Goal: Task Accomplishment & Management: Manage account settings

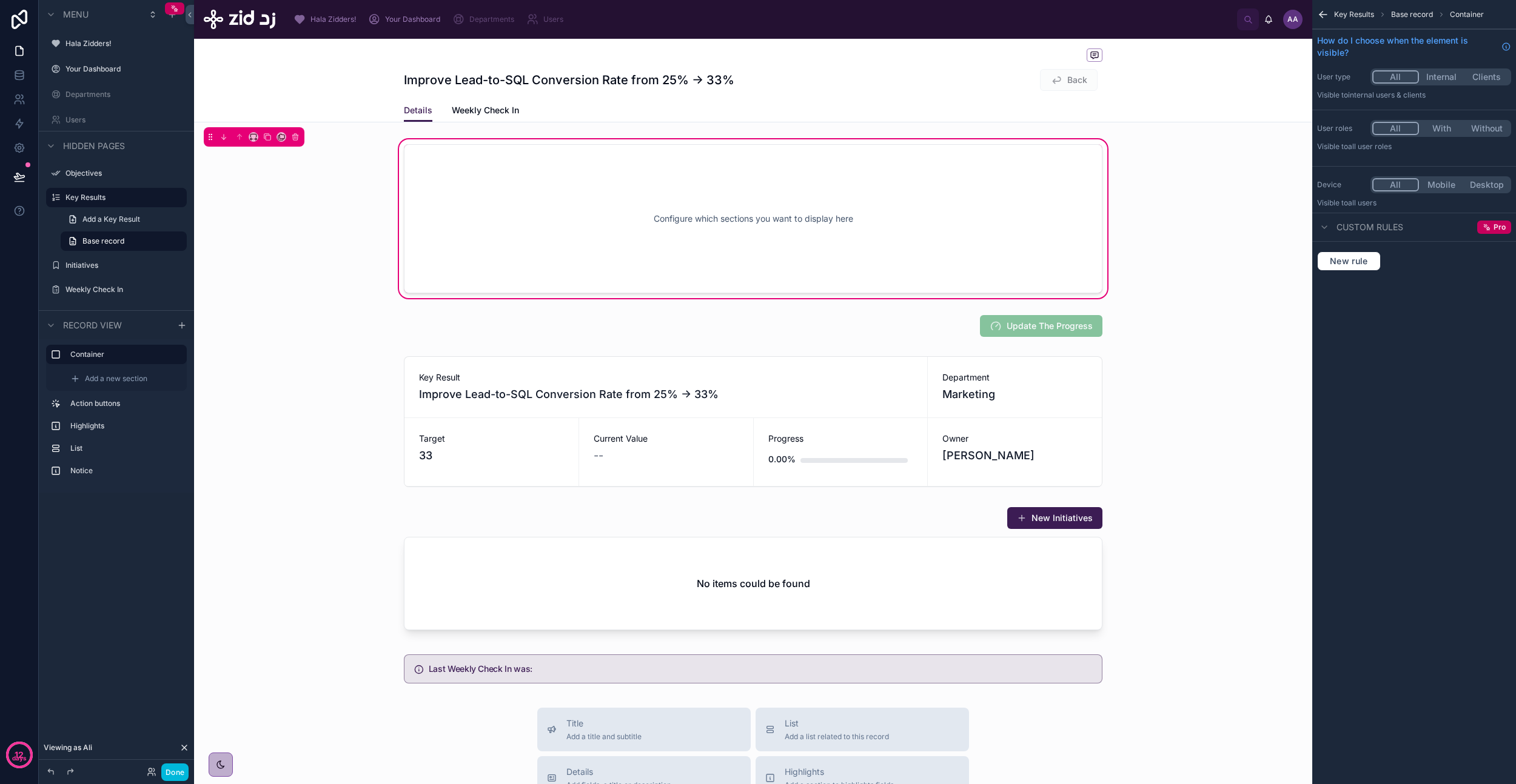
click at [333, 52] on div "Improve Lead-to-SQL Conversion Rate from 25% → 33% Back Details Details Weekly …" at bounding box center [753, 81] width 1118 height 84
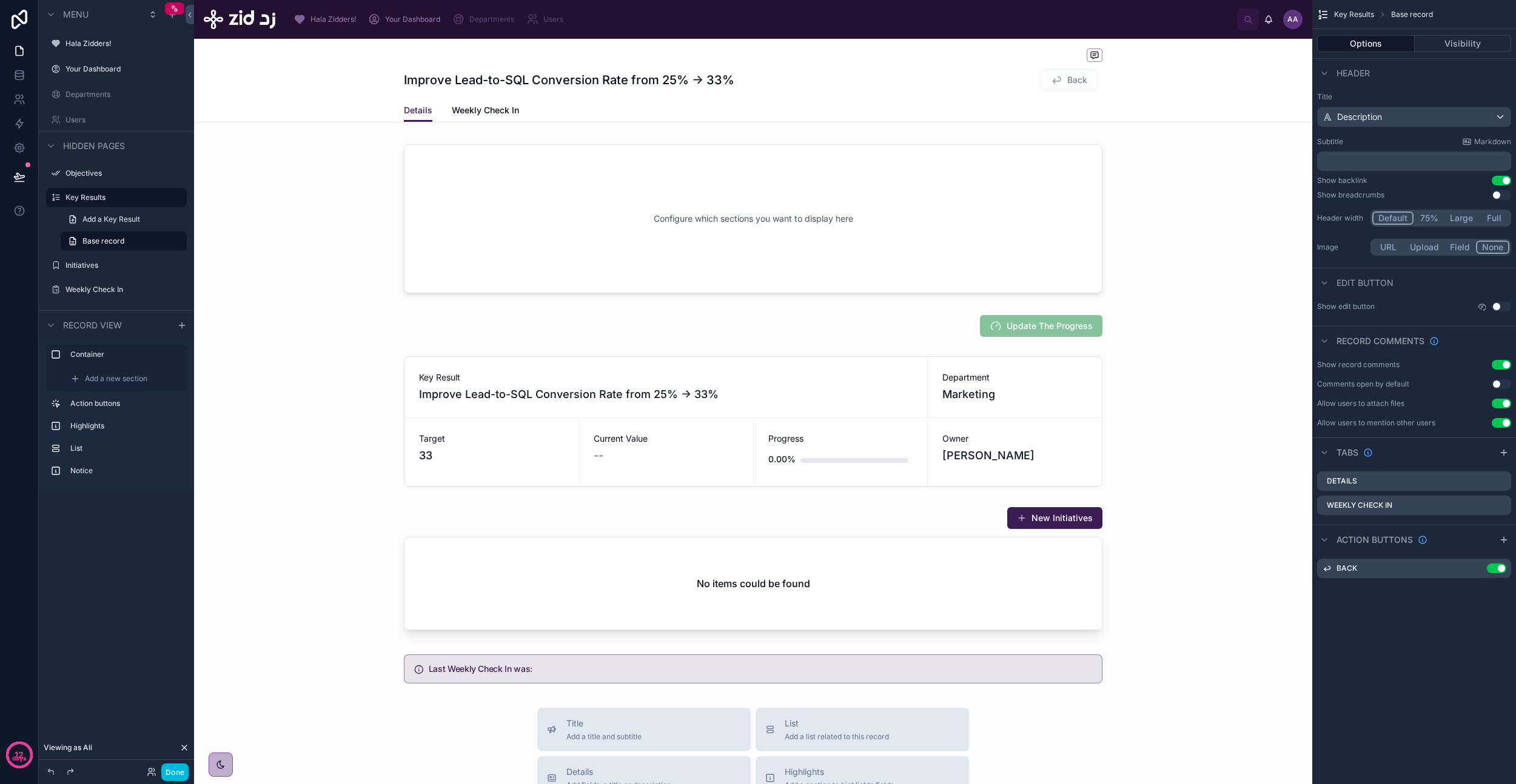
click at [393, 15] on span "Your Dashboard" at bounding box center [412, 19] width 55 height 10
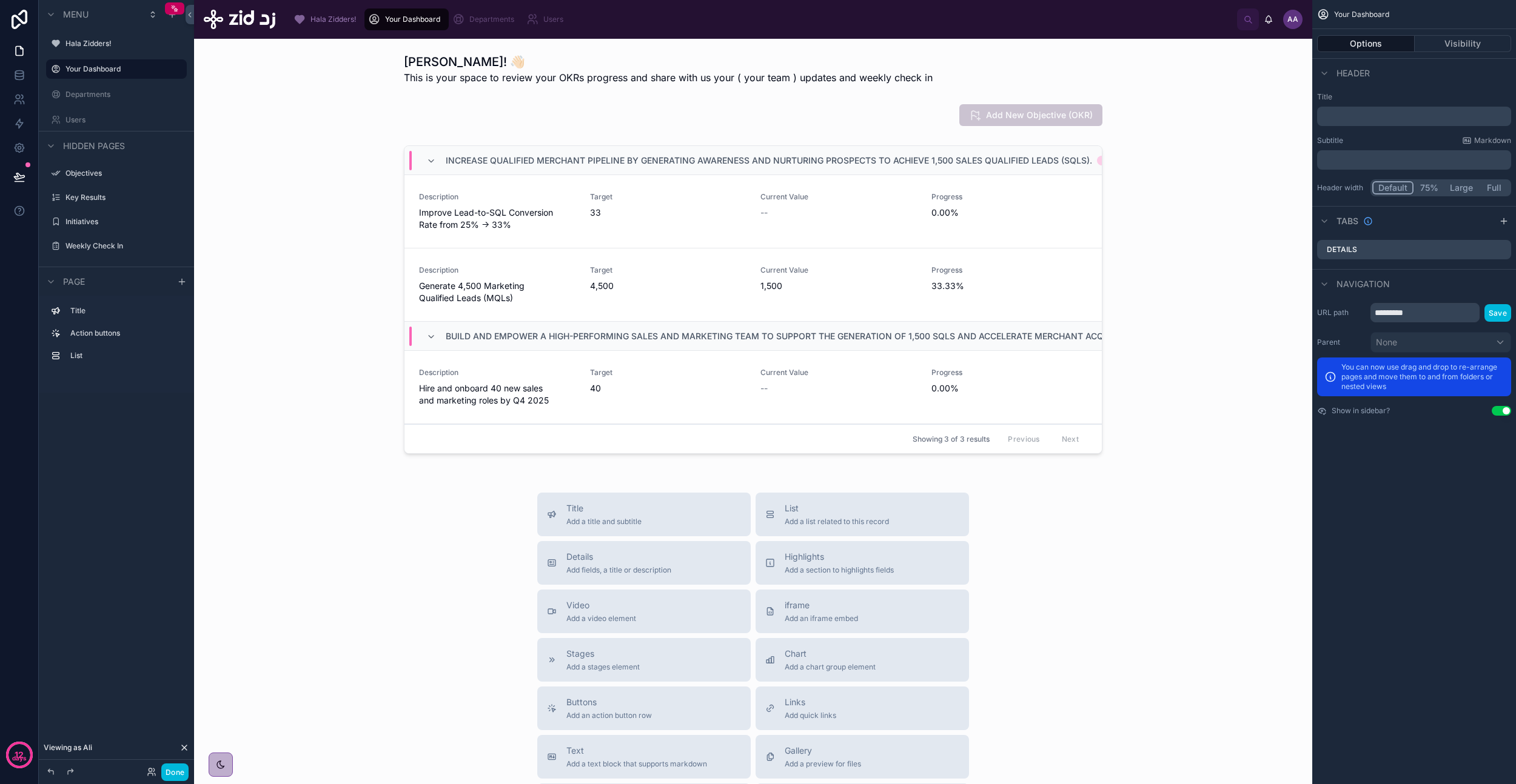
click at [316, 19] on span "Hala Zidders!" at bounding box center [333, 19] width 46 height 10
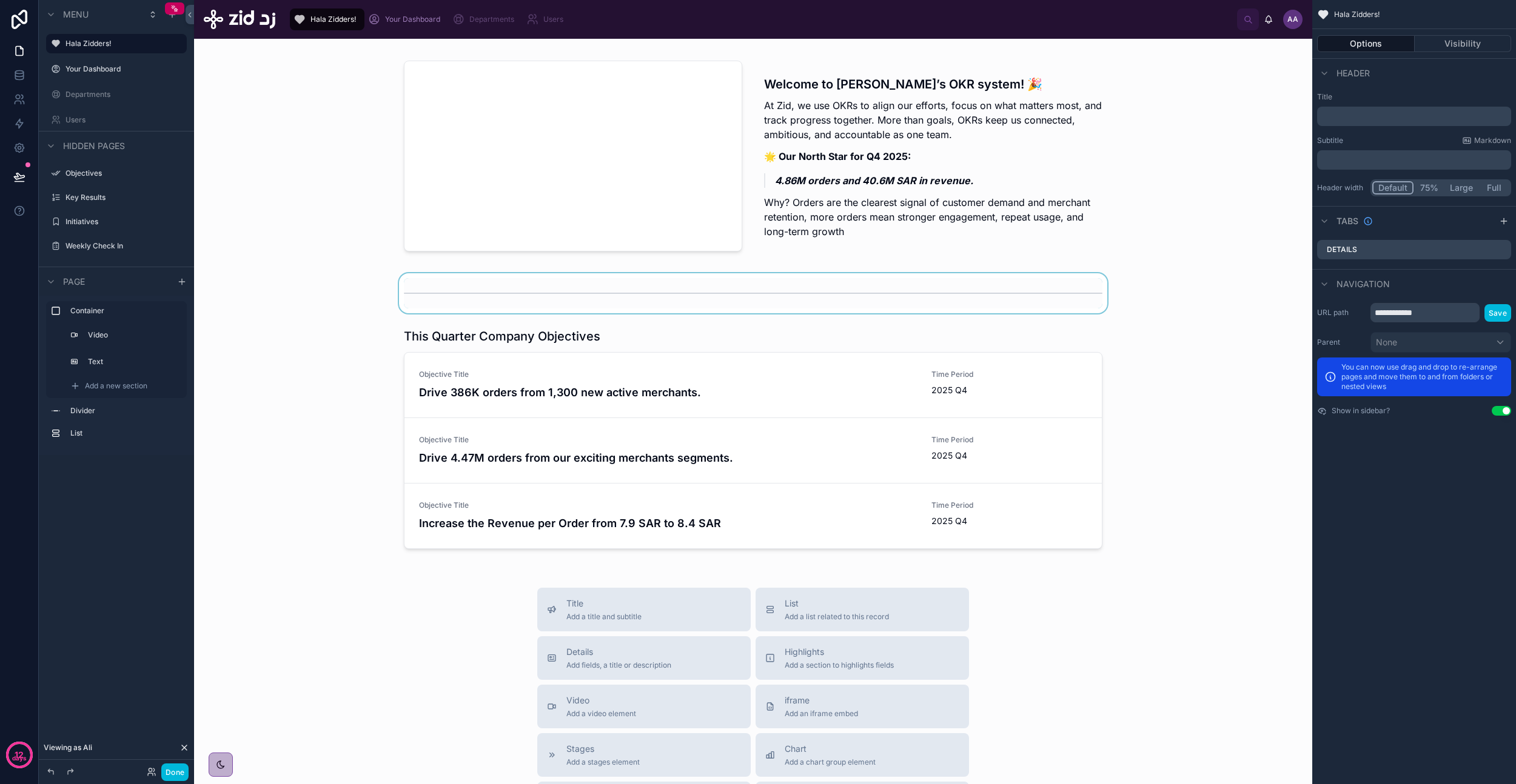
click at [1161, 305] on div at bounding box center [753, 293] width 1099 height 40
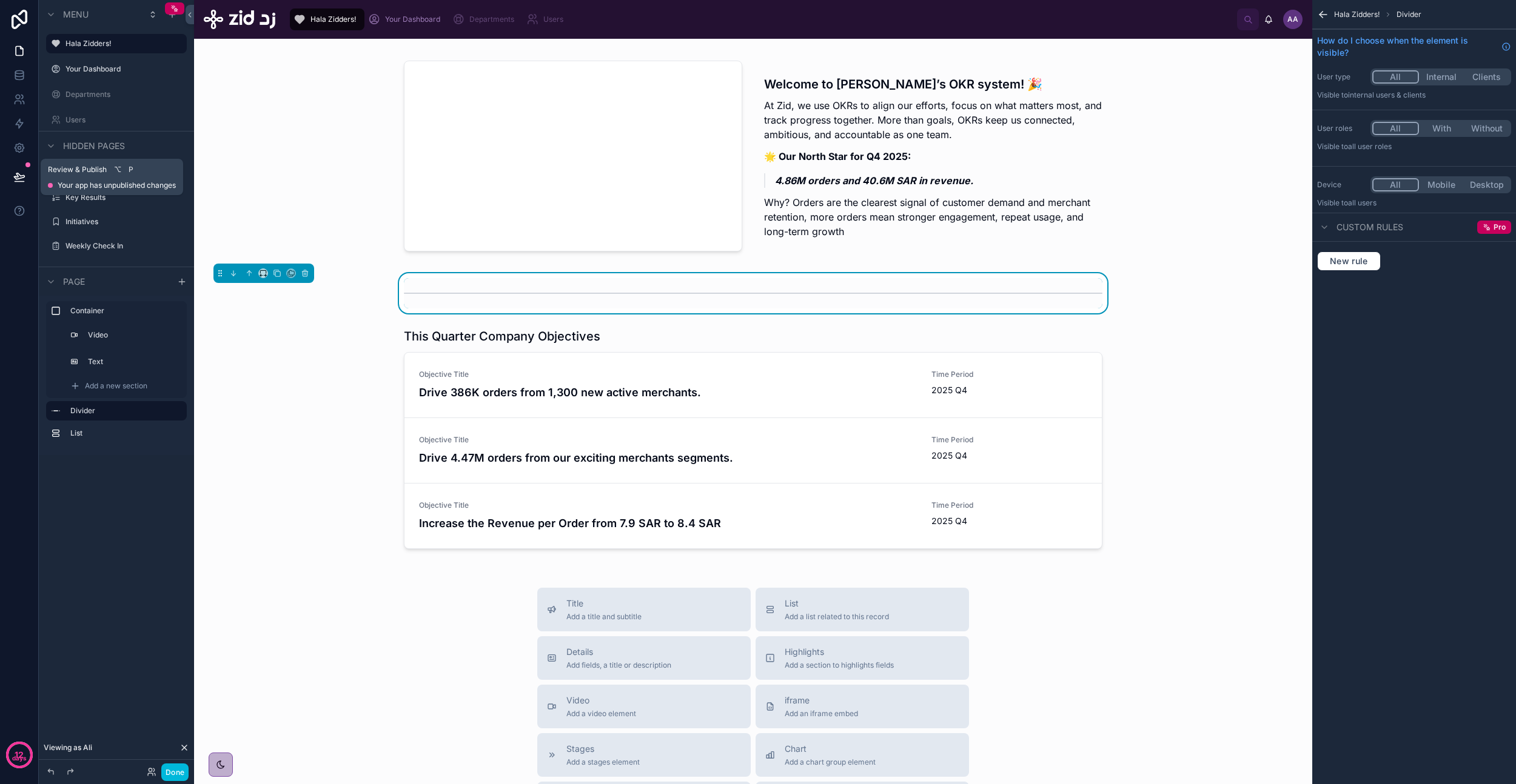
click at [16, 179] on icon at bounding box center [19, 177] width 12 height 12
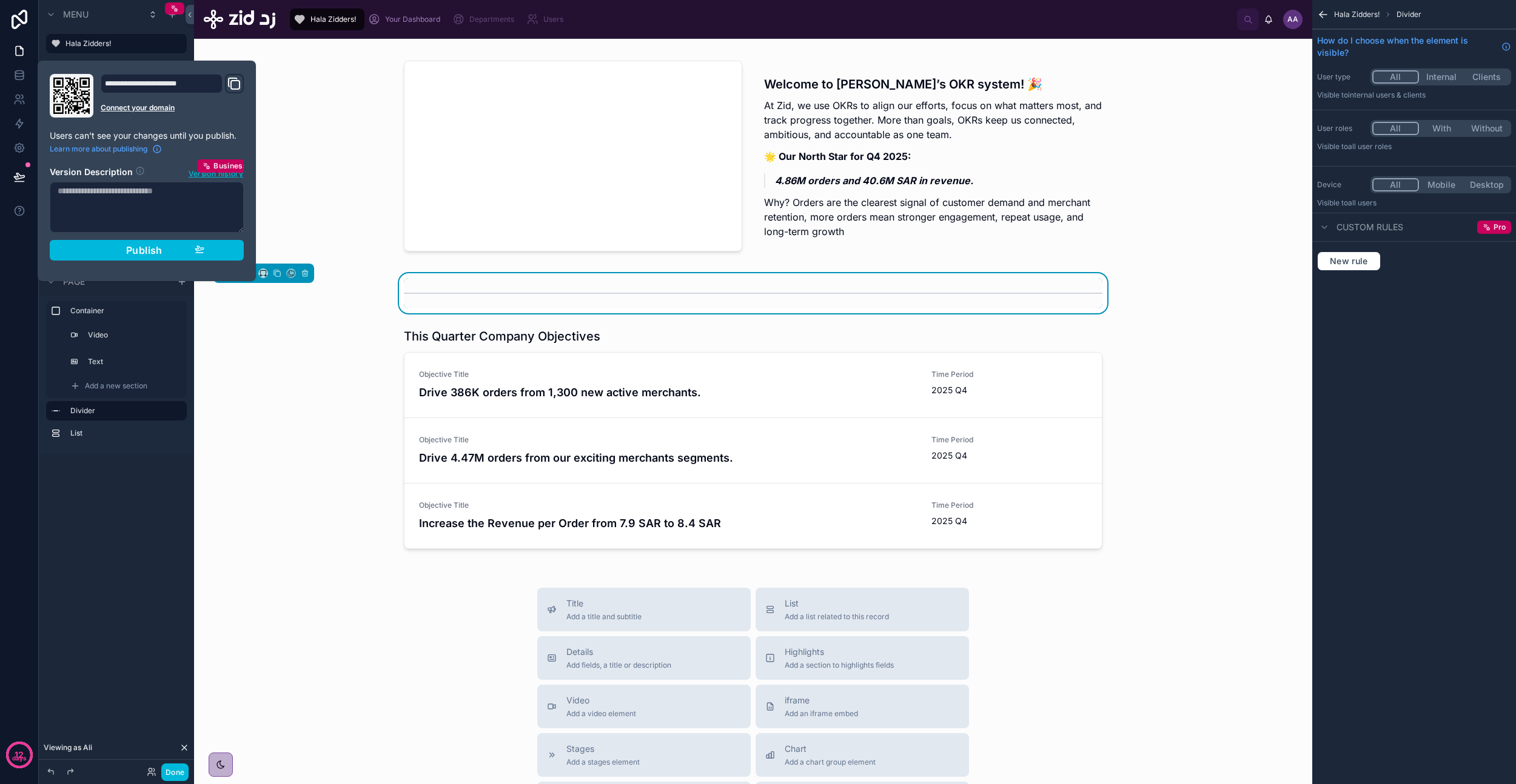
click at [247, 261] on div "**********" at bounding box center [146, 171] width 204 height 194
click at [229, 251] on button "Publish" at bounding box center [147, 250] width 194 height 21
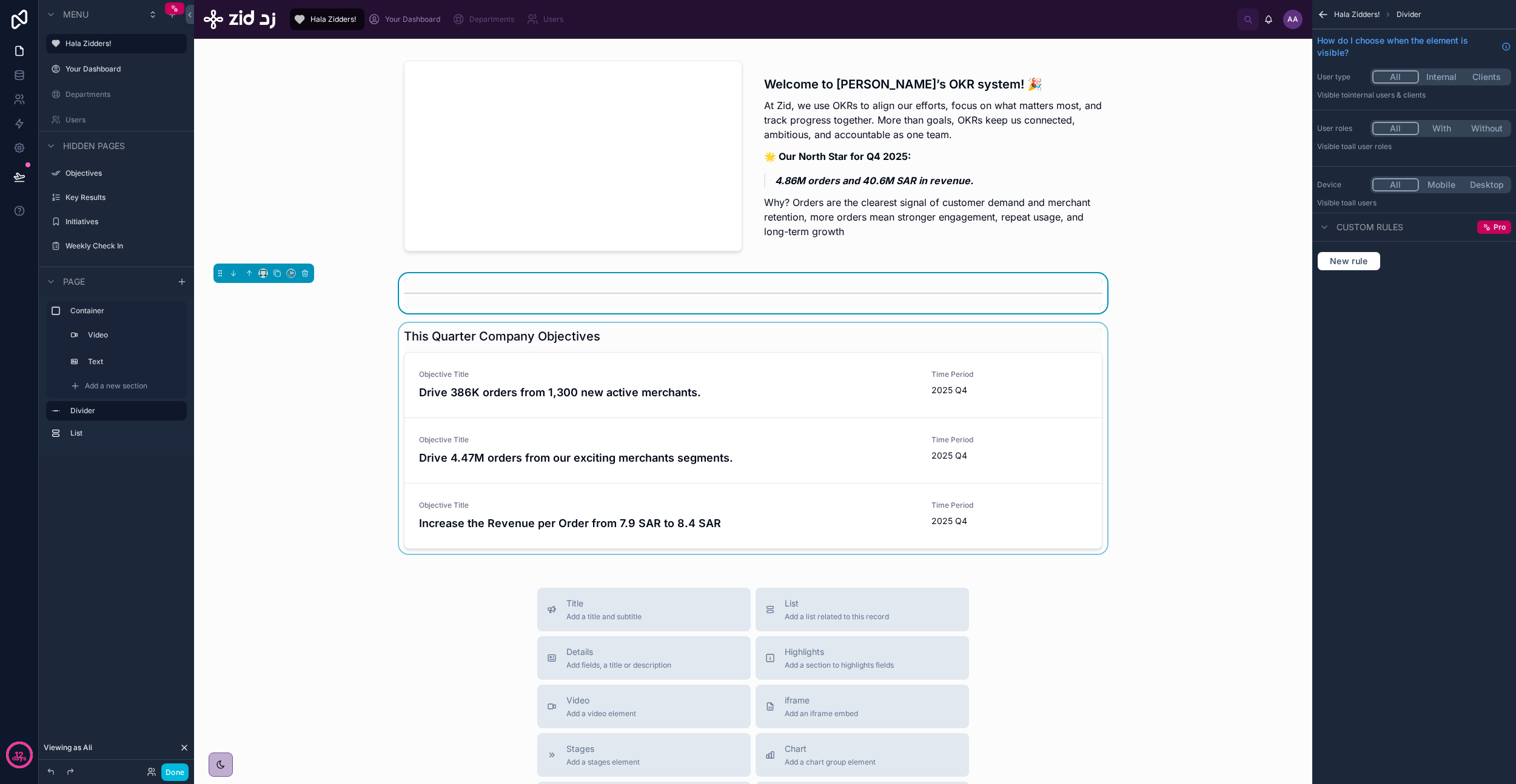
click at [329, 388] on div at bounding box center [753, 441] width 1099 height 236
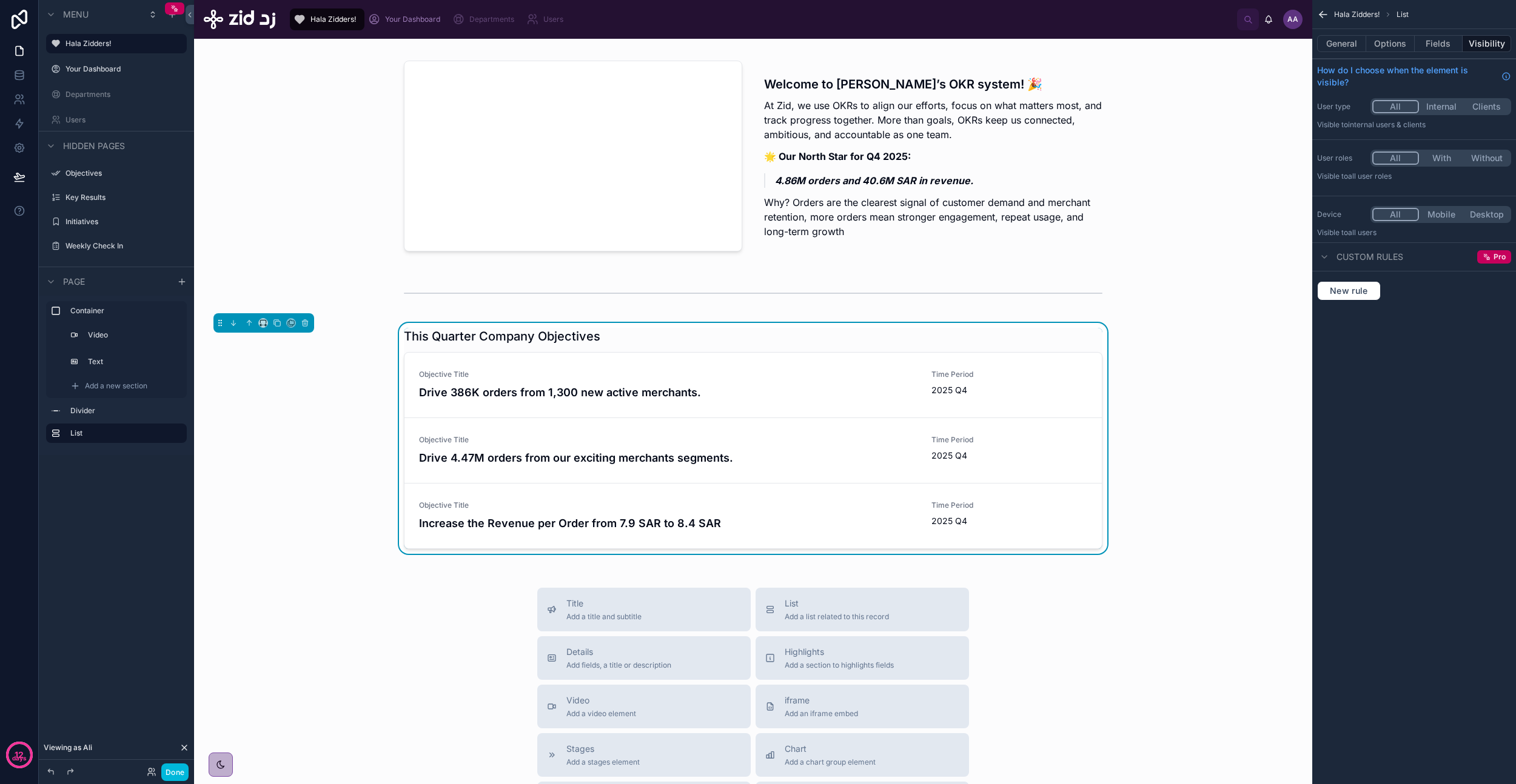
click at [400, 23] on span "Your Dashboard" at bounding box center [412, 19] width 55 height 10
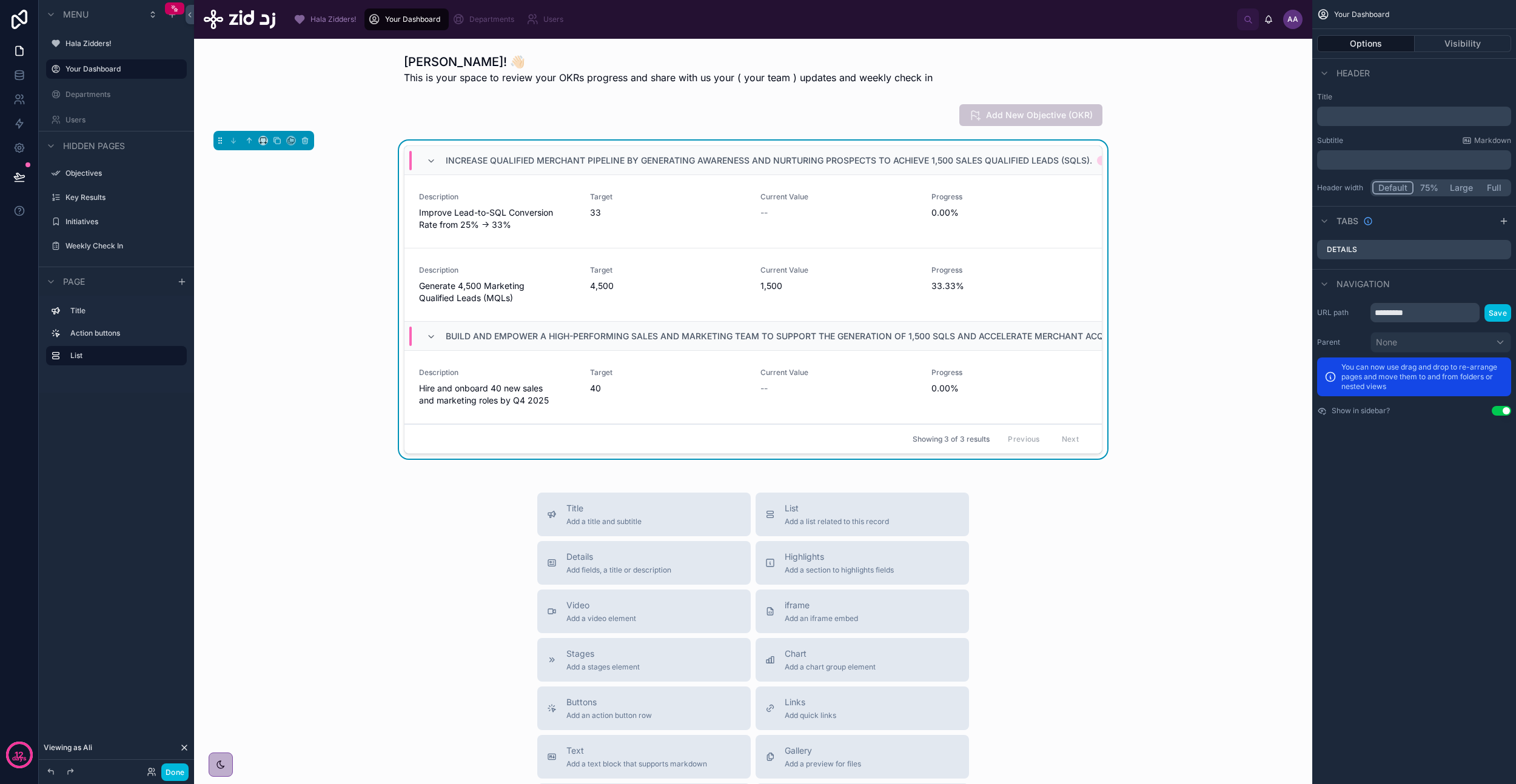
click at [997, 221] on div "Progress 0.00%" at bounding box center [1010, 211] width 157 height 39
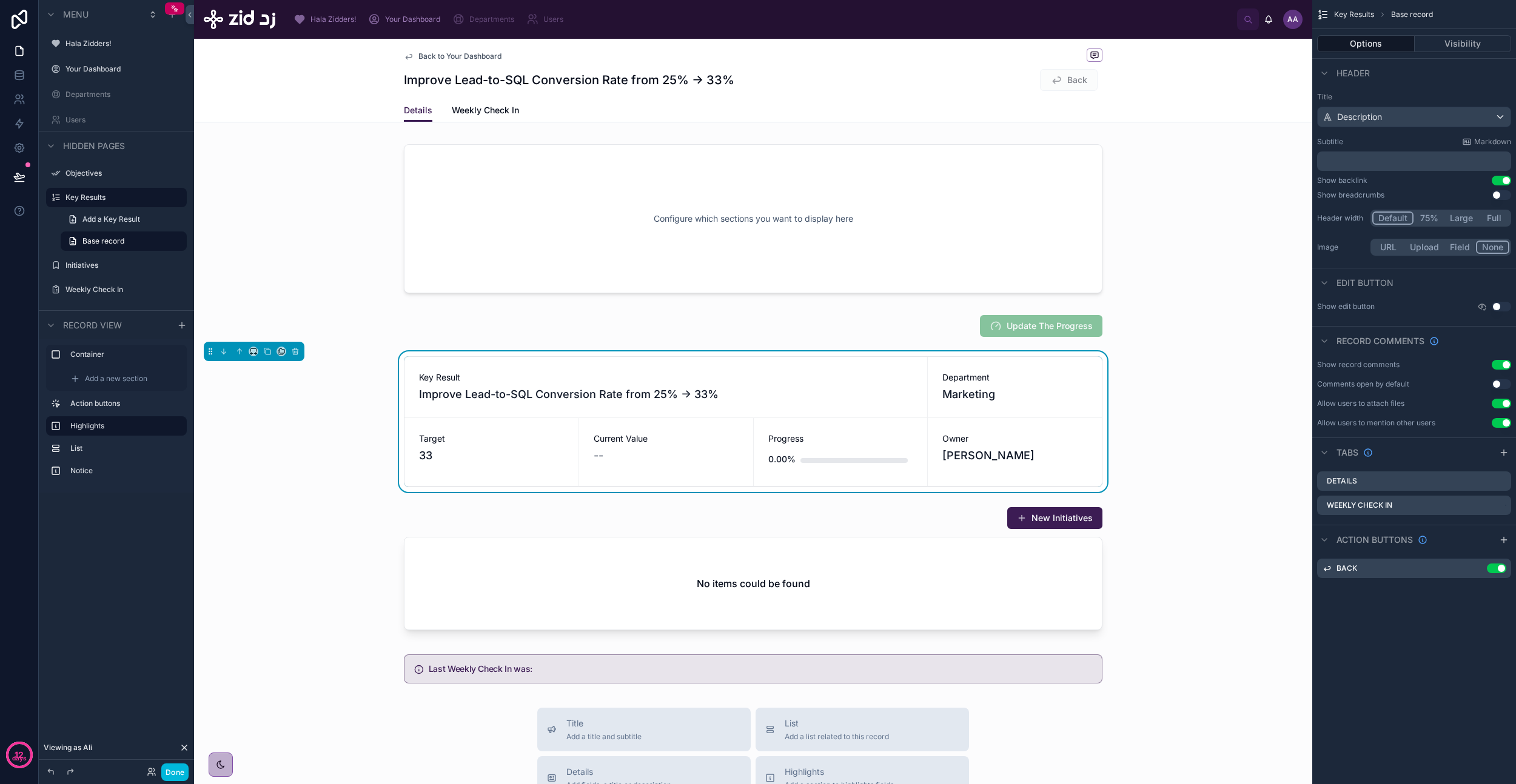
click at [395, 12] on div "Your Dashboard" at bounding box center [406, 19] width 77 height 19
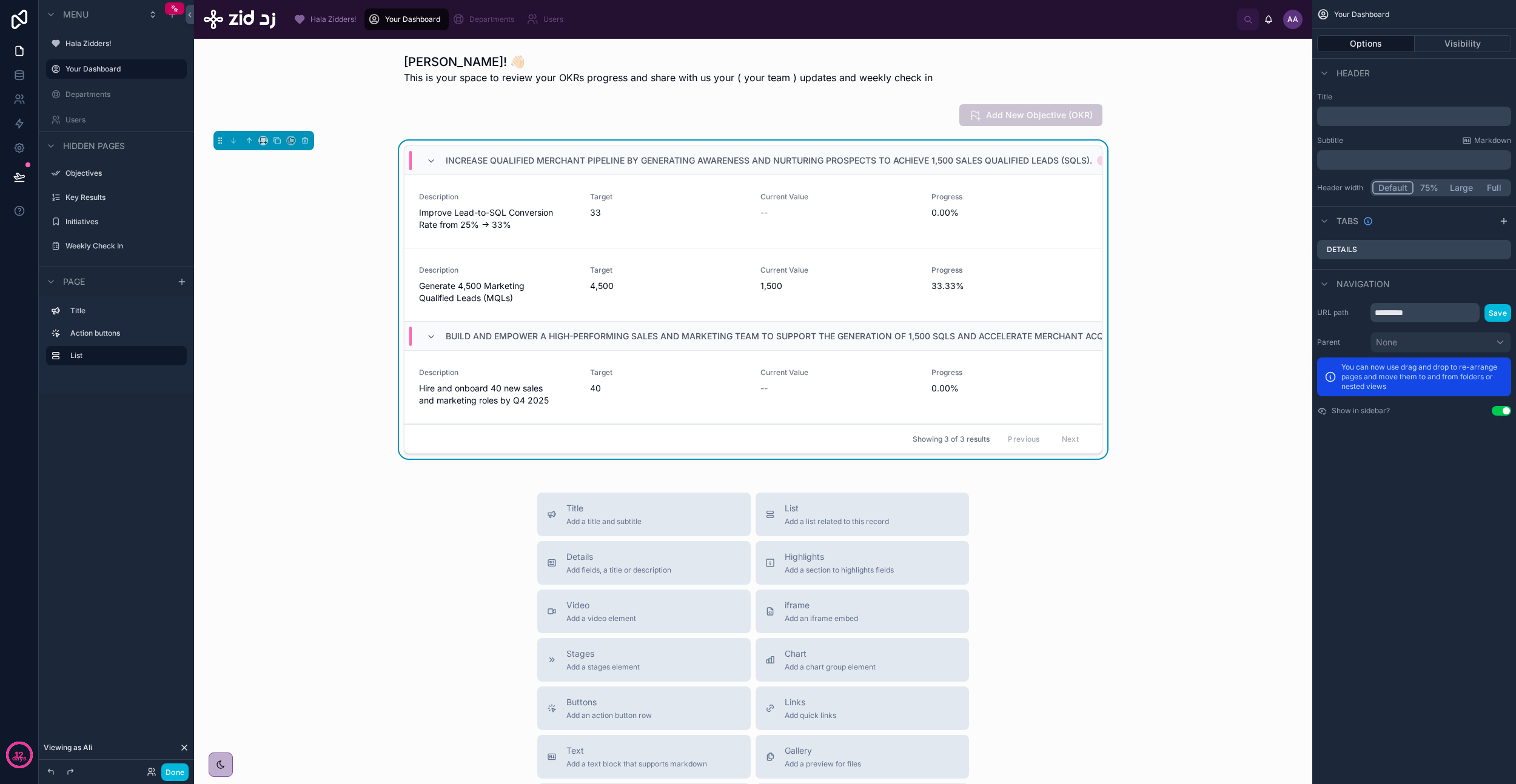
click at [335, 229] on div "Increase qualified merchant pipeline by generating awareness and nurturing pros…" at bounding box center [753, 302] width 1099 height 323
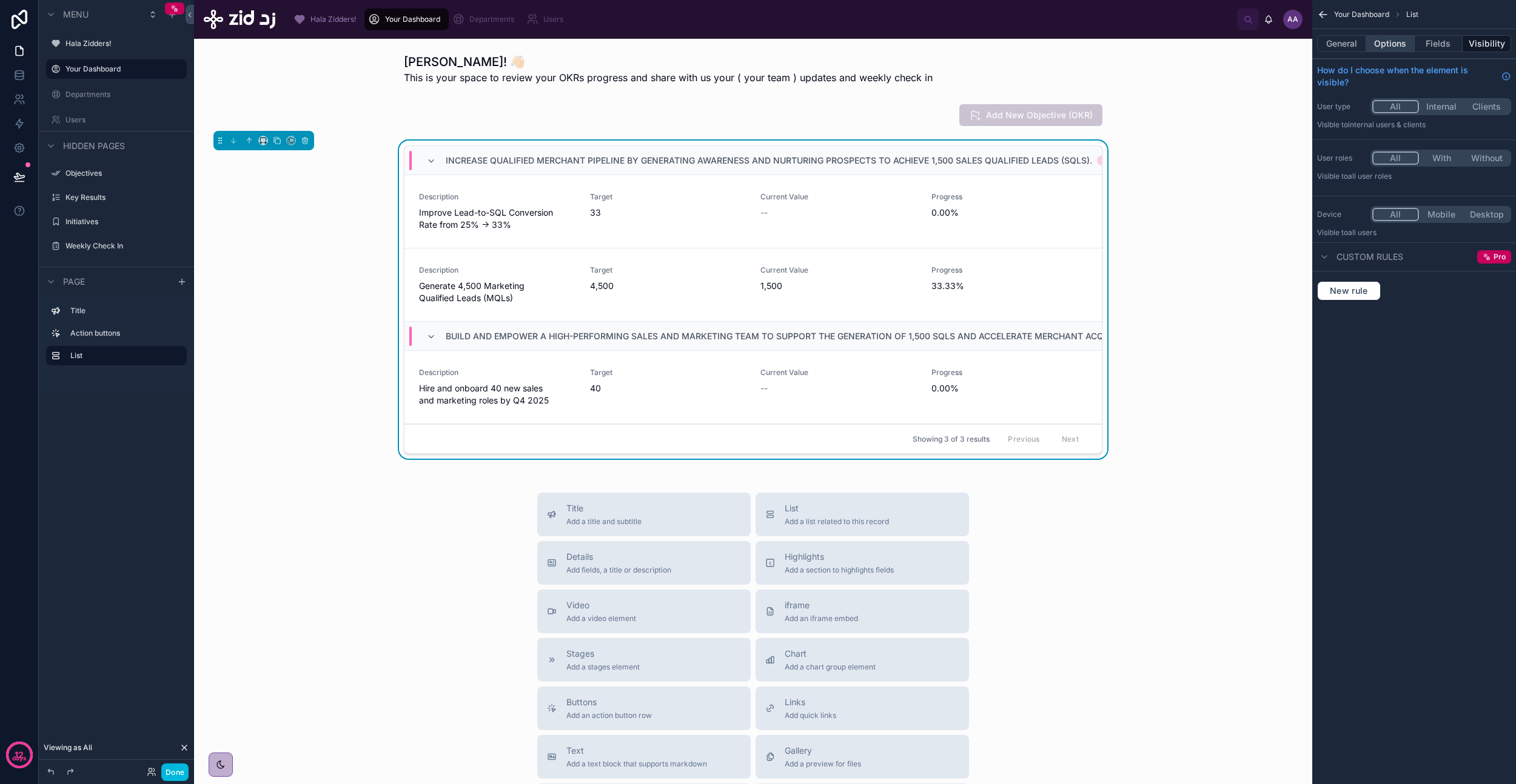
click at [1392, 43] on button "Options" at bounding box center [1390, 43] width 49 height 17
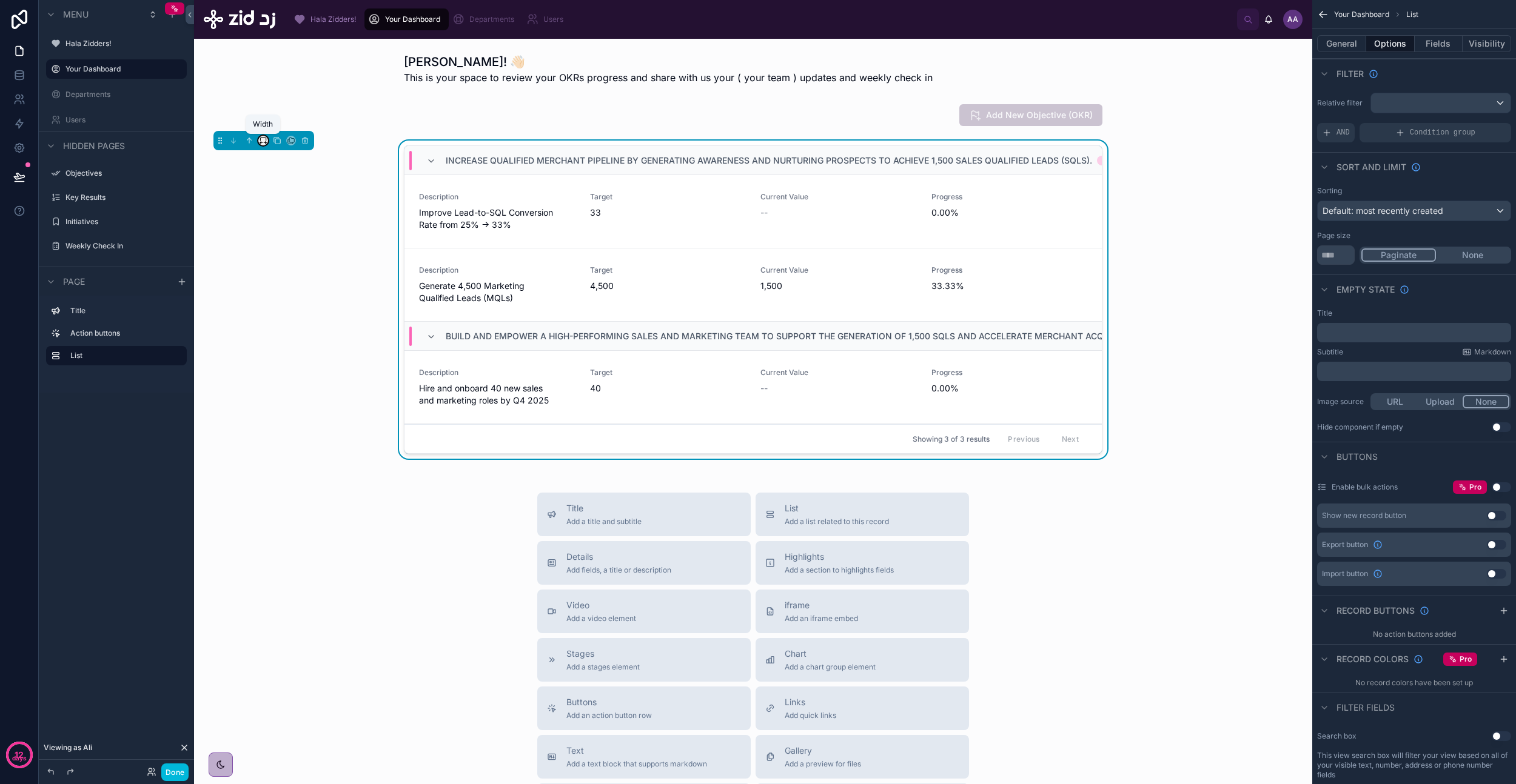
click at [263, 143] on icon at bounding box center [264, 143] width 2 height 0
click at [283, 302] on span "Full width" at bounding box center [287, 302] width 38 height 15
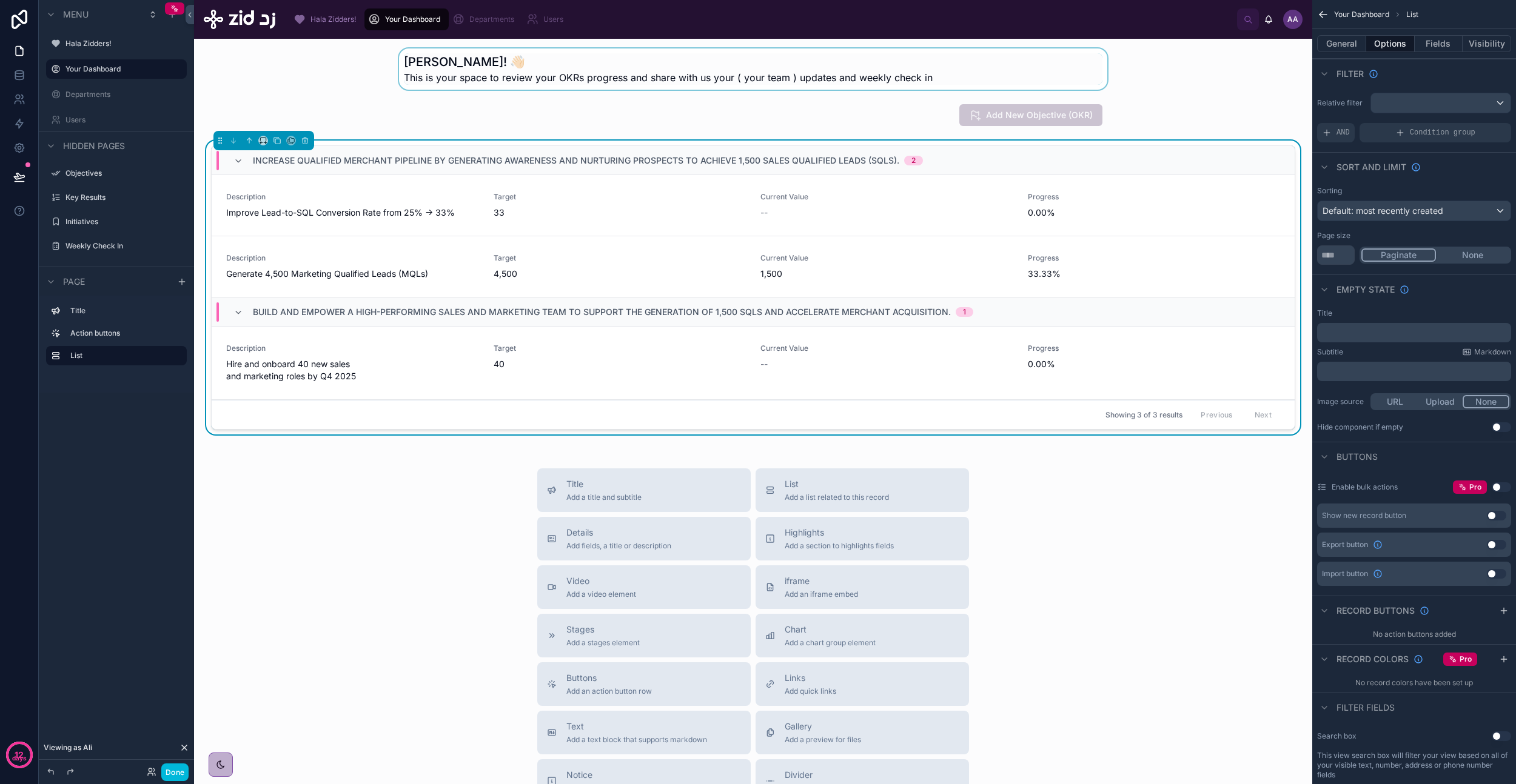
click at [432, 79] on div at bounding box center [753, 69] width 1099 height 41
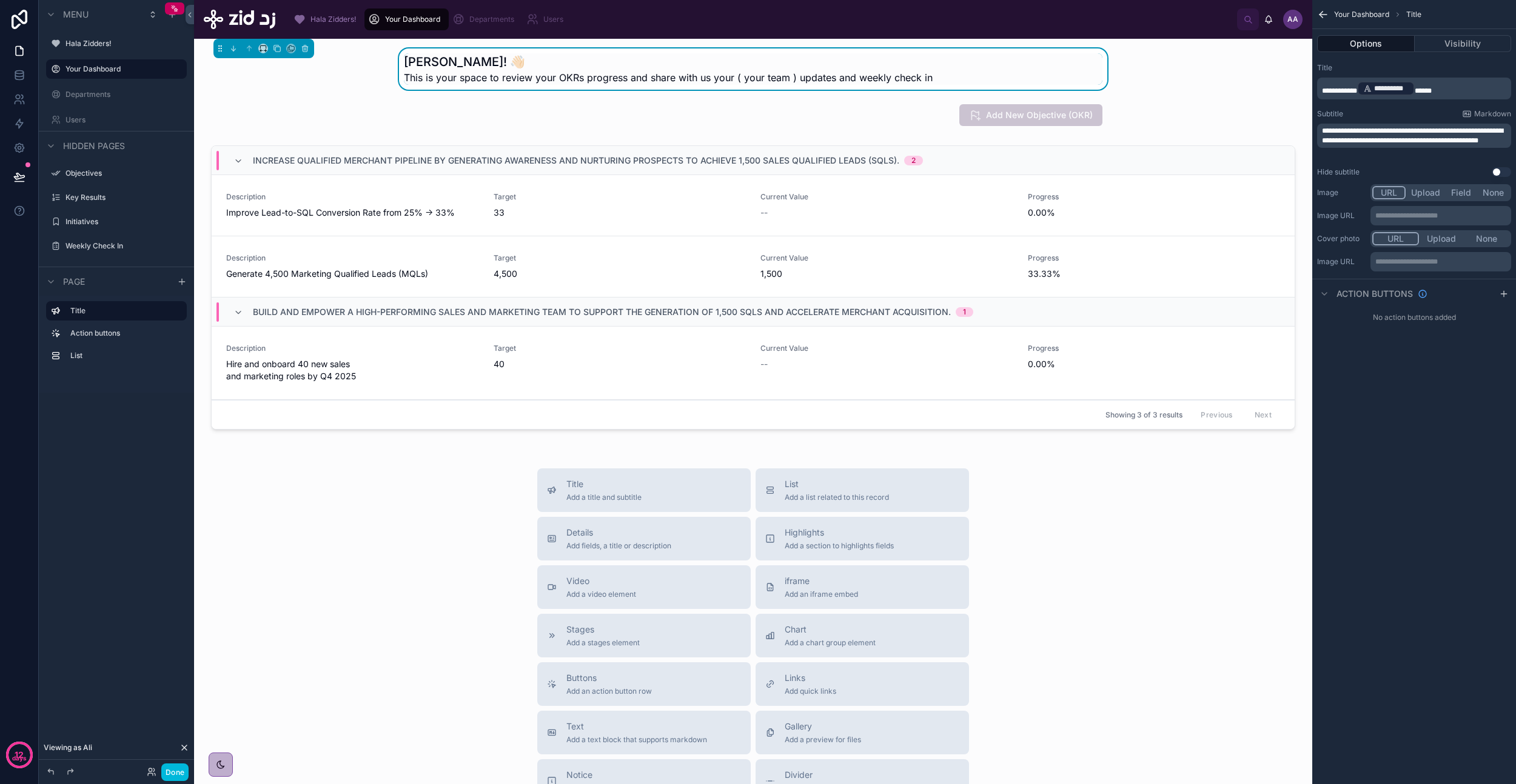
click at [1205, 87] on div "Hala Wallah Ali! 👋🏻 This is your space to review your OKRs progress and share w…" at bounding box center [753, 69] width 1099 height 41
click at [1242, 71] on div "Hala Wallah Ali! 👋🏻 This is your space to review your OKRs progress and share w…" at bounding box center [753, 69] width 1099 height 41
click at [316, 106] on div at bounding box center [753, 115] width 1099 height 32
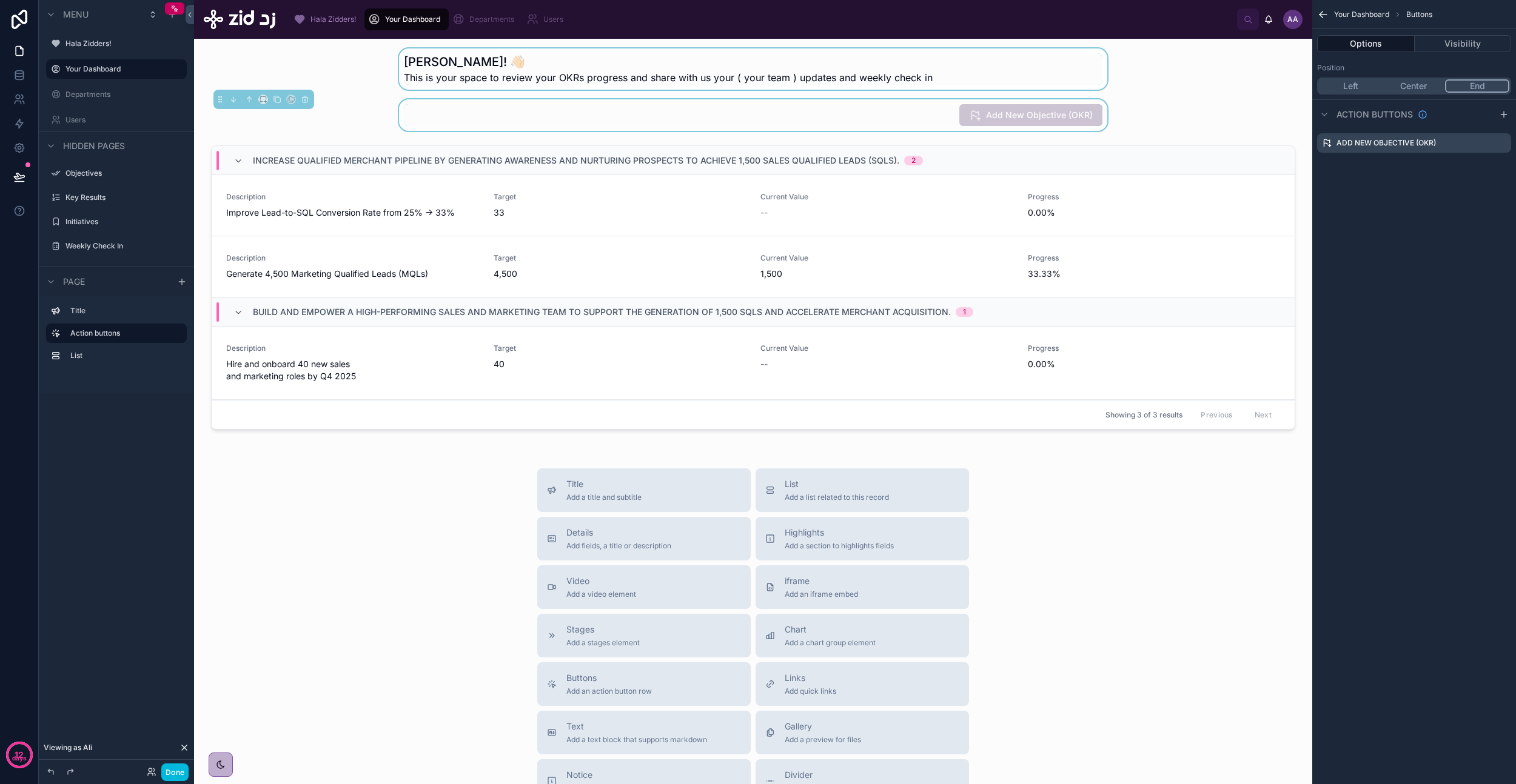
click at [338, 456] on div "Title Add a title and subtitle List Add a list related to this record Details A…" at bounding box center [753, 684] width 1099 height 432
click at [394, 388] on div at bounding box center [753, 290] width 1099 height 299
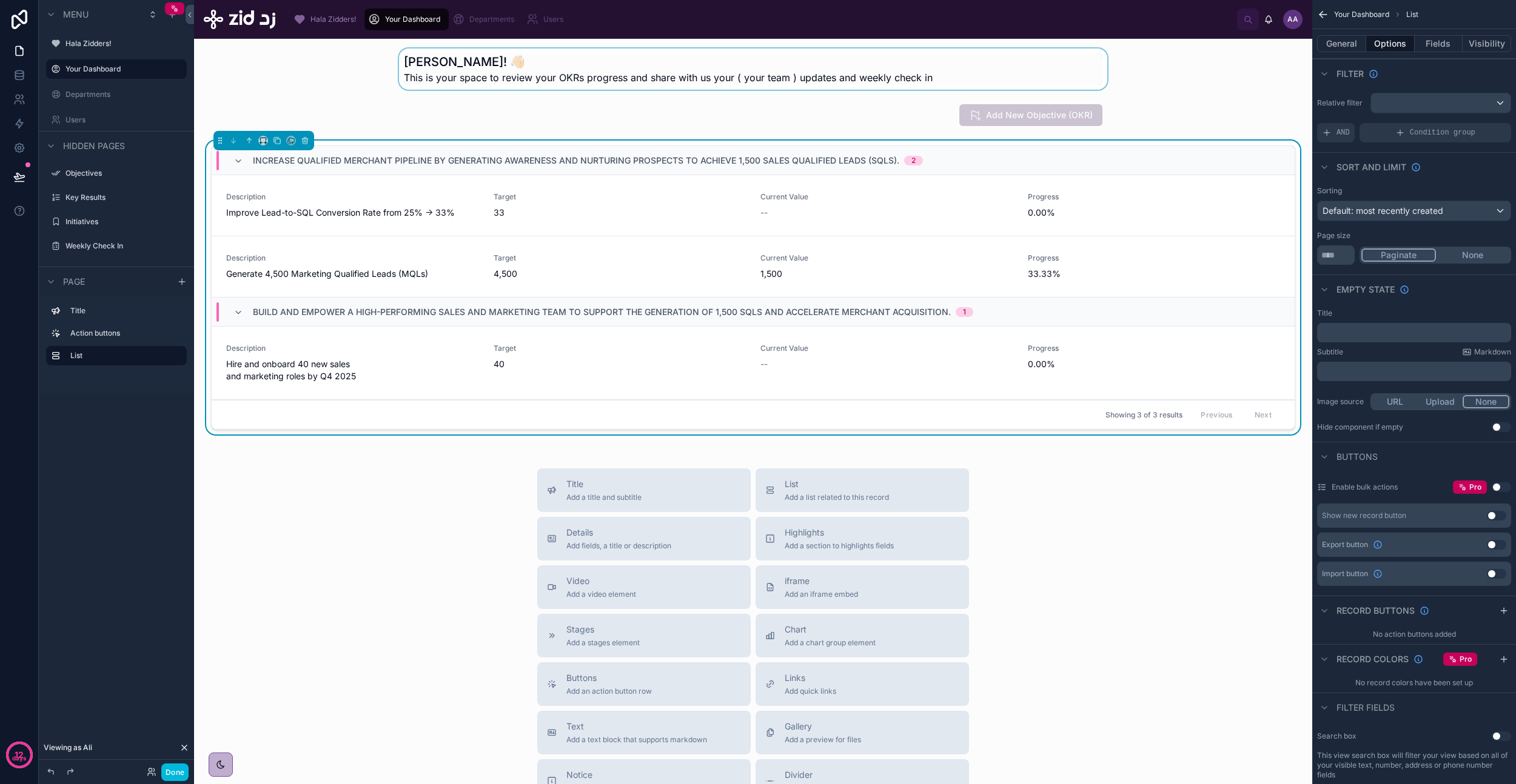
click at [305, 54] on div at bounding box center [753, 69] width 1099 height 41
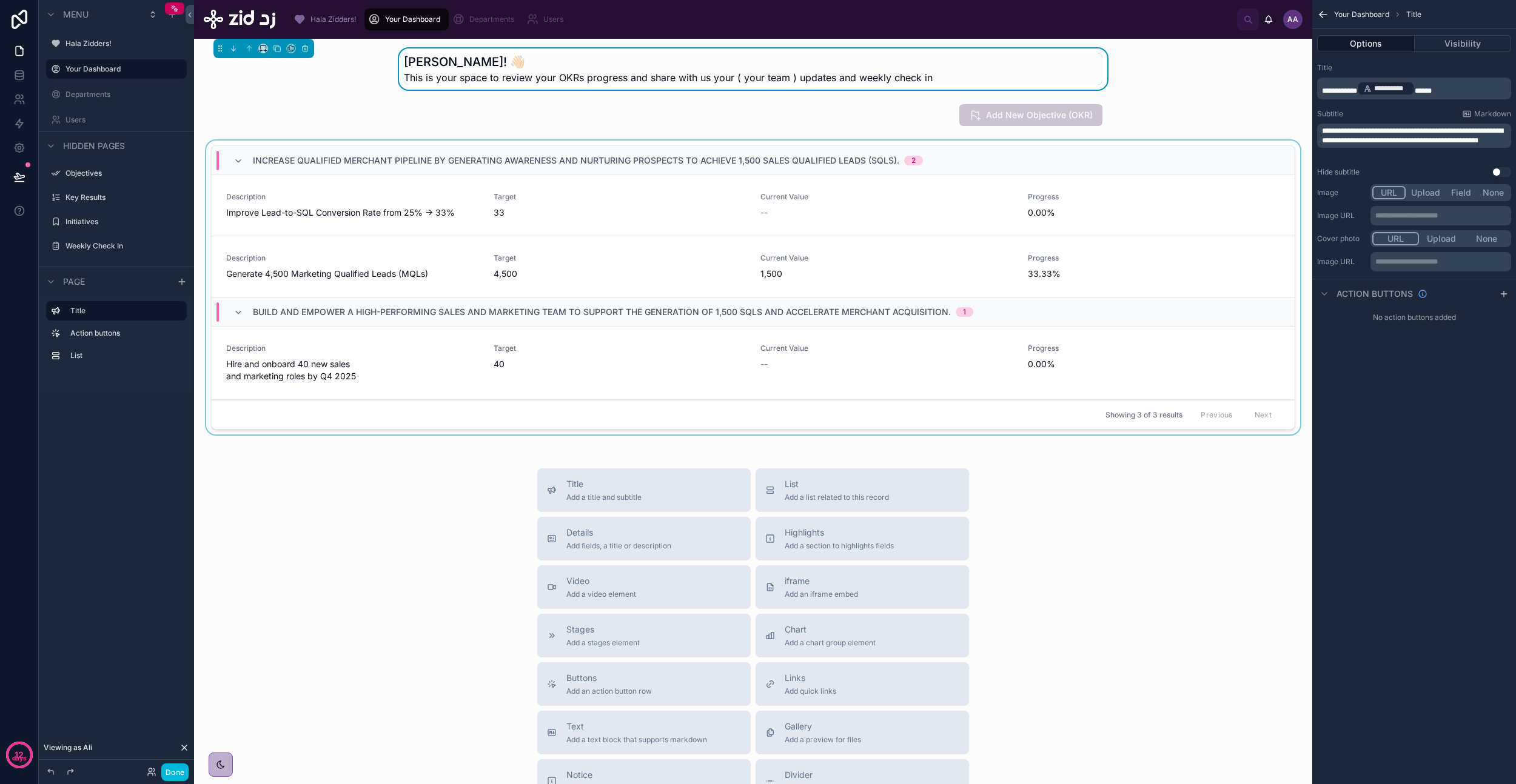
click at [1389, 43] on button "Options" at bounding box center [1366, 43] width 98 height 17
click at [1389, 43] on button "Options" at bounding box center [1366, 43] width 98 height 17
click at [1325, 15] on icon "scrollable content" at bounding box center [1323, 15] width 12 height 12
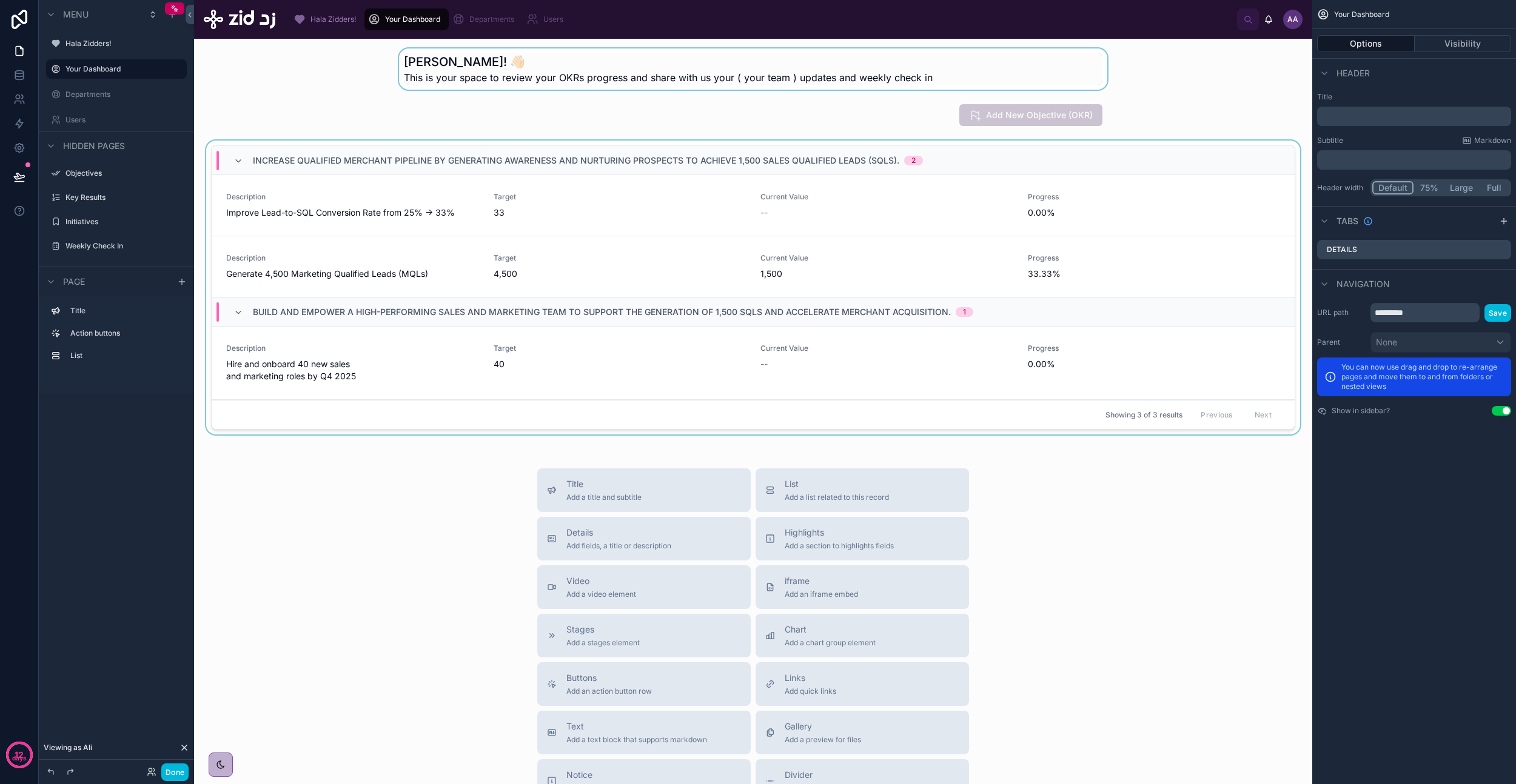
click at [1495, 188] on button "Full" at bounding box center [1494, 188] width 31 height 13
click at [1180, 72] on div at bounding box center [753, 69] width 1099 height 41
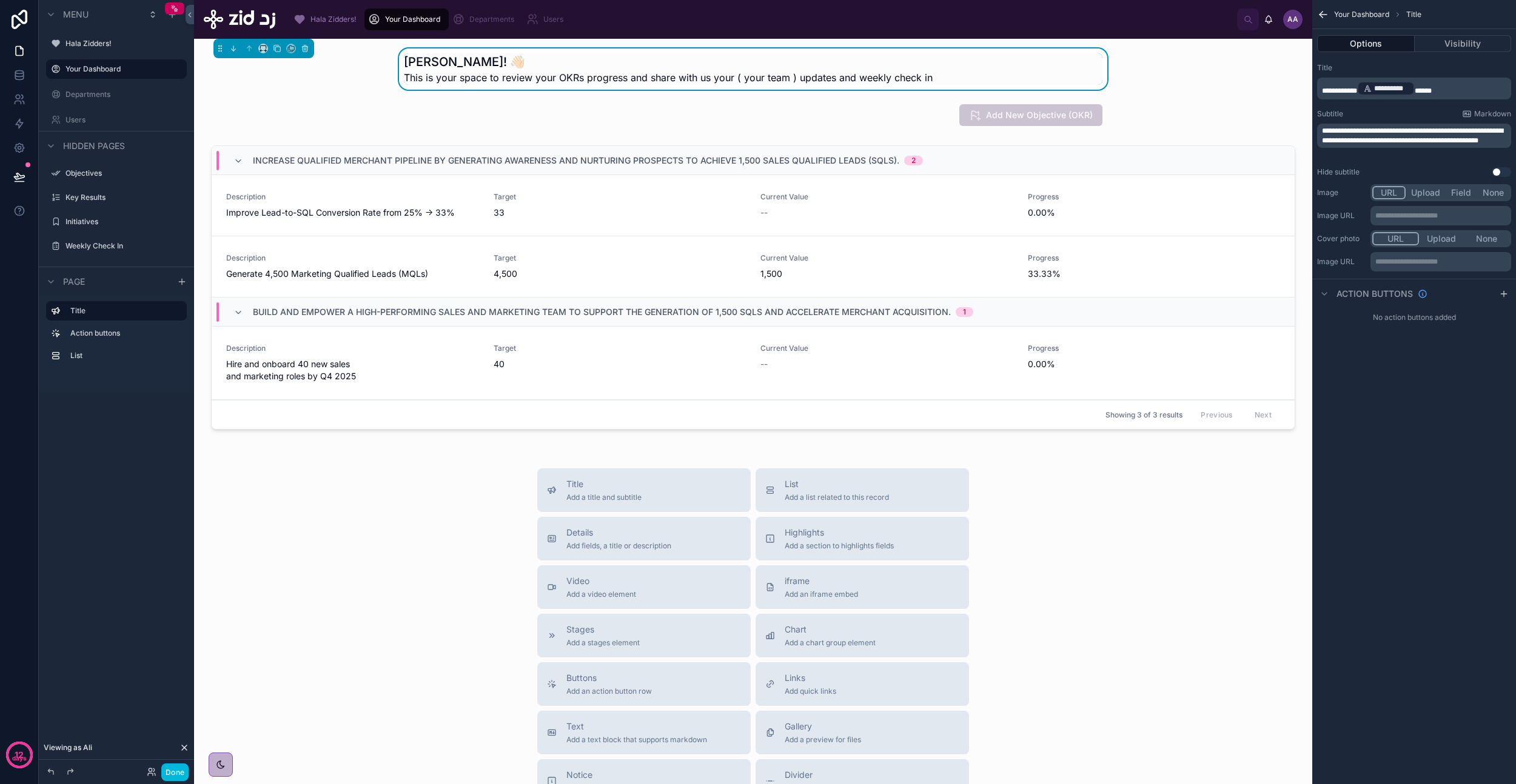
click at [1032, 68] on div "Hala Wallah Ali! 👋🏻 This is your space to review your OKRs progress and share w…" at bounding box center [753, 69] width 698 height 32
click at [260, 51] on icon at bounding box center [261, 51] width 2 height 0
click at [299, 202] on div "Full width" at bounding box center [287, 209] width 52 height 22
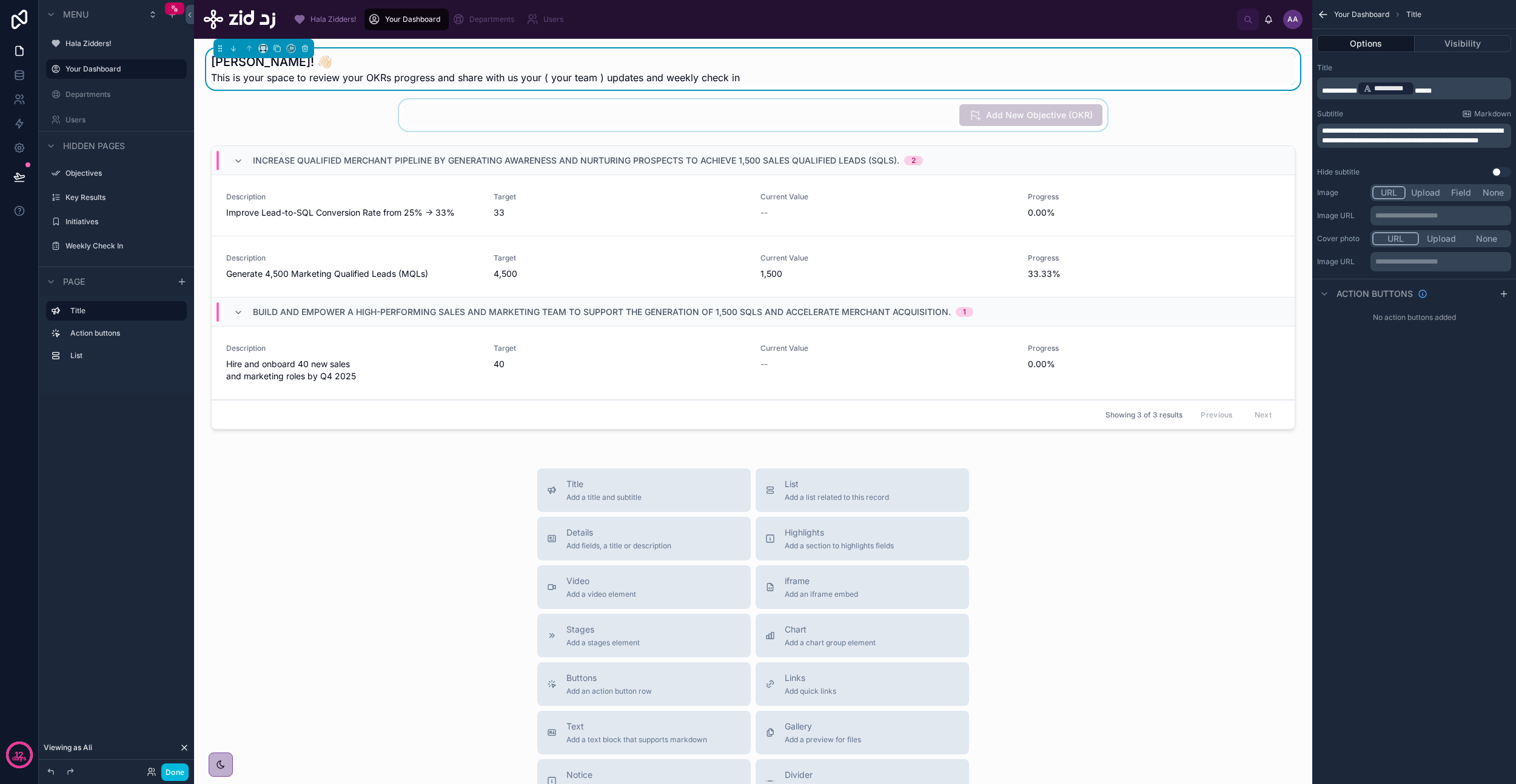
click at [832, 120] on div at bounding box center [753, 115] width 1099 height 32
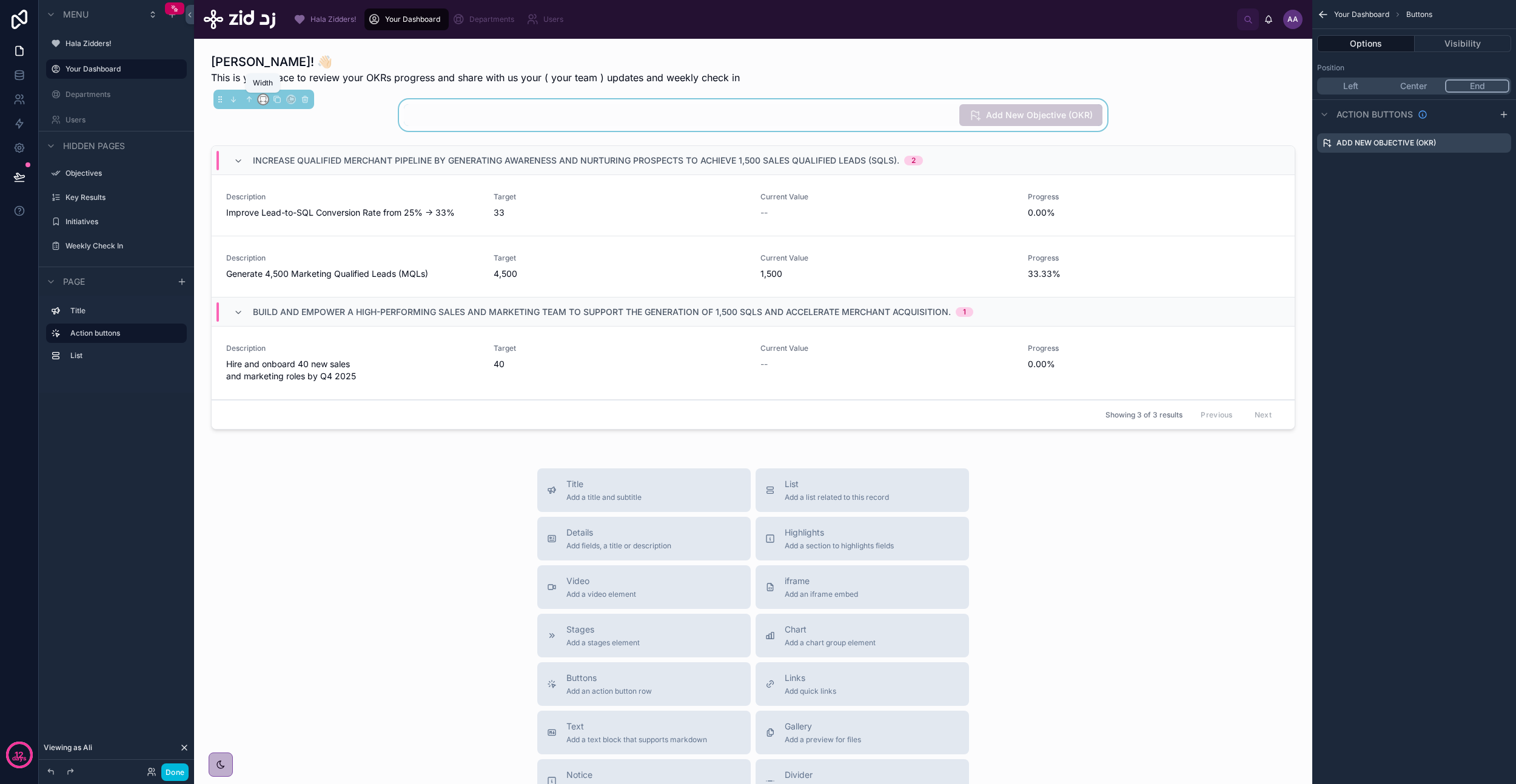
click at [266, 101] on icon at bounding box center [266, 101] width 1 height 2
click at [285, 256] on span "Full width" at bounding box center [287, 260] width 38 height 15
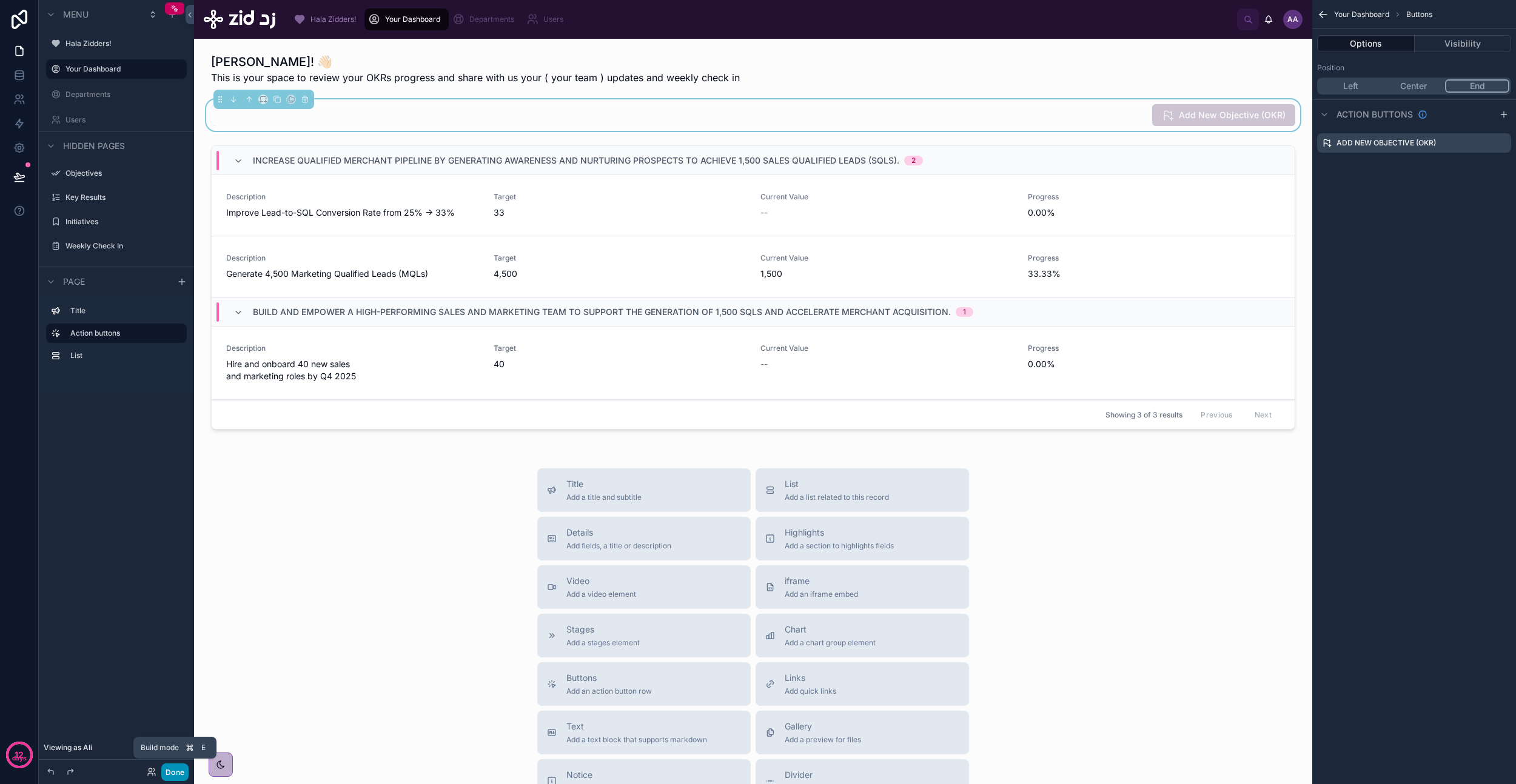
click at [166, 456] on button "Done" at bounding box center [174, 772] width 27 height 18
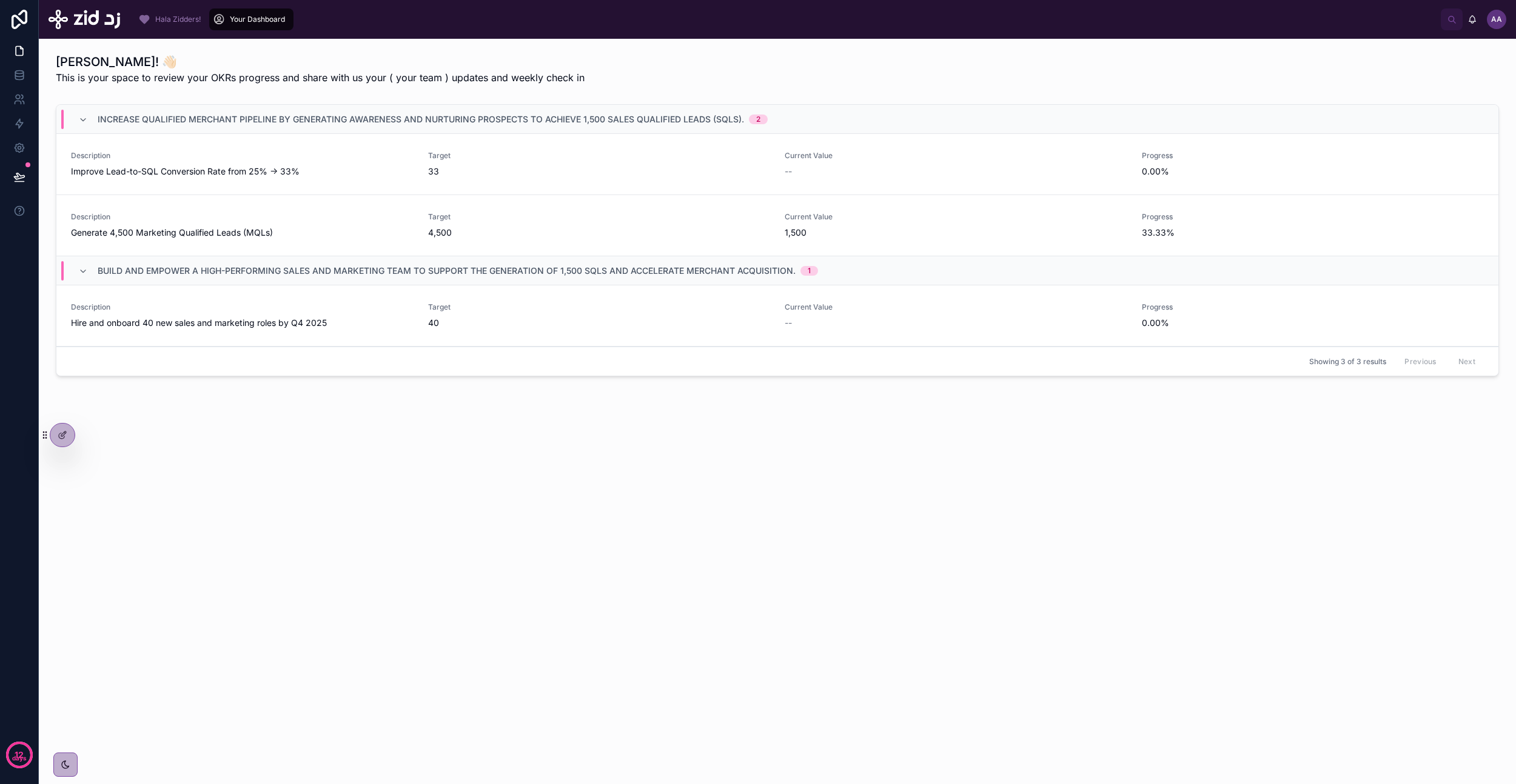
click at [313, 456] on div "Hala Wallah Ali! 👋🏻 This is your space to review your OKRs progress and share w…" at bounding box center [777, 412] width 1477 height 746
click at [309, 119] on span "Increase qualified merchant pipeline by generating awareness and nurturing pros…" at bounding box center [421, 119] width 646 height 12
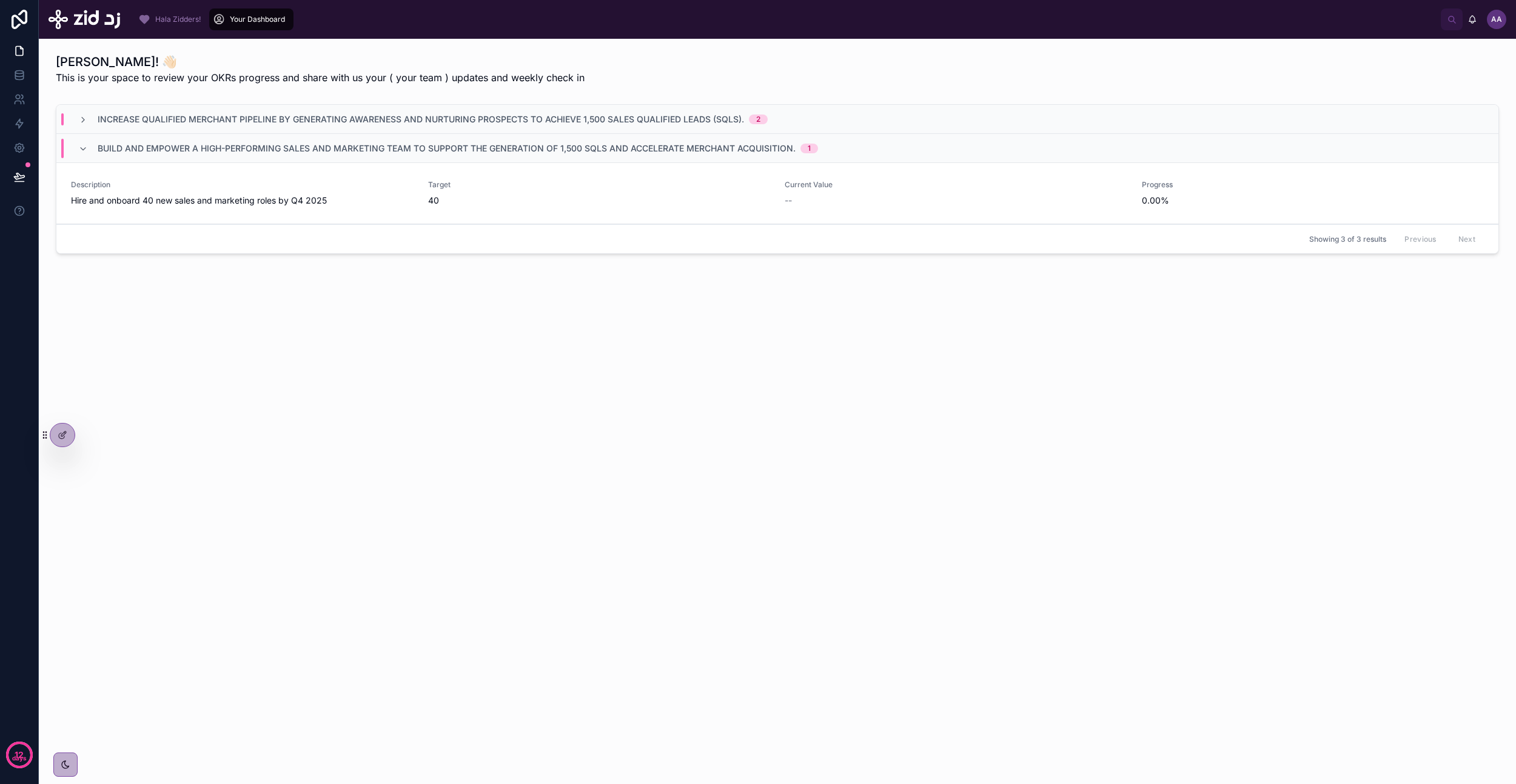
click at [309, 119] on span "Increase qualified merchant pipeline by generating awareness and nurturing pros…" at bounding box center [421, 119] width 646 height 12
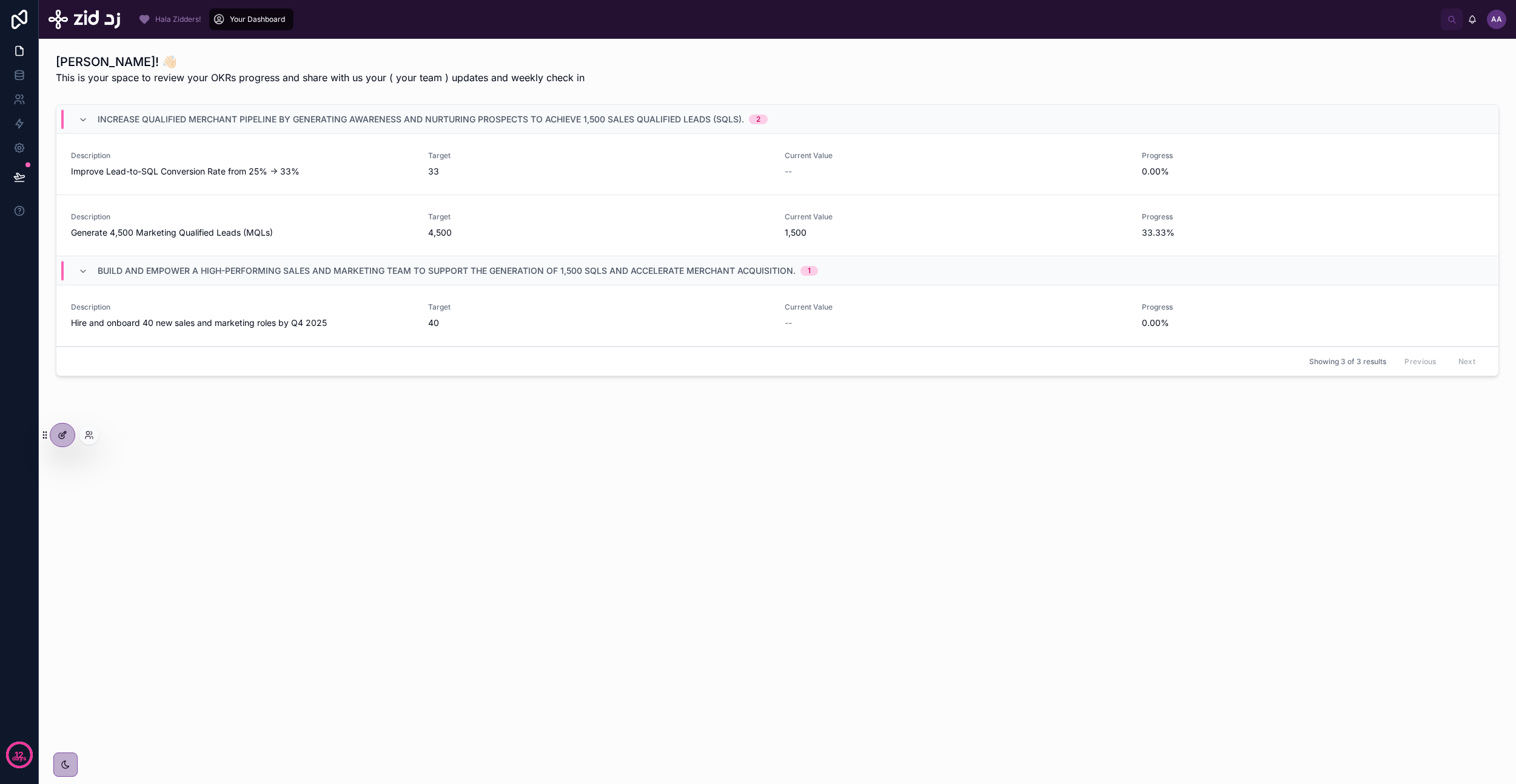
click at [55, 438] on div at bounding box center [62, 435] width 24 height 23
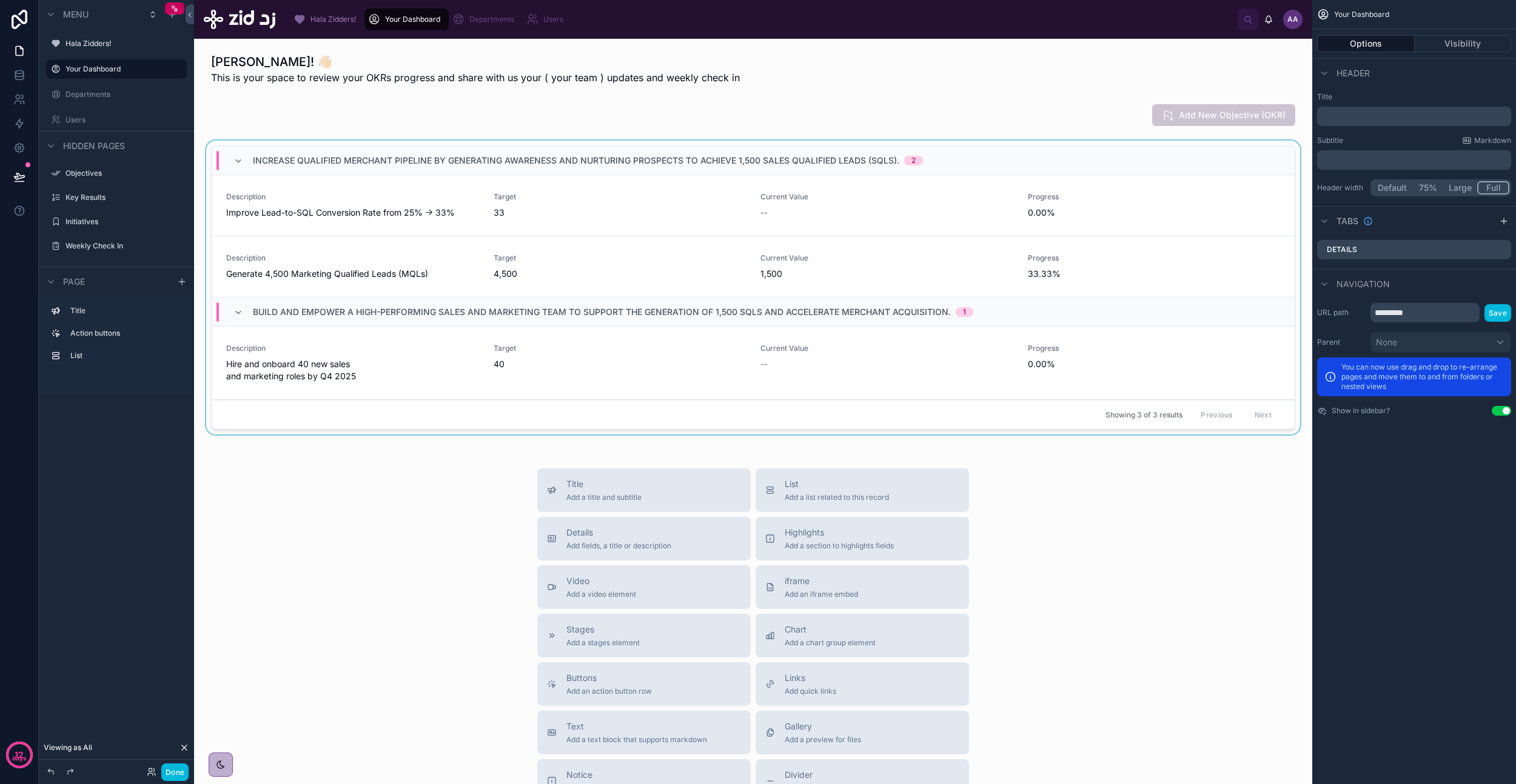
click at [1102, 217] on div at bounding box center [753, 290] width 1099 height 299
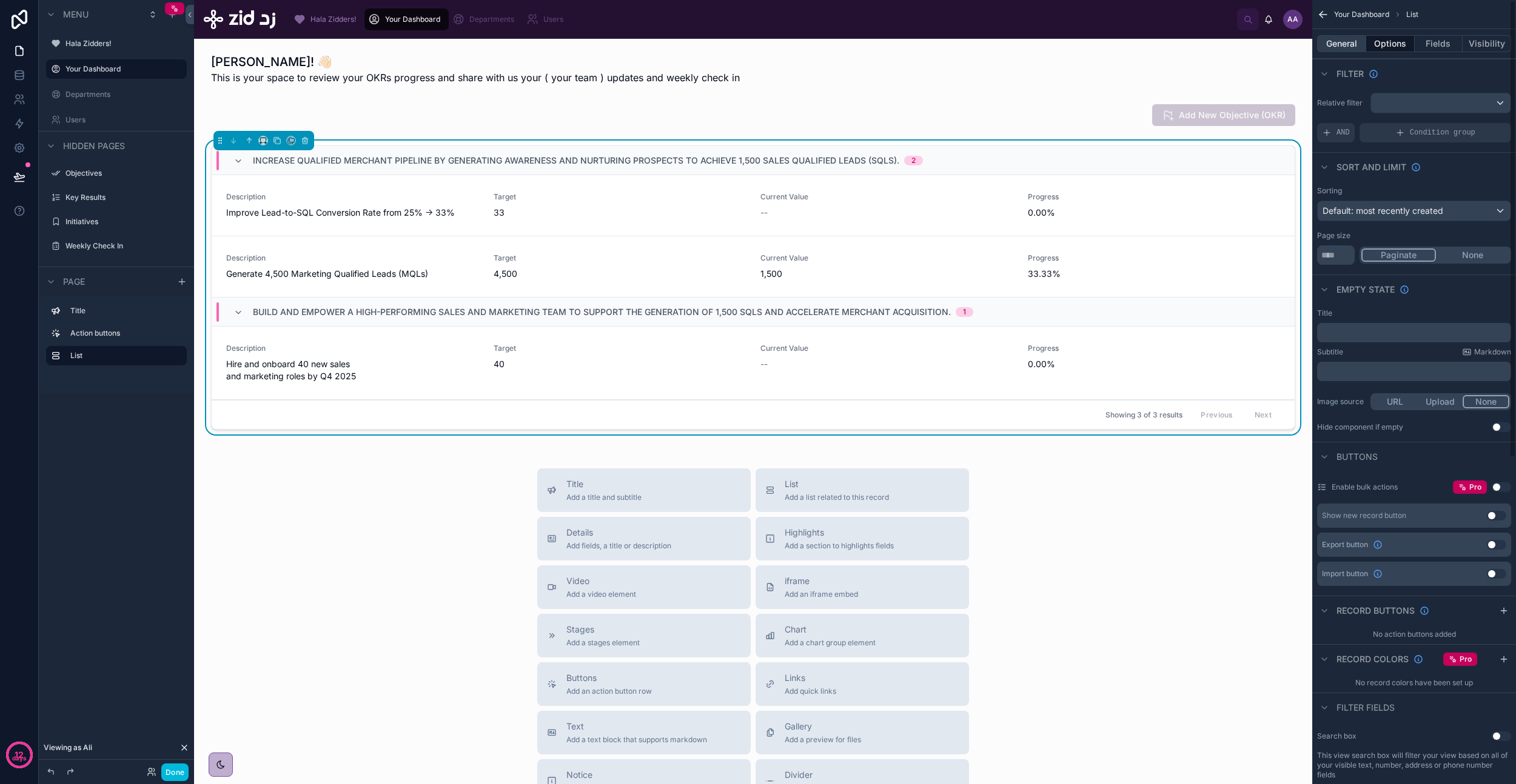
click at [1339, 40] on button "General" at bounding box center [1342, 43] width 49 height 17
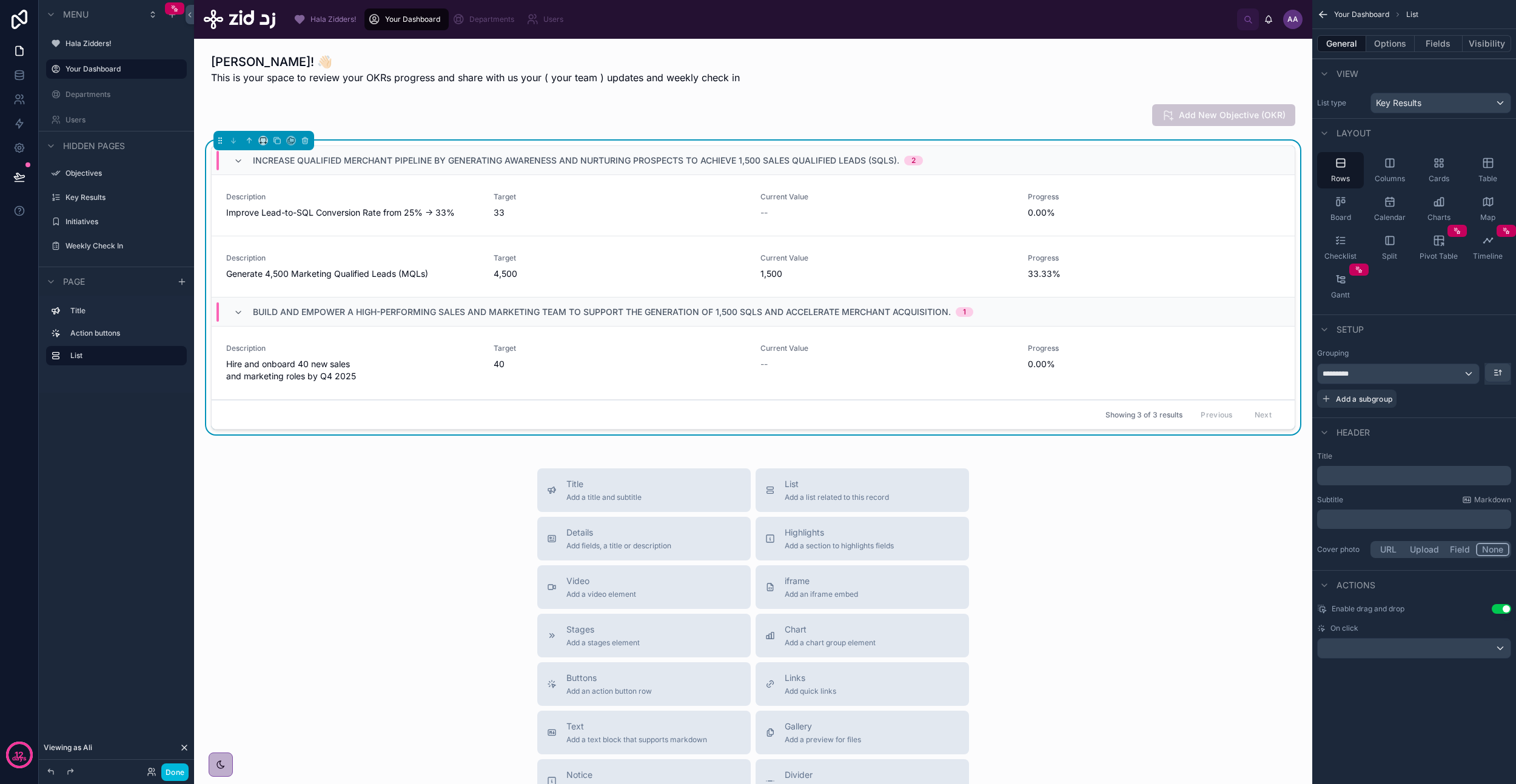
click at [1105, 218] on span "0.00%" at bounding box center [1155, 213] width 253 height 12
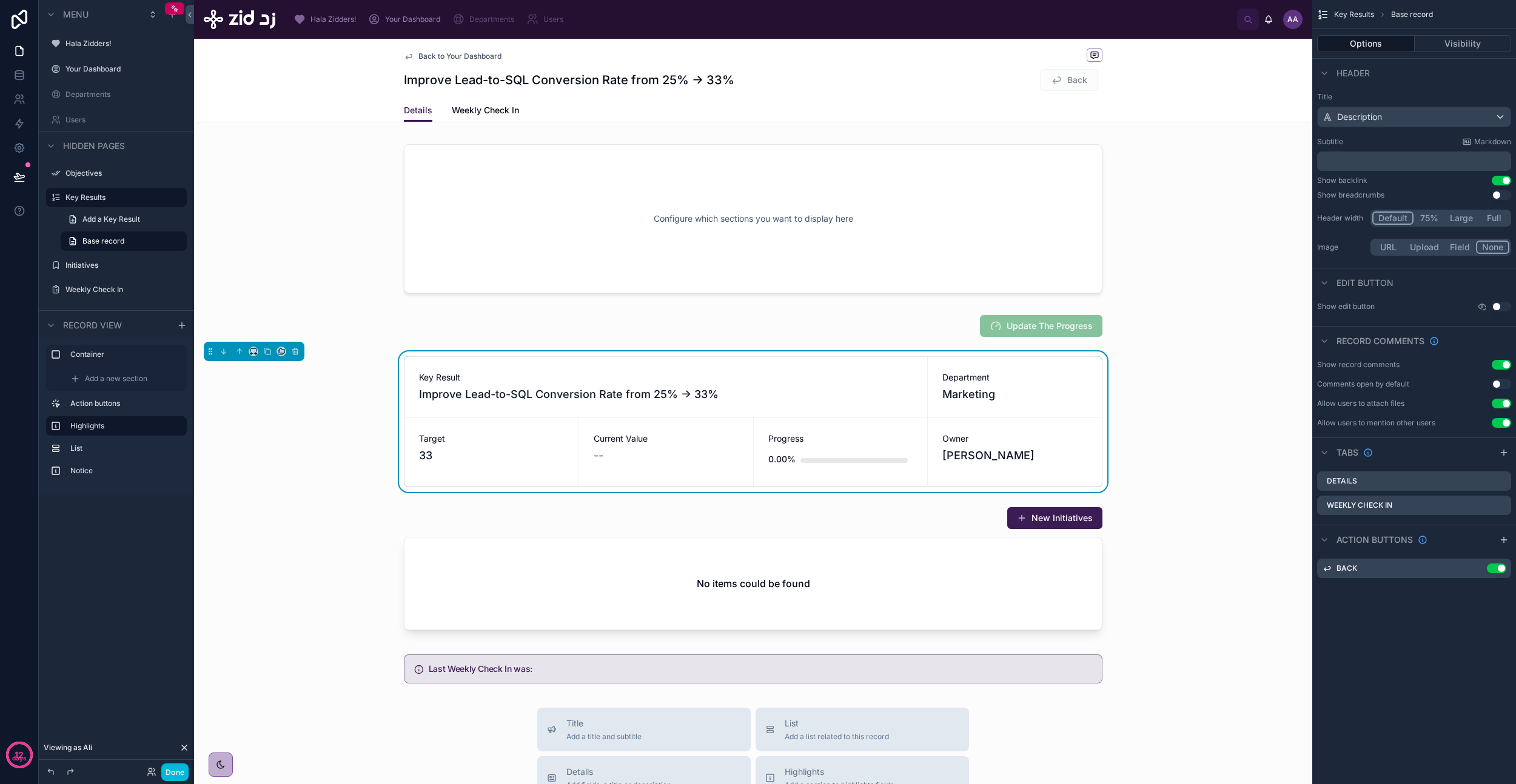
click at [449, 60] on span "Back to Your Dashboard" at bounding box center [460, 56] width 83 height 10
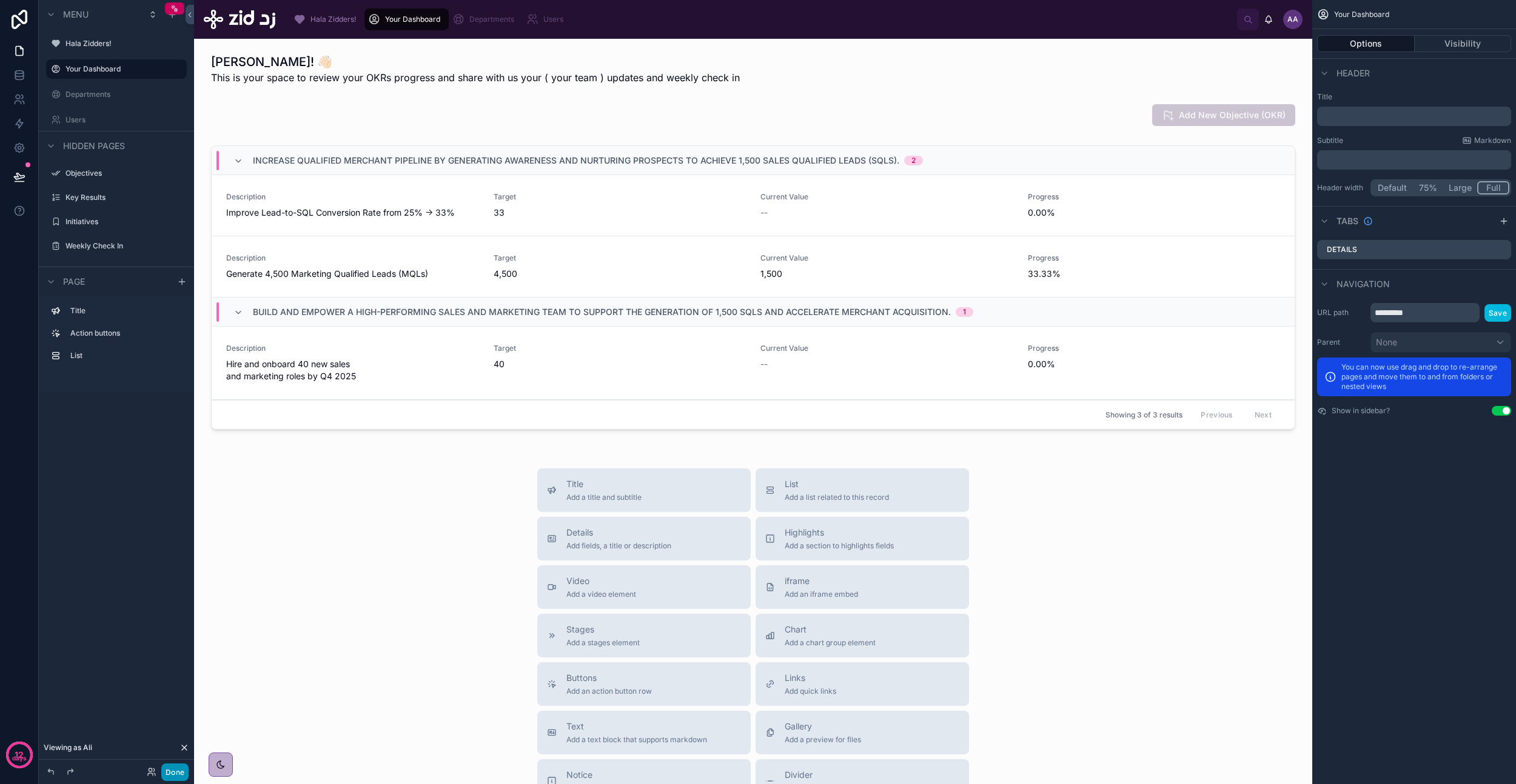
click at [166, 456] on button "Done" at bounding box center [174, 772] width 27 height 18
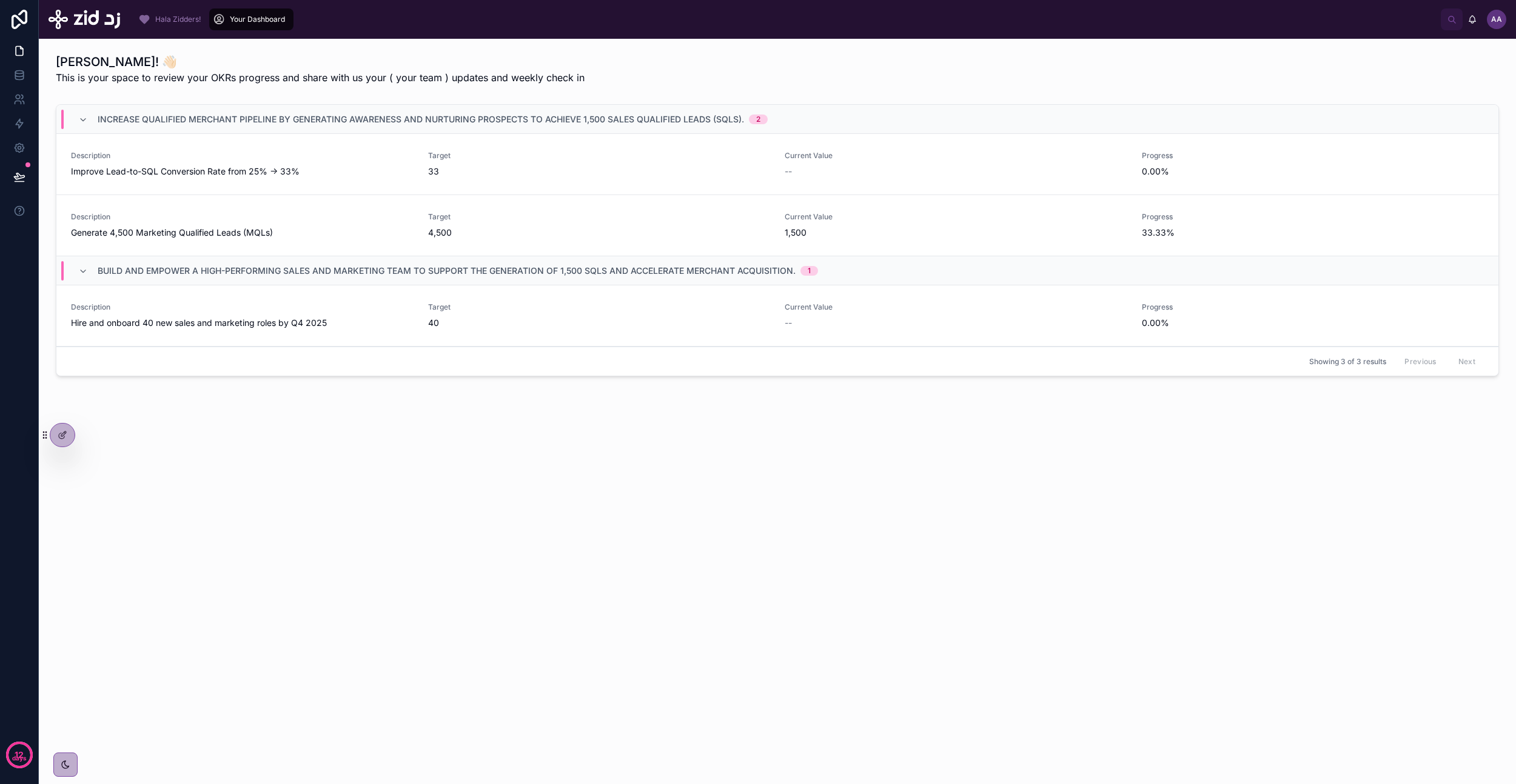
click at [388, 456] on div "Hala Wallah Ali! 👋🏻 This is your space to review your OKRs progress and share w…" at bounding box center [777, 412] width 1477 height 746
click at [255, 144] on link "Description Improve Lead-to-SQL Conversion Rate from 25% → 33% Target 33 Curren…" at bounding box center [777, 164] width 1442 height 61
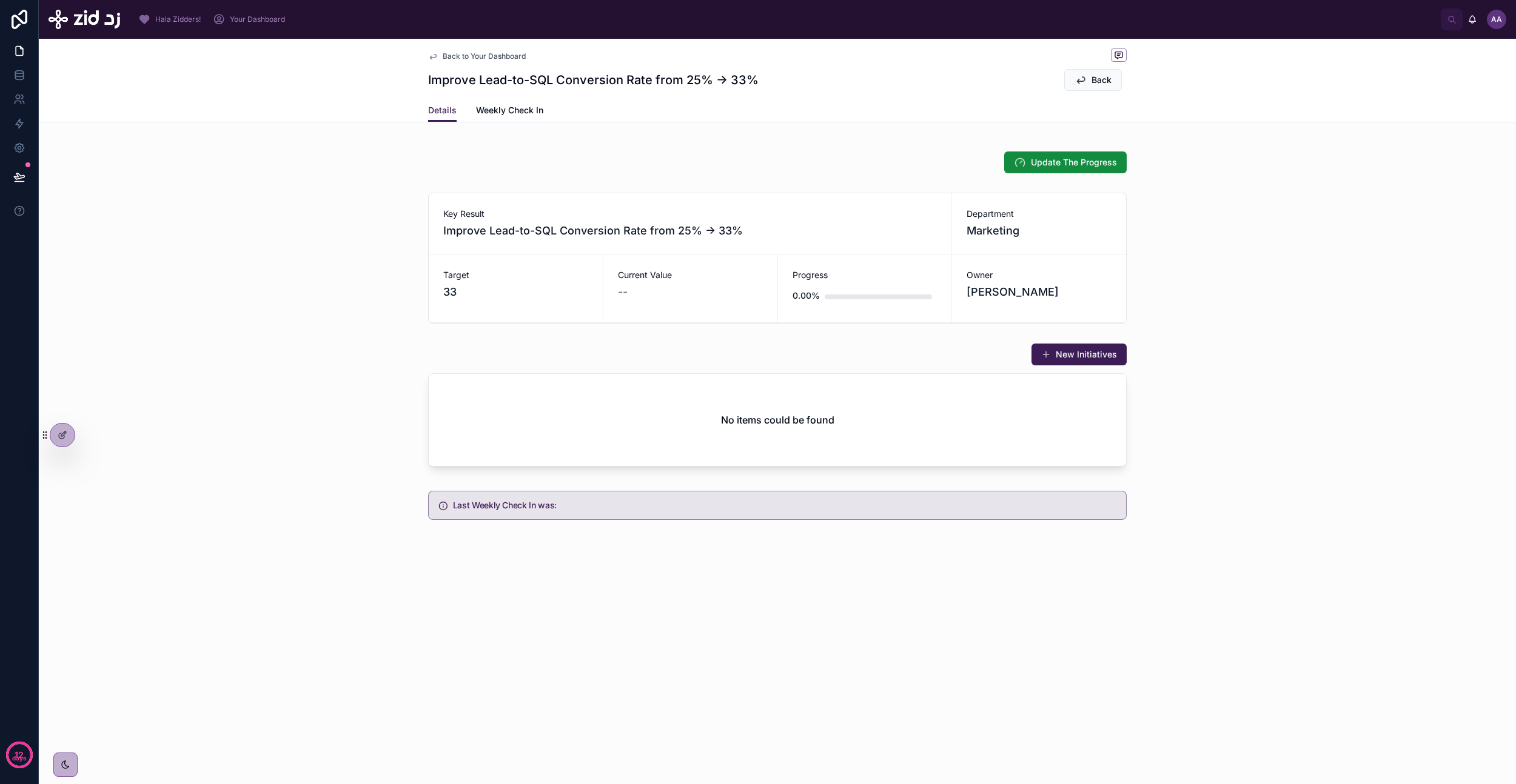
click at [442, 61] on div "Back to Your Dashboard" at bounding box center [777, 56] width 698 height 15
click at [447, 60] on div "Back to Your Dashboard" at bounding box center [777, 56] width 698 height 15
click at [464, 57] on span "Back to Your Dashboard" at bounding box center [484, 56] width 83 height 10
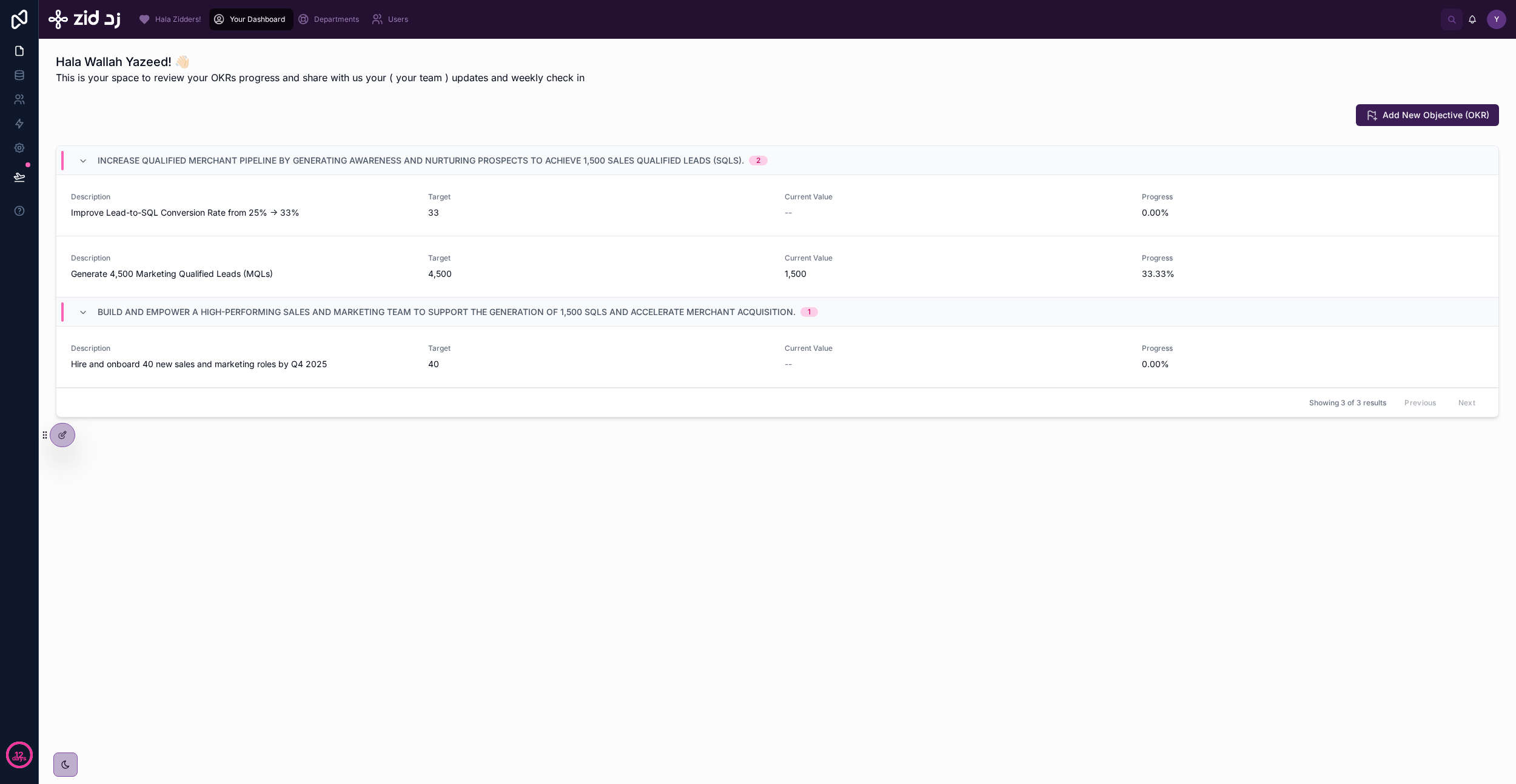
click at [308, 203] on div "Description Improve Lead-to-SQL Conversion Rate from 25% → 33%" at bounding box center [242, 205] width 343 height 26
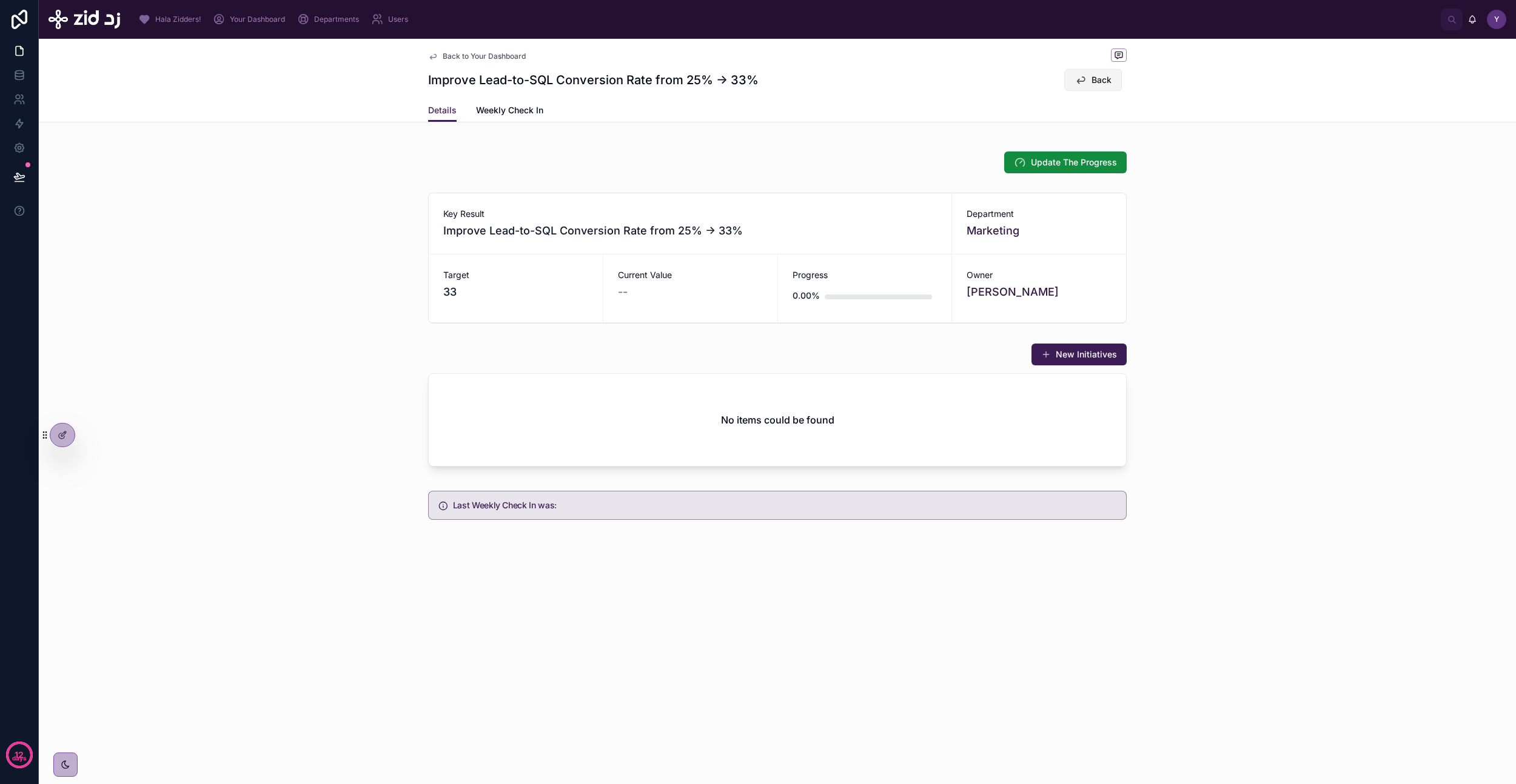
click at [1083, 81] on icon at bounding box center [1080, 80] width 12 height 12
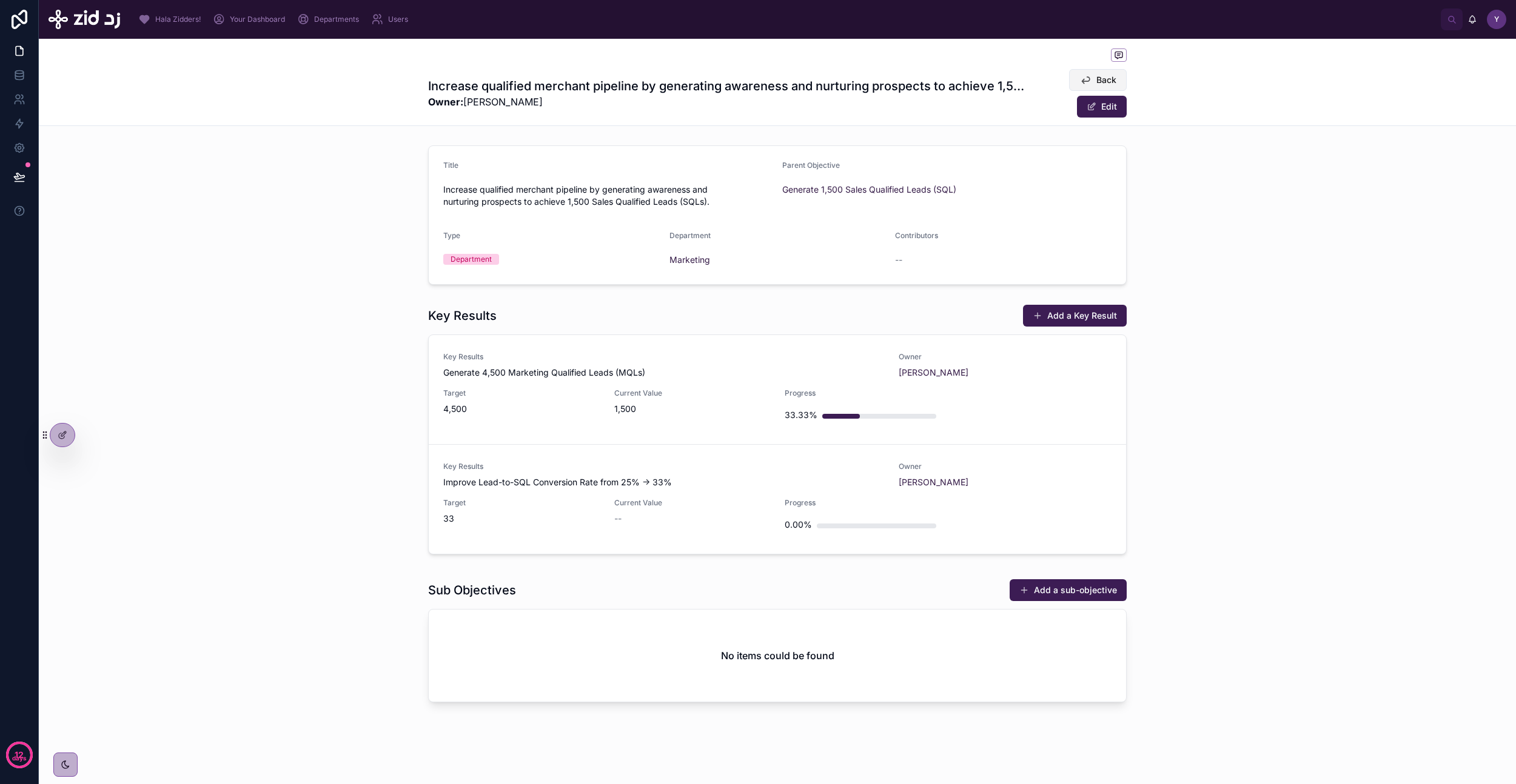
click at [1101, 74] on span "Back" at bounding box center [1106, 80] width 20 height 12
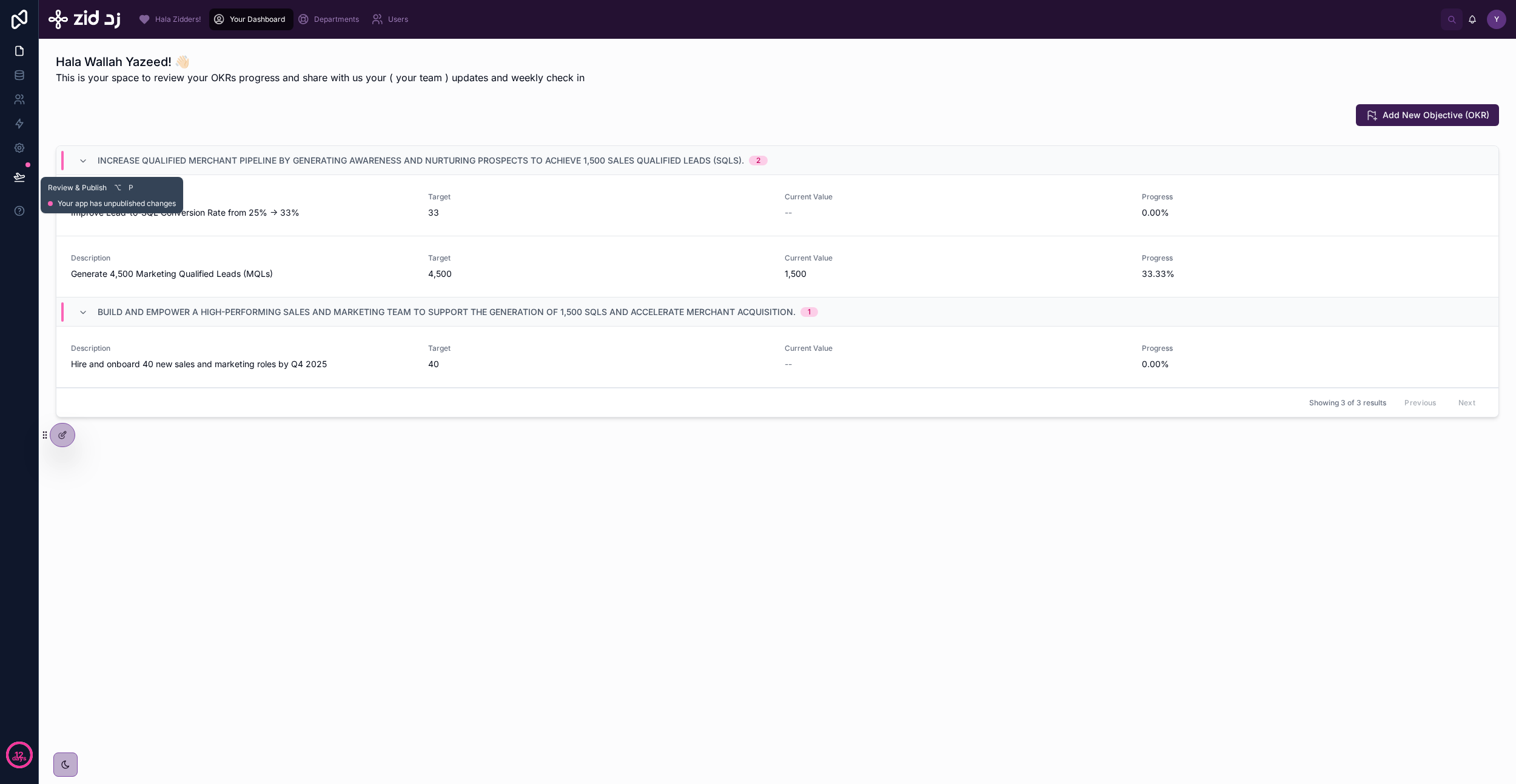
click at [19, 175] on icon at bounding box center [19, 177] width 12 height 12
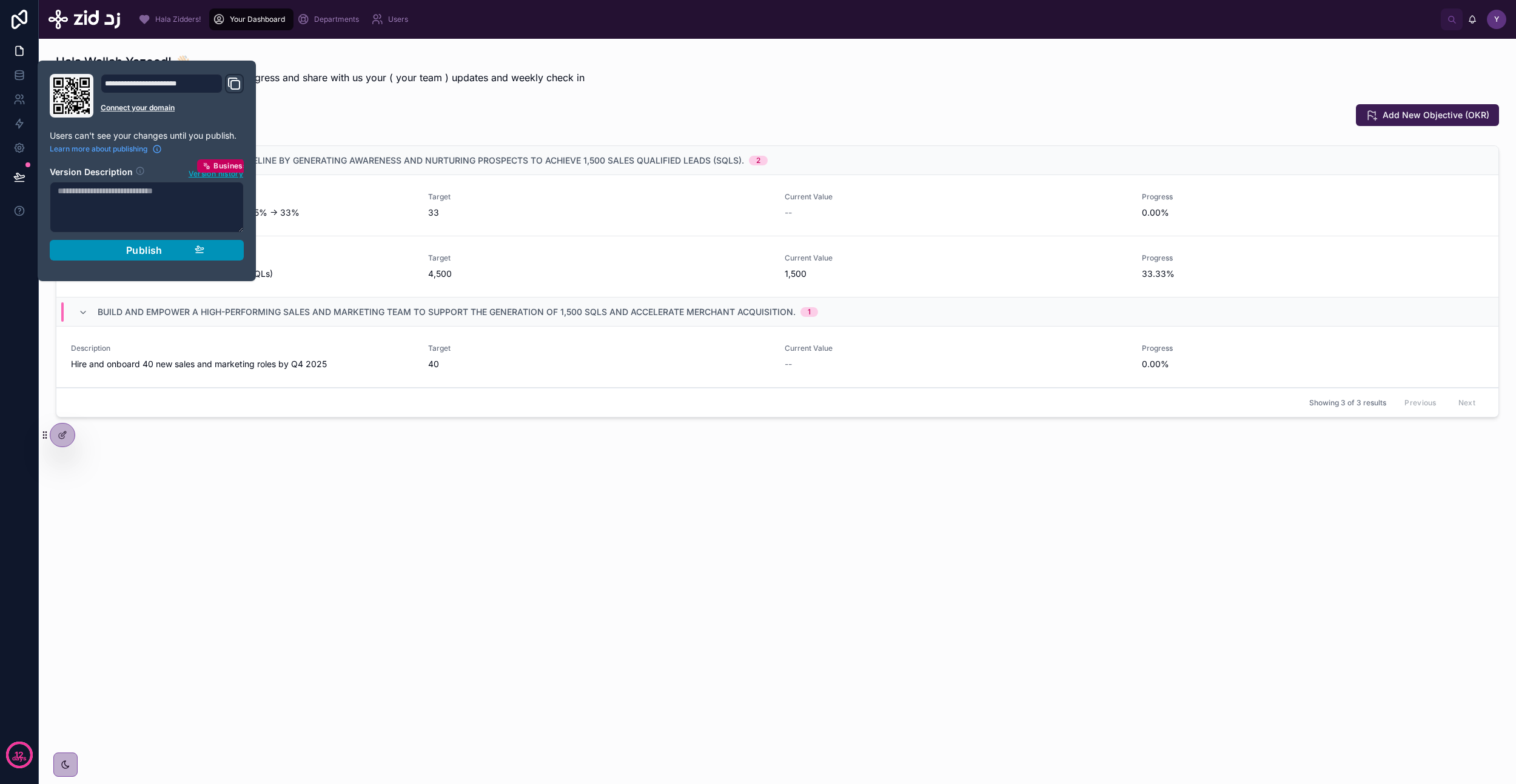
click at [153, 255] on span "Publish" at bounding box center [144, 250] width 36 height 12
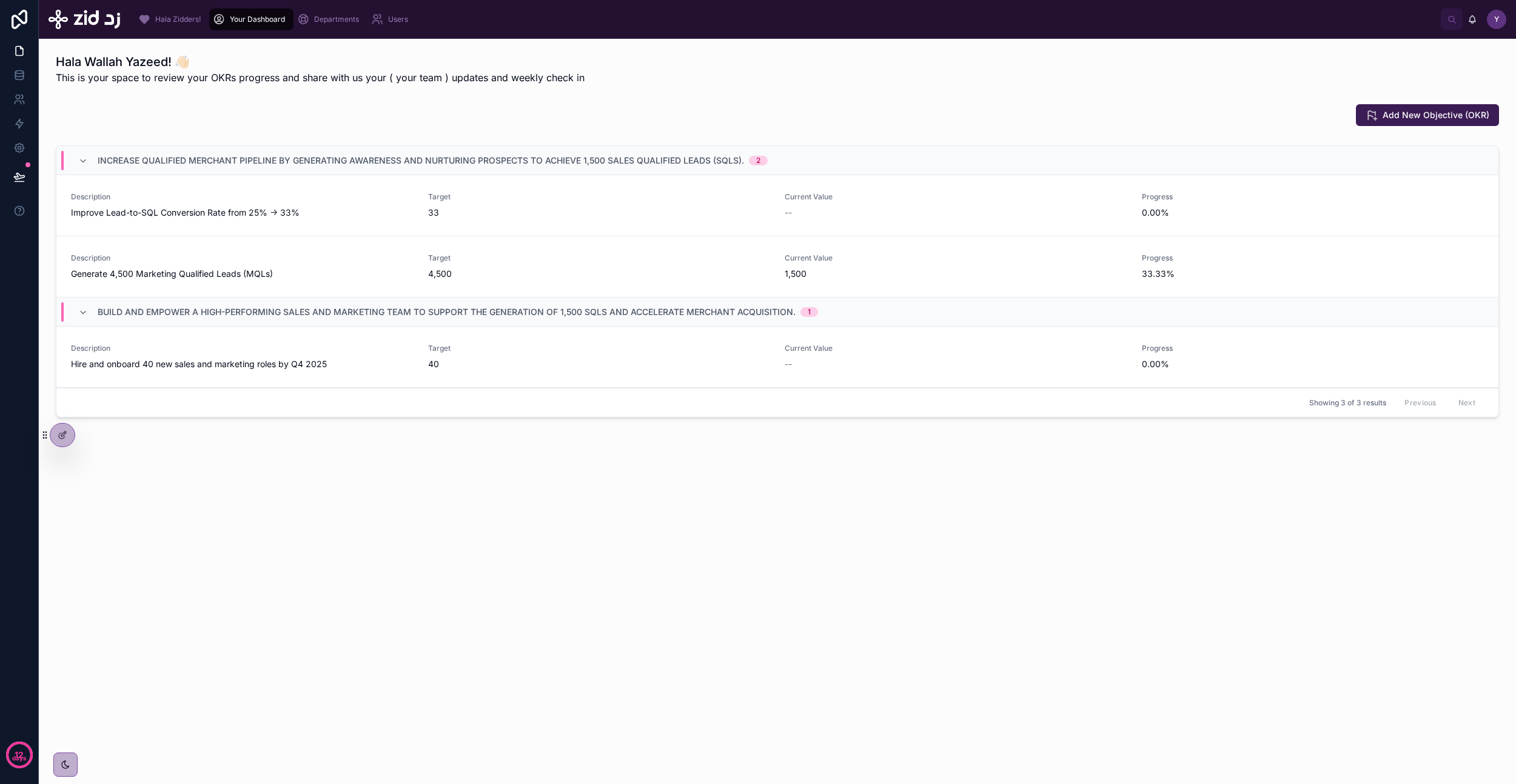
click at [653, 88] on div "Hala Wallah Yazeed! 👋🏻 This is your space to review your OKRs progress and shar…" at bounding box center [777, 69] width 1458 height 41
click at [175, 23] on span "Hala Zidders!" at bounding box center [178, 19] width 46 height 10
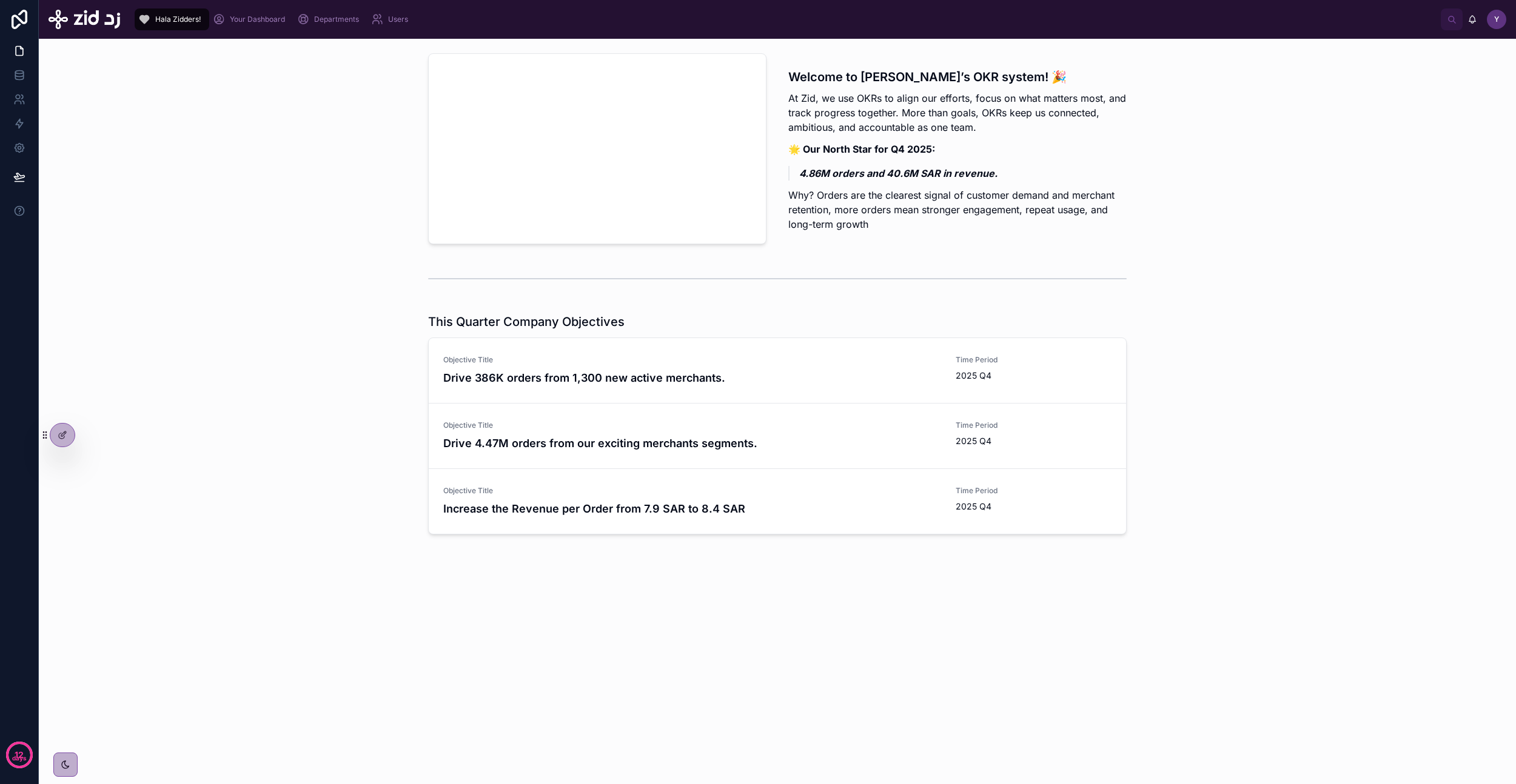
click at [272, 21] on span "Your Dashboard" at bounding box center [257, 19] width 55 height 10
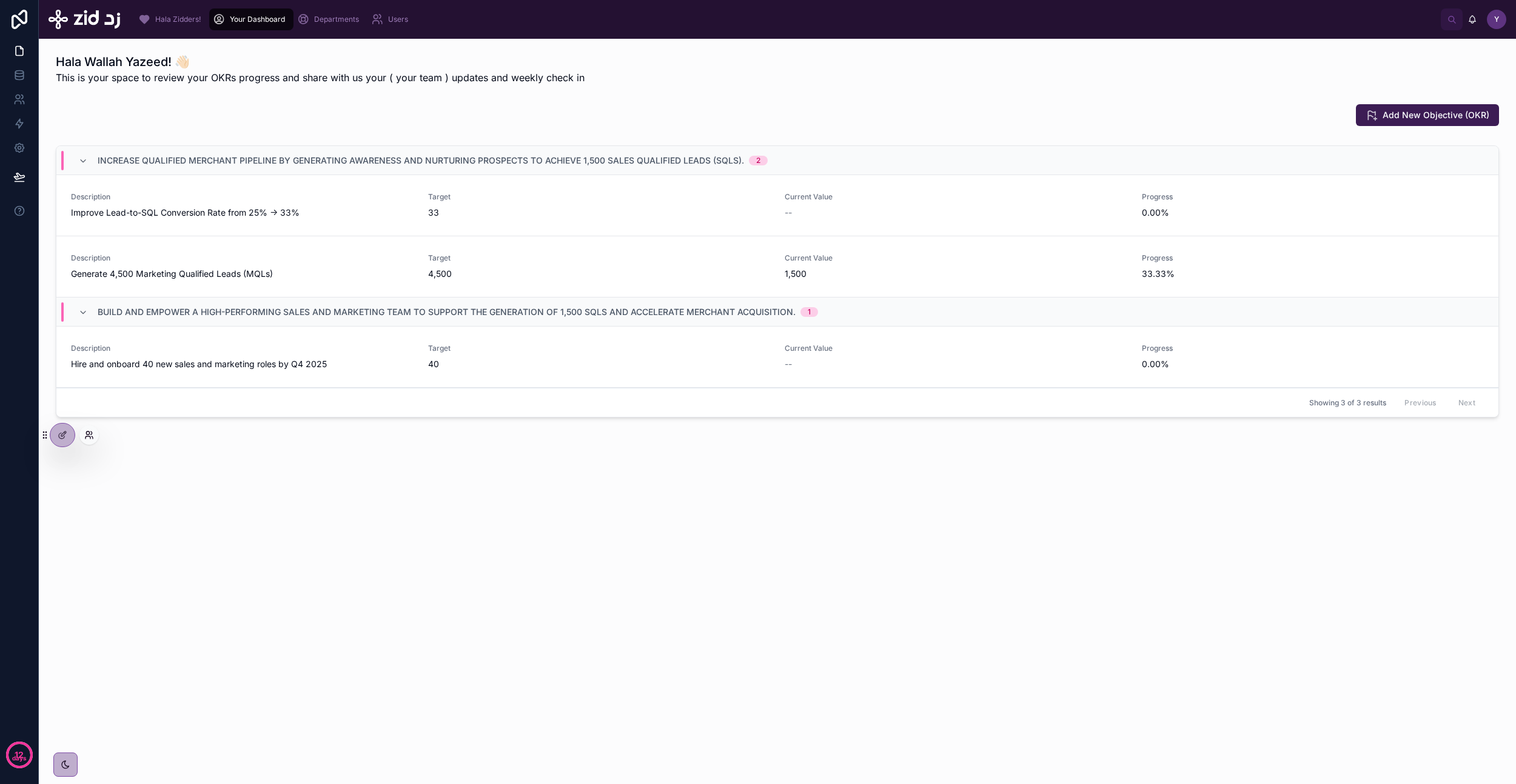
click at [92, 436] on icon at bounding box center [92, 437] width 1 height 2
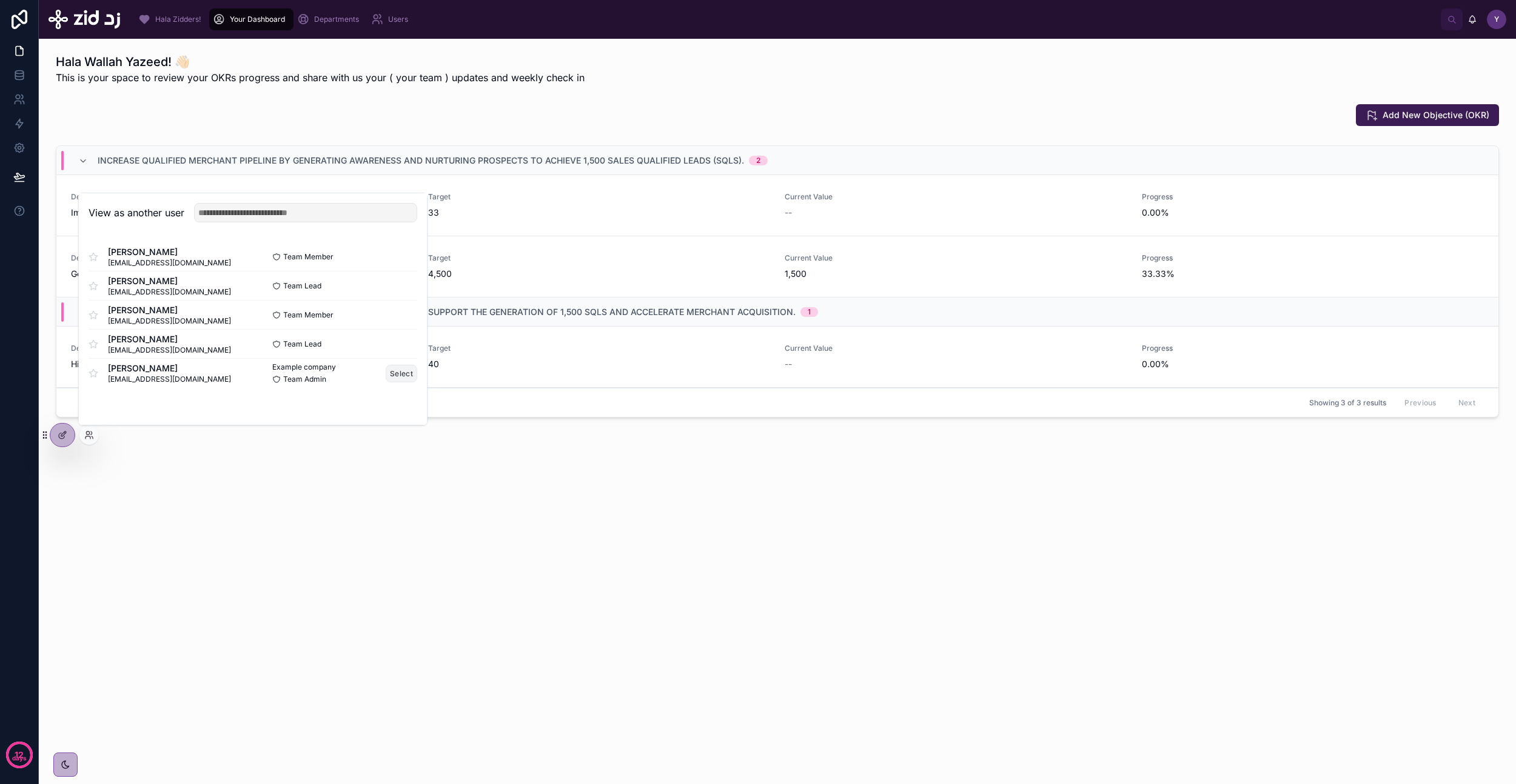
click at [399, 373] on button "Select" at bounding box center [401, 374] width 32 height 18
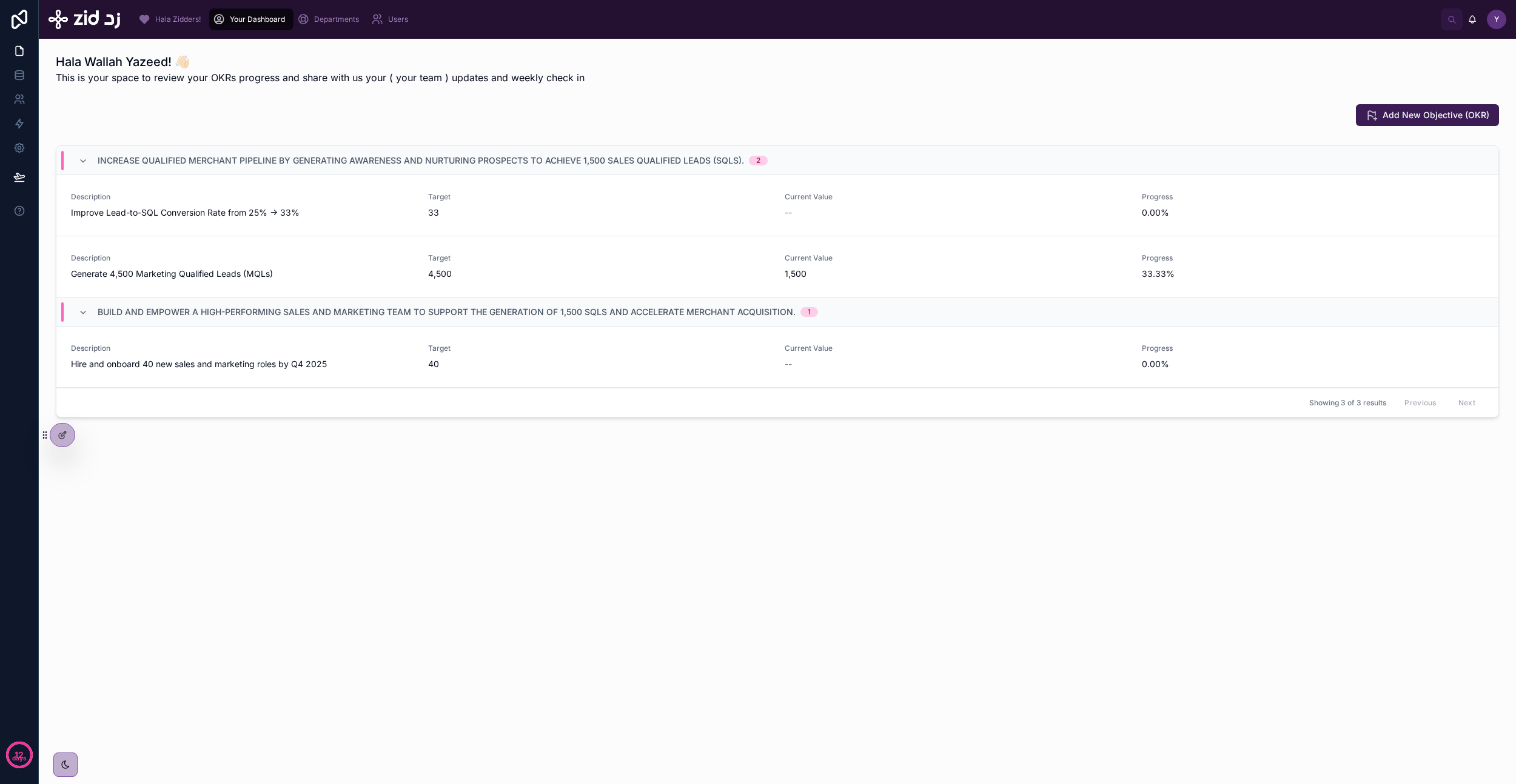
click at [593, 432] on div "Hala Wallah Yazeed! 👋🏻 This is your space to review your OKRs progress and shar…" at bounding box center [777, 272] width 1477 height 466
click at [205, 215] on span "Improve Lead-to-SQL Conversion Rate from 25% → 33%" at bounding box center [242, 213] width 343 height 12
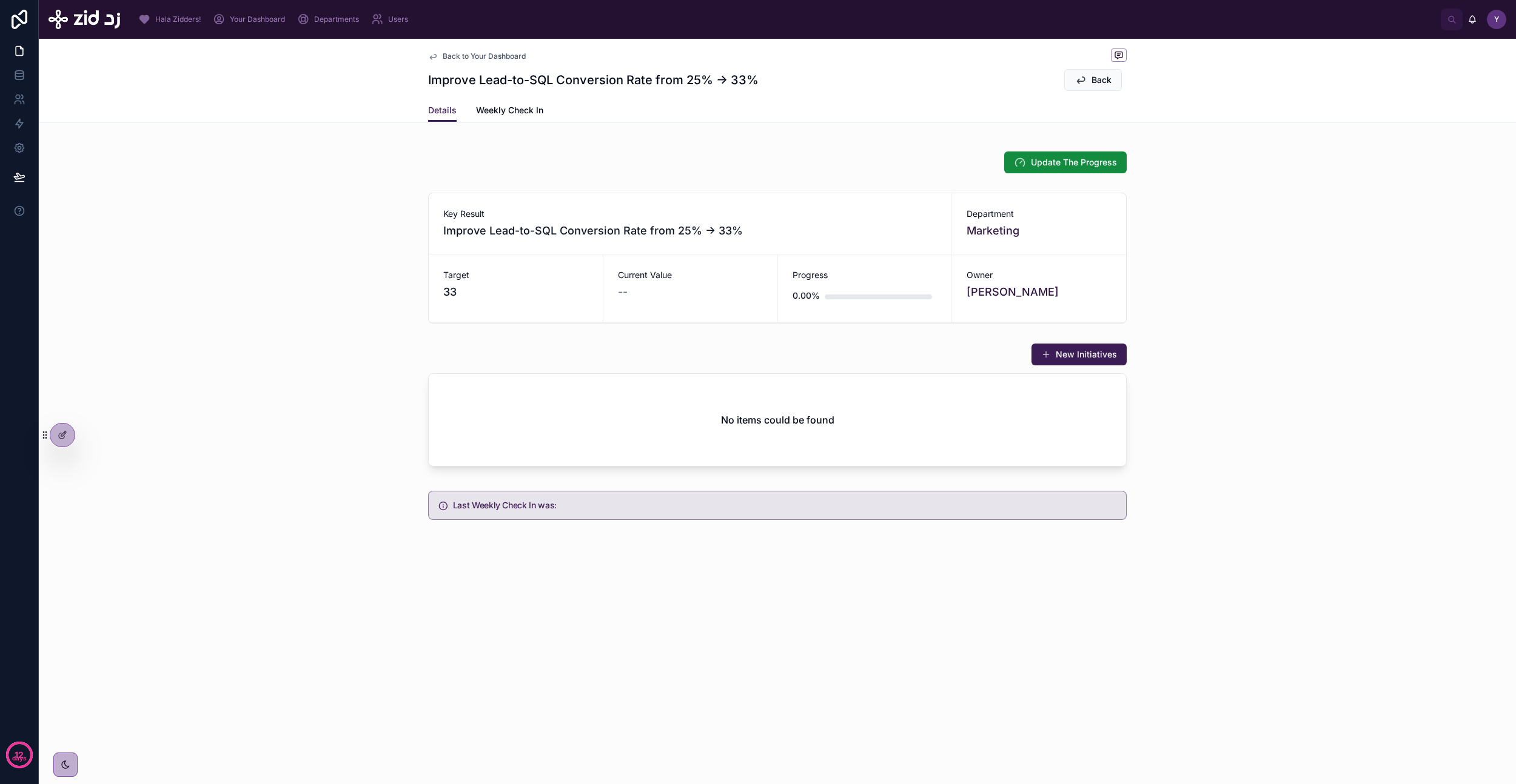
click at [474, 110] on div "Details Weekly Check In" at bounding box center [777, 110] width 698 height 23
click at [496, 109] on span "Weekly Check In" at bounding box center [509, 110] width 67 height 12
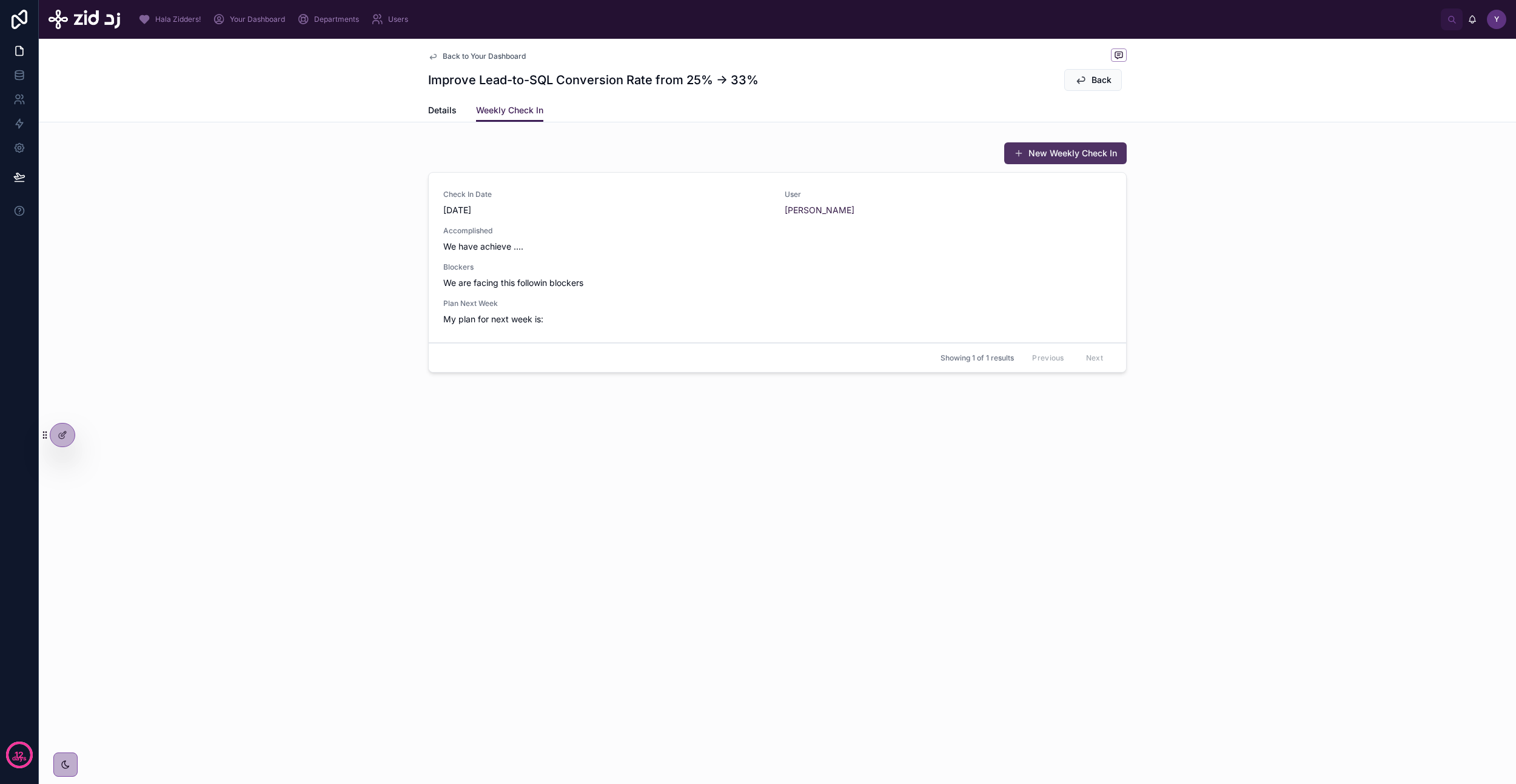
click at [1056, 156] on button "New Weekly Check In" at bounding box center [1066, 154] width 122 height 22
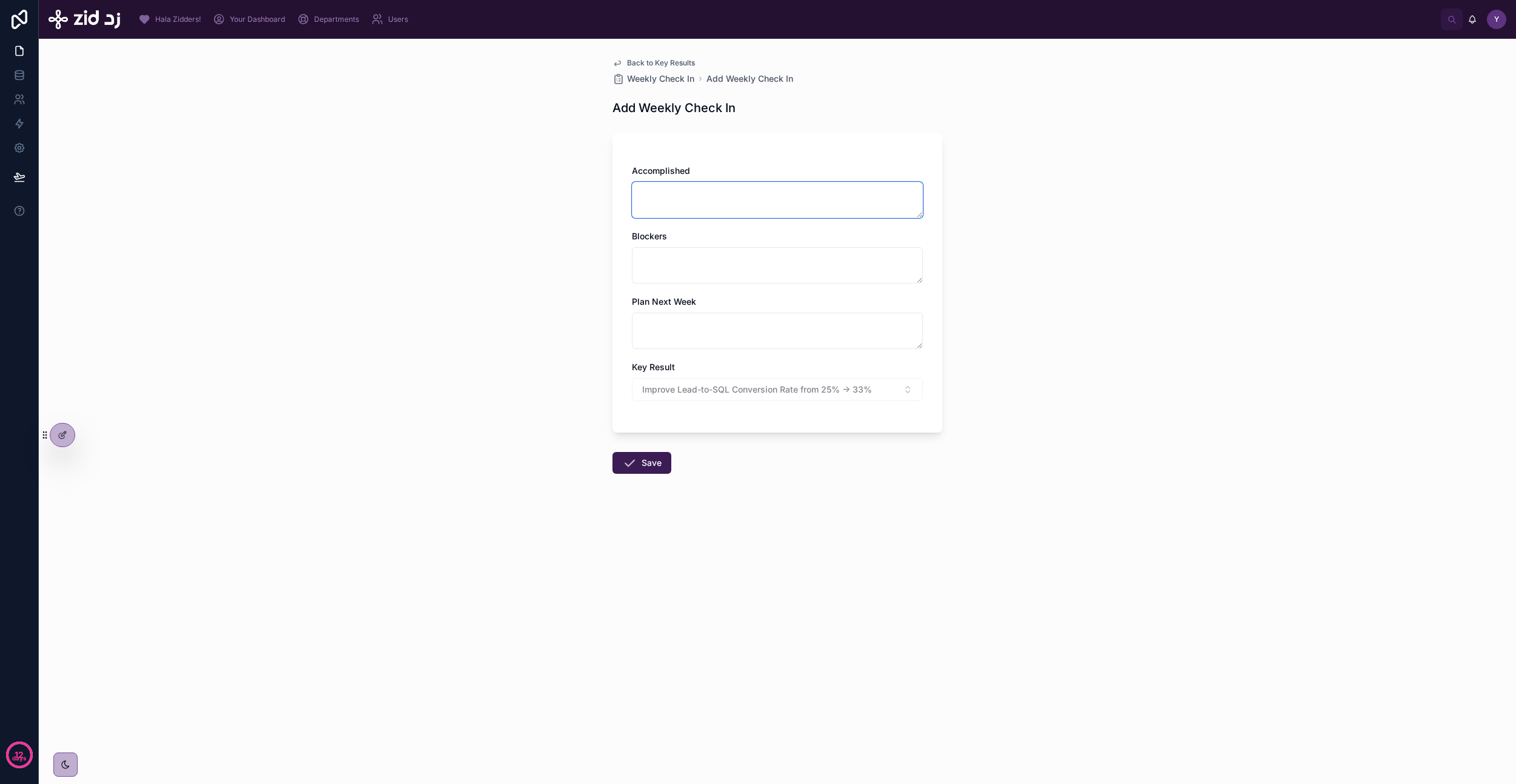
click at [735, 202] on textarea at bounding box center [778, 199] width 291 height 36
click at [728, 255] on textarea at bounding box center [778, 265] width 291 height 36
click at [699, 343] on textarea at bounding box center [778, 330] width 291 height 36
click at [662, 63] on span "Back to Key Results" at bounding box center [661, 63] width 68 height 10
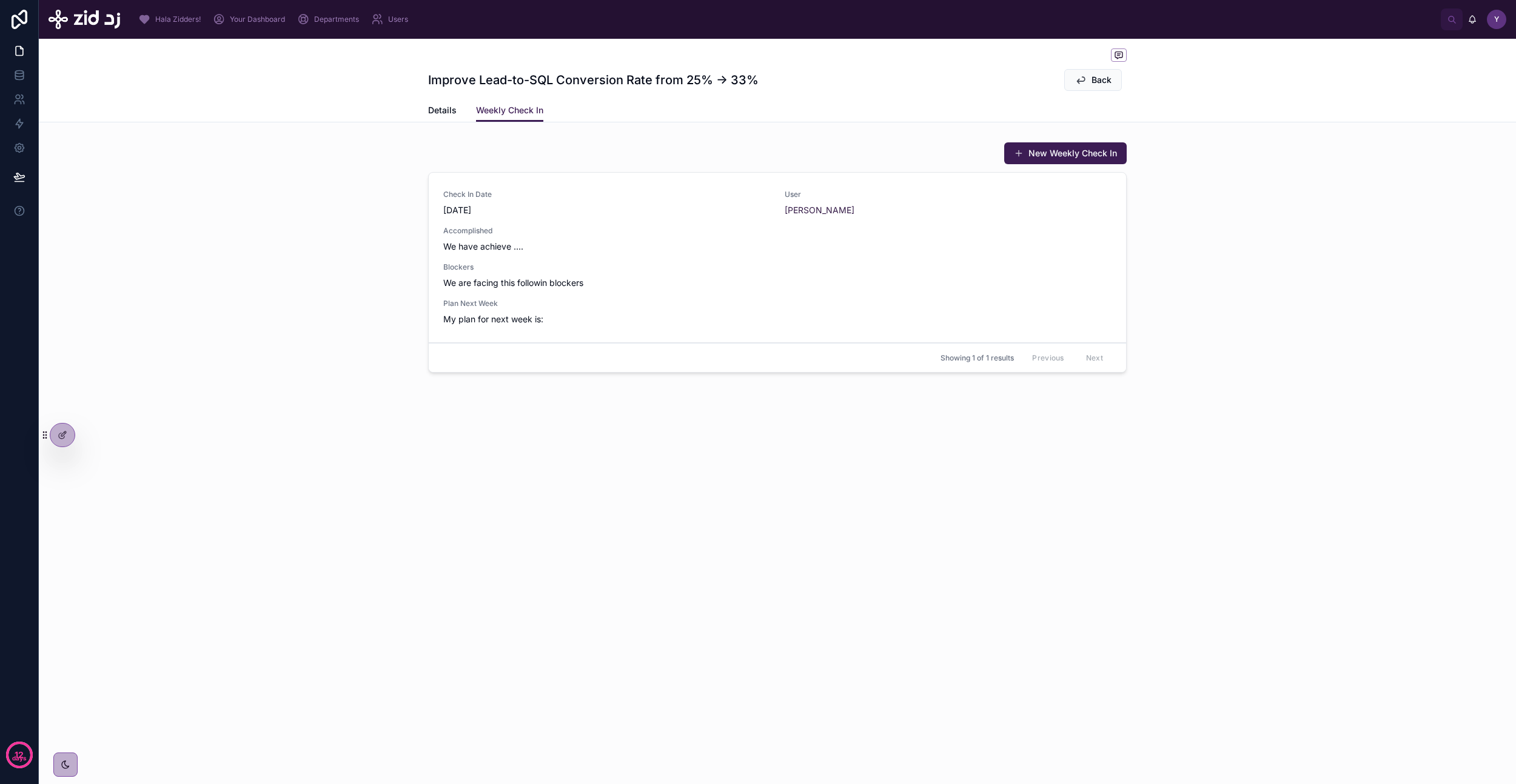
click at [449, 114] on span "Details" at bounding box center [442, 110] width 29 height 12
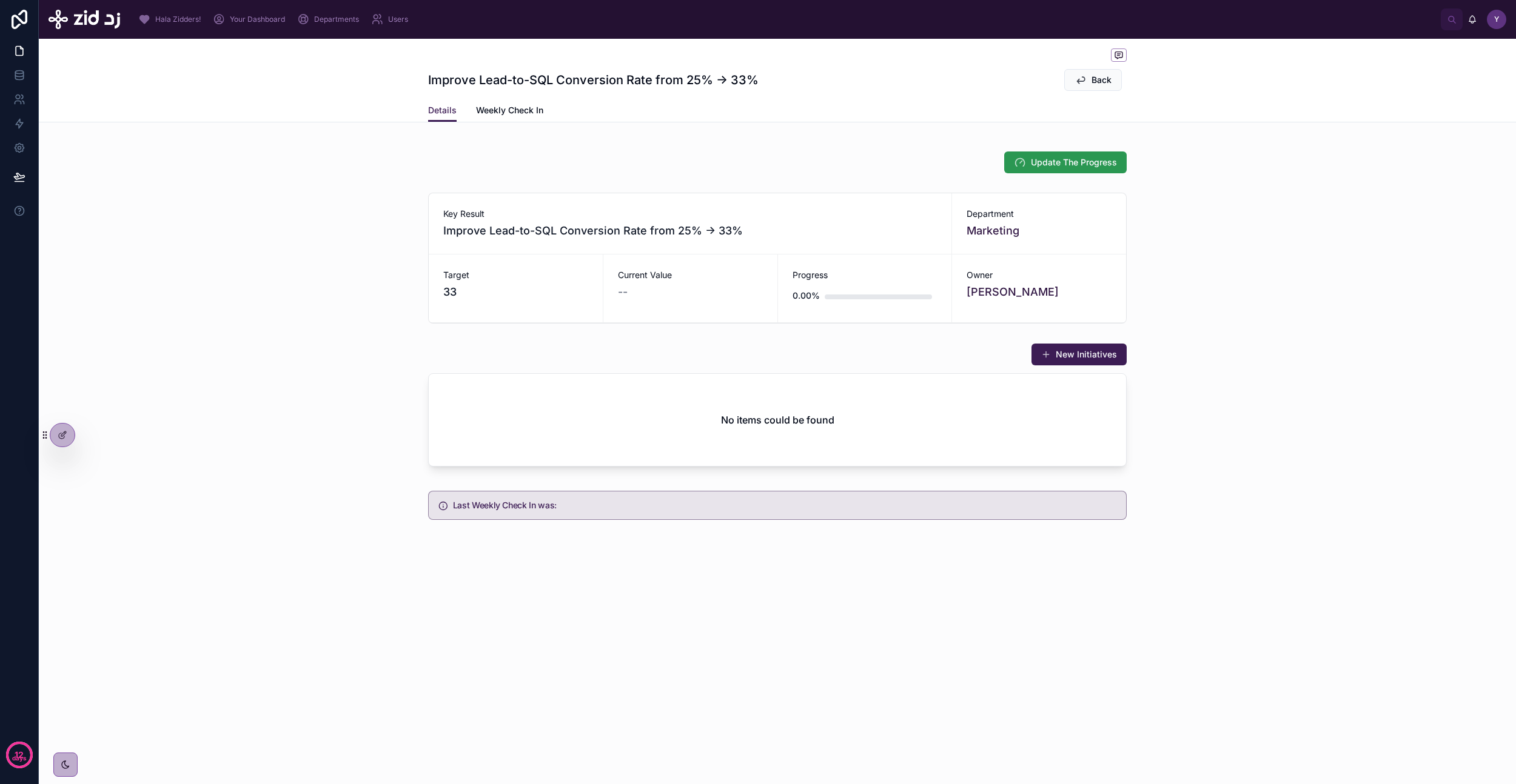
click at [1029, 158] on button "Update The Progress" at bounding box center [1066, 163] width 122 height 22
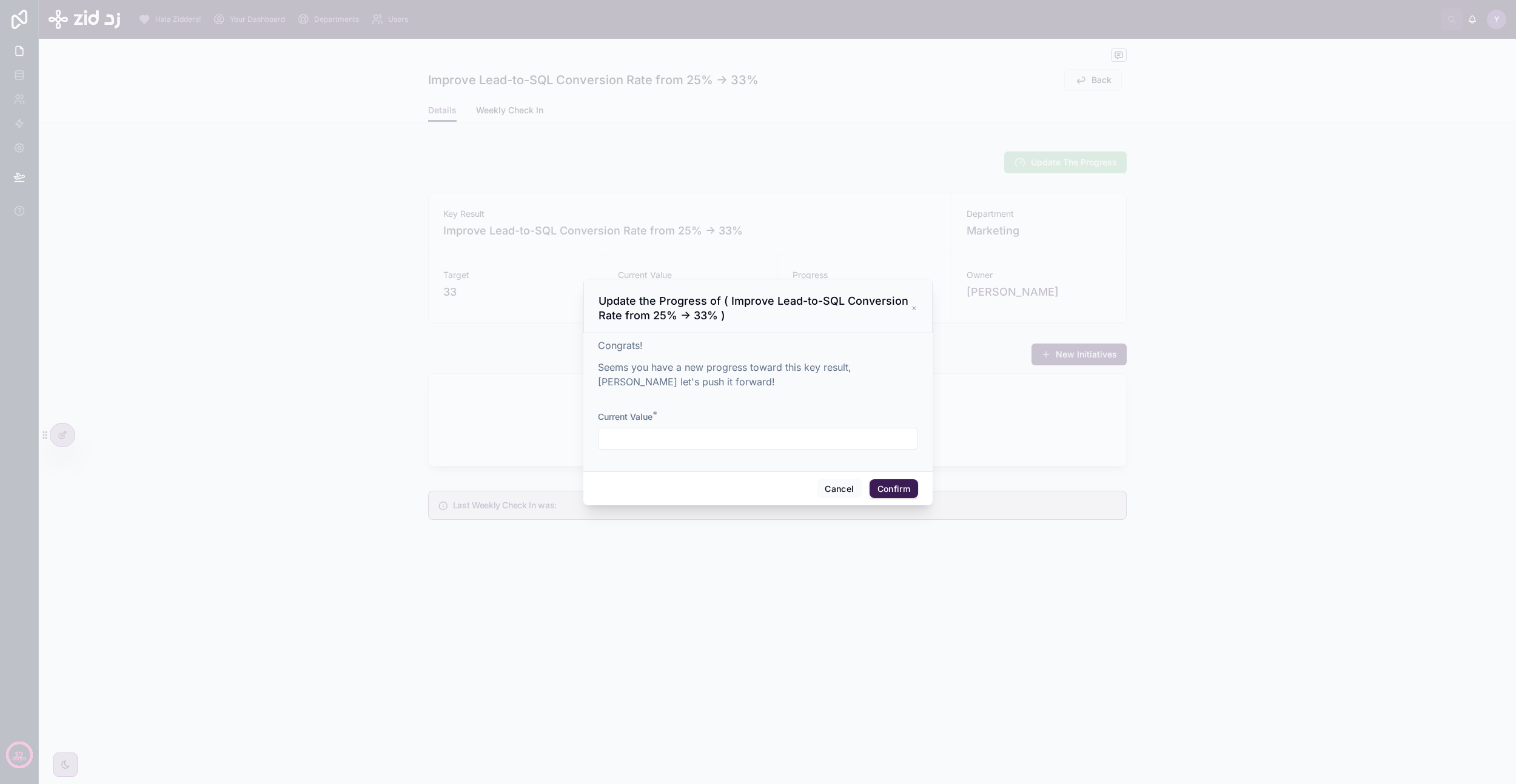
click at [715, 435] on input "text" at bounding box center [757, 438] width 319 height 17
click at [840, 488] on button "Cancel" at bounding box center [839, 489] width 45 height 19
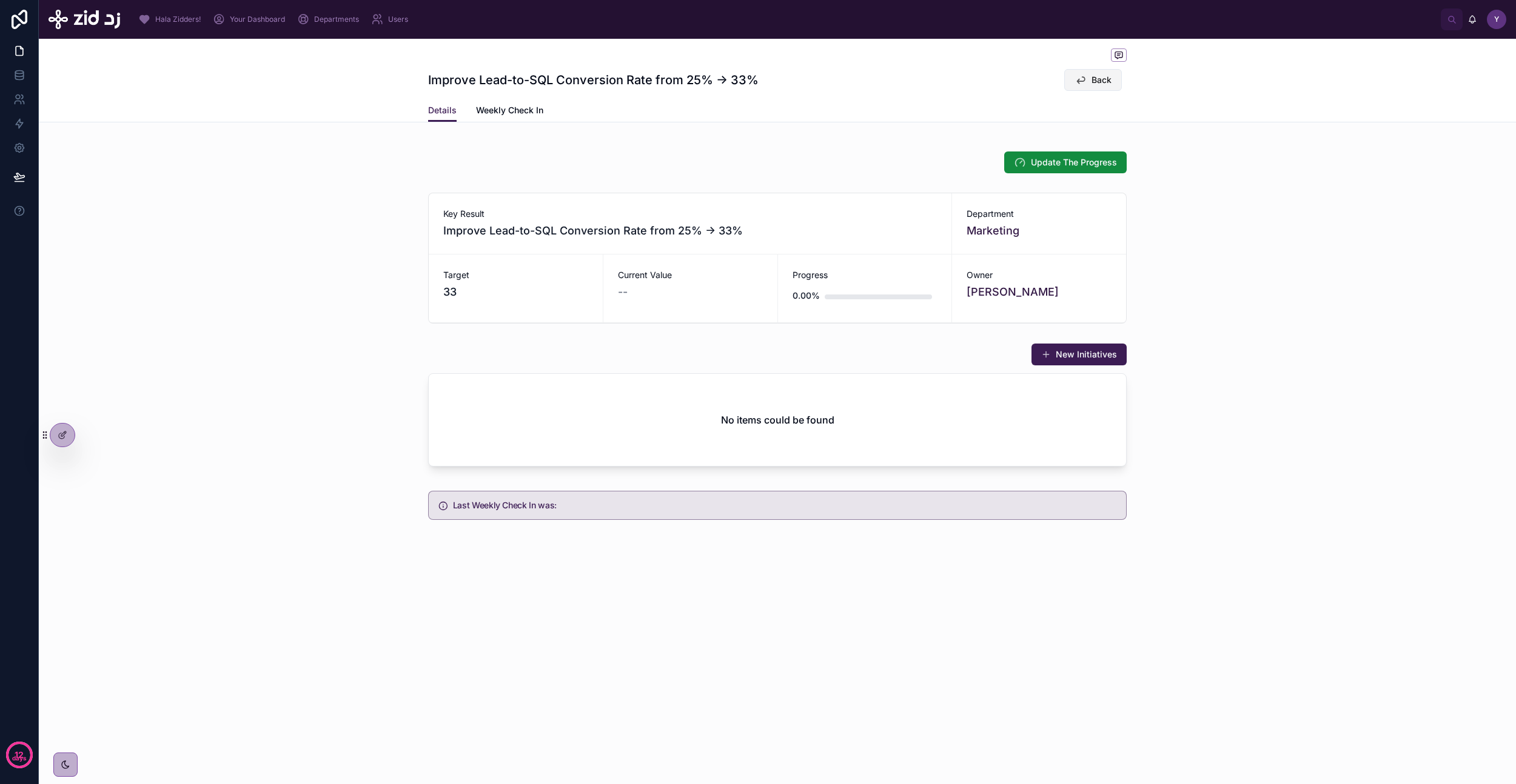
click at [1079, 81] on icon at bounding box center [1080, 80] width 12 height 12
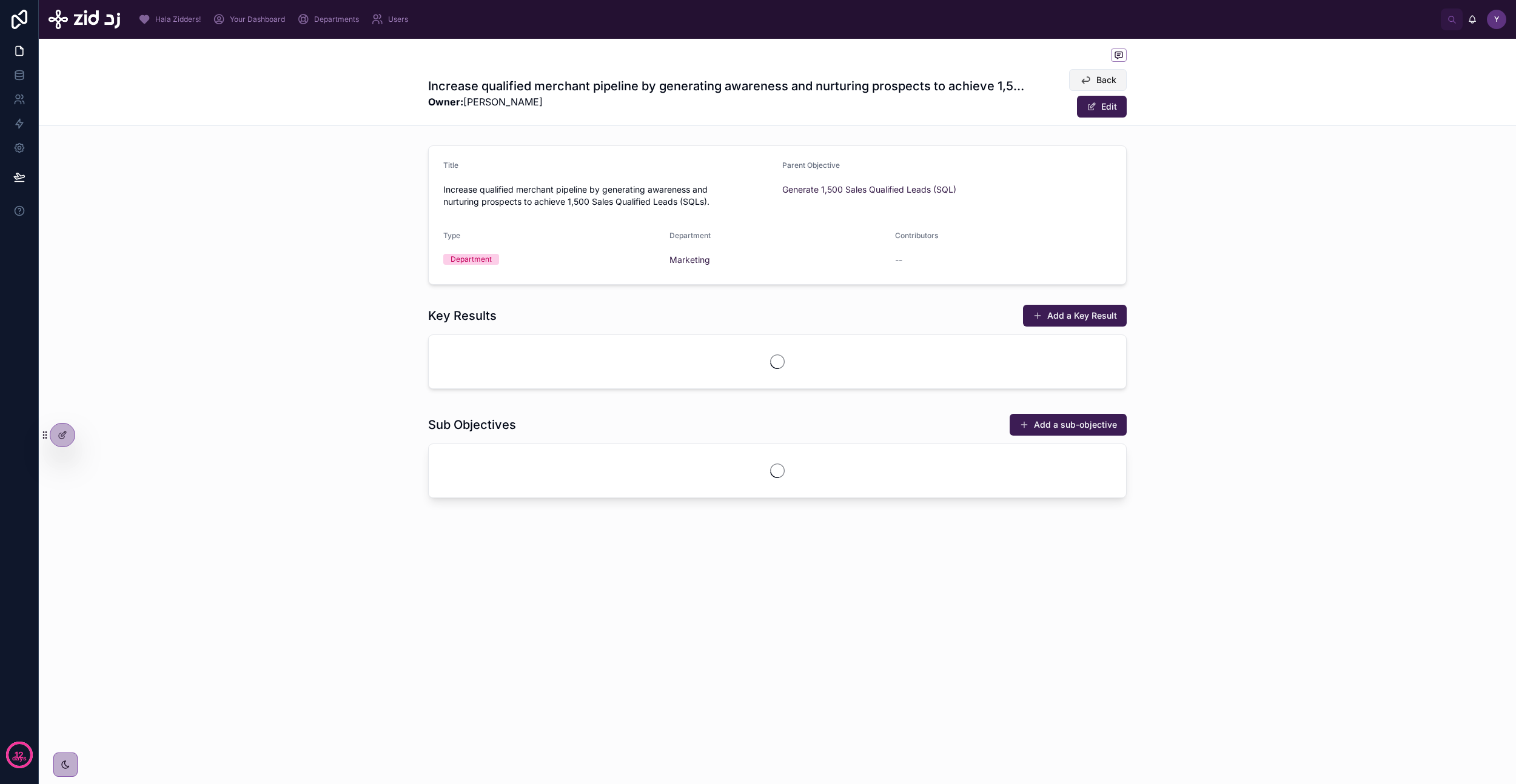
click at [1101, 80] on span "Back" at bounding box center [1106, 80] width 20 height 12
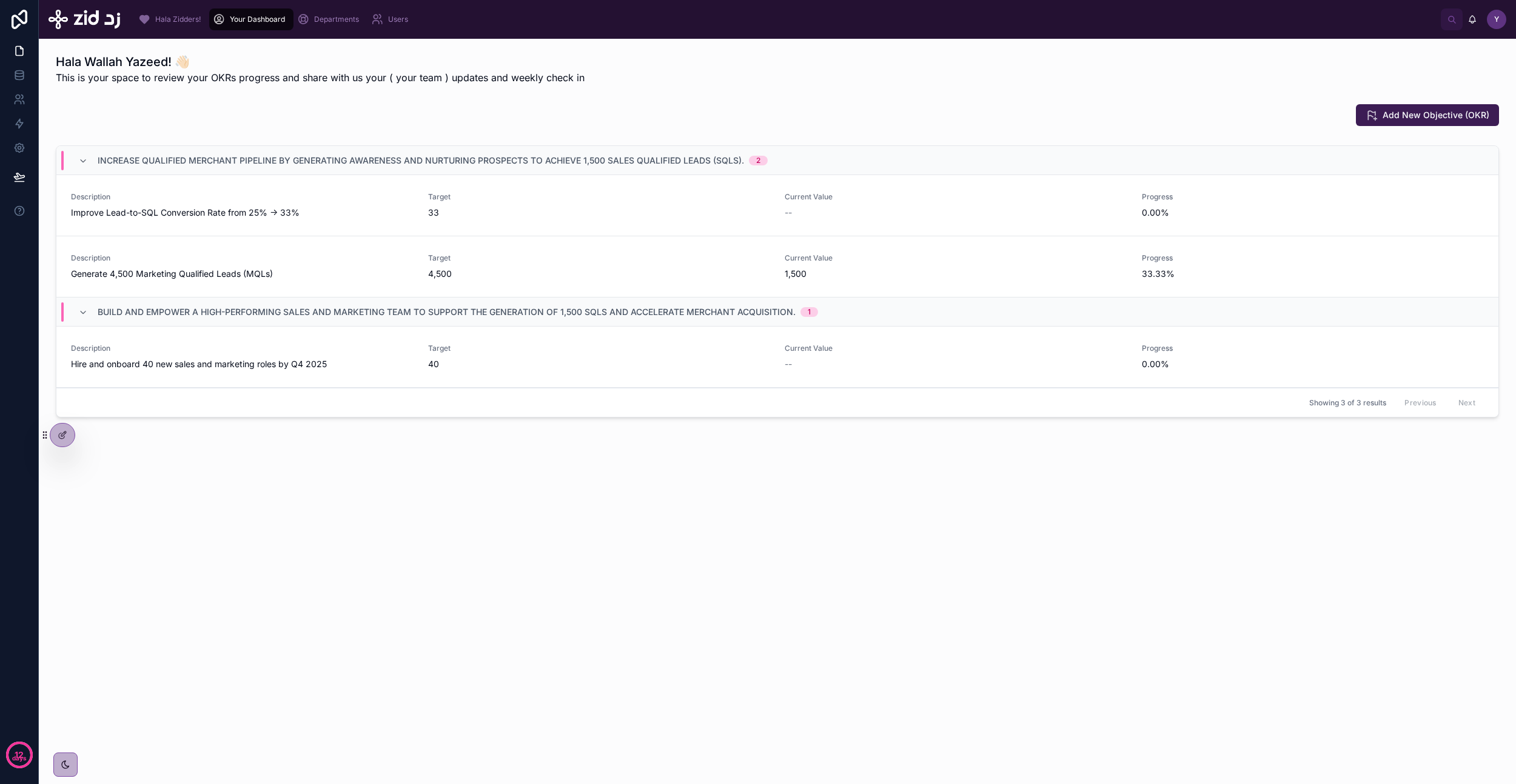
click at [243, 271] on span "Generate 4,500 Marketing Qualified Leads (MQLs)" at bounding box center [242, 274] width 343 height 12
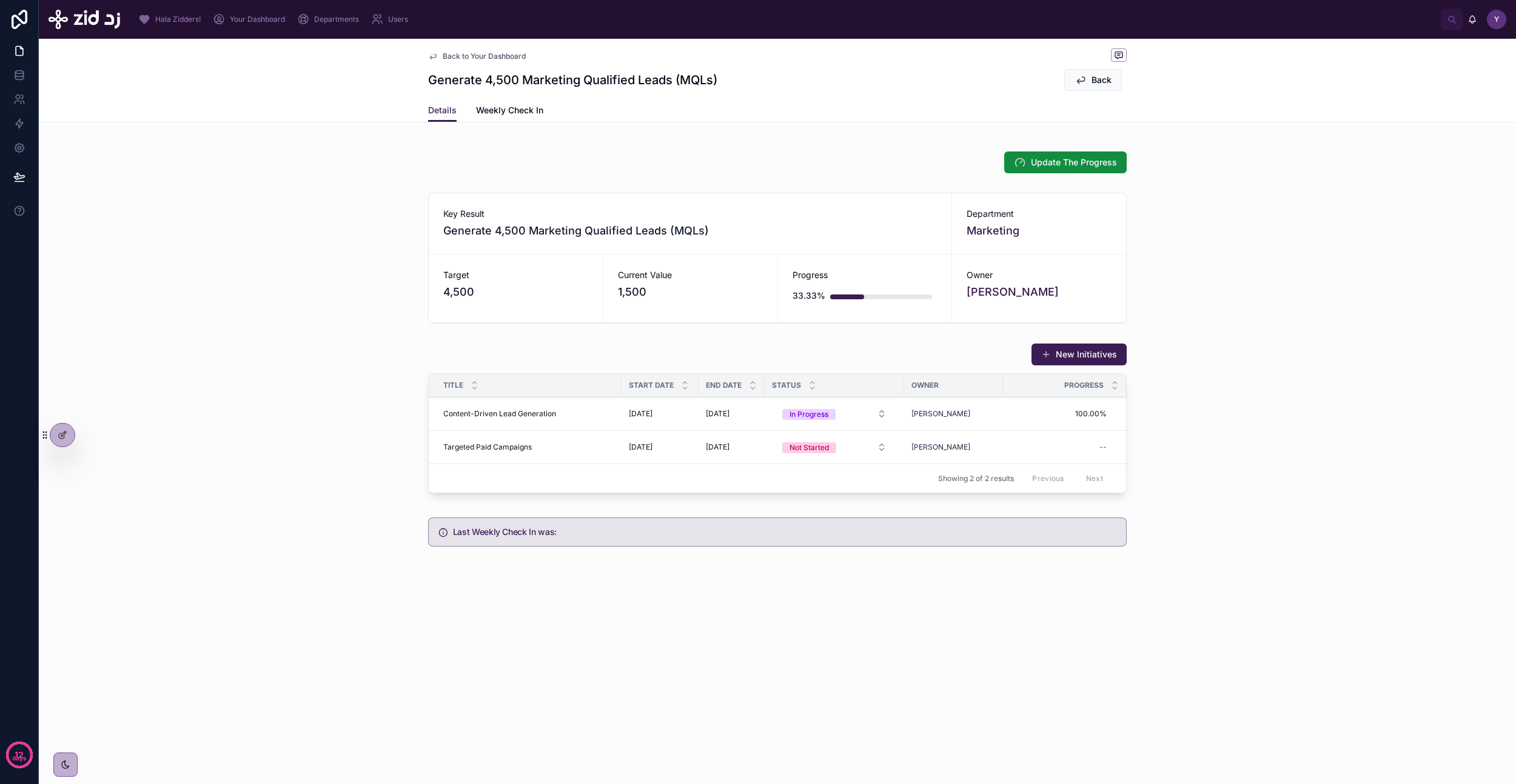
click at [546, 403] on td "Content-Driven Lead Generation Content-Driven Lead Generation" at bounding box center [525, 414] width 193 height 33
click at [542, 416] on span "Content-Driven Lead Generation" at bounding box center [499, 413] width 113 height 10
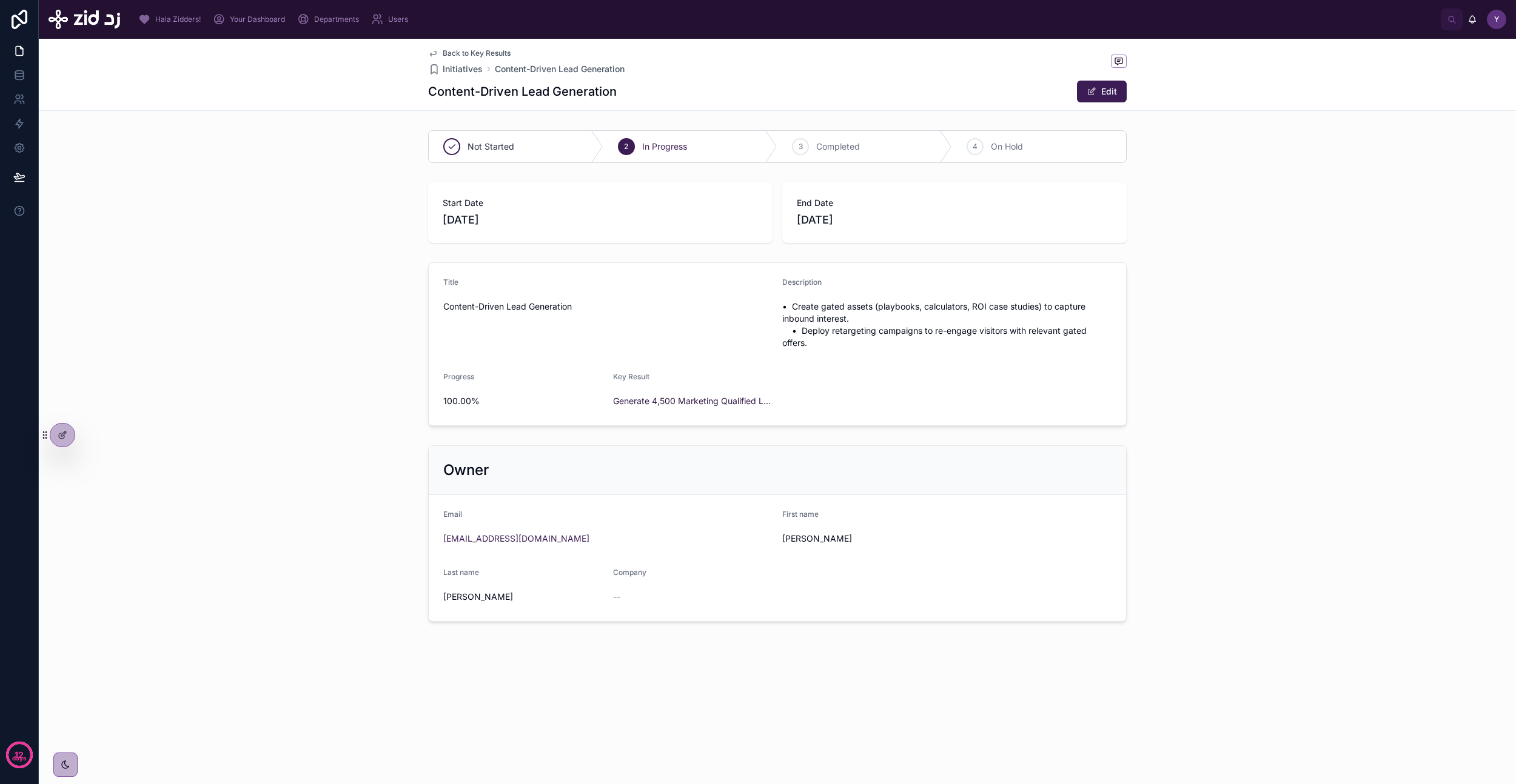
click at [444, 54] on span "Back to Key Results" at bounding box center [477, 53] width 68 height 10
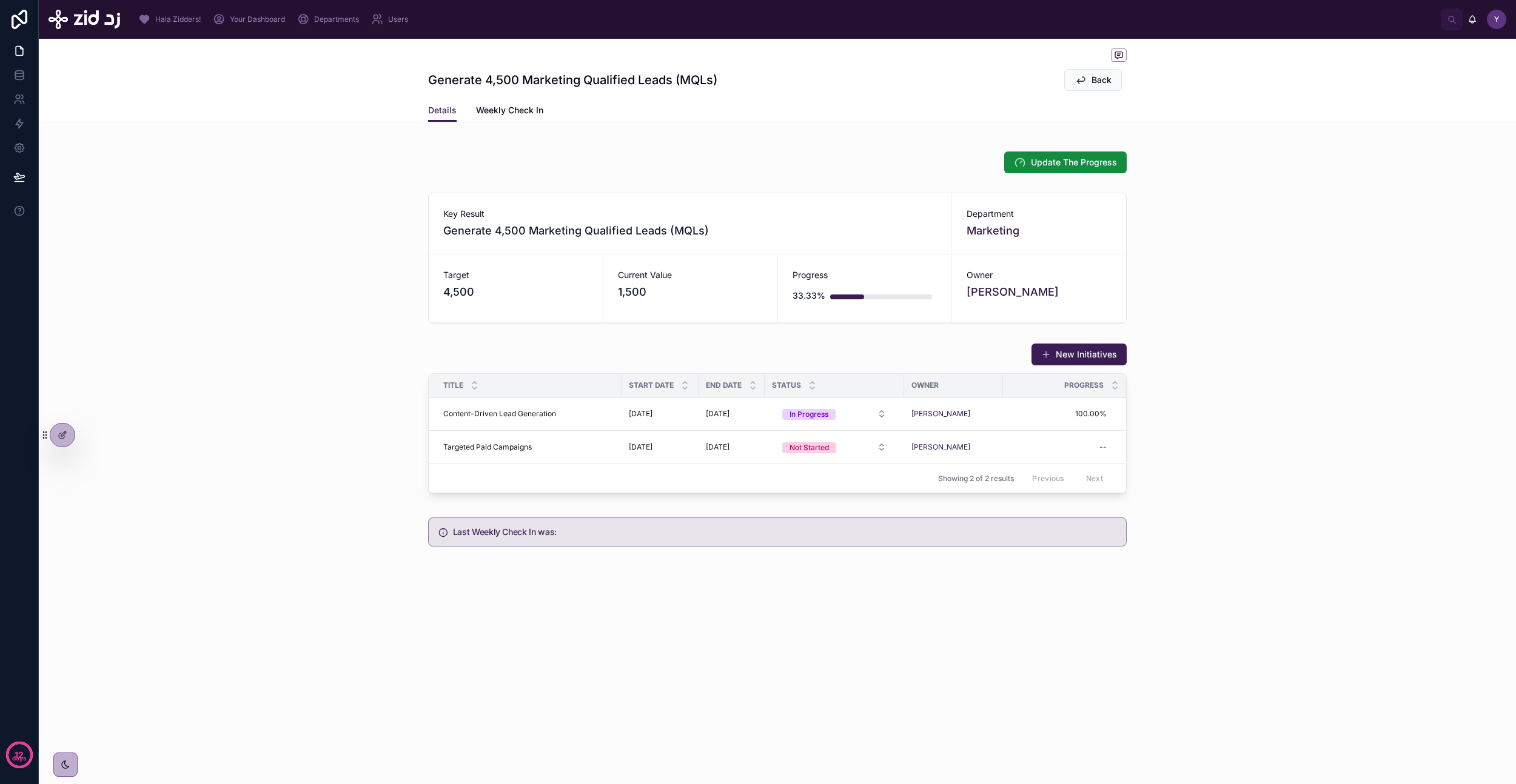
click at [240, 17] on span "Your Dashboard" at bounding box center [257, 19] width 55 height 10
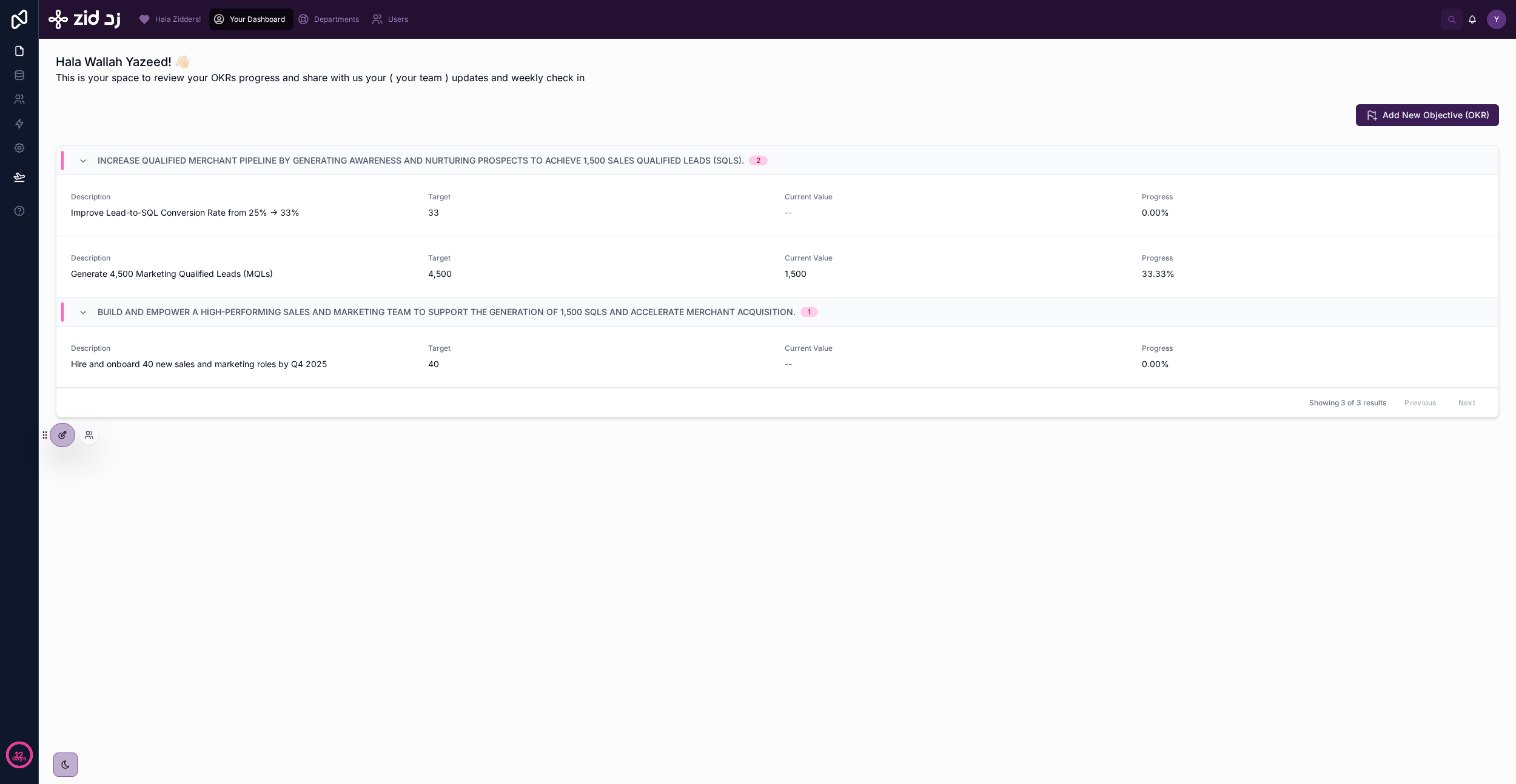
click at [64, 430] on icon at bounding box center [62, 435] width 10 height 10
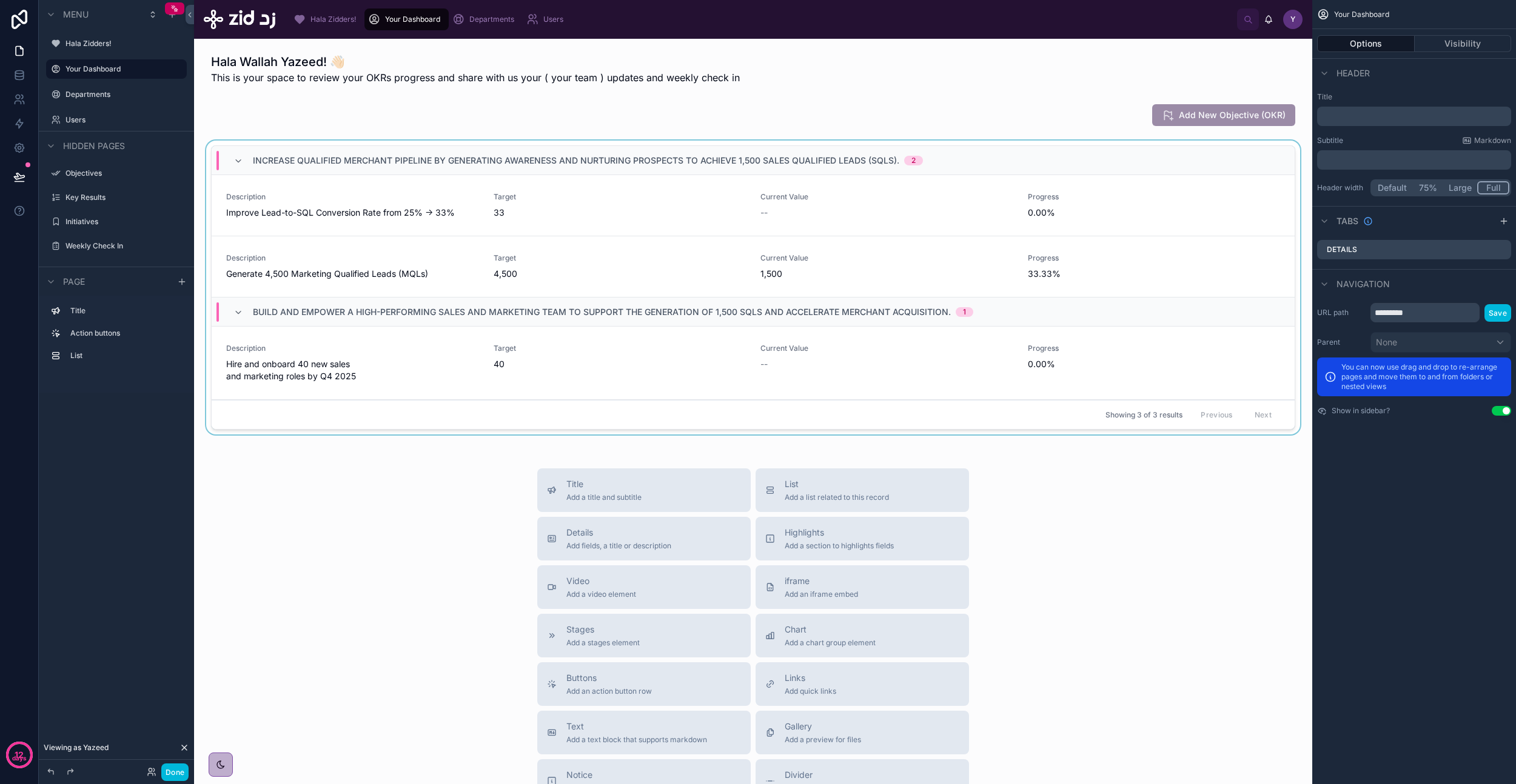
click at [601, 258] on div at bounding box center [753, 290] width 1099 height 299
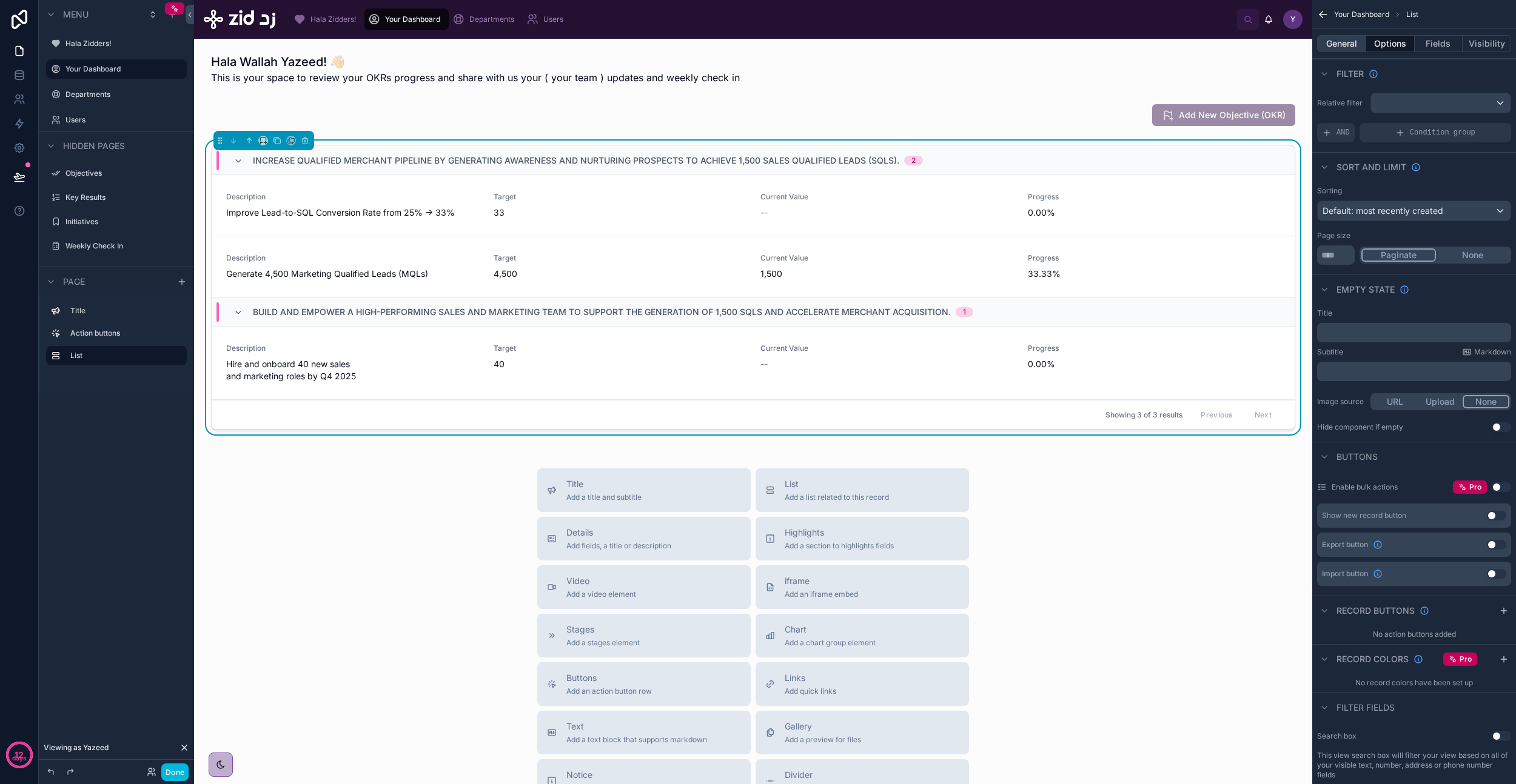
click at [1339, 43] on button "General" at bounding box center [1342, 43] width 49 height 17
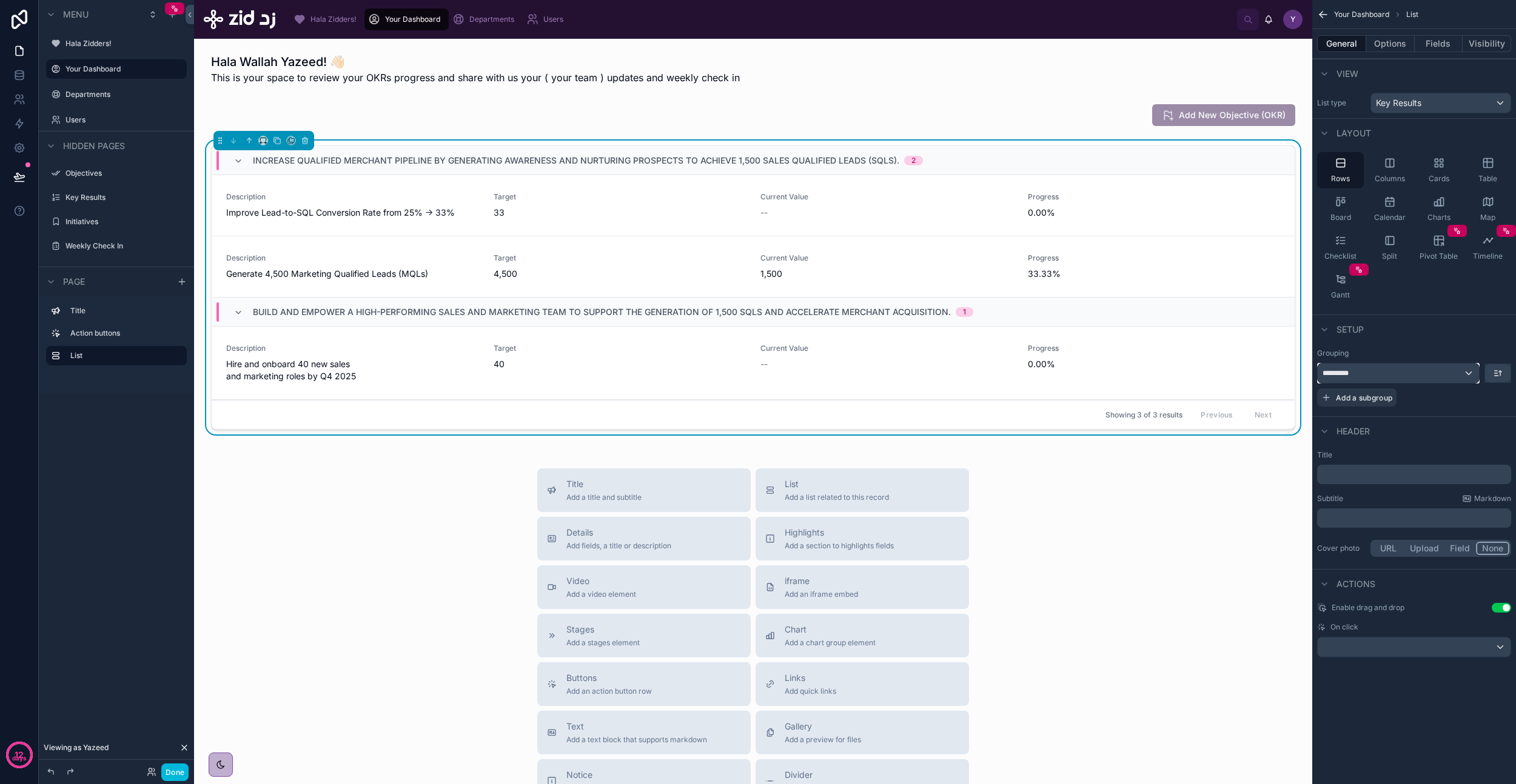
click at [1393, 377] on div "*********" at bounding box center [1398, 373] width 161 height 19
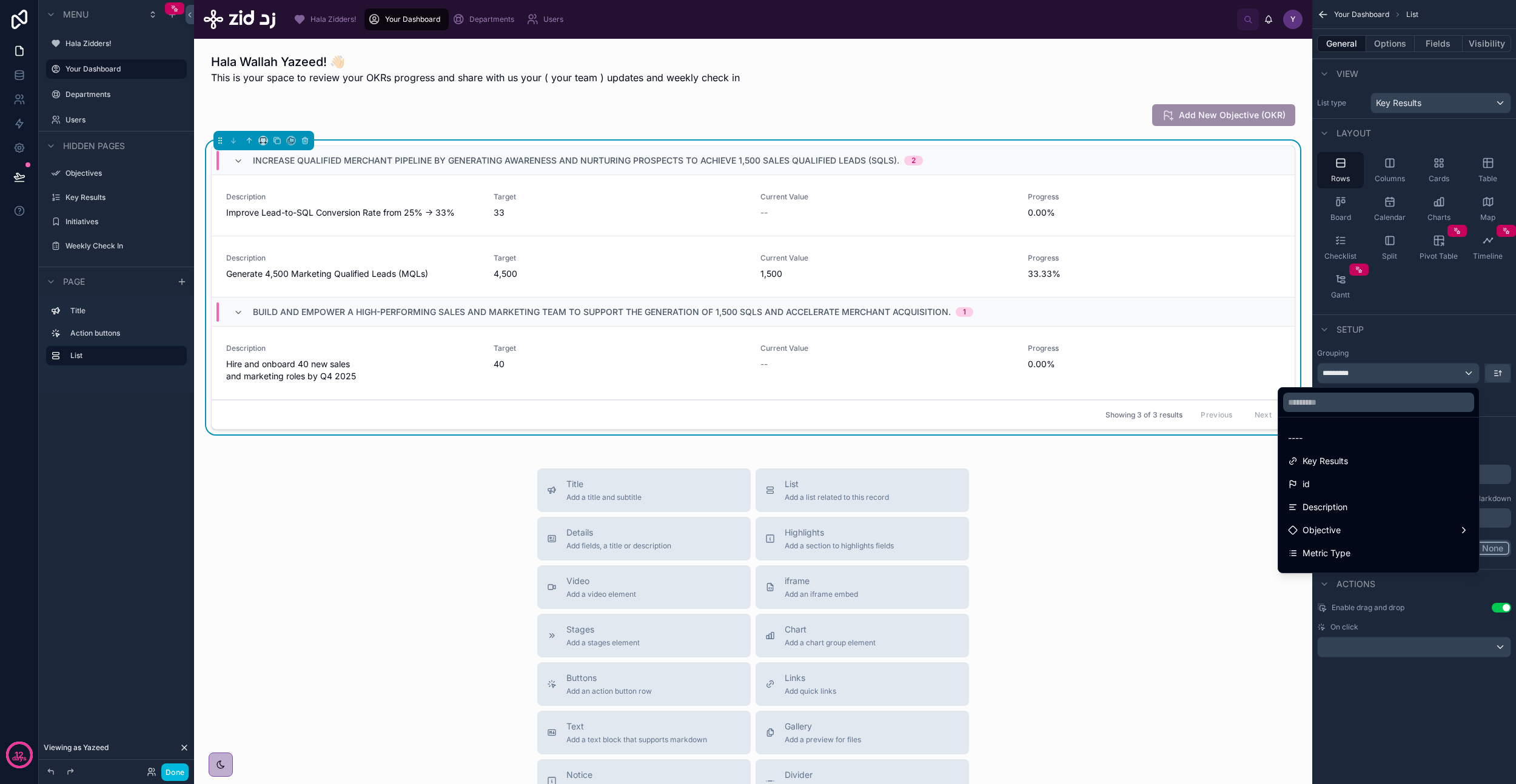
click at [1399, 351] on div "scrollable content" at bounding box center [758, 392] width 1516 height 784
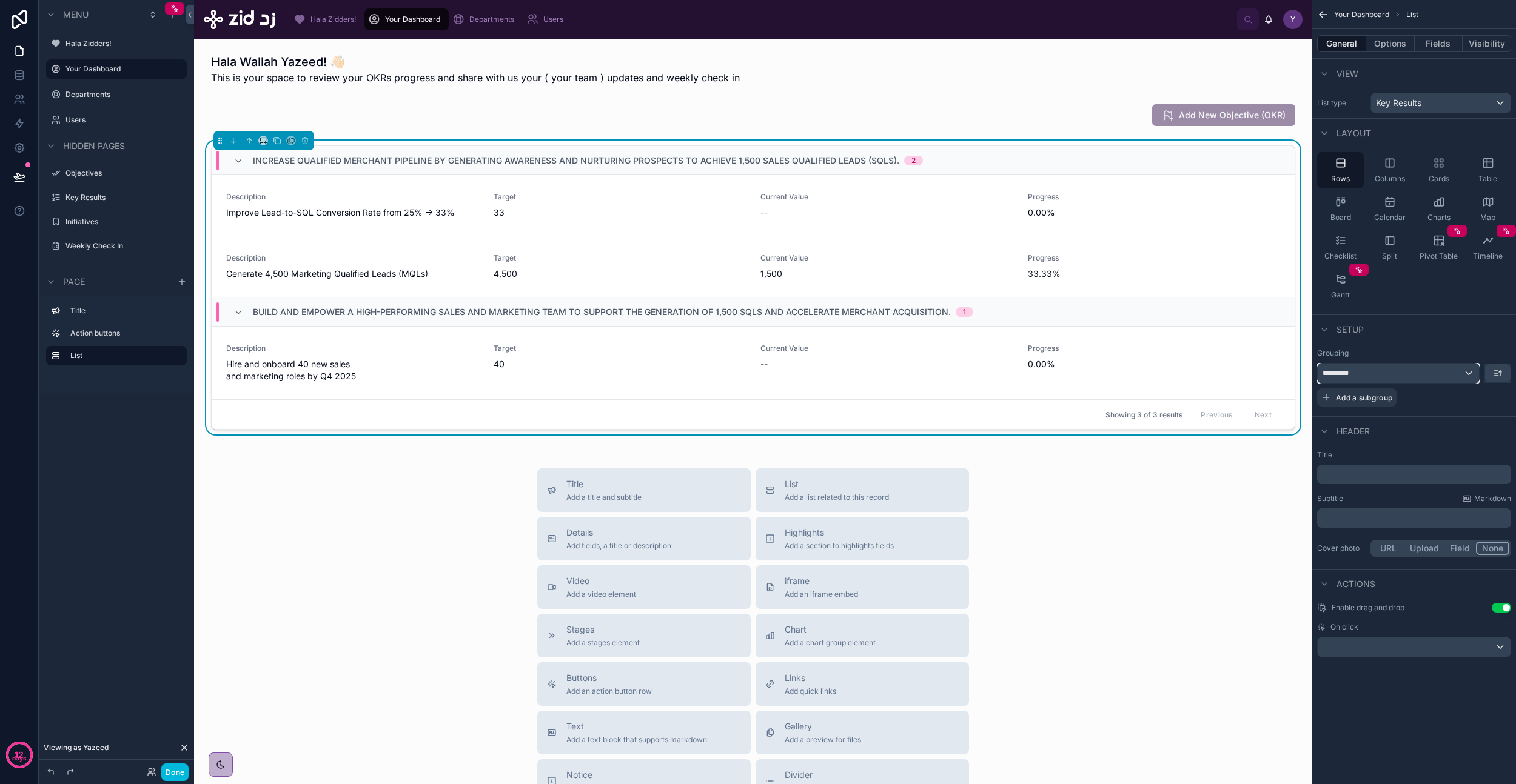
click at [1423, 371] on div "*********" at bounding box center [1398, 373] width 161 height 19
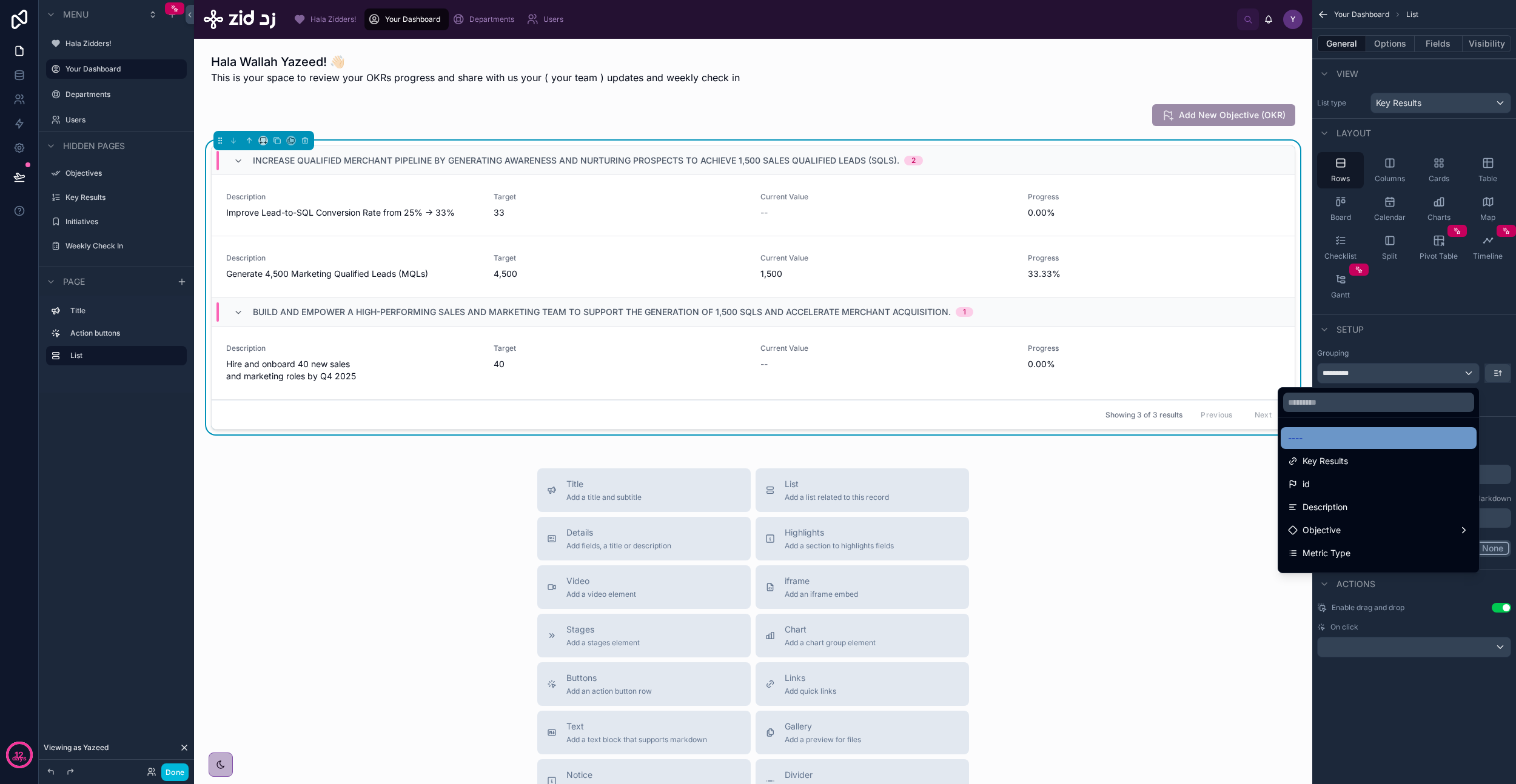
click at [1347, 433] on div "----" at bounding box center [1378, 438] width 181 height 15
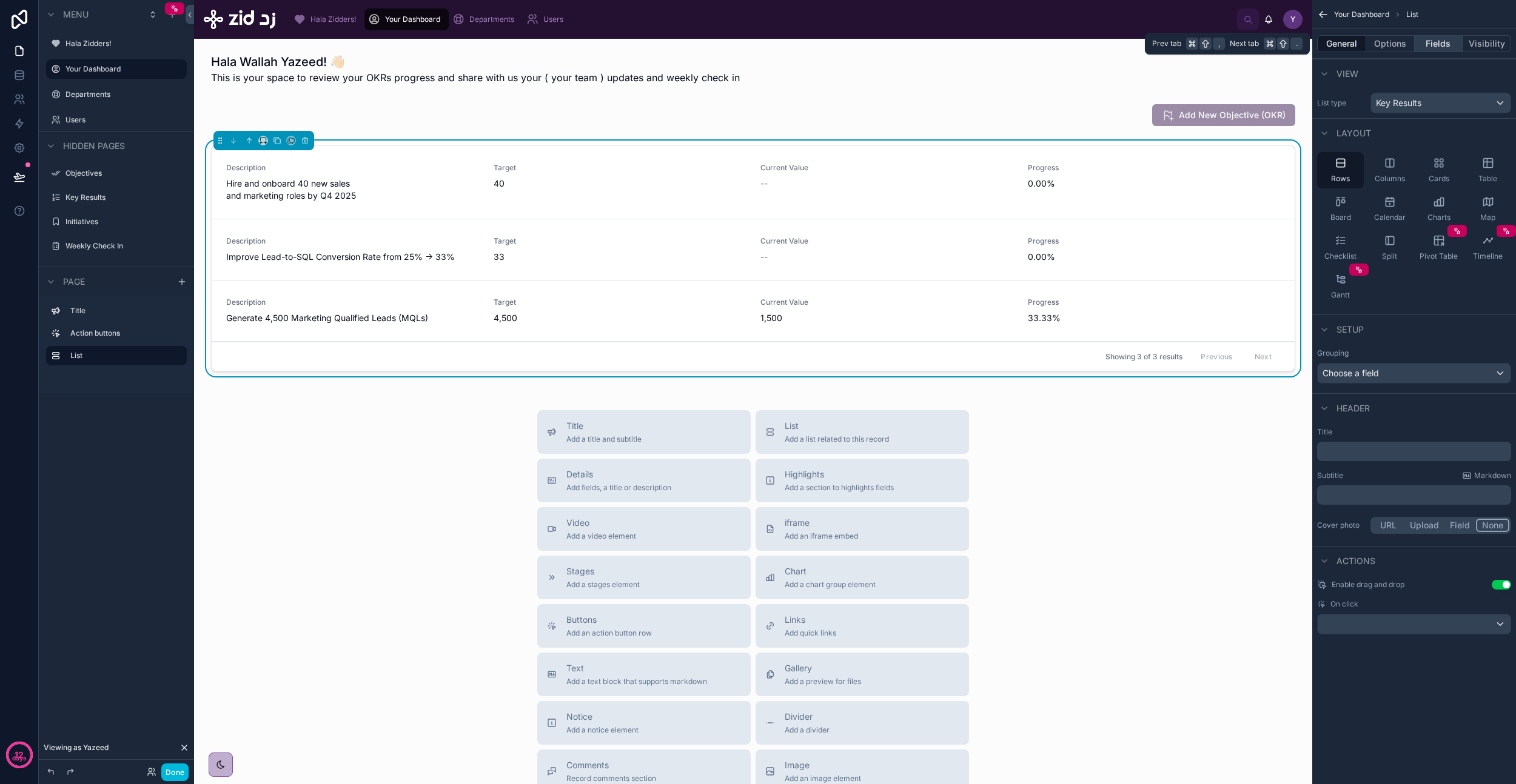
click at [1439, 43] on button "Fields" at bounding box center [1439, 43] width 49 height 17
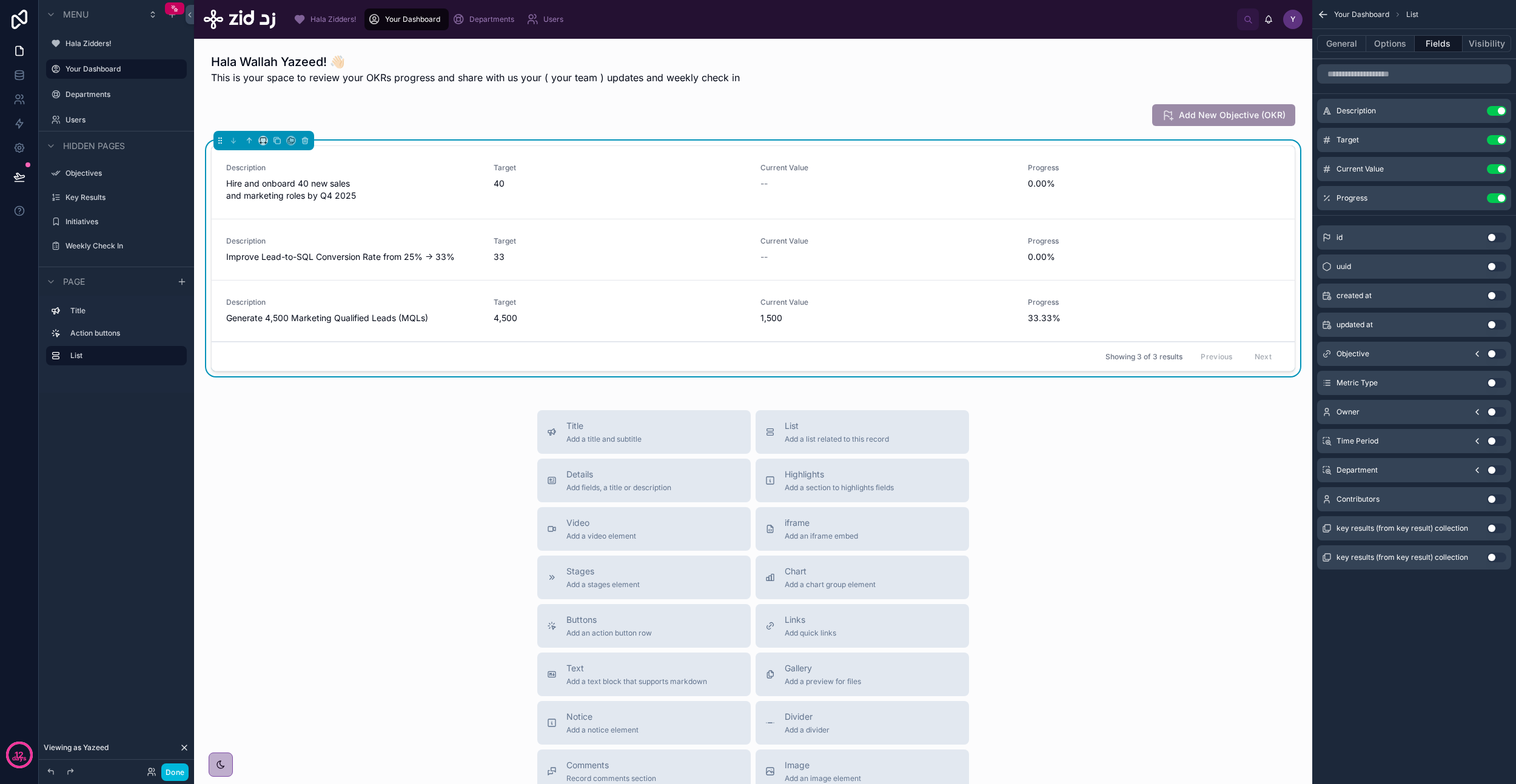
click at [1497, 357] on button "Use setting" at bounding box center [1496, 354] width 19 height 10
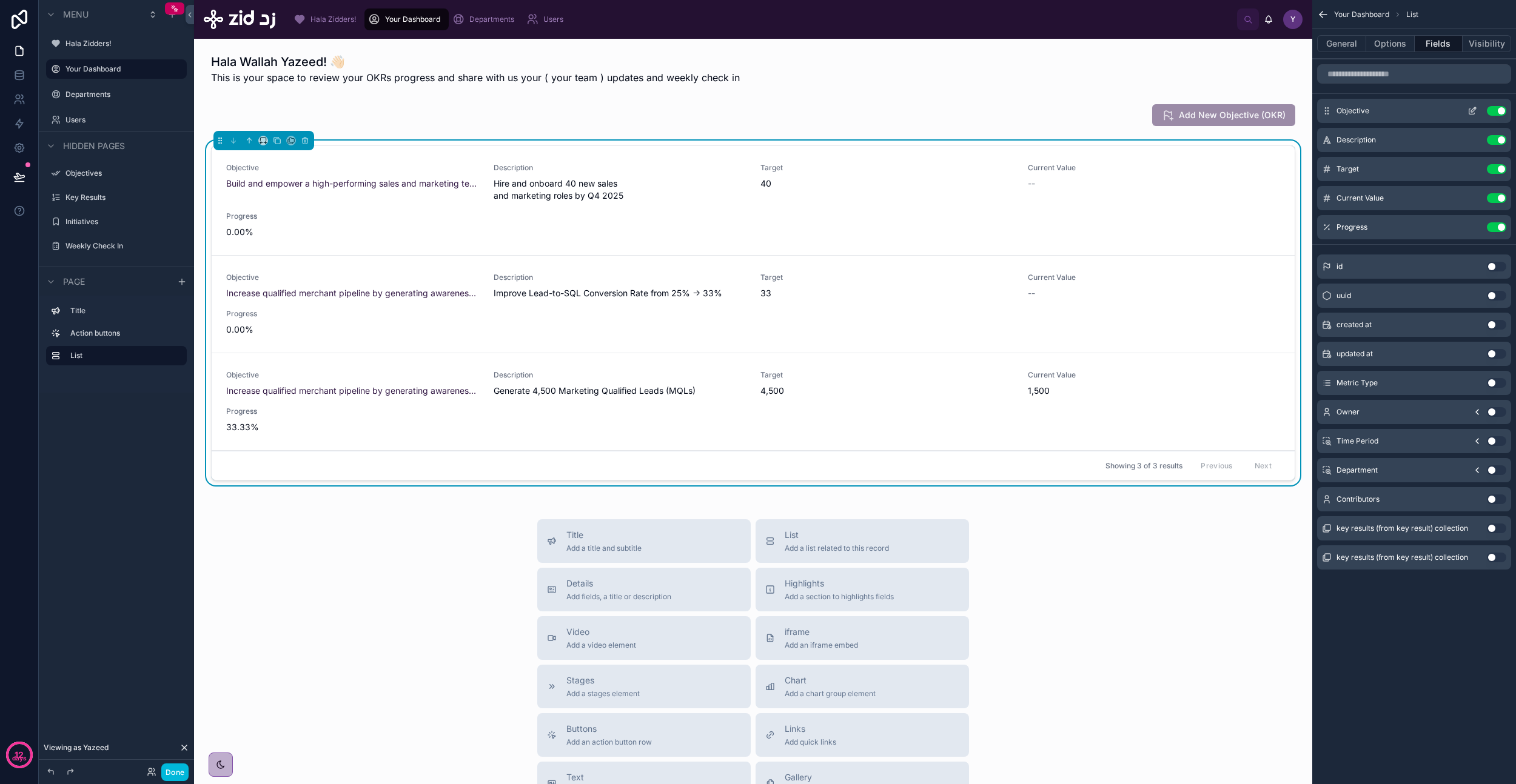
click at [1470, 109] on icon "scrollable content" at bounding box center [1472, 111] width 5 height 5
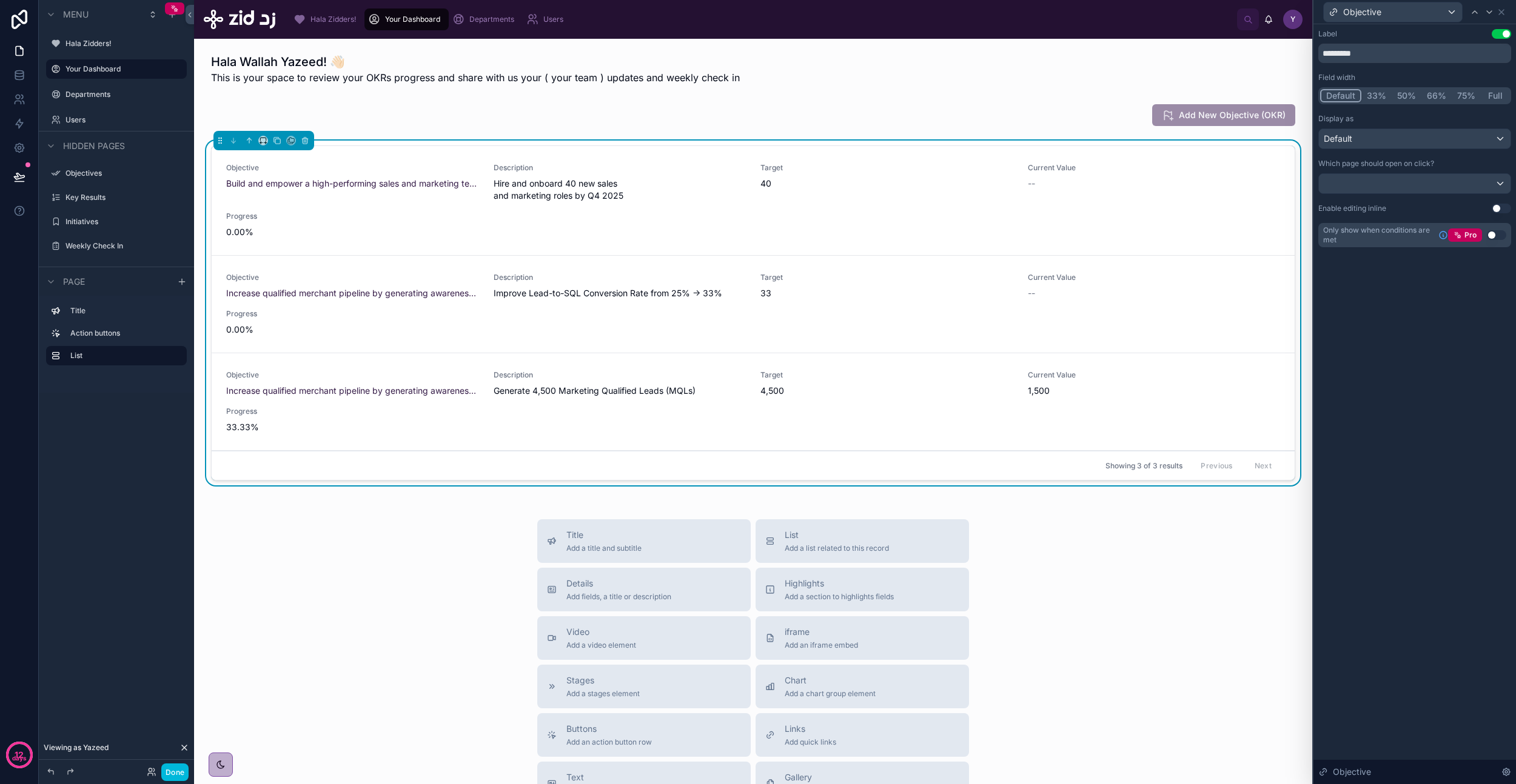
click at [1378, 96] on button "33%" at bounding box center [1376, 96] width 30 height 13
click at [1345, 93] on button "Default" at bounding box center [1341, 96] width 41 height 13
click at [1462, 91] on button "75%" at bounding box center [1467, 96] width 29 height 13
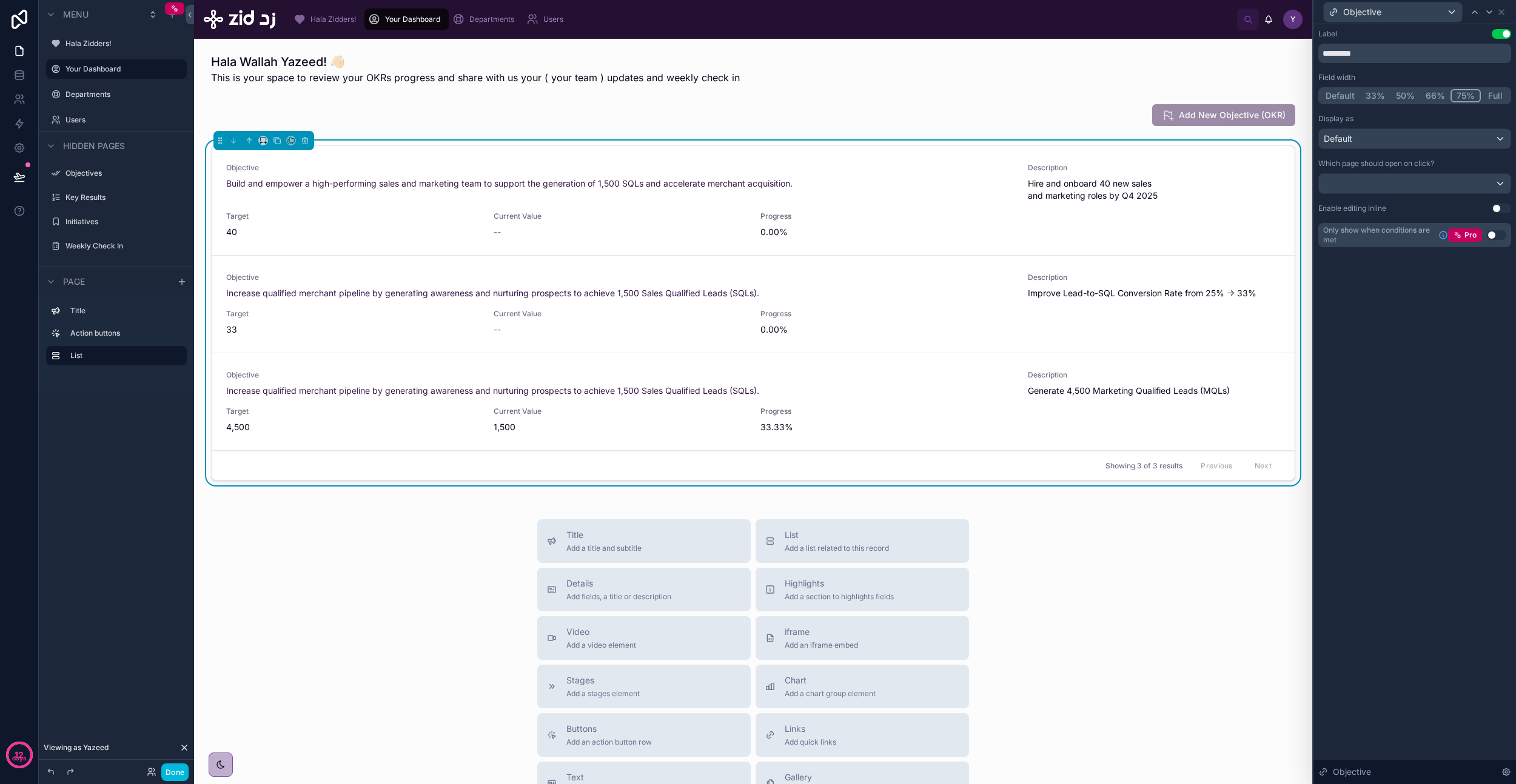
click at [1346, 96] on button "Default" at bounding box center [1340, 96] width 40 height 13
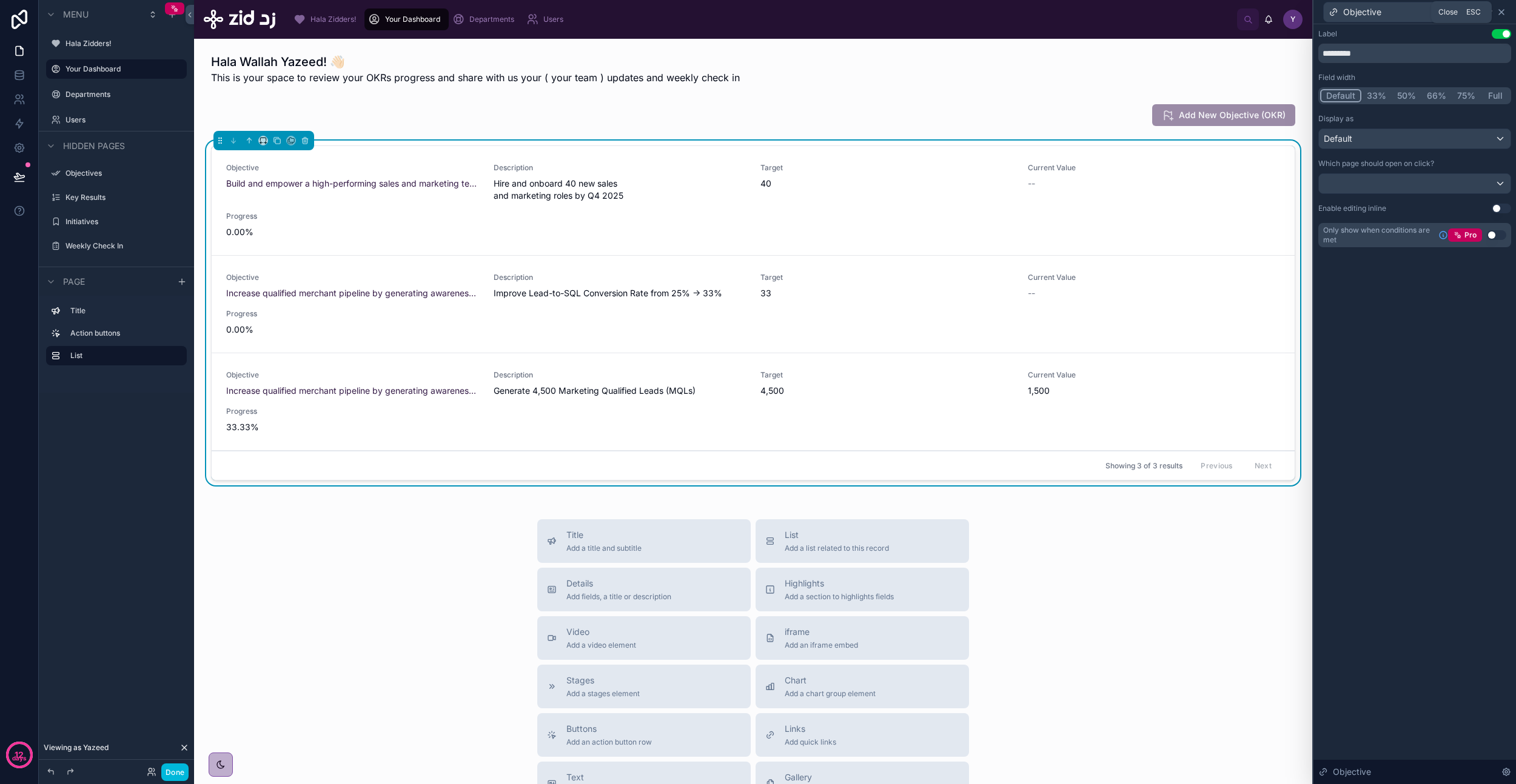
click at [1501, 13] on icon at bounding box center [1501, 12] width 10 height 10
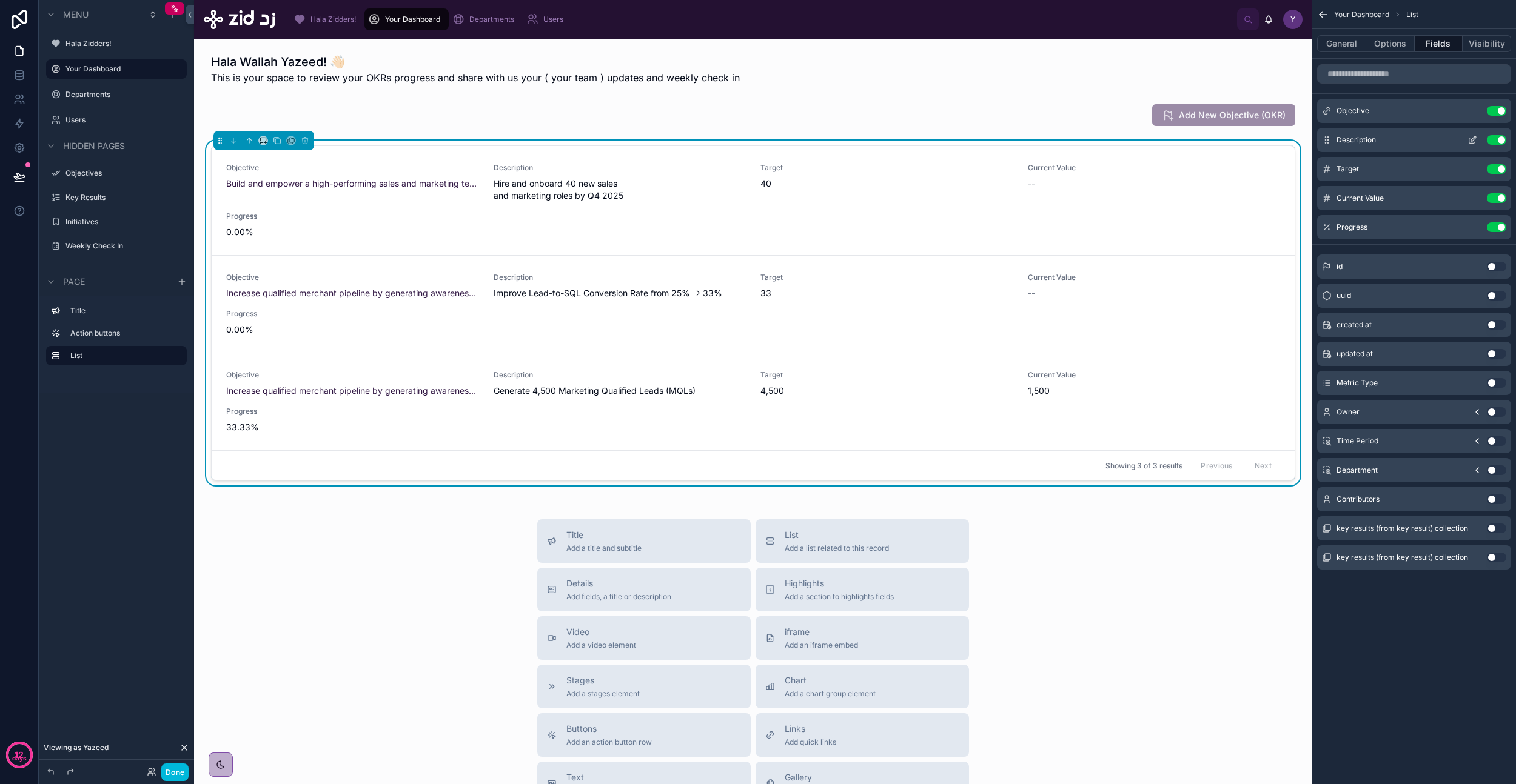
click at [1470, 138] on icon "scrollable content" at bounding box center [1472, 140] width 10 height 10
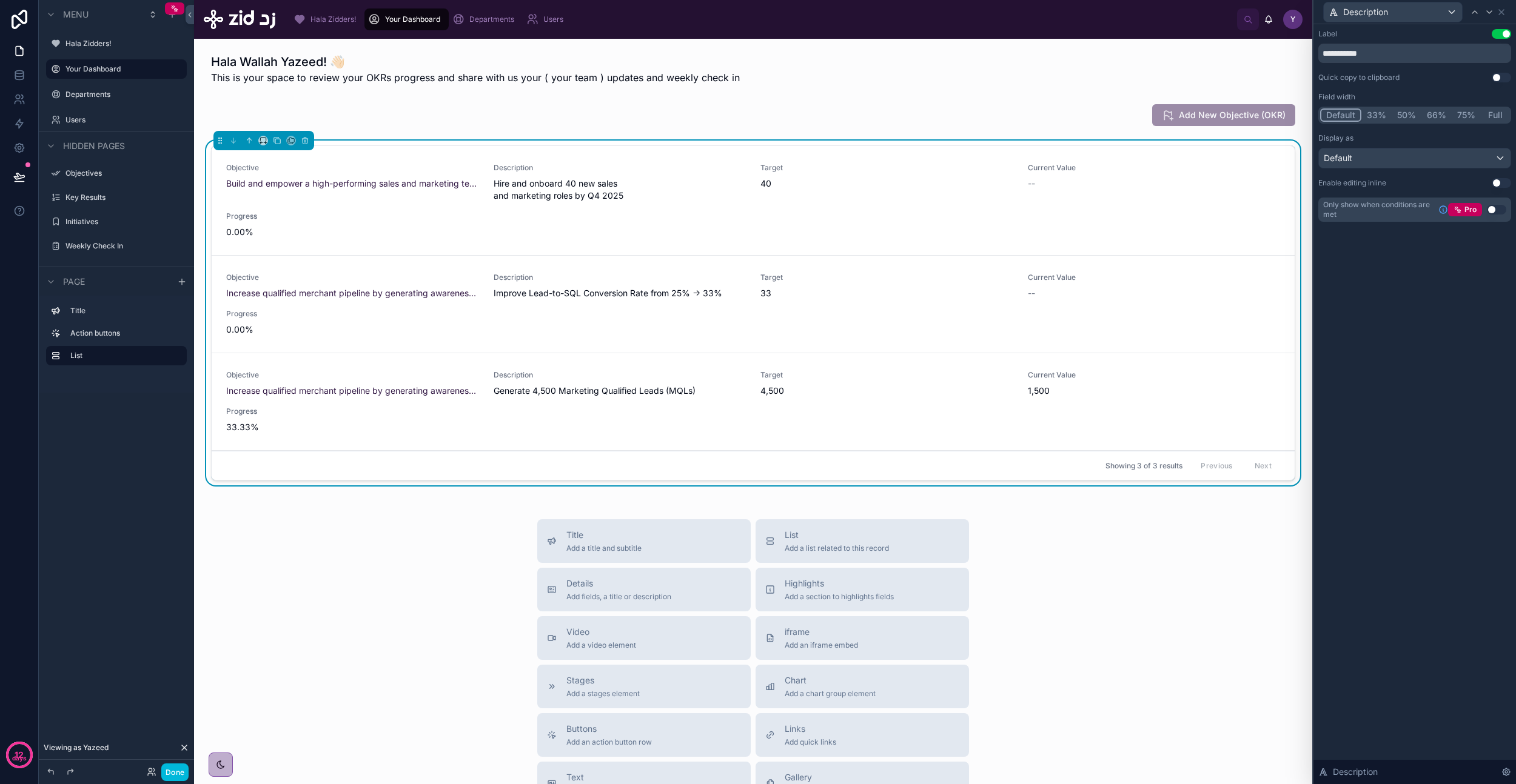
click at [1435, 115] on button "66%" at bounding box center [1436, 115] width 30 height 13
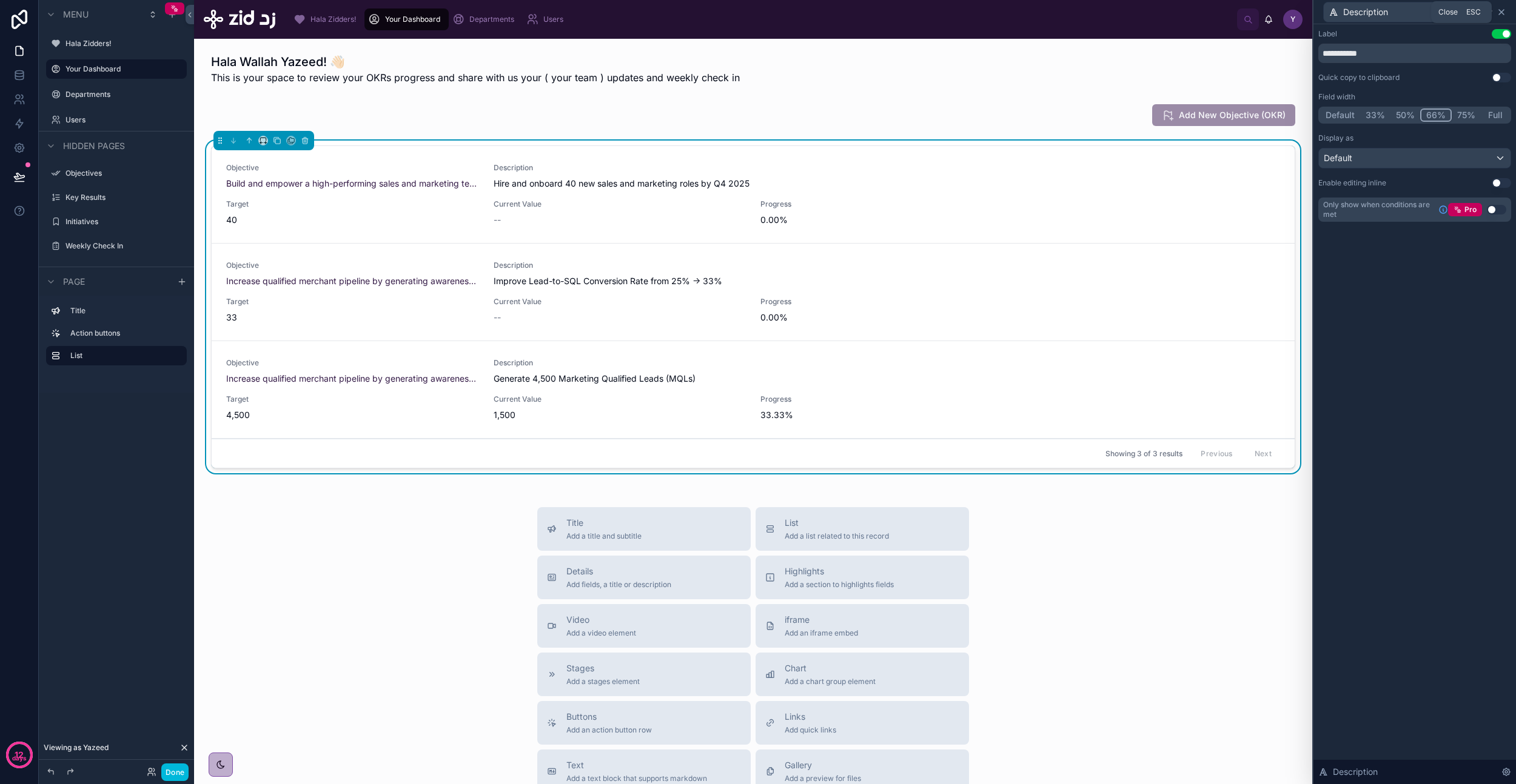
click at [1503, 15] on icon at bounding box center [1501, 12] width 10 height 10
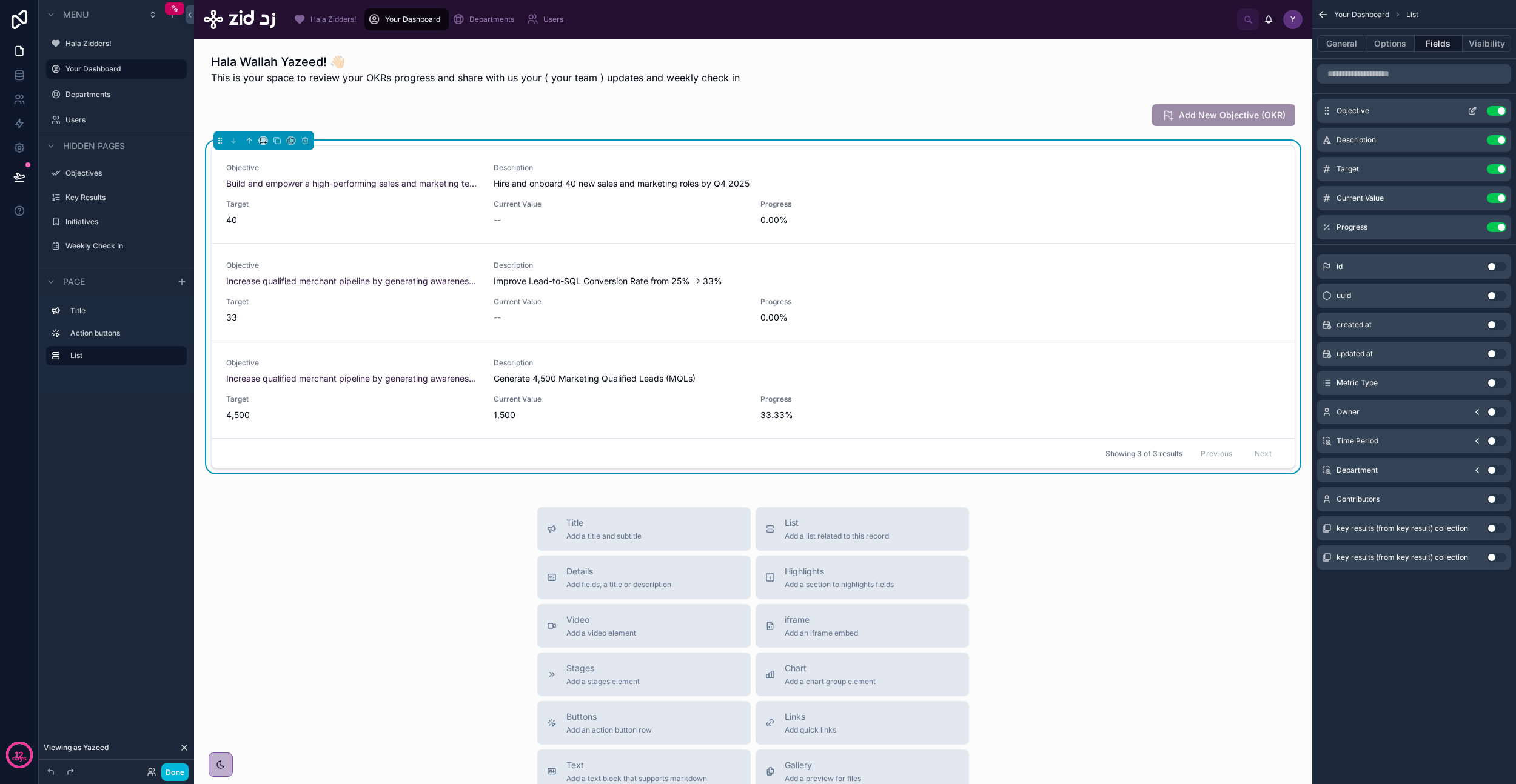
click at [1476, 110] on icon "scrollable content" at bounding box center [1472, 110] width 10 height 10
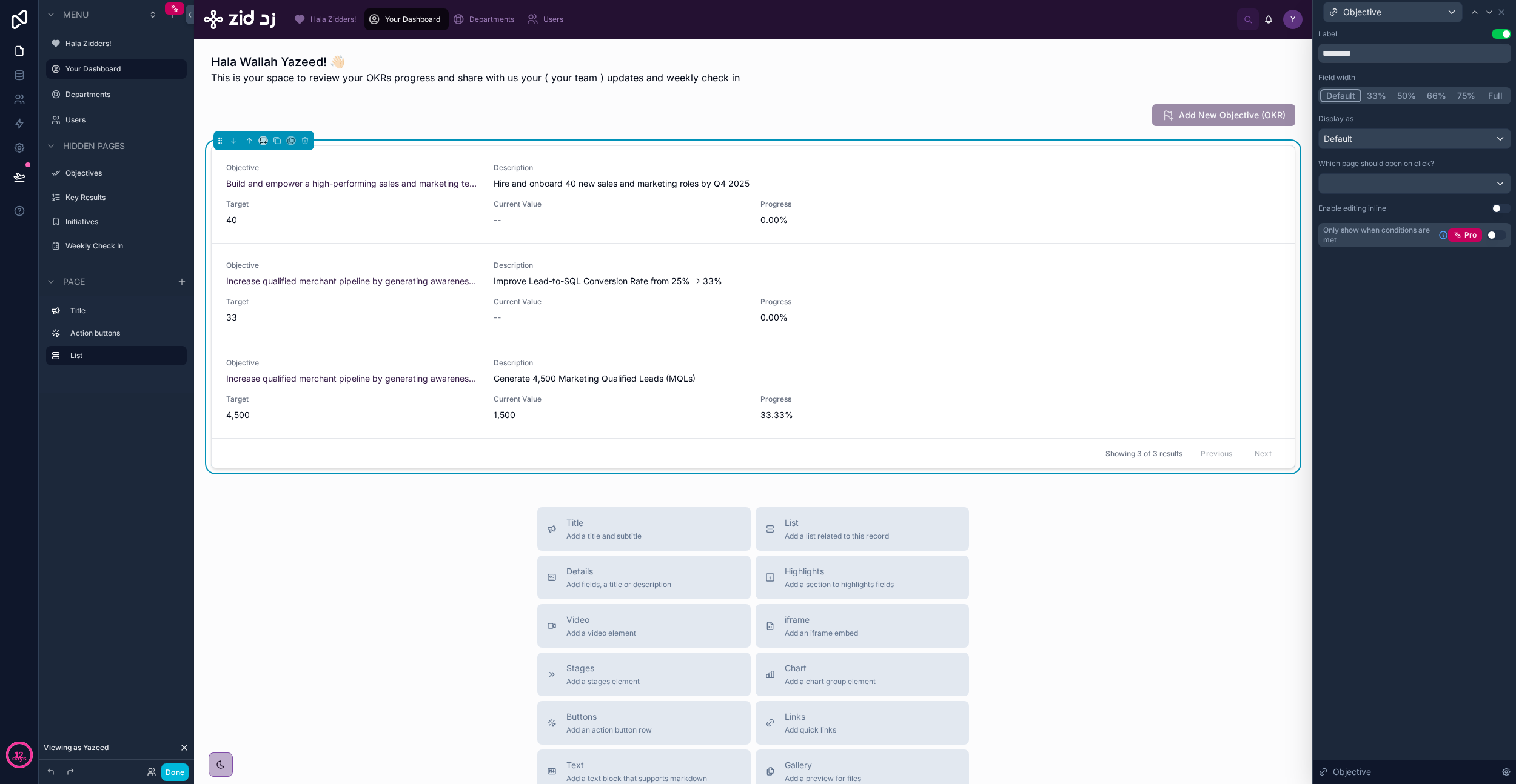
click at [1382, 95] on button "33%" at bounding box center [1376, 96] width 30 height 13
click at [1346, 99] on button "Default" at bounding box center [1340, 96] width 40 height 13
click at [1363, 140] on div "Default" at bounding box center [1414, 139] width 191 height 19
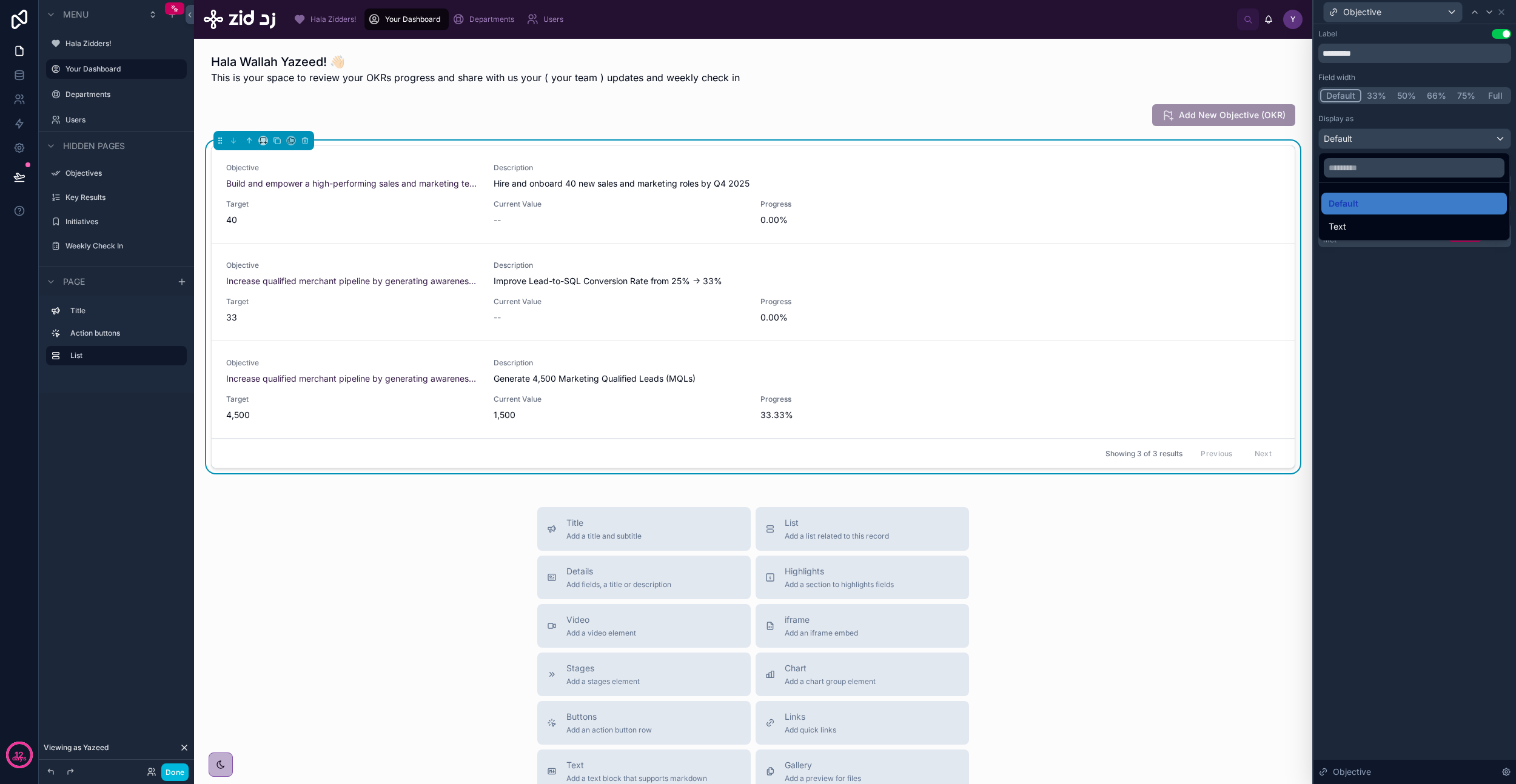
click at [1363, 140] on div at bounding box center [1414, 392] width 202 height 784
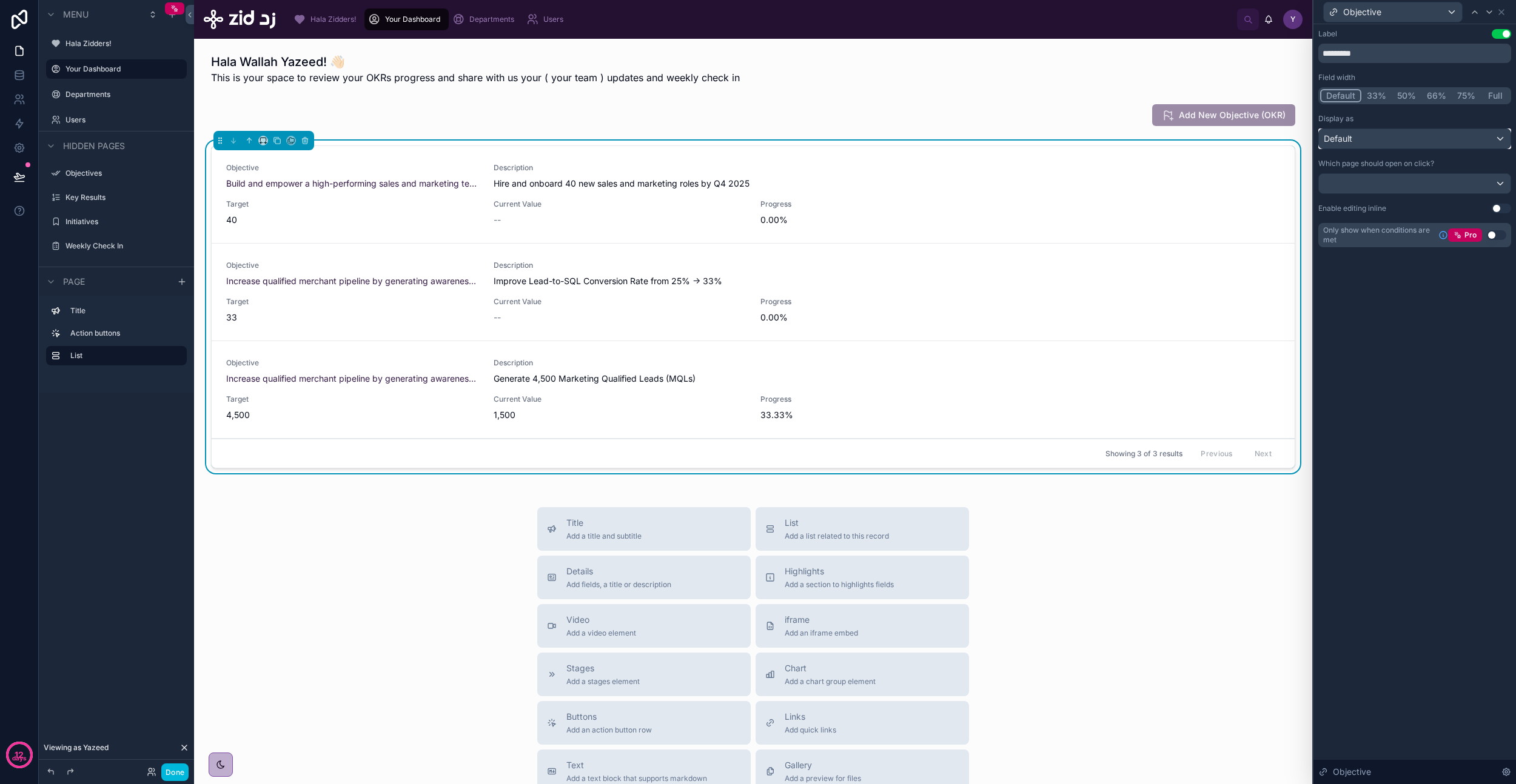
click at [1369, 137] on div "Default" at bounding box center [1414, 139] width 191 height 19
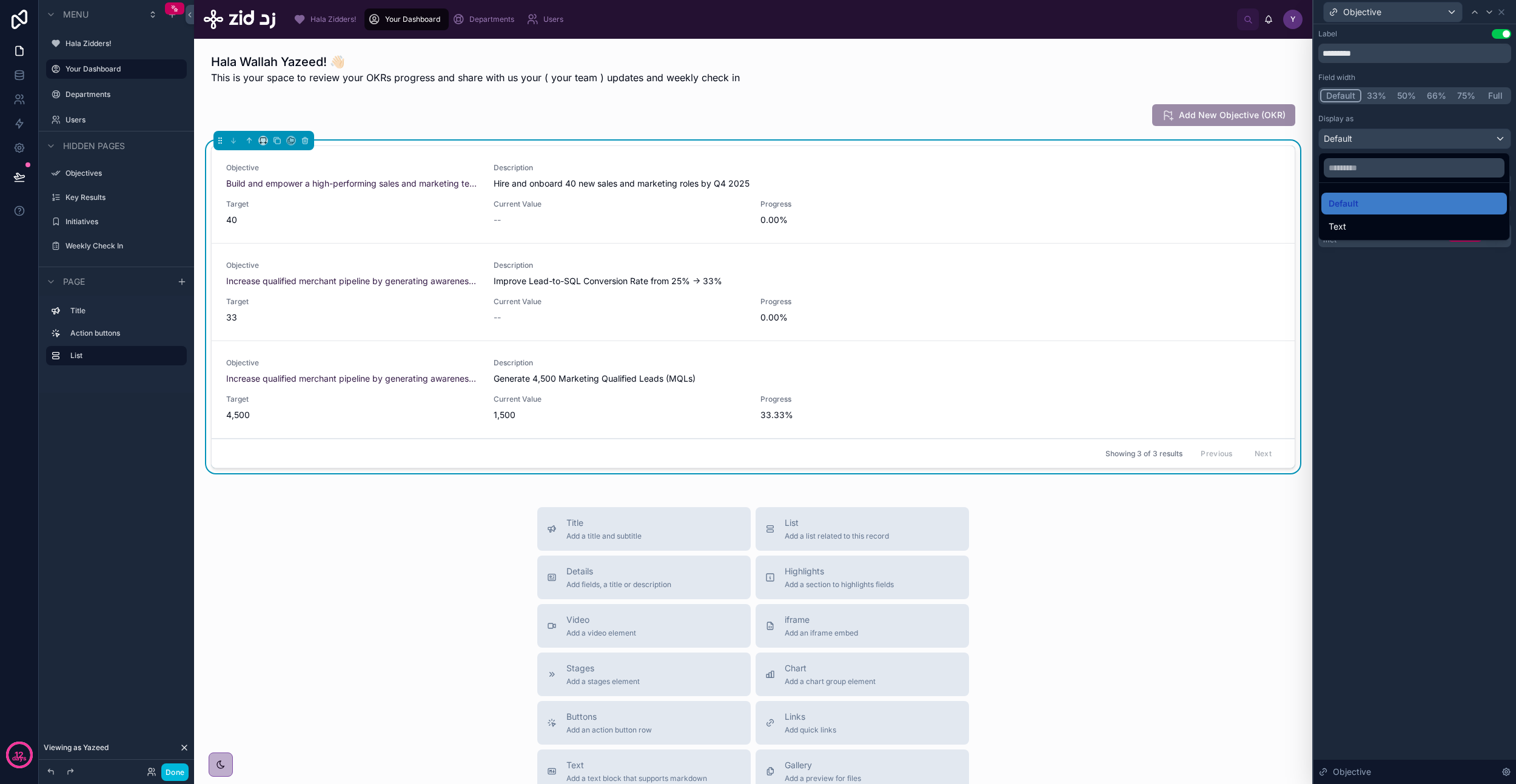
click at [1369, 137] on div at bounding box center [1414, 392] width 202 height 784
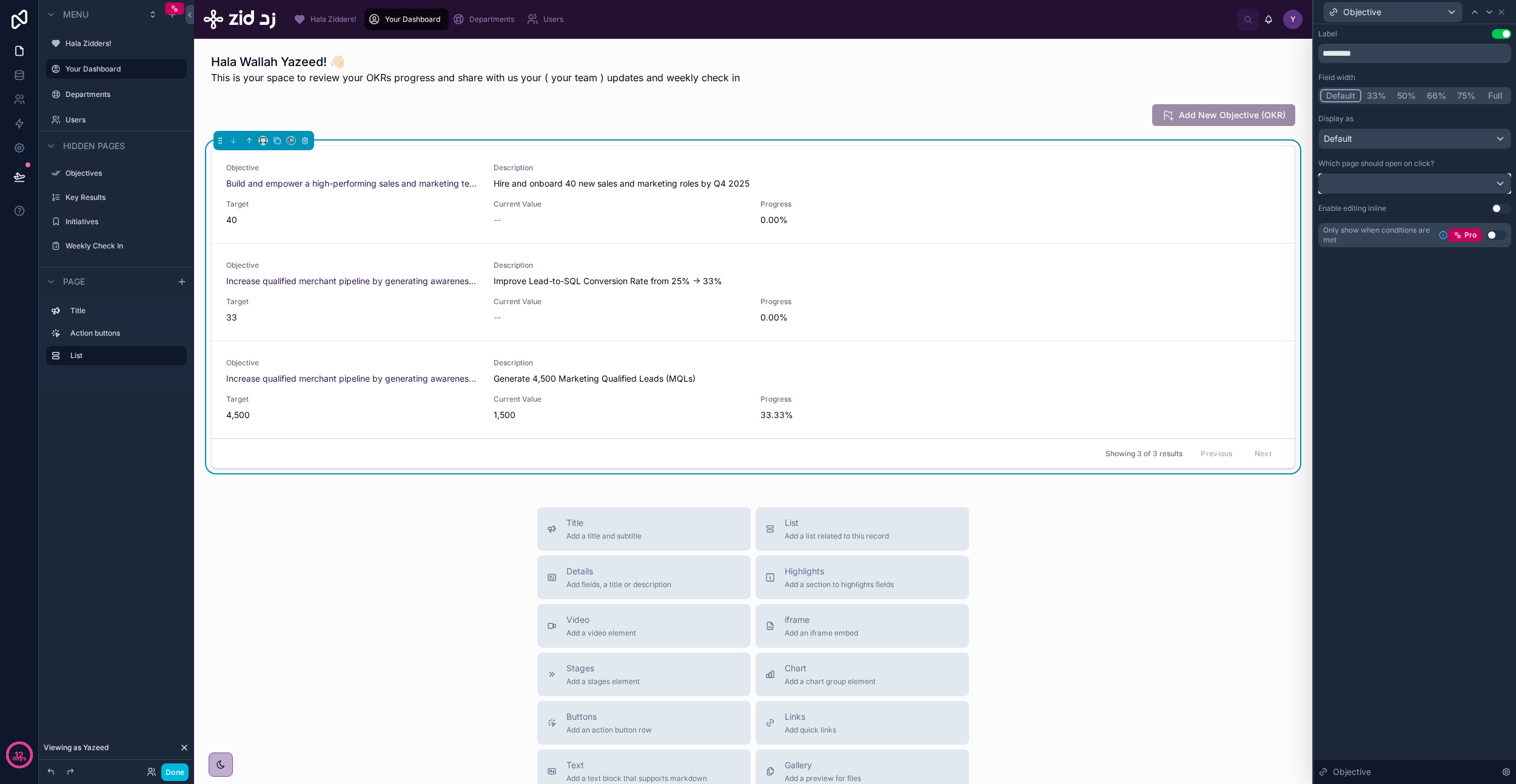
click at [1404, 181] on div at bounding box center [1414, 183] width 191 height 19
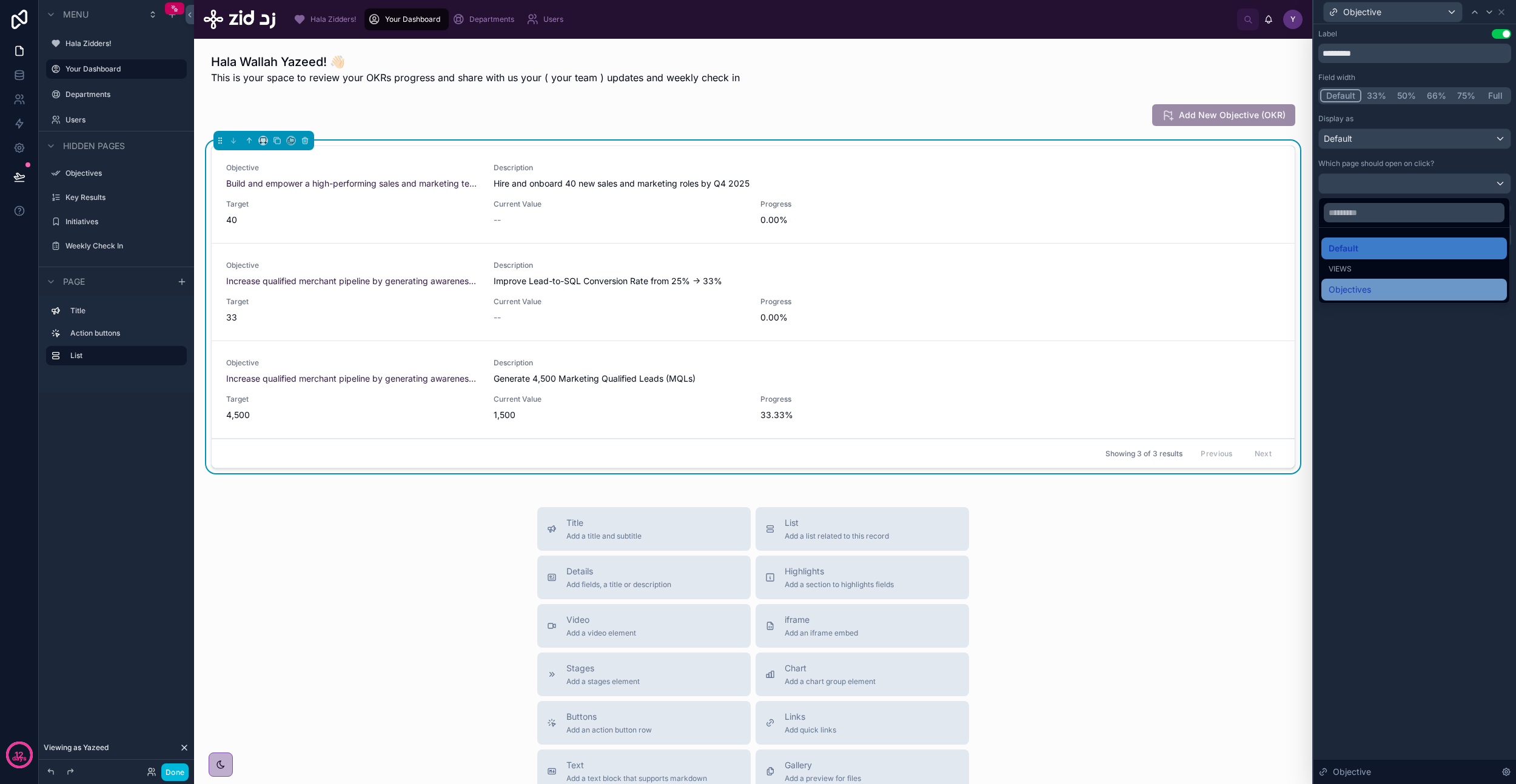
click at [1359, 288] on span "Objectives" at bounding box center [1350, 290] width 43 height 15
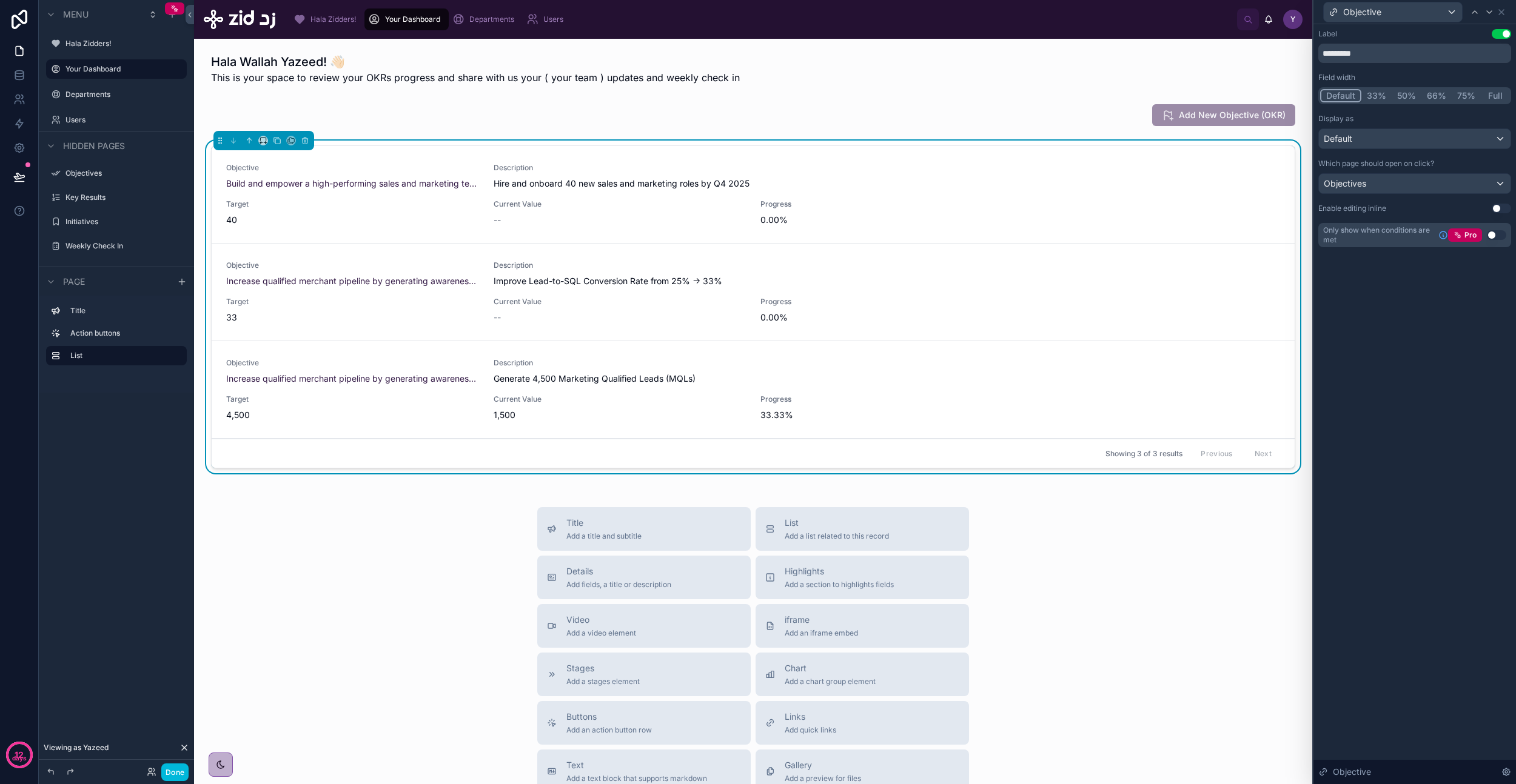
click at [1364, 320] on div "Label Use setting ********* Field width Default 33% 50% 66% 75% Full Display as…" at bounding box center [1414, 404] width 202 height 760
click at [1419, 129] on button "Default" at bounding box center [1414, 139] width 193 height 21
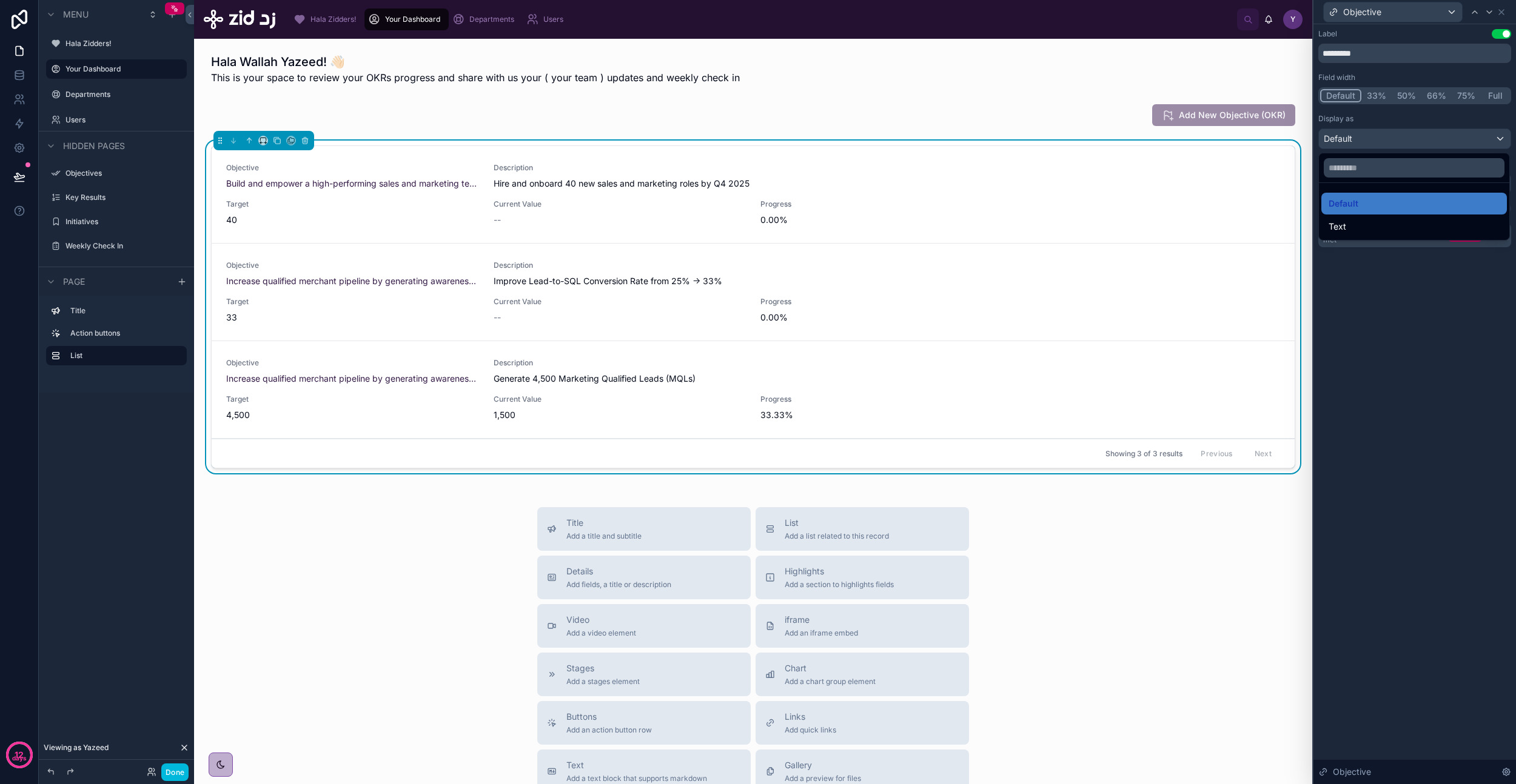
click at [1417, 132] on div at bounding box center [1414, 392] width 202 height 784
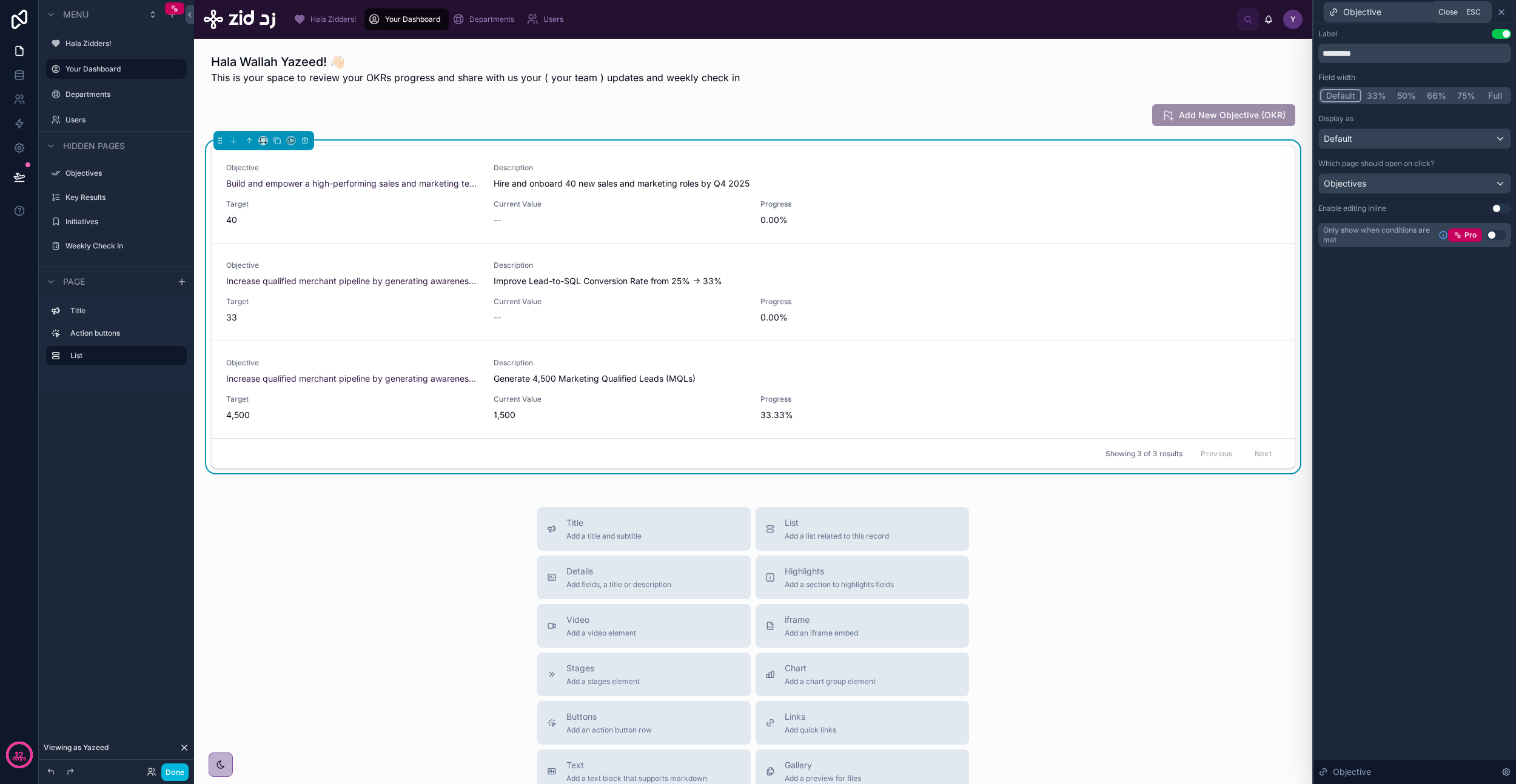
click at [1501, 12] on icon at bounding box center [1501, 12] width 5 height 5
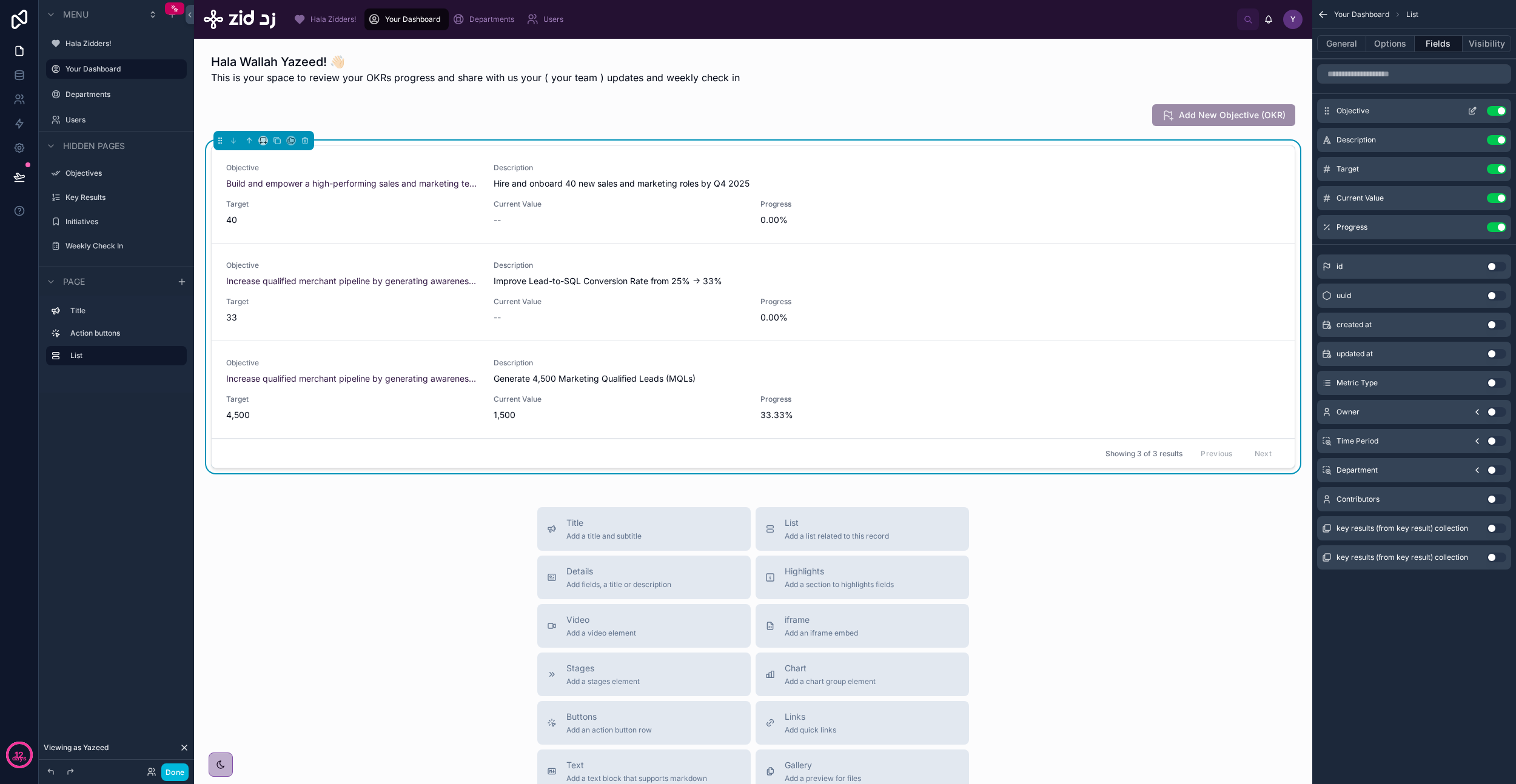
click at [1470, 112] on icon "scrollable content" at bounding box center [1472, 110] width 10 height 10
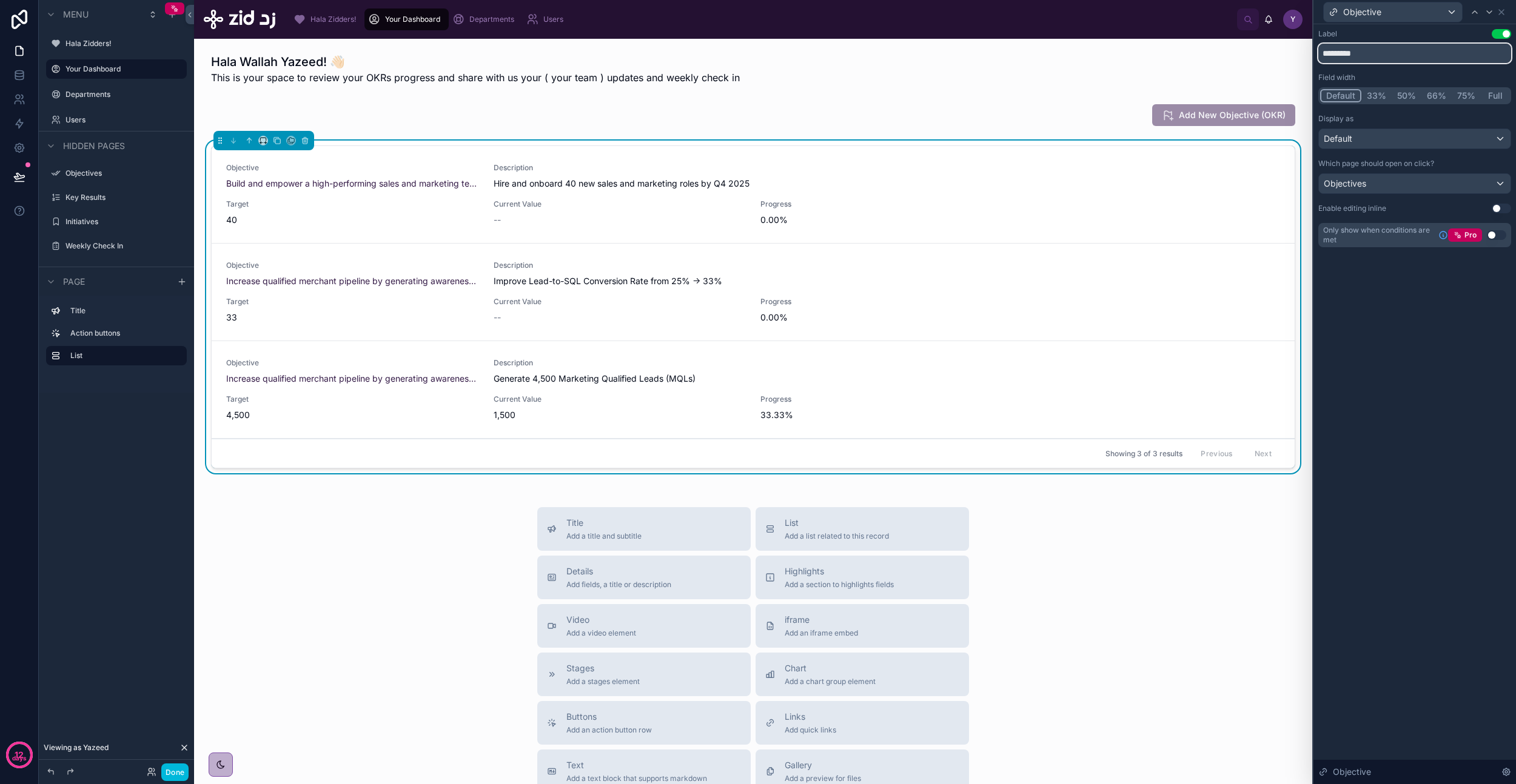
click at [1397, 54] on input "*********" at bounding box center [1414, 53] width 193 height 19
click at [1370, 136] on div "Default" at bounding box center [1414, 139] width 191 height 19
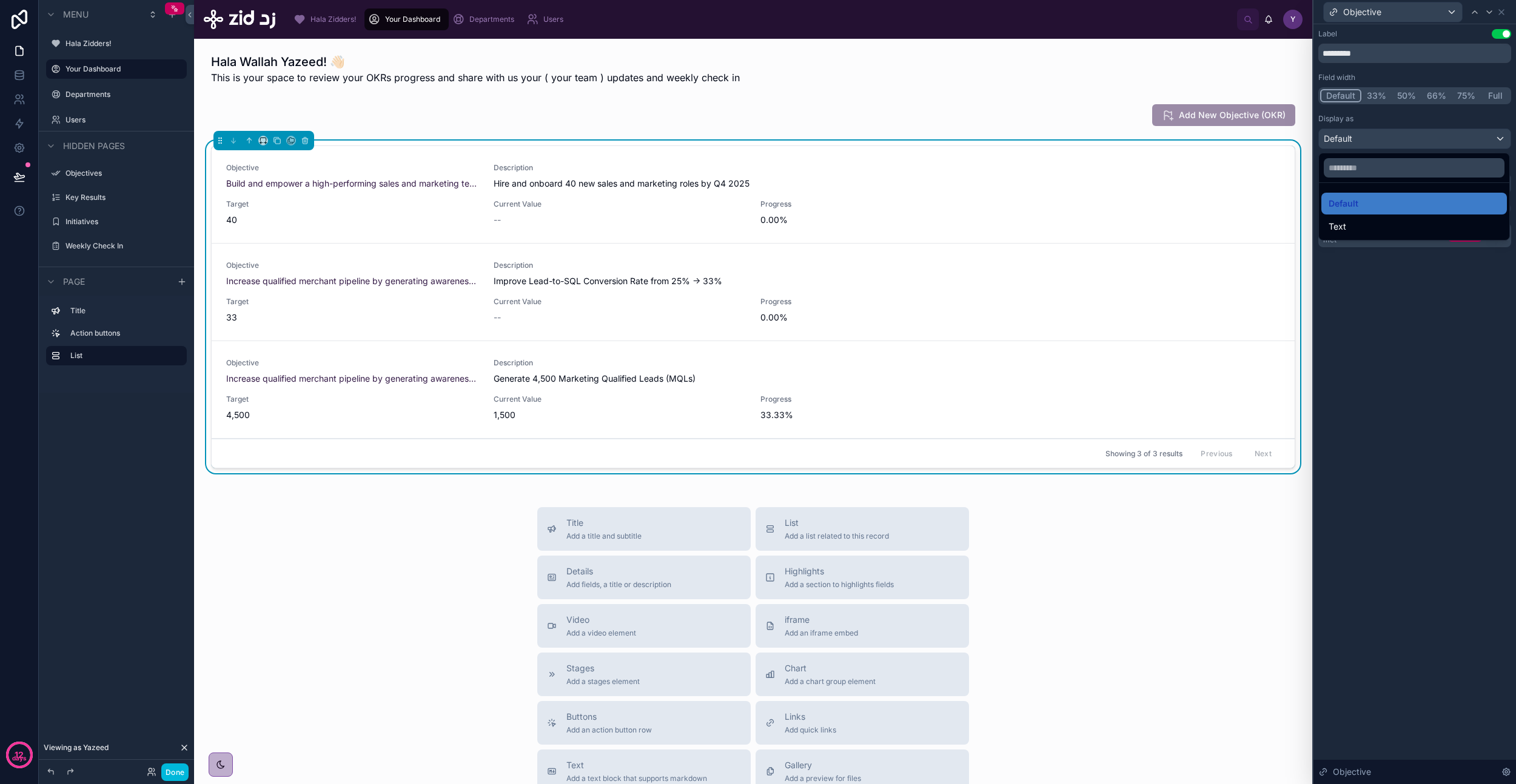
click at [1370, 335] on div at bounding box center [1414, 392] width 202 height 784
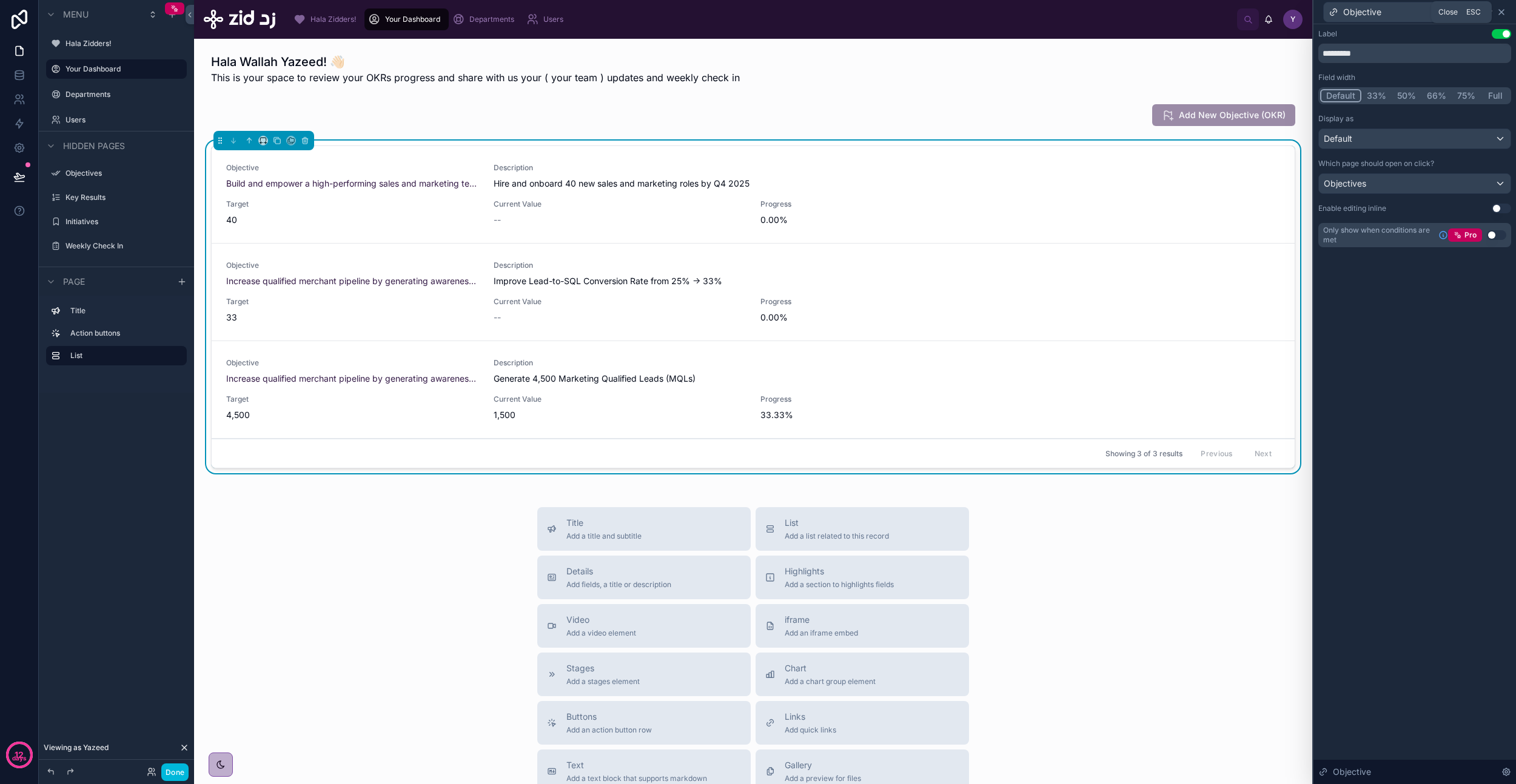
click at [1501, 9] on icon at bounding box center [1501, 12] width 10 height 10
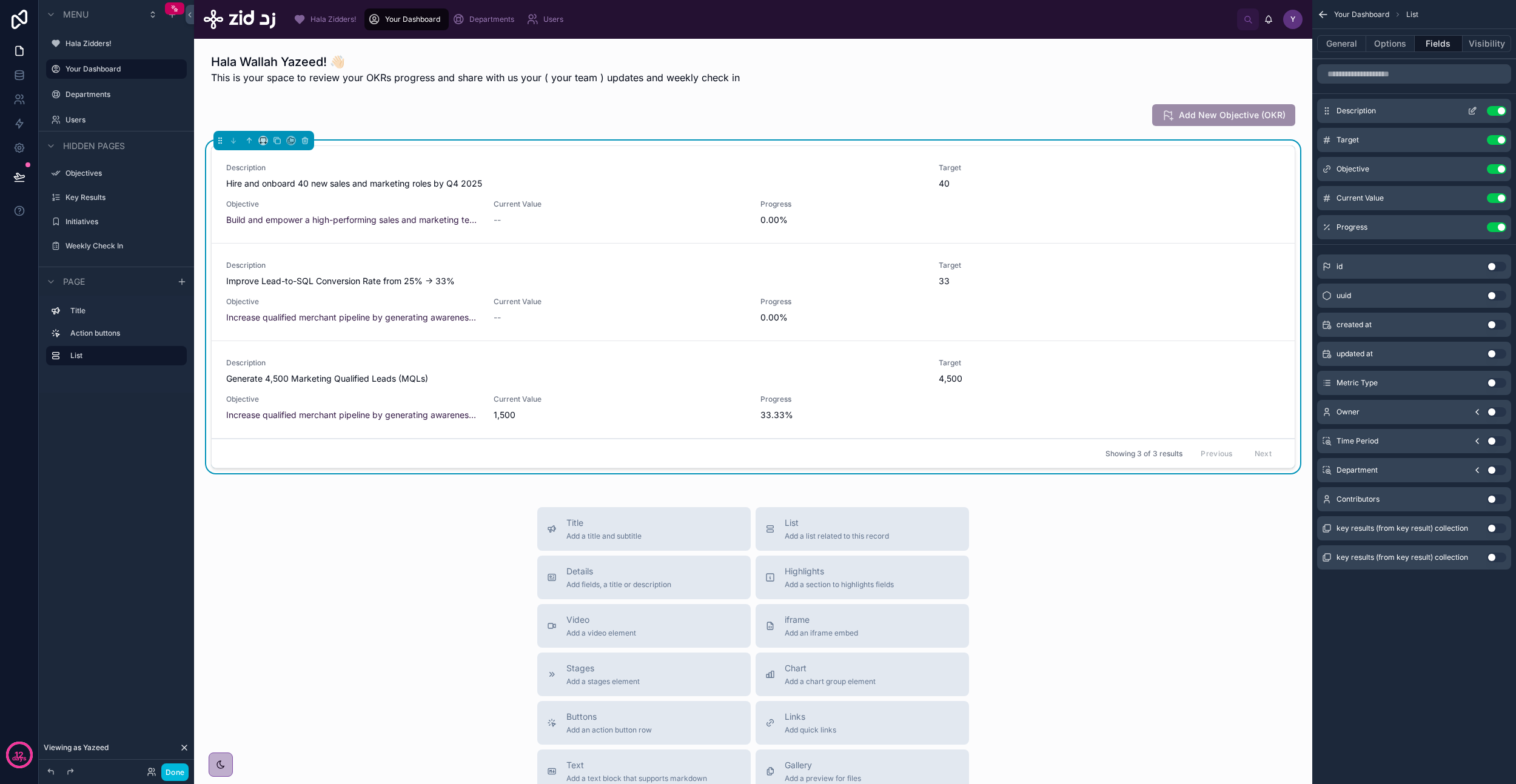
click at [1475, 113] on icon "scrollable content" at bounding box center [1472, 110] width 10 height 10
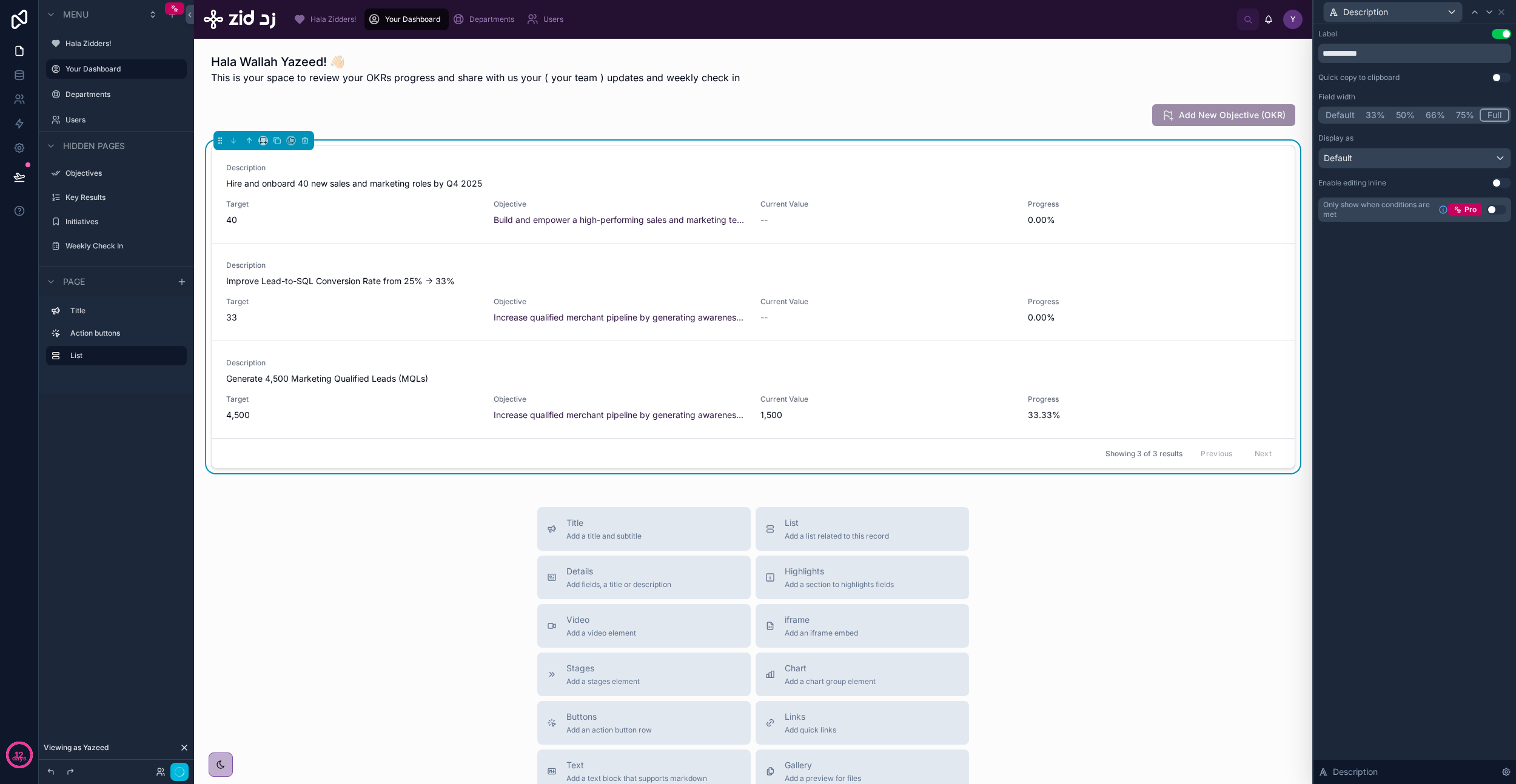
click at [1487, 115] on button "Full" at bounding box center [1495, 115] width 29 height 13
click at [1508, 12] on div "Description" at bounding box center [1414, 12] width 193 height 24
click at [1501, 13] on icon at bounding box center [1501, 12] width 10 height 10
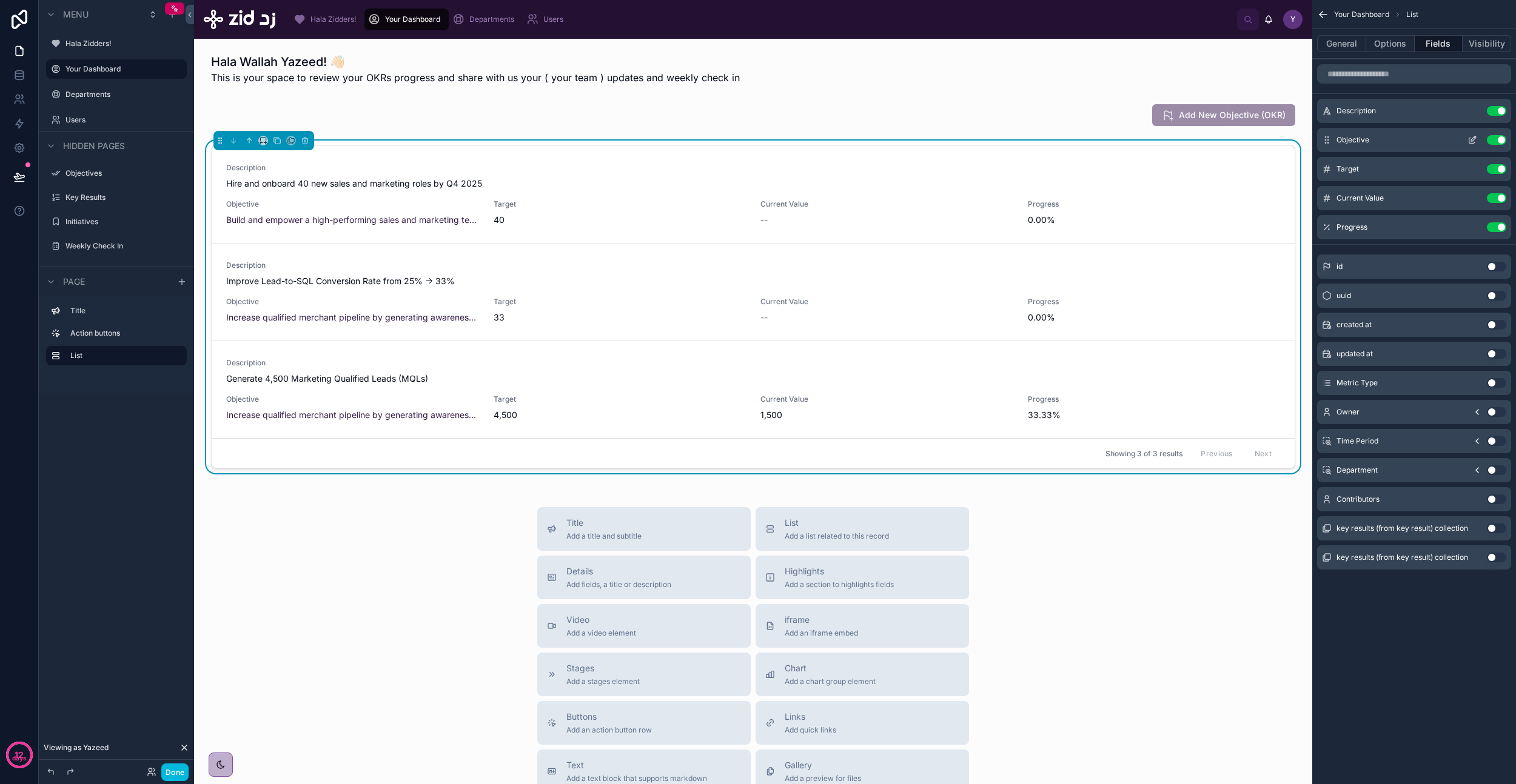
click at [1474, 138] on icon "scrollable content" at bounding box center [1473, 138] width 5 height 5
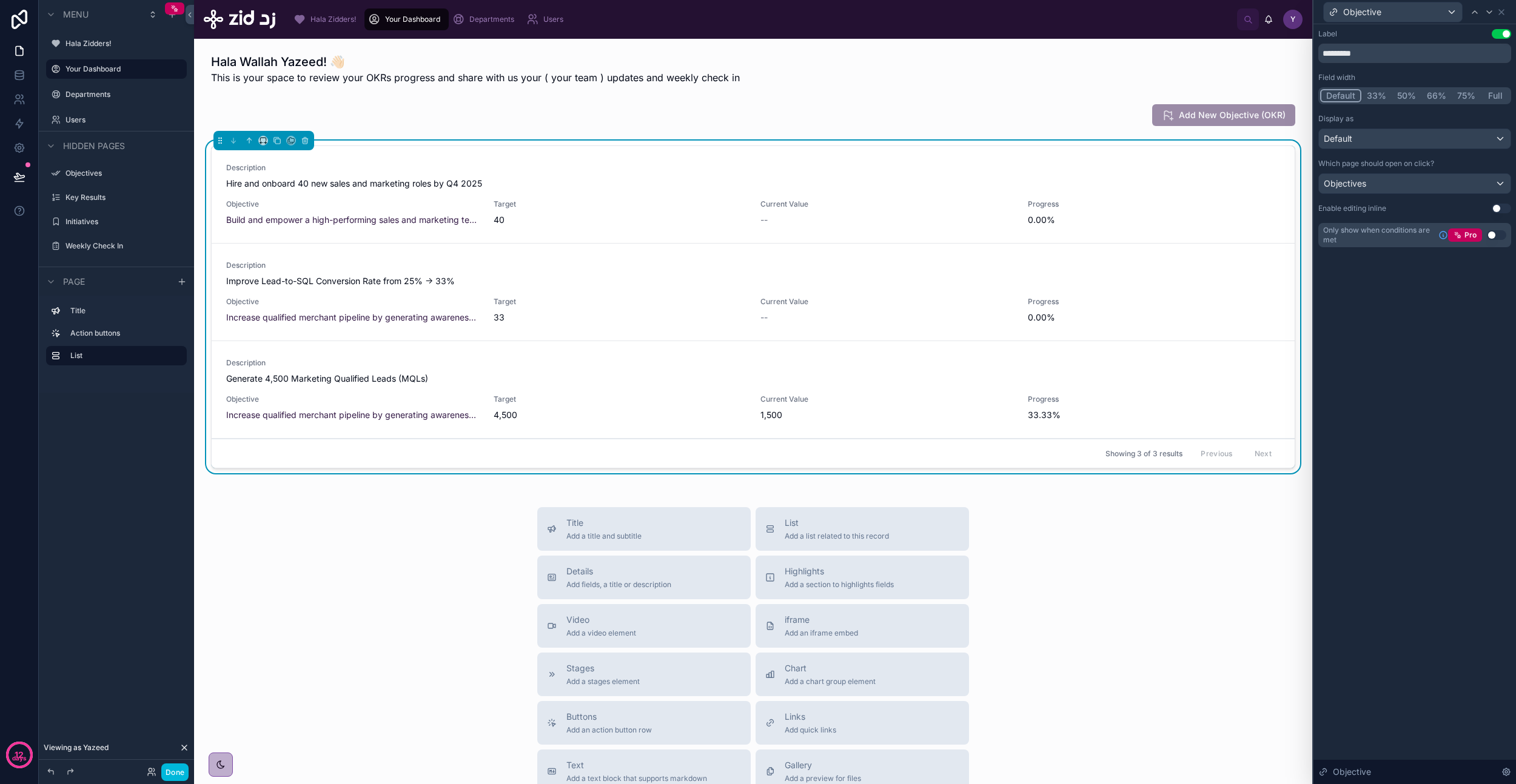
click at [1414, 92] on button "50%" at bounding box center [1406, 96] width 29 height 13
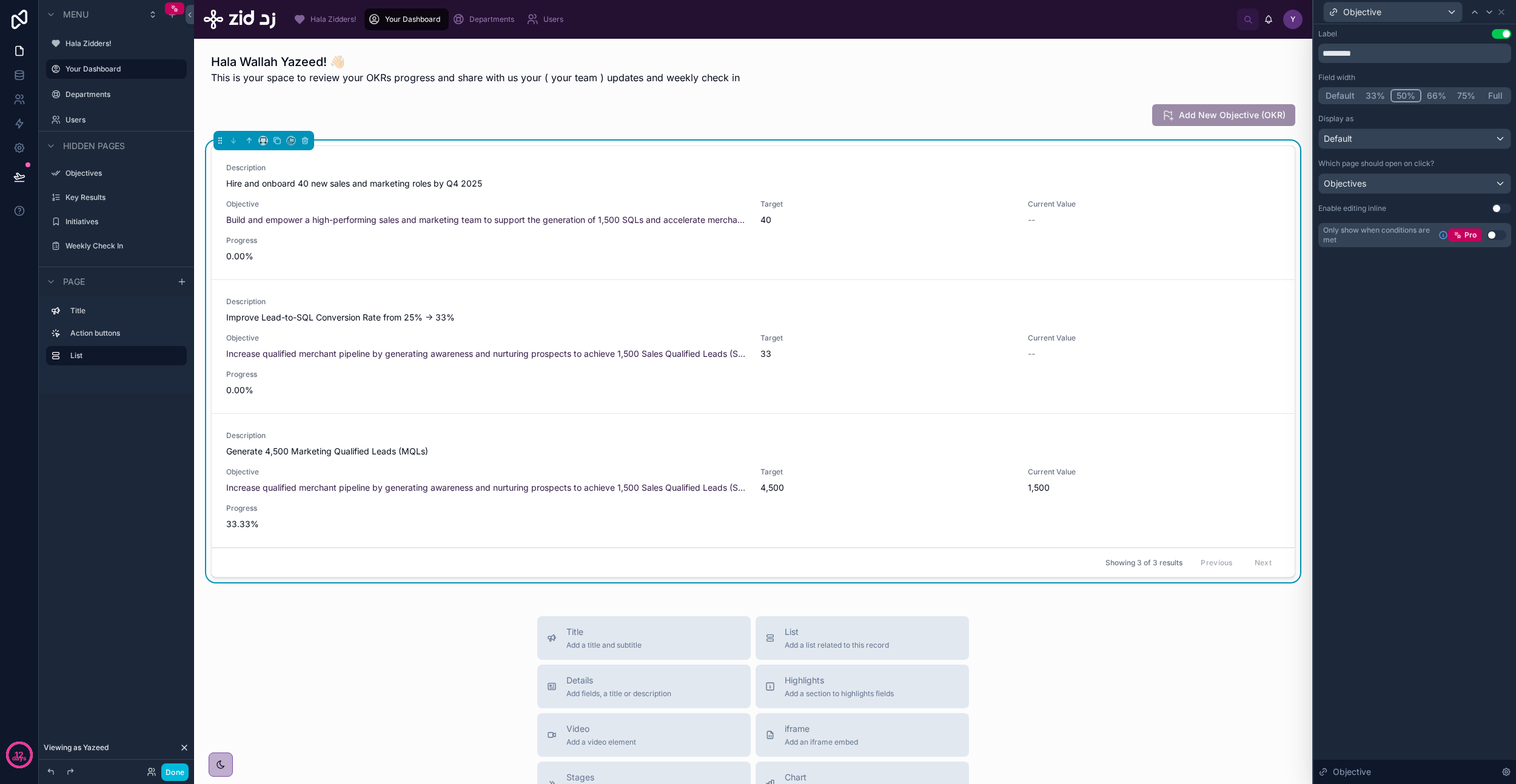
click at [1392, 96] on button "50%" at bounding box center [1406, 96] width 31 height 13
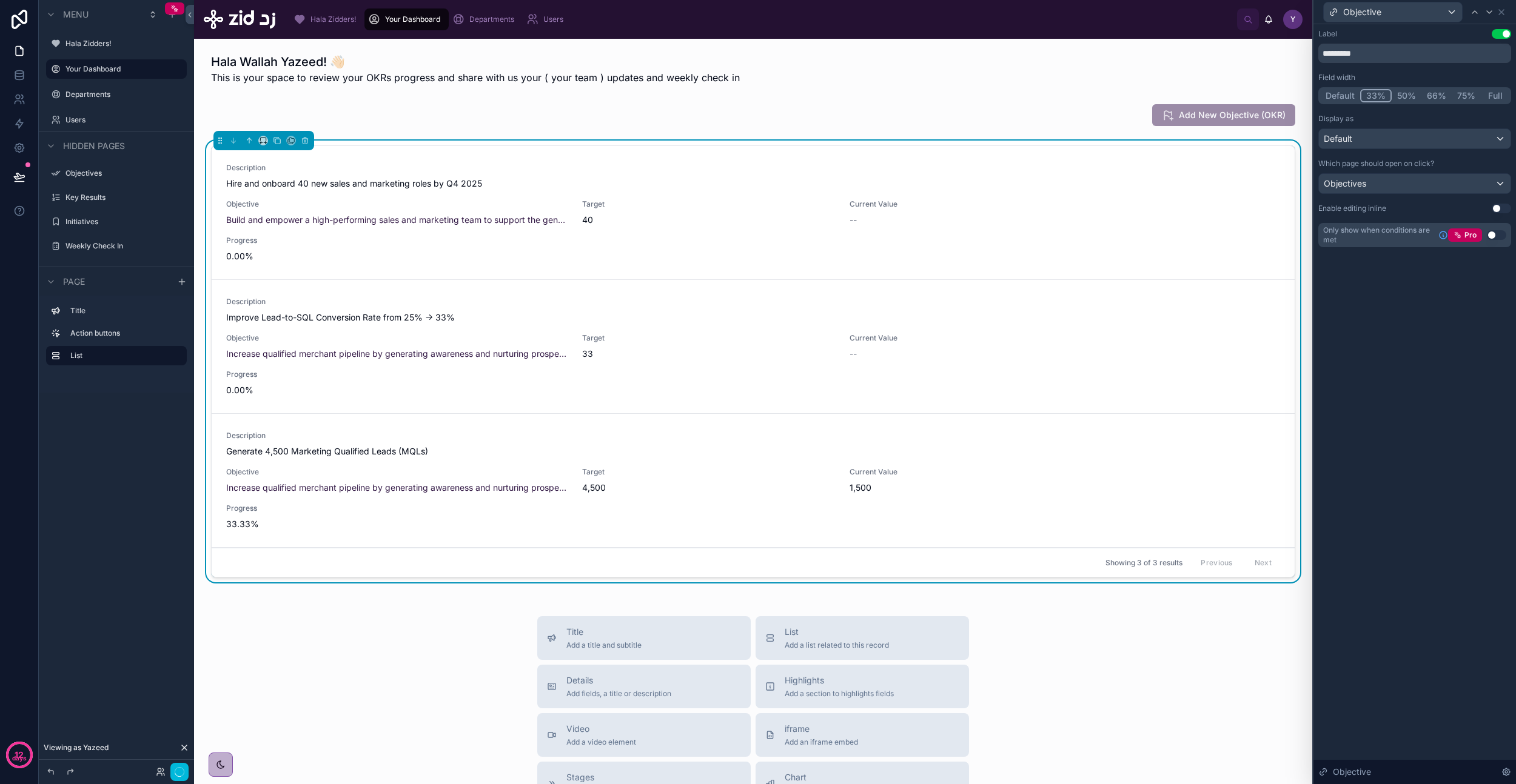
click at [1378, 95] on button "33%" at bounding box center [1375, 96] width 32 height 13
click at [1342, 91] on button "Default" at bounding box center [1340, 96] width 40 height 13
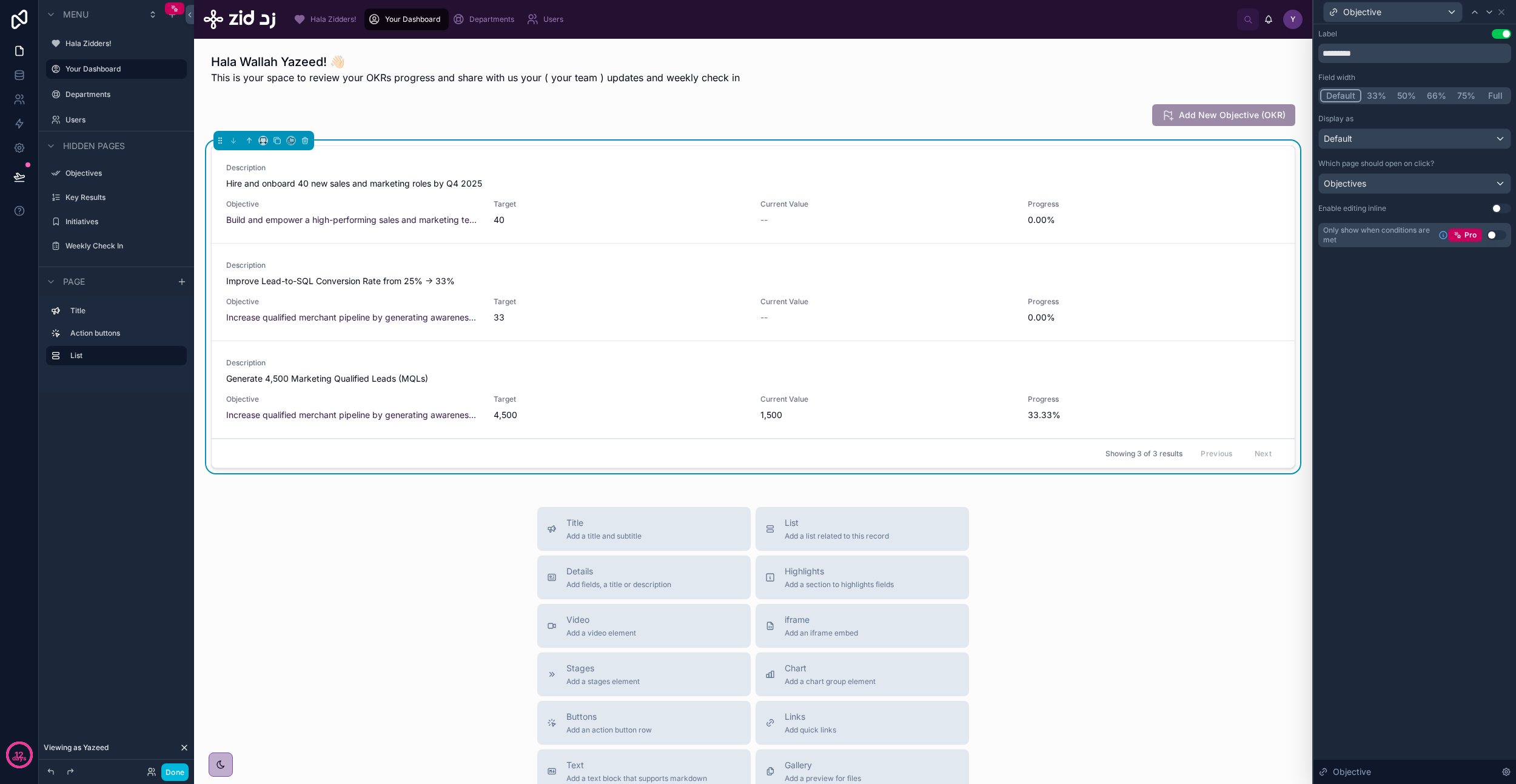
click at [1381, 93] on button "33%" at bounding box center [1376, 96] width 30 height 13
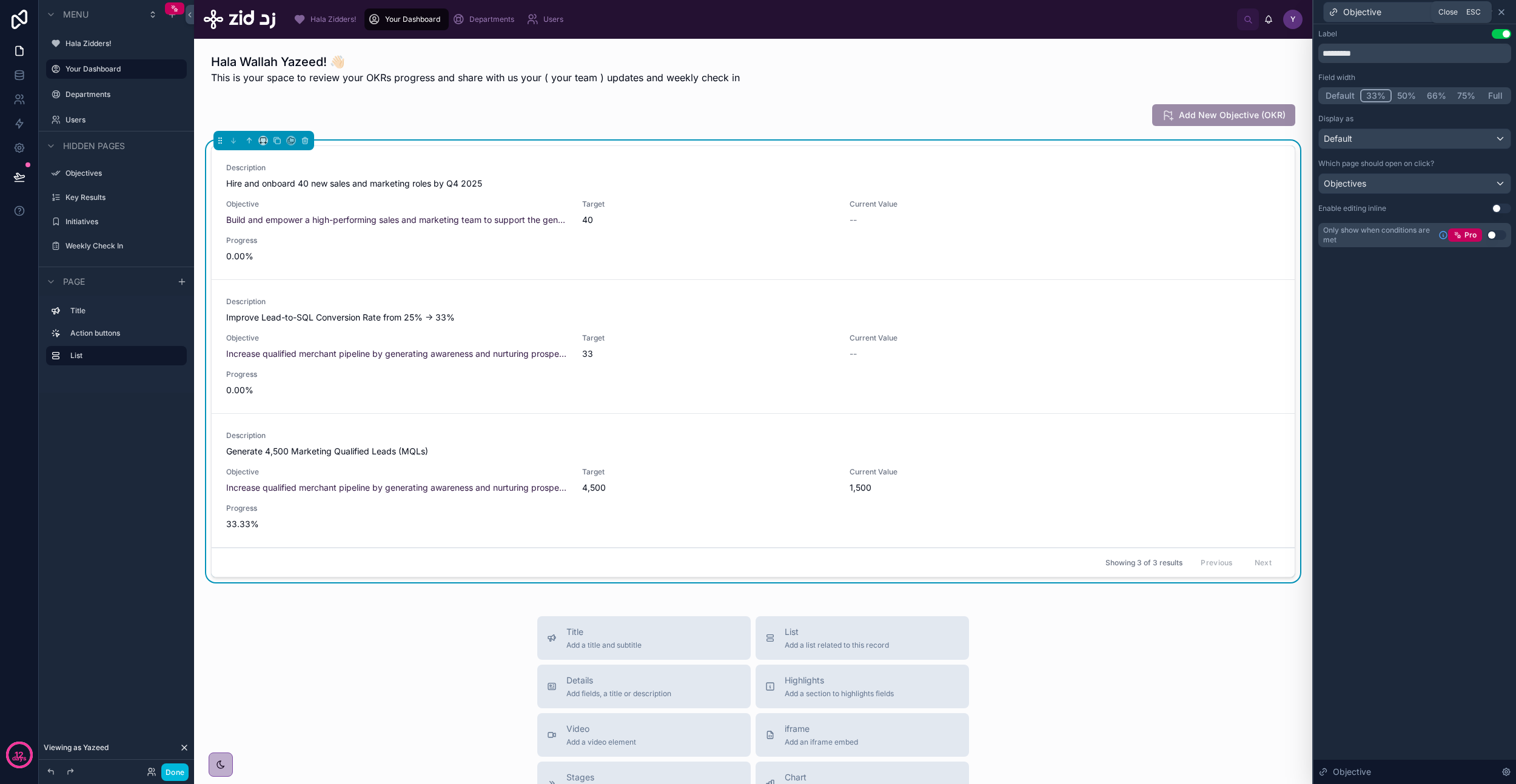
click at [1503, 15] on icon at bounding box center [1501, 12] width 10 height 10
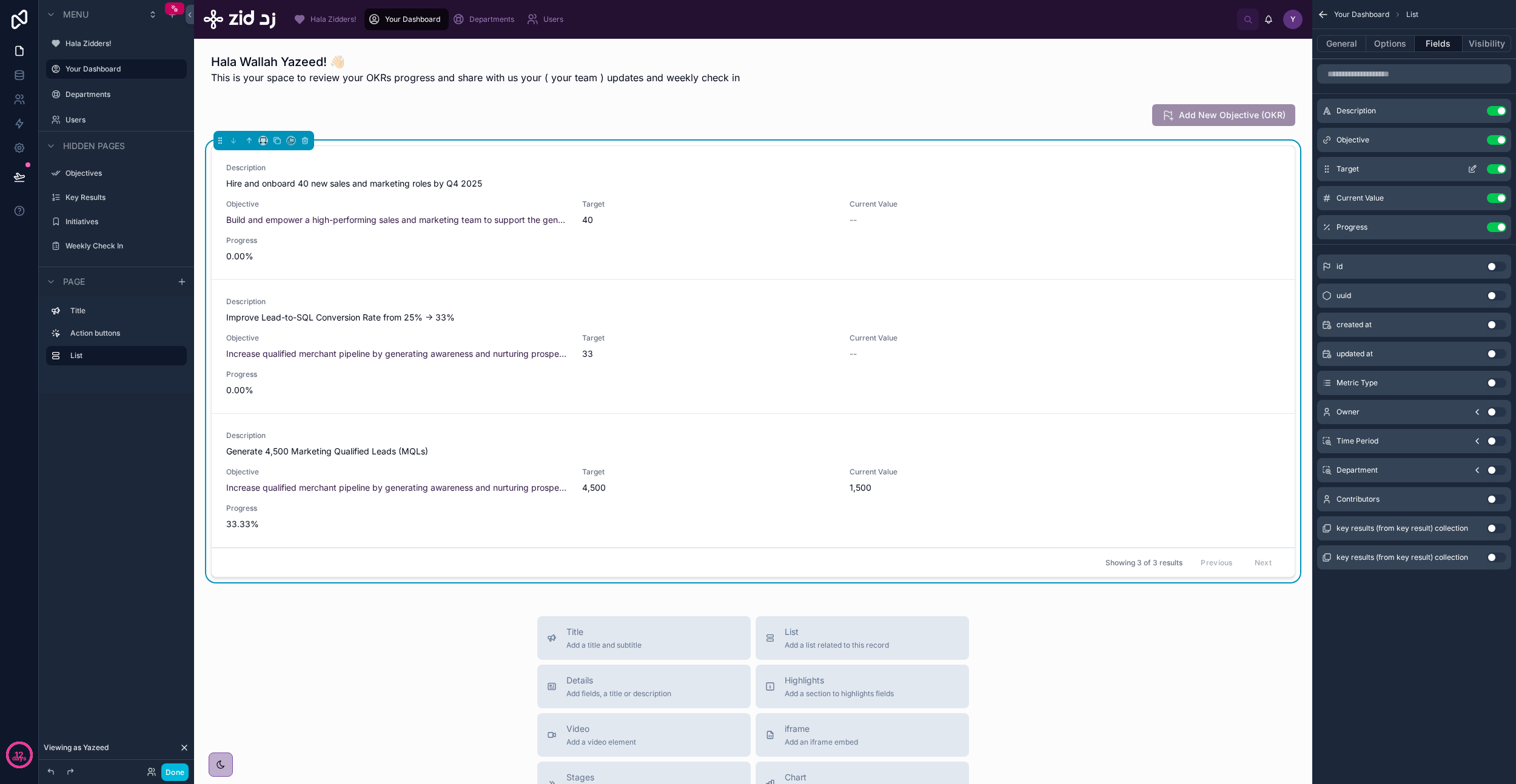
click at [1470, 171] on icon "scrollable content" at bounding box center [1472, 168] width 10 height 10
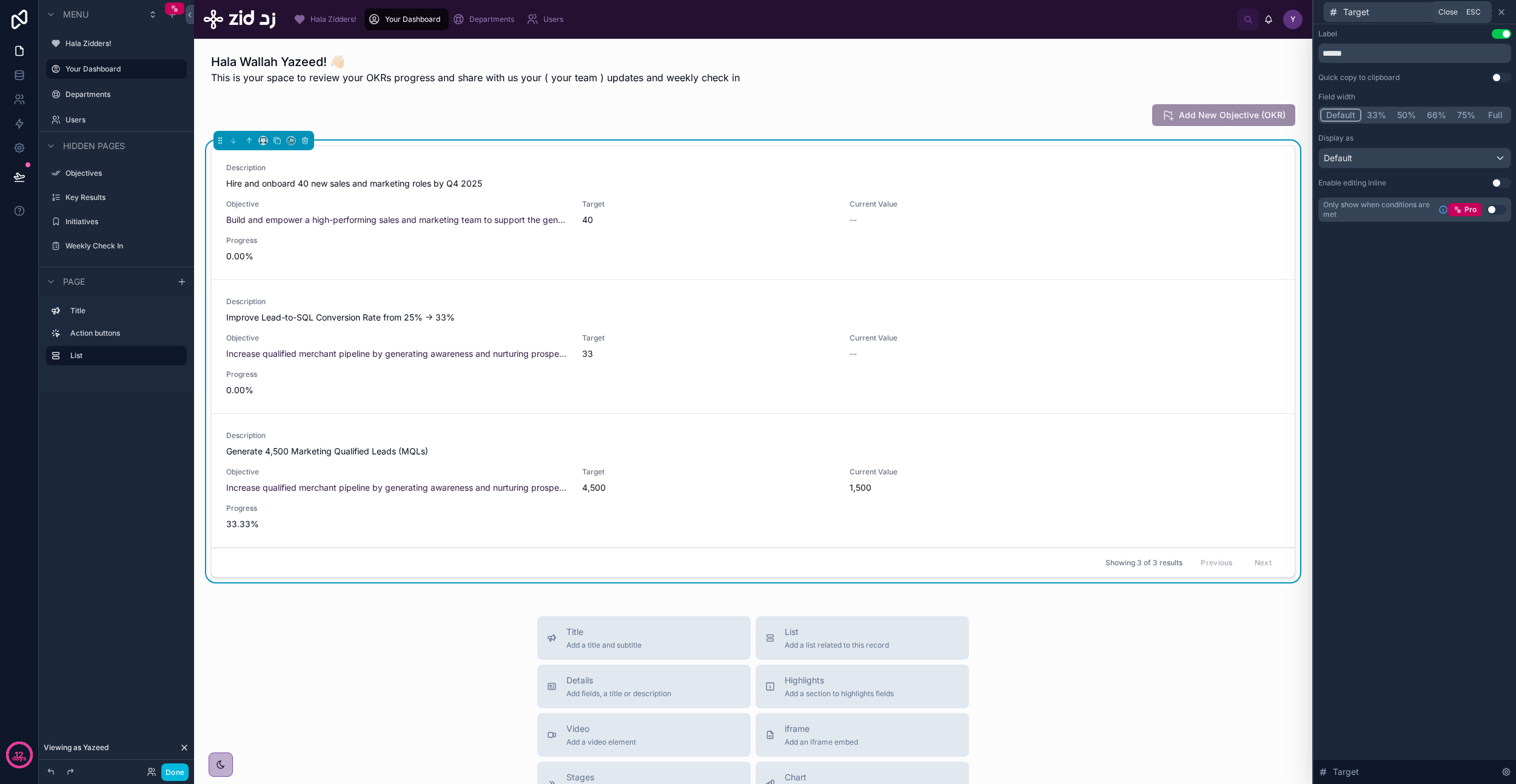
click at [1501, 13] on icon at bounding box center [1501, 12] width 10 height 10
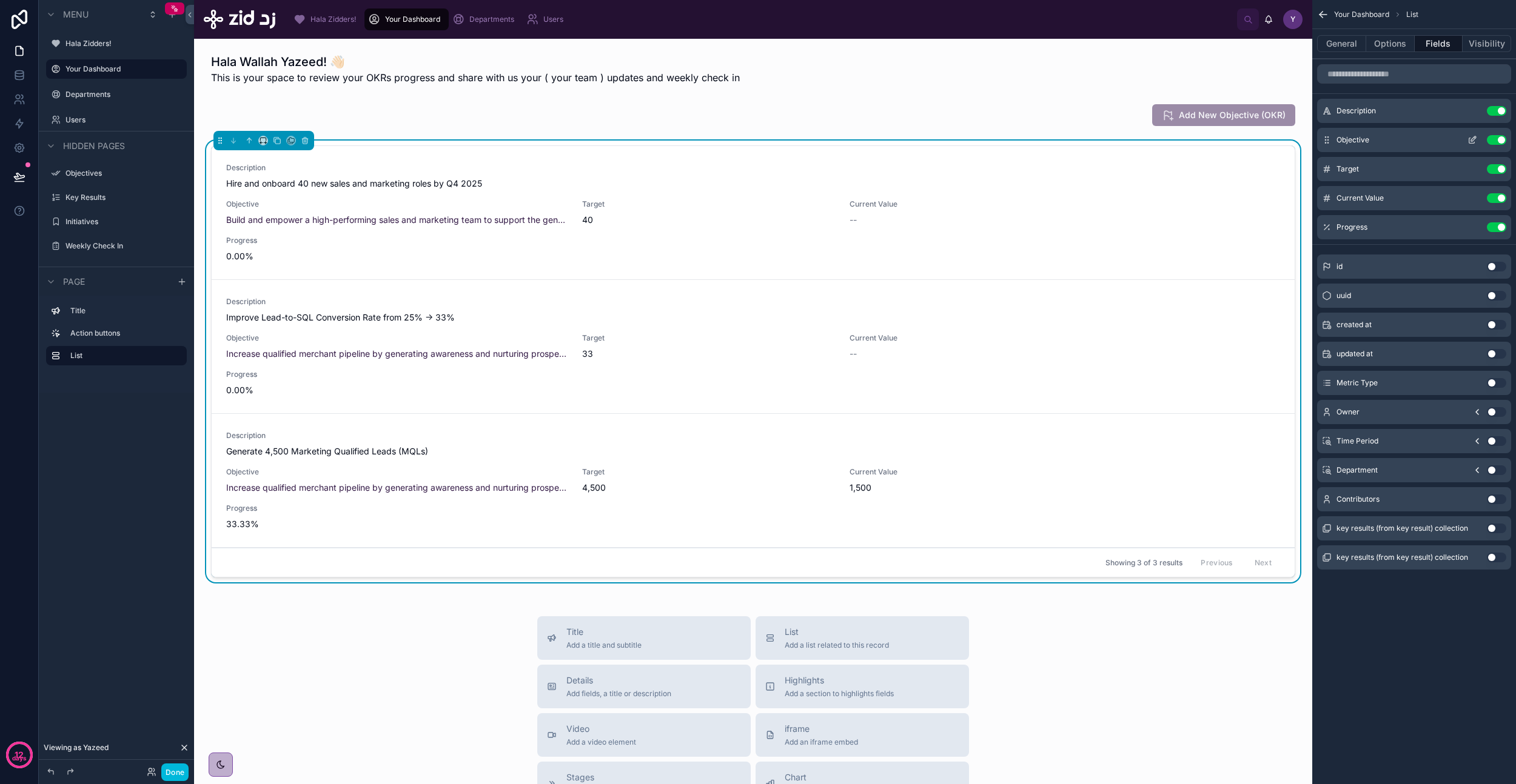
click at [1476, 140] on icon "scrollable content" at bounding box center [1472, 140] width 10 height 10
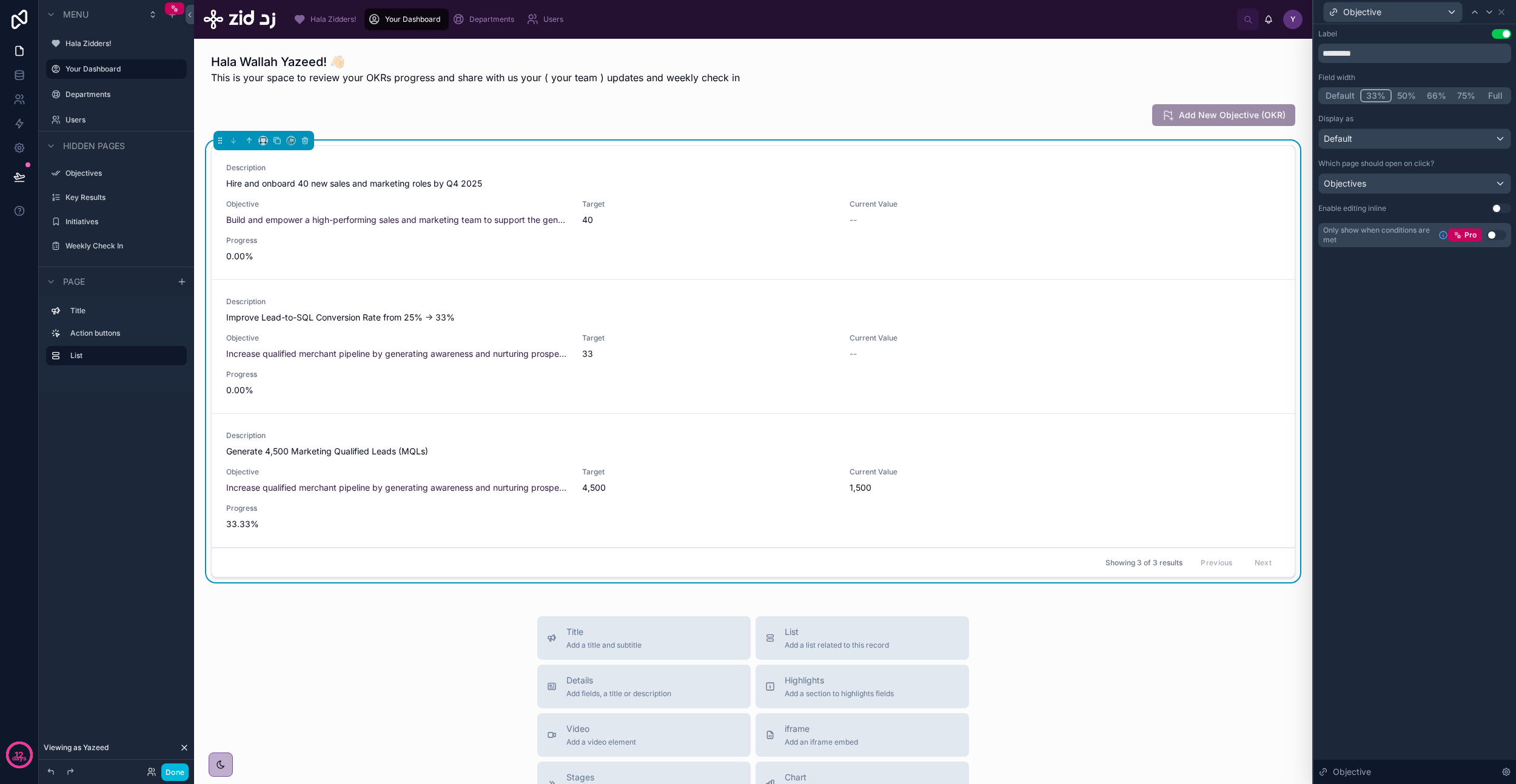
click at [1325, 91] on button "Default" at bounding box center [1340, 96] width 40 height 13
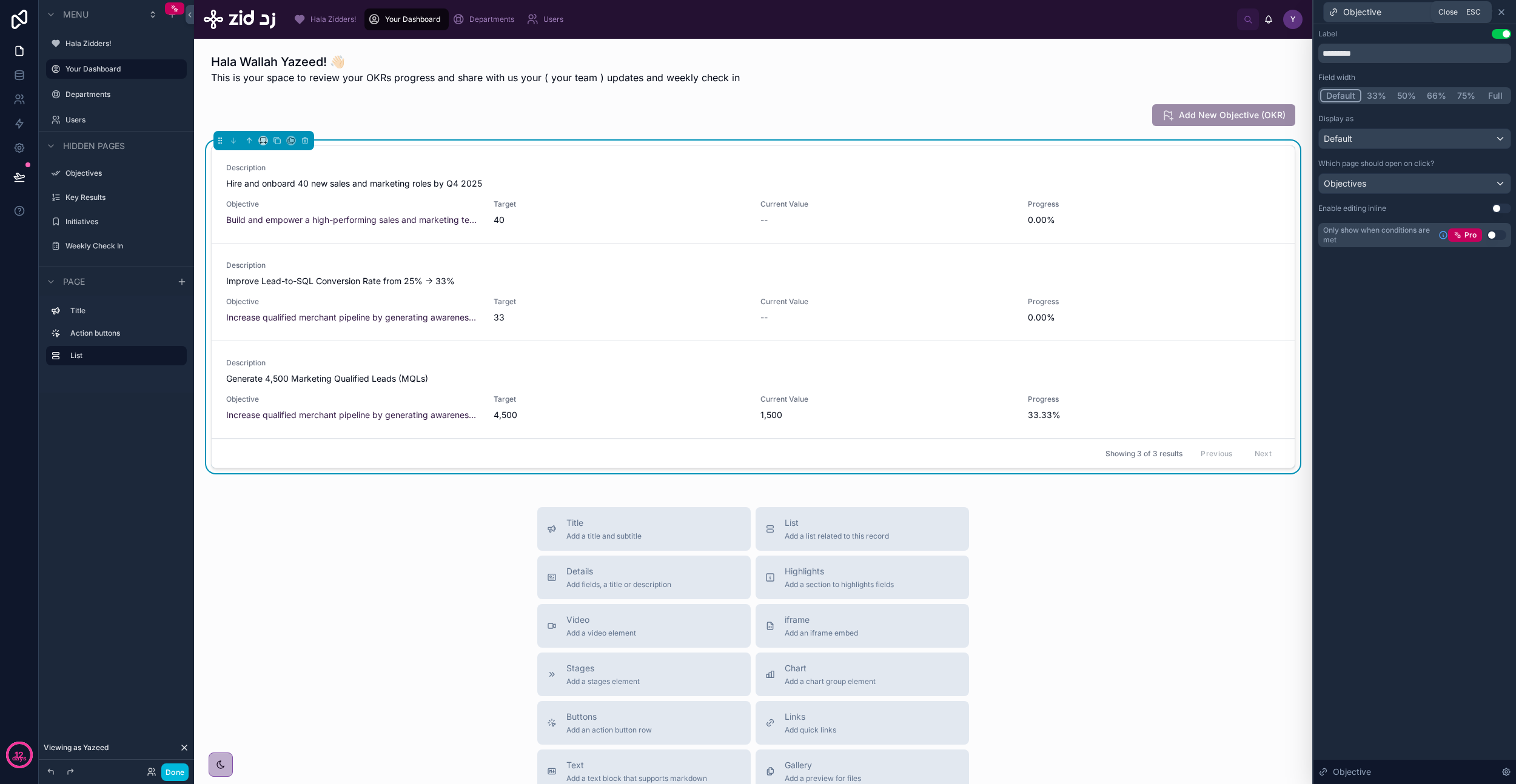
click at [1501, 13] on icon at bounding box center [1501, 12] width 10 height 10
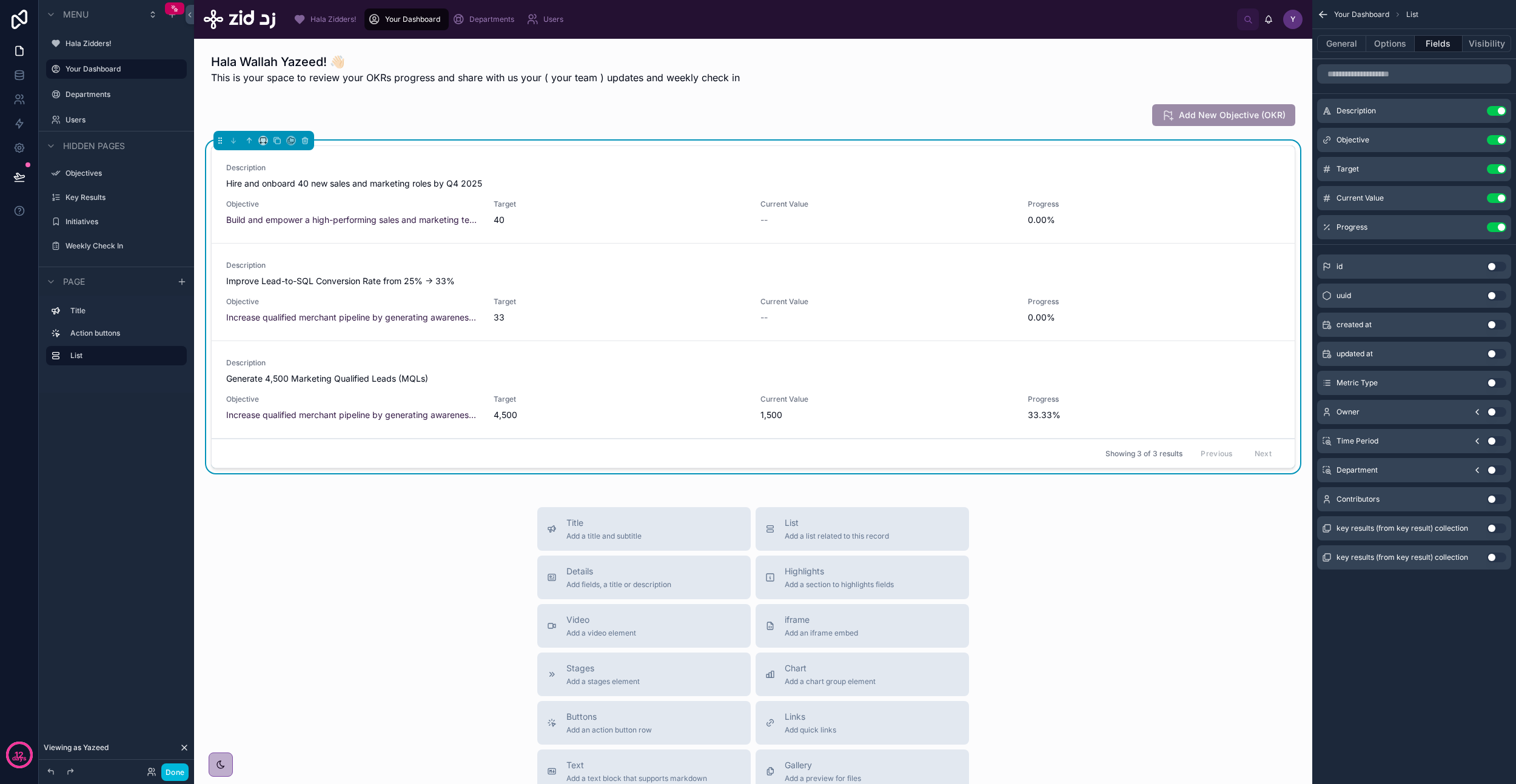
click at [332, 560] on div "Title Add a title and subtitle List Add a list related to this record Details A…" at bounding box center [753, 723] width 1099 height 432
click at [174, 775] on button "Done" at bounding box center [174, 772] width 27 height 18
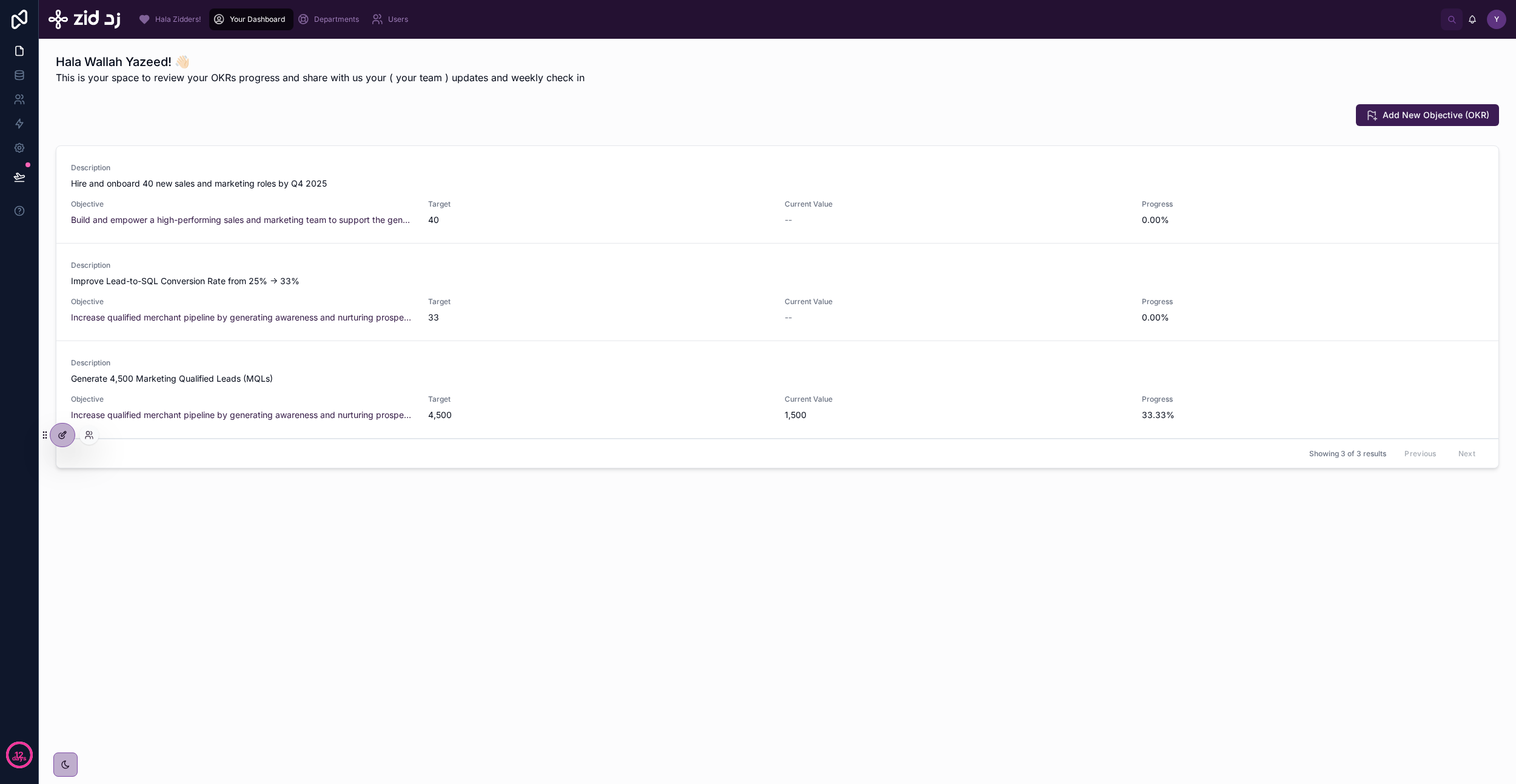
click at [54, 437] on div at bounding box center [62, 435] width 24 height 23
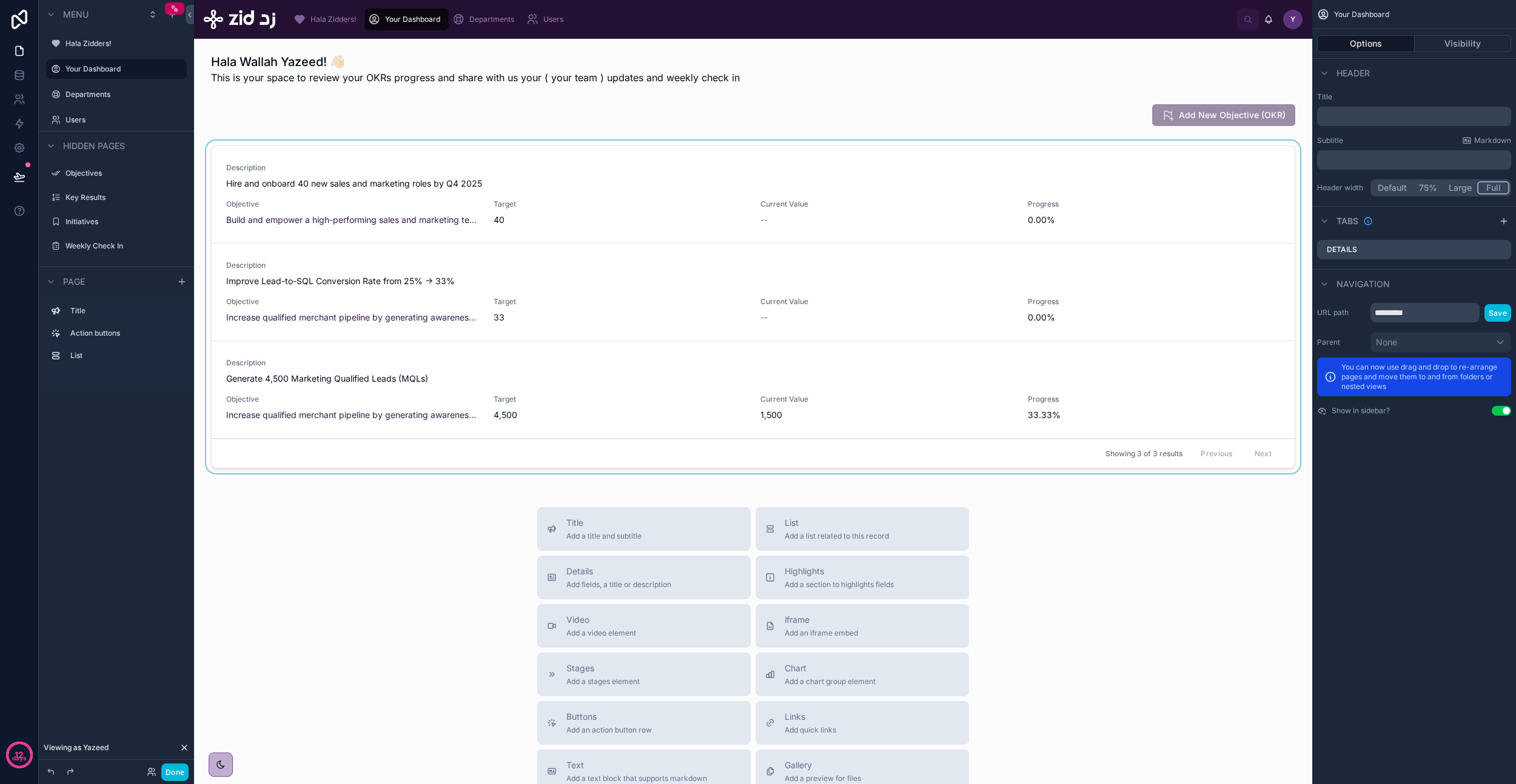
click at [1118, 163] on div at bounding box center [753, 309] width 1099 height 338
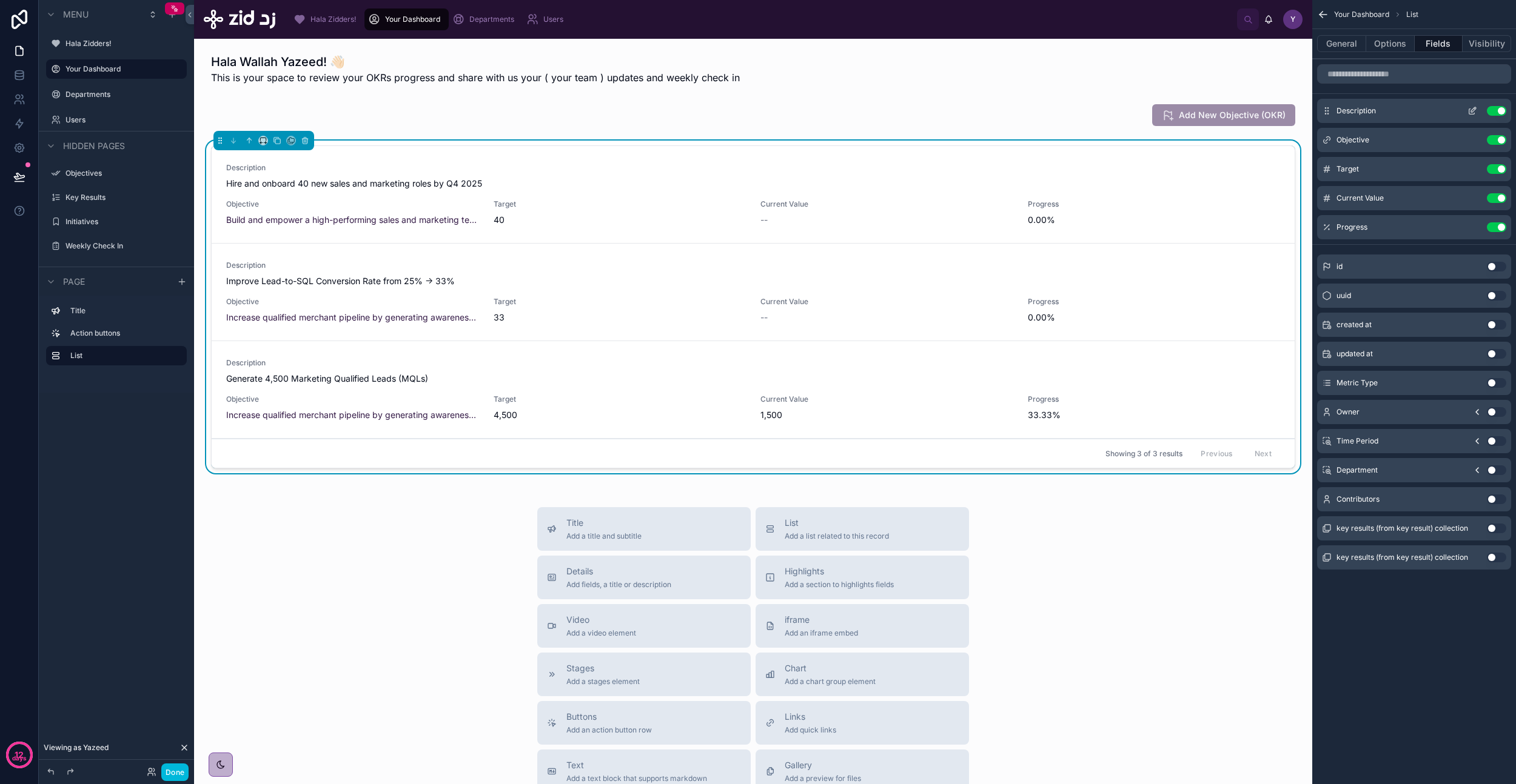
click at [1478, 109] on button "scrollable content" at bounding box center [1472, 110] width 19 height 10
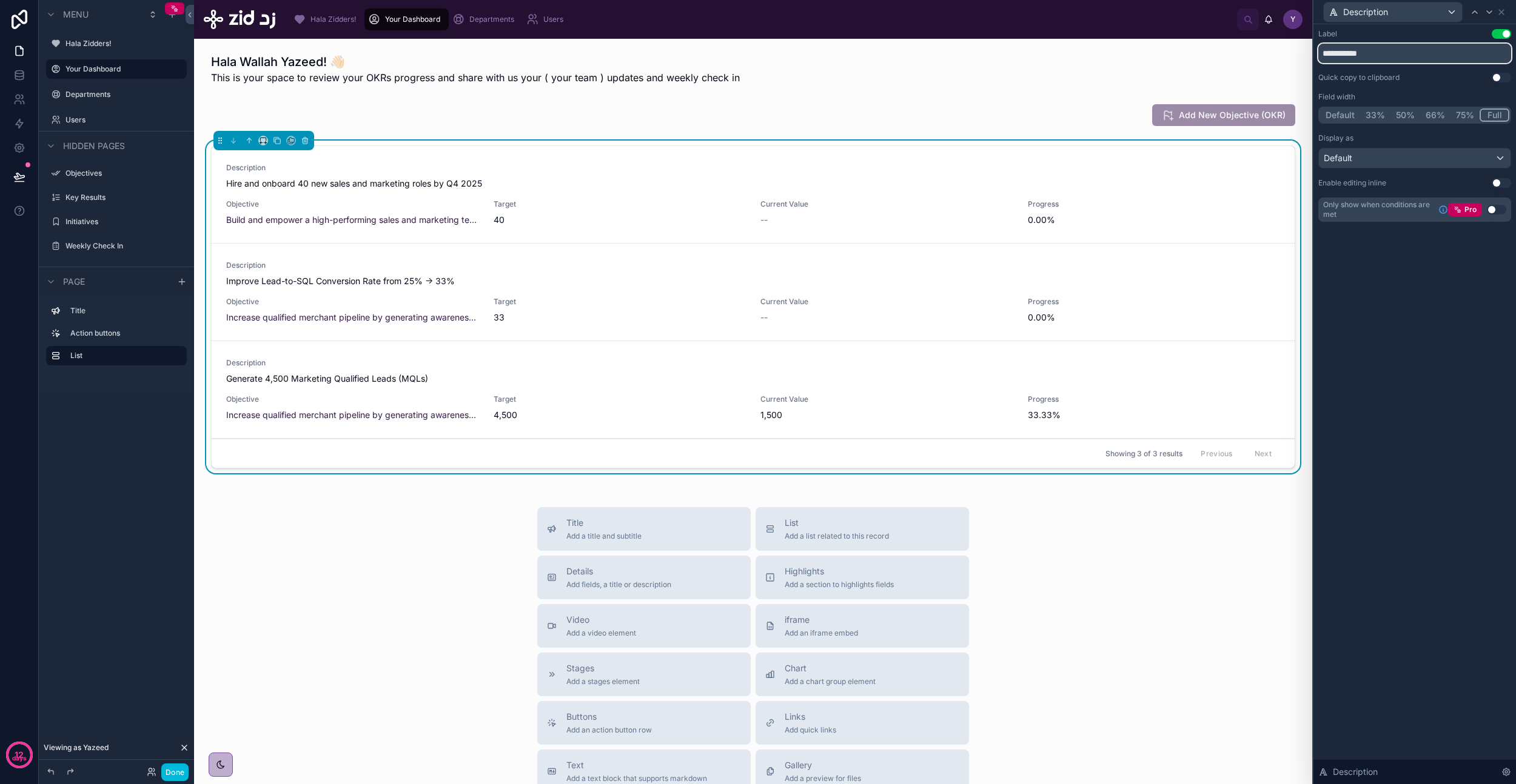
click at [1378, 57] on input "**********" at bounding box center [1414, 53] width 193 height 19
type input "**********"
click at [1497, 76] on button "Use setting" at bounding box center [1501, 77] width 19 height 10
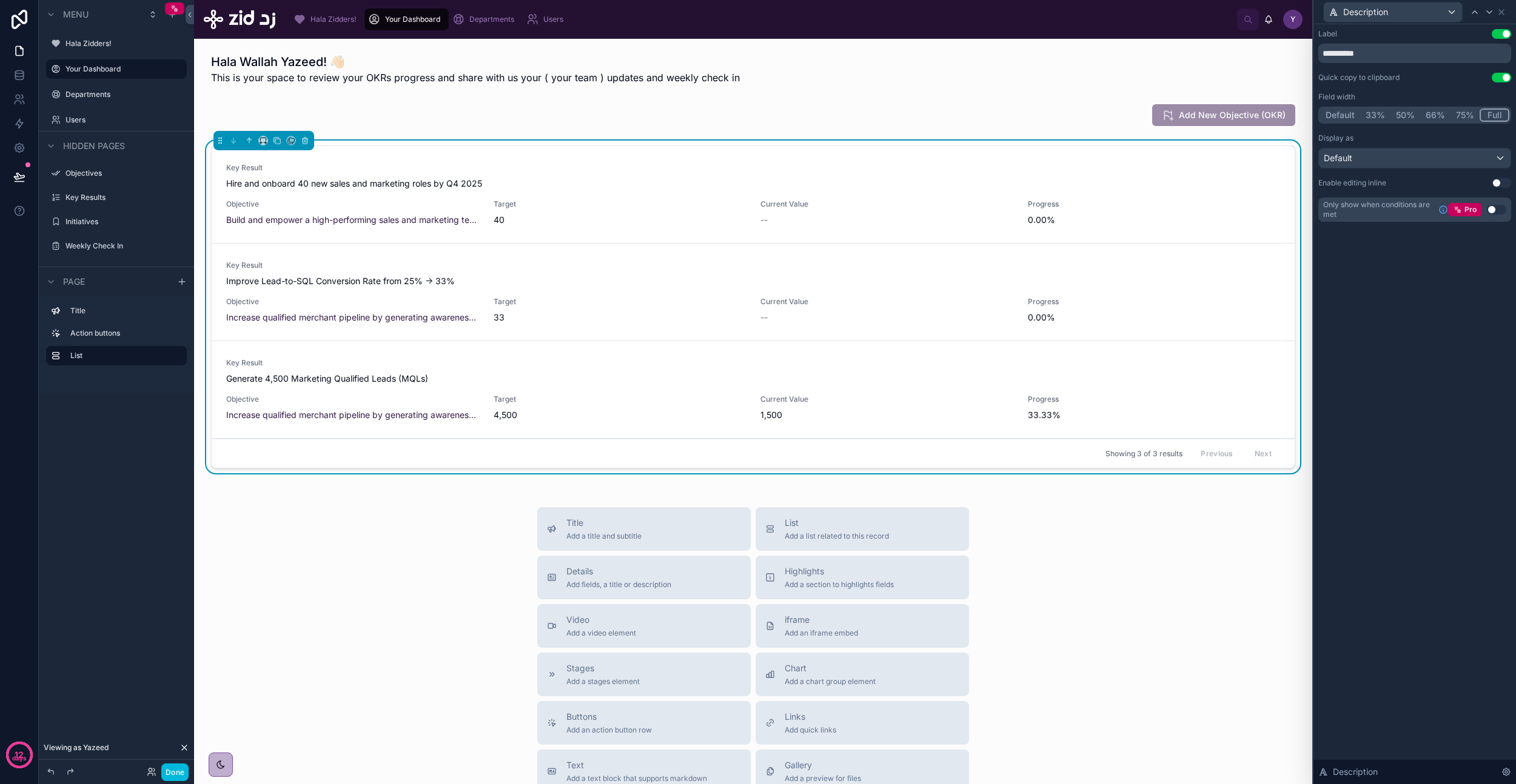
click at [1497, 76] on button "Use setting" at bounding box center [1501, 77] width 19 height 10
click at [1389, 152] on div "Default" at bounding box center [1414, 158] width 191 height 19
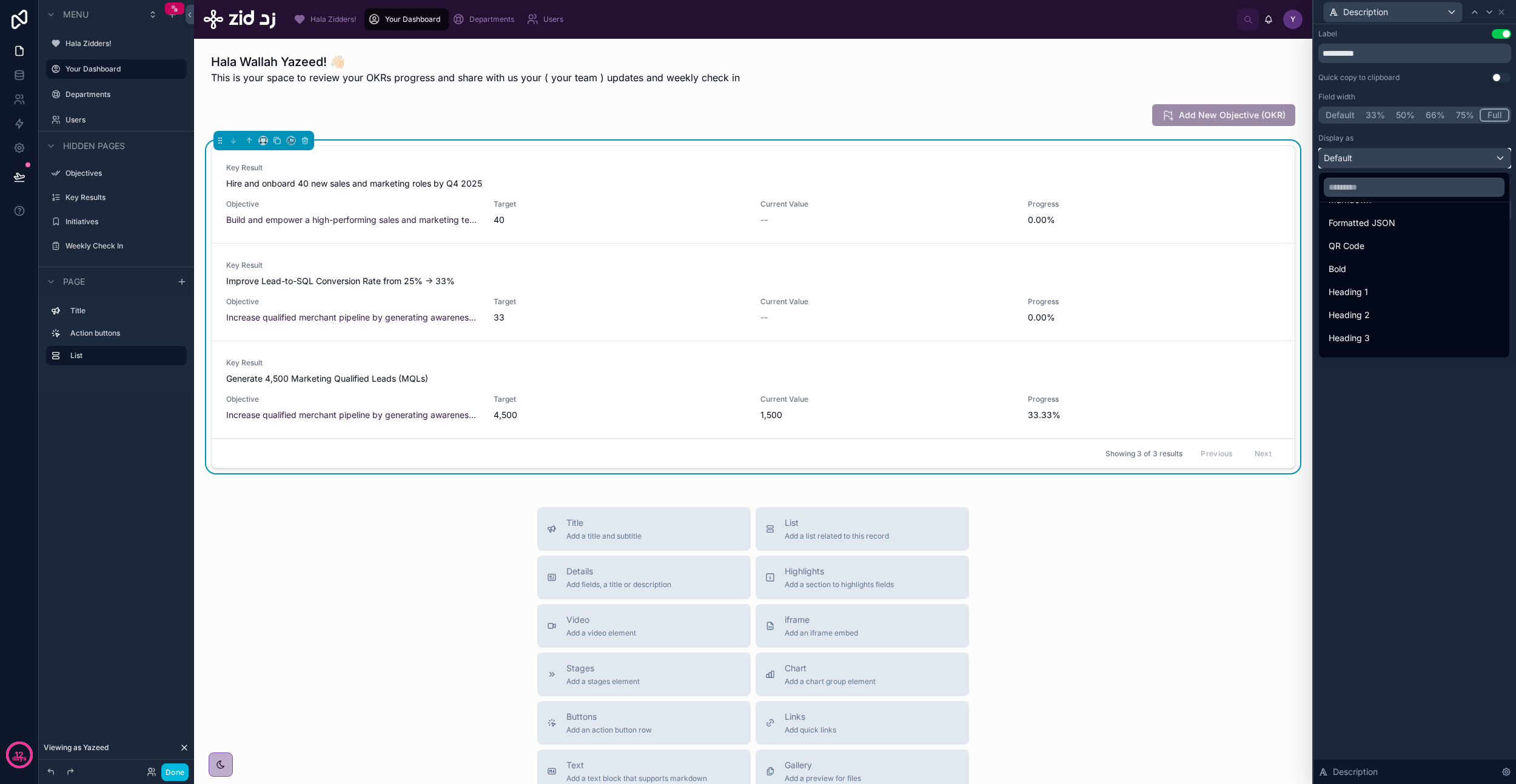
scroll to position [132, 0]
click at [1377, 321] on div "Heading 3" at bounding box center [1414, 321] width 171 height 15
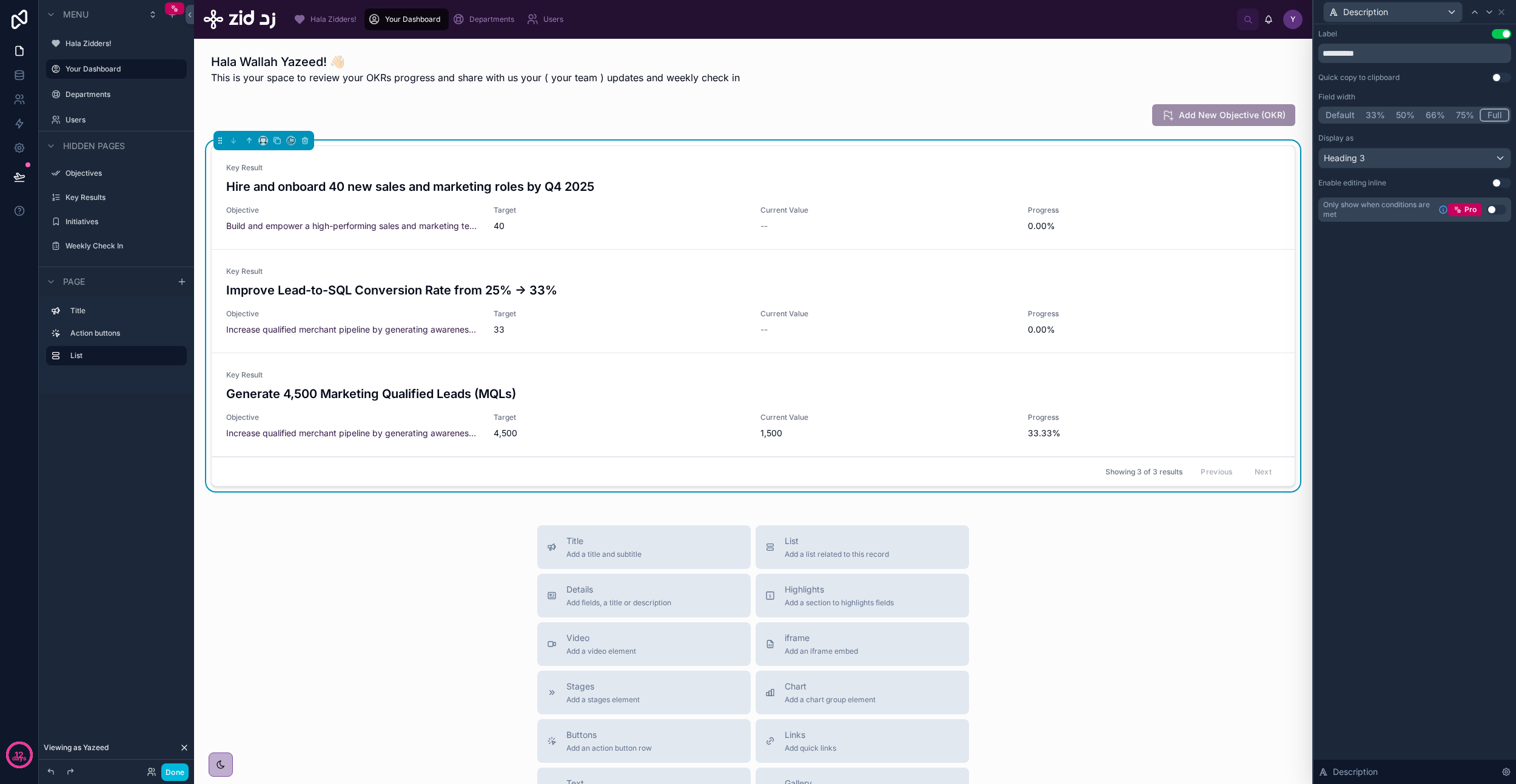
click at [1370, 169] on div "**********" at bounding box center [1414, 126] width 193 height 193
click at [1370, 163] on div "Heading 3" at bounding box center [1414, 158] width 191 height 19
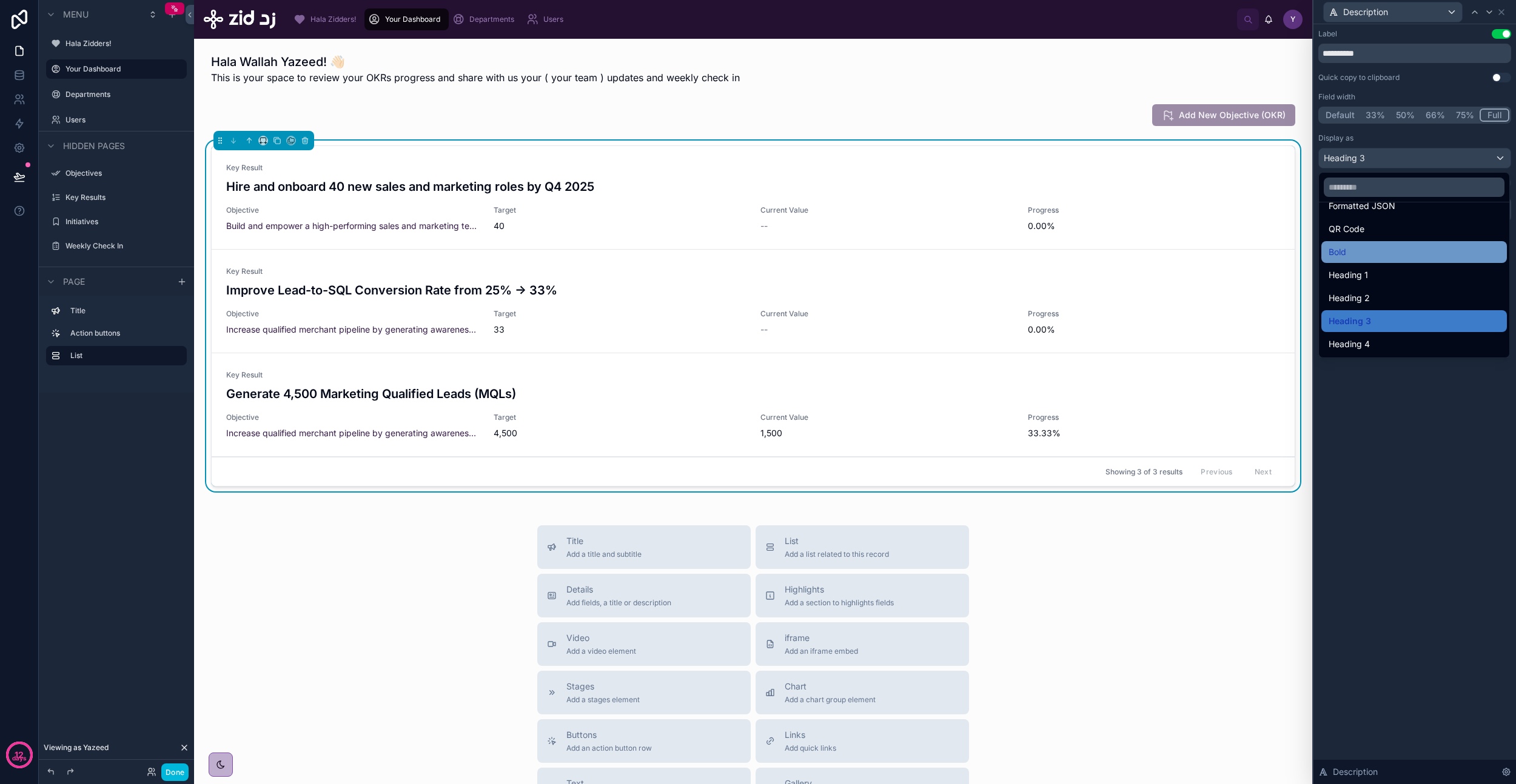
click at [1351, 252] on div "Bold" at bounding box center [1414, 252] width 171 height 15
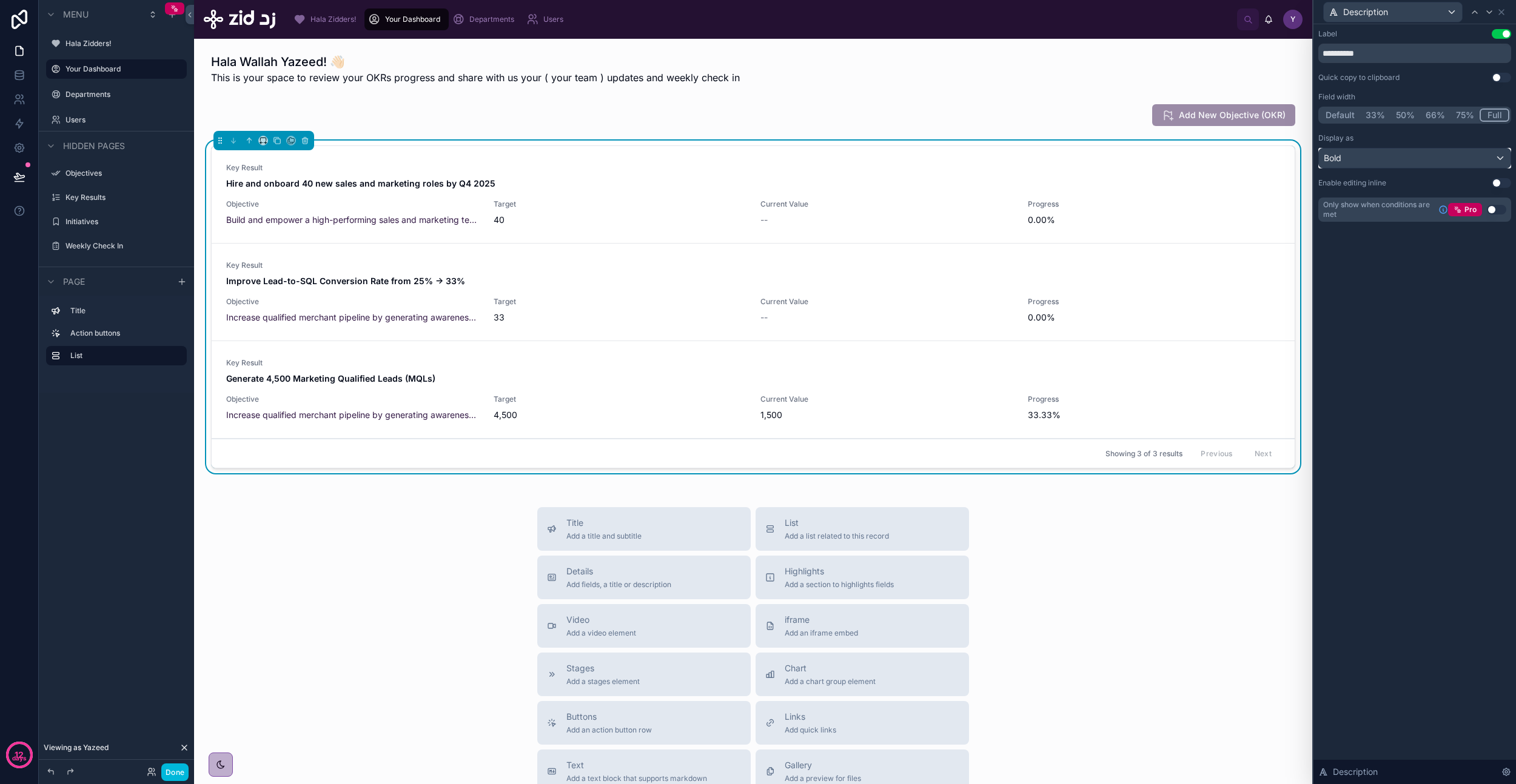
click at [1360, 160] on div "Bold" at bounding box center [1414, 158] width 191 height 19
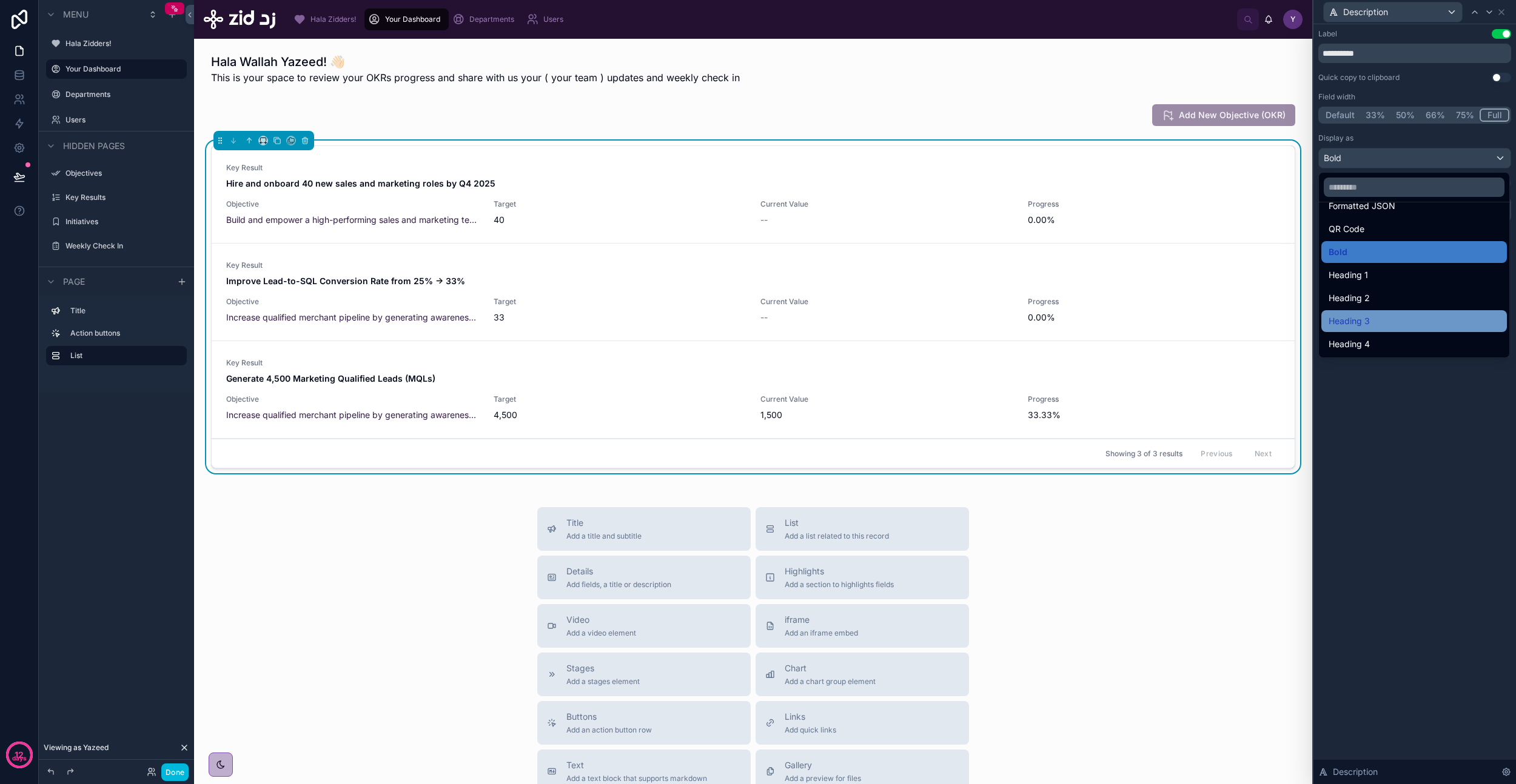
click at [1372, 324] on div "Heading 3" at bounding box center [1414, 321] width 171 height 15
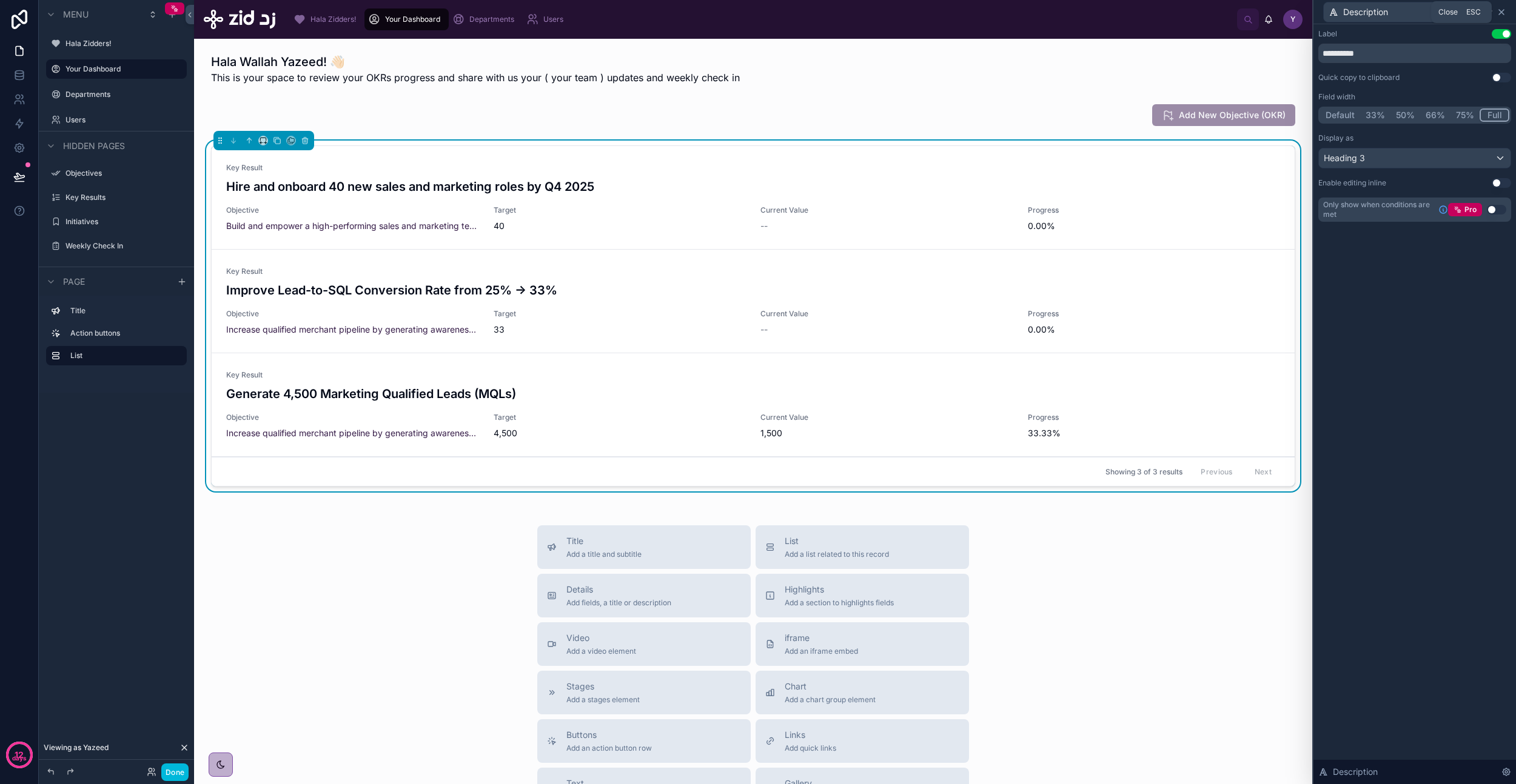
click at [1501, 10] on icon at bounding box center [1501, 12] width 10 height 10
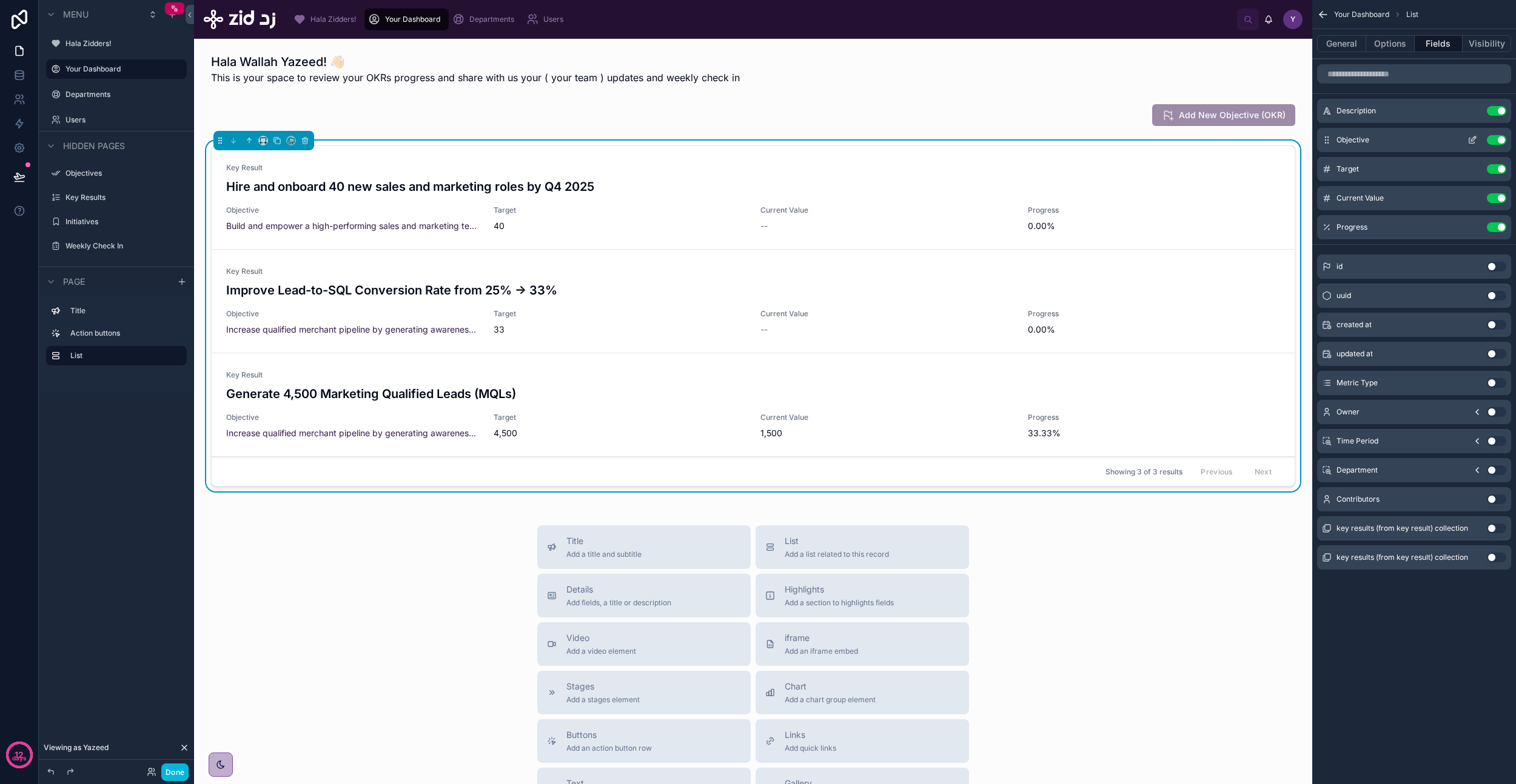
click at [1473, 138] on icon "scrollable content" at bounding box center [1472, 140] width 10 height 10
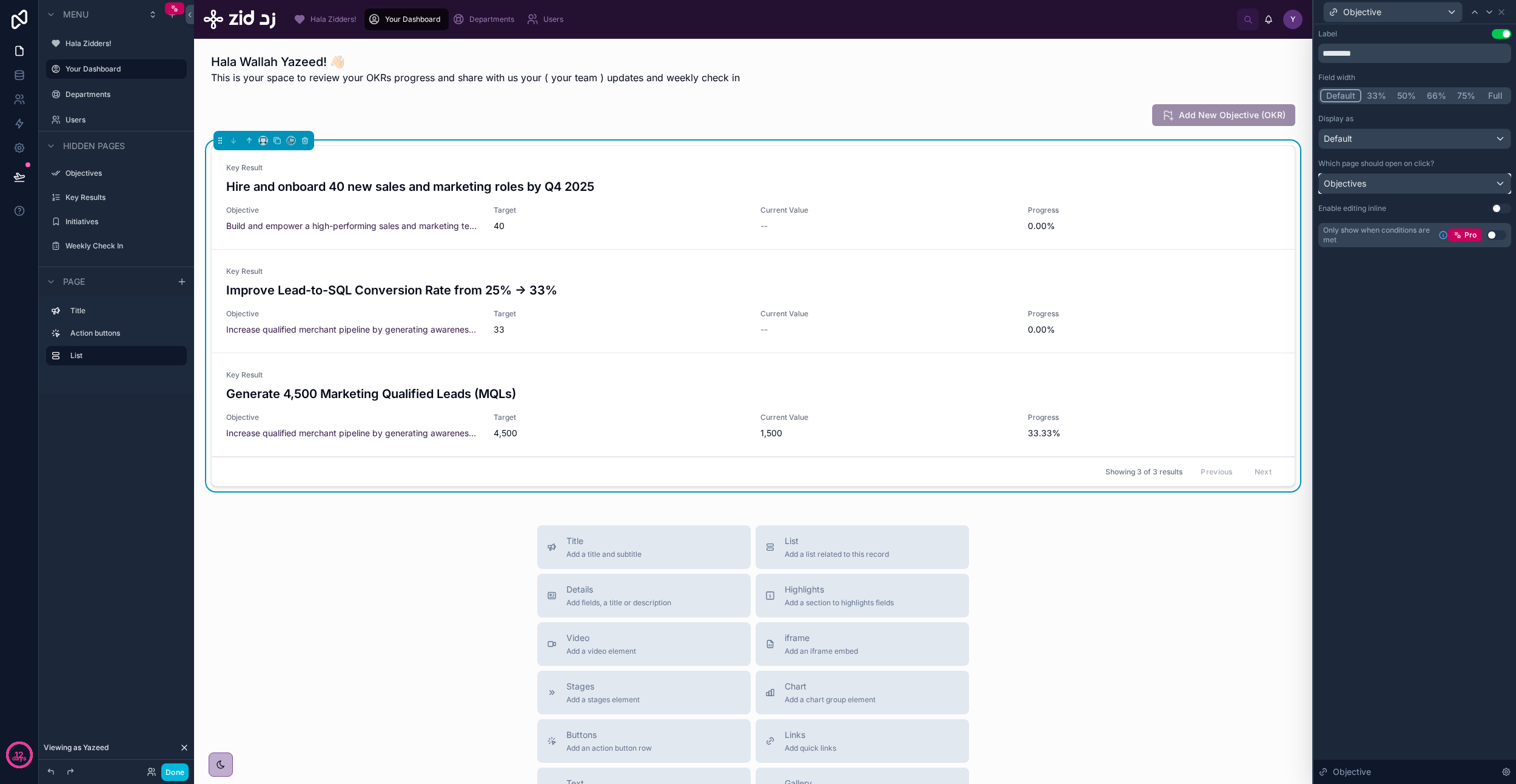
click at [1387, 182] on div "Objectives" at bounding box center [1414, 183] width 191 height 19
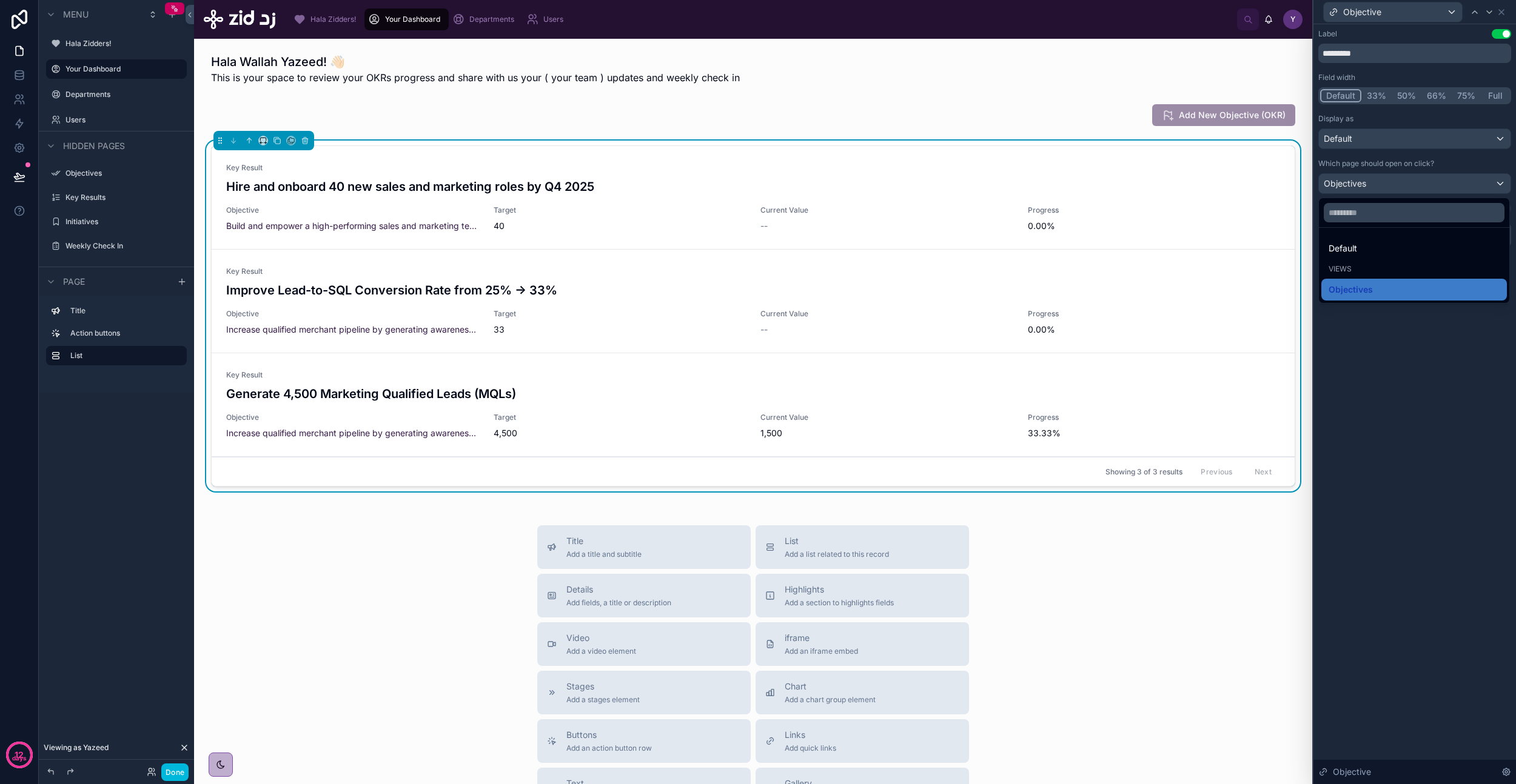
click at [1389, 138] on div at bounding box center [1414, 392] width 202 height 784
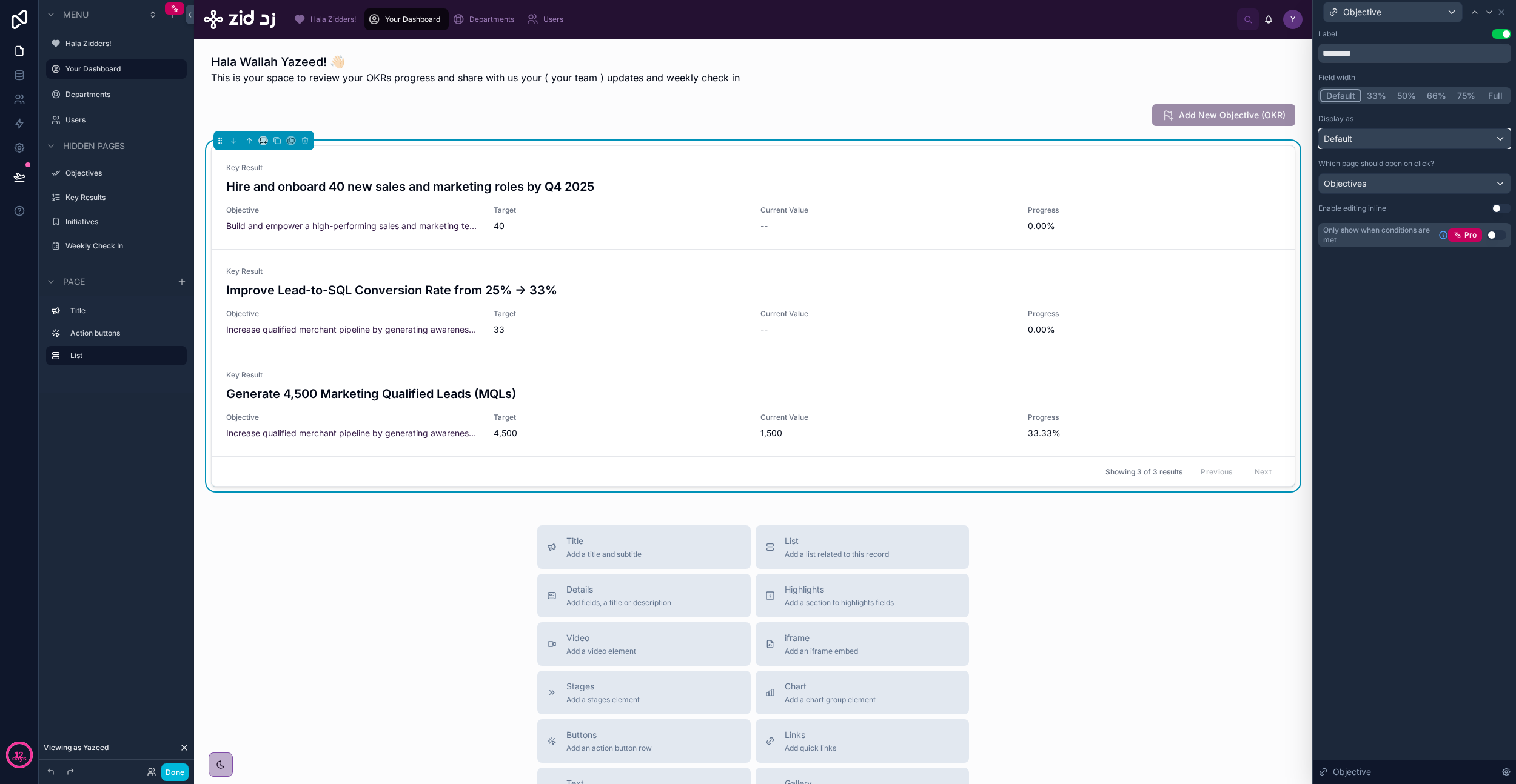
click at [1389, 138] on div "Default" at bounding box center [1414, 139] width 191 height 19
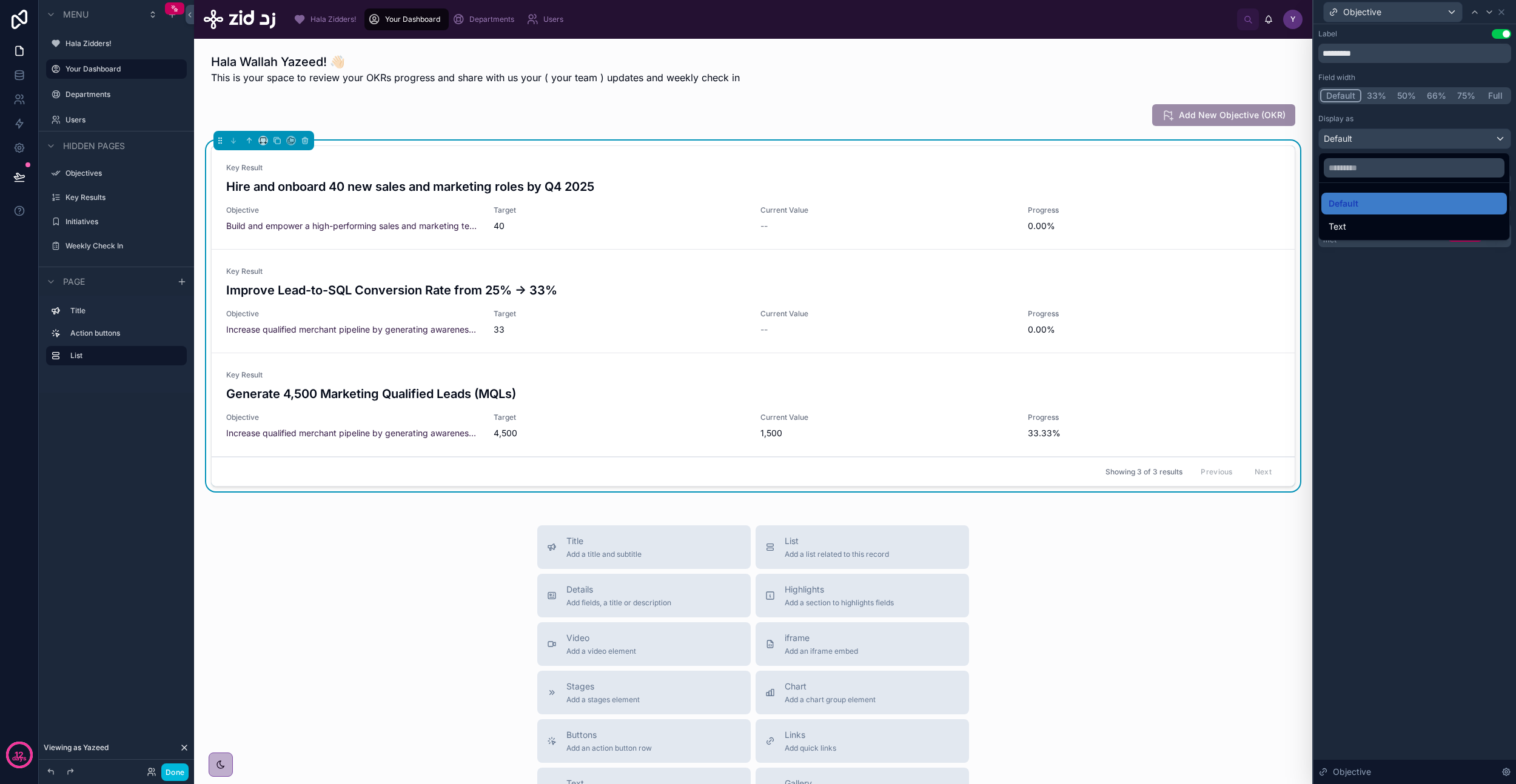
click at [1389, 138] on div at bounding box center [1414, 392] width 202 height 784
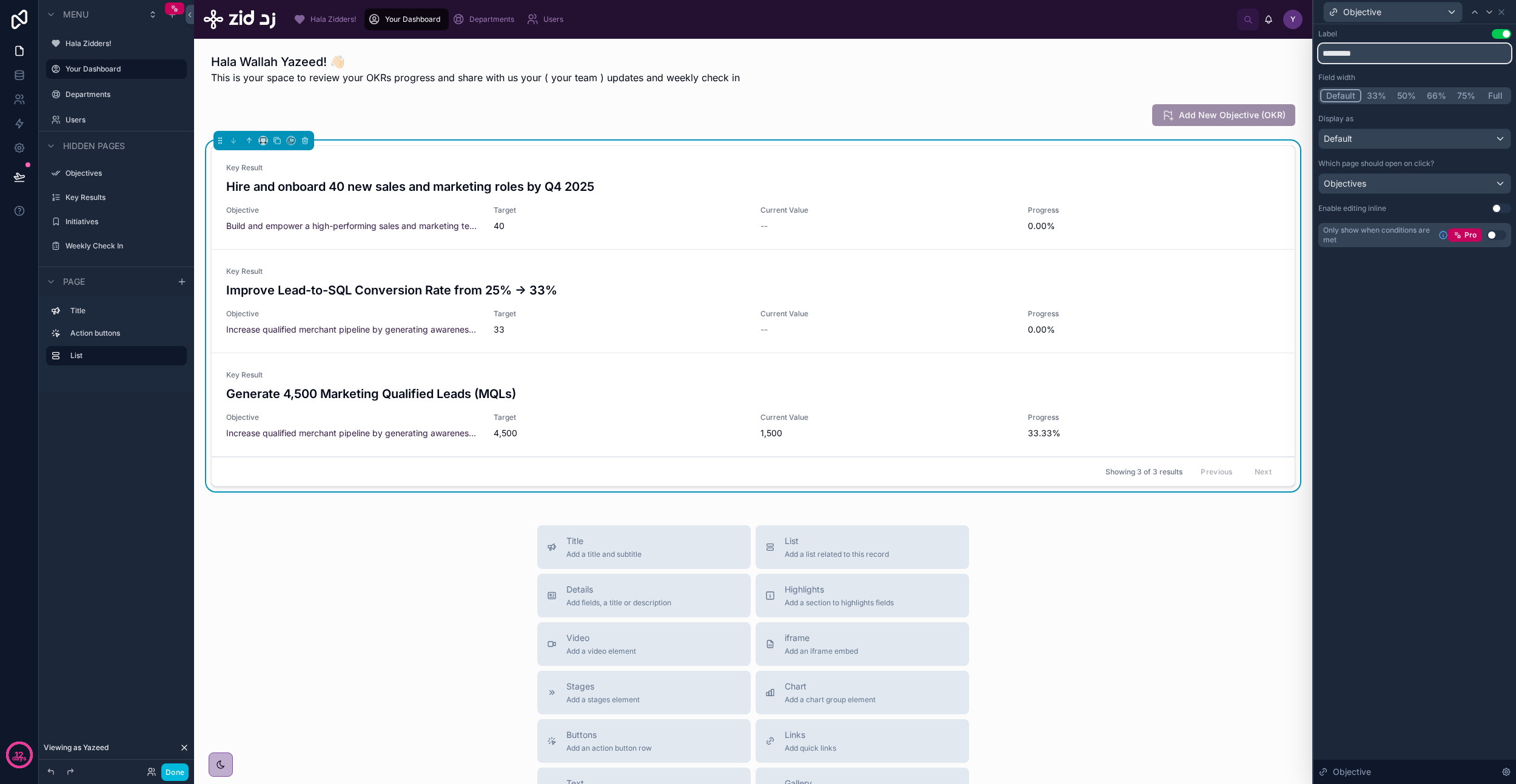
click at [1409, 54] on input "*********" at bounding box center [1414, 53] width 193 height 19
type input "**********"
click at [1501, 10] on icon at bounding box center [1501, 12] width 10 height 10
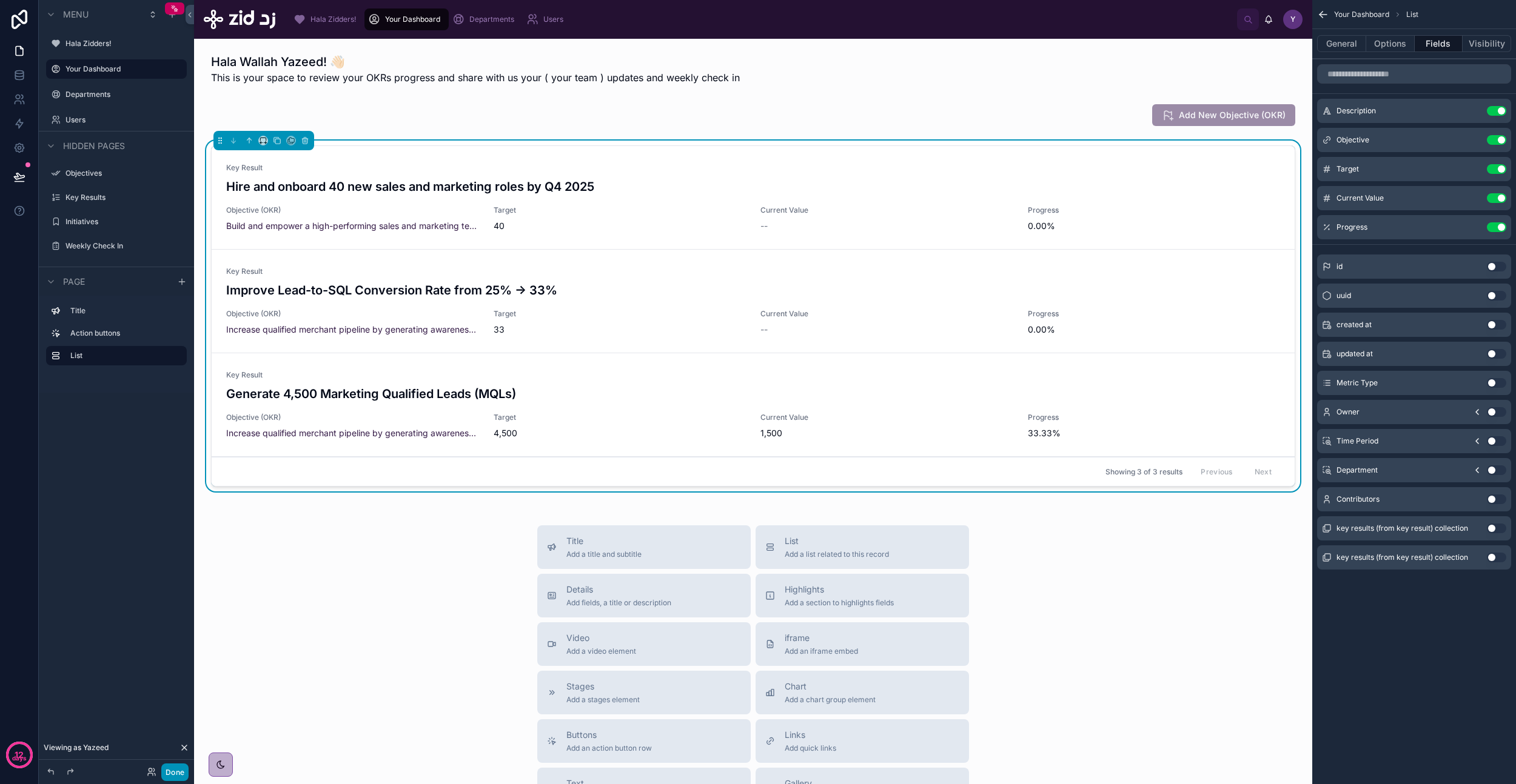
click at [181, 774] on button "Done" at bounding box center [174, 772] width 27 height 18
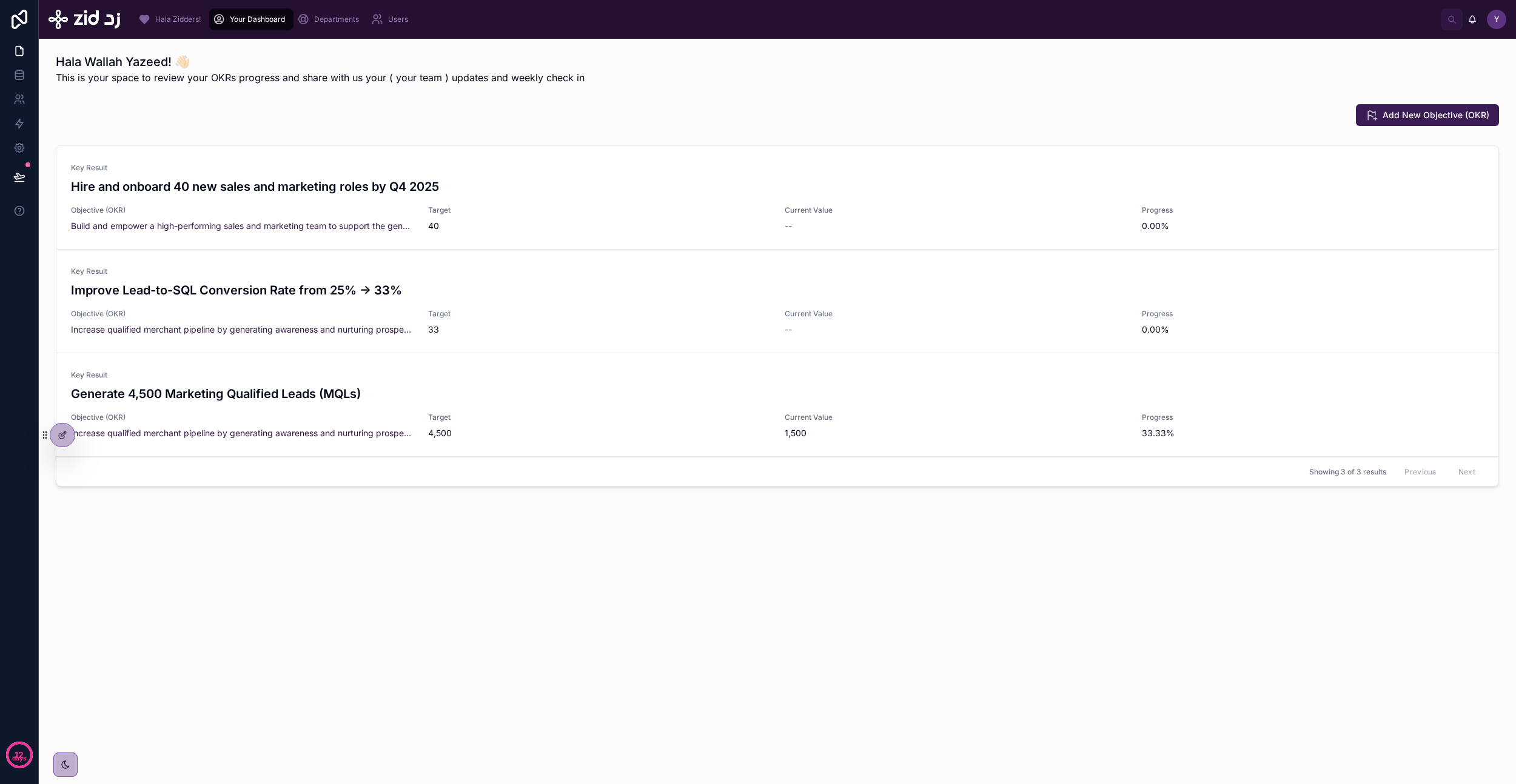
click at [316, 616] on div "Hala Wallah Yazeed! 👋🏻 This is your space to review your OKRs progress and shar…" at bounding box center [777, 412] width 1477 height 746
click at [62, 429] on div at bounding box center [62, 435] width 24 height 23
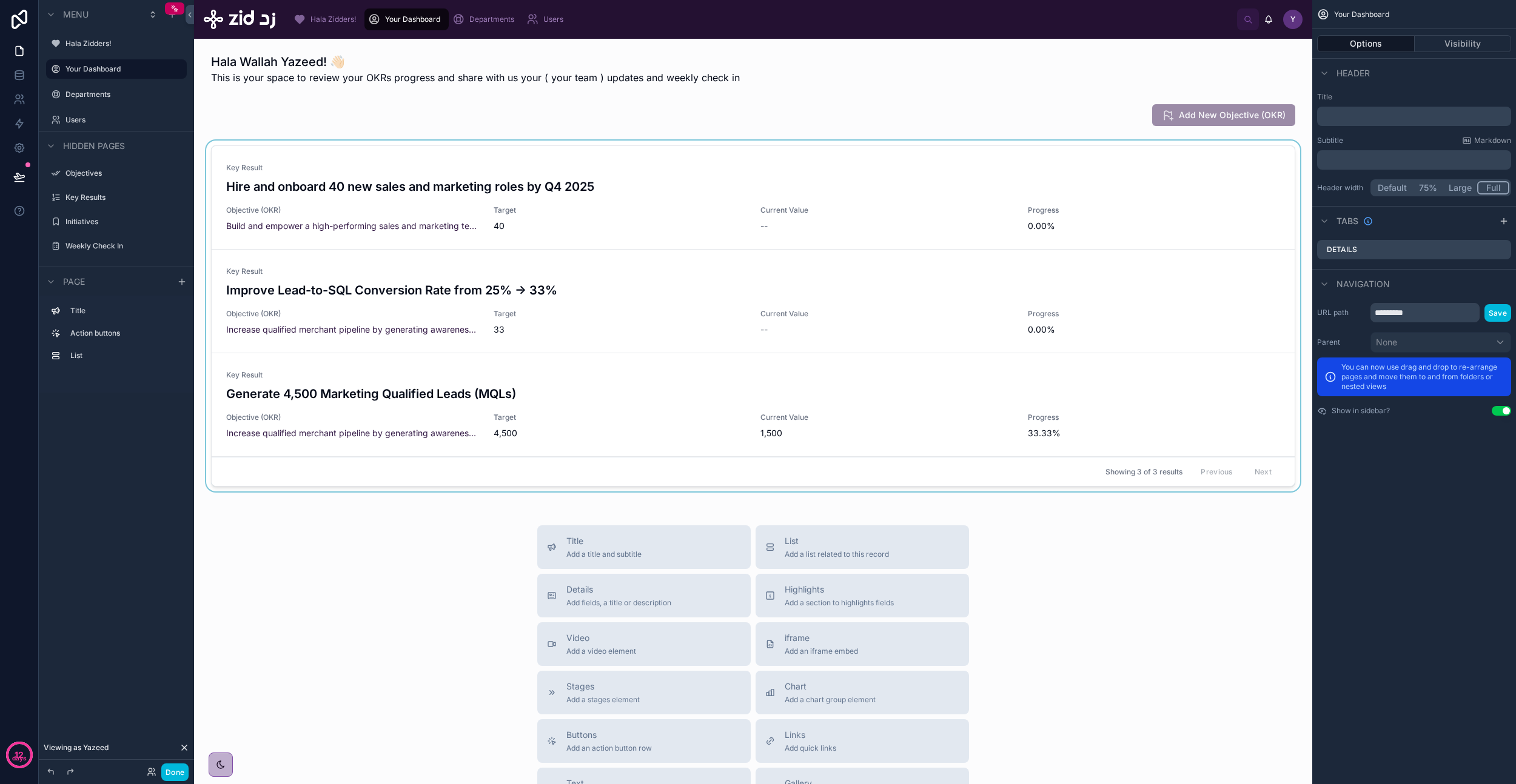
click at [1116, 188] on div at bounding box center [753, 318] width 1099 height 356
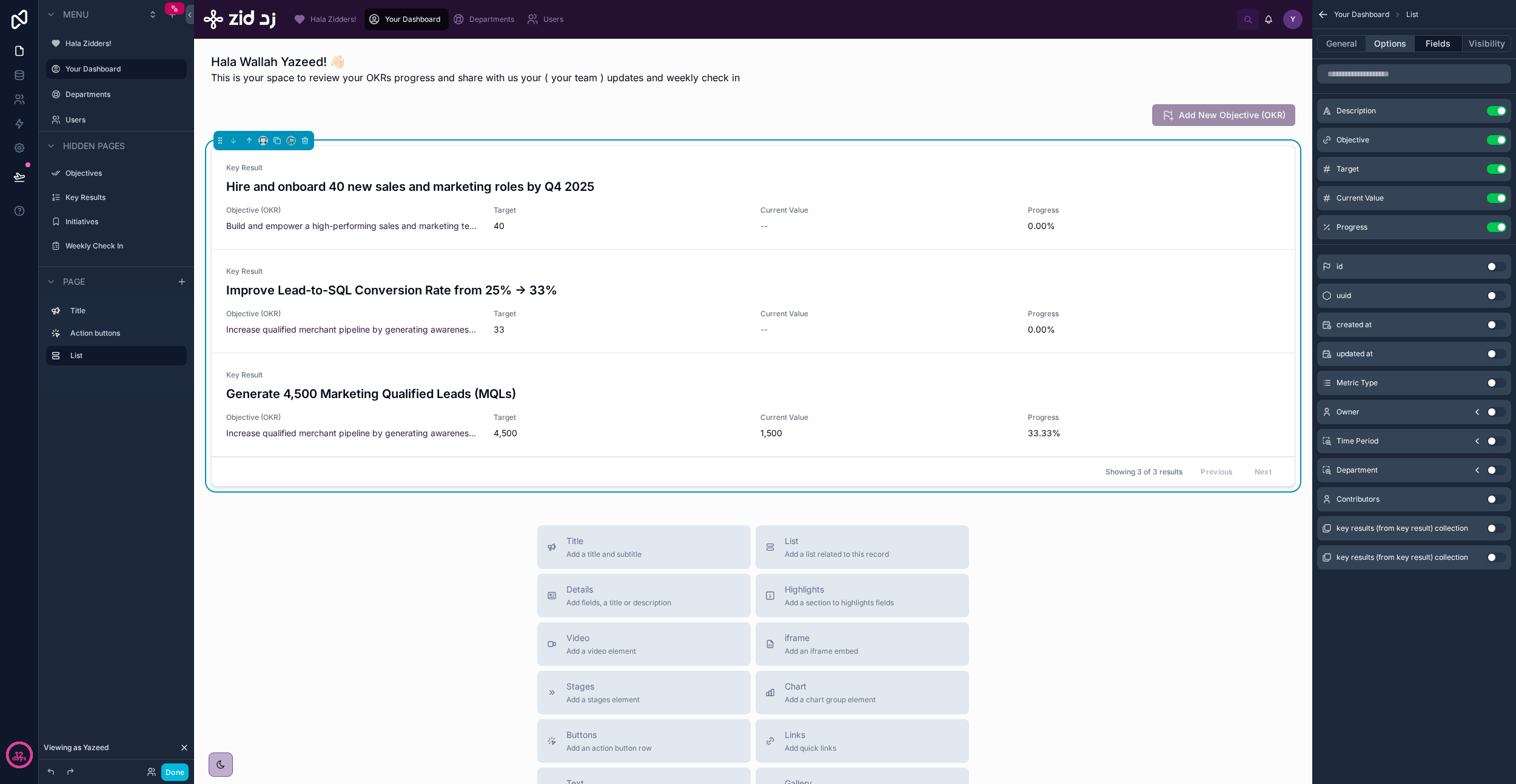
click at [1393, 42] on button "Options" at bounding box center [1390, 43] width 49 height 17
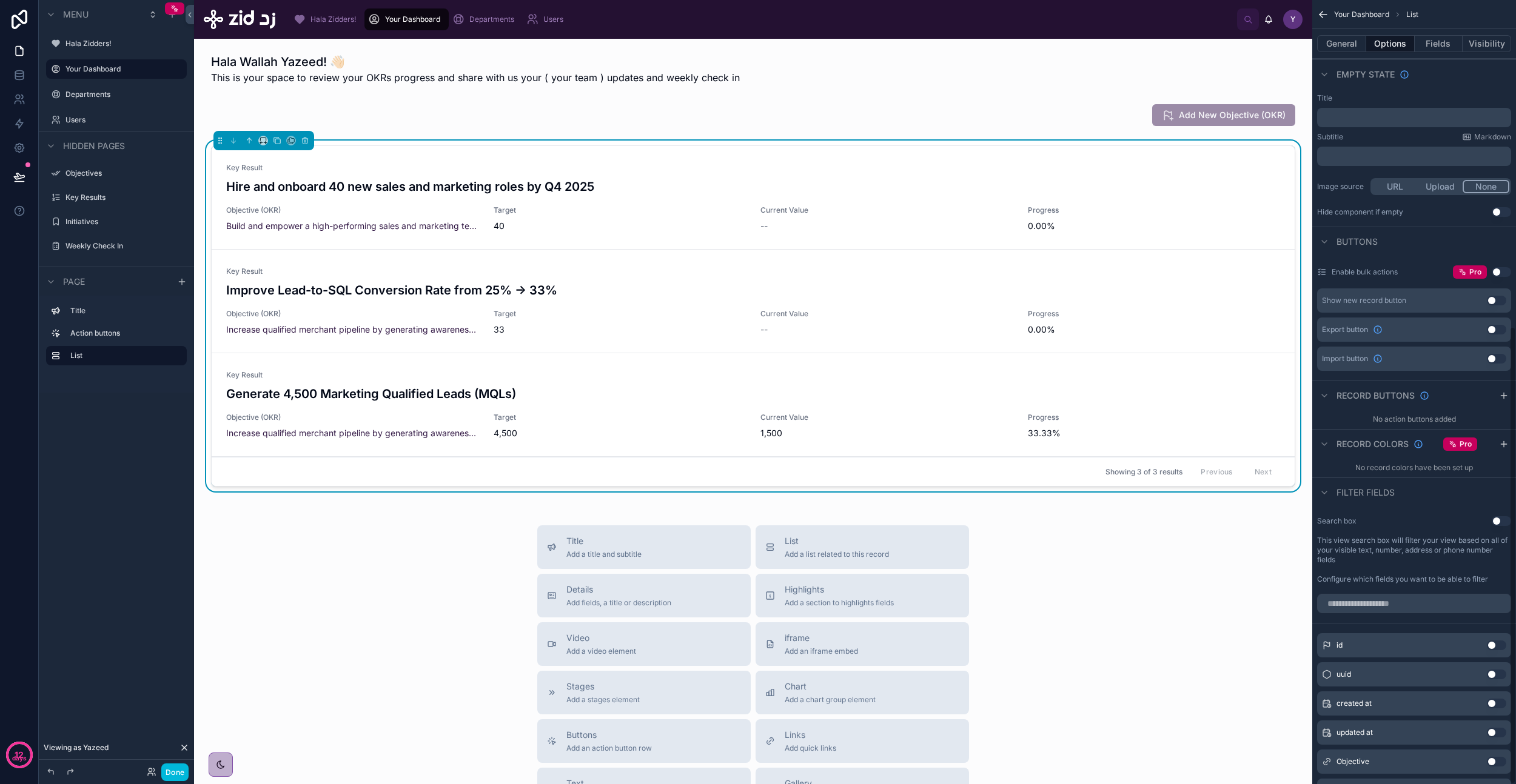
scroll to position [559, 0]
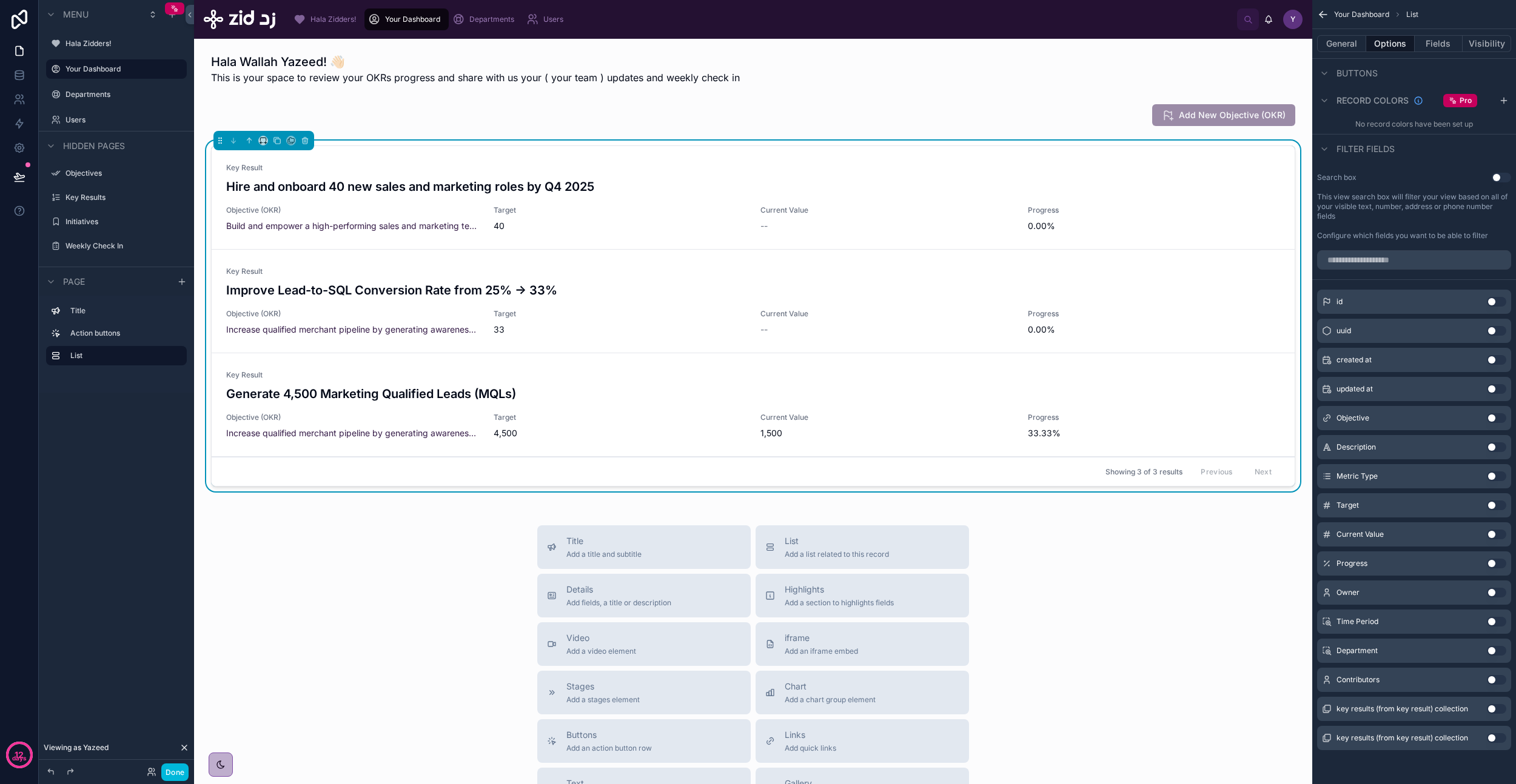
click at [1491, 414] on button "Use setting" at bounding box center [1496, 418] width 19 height 10
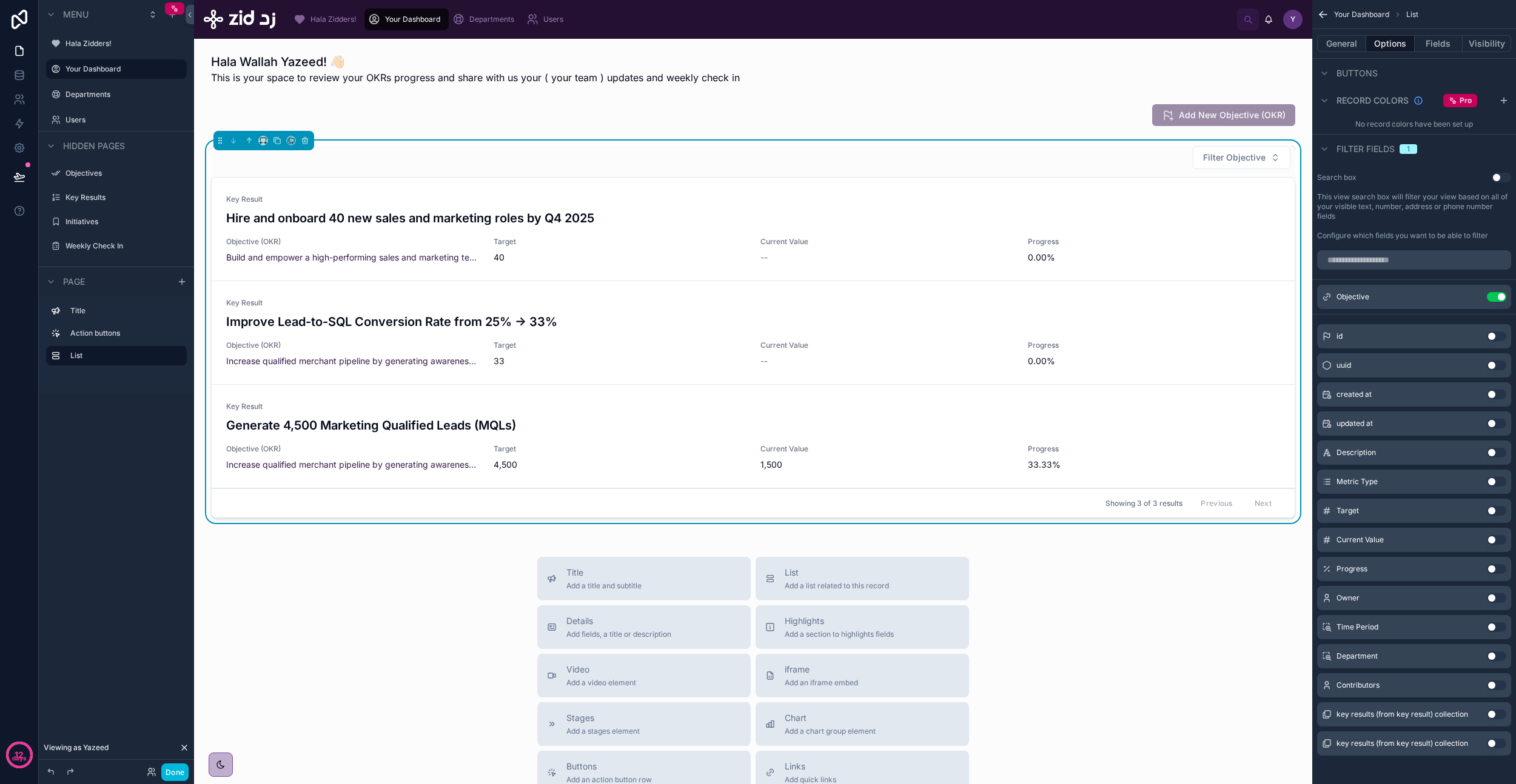
click at [1495, 594] on button "Use setting" at bounding box center [1496, 598] width 19 height 10
click at [1494, 685] on button "Use setting" at bounding box center [1496, 685] width 19 height 10
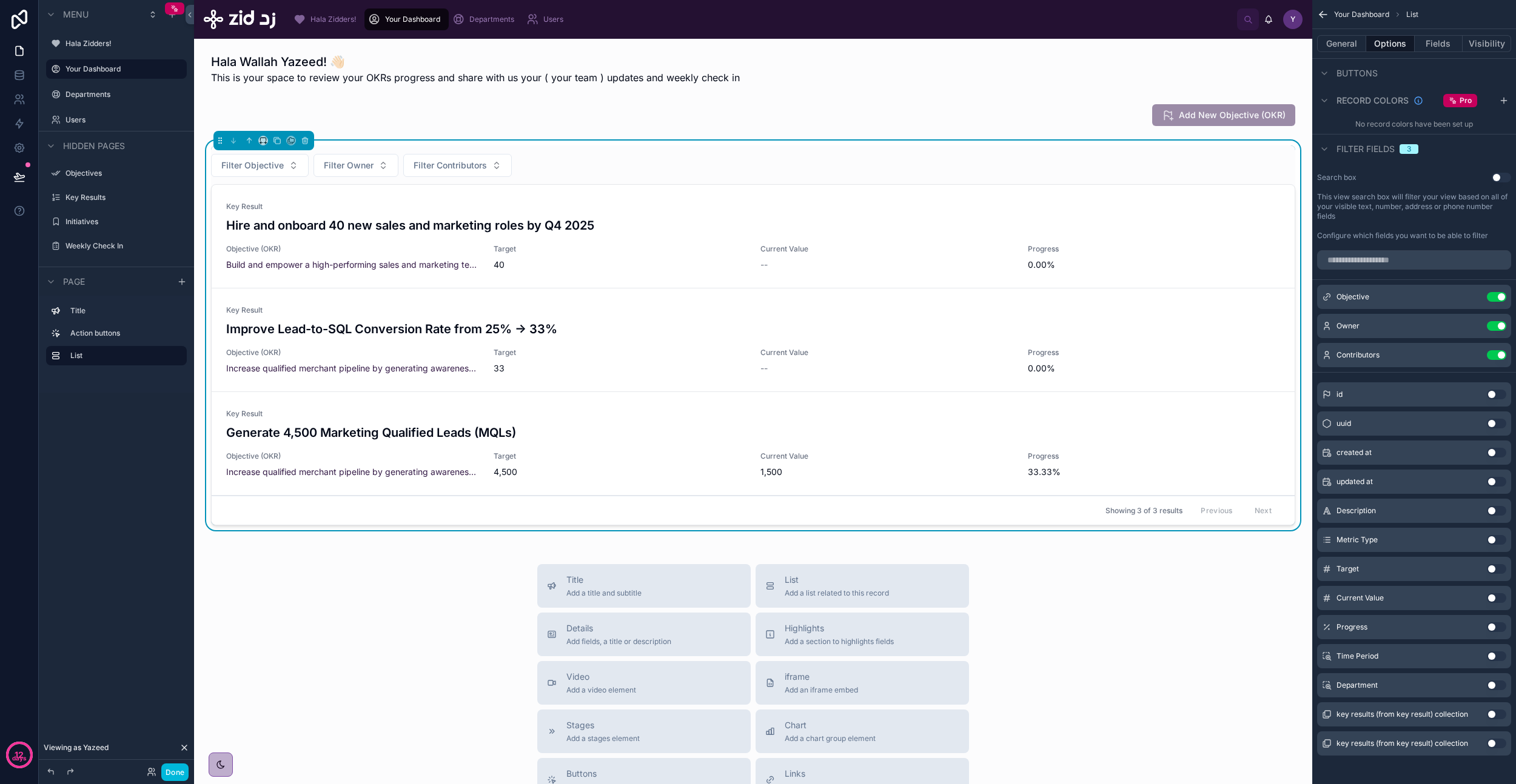
click at [1496, 688] on button "Use setting" at bounding box center [1496, 685] width 19 height 10
click at [174, 771] on button "Done" at bounding box center [174, 772] width 27 height 18
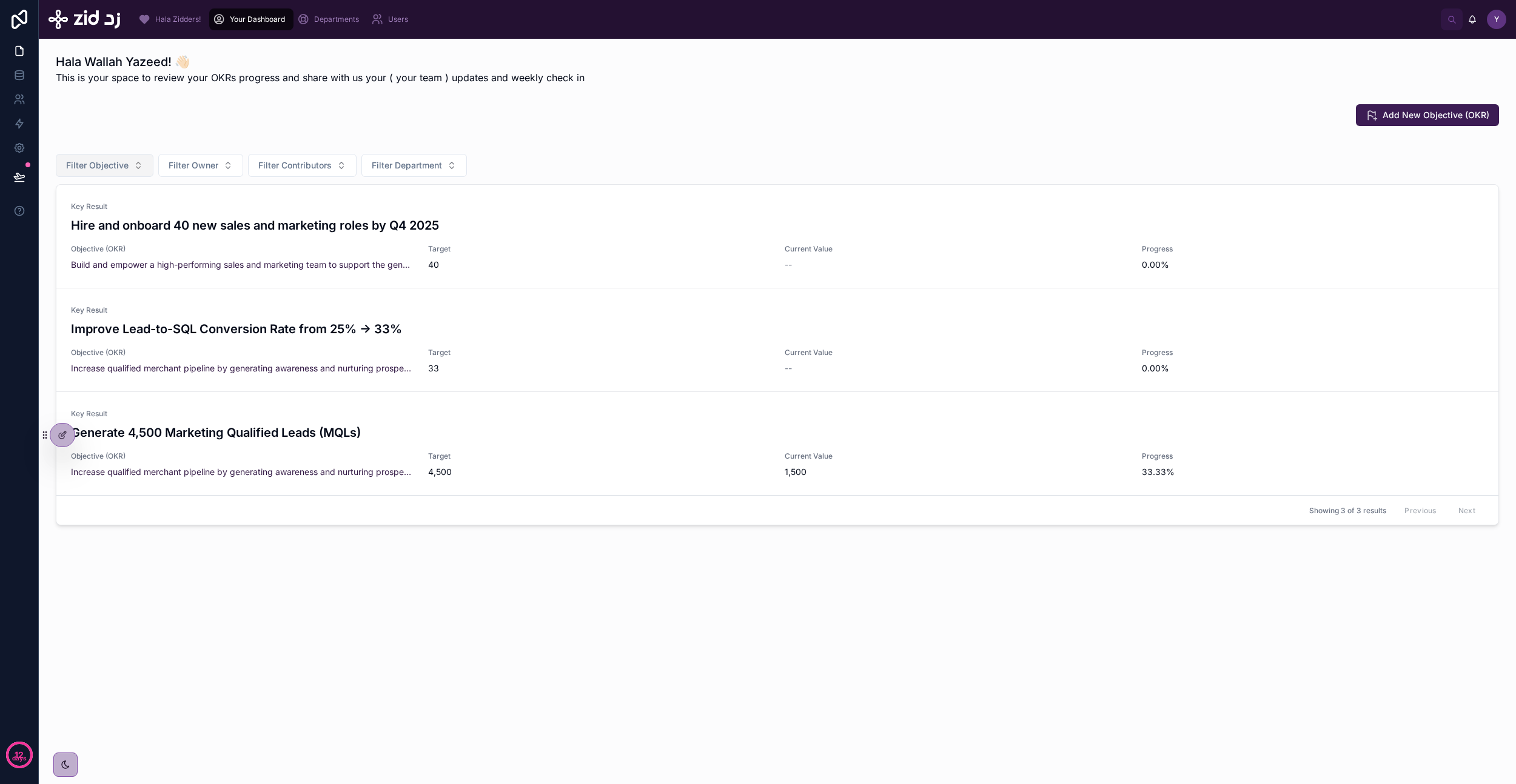
click at [126, 165] on span "Filter Objective" at bounding box center [97, 165] width 63 height 12
click at [148, 127] on div "Add New Objective (OKR)" at bounding box center [777, 115] width 1458 height 32
click at [62, 437] on icon at bounding box center [62, 435] width 10 height 10
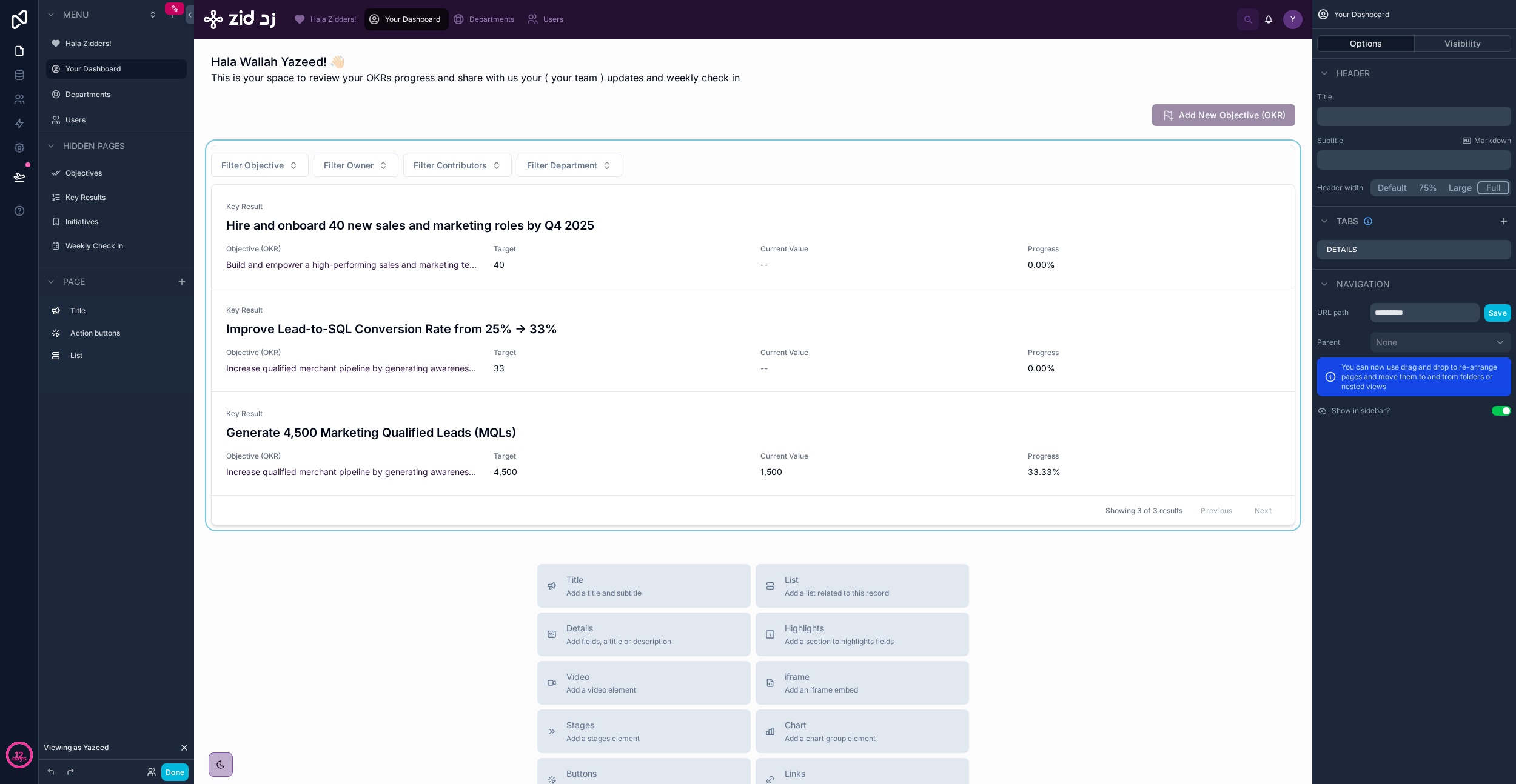
click at [673, 157] on div at bounding box center [753, 338] width 1099 height 394
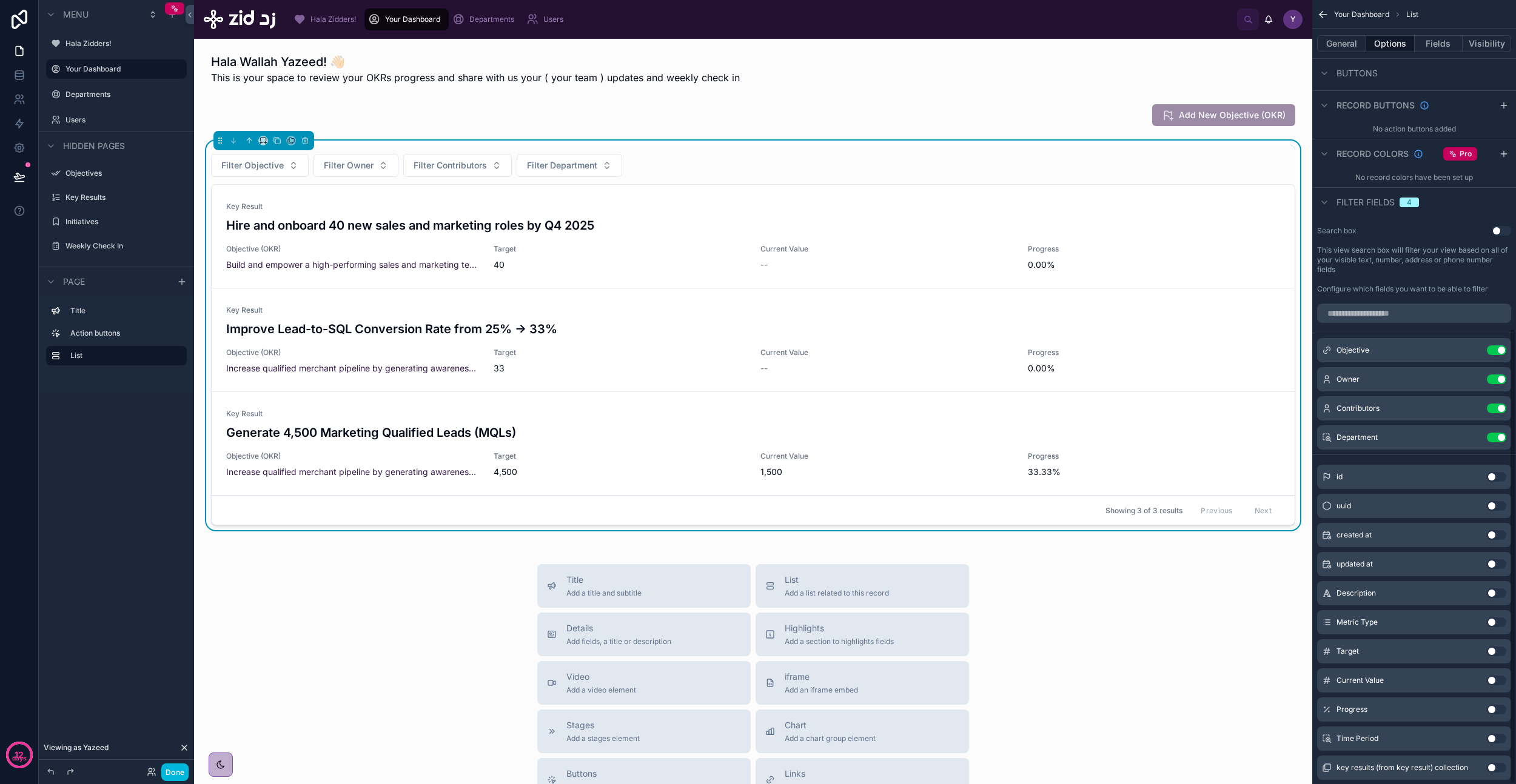
scroll to position [564, 0]
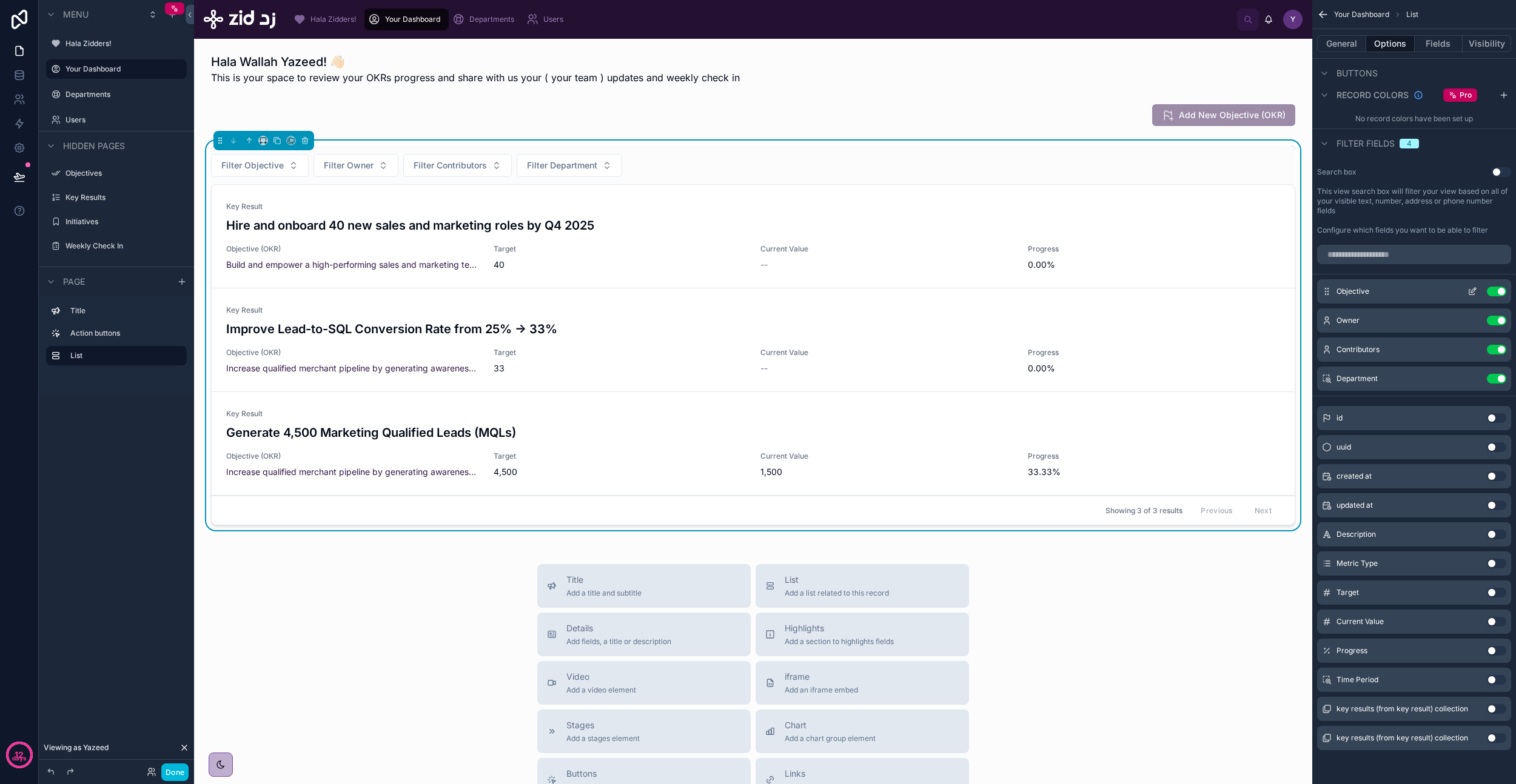
click at [1471, 292] on icon "scrollable content" at bounding box center [1473, 290] width 5 height 5
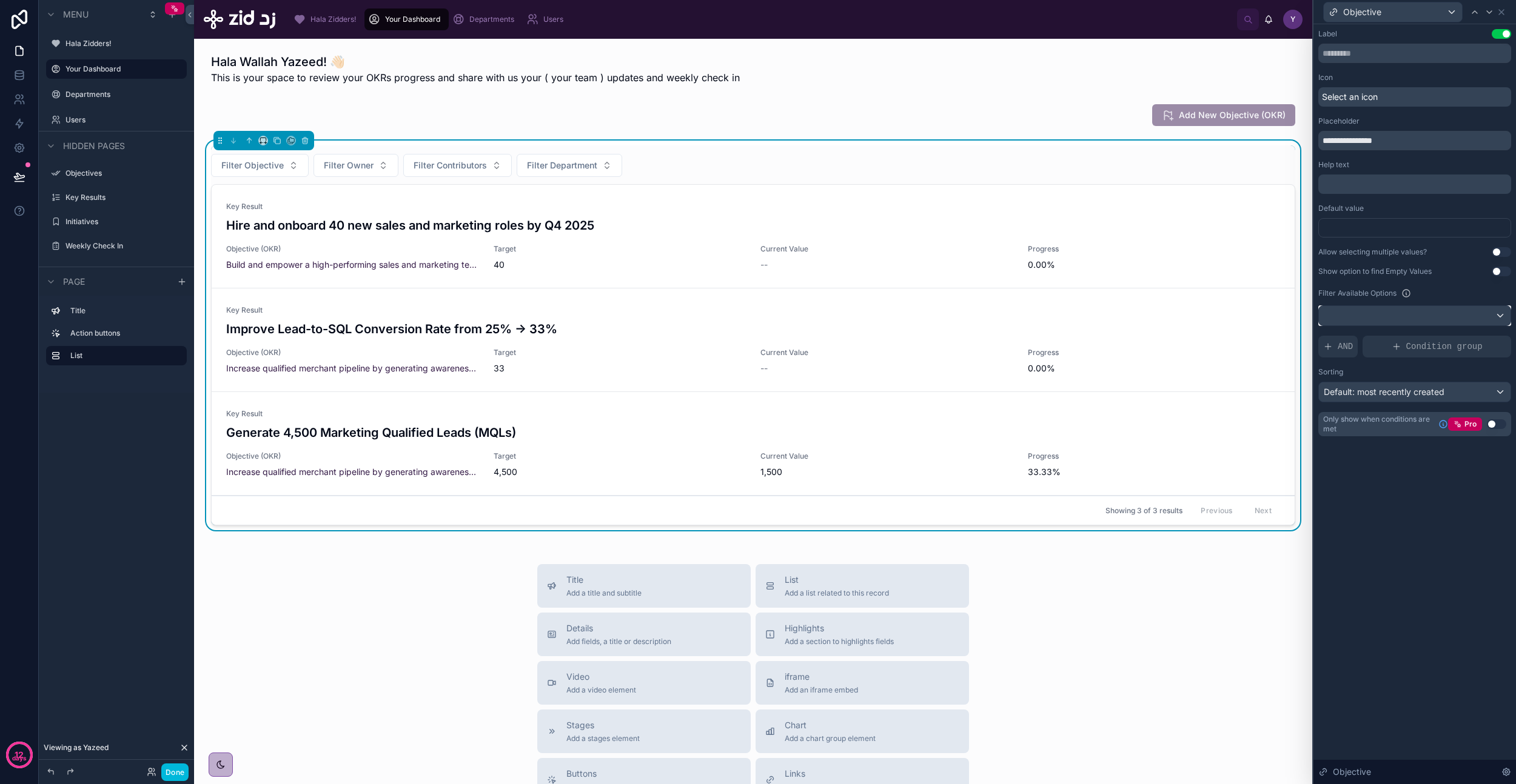
click at [1448, 320] on div at bounding box center [1414, 316] width 191 height 19
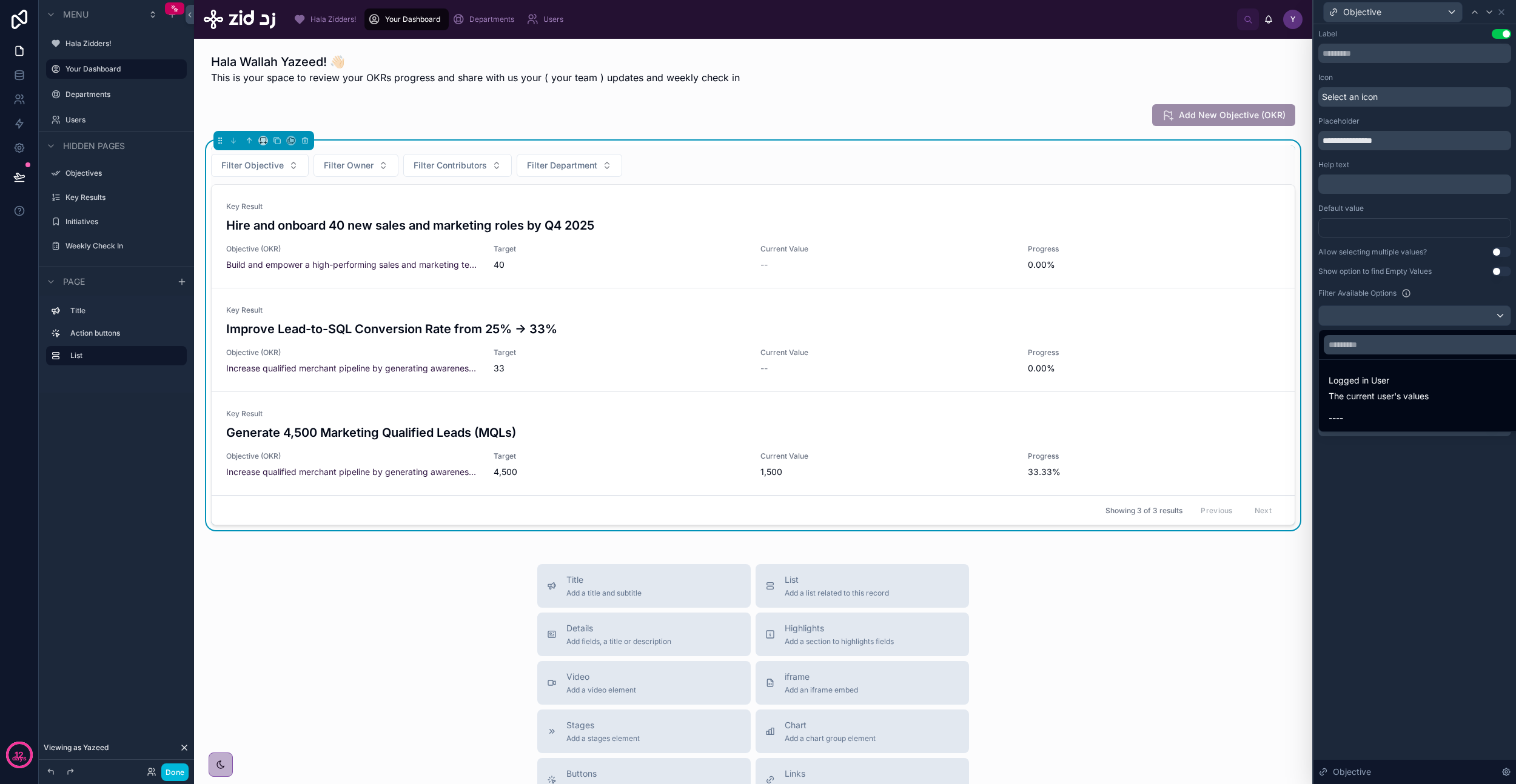
click at [1399, 519] on div at bounding box center [1414, 392] width 202 height 784
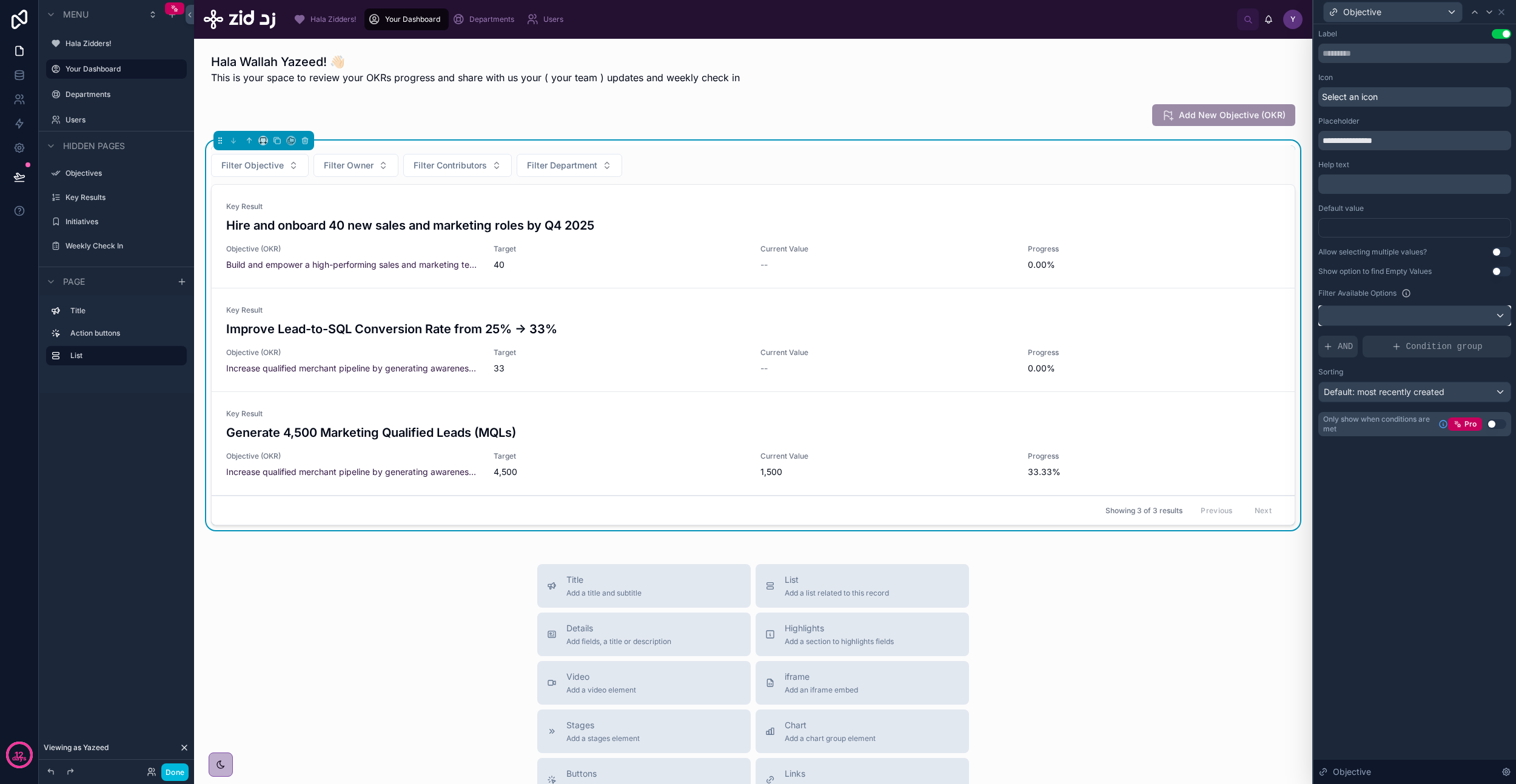
click at [1400, 314] on div at bounding box center [1414, 316] width 191 height 19
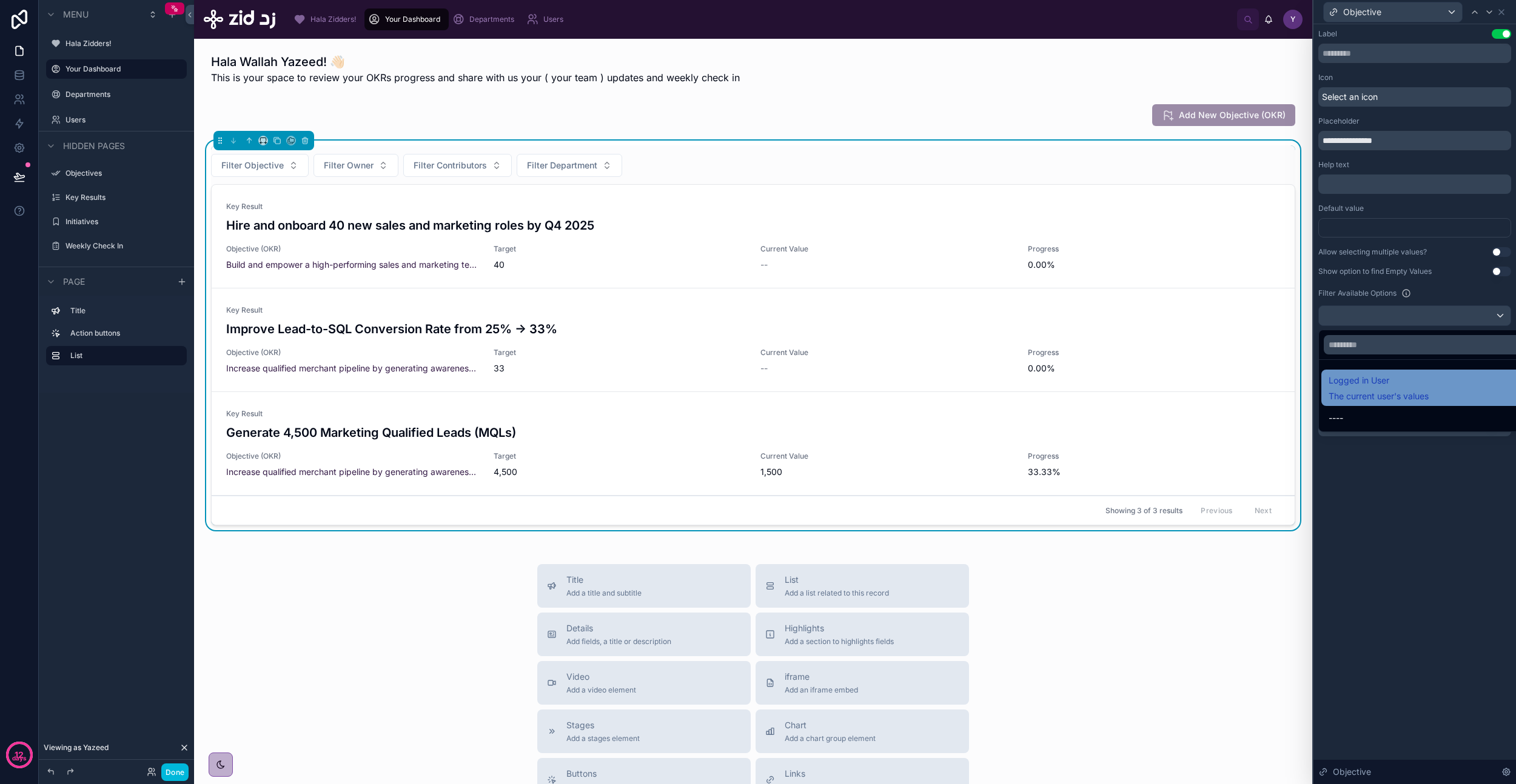
click at [1395, 384] on span "Logged in User" at bounding box center [1378, 381] width 100 height 15
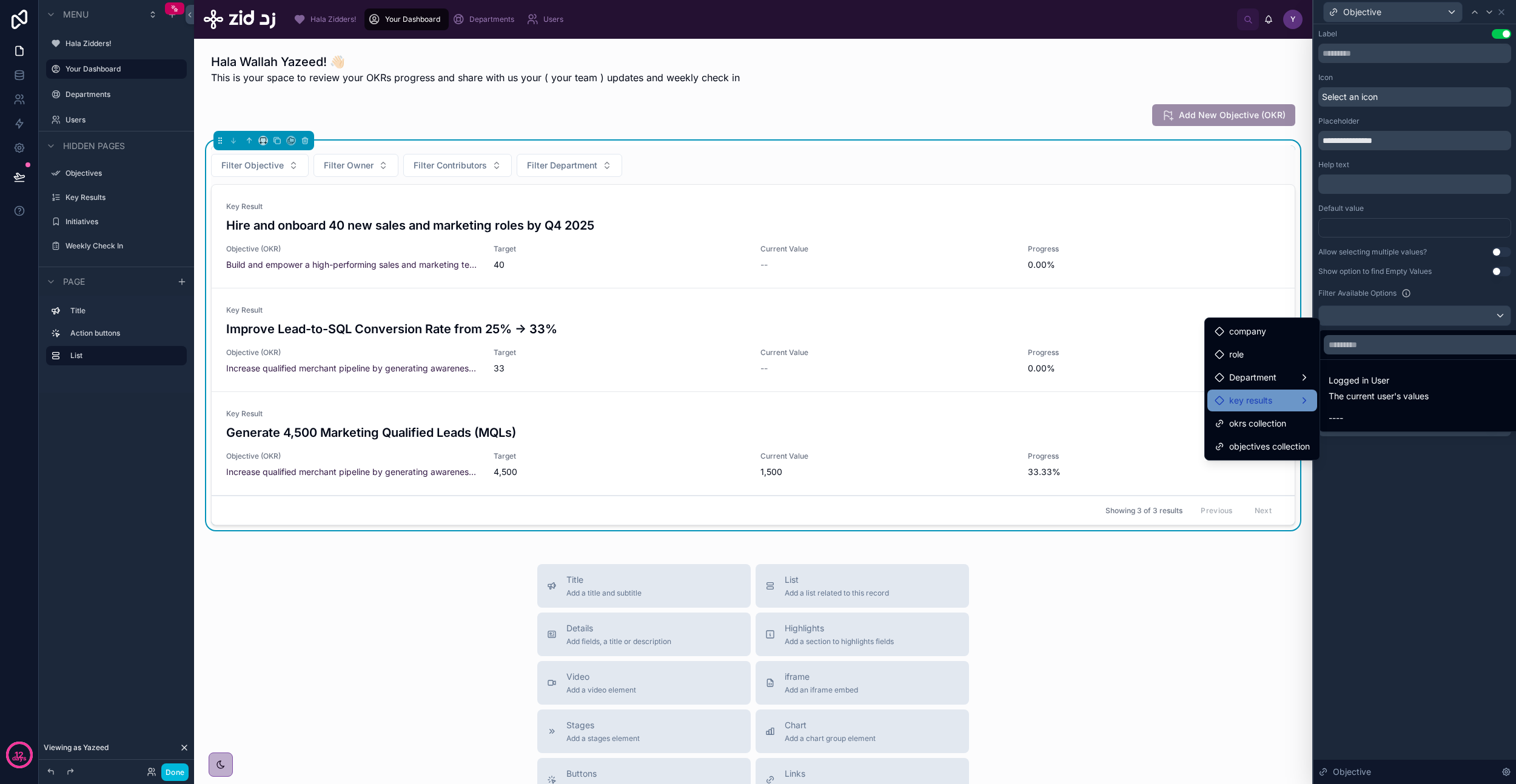
click at [1286, 406] on div "key results" at bounding box center [1261, 401] width 95 height 15
click at [1367, 510] on div at bounding box center [1414, 392] width 202 height 784
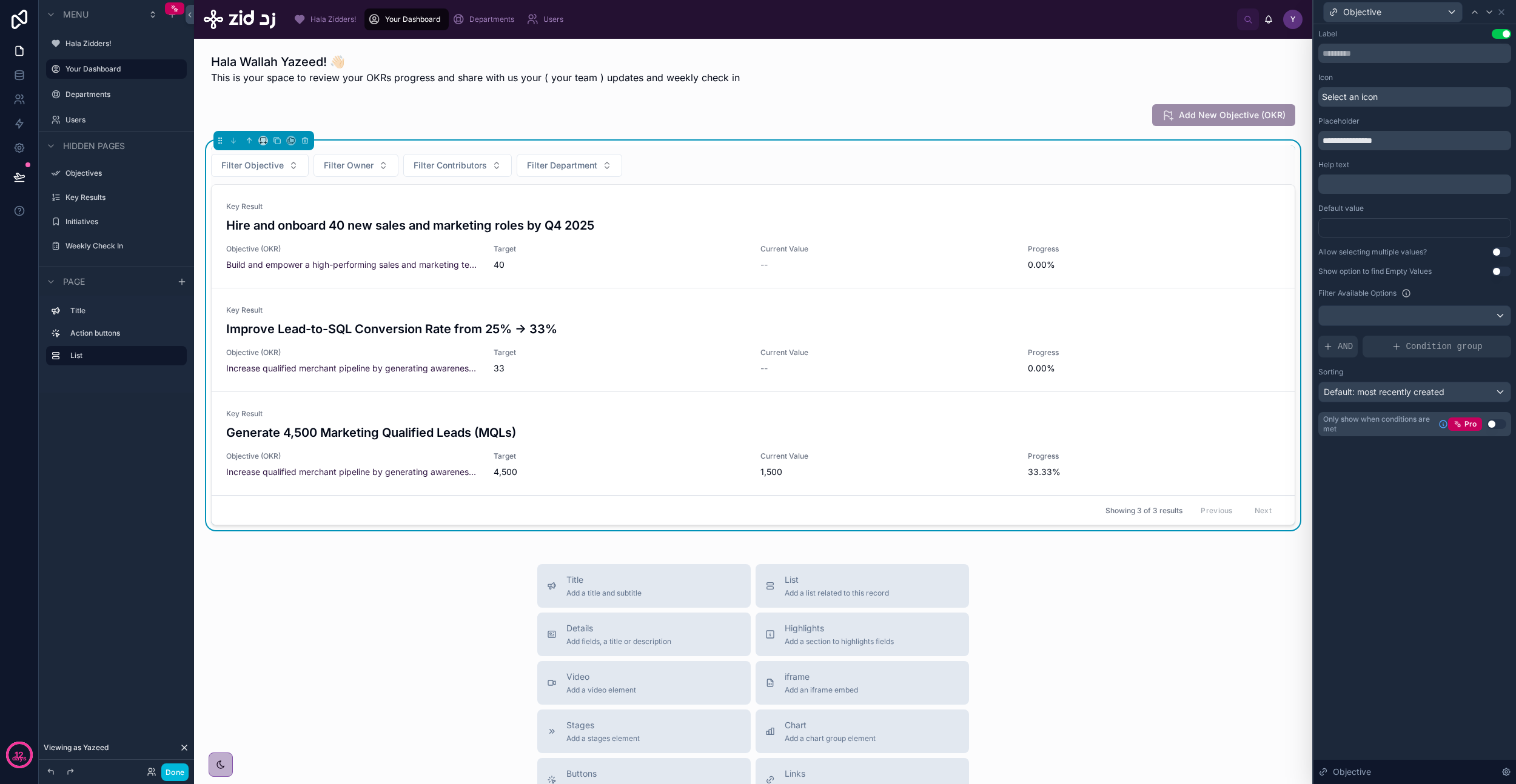
click at [1381, 507] on div "**********" at bounding box center [1414, 404] width 202 height 760
click at [1392, 93] on div "Select an icon" at bounding box center [1414, 97] width 193 height 19
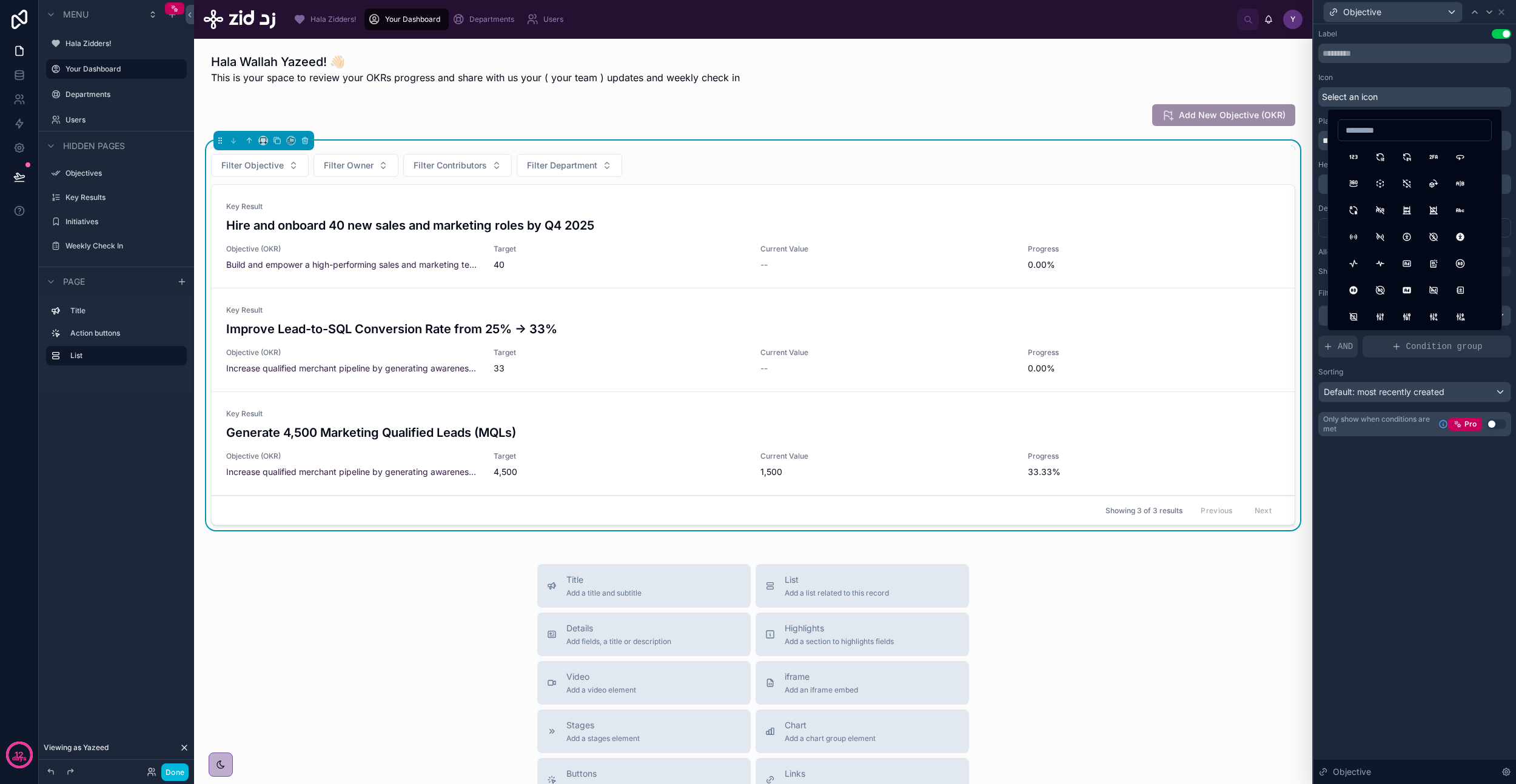
click at [1406, 77] on div "Icon" at bounding box center [1414, 77] width 193 height 10
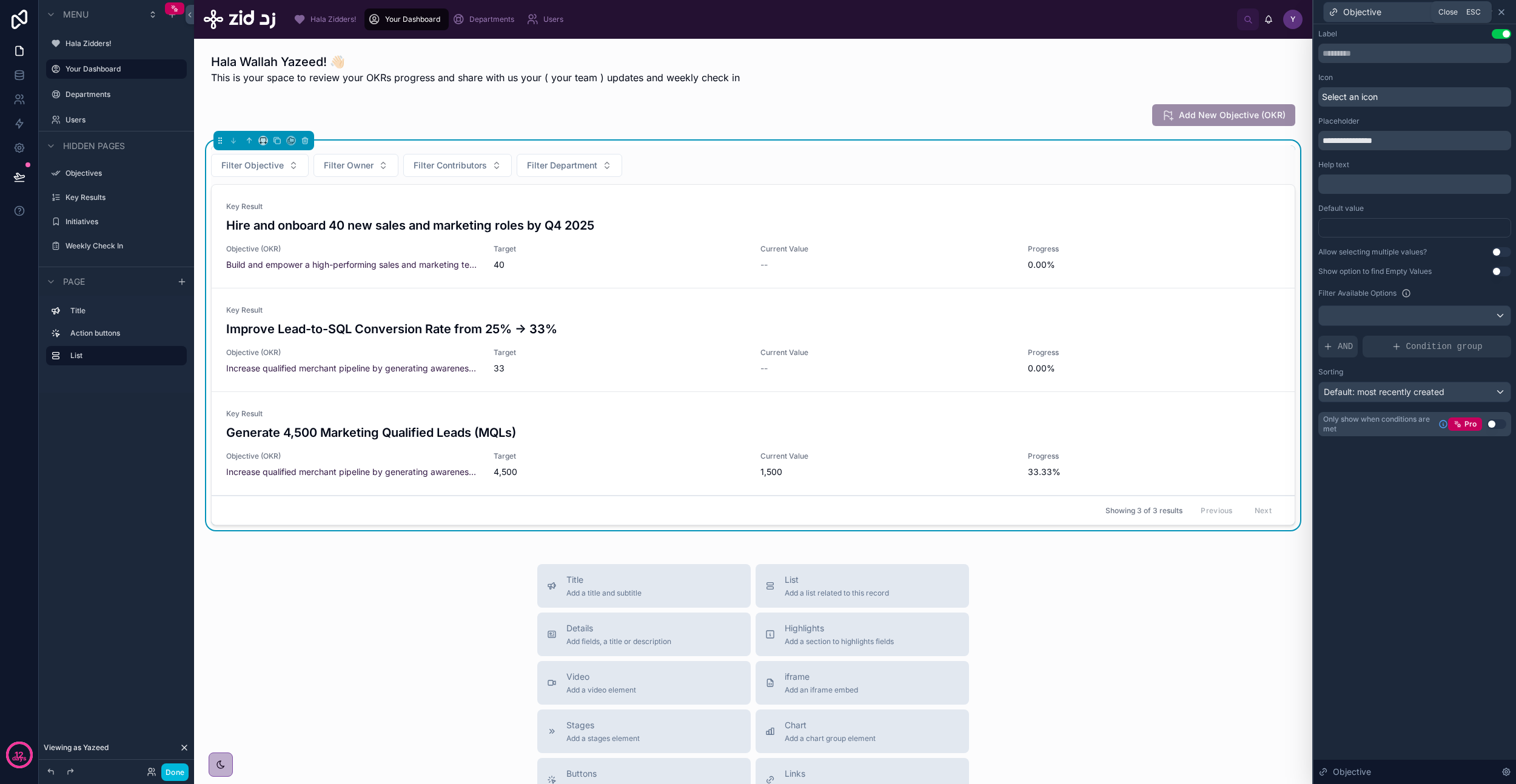
click at [1503, 12] on icon at bounding box center [1501, 12] width 10 height 10
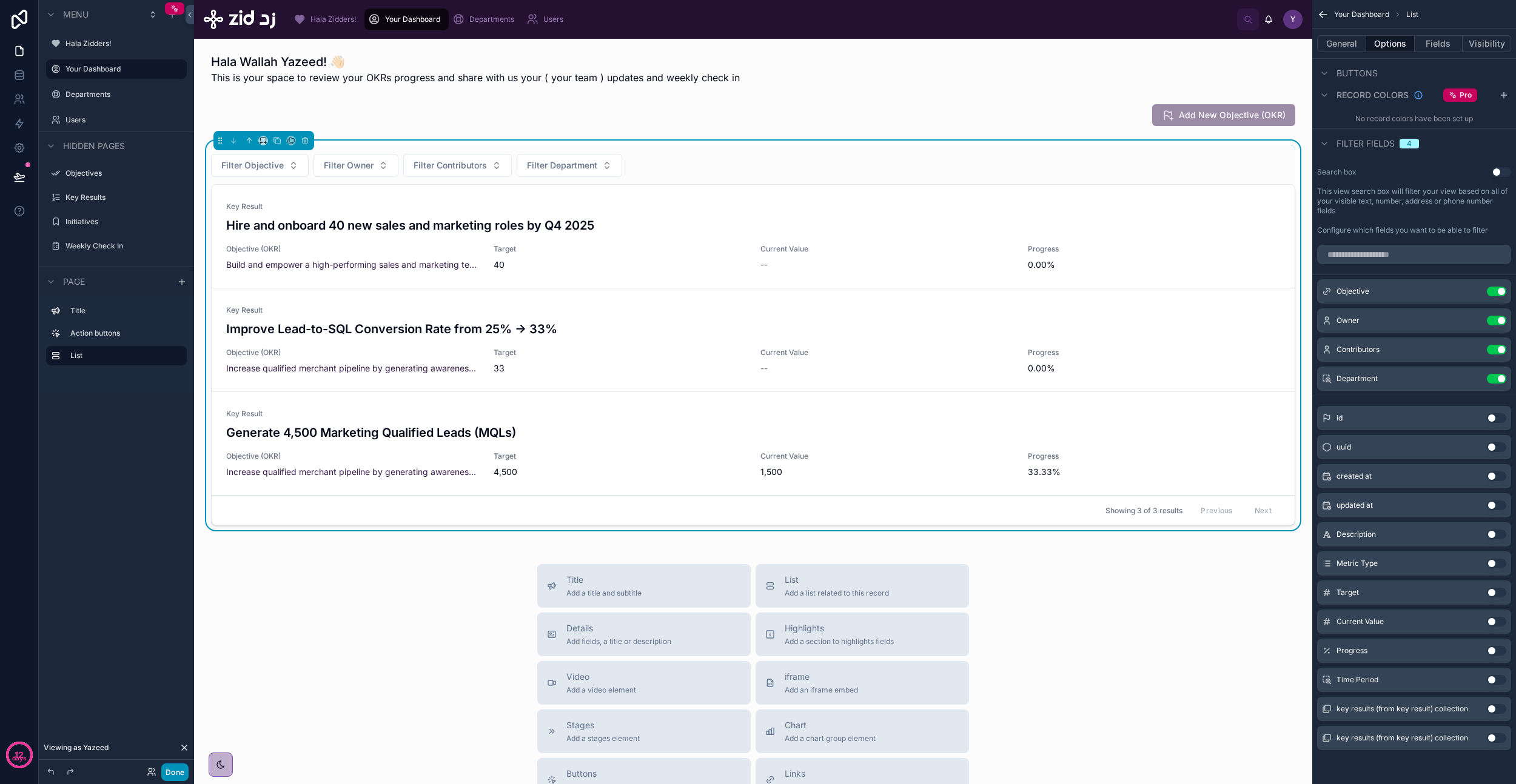
click at [181, 774] on button "Done" at bounding box center [174, 772] width 27 height 18
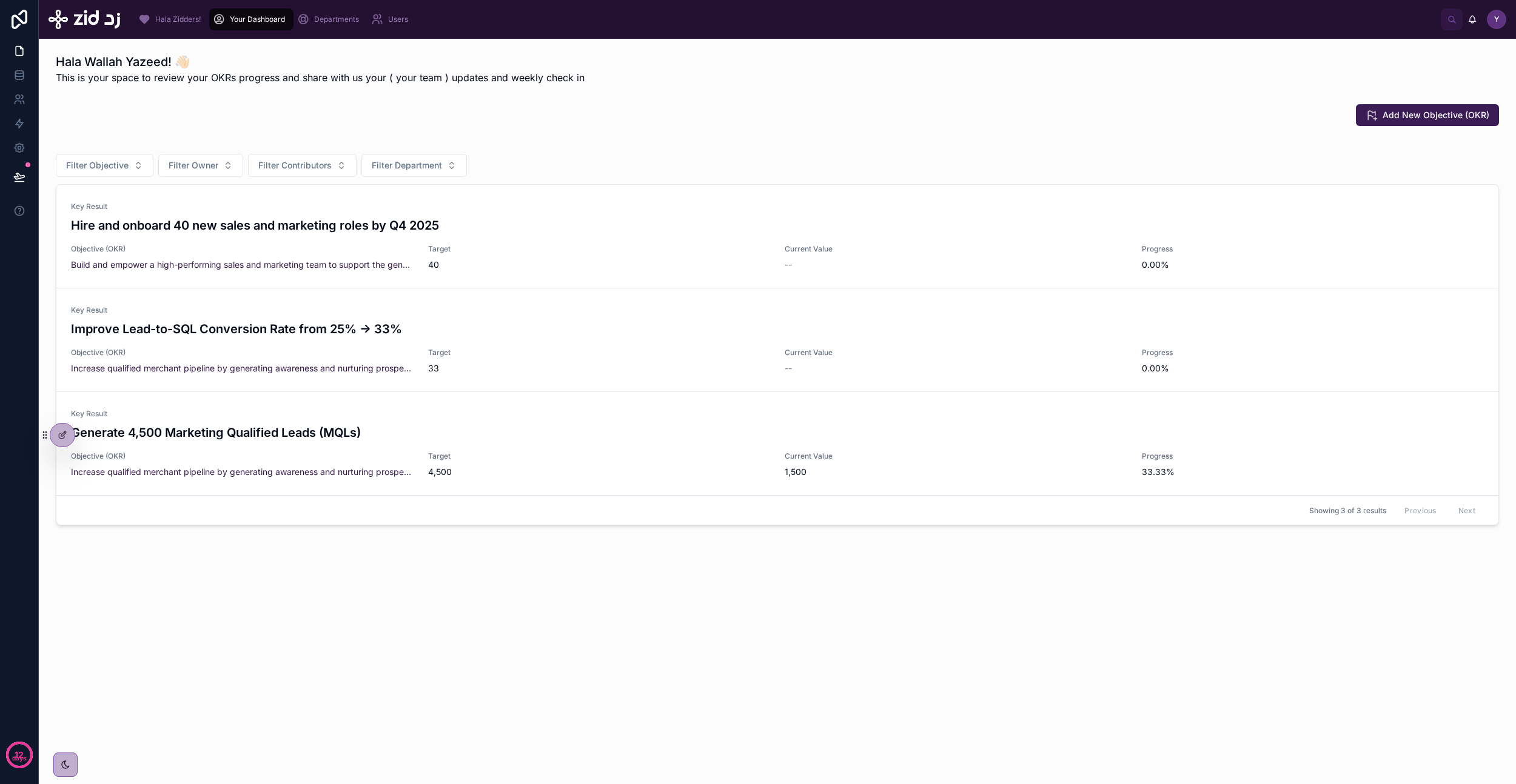
click at [324, 580] on div "Hala Wallah Yazeed! 👋🏻 This is your space to review your OKRs progress and shar…" at bounding box center [777, 326] width 1477 height 574
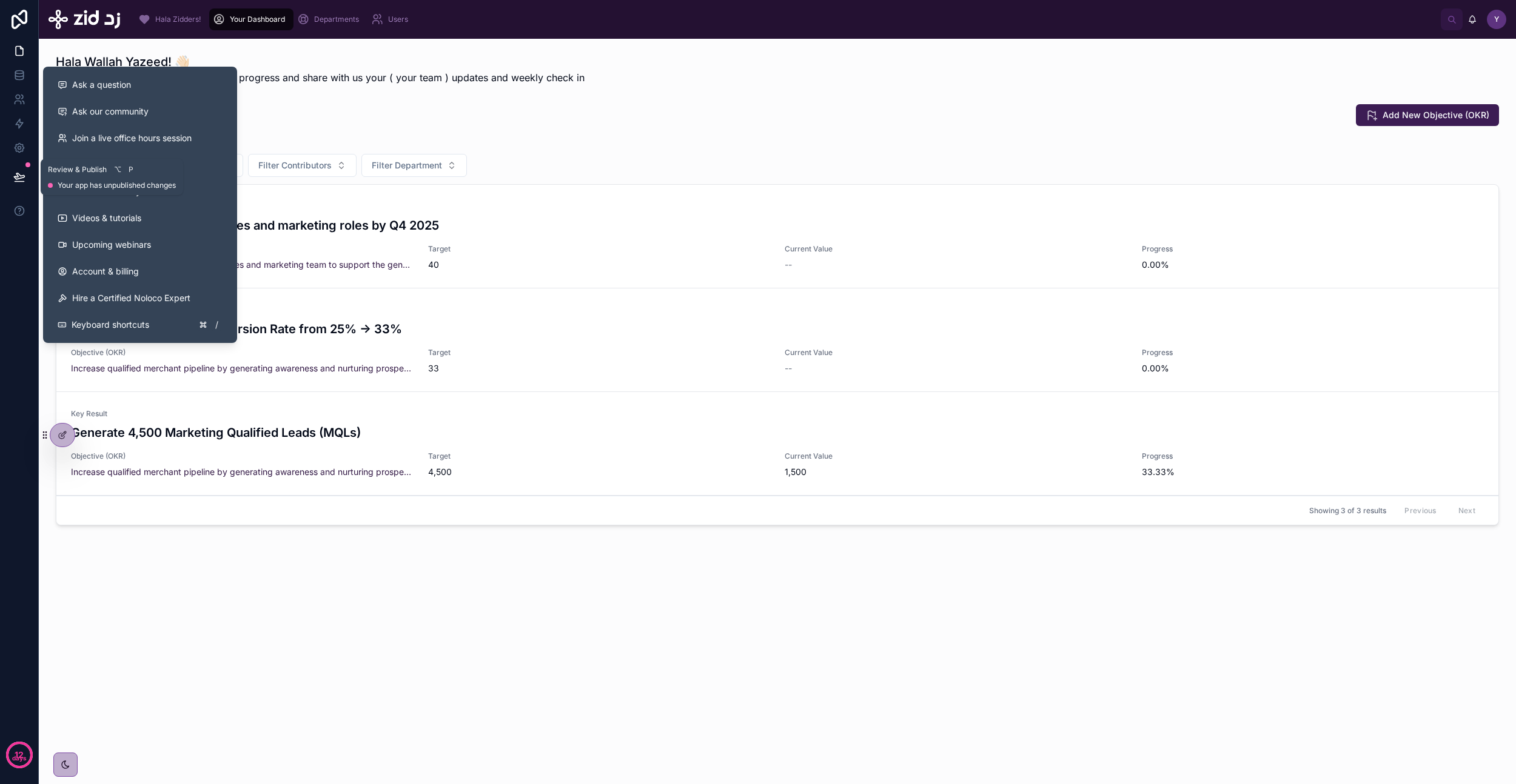
click at [15, 179] on icon at bounding box center [19, 177] width 10 height 6
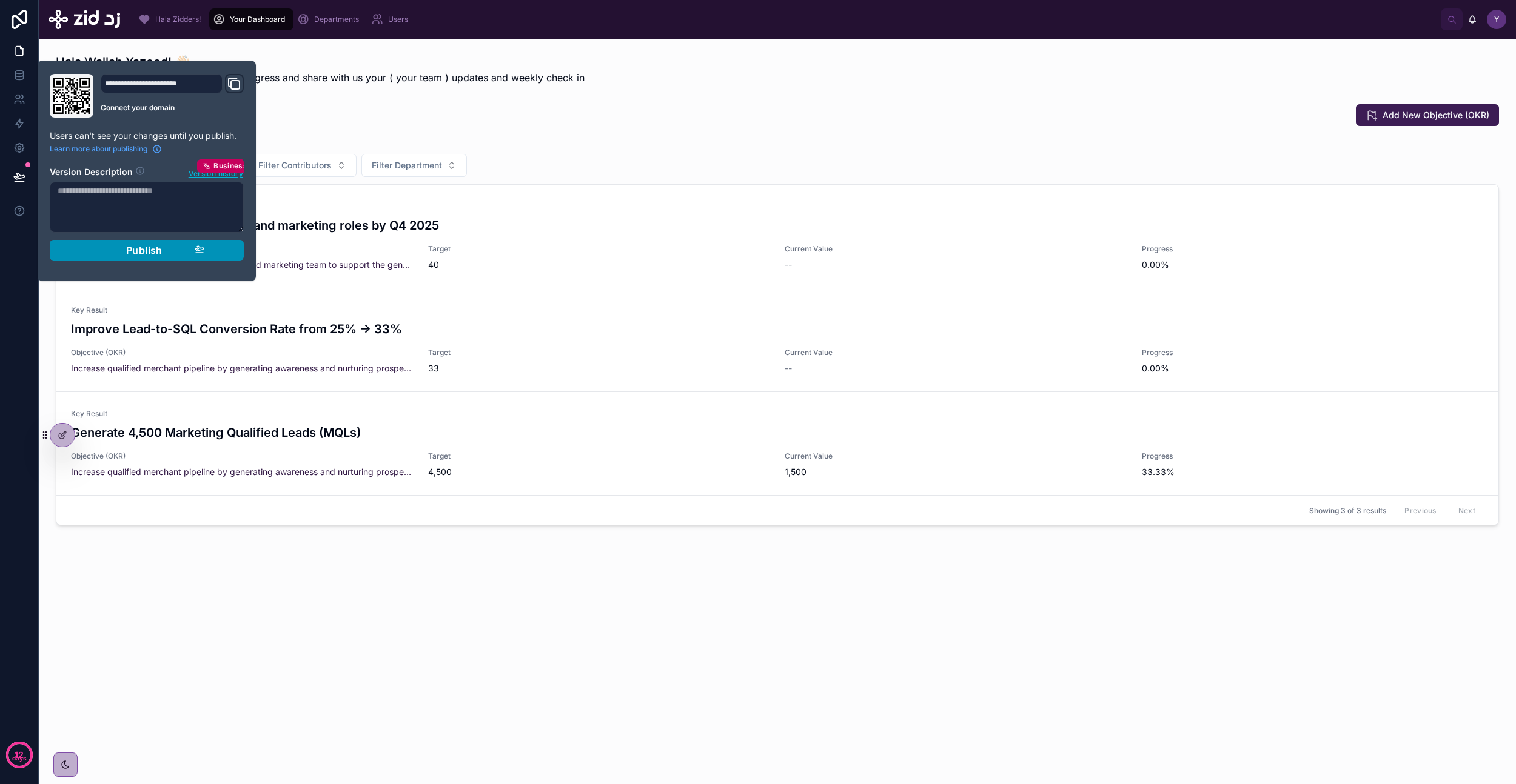
click at [135, 241] on button "Publish" at bounding box center [147, 250] width 194 height 21
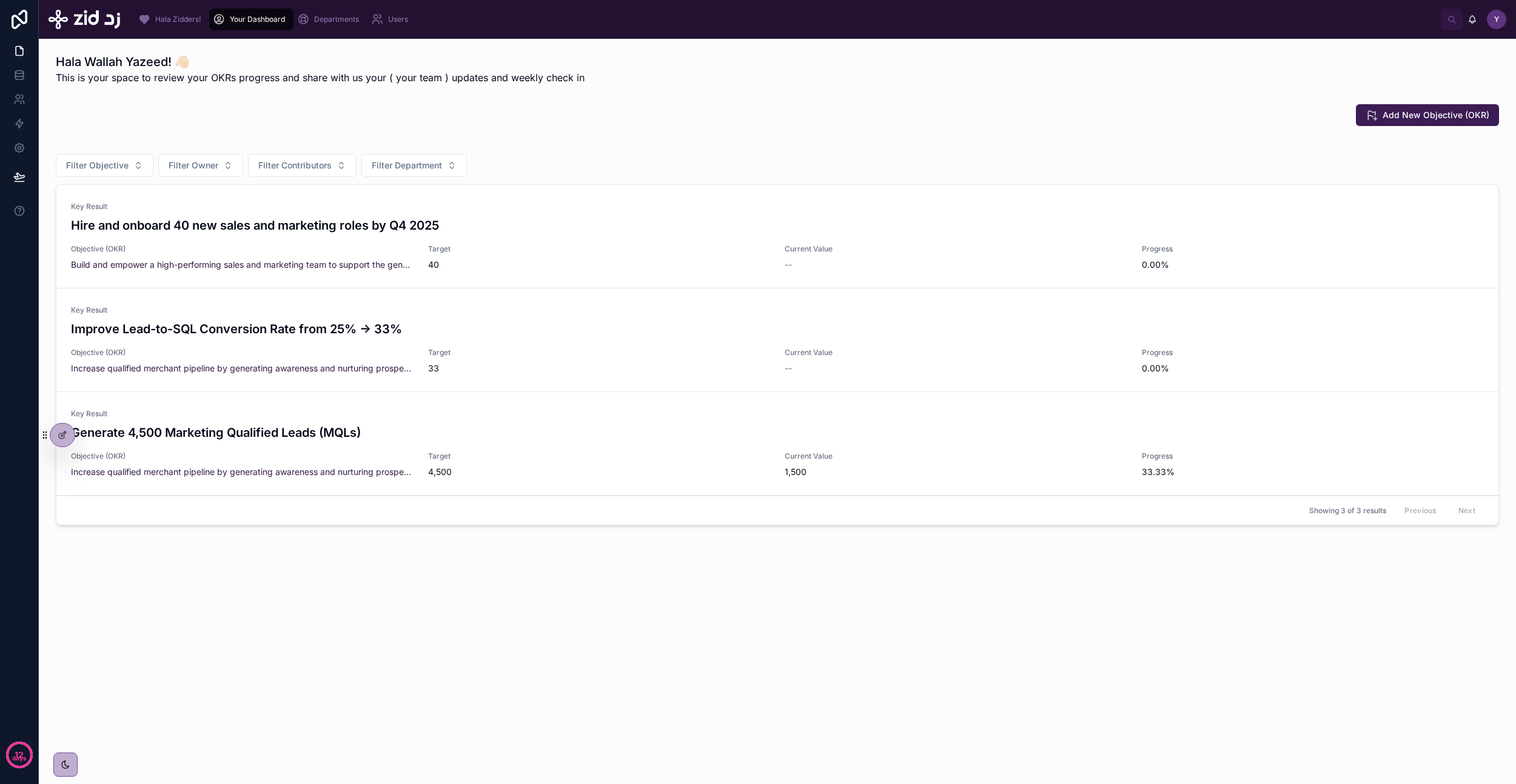
click at [435, 105] on div "Add New Objective (OKR)" at bounding box center [777, 115] width 1443 height 22
click at [572, 122] on div "Add New Objective (OKR)" at bounding box center [777, 115] width 1443 height 22
click at [379, 224] on h3 "Hire and onboard 40 new sales and marketing roles by Q4 2025" at bounding box center [777, 225] width 1413 height 18
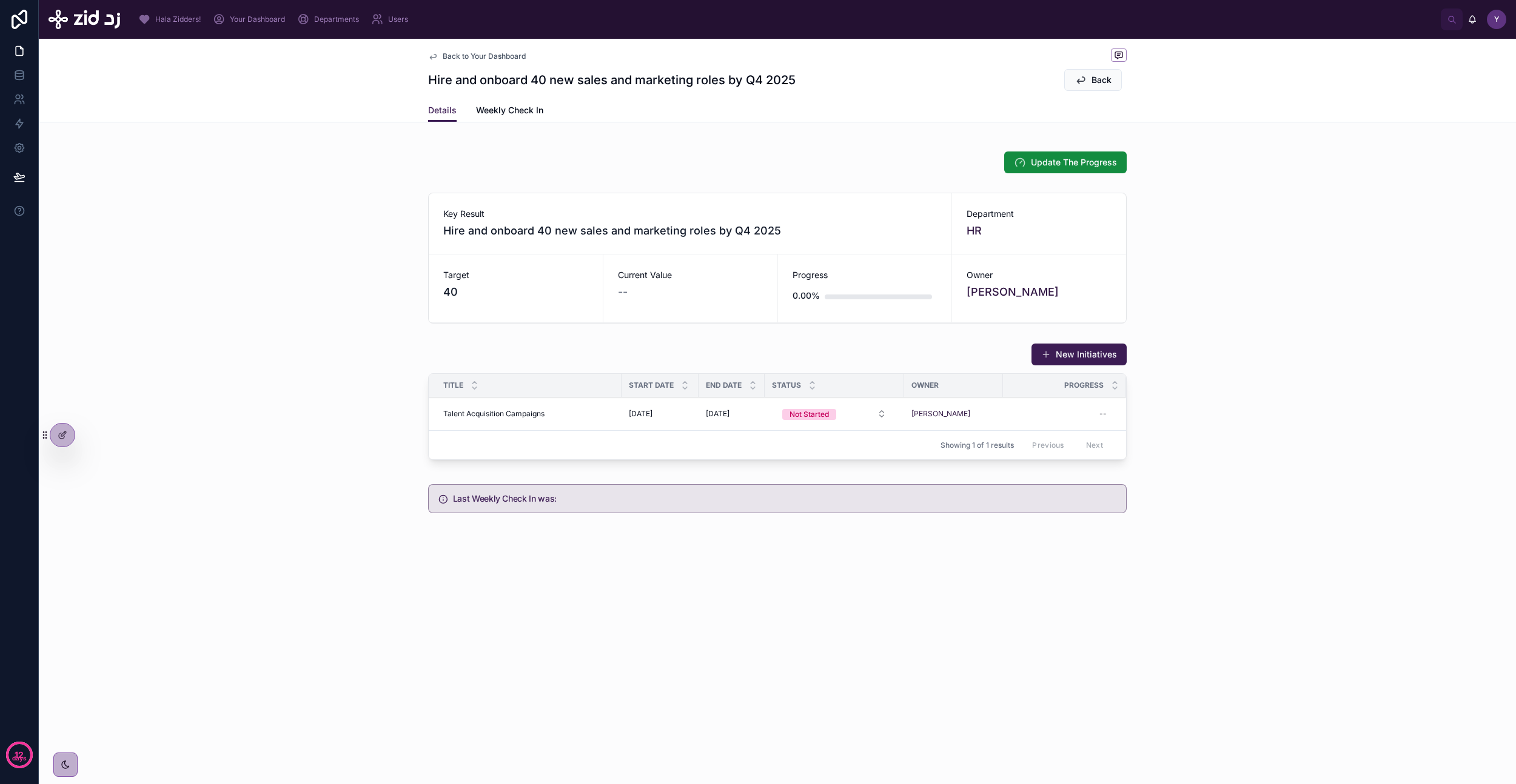
click at [494, 55] on span "Back to Your Dashboard" at bounding box center [484, 56] width 83 height 10
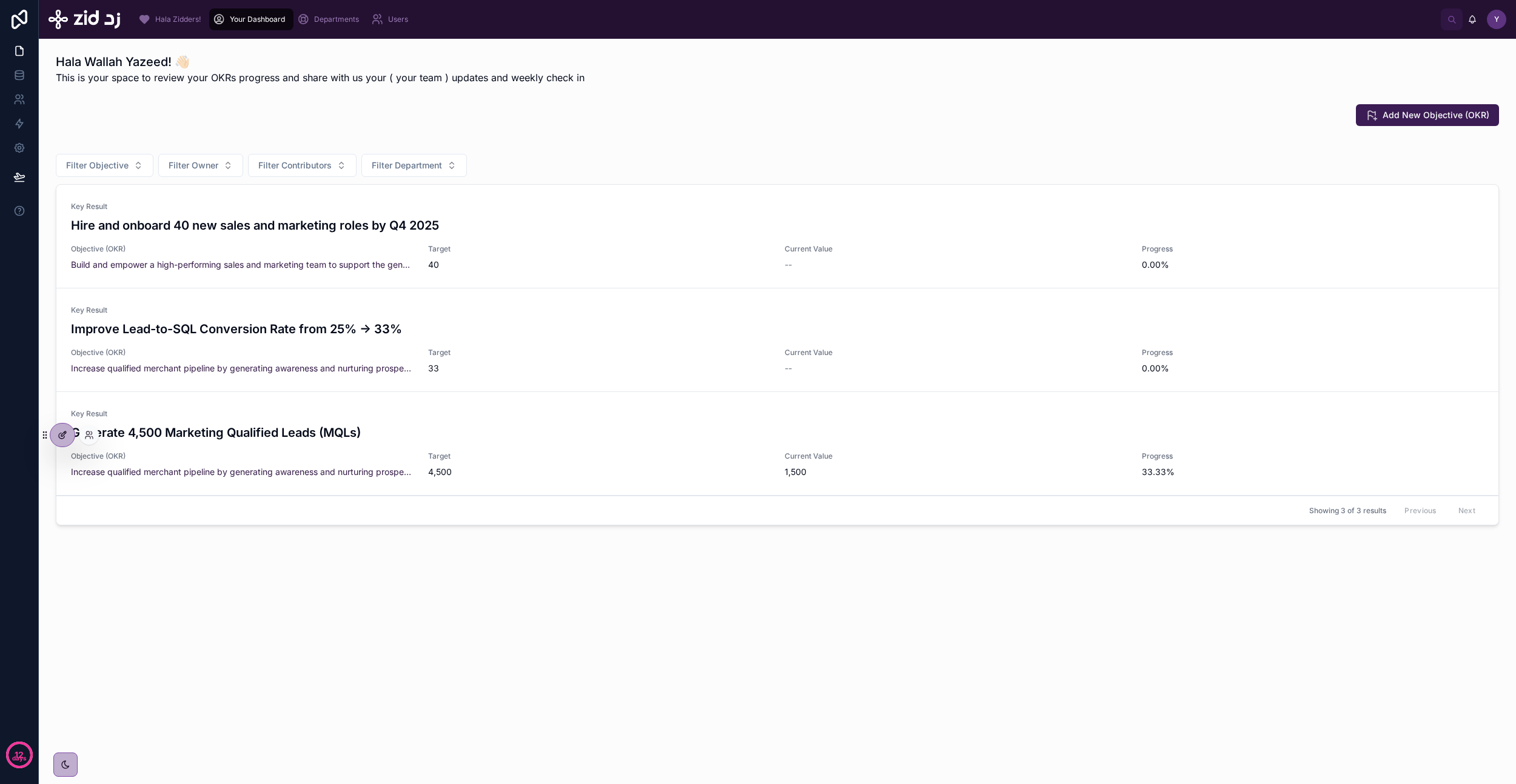
click at [62, 434] on icon at bounding box center [63, 434] width 5 height 5
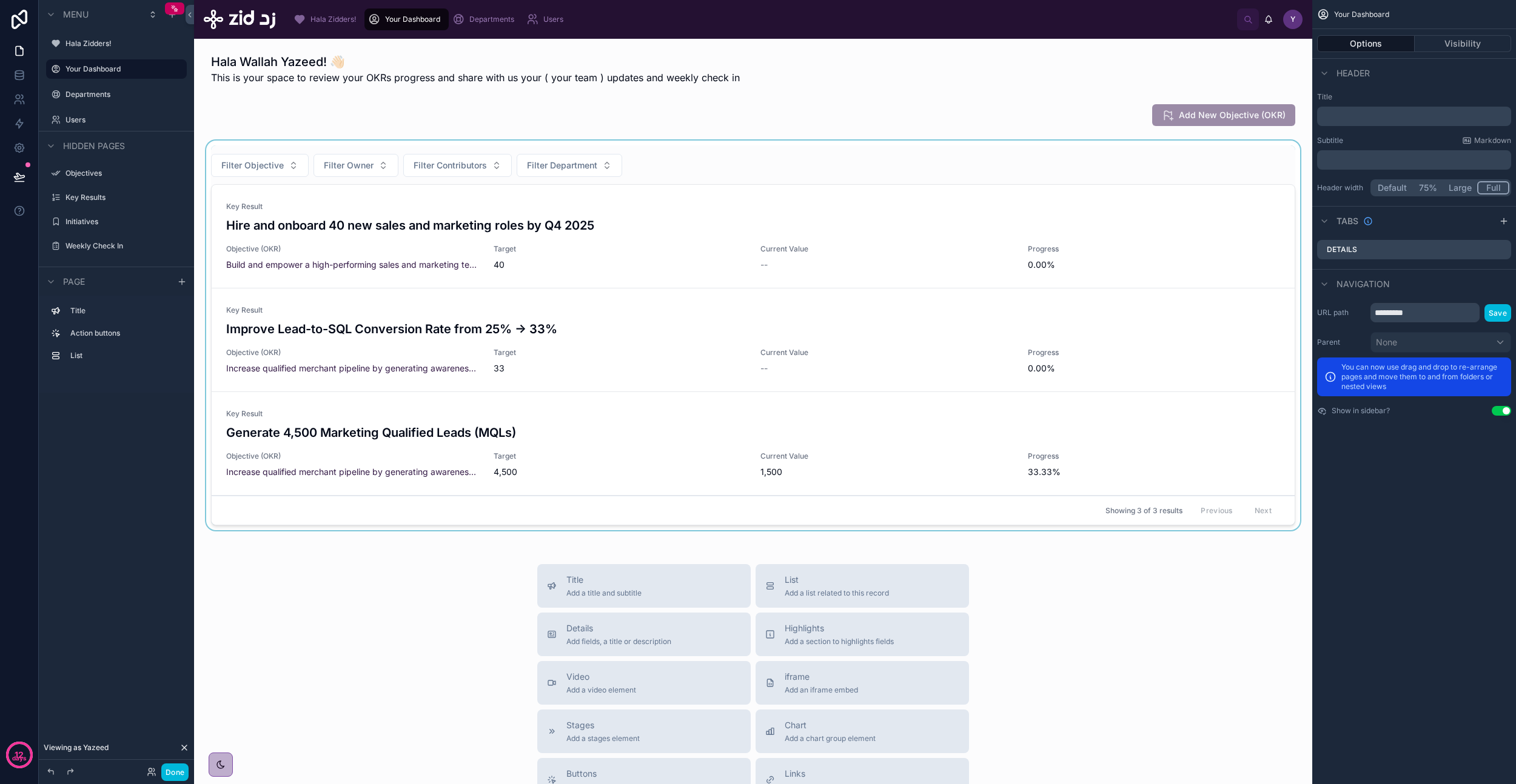
click at [805, 151] on div at bounding box center [753, 338] width 1099 height 394
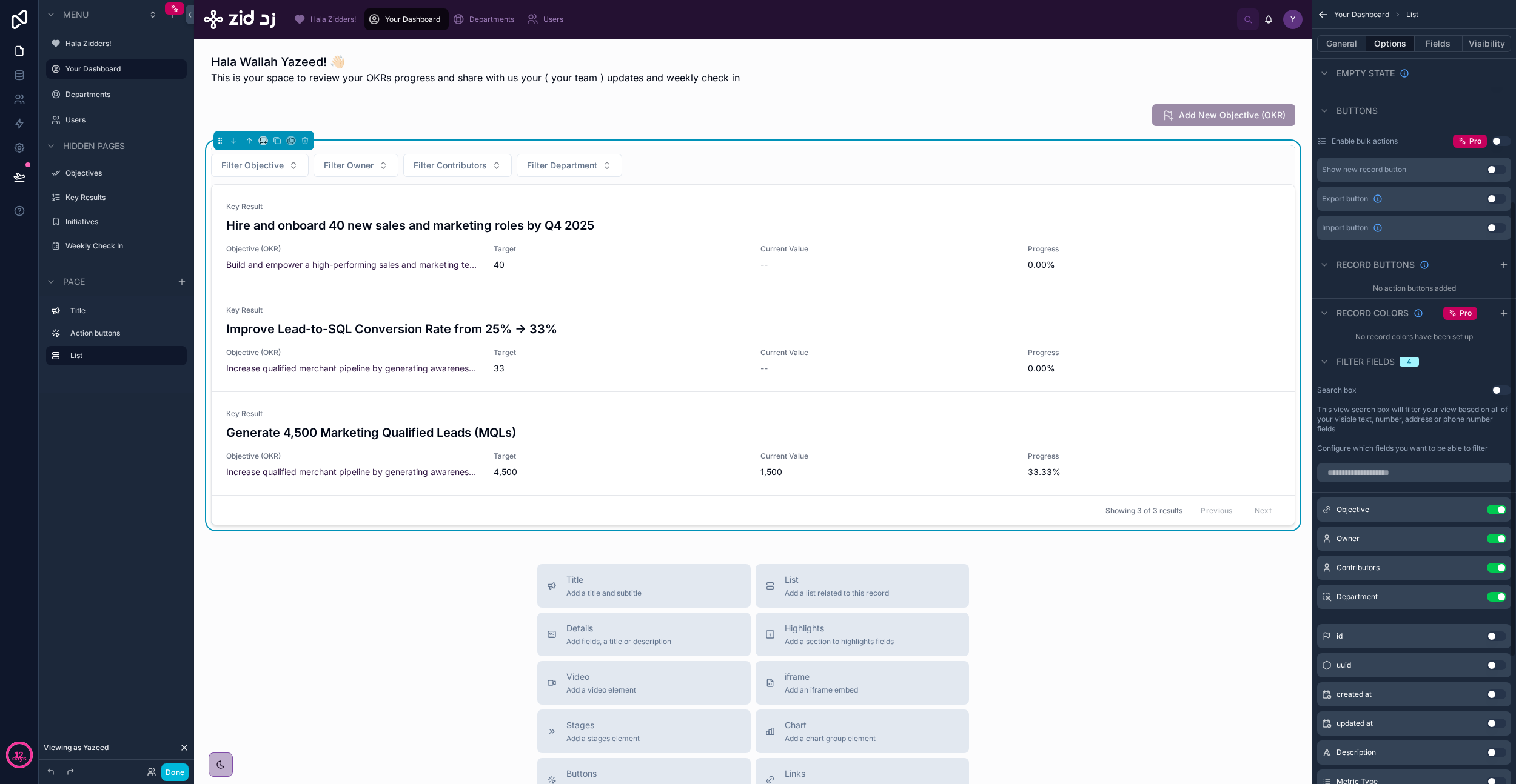
scroll to position [118, 0]
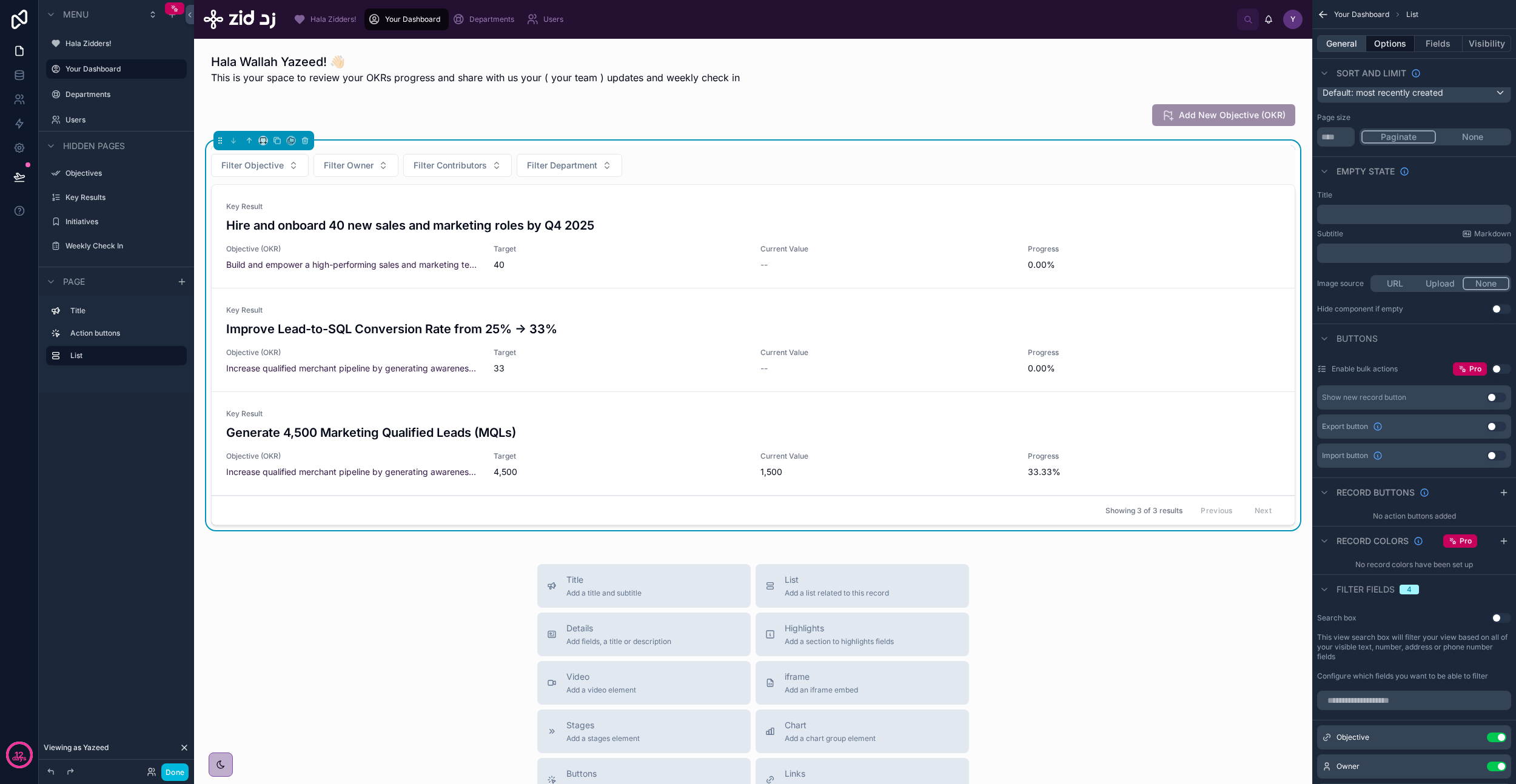
click at [1347, 43] on button "General" at bounding box center [1342, 43] width 49 height 17
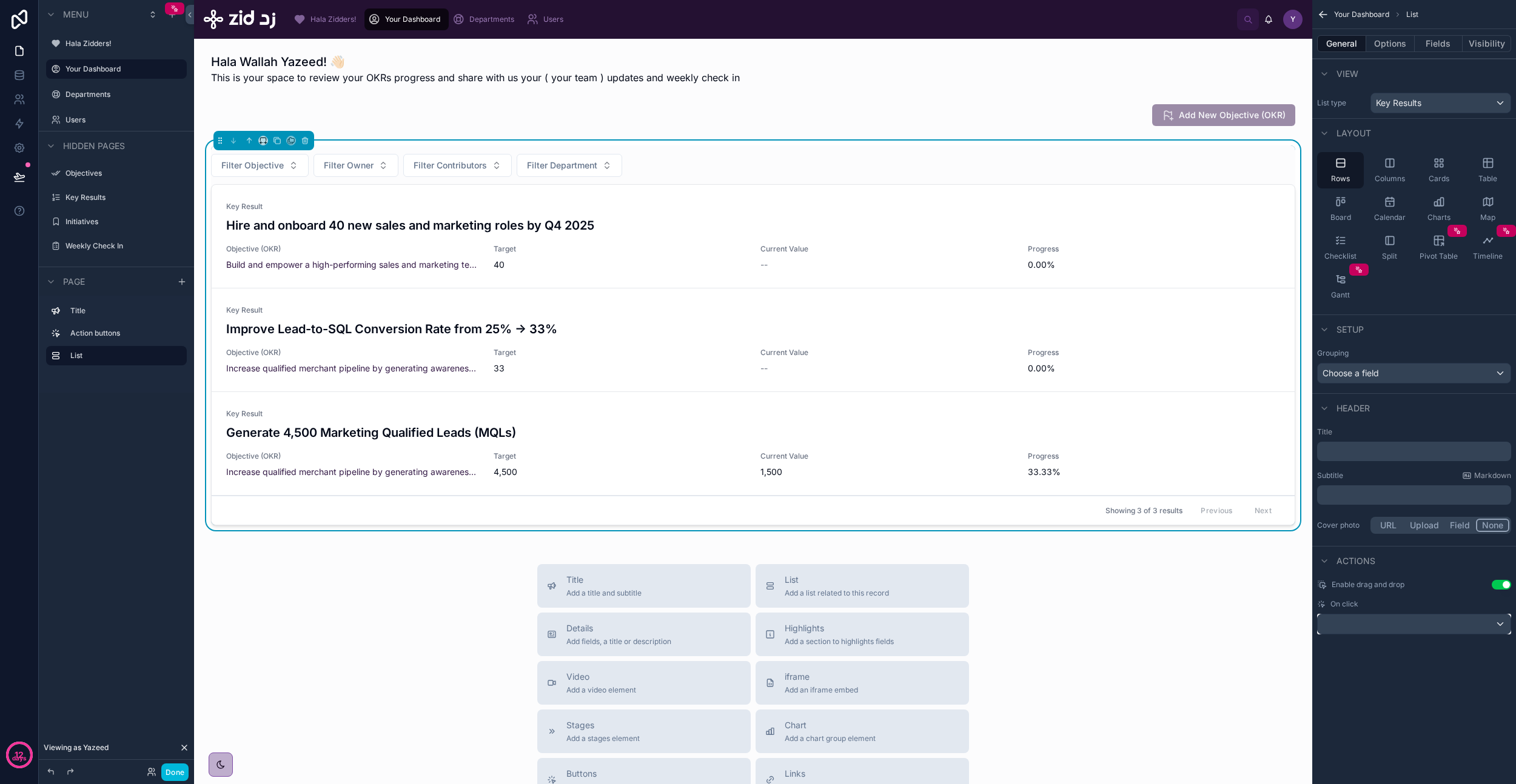
click at [1384, 624] on div "scrollable content" at bounding box center [1414, 624] width 193 height 19
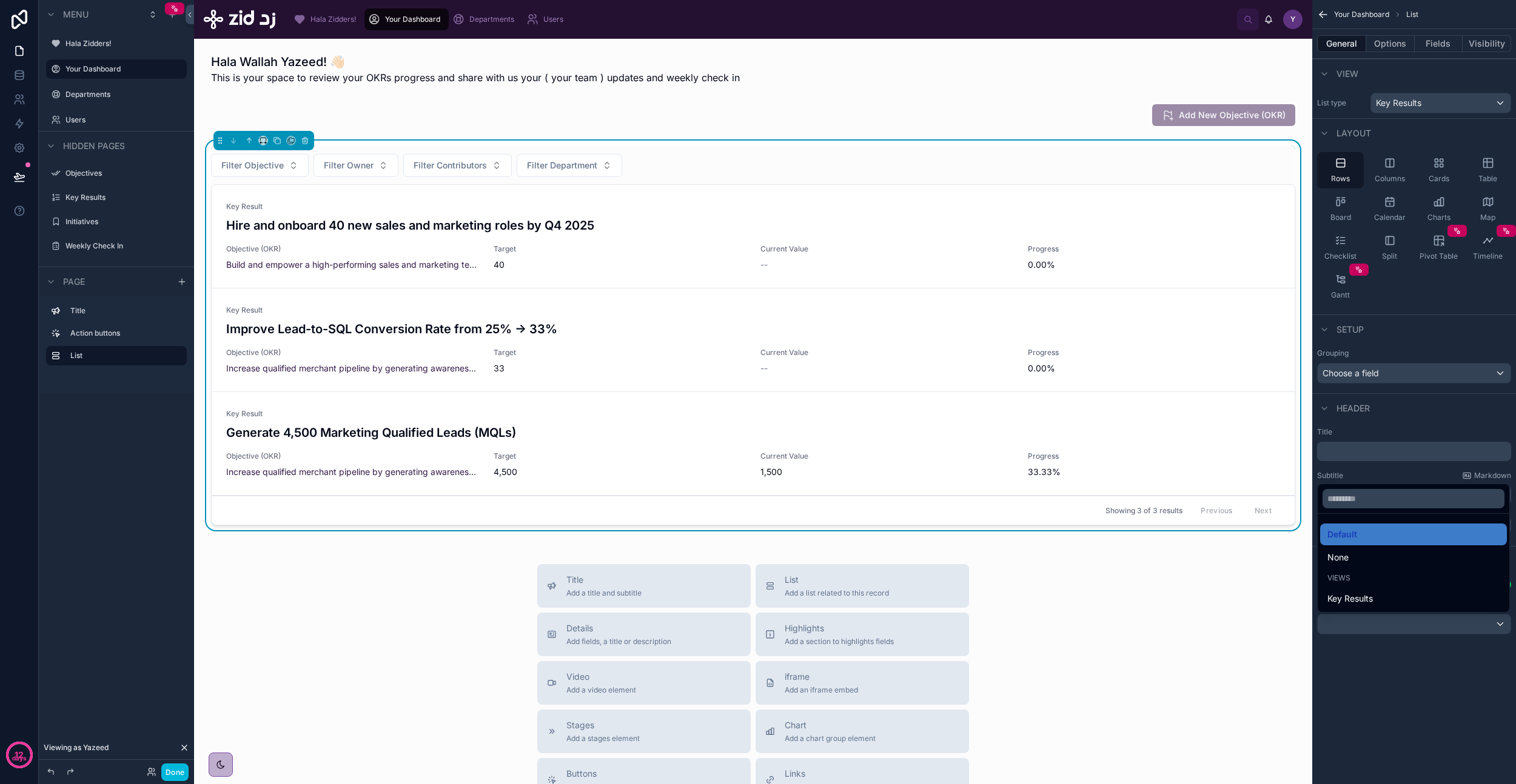
click at [1384, 624] on div "scrollable content" at bounding box center [758, 392] width 1516 height 784
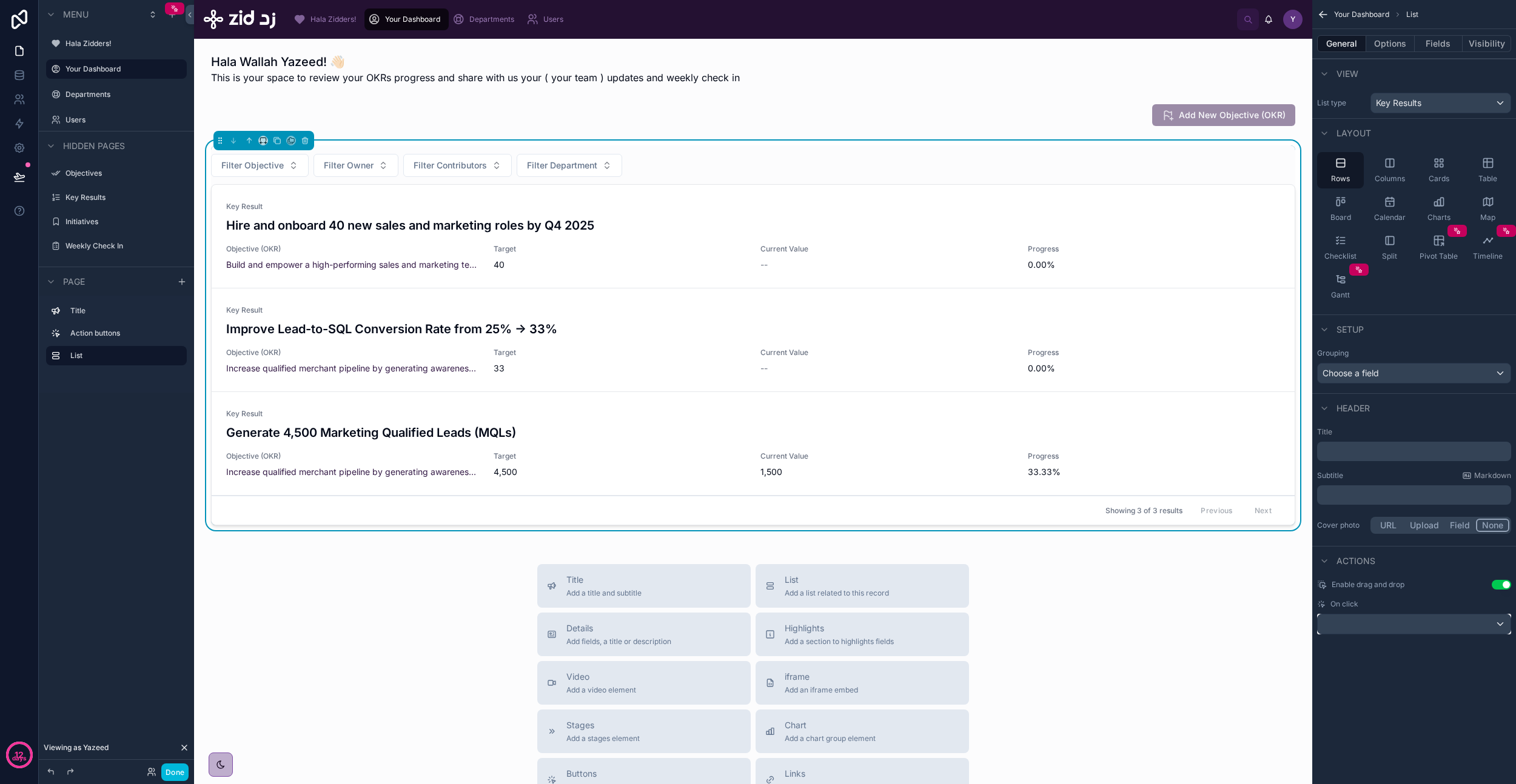
click at [1382, 623] on div "scrollable content" at bounding box center [1414, 624] width 193 height 19
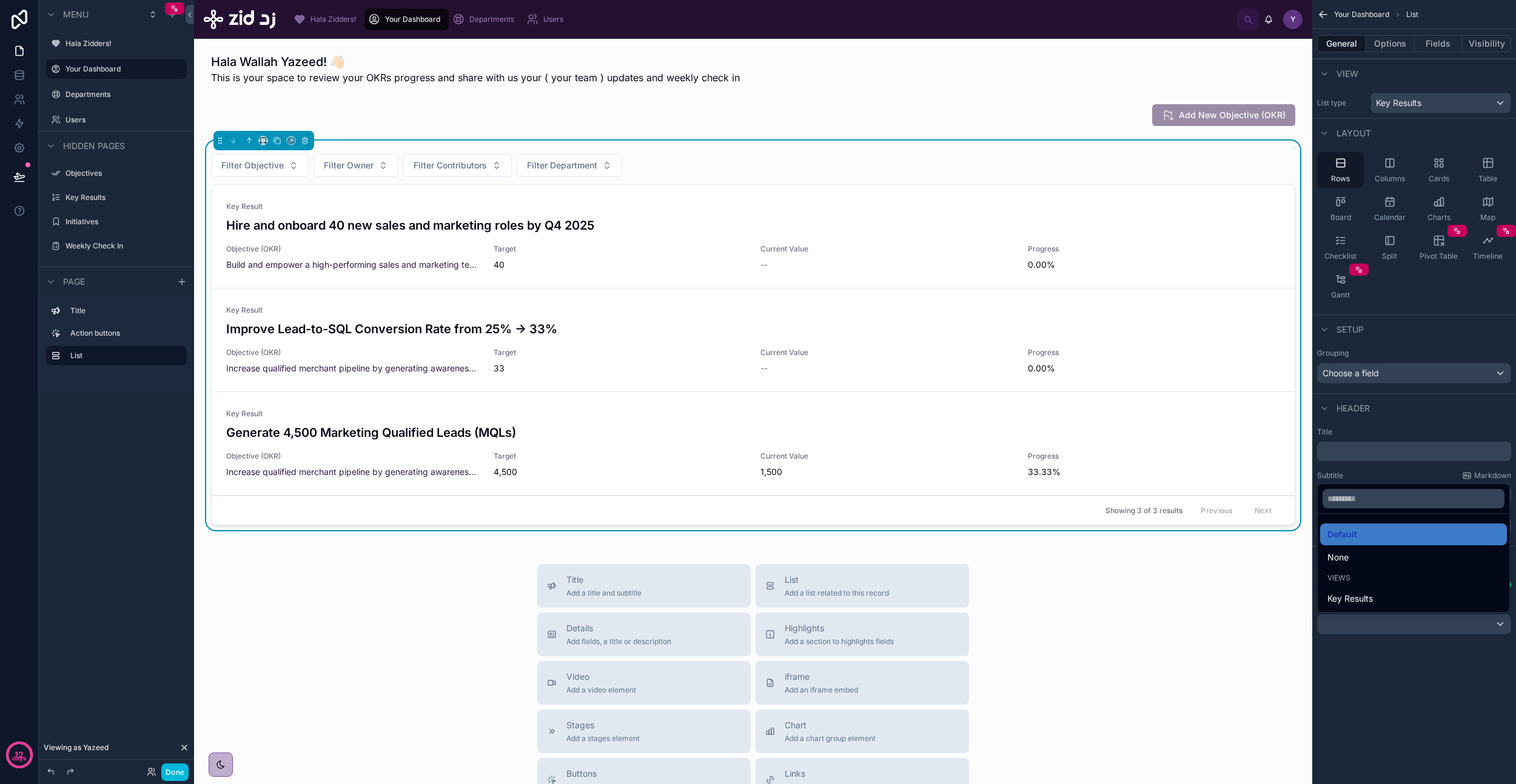
click at [1390, 687] on div "scrollable content" at bounding box center [758, 392] width 1516 height 784
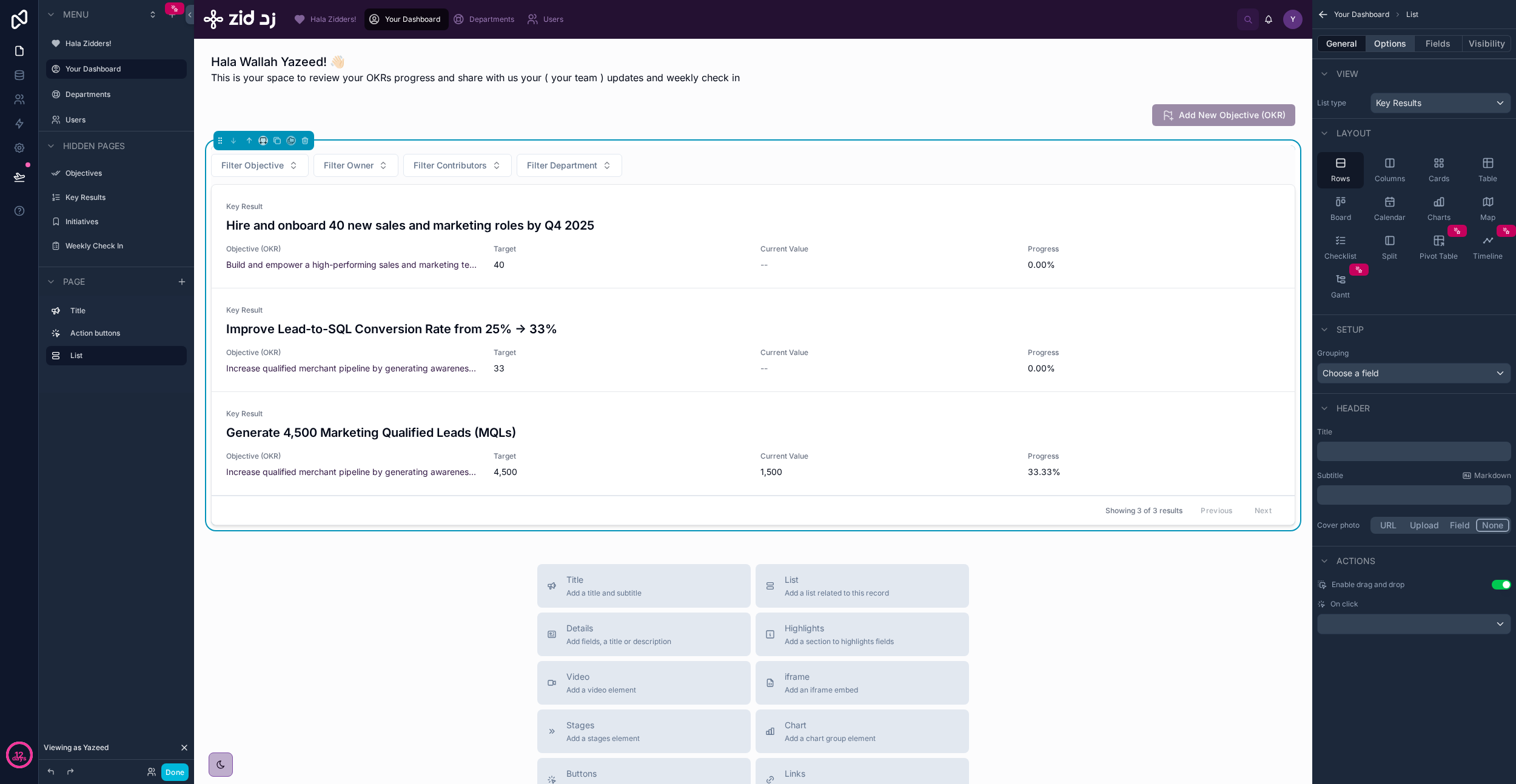
click at [1387, 47] on button "Options" at bounding box center [1390, 43] width 49 height 17
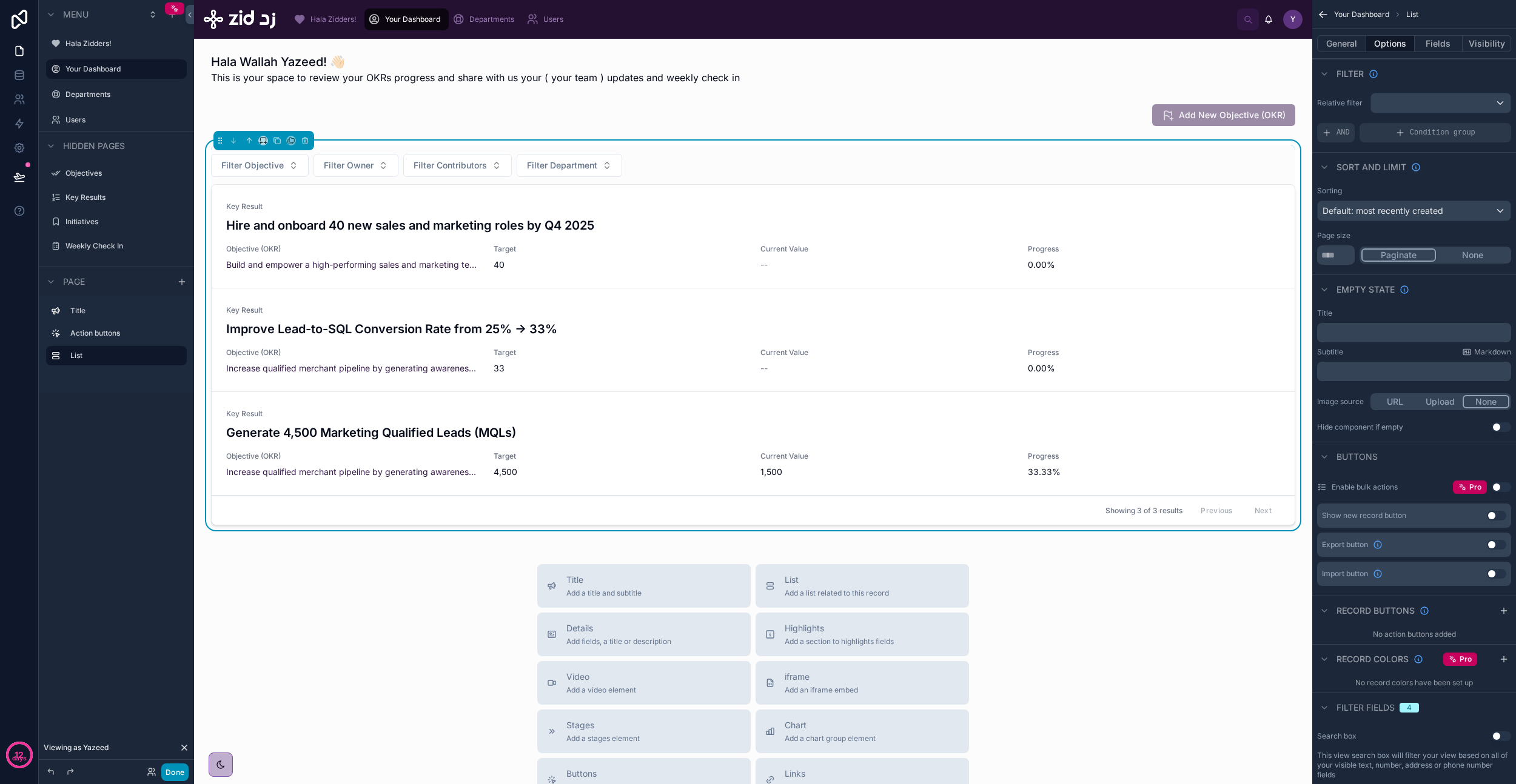
click at [171, 769] on button "Done" at bounding box center [174, 772] width 27 height 18
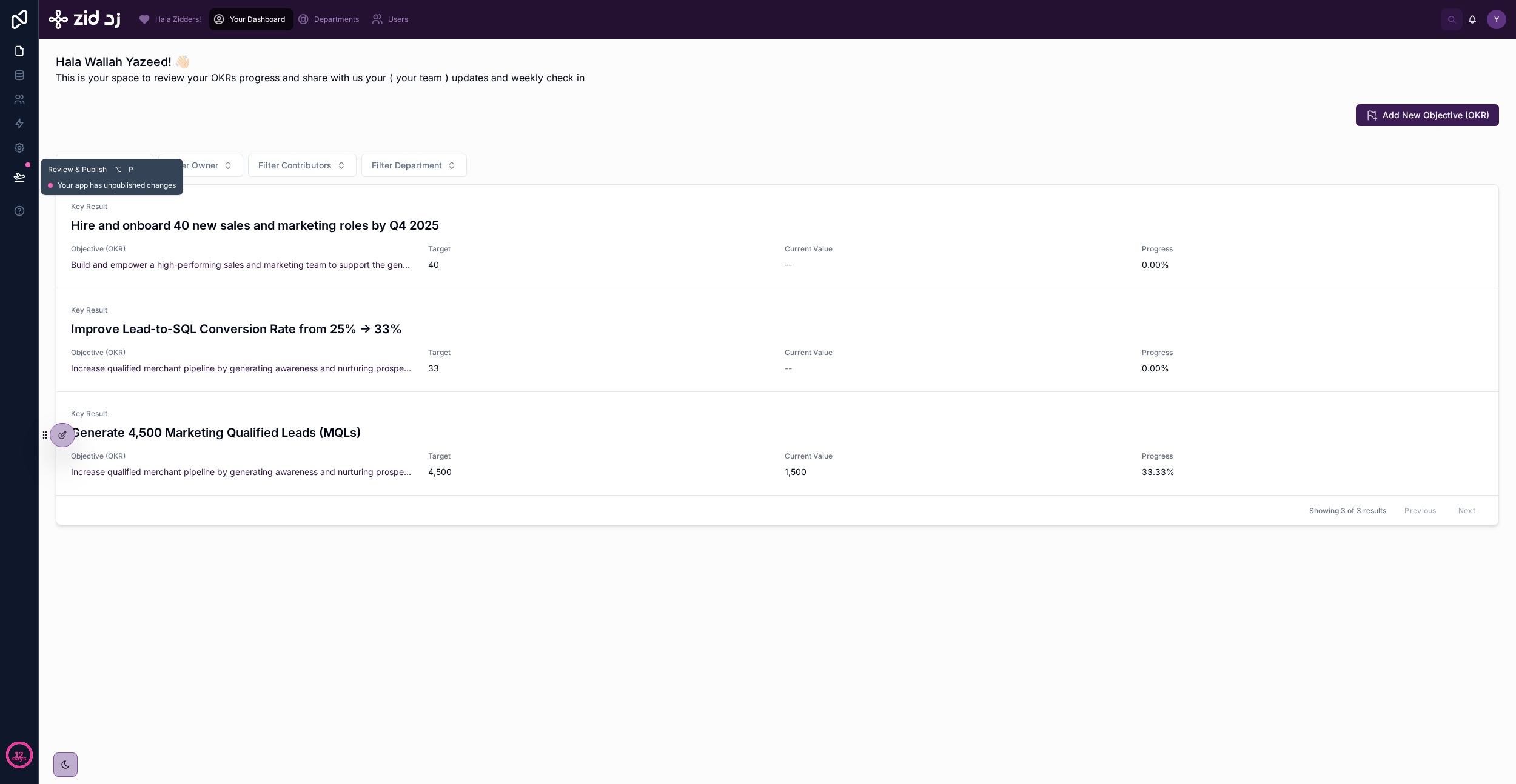
click at [26, 174] on button at bounding box center [19, 177] width 26 height 34
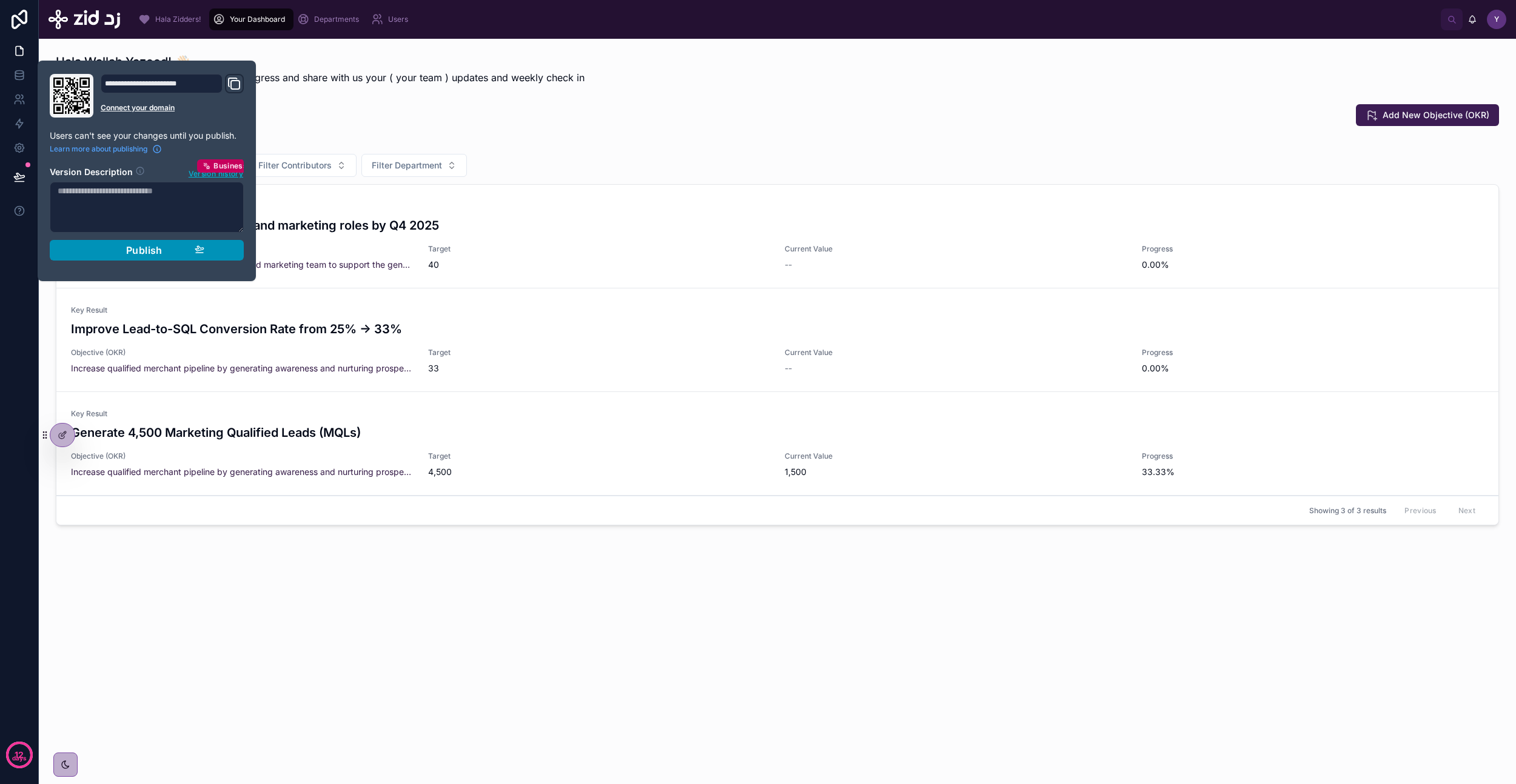
click at [130, 251] on span "Publish" at bounding box center [144, 250] width 36 height 12
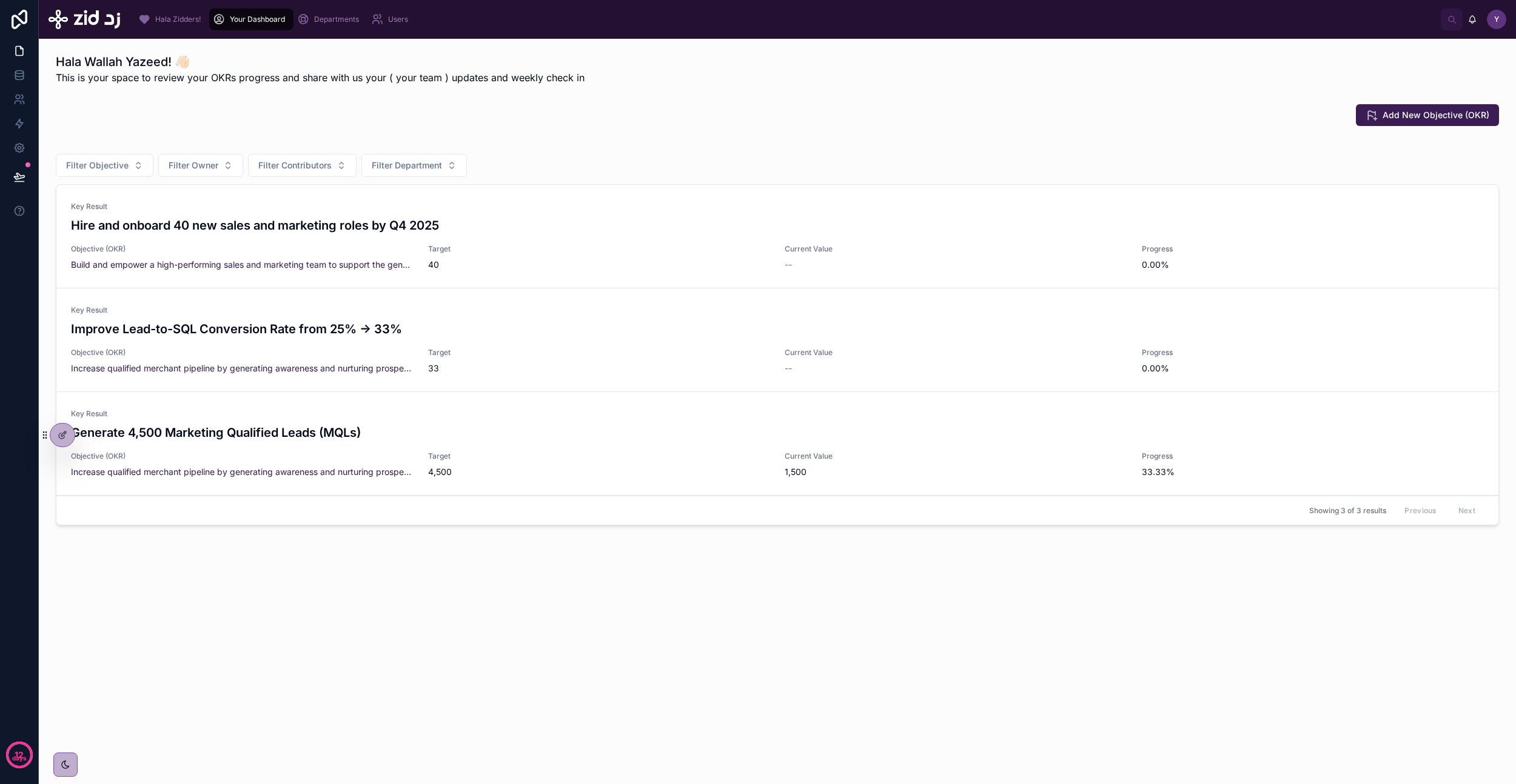
click at [422, 683] on div "Hala Wallah Yazeed! 👋🏻 This is your space to review your OKRs progress and shar…" at bounding box center [777, 412] width 1477 height 746
click at [64, 439] on icon at bounding box center [62, 435] width 10 height 10
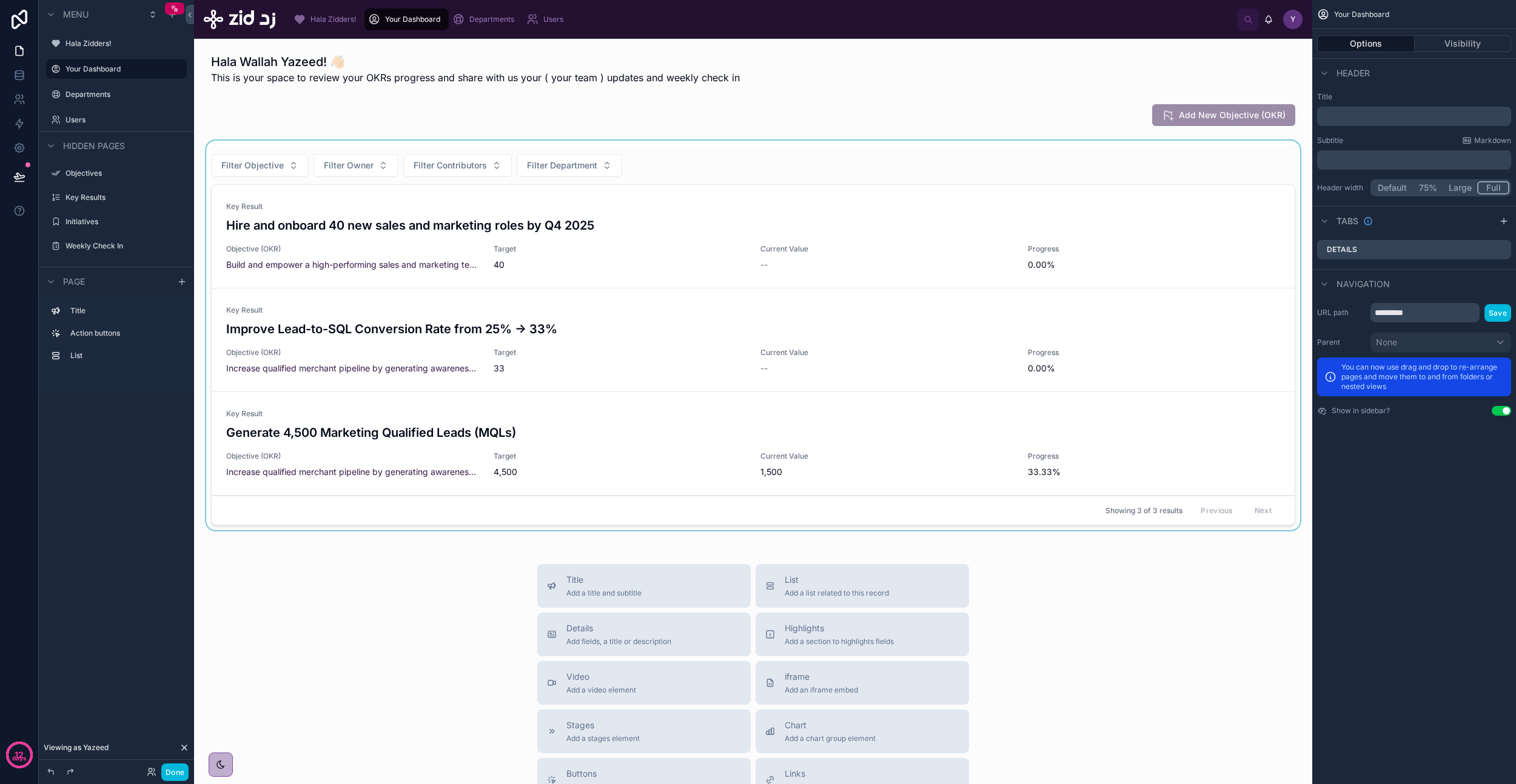
click at [680, 169] on div at bounding box center [753, 338] width 1099 height 394
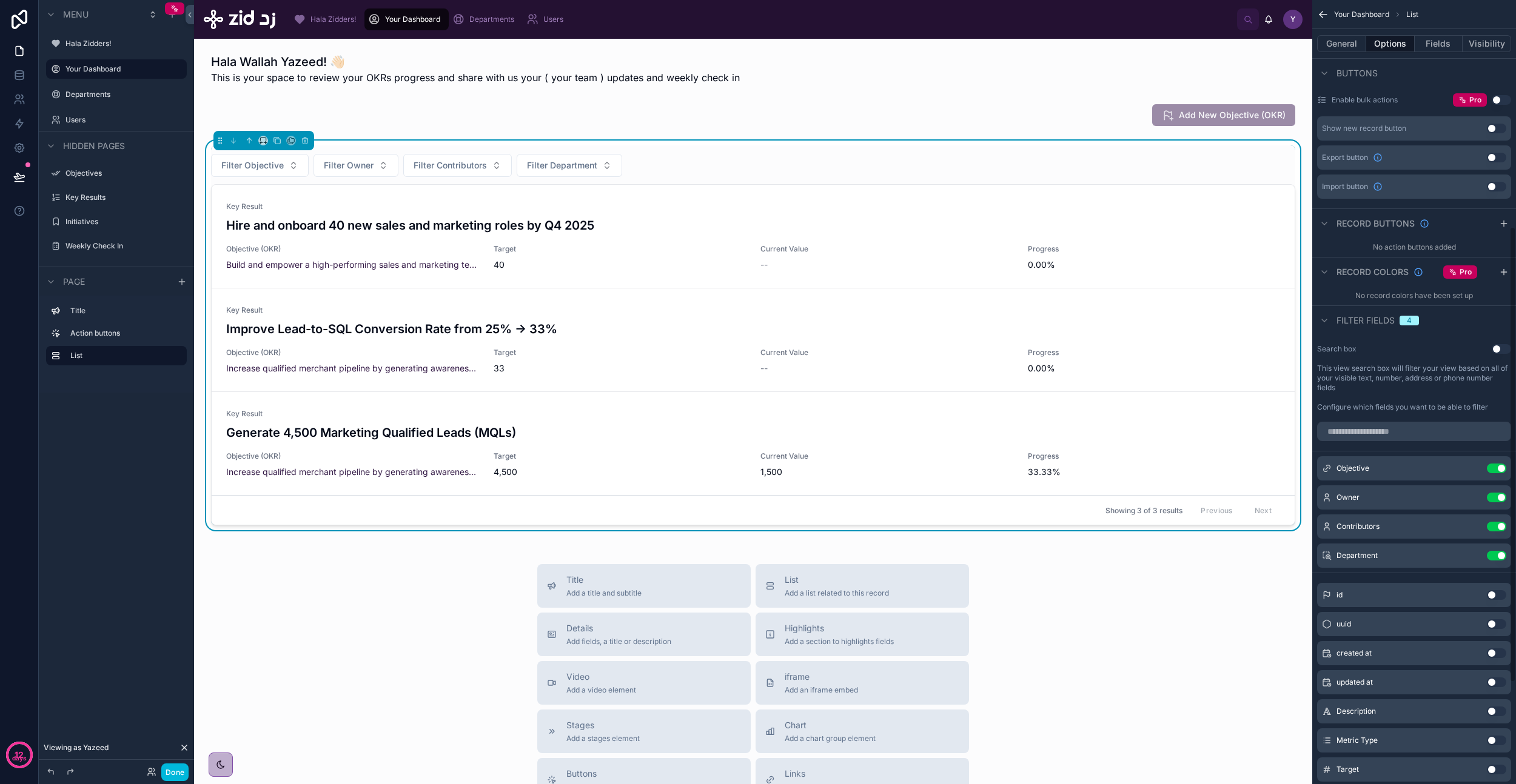
scroll to position [391, 0]
click at [1501, 346] on button "Use setting" at bounding box center [1501, 346] width 19 height 10
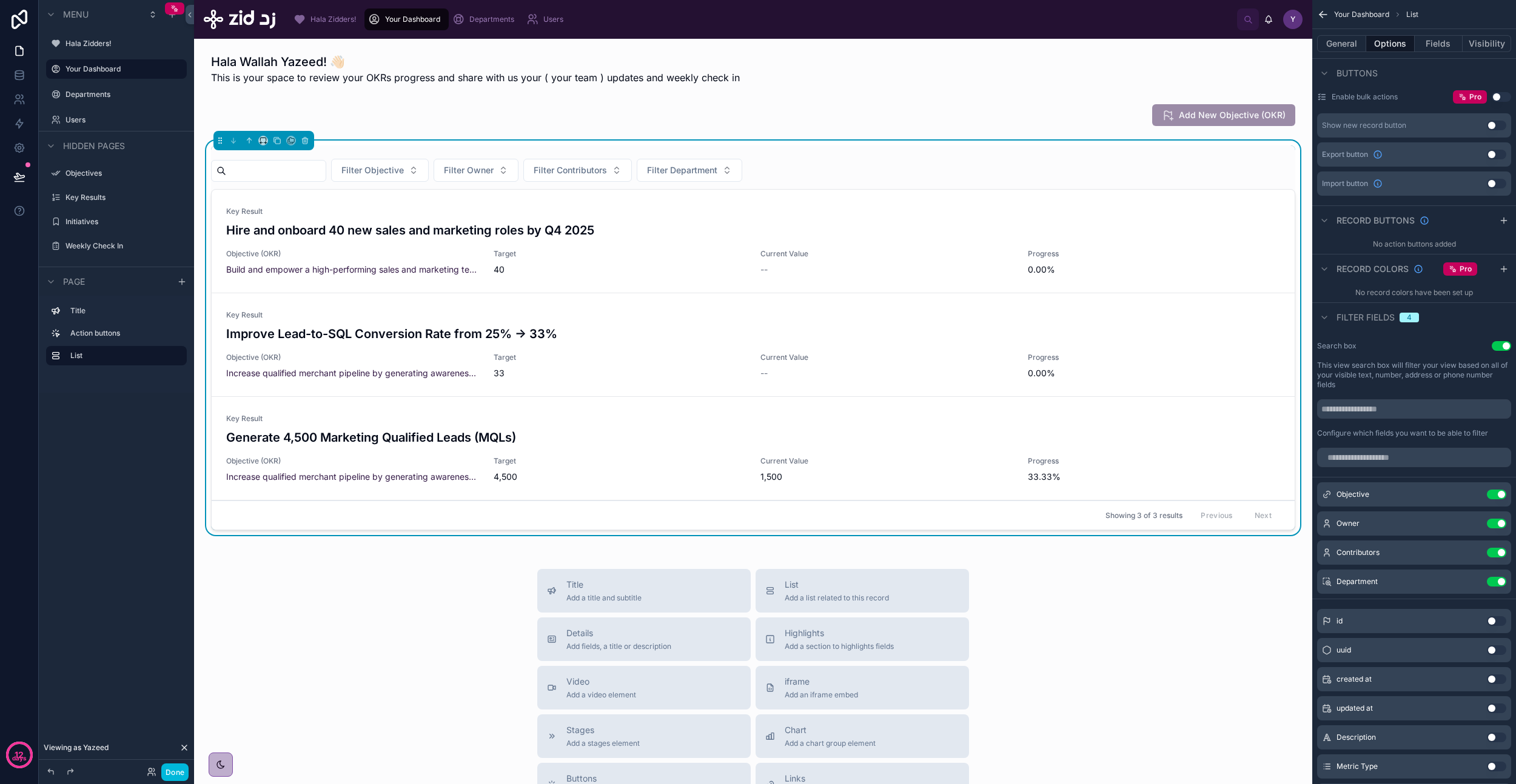
click at [1501, 346] on button "Use setting" at bounding box center [1501, 346] width 19 height 10
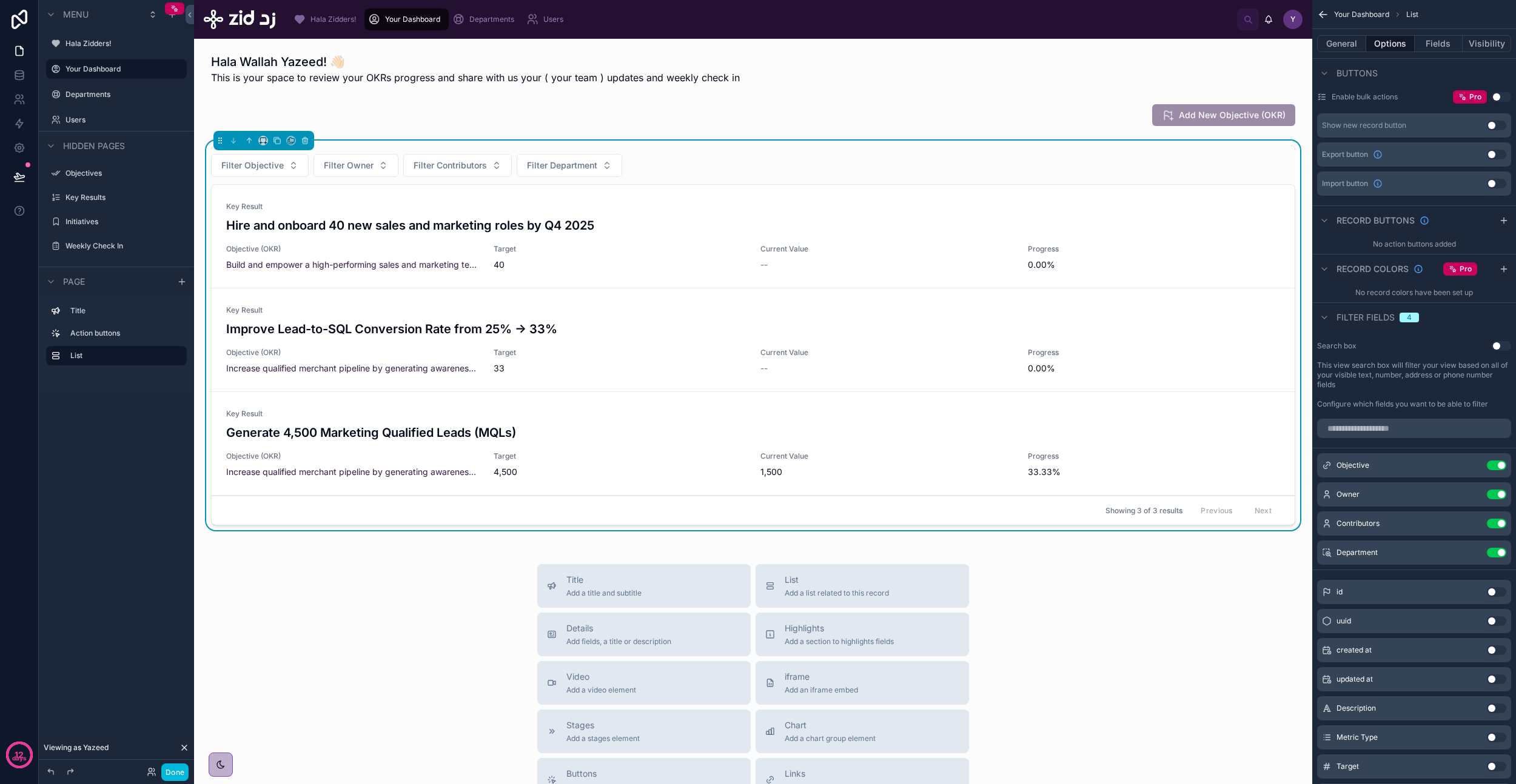
click at [1501, 346] on button "Use setting" at bounding box center [1501, 346] width 19 height 10
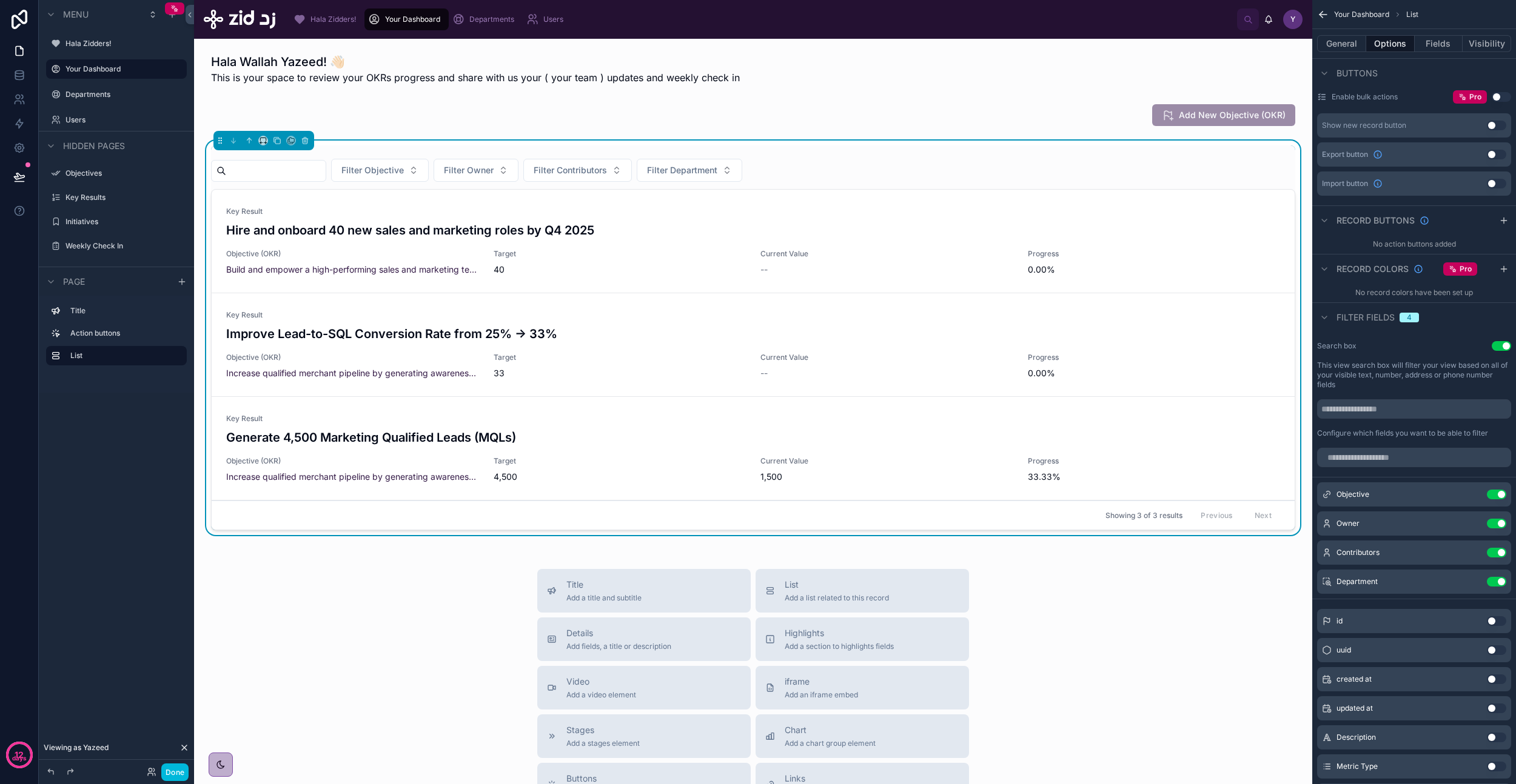
click at [1501, 346] on button "Use setting" at bounding box center [1501, 346] width 19 height 10
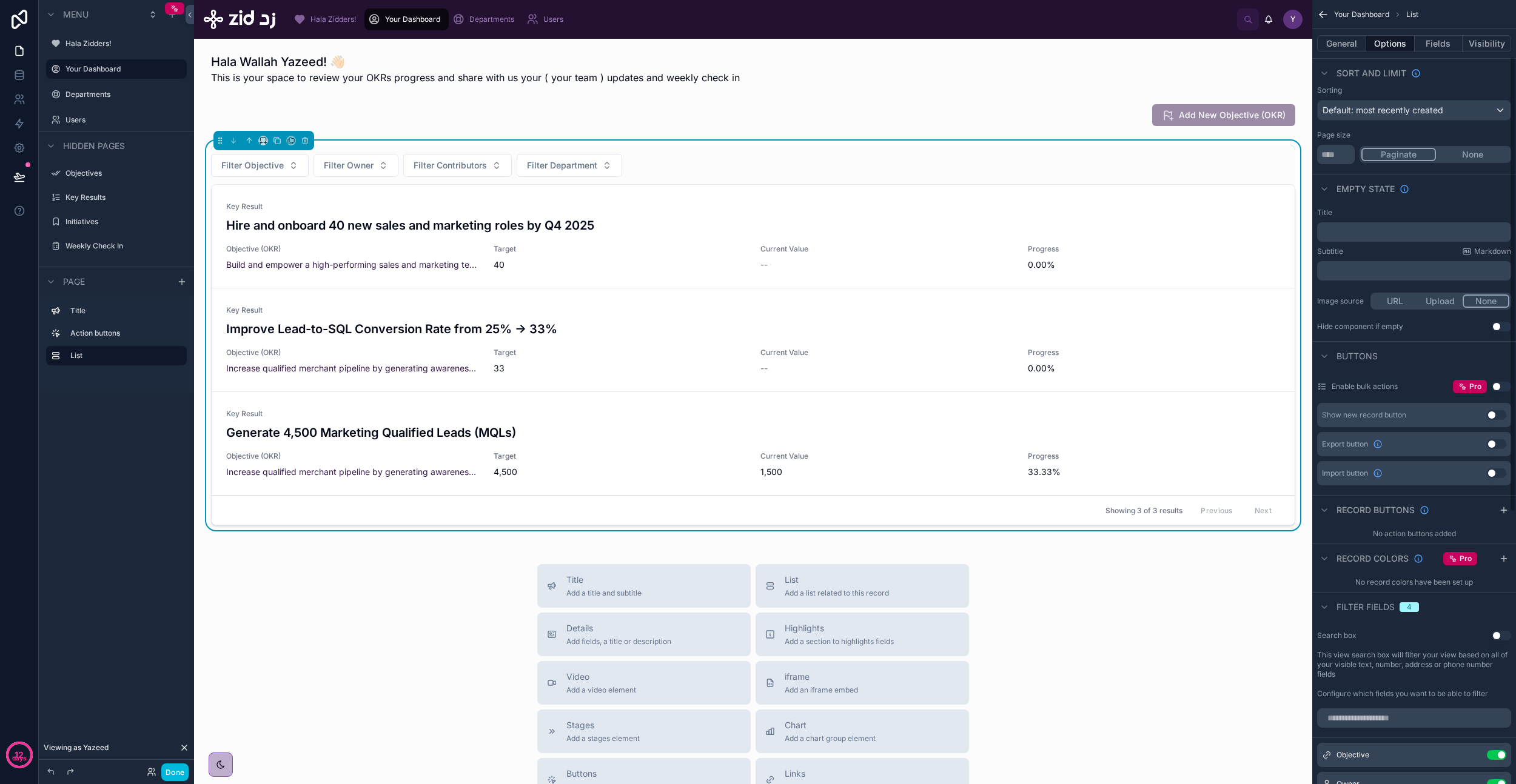
scroll to position [0, 0]
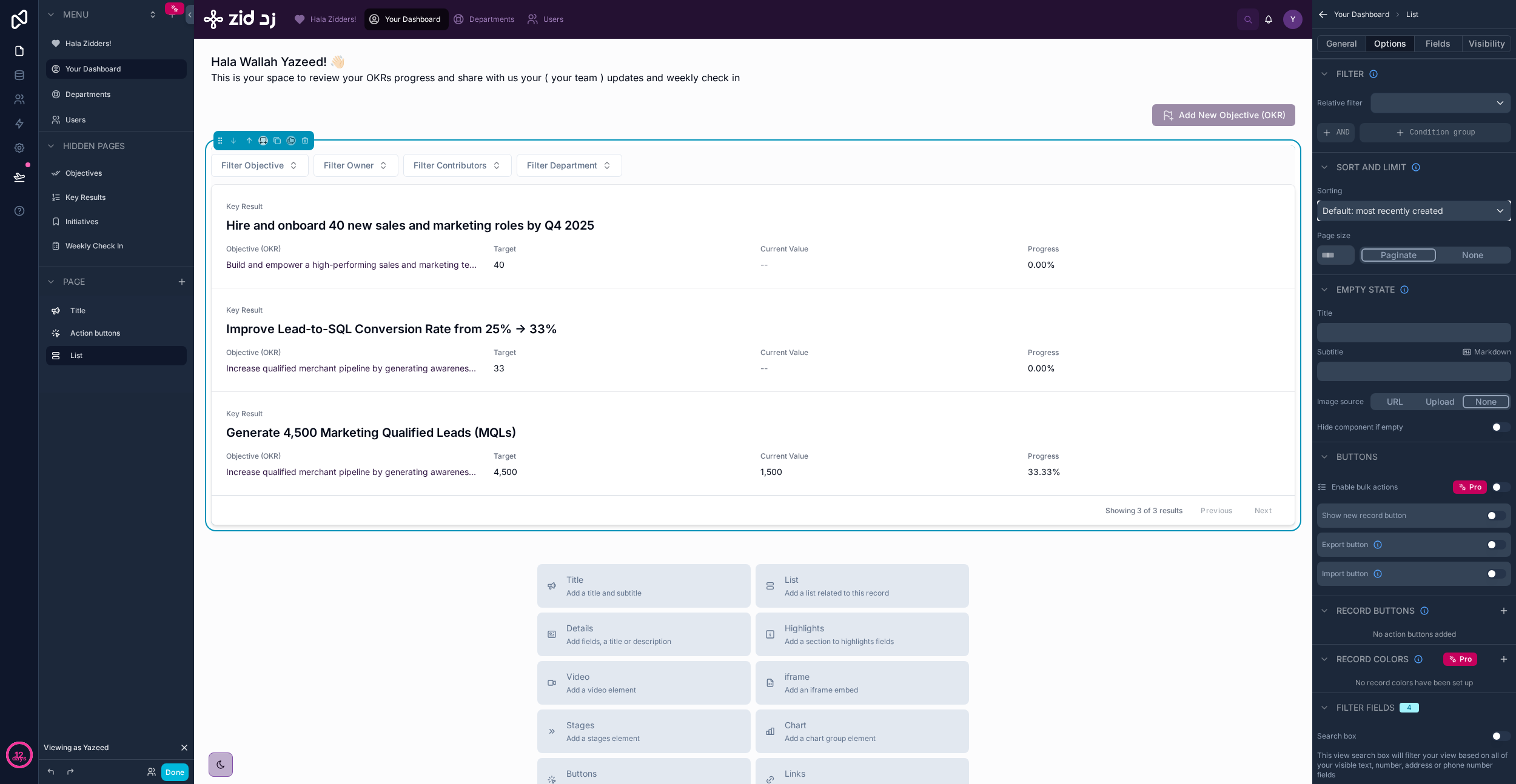
click at [1386, 208] on span "Default: most recently created" at bounding box center [1383, 210] width 121 height 10
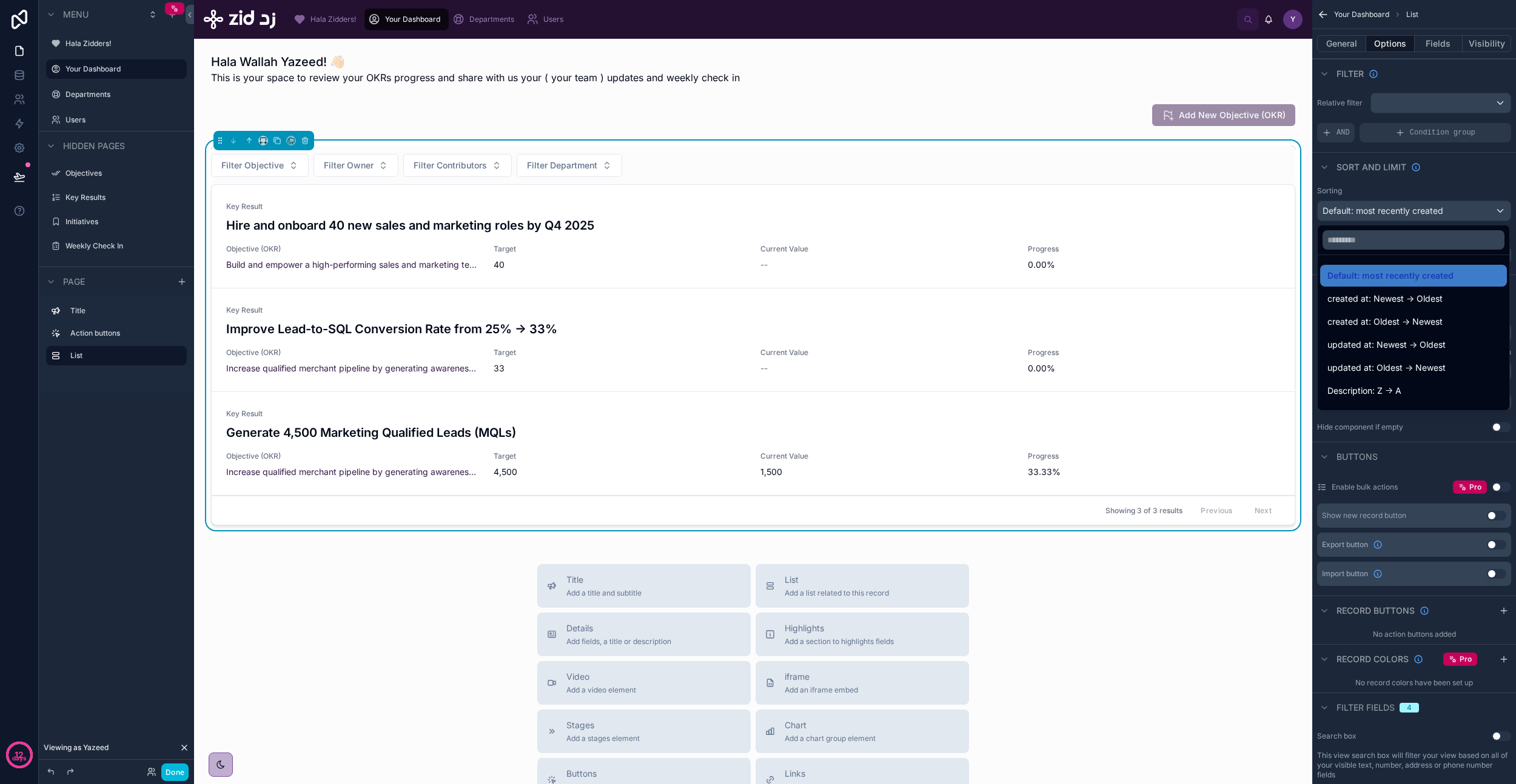
click at [1386, 208] on div "scrollable content" at bounding box center [758, 392] width 1516 height 784
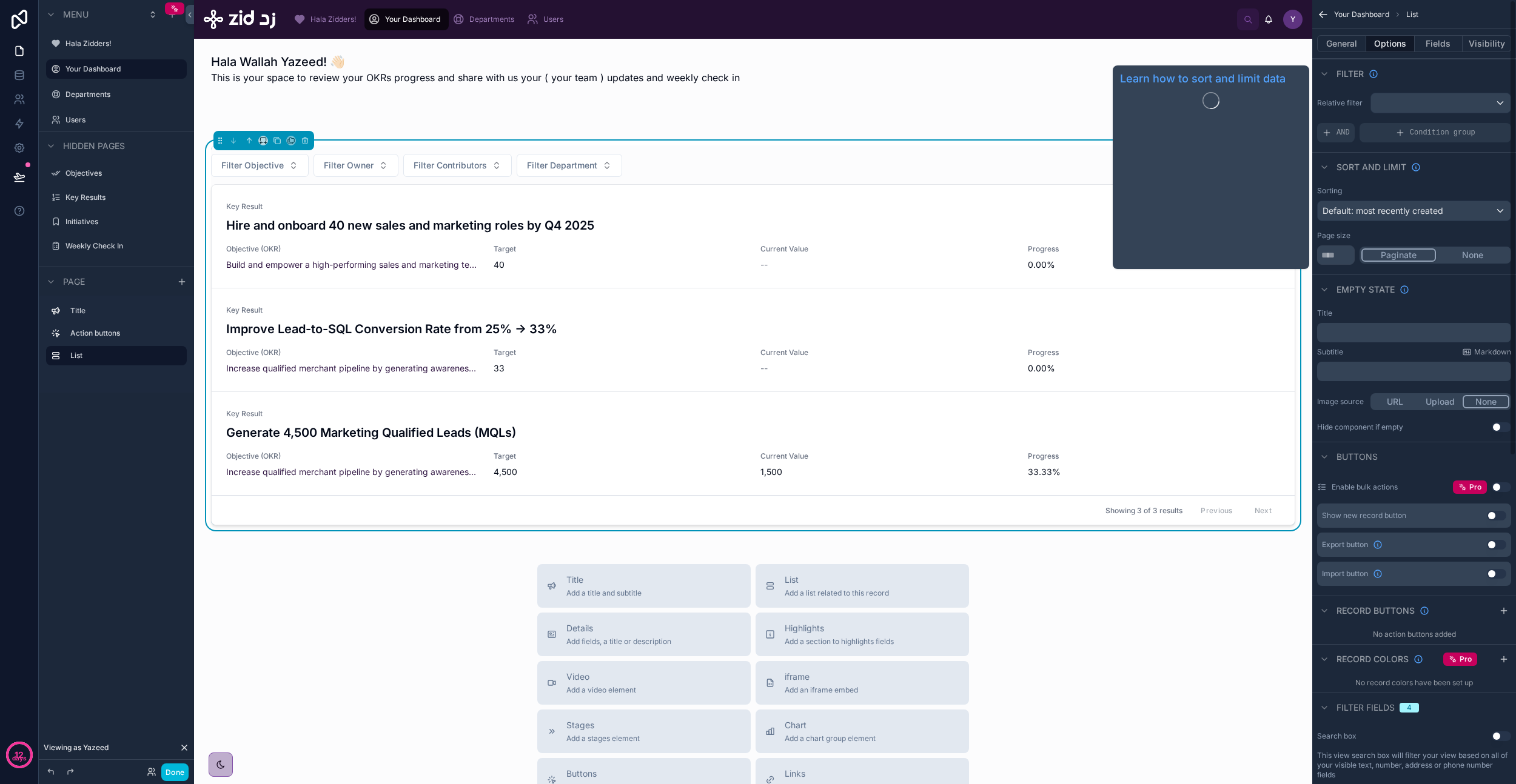
click at [1381, 169] on span "Sort And Limit" at bounding box center [1371, 167] width 70 height 12
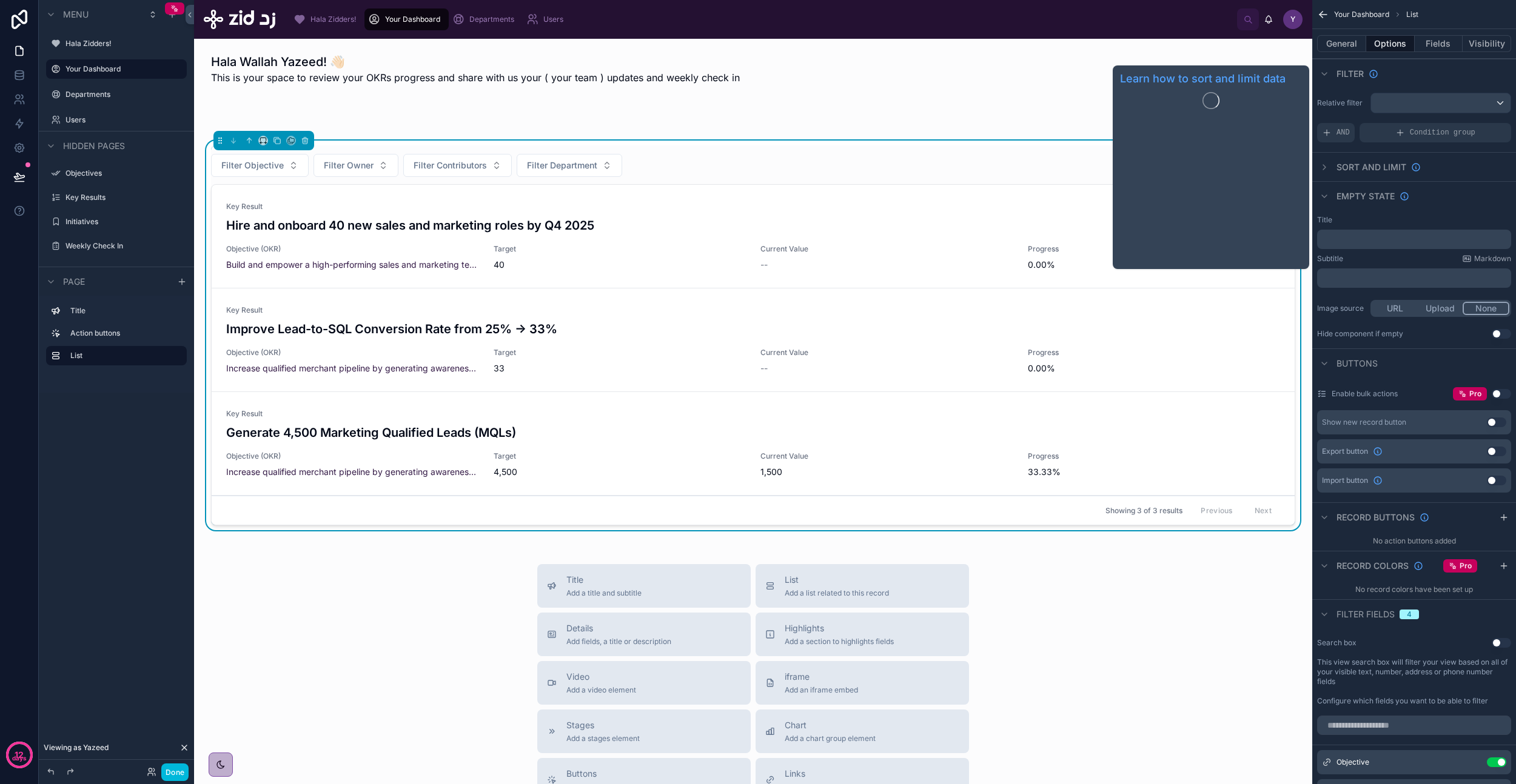
click at [1381, 169] on span "Sort And Limit" at bounding box center [1371, 167] width 70 height 12
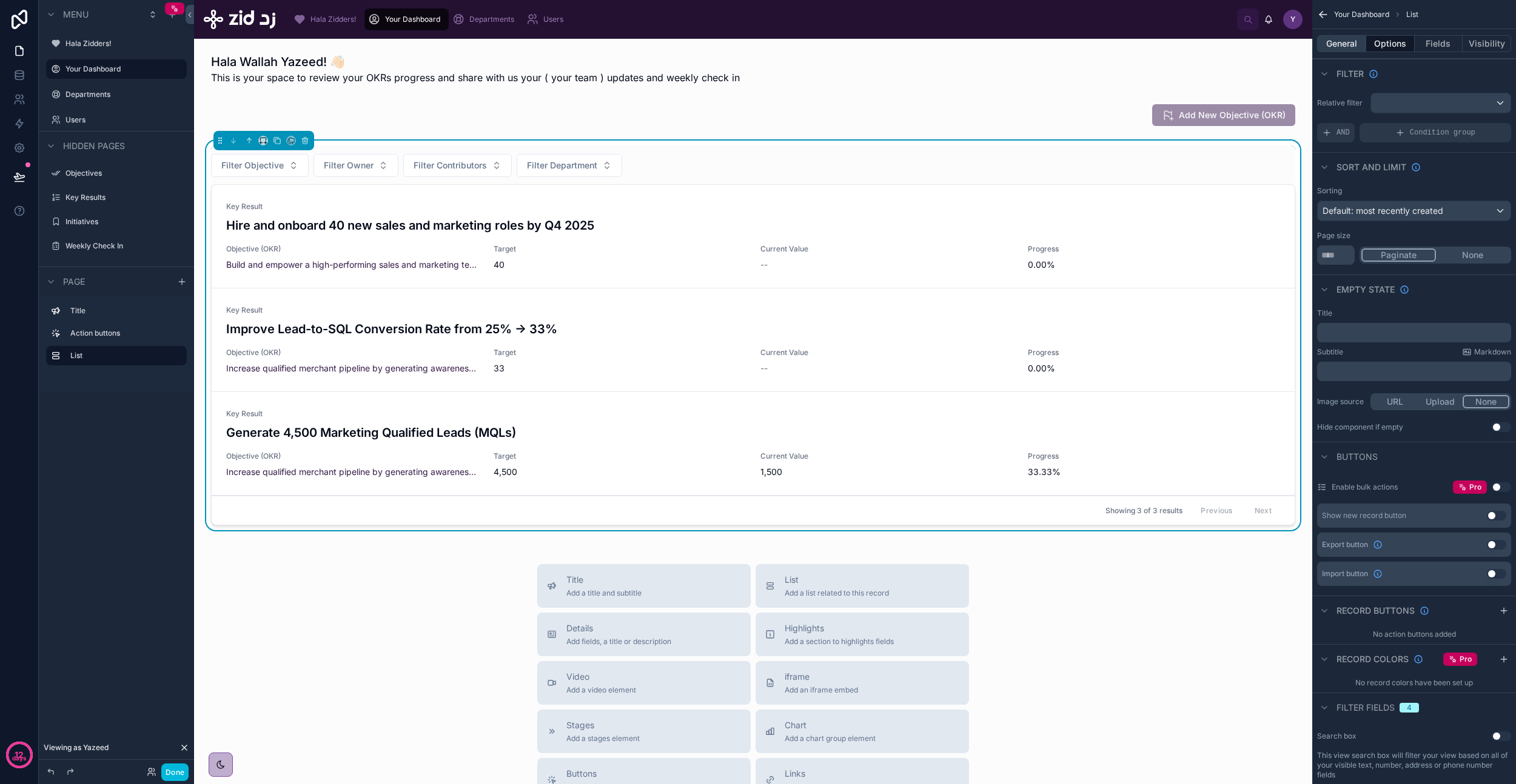
click at [1336, 40] on button "General" at bounding box center [1342, 43] width 49 height 17
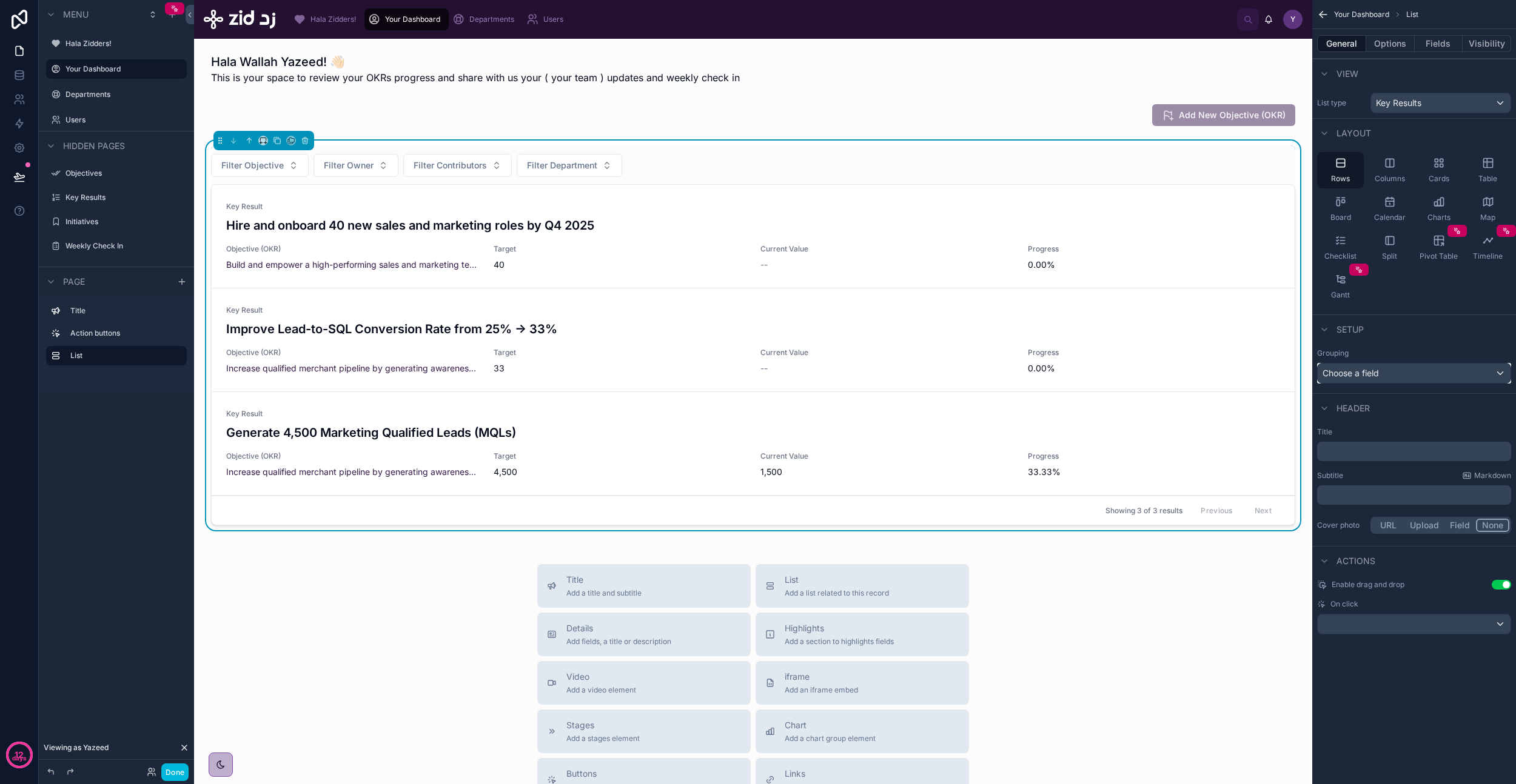
click at [1394, 374] on div "Choose a field" at bounding box center [1414, 373] width 193 height 19
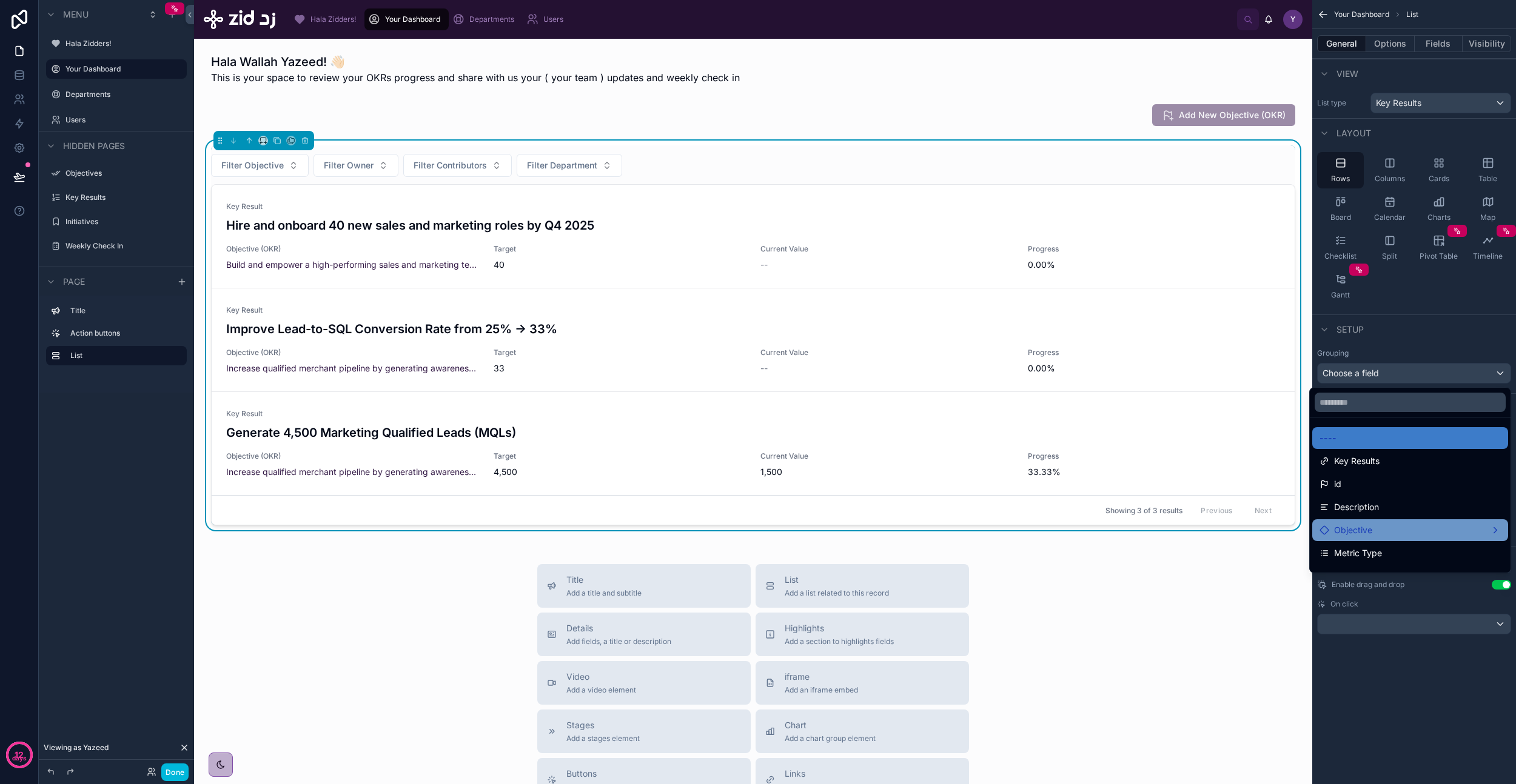
click at [1364, 532] on div "Objective" at bounding box center [1410, 530] width 181 height 15
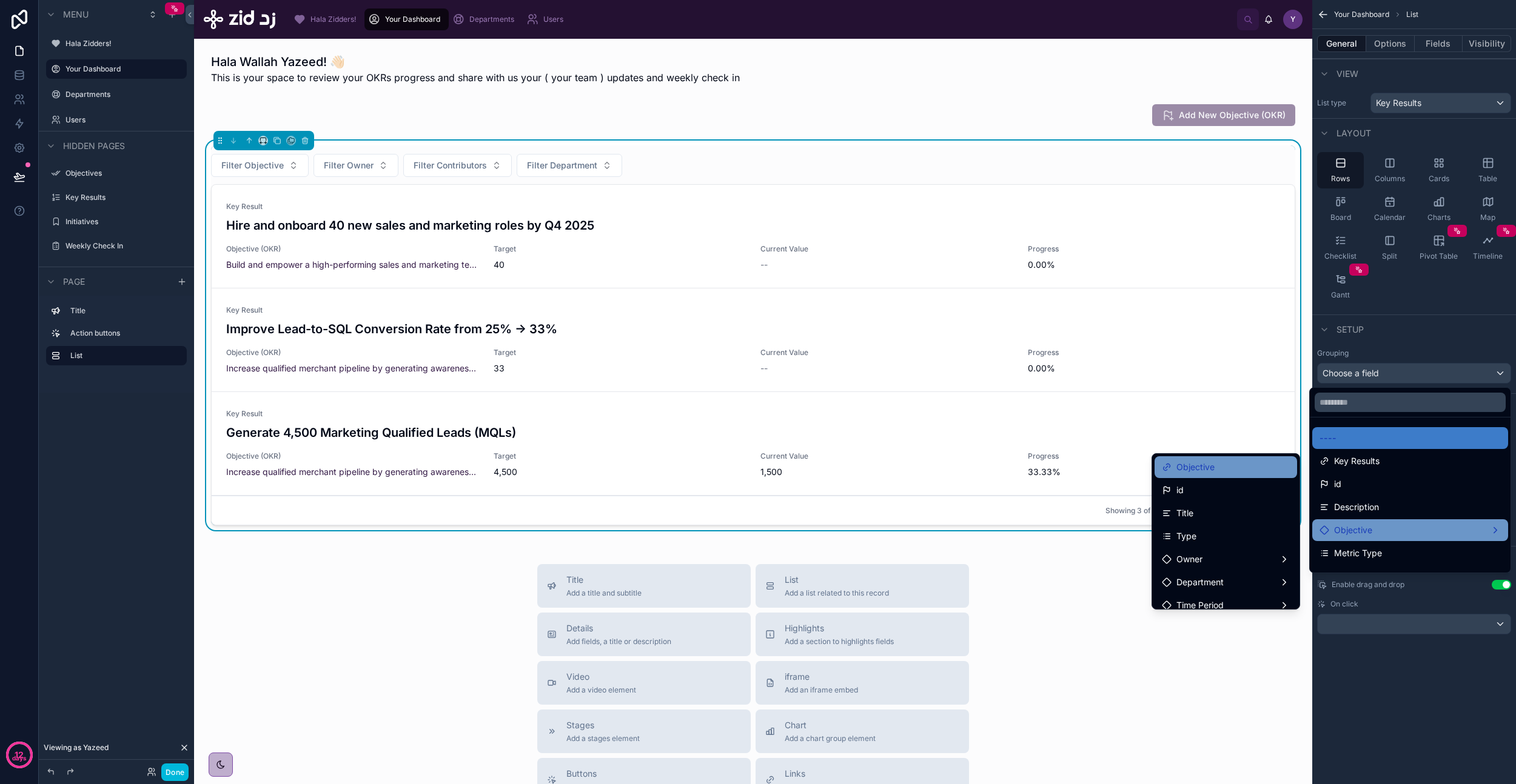
click at [1228, 471] on div "Objective" at bounding box center [1226, 467] width 128 height 15
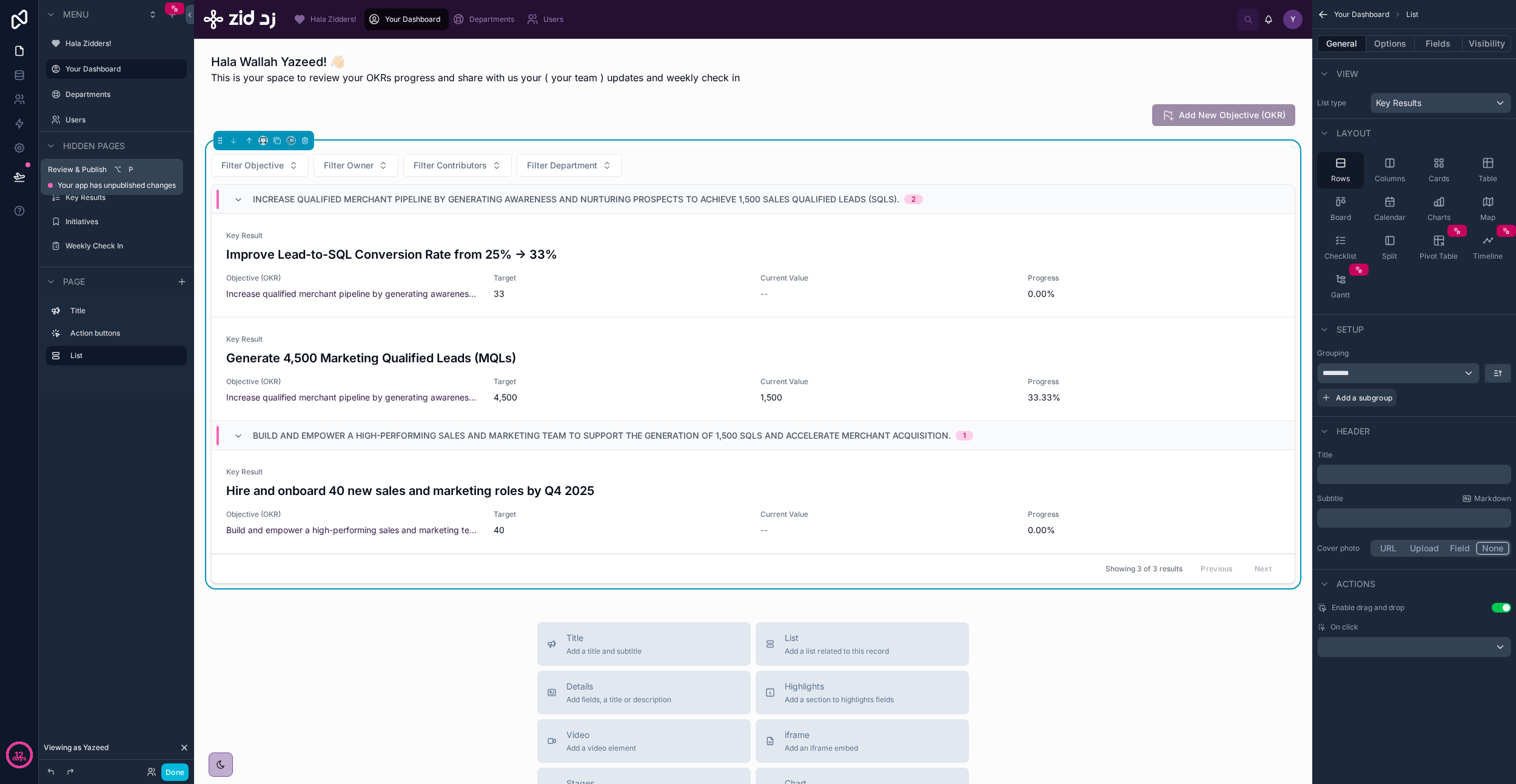
click at [15, 176] on icon at bounding box center [19, 177] width 10 height 6
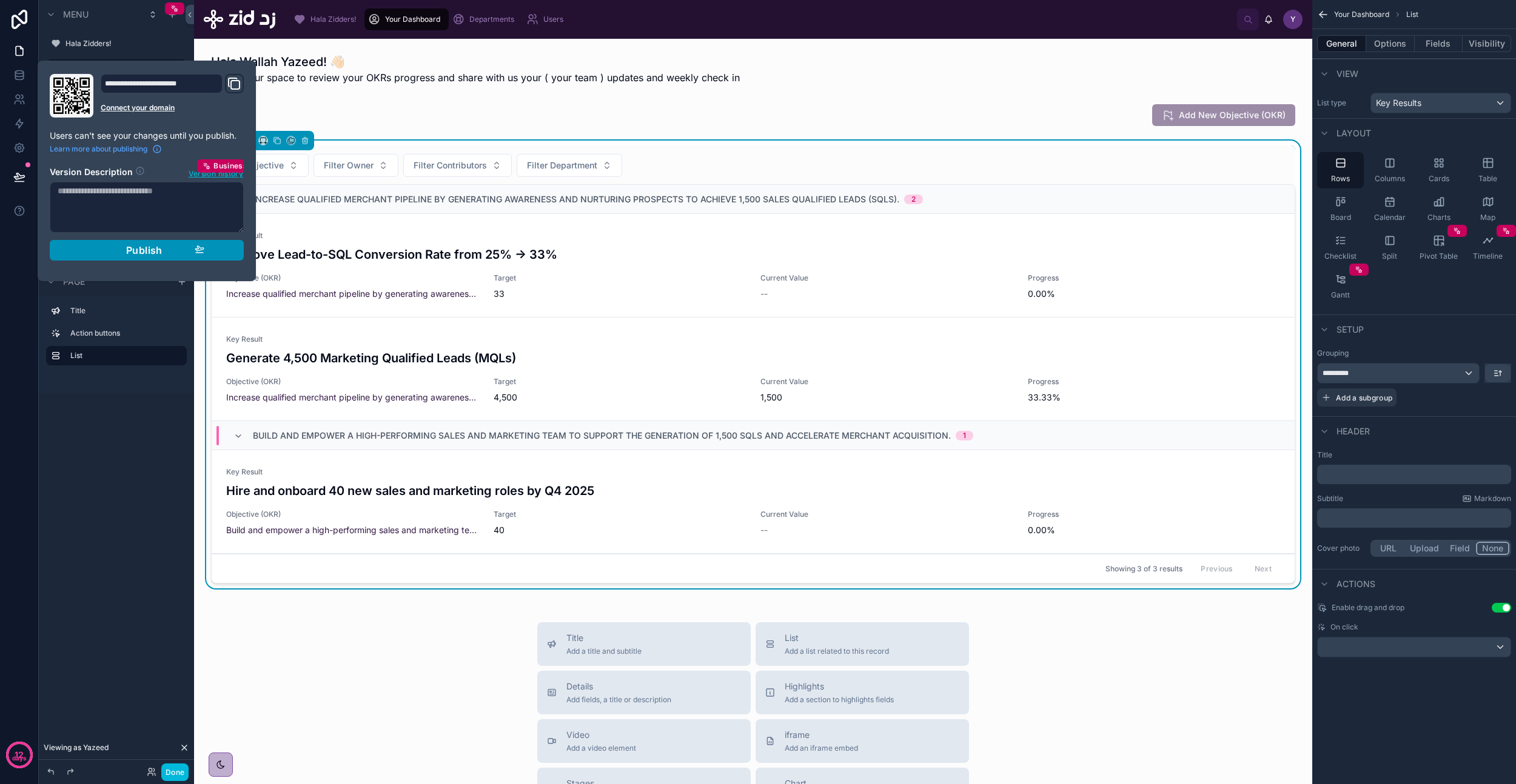
click at [148, 250] on span "Publish" at bounding box center [144, 250] width 36 height 12
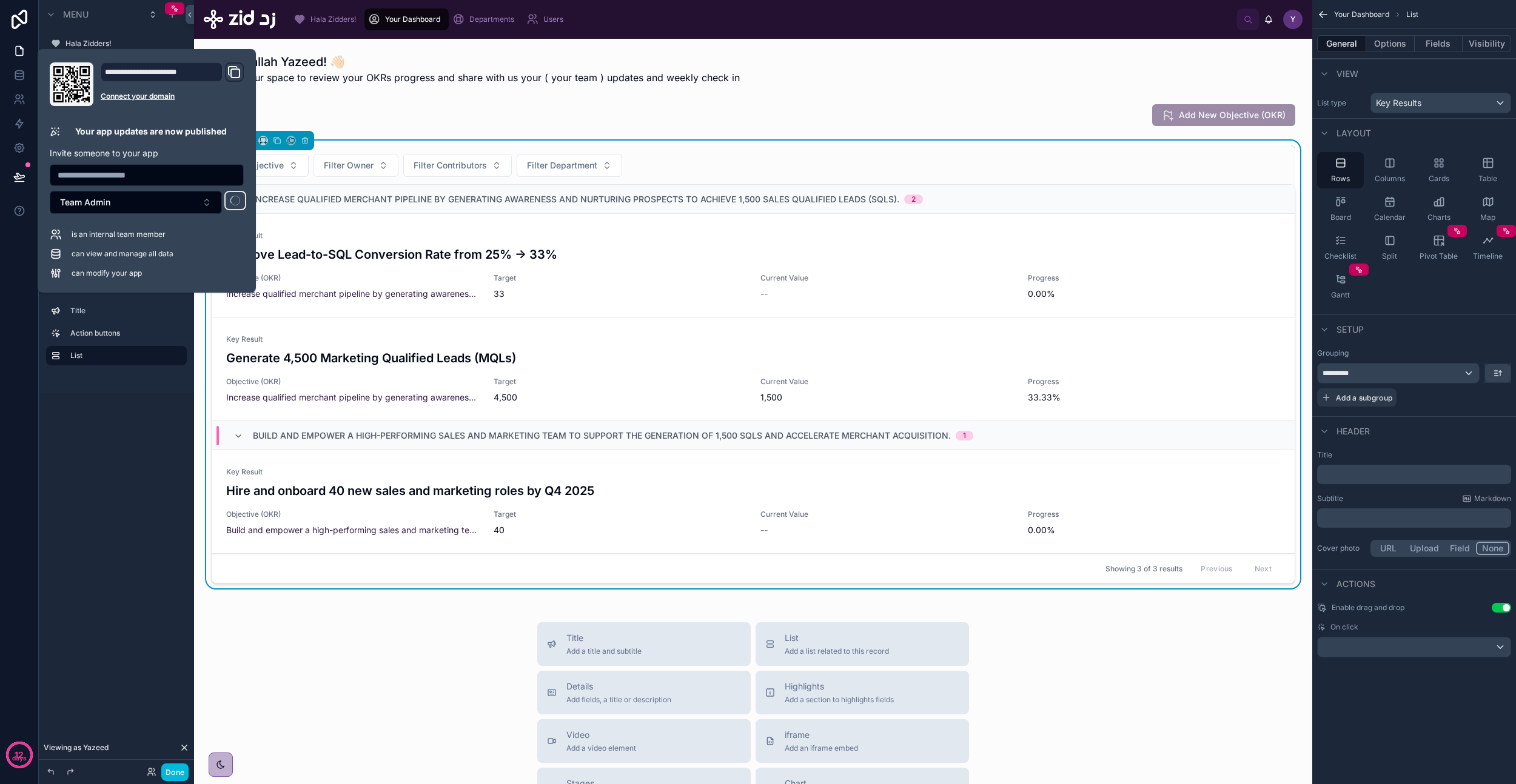
click at [124, 497] on div "Menu Hala Zidders! Your Dashboard Departments Users Hidden pages Objectives Key…" at bounding box center [116, 385] width 155 height 769
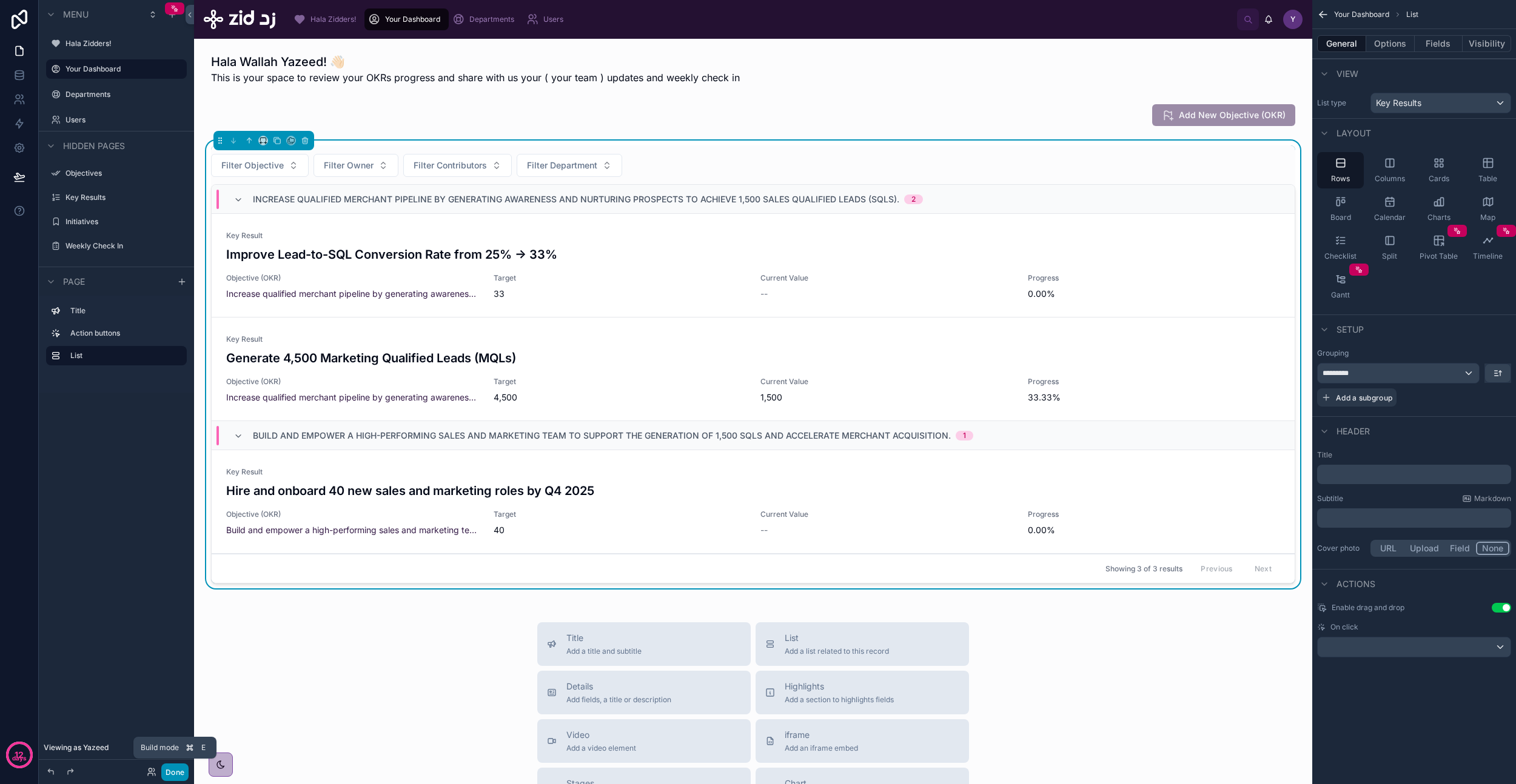
click at [177, 775] on button "Done" at bounding box center [174, 772] width 27 height 18
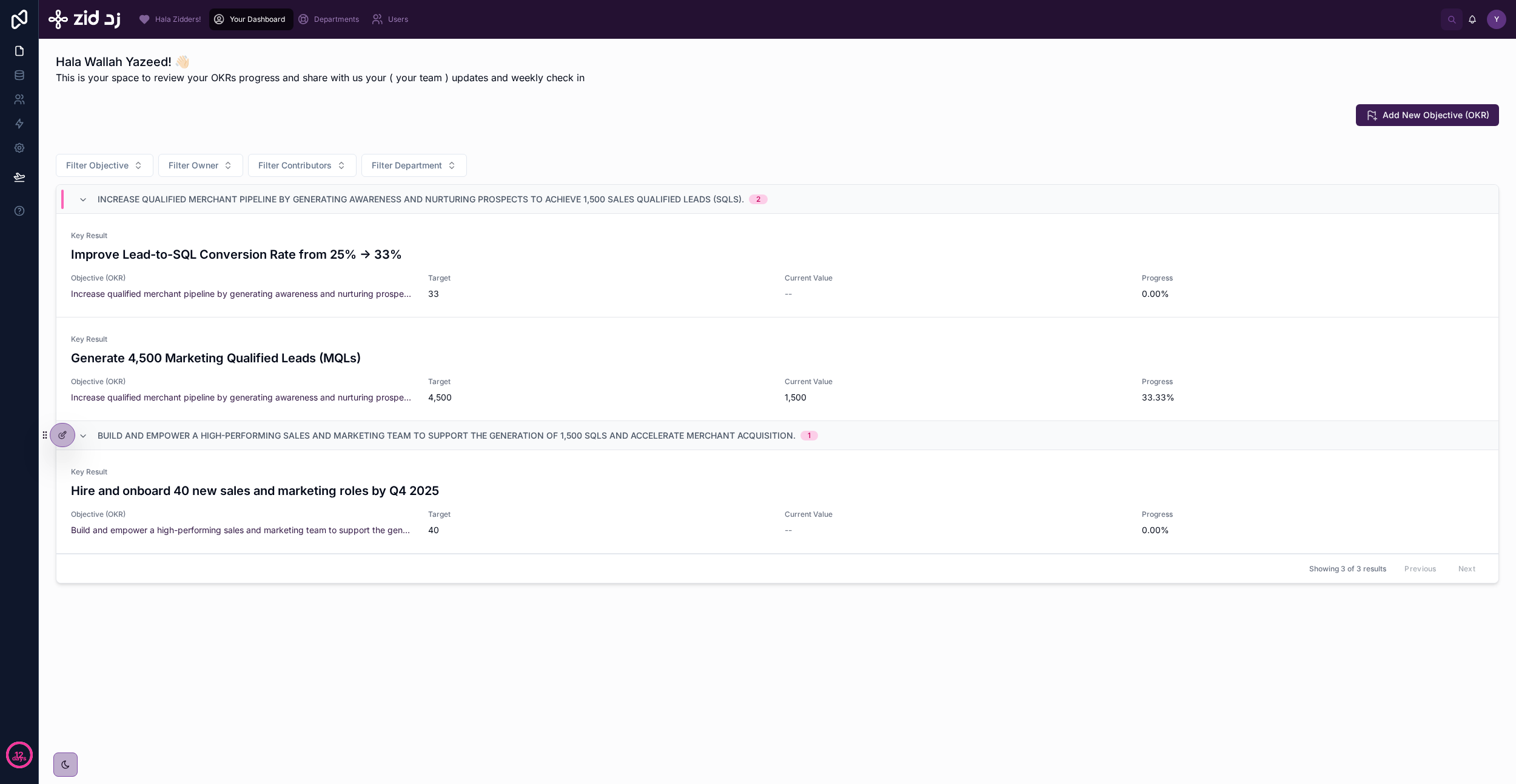
click at [244, 683] on div "Hala Wallah Yazeed! 👋🏻 This is your space to review your OKRs progress and shar…" at bounding box center [777, 365] width 1477 height 652
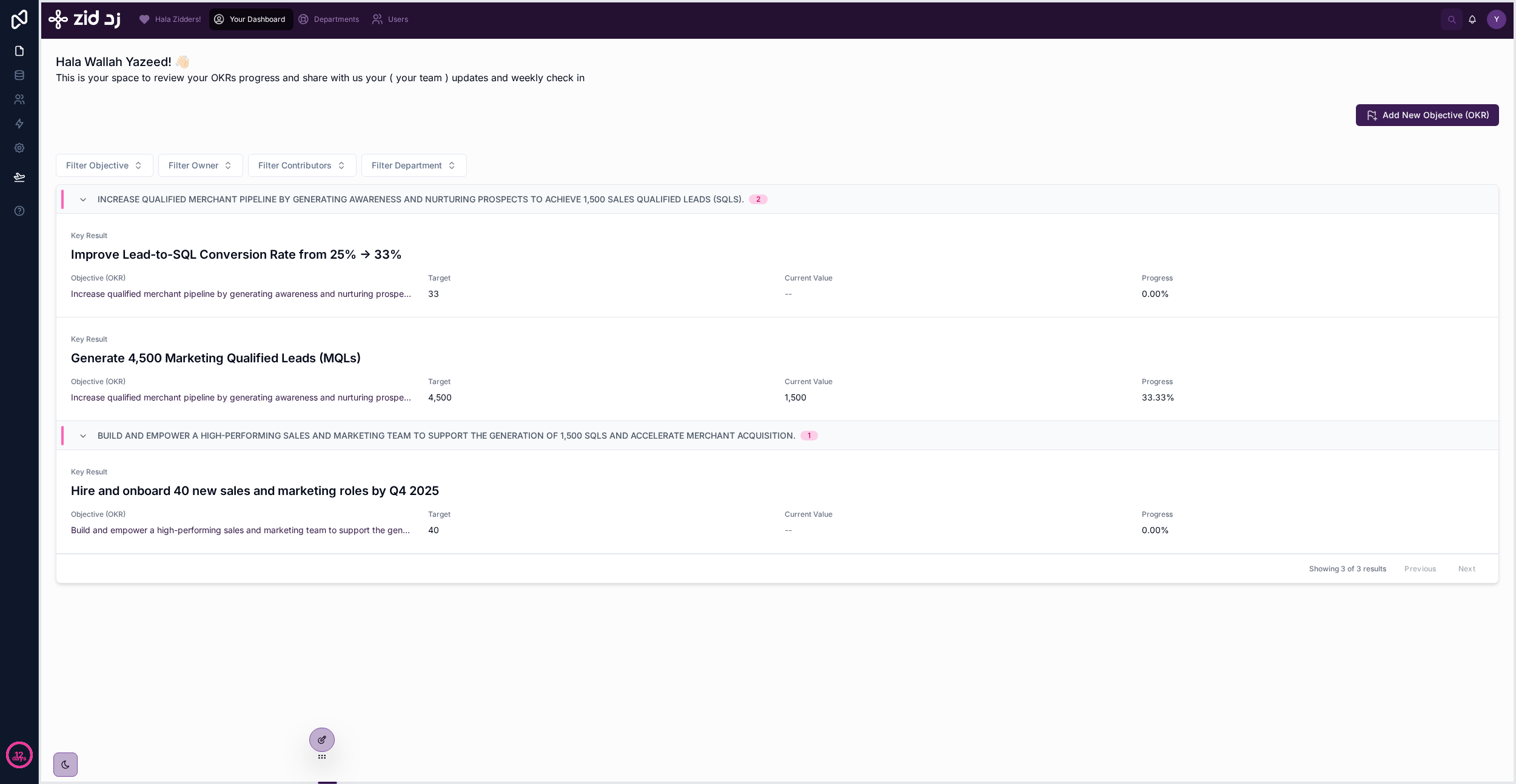
drag, startPoint x: 46, startPoint y: 437, endPoint x: 315, endPoint y: 742, distance: 406.7
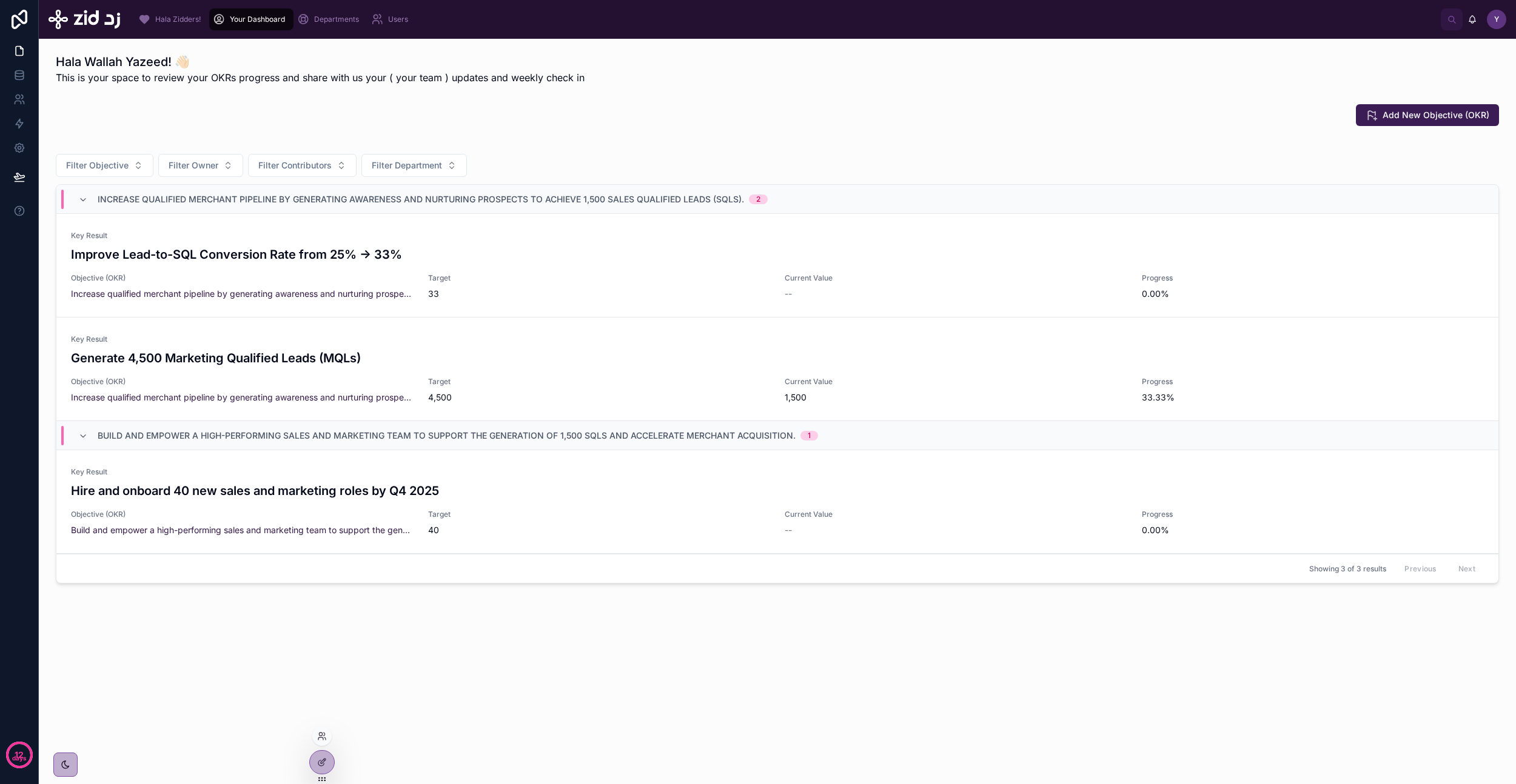
click at [183, 629] on div "Hala Wallah Yazeed! 👋🏻 This is your space to review your OKRs progress and shar…" at bounding box center [777, 354] width 1477 height 632
click at [651, 101] on div "Add New Objective (OKR)" at bounding box center [777, 115] width 1458 height 32
click at [316, 763] on div at bounding box center [322, 762] width 24 height 23
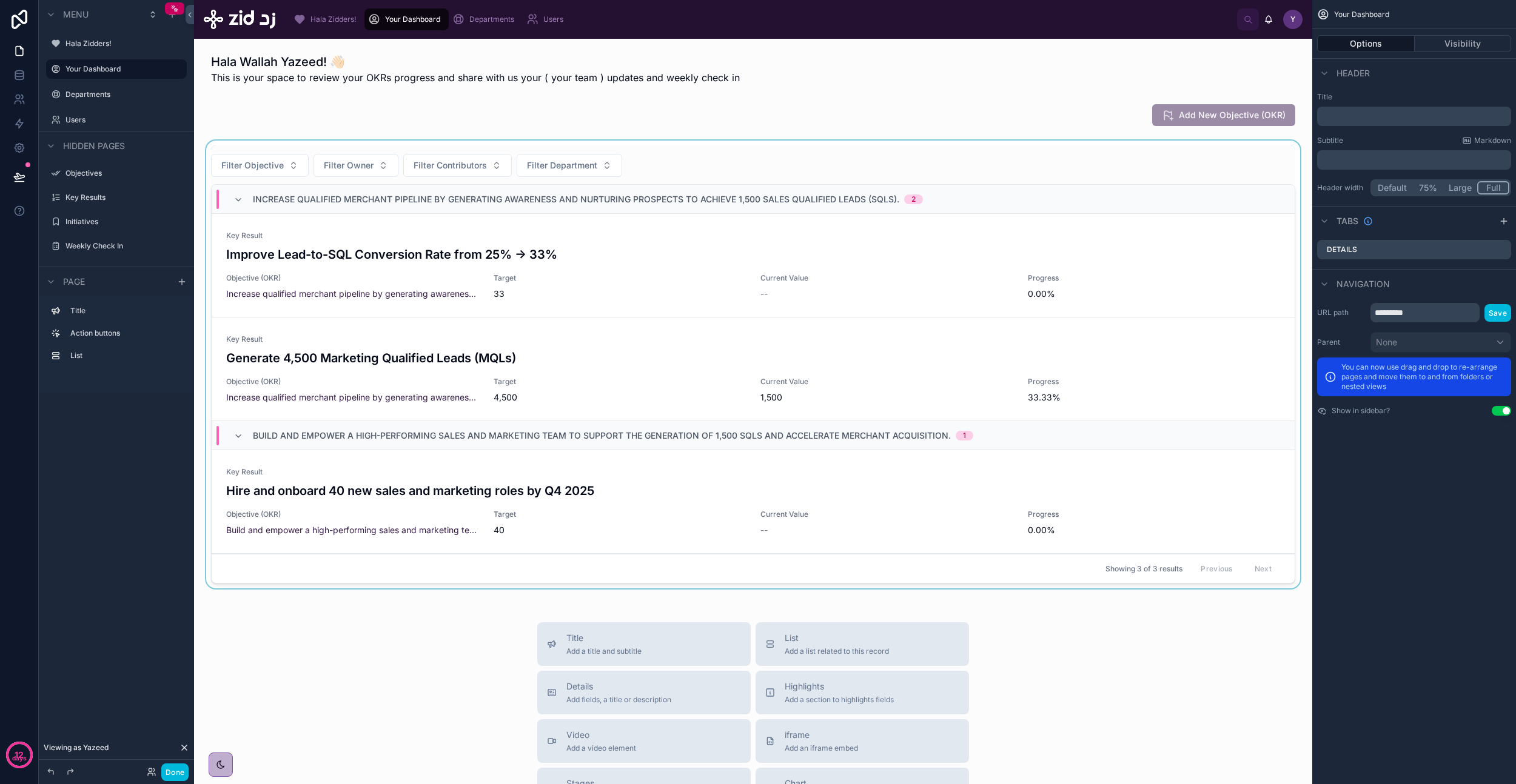
click at [999, 252] on div at bounding box center [753, 367] width 1099 height 453
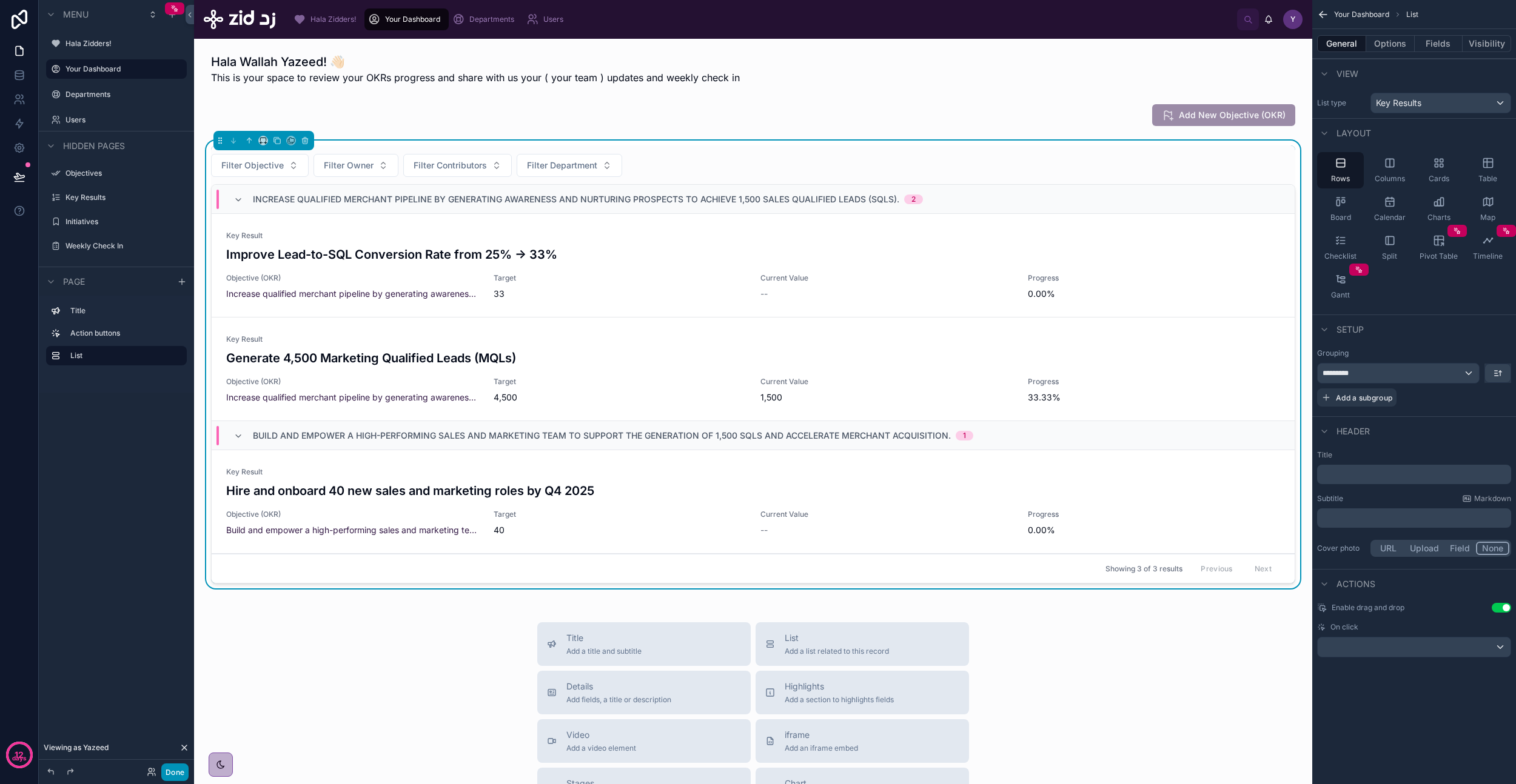
click at [177, 770] on button "Done" at bounding box center [174, 772] width 27 height 18
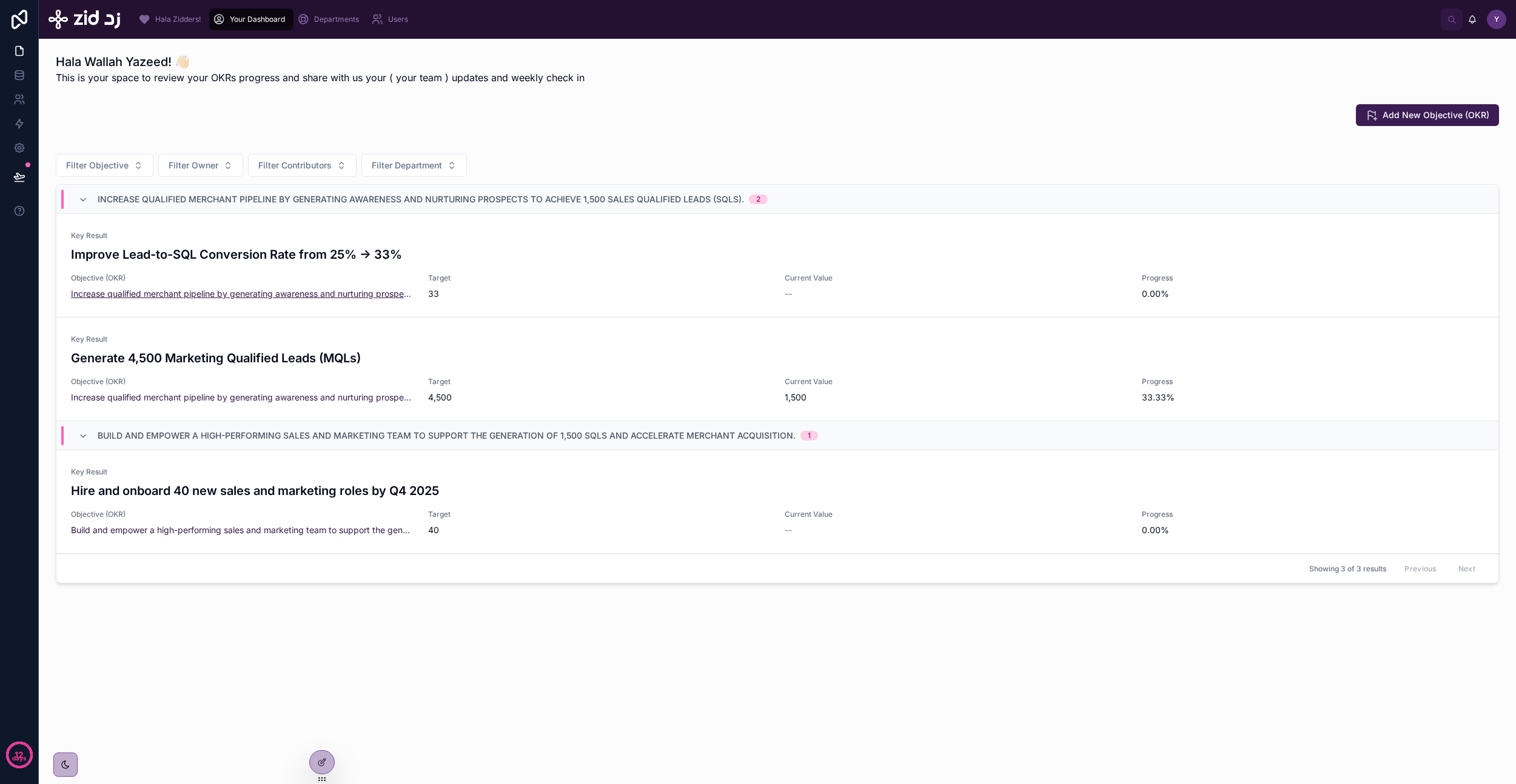
click at [337, 295] on span "Increase qualified merchant pipeline by generating awareness and nurturing pros…" at bounding box center [242, 293] width 343 height 12
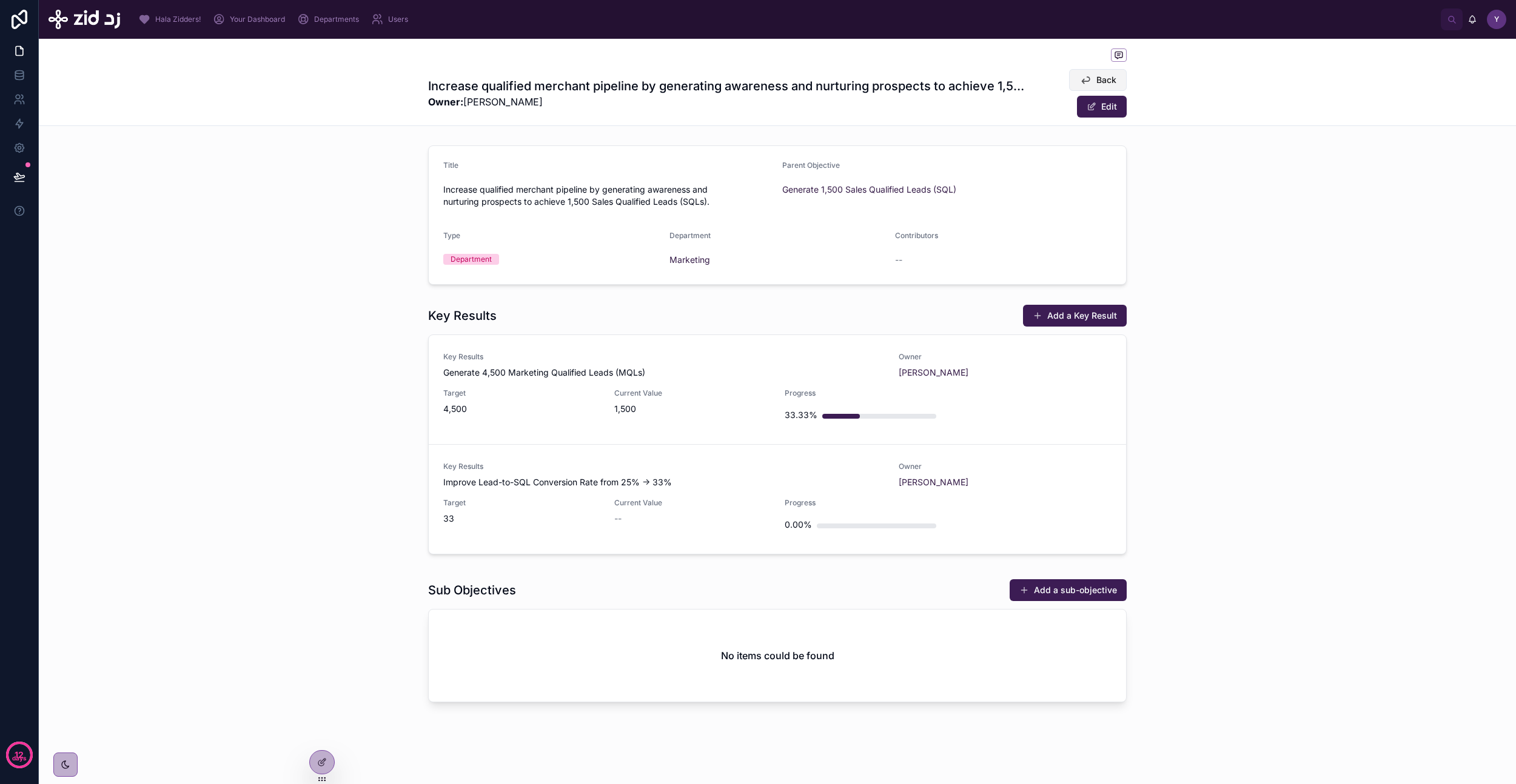
click at [1086, 80] on icon at bounding box center [1085, 80] width 12 height 12
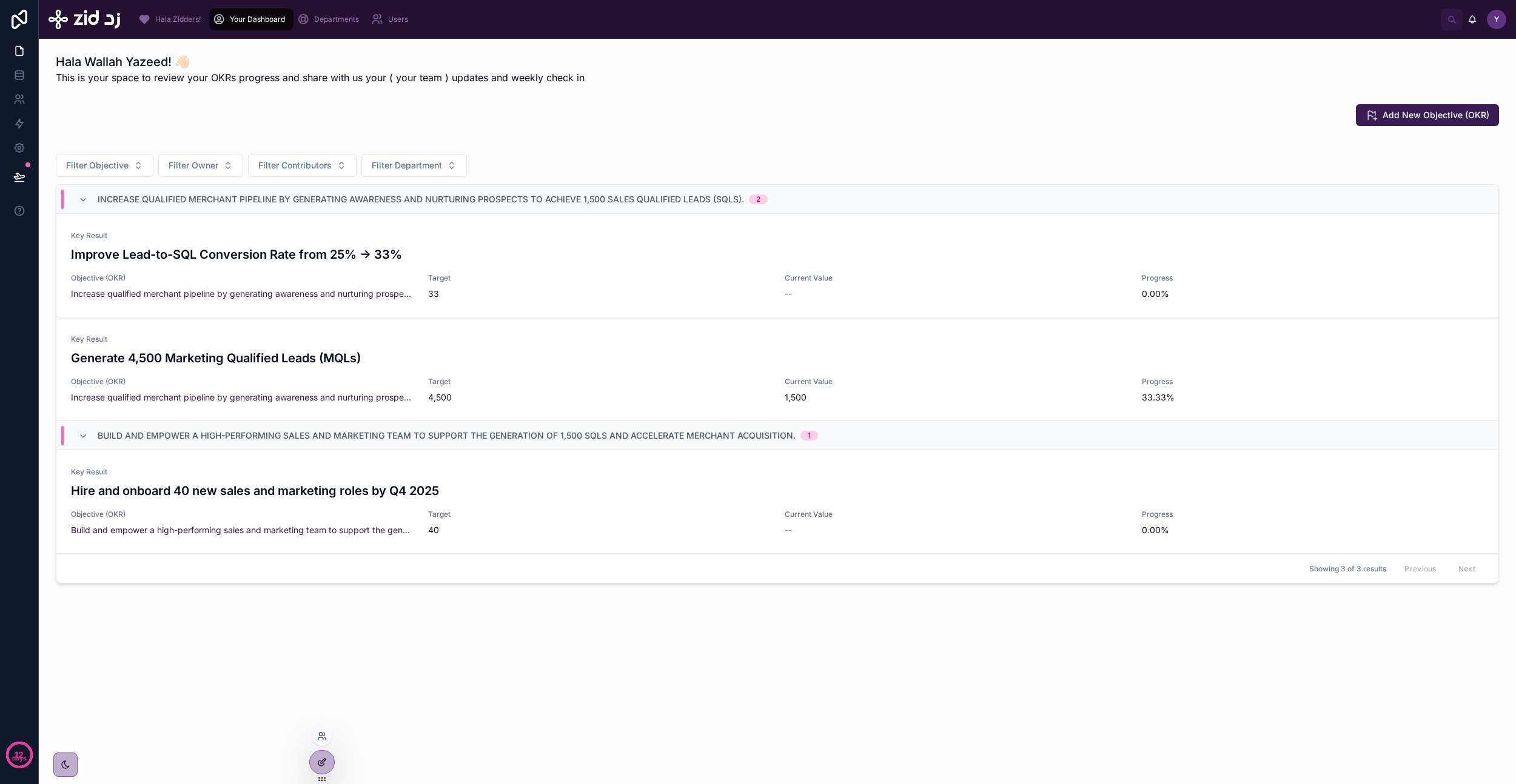
click at [327, 760] on div at bounding box center [322, 762] width 24 height 23
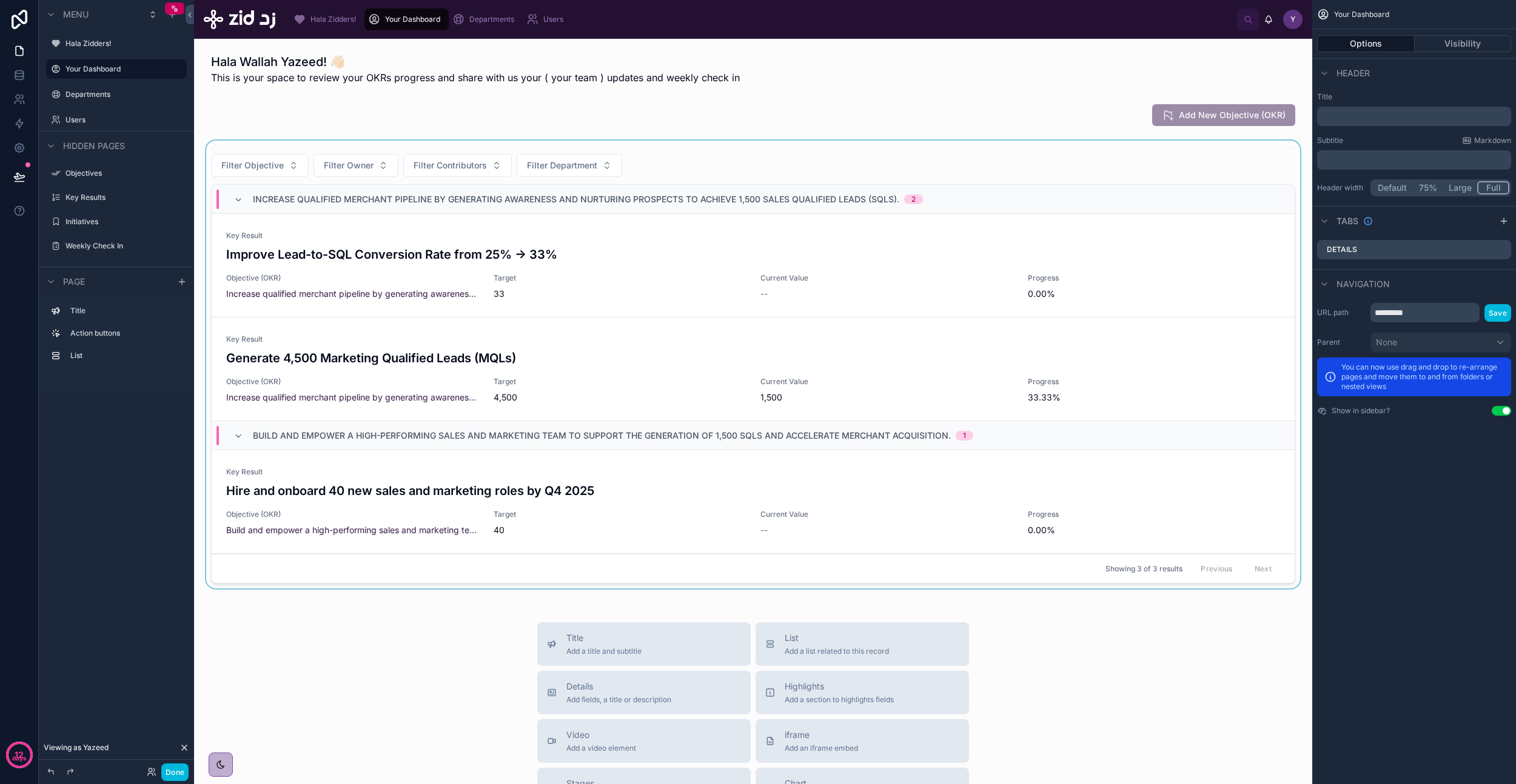
click at [662, 330] on div at bounding box center [753, 367] width 1099 height 453
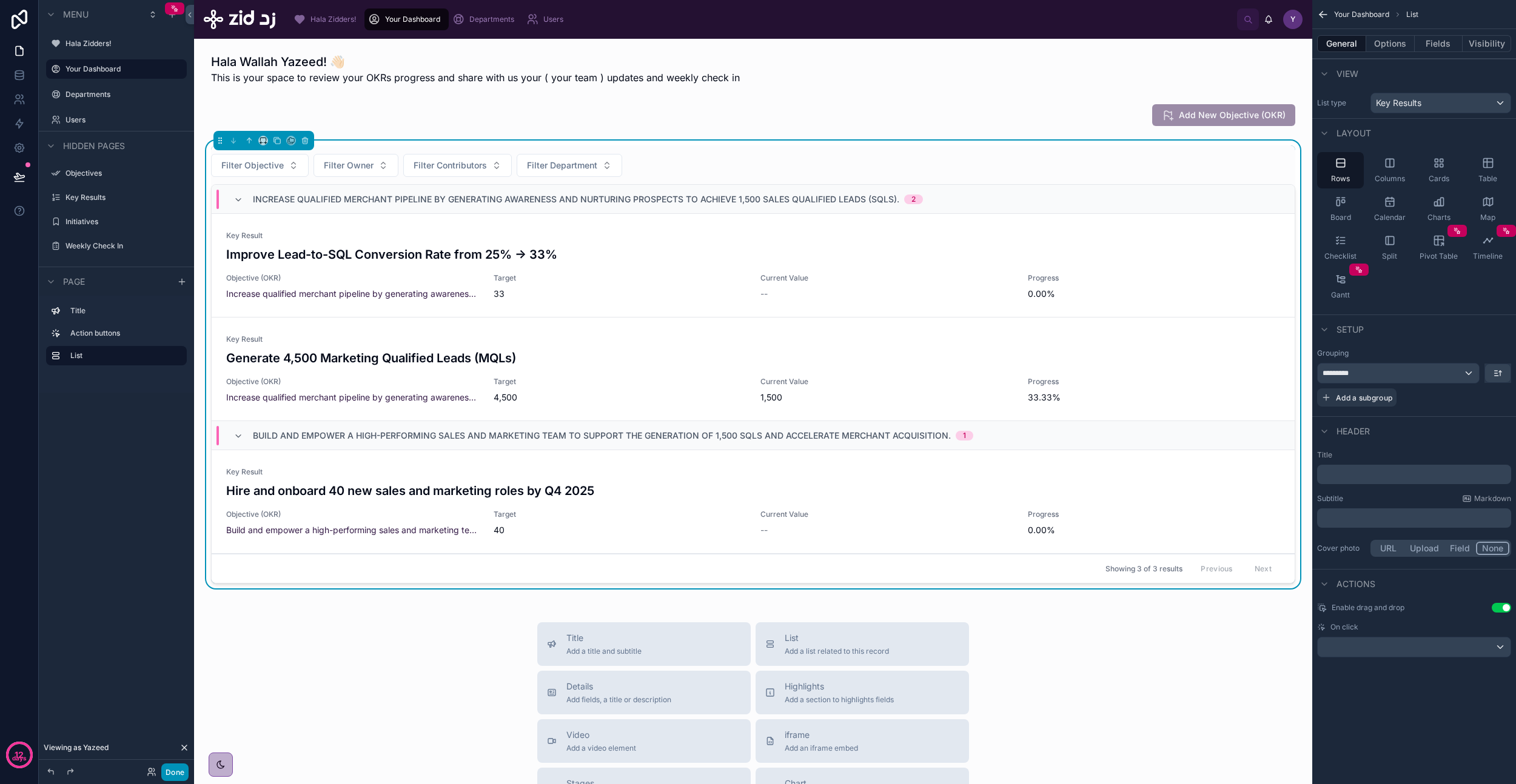
click at [171, 772] on button "Done" at bounding box center [174, 772] width 27 height 18
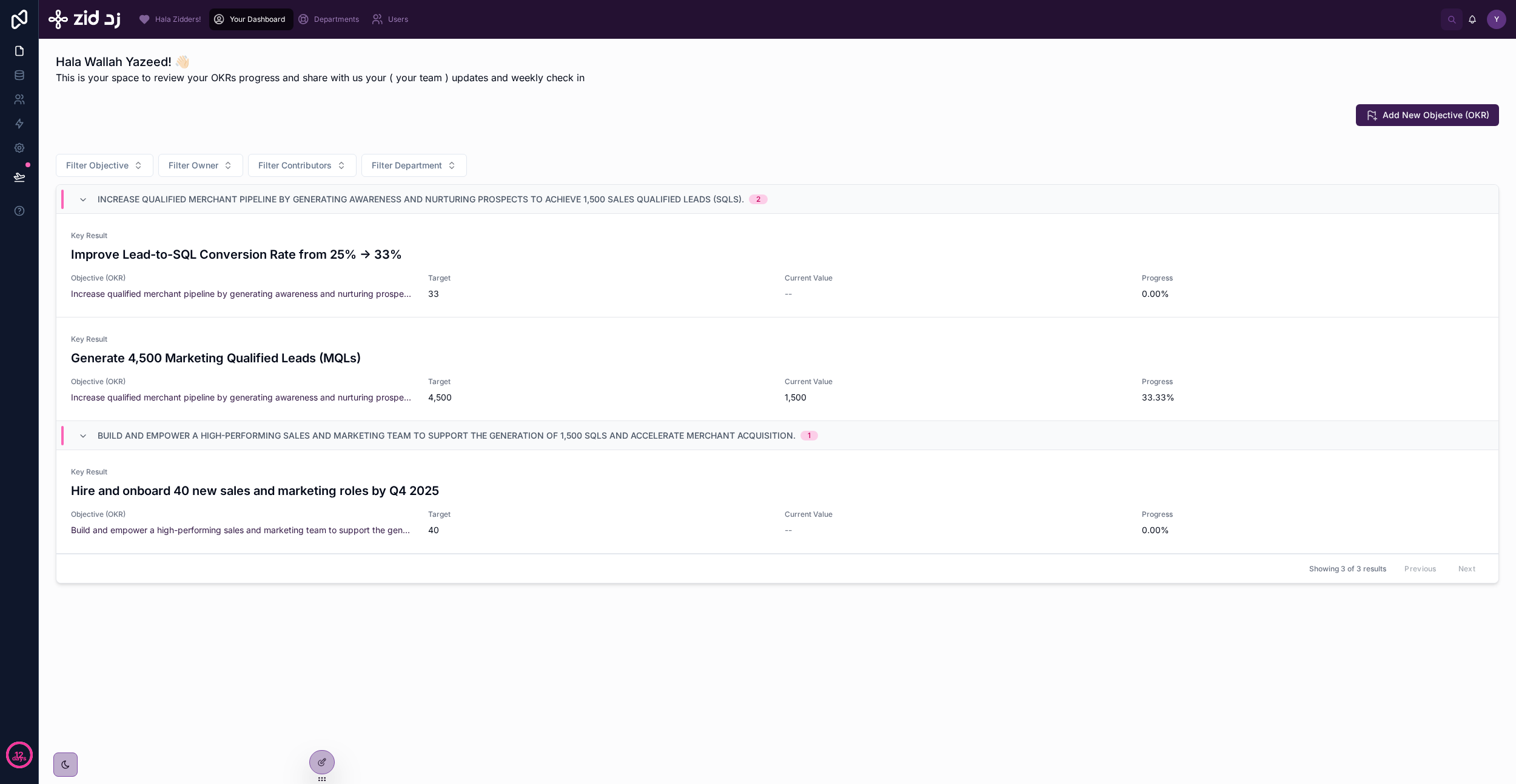
click at [308, 257] on h3 "Improve Lead-to-SQL Conversion Rate from 25% → 33%" at bounding box center [777, 254] width 1413 height 18
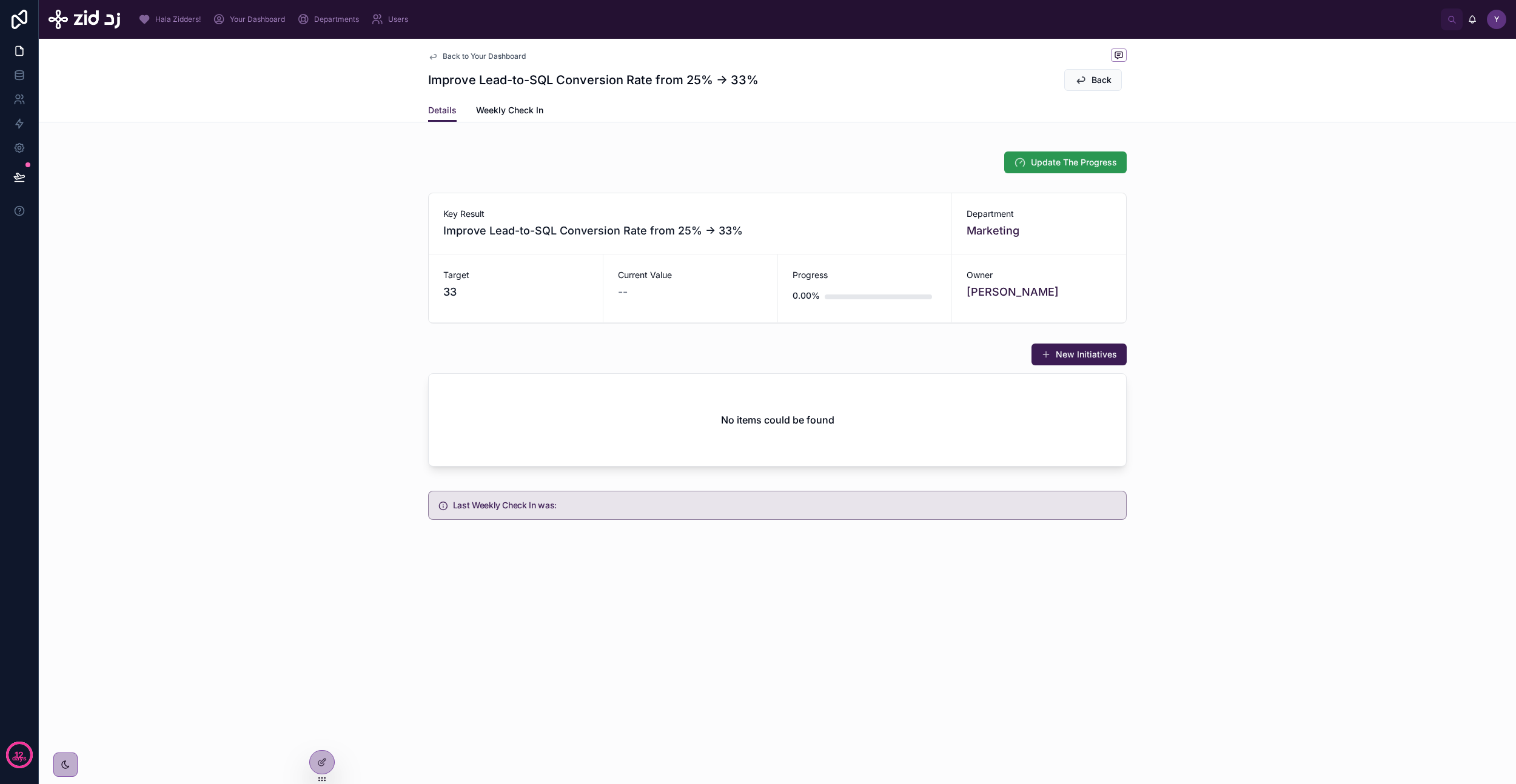
click at [1074, 163] on span "Update The Progress" at bounding box center [1074, 163] width 86 height 12
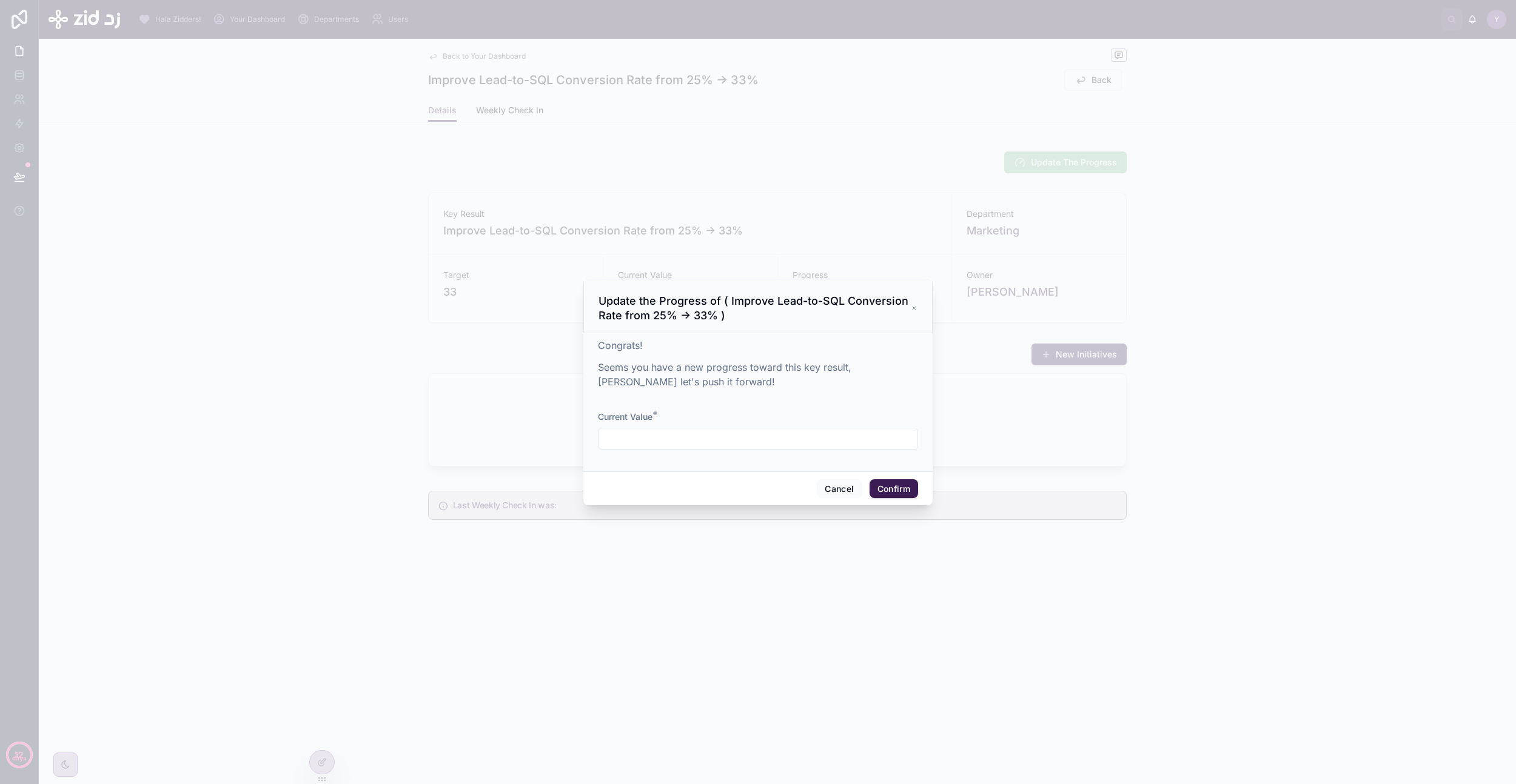
click at [641, 437] on input "text" at bounding box center [757, 438] width 319 height 17
type input "**"
click at [887, 491] on button "Confirm" at bounding box center [894, 489] width 49 height 19
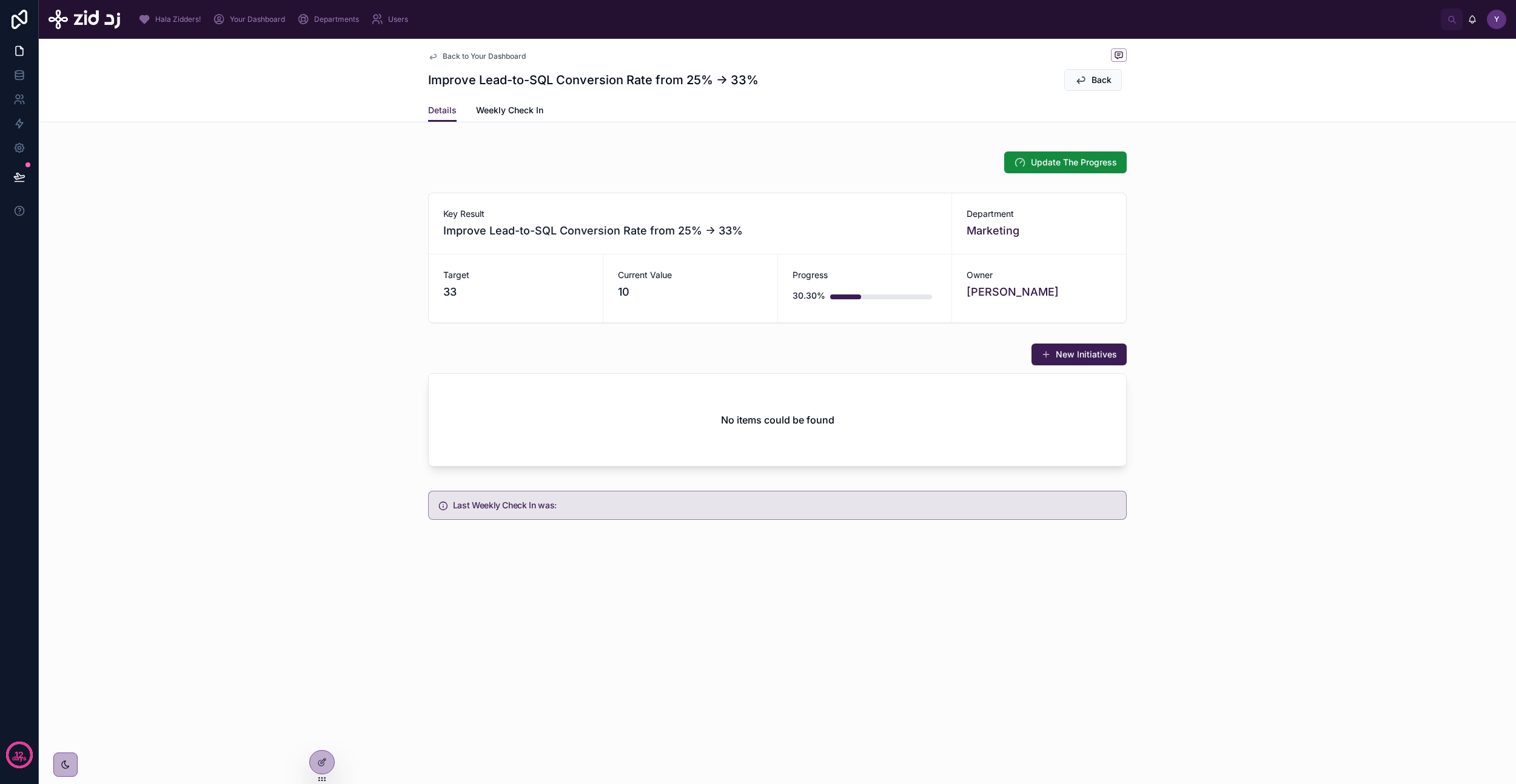
click at [1351, 379] on div "New Initiatives No items could be found" at bounding box center [777, 407] width 1477 height 138
click at [322, 761] on icon at bounding box center [323, 761] width 5 height 5
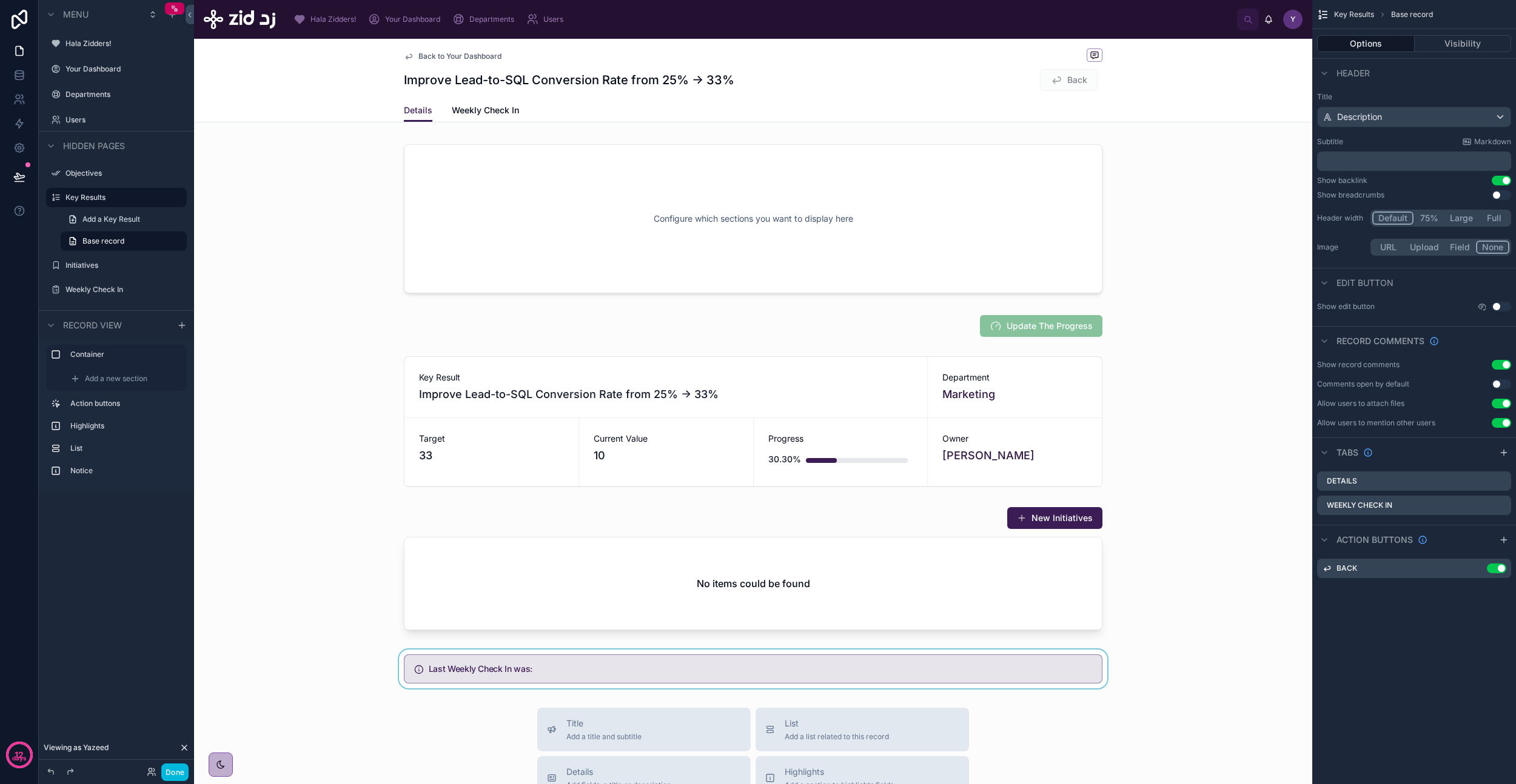
click at [673, 673] on div at bounding box center [753, 669] width 1118 height 39
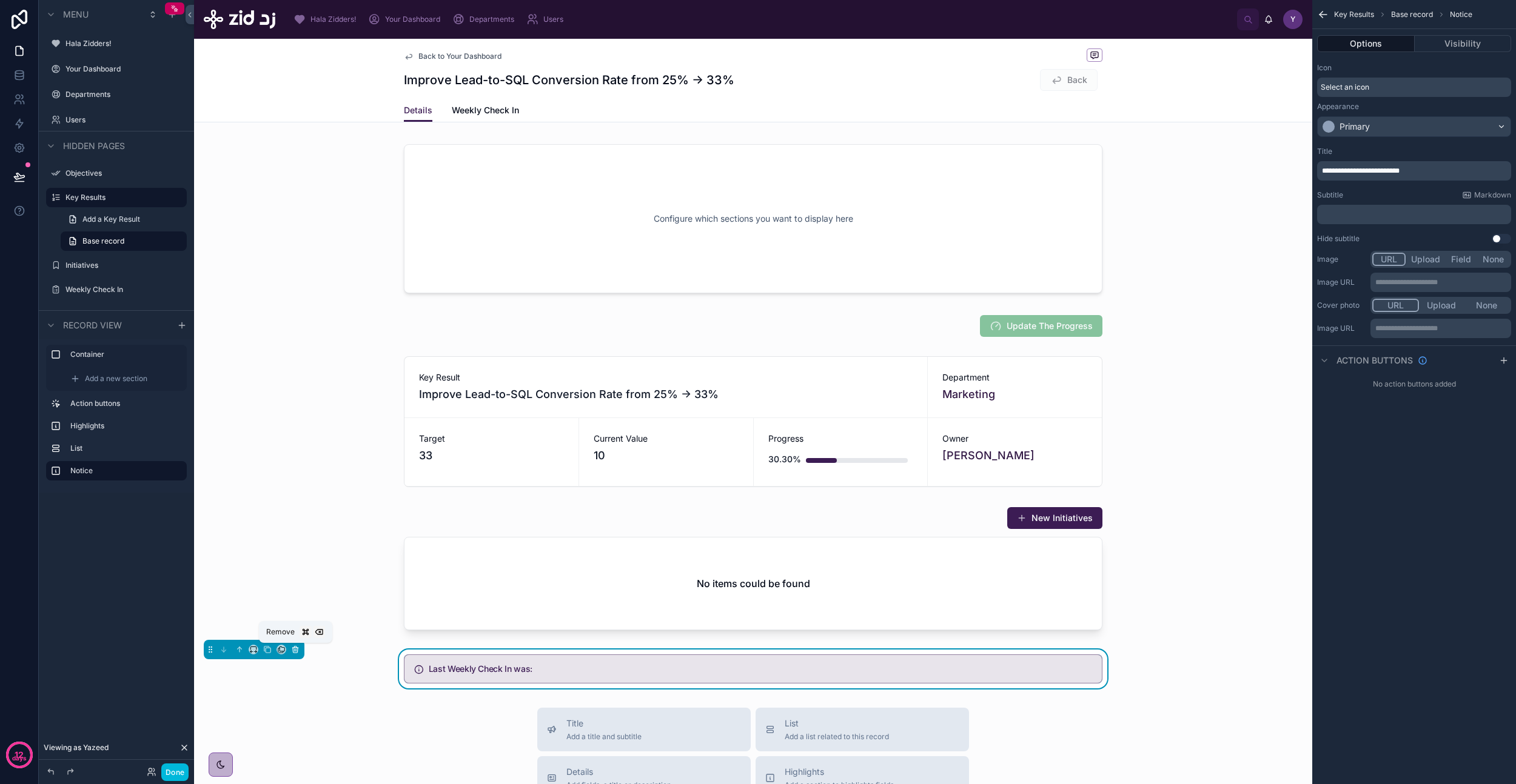
click at [296, 650] on icon at bounding box center [296, 649] width 0 height 2
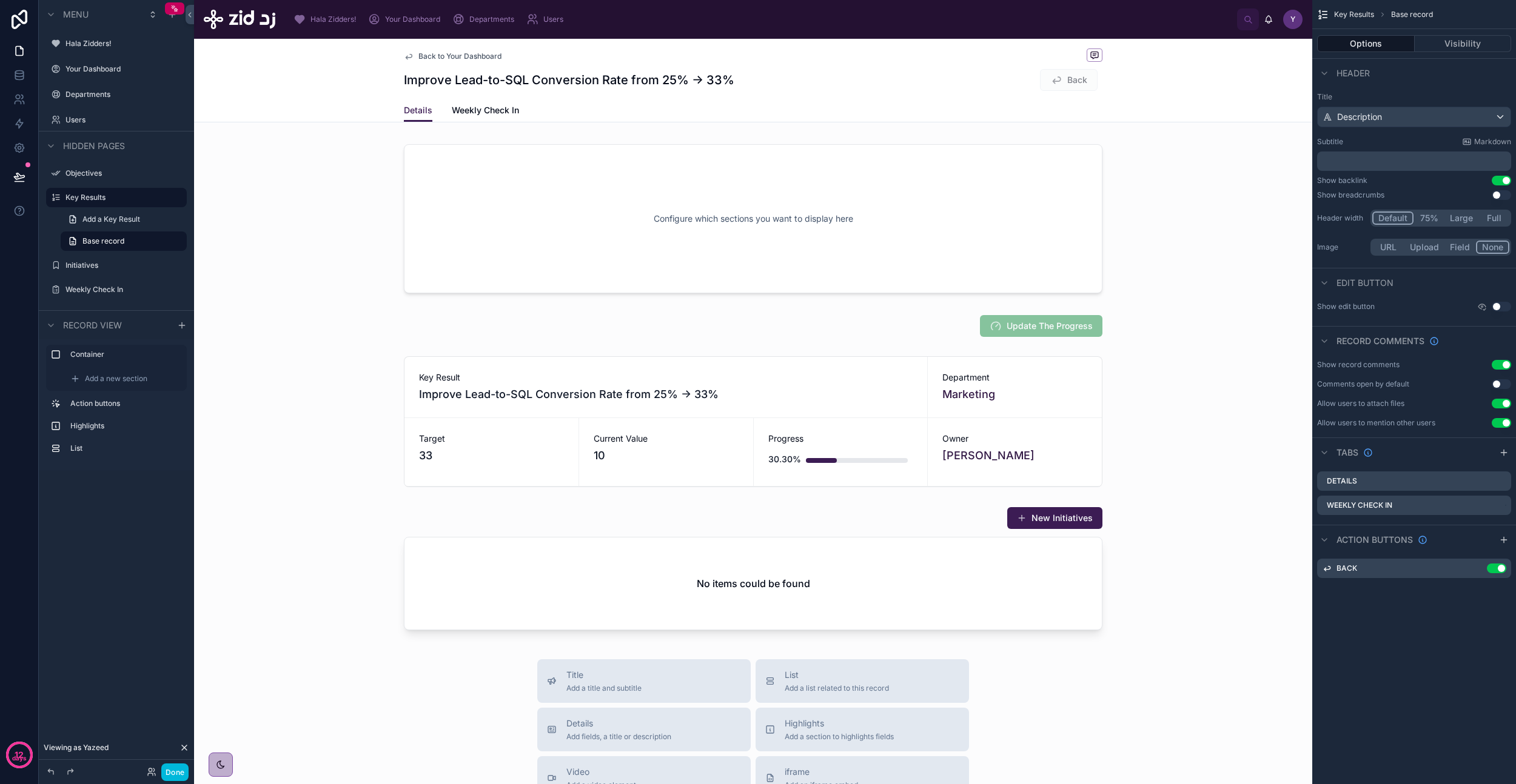
click at [487, 112] on span "Weekly Check In" at bounding box center [485, 110] width 67 height 12
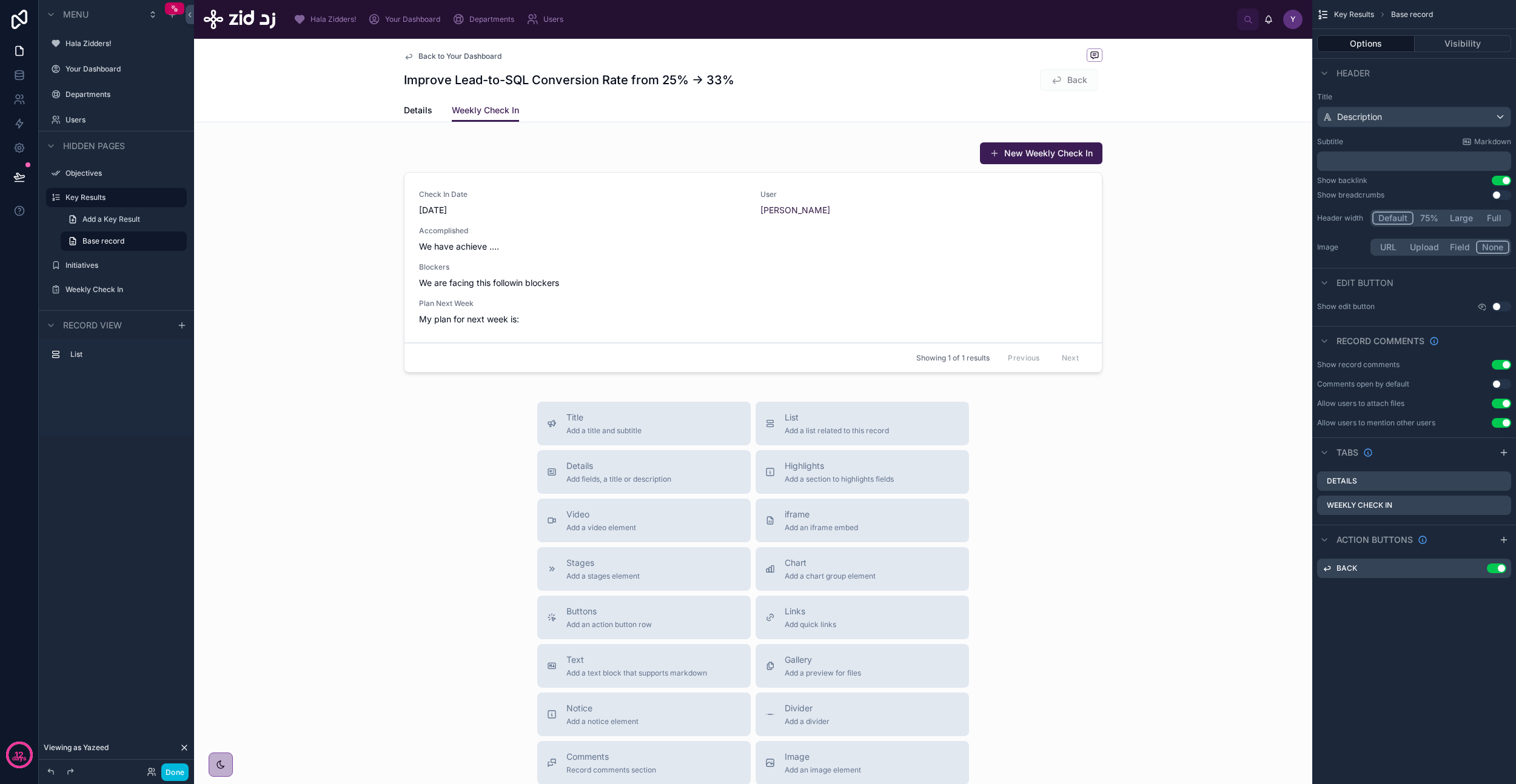
click at [396, 115] on div "Details Weekly Check In" at bounding box center [754, 110] width 1104 height 23
click at [411, 107] on span "Details" at bounding box center [418, 110] width 29 height 12
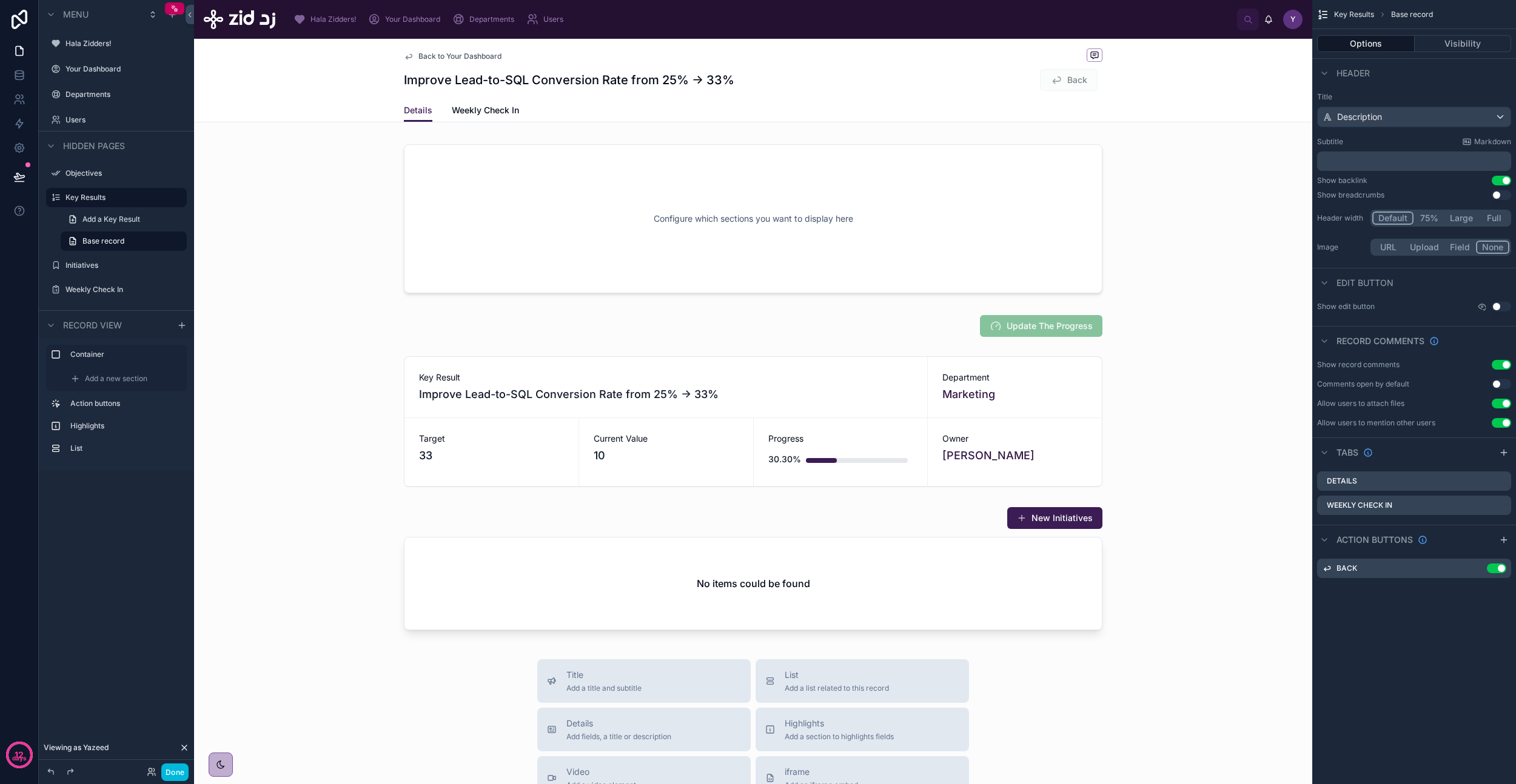
click at [462, 101] on link "Weekly Check In" at bounding box center [485, 111] width 67 height 24
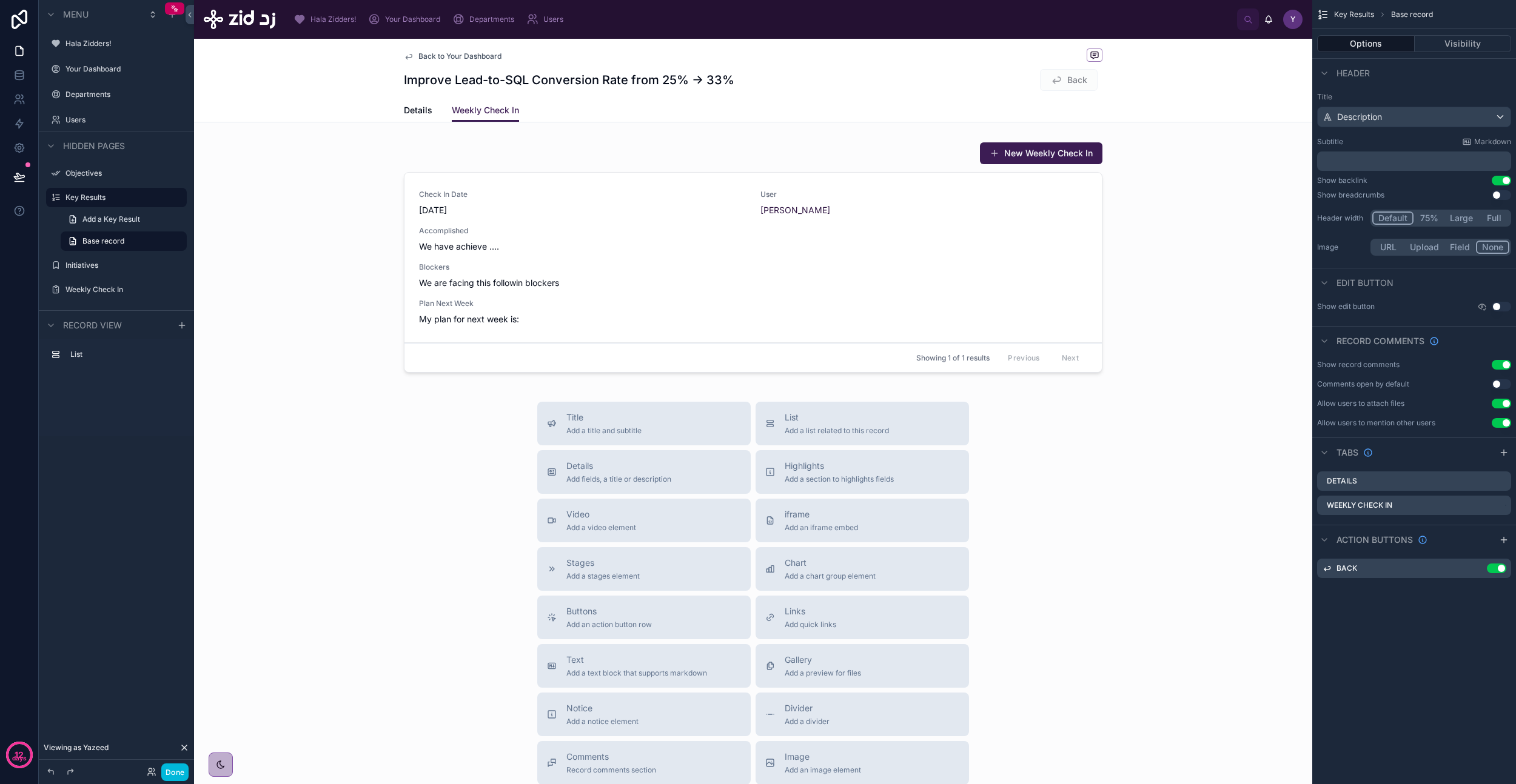
click at [416, 110] on span "Details" at bounding box center [418, 110] width 29 height 12
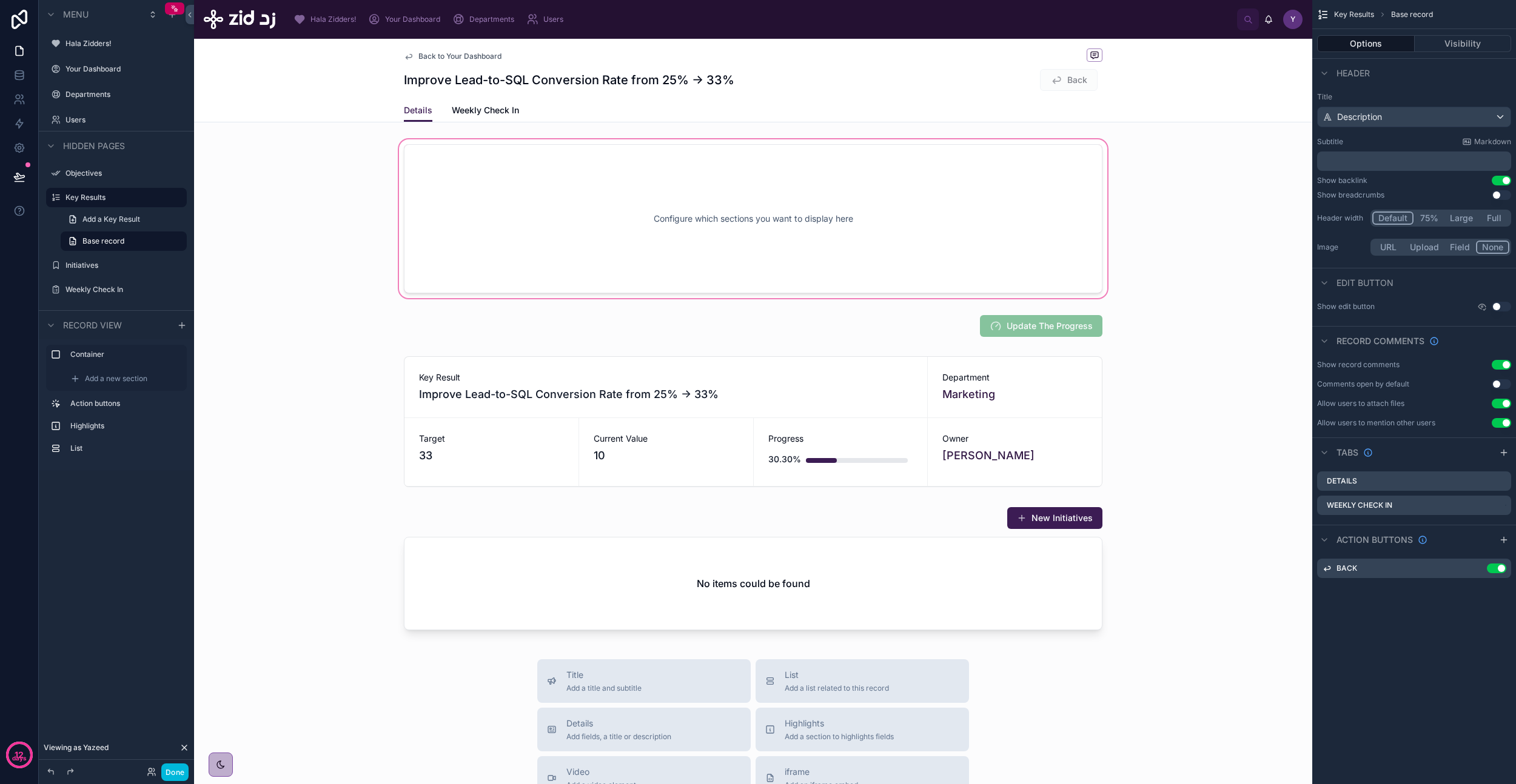
click at [575, 269] on div at bounding box center [753, 218] width 1118 height 163
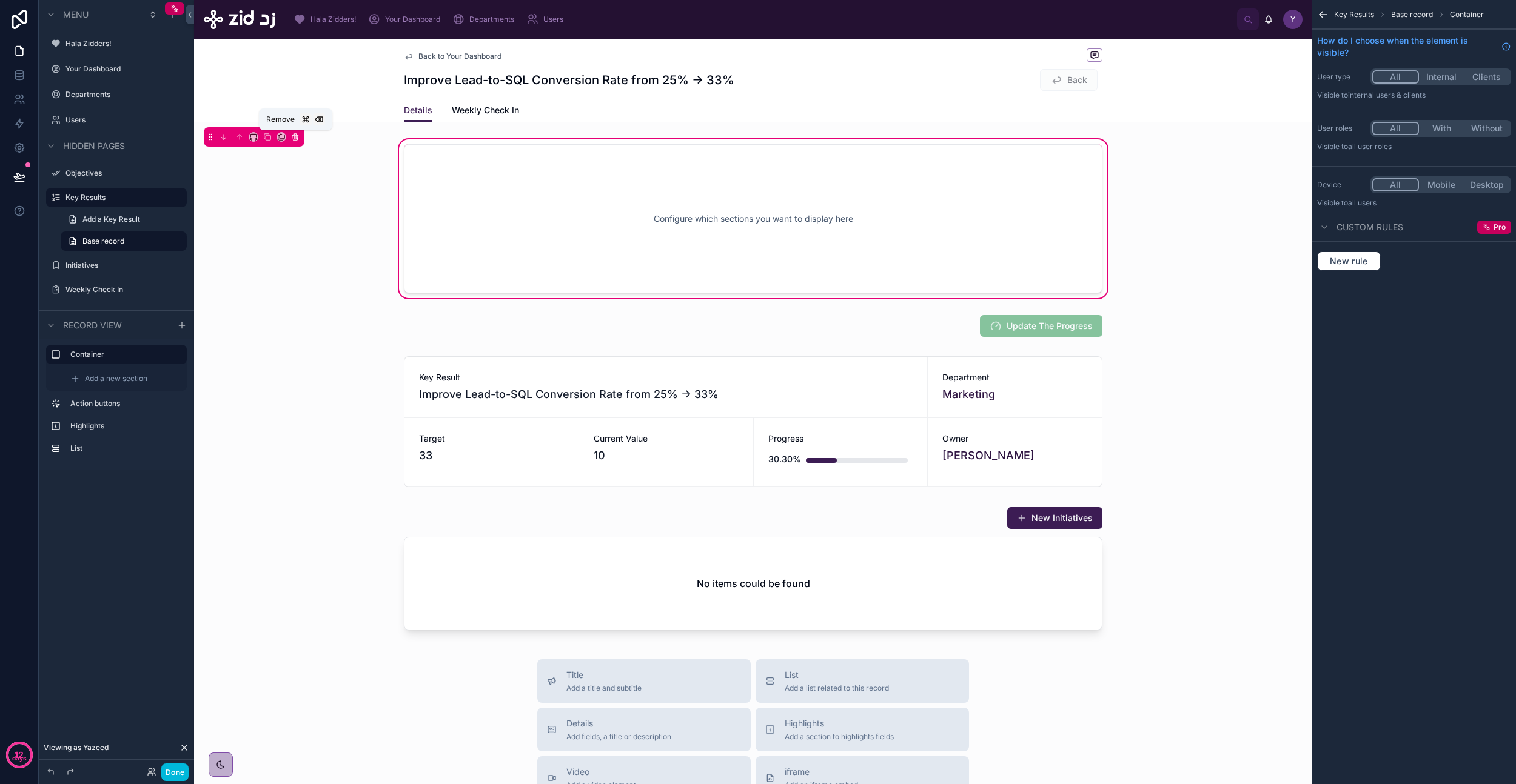
click at [297, 137] on icon at bounding box center [296, 137] width 9 height 9
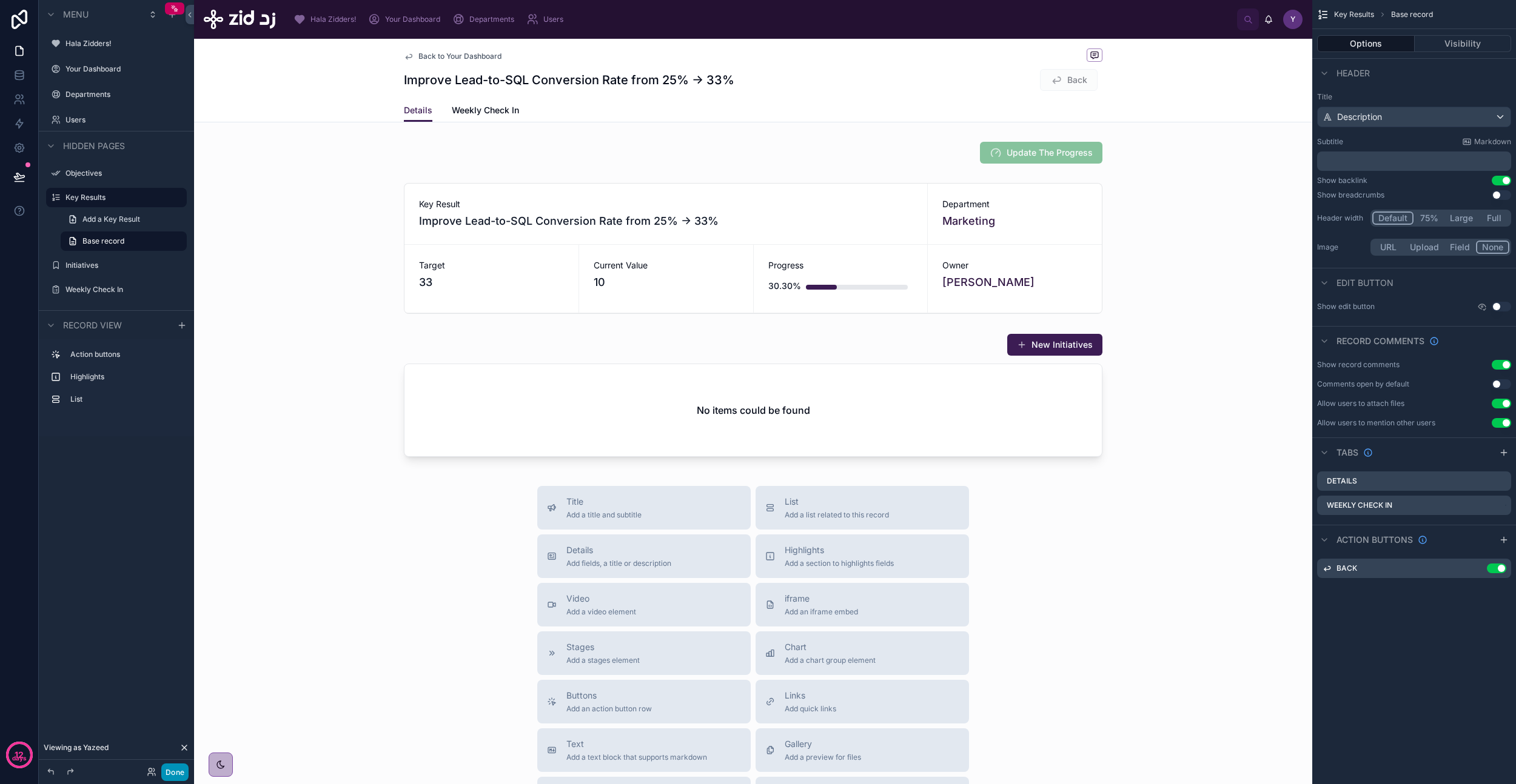
click at [179, 773] on button "Done" at bounding box center [174, 772] width 27 height 18
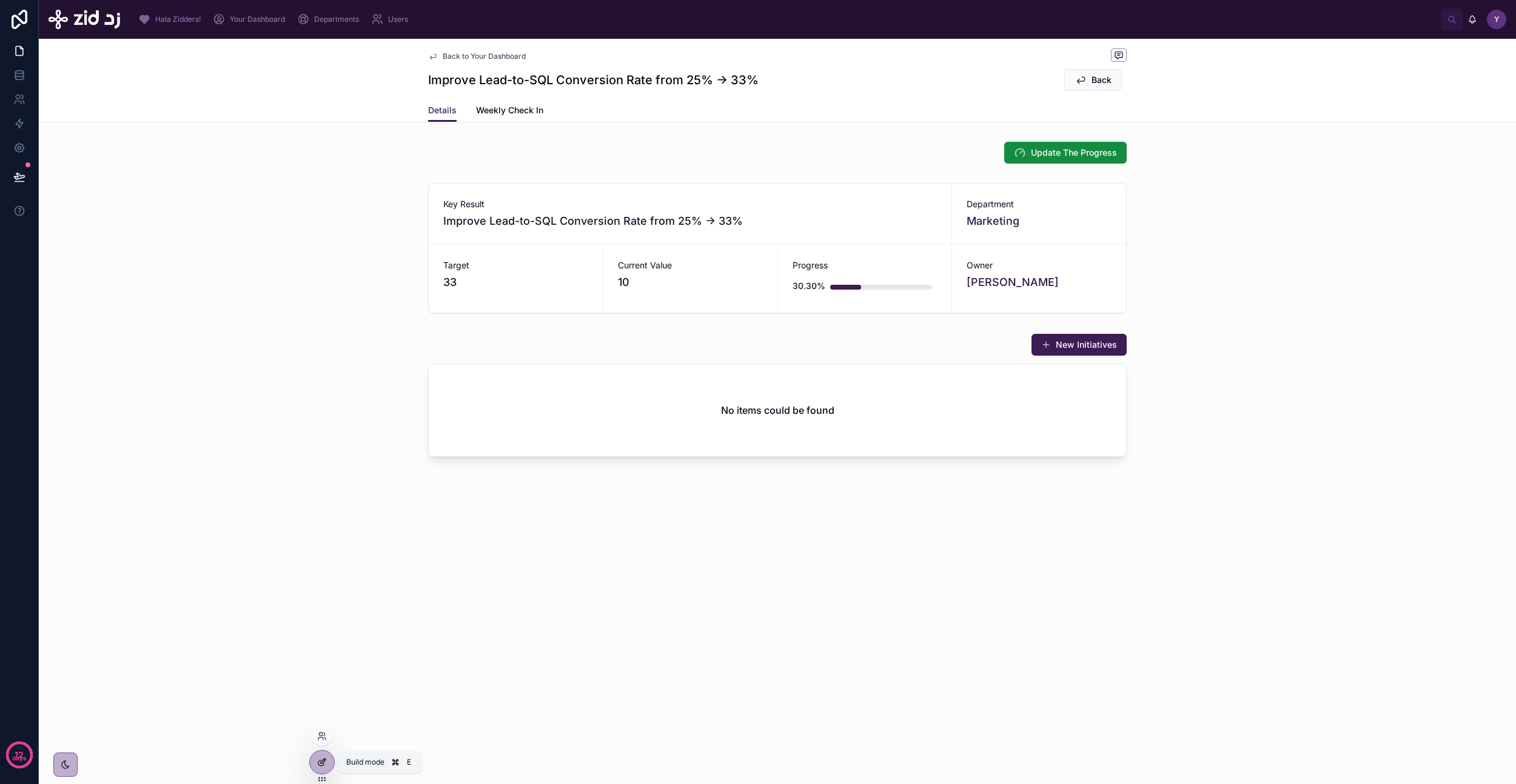
click at [324, 759] on icon at bounding box center [323, 761] width 5 height 5
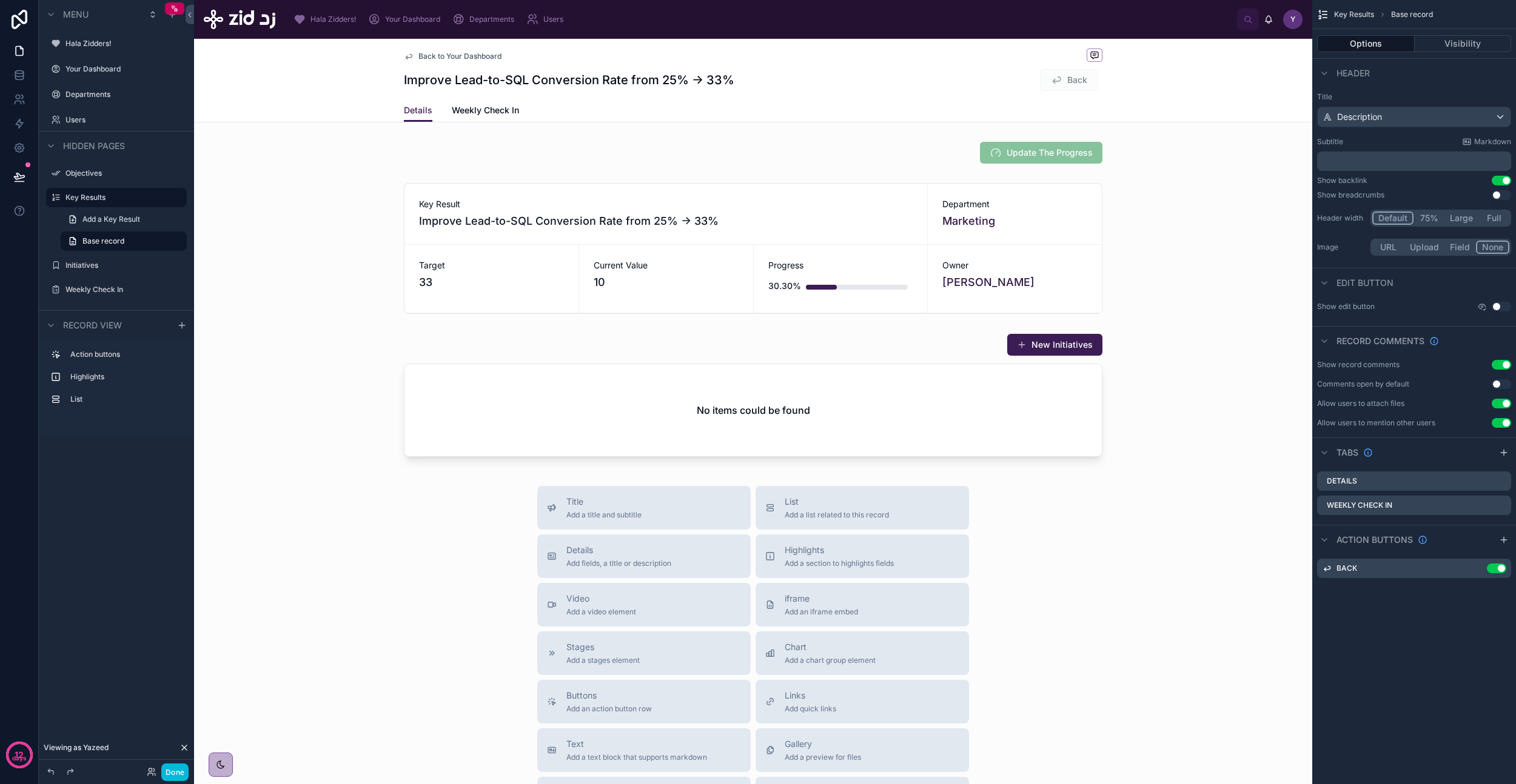
click at [1001, 91] on div "Back to Your Dashboard Improve Lead-to-SQL Conversion Rate from 25% → 33% Back" at bounding box center [753, 69] width 698 height 60
click at [177, 774] on button "Done" at bounding box center [174, 772] width 27 height 18
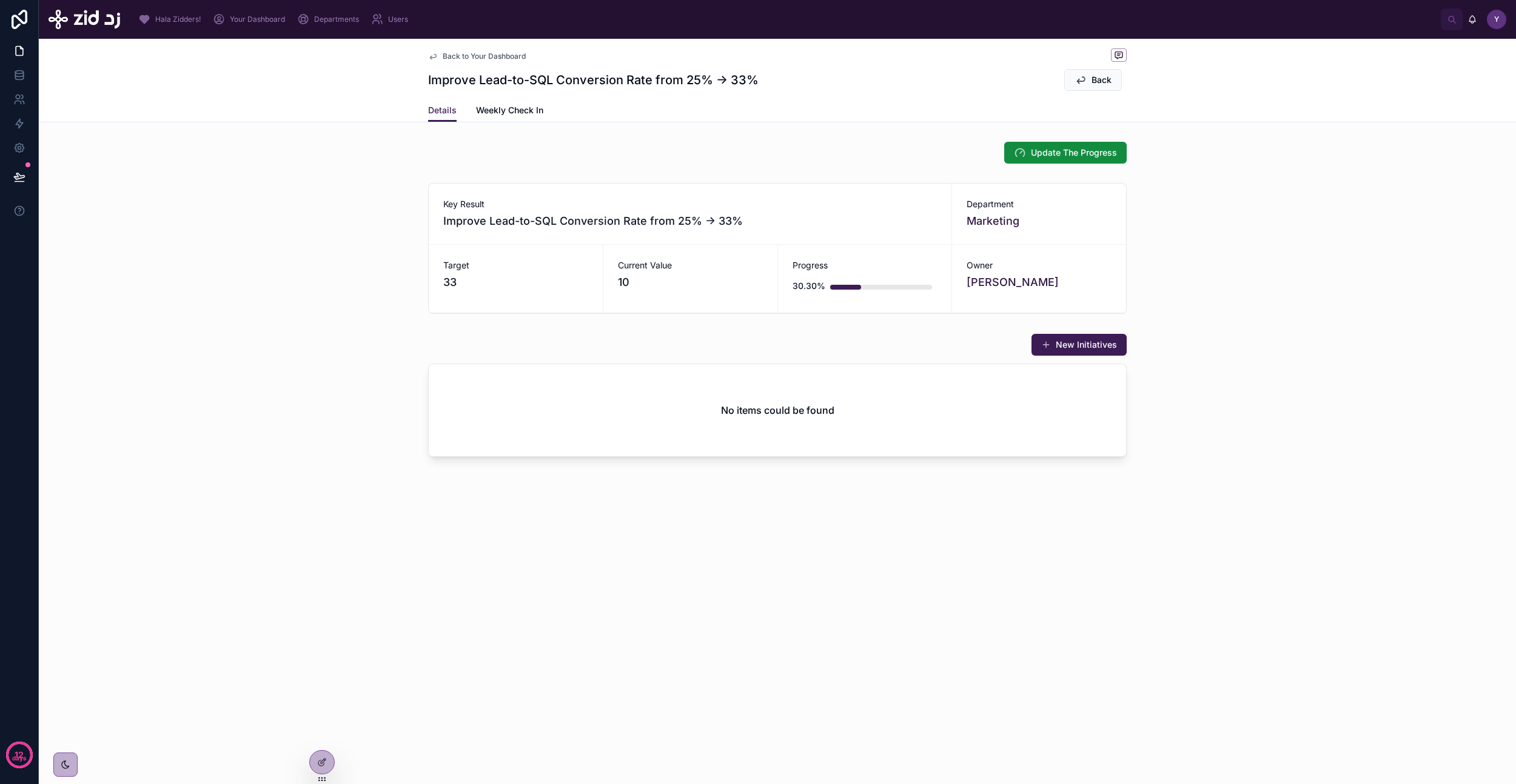
click at [230, 13] on div "Your Dashboard" at bounding box center [251, 19] width 77 height 19
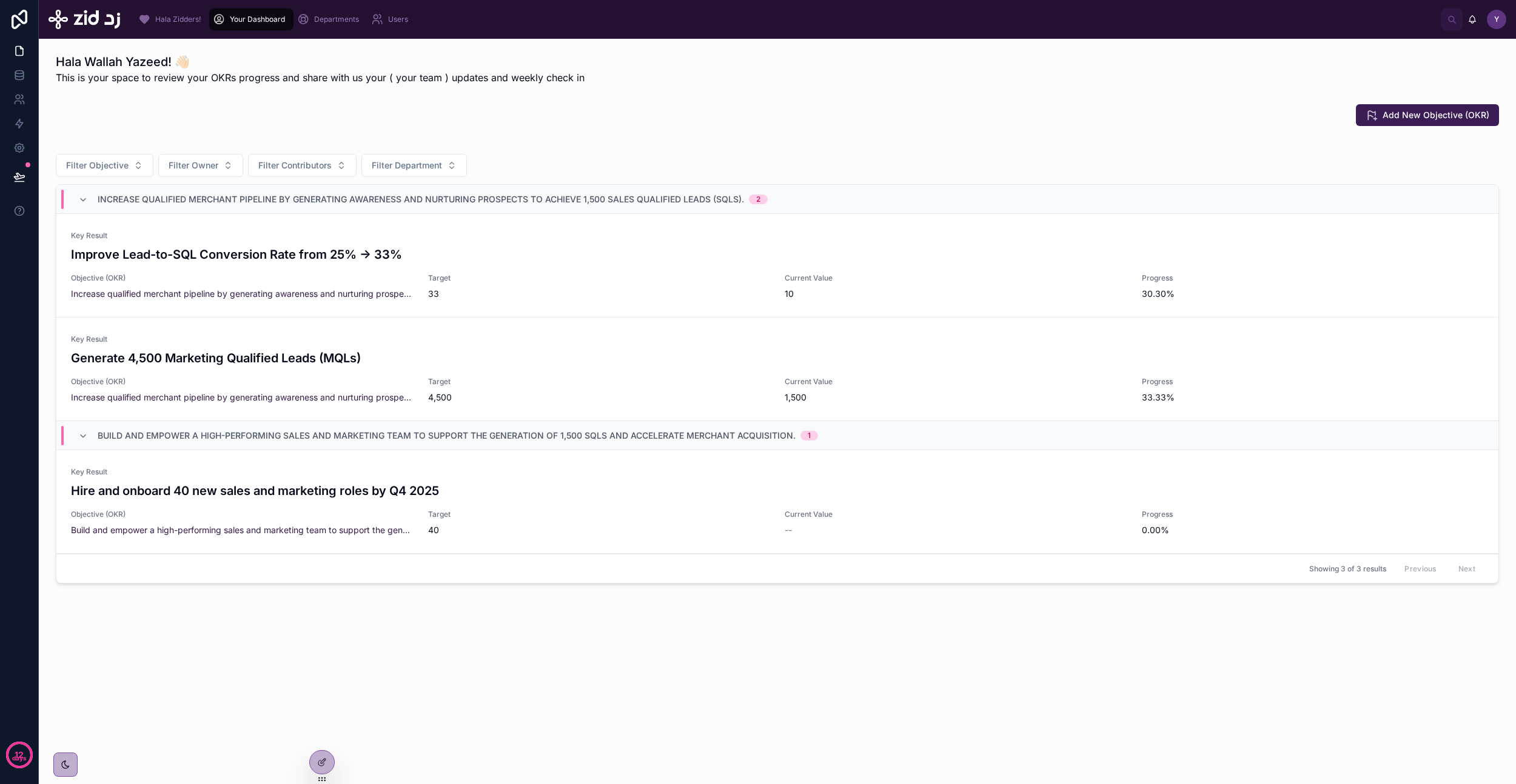
click at [532, 266] on div "Key Result Improve Lead-to-SQL Conversion Rate from 25% → 33% Objective (OKR) I…" at bounding box center [777, 266] width 1413 height 69
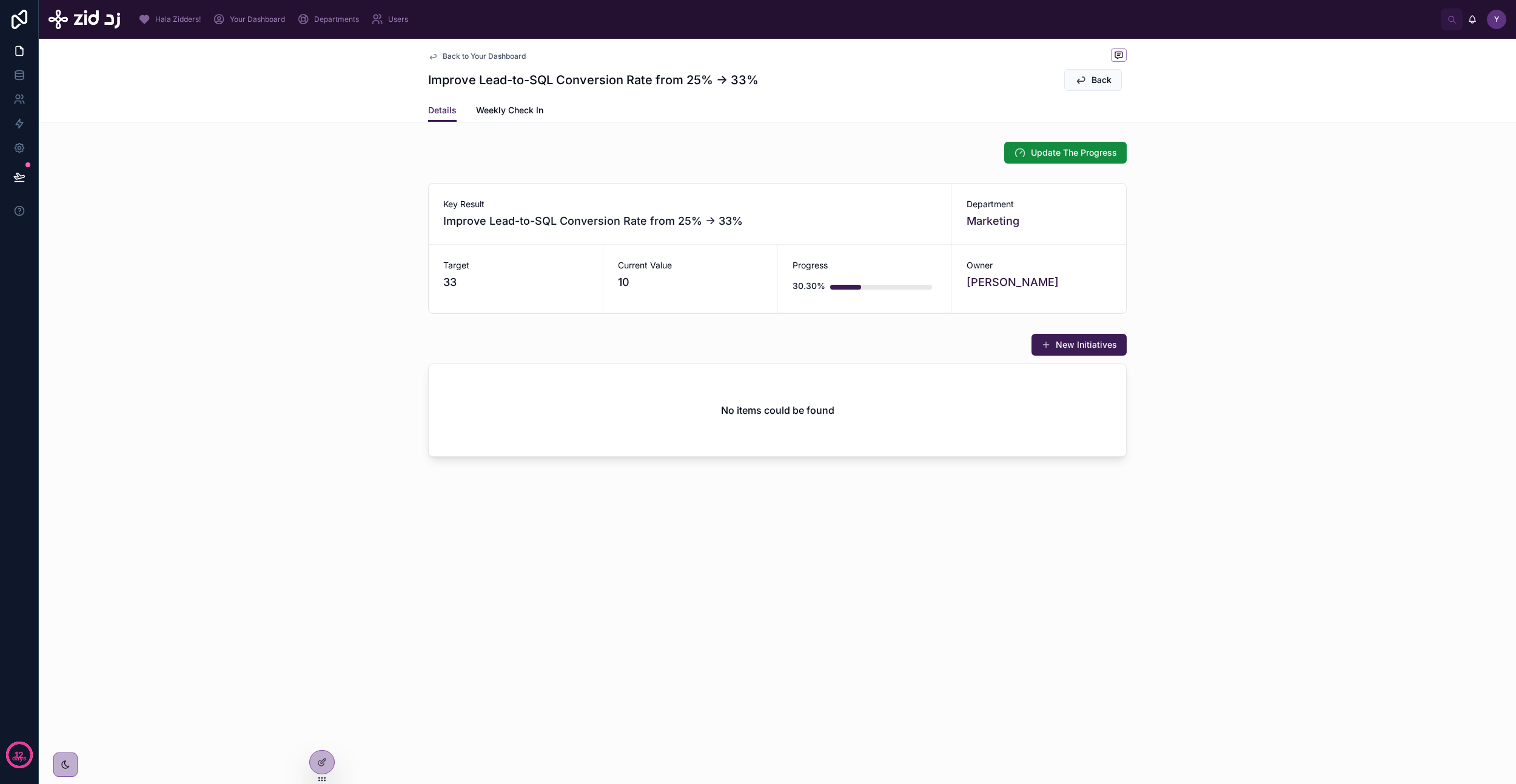
click at [618, 521] on div "Back to Your Dashboard Improve Lead-to-SQL Conversion Rate from 25% → 33% Back …" at bounding box center [777, 291] width 1477 height 505
click at [474, 54] on span "Back to Your Dashboard" at bounding box center [484, 56] width 83 height 10
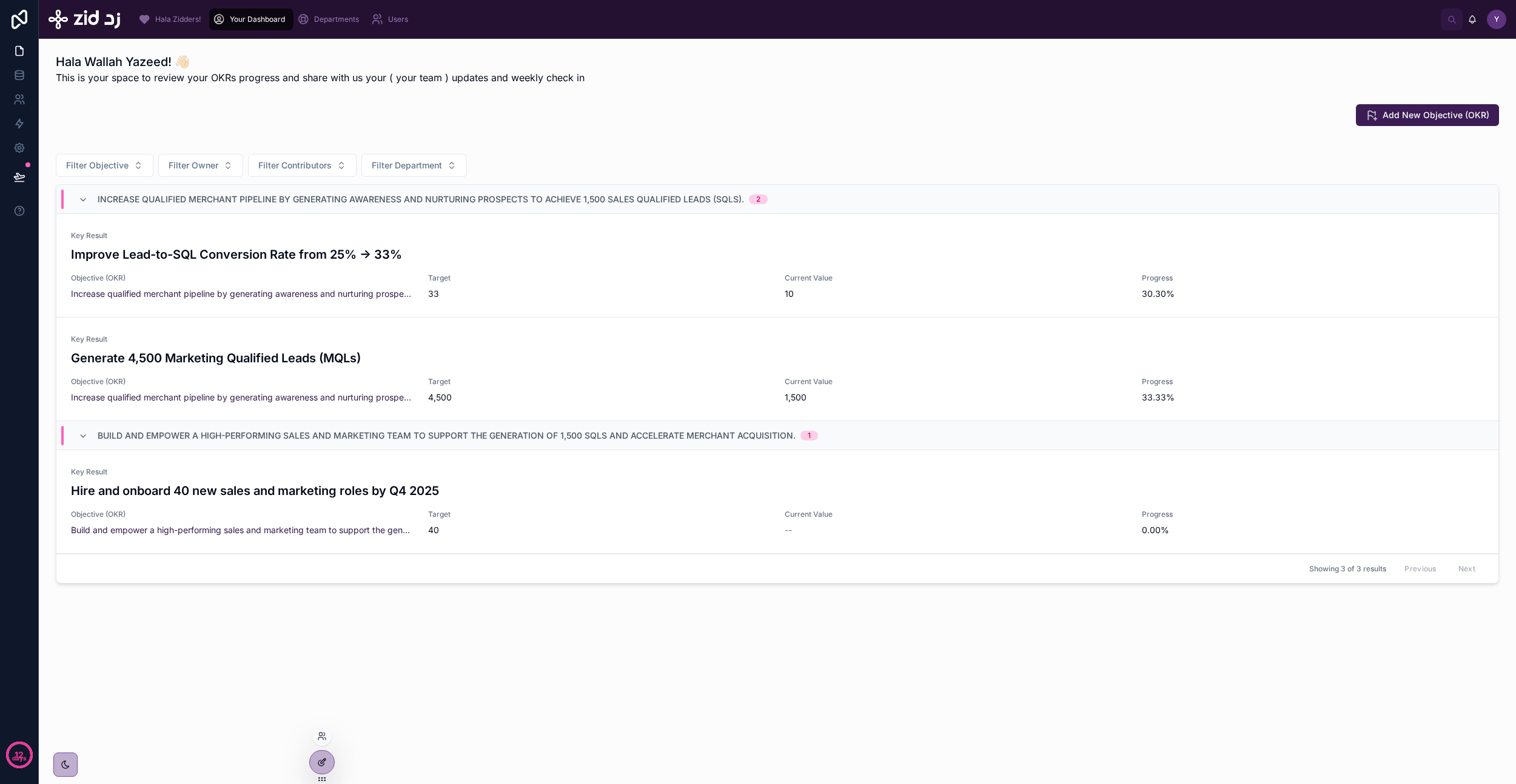
click at [322, 758] on icon at bounding box center [322, 762] width 10 height 10
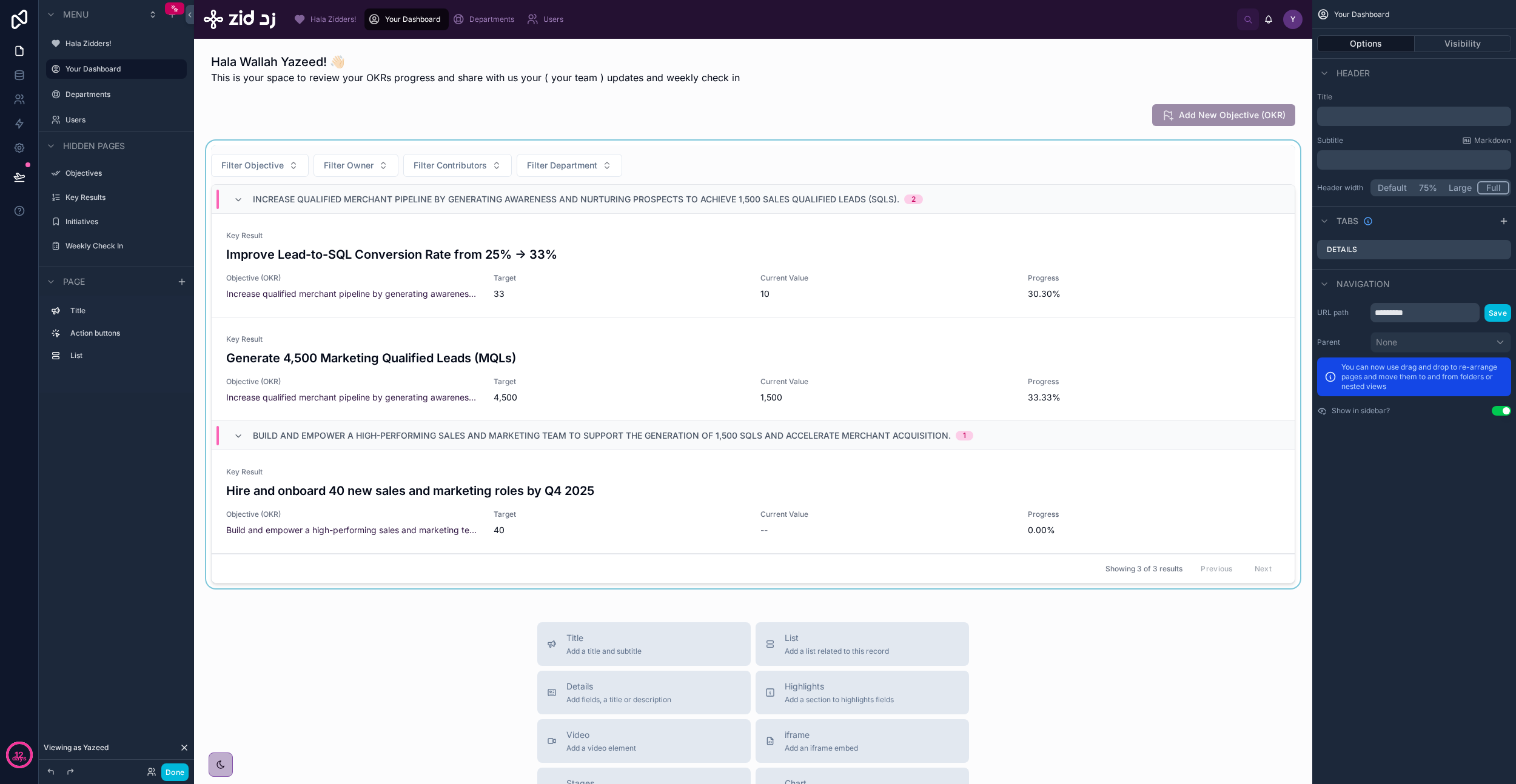
click at [508, 254] on div at bounding box center [753, 367] width 1099 height 453
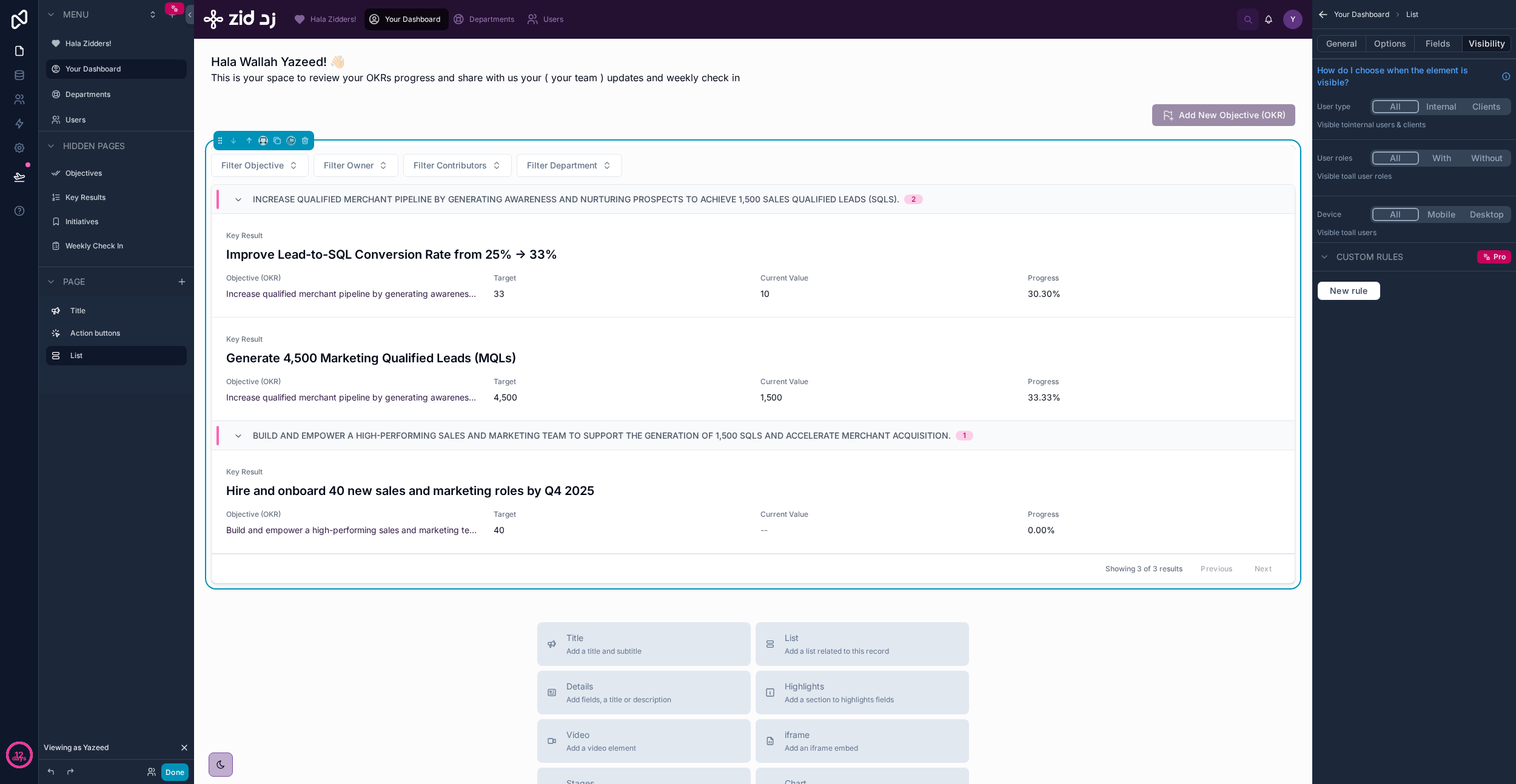
click at [176, 766] on button "Done" at bounding box center [174, 772] width 27 height 18
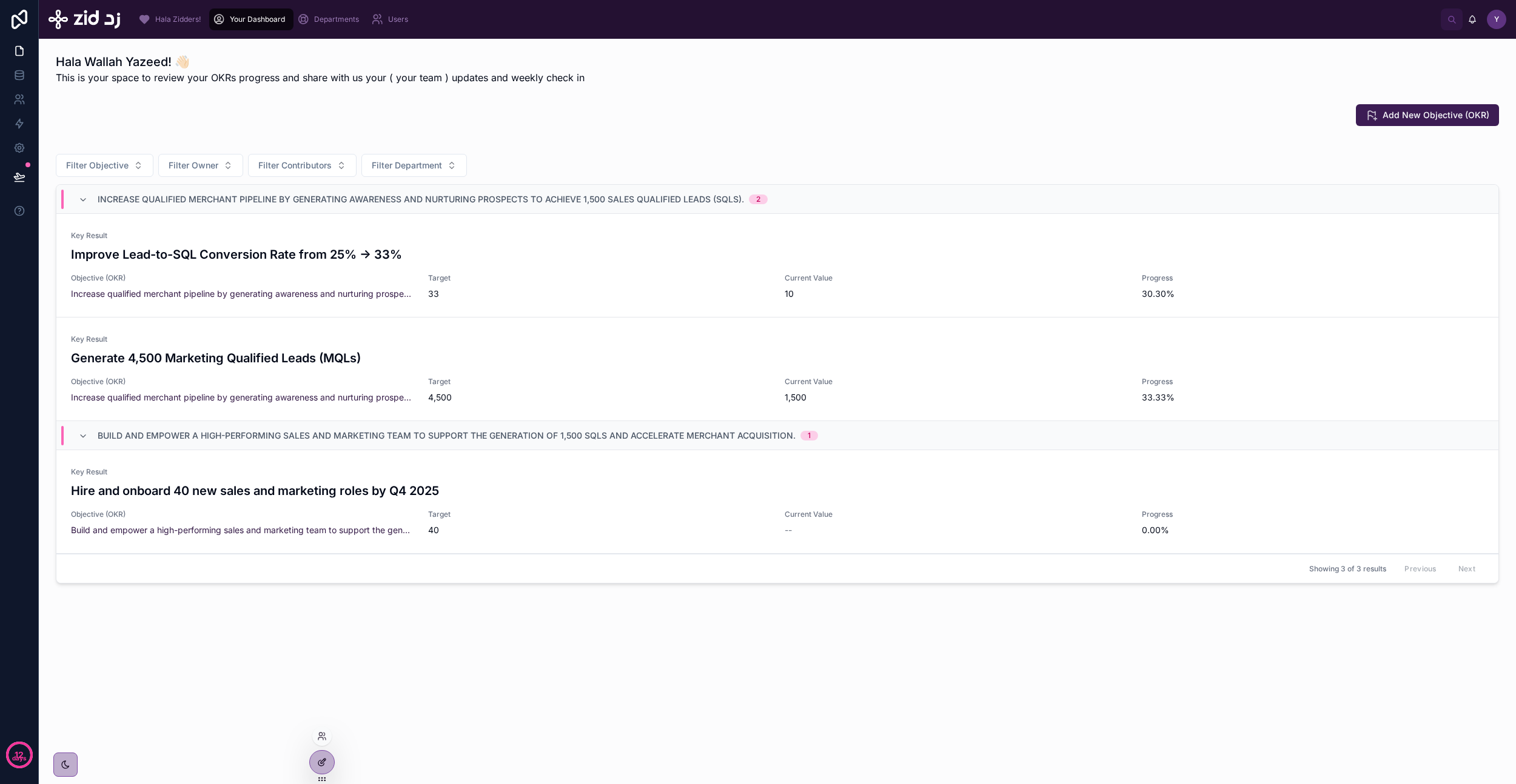
click at [311, 756] on div at bounding box center [322, 762] width 24 height 23
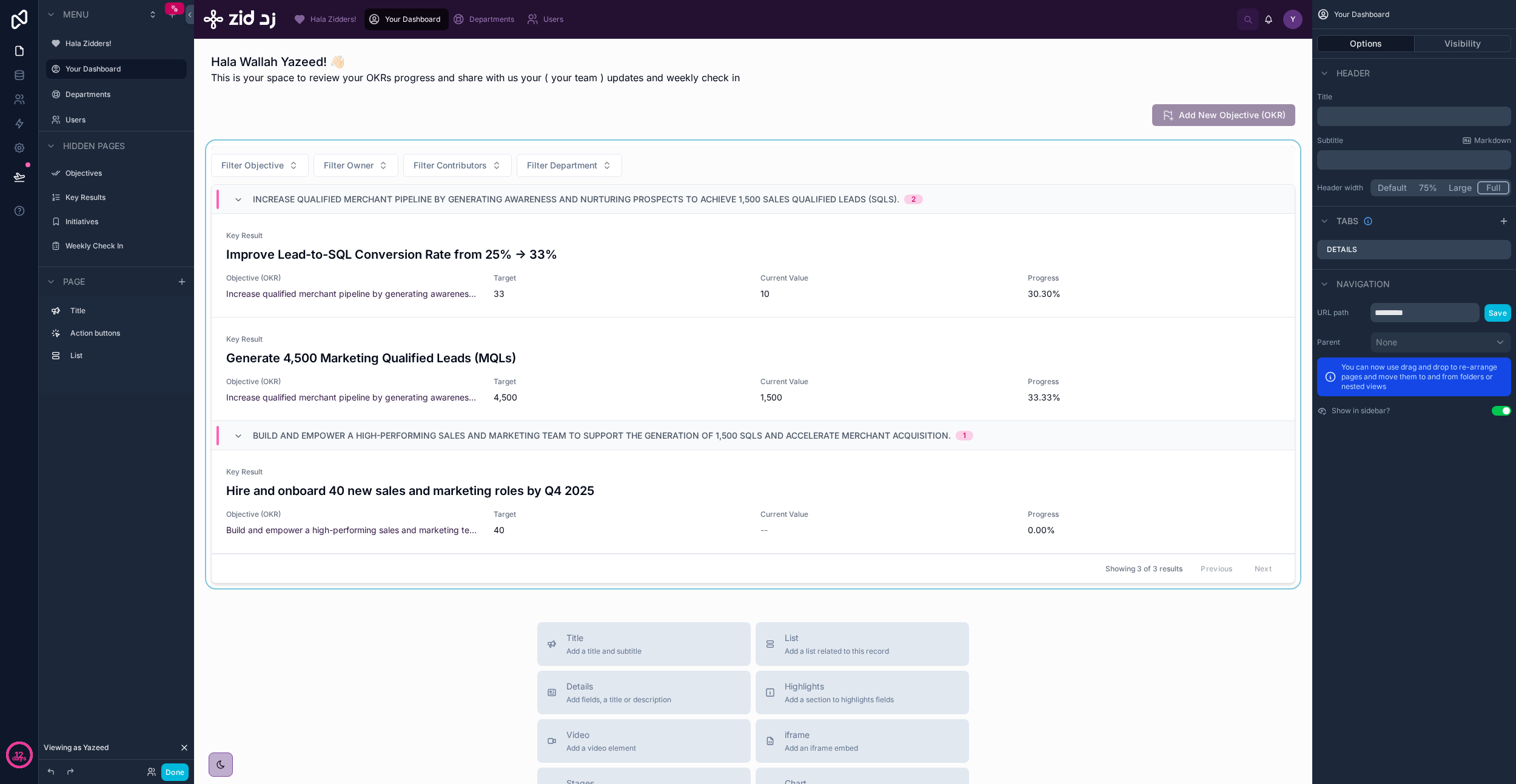
click at [1060, 160] on div at bounding box center [753, 367] width 1099 height 453
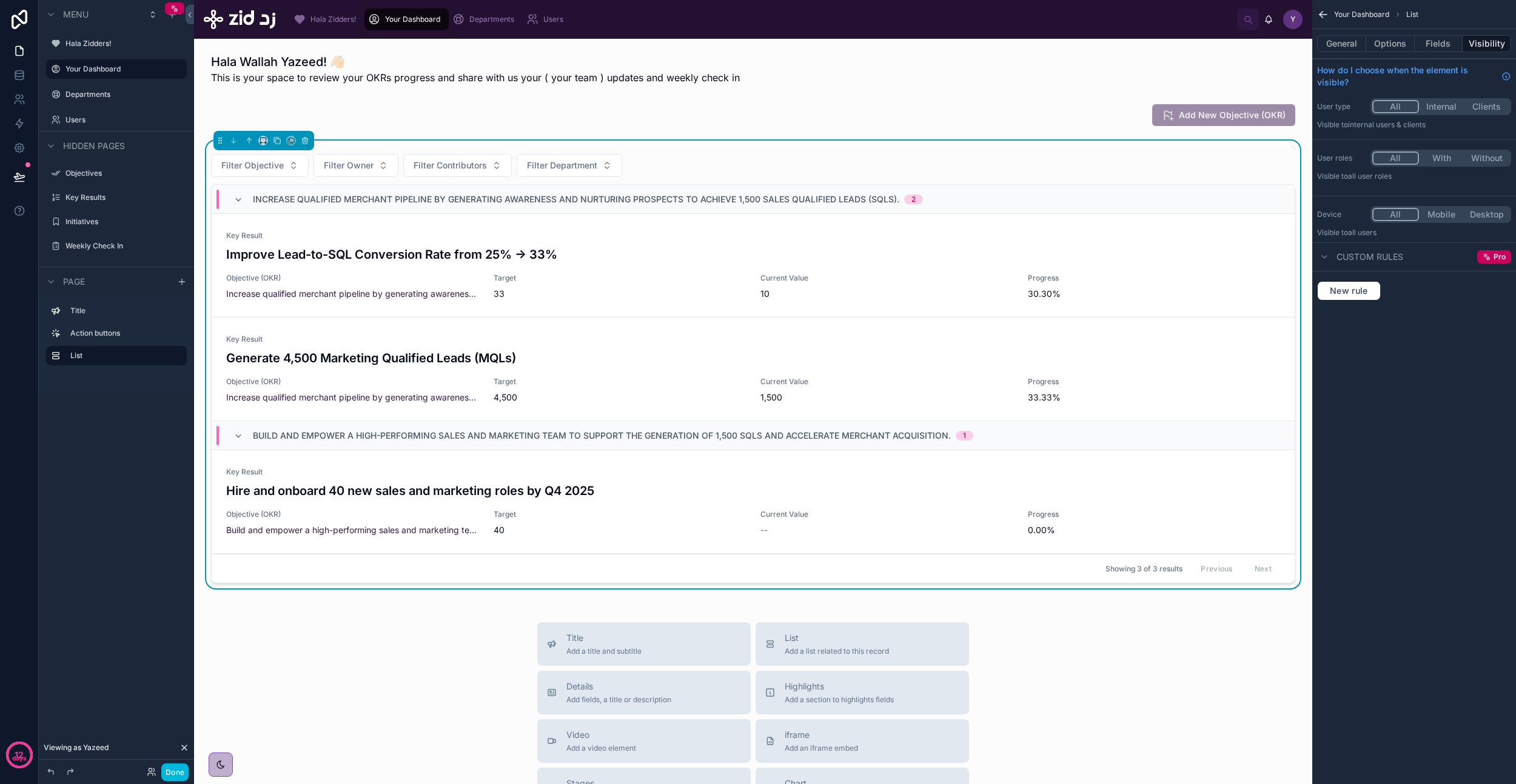
click at [980, 131] on div "Hala Wallah Yazeed! 👋🏻 This is your space to review your OKRs progress and shar…" at bounding box center [753, 595] width 1118 height 1112
click at [1004, 116] on div at bounding box center [753, 115] width 1099 height 32
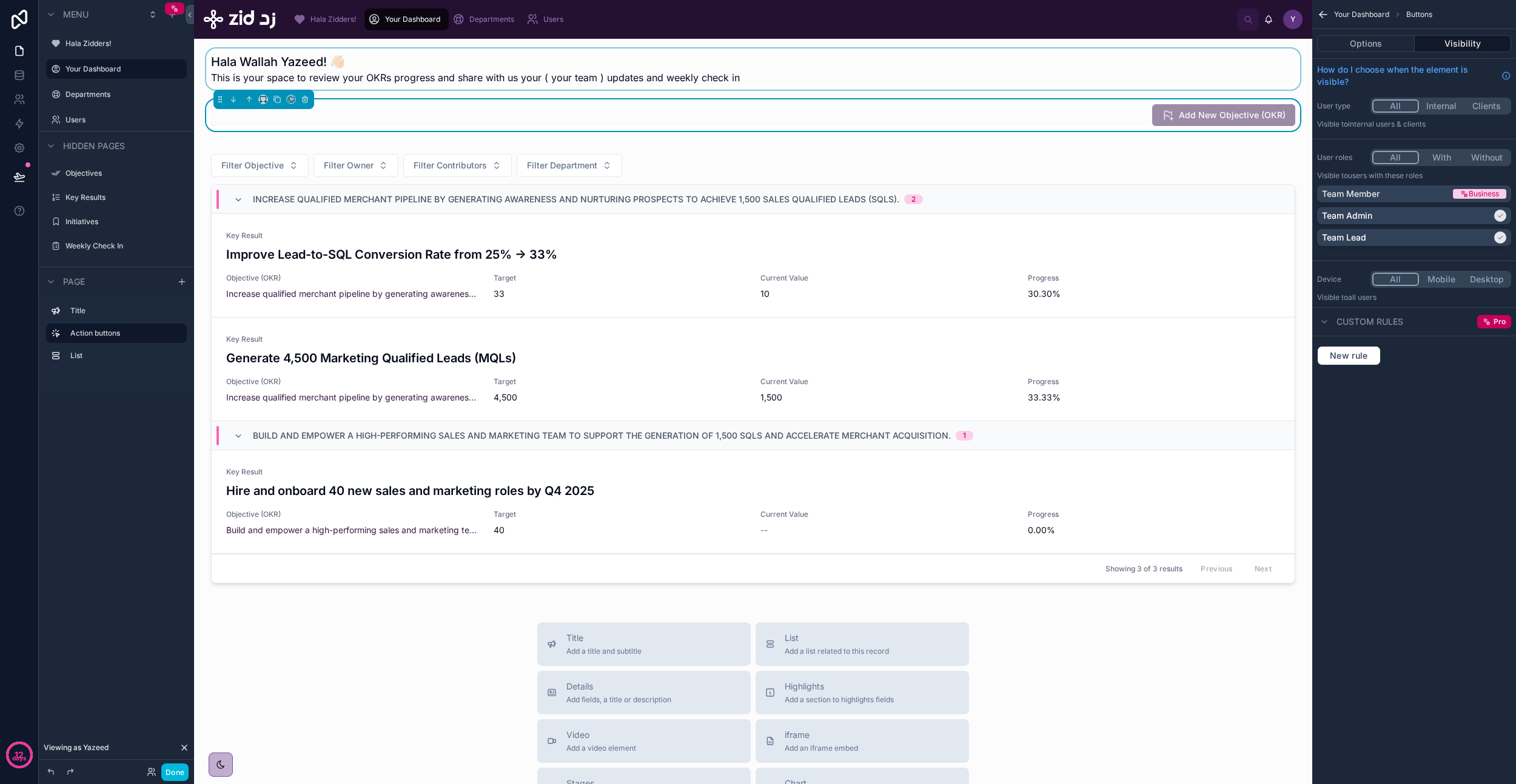
click at [970, 76] on div at bounding box center [753, 69] width 1099 height 41
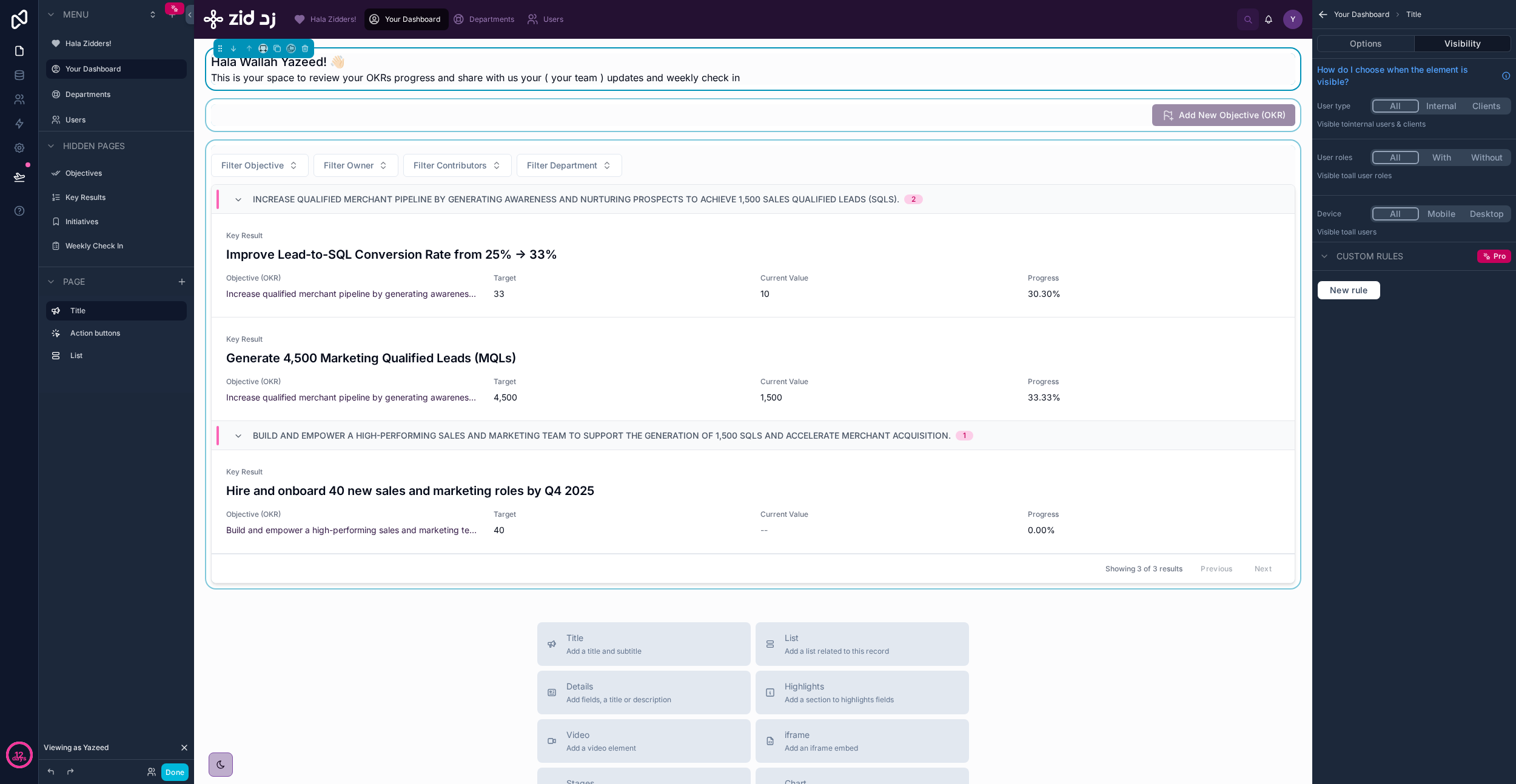
click at [970, 143] on div at bounding box center [753, 367] width 1099 height 453
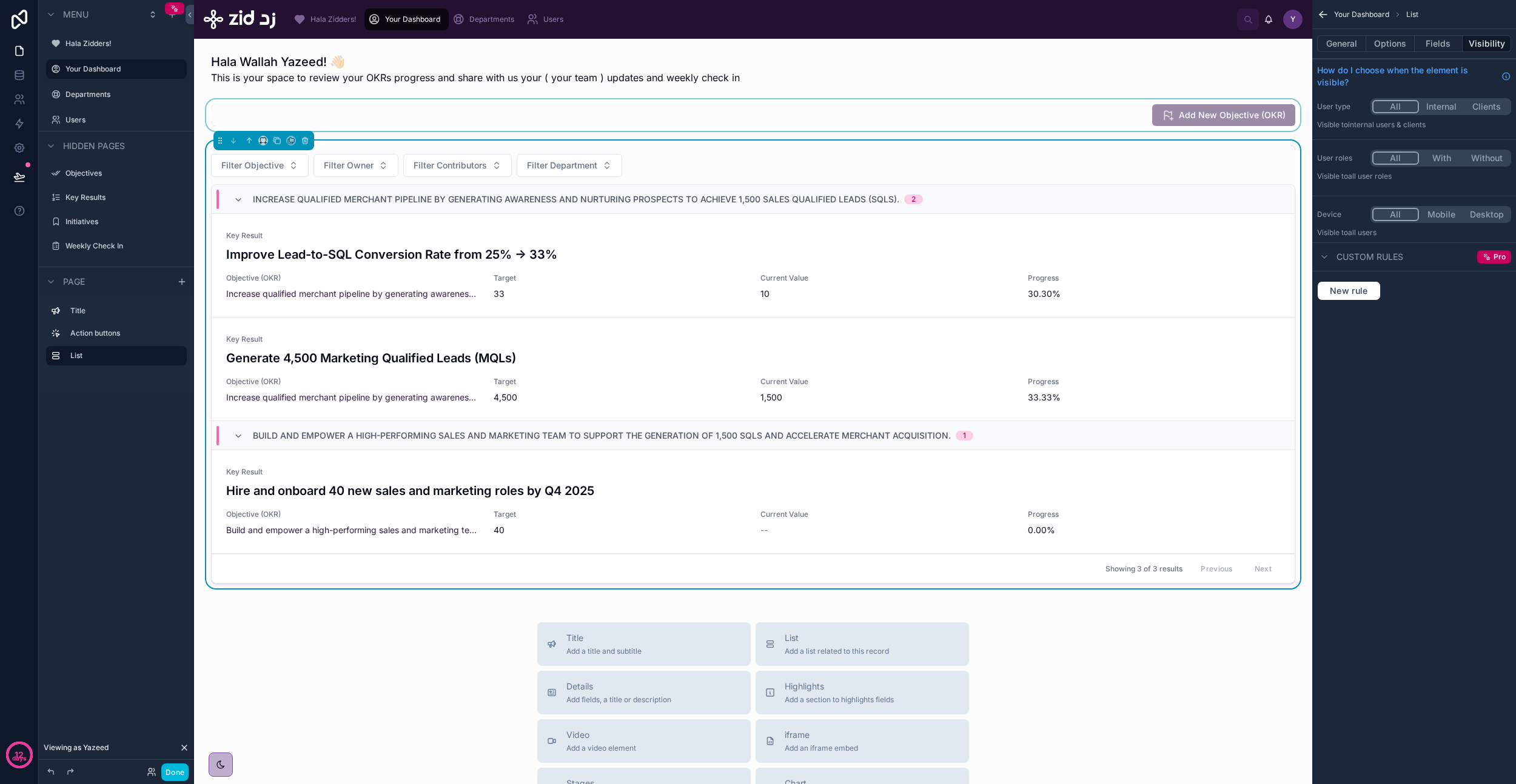
click at [511, 258] on h3 "Improve Lead-to-SQL Conversion Rate from 25% → 33%" at bounding box center [753, 254] width 1054 height 18
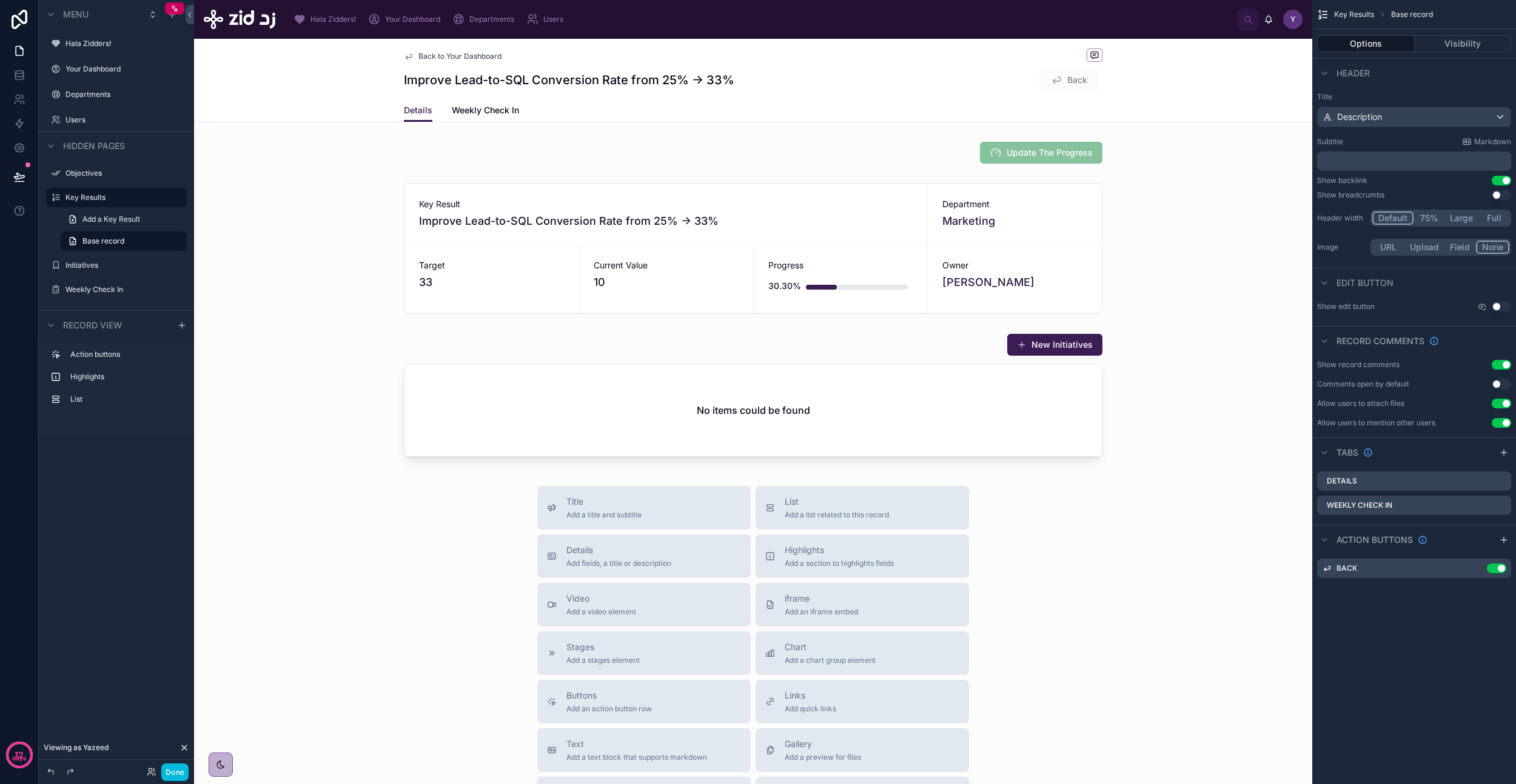
click at [503, 113] on span "Weekly Check In" at bounding box center [485, 110] width 67 height 12
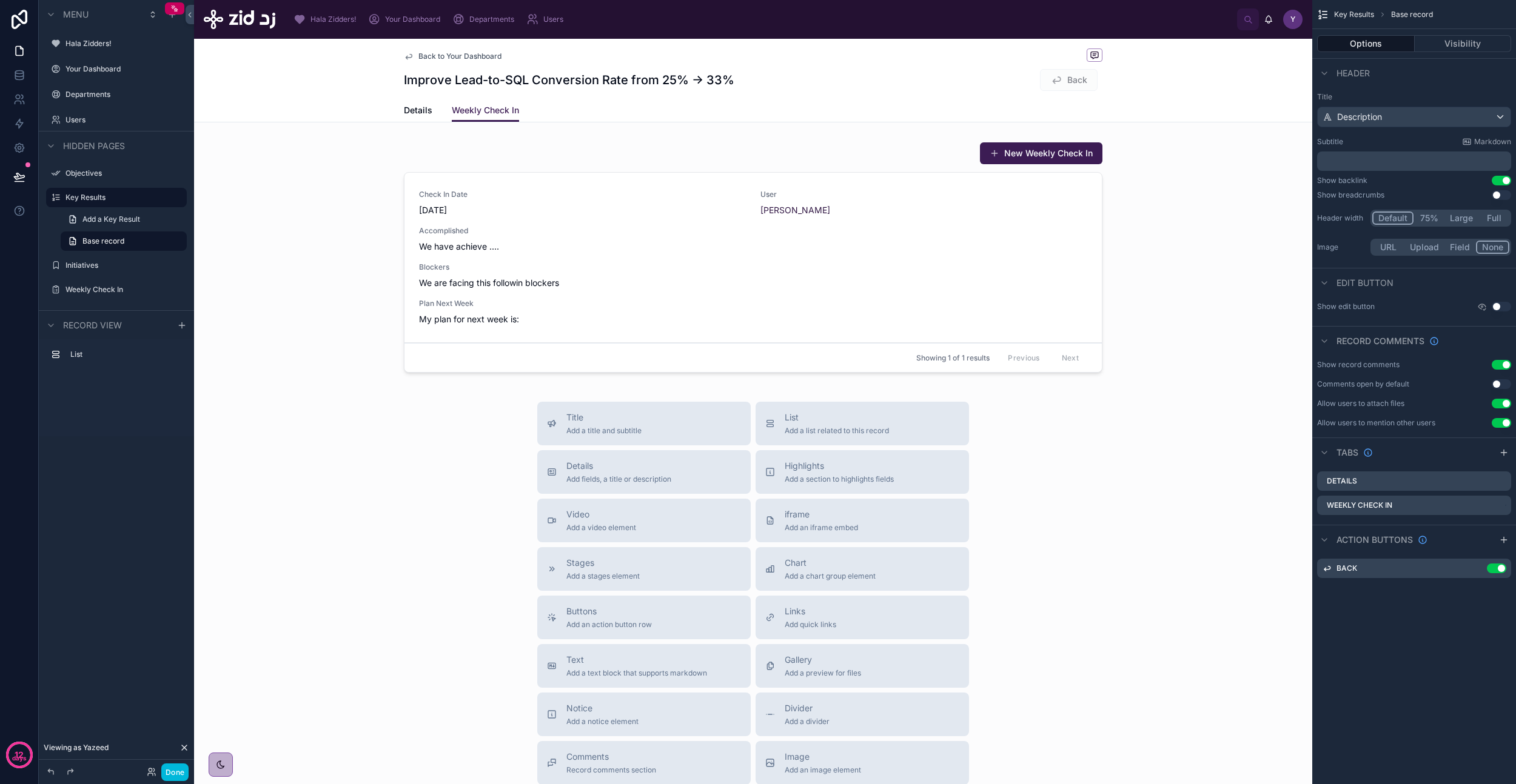
click at [410, 111] on span "Details" at bounding box center [418, 110] width 29 height 12
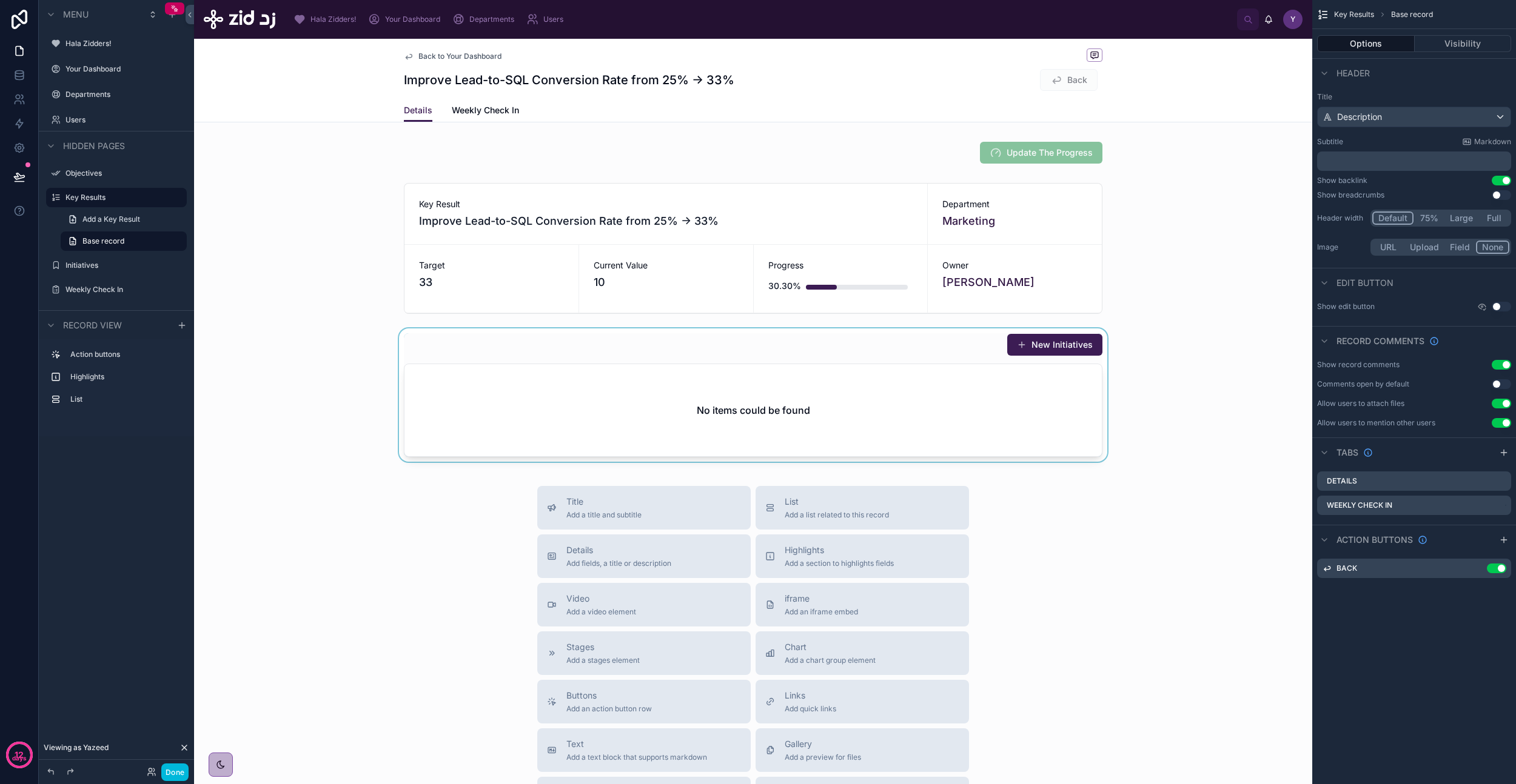
click at [648, 377] on div at bounding box center [753, 398] width 1118 height 138
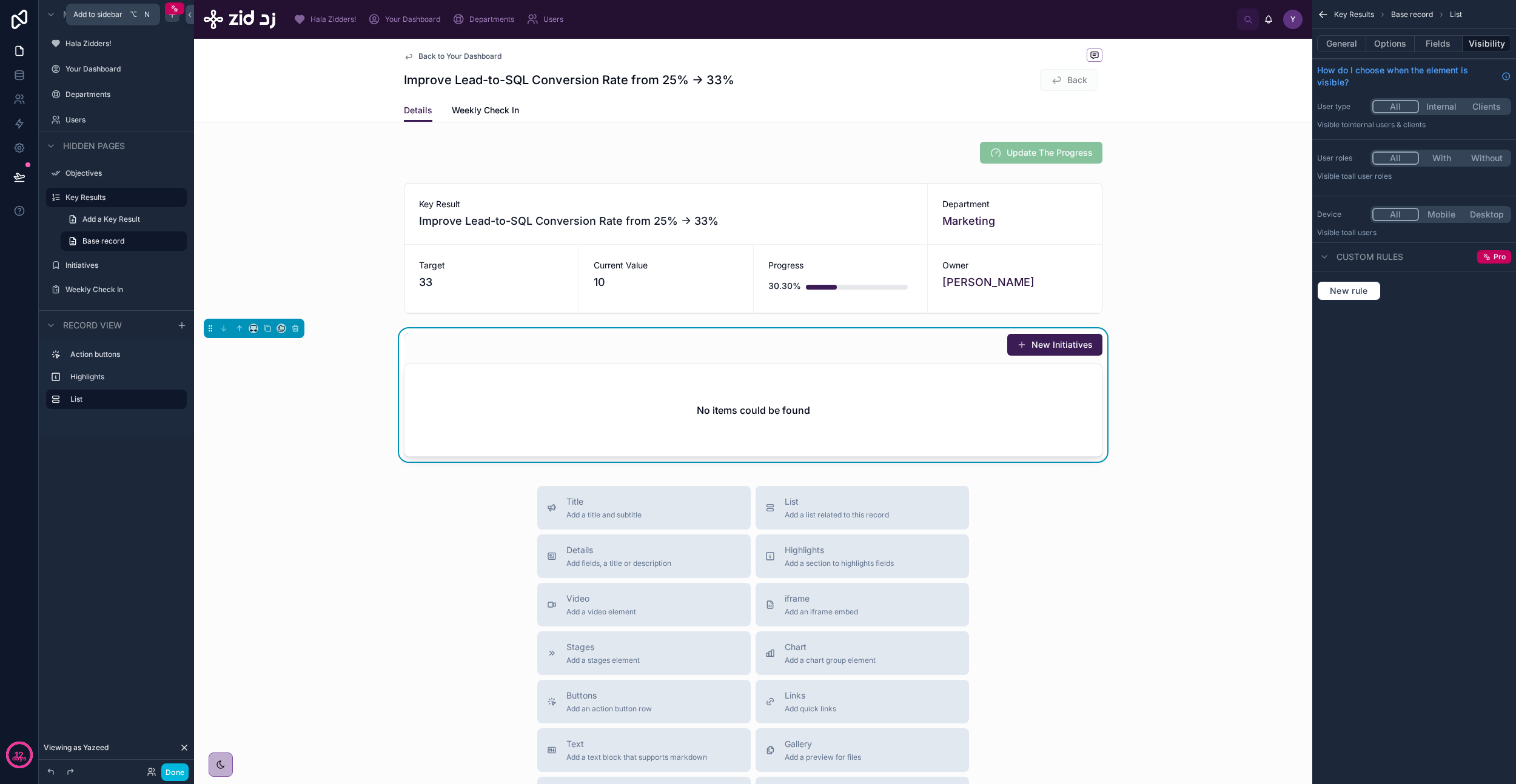
click at [174, 15] on icon "scrollable content" at bounding box center [171, 14] width 10 height 10
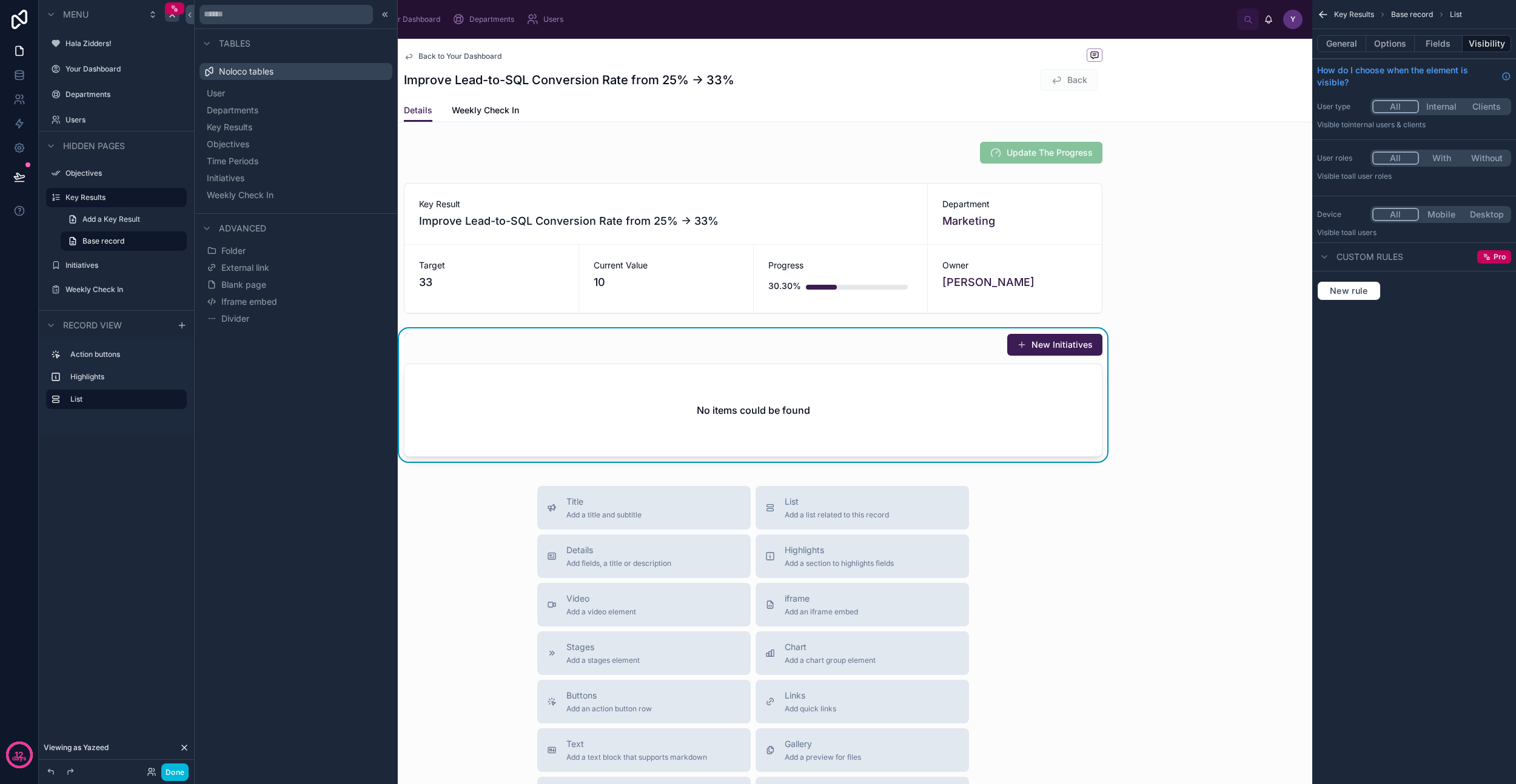
click at [122, 463] on div "Menu Hala Zidders! Your Dashboard Departments Users Hidden pages Objectives Key…" at bounding box center [116, 242] width 155 height 485
click at [467, 541] on div "Title Add a title and subtitle List Add a list related to this record Details A…" at bounding box center [753, 702] width 1118 height 432
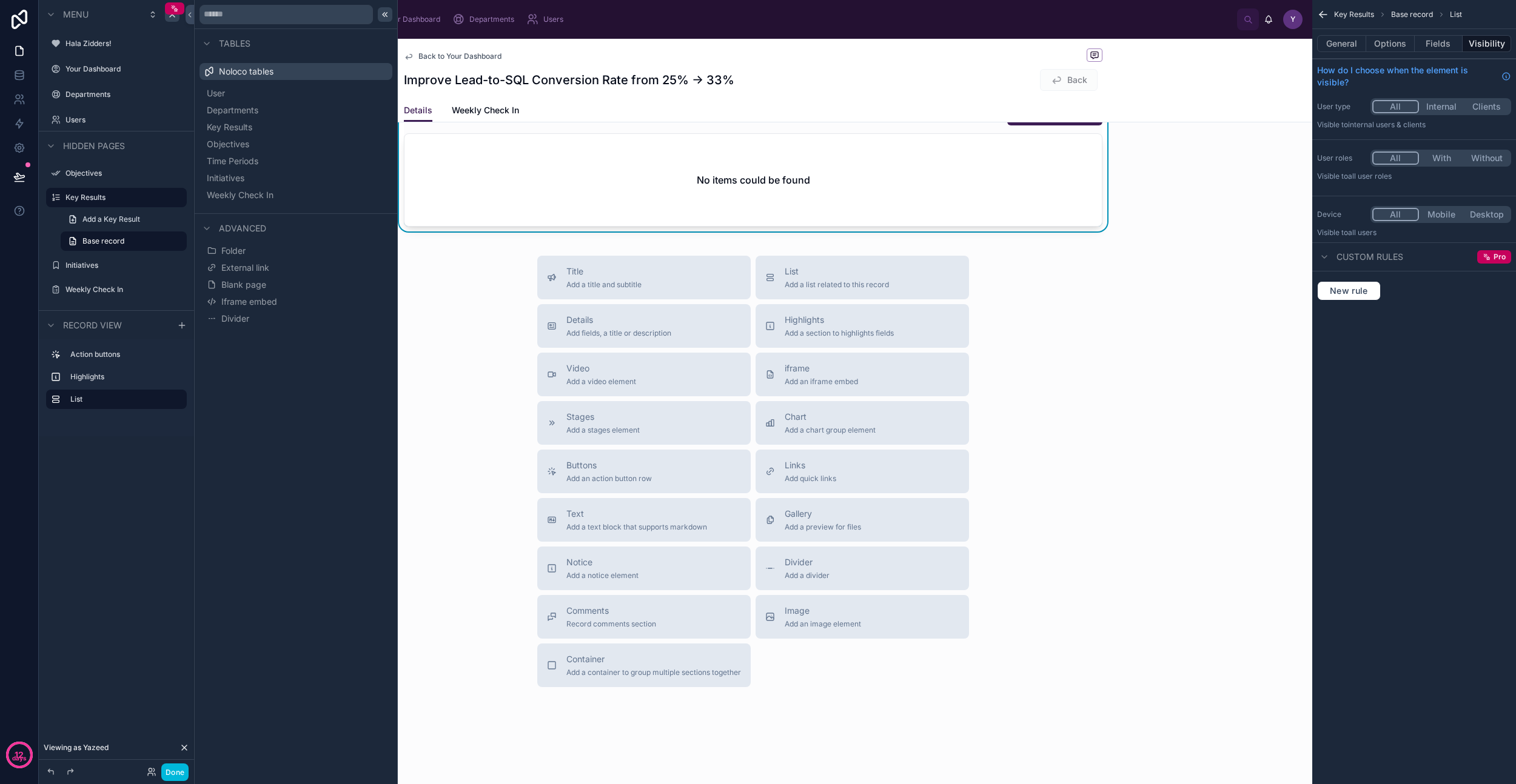
click at [388, 12] on icon at bounding box center [385, 14] width 10 height 10
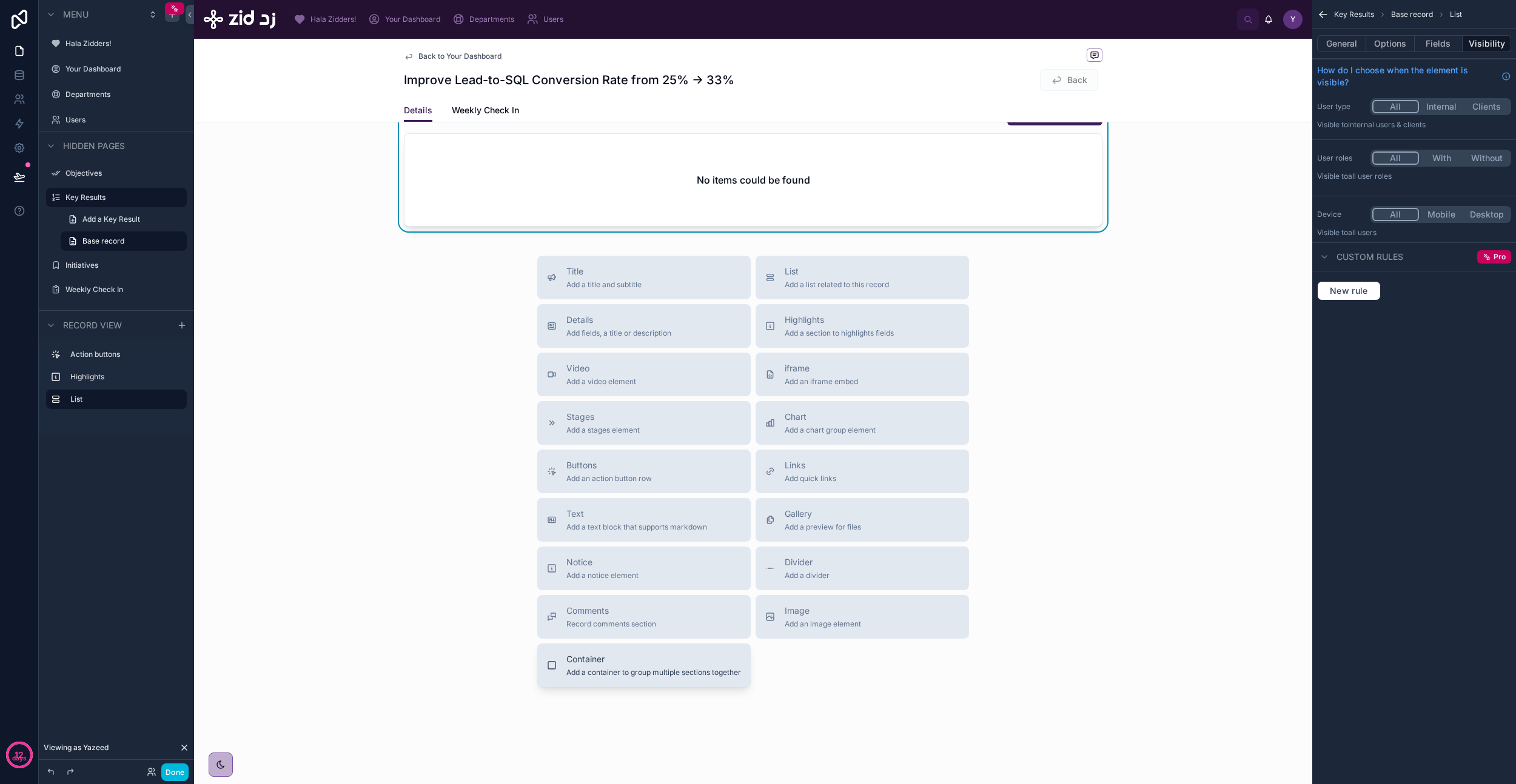
click at [581, 668] on span "Add a container to group multiple sections together" at bounding box center [653, 672] width 174 height 10
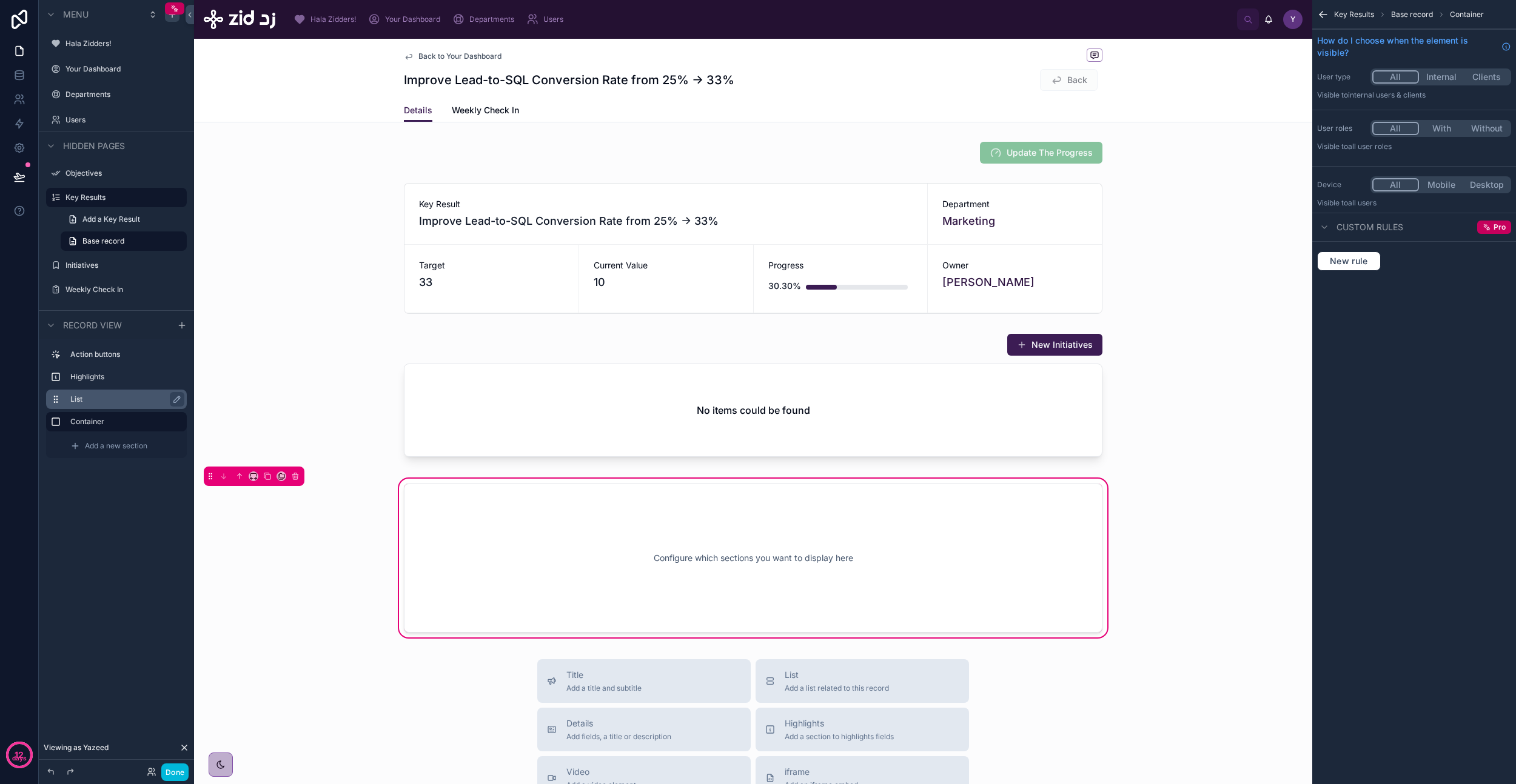
click at [97, 398] on label "List" at bounding box center [124, 399] width 107 height 10
click at [85, 421] on label "Container" at bounding box center [124, 421] width 107 height 10
click at [110, 447] on span "Add a new section" at bounding box center [116, 446] width 63 height 10
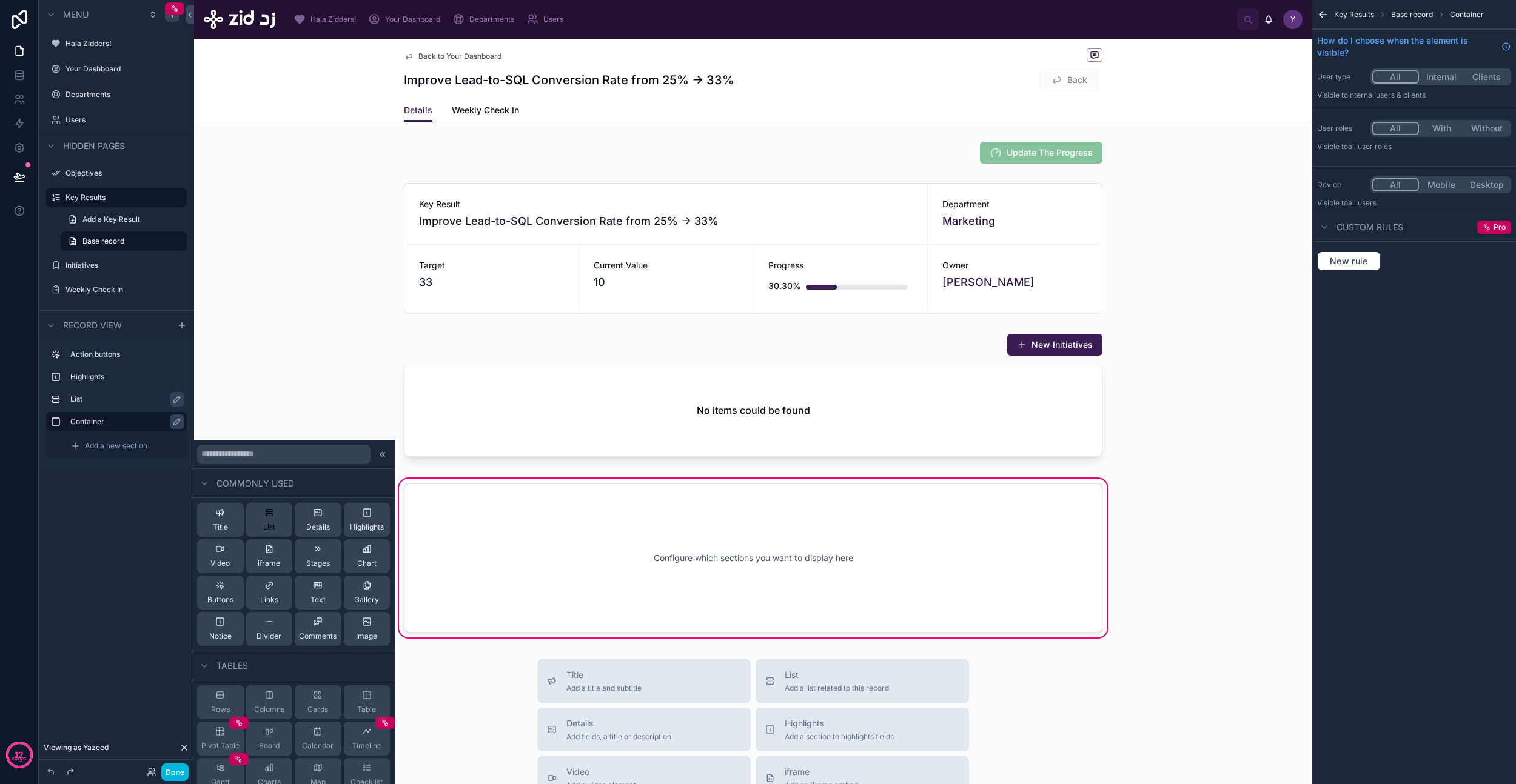
click at [269, 525] on span "List" at bounding box center [269, 527] width 12 height 10
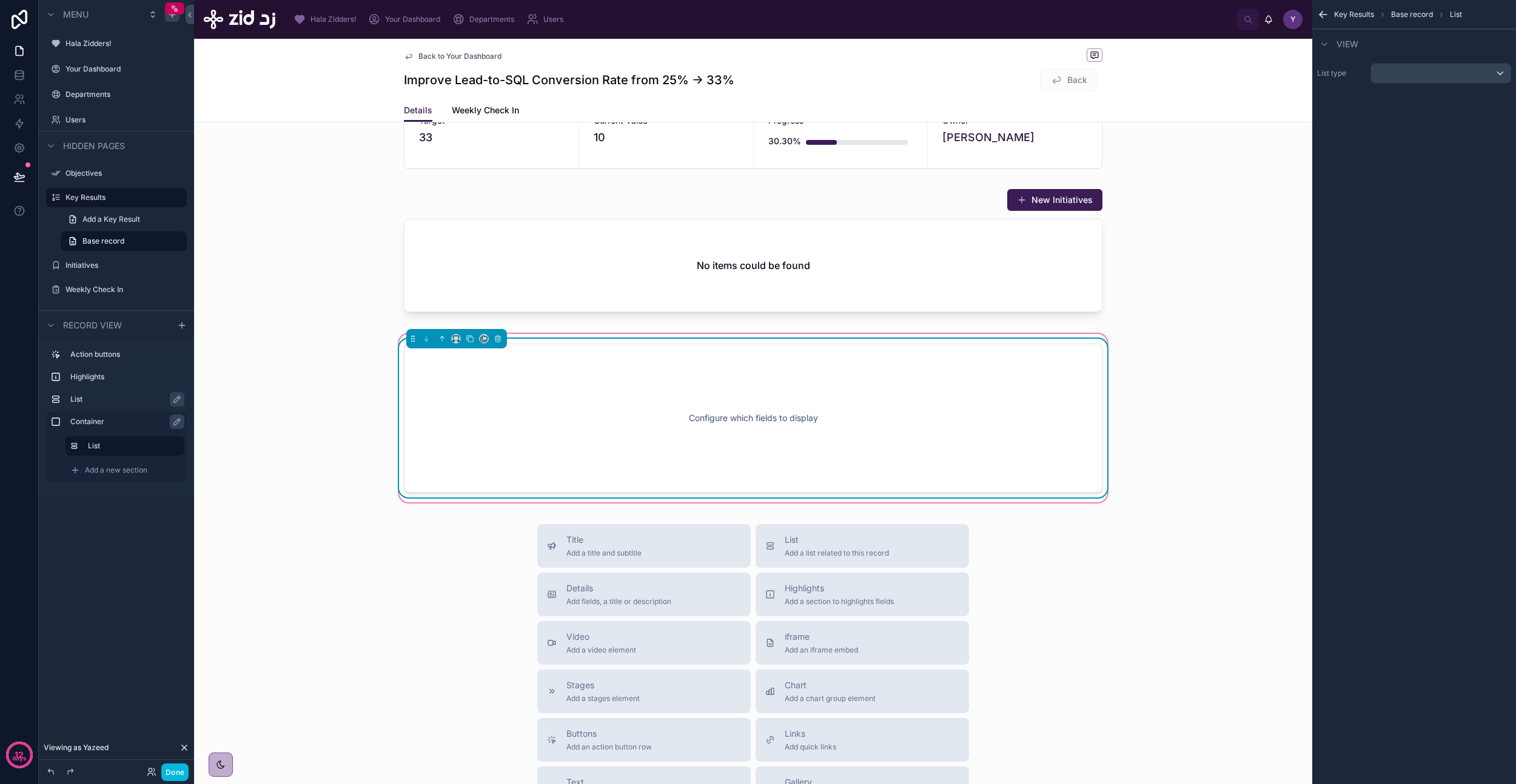
scroll to position [152, 0]
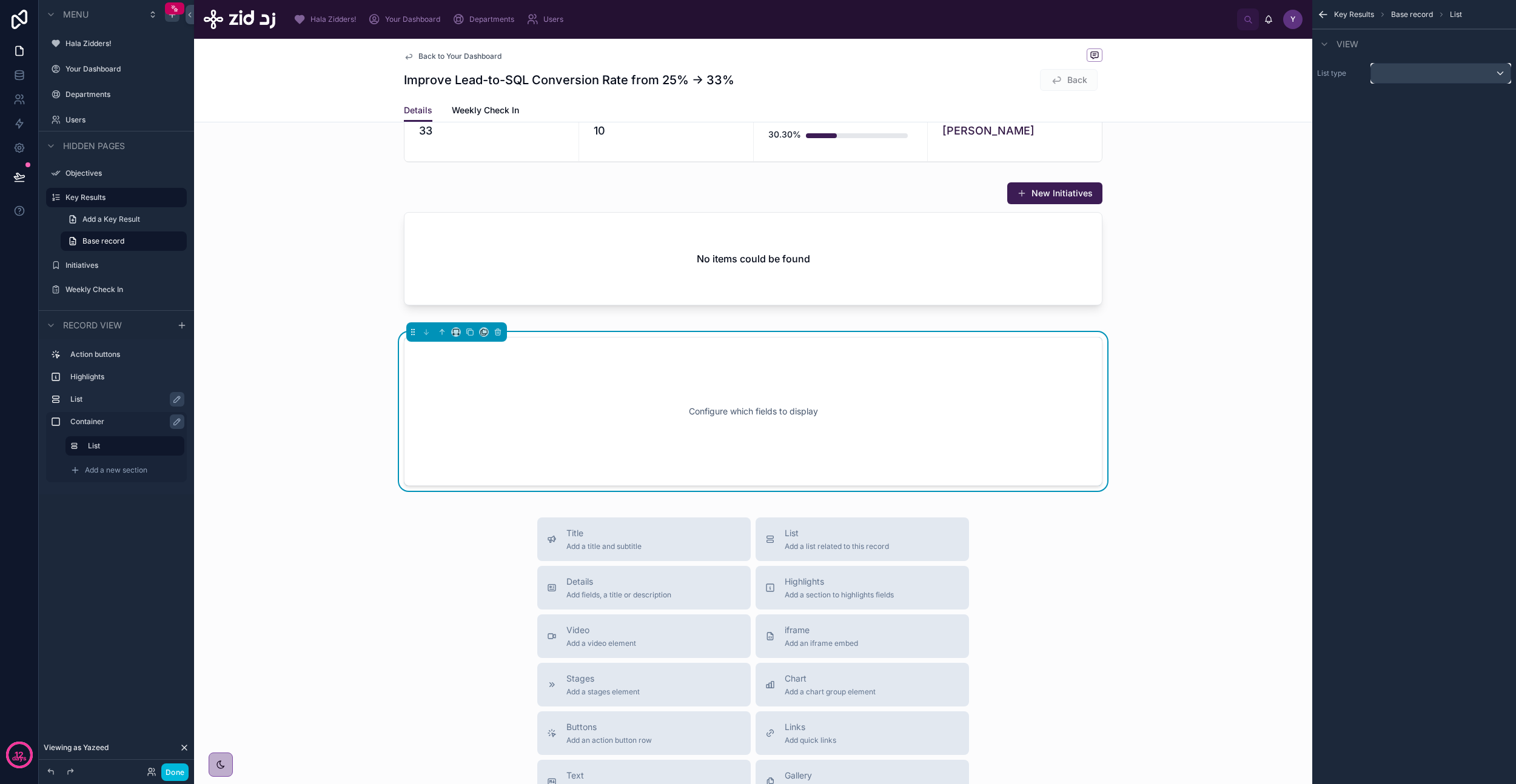
click at [1398, 77] on div "scrollable content" at bounding box center [1441, 74] width 140 height 19
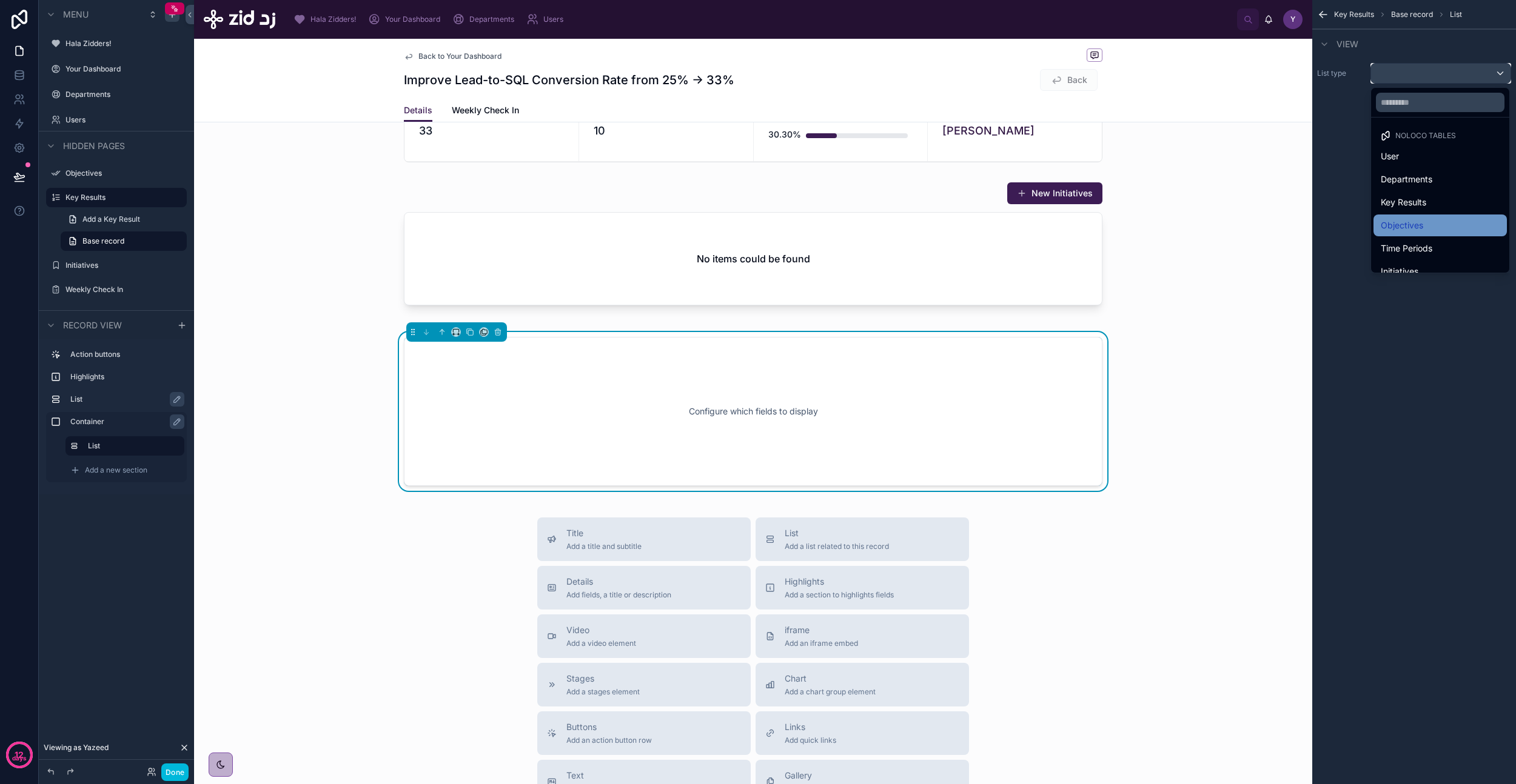
scroll to position [35, 0]
click at [1408, 231] on span "Initiatives" at bounding box center [1399, 236] width 38 height 15
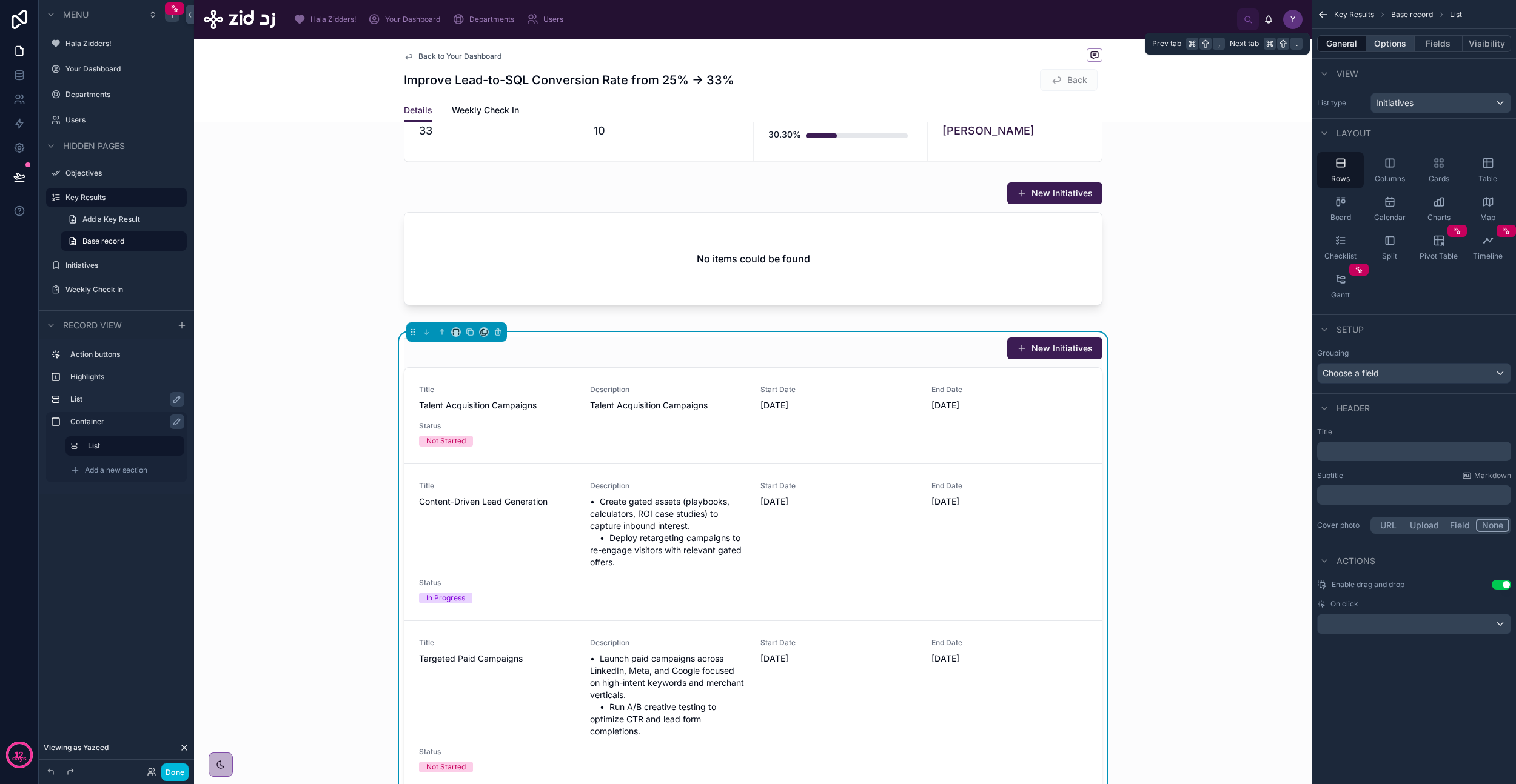
click at [1392, 41] on button "Options" at bounding box center [1390, 43] width 49 height 17
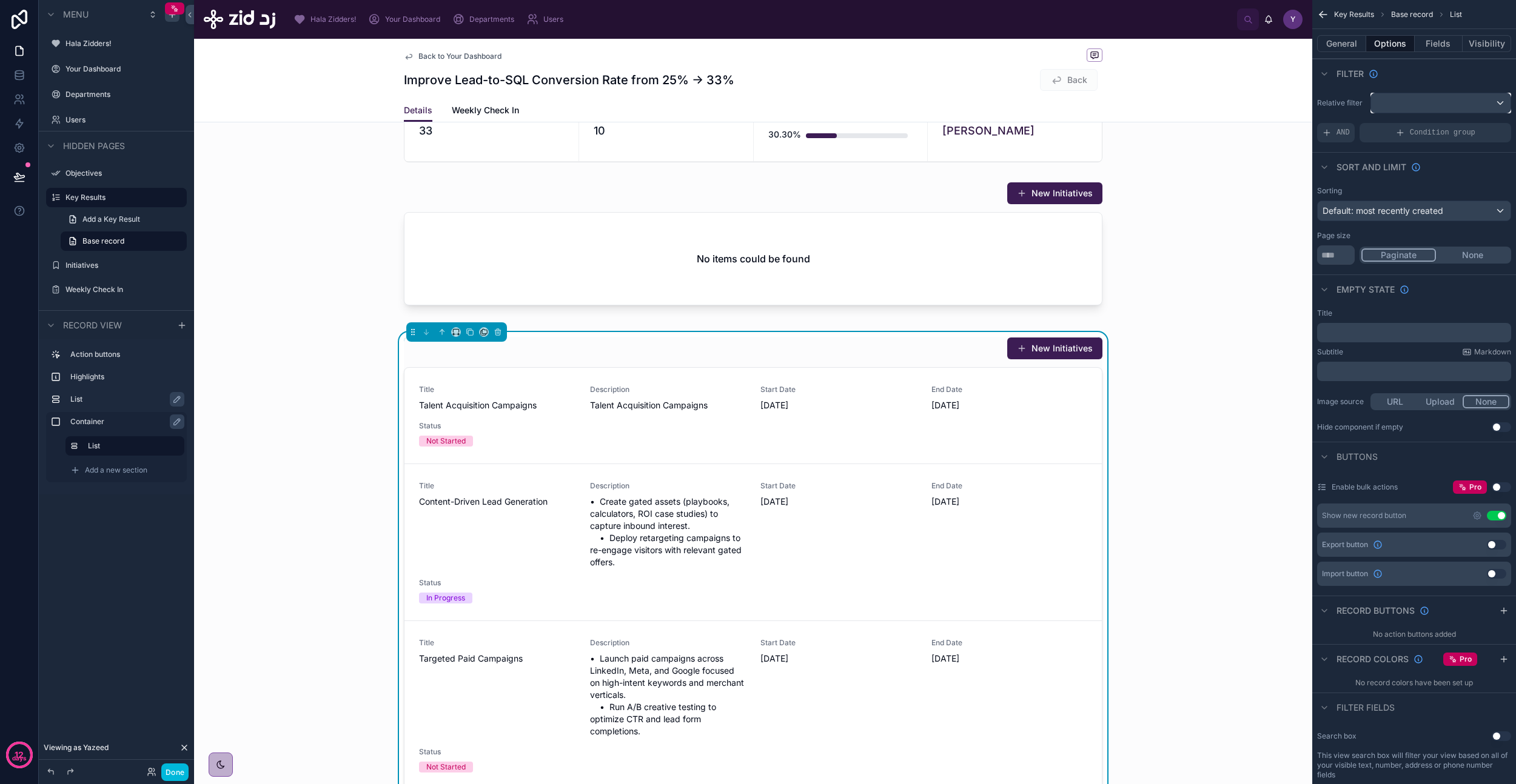
click at [1430, 94] on div "scrollable content" at bounding box center [1441, 103] width 140 height 19
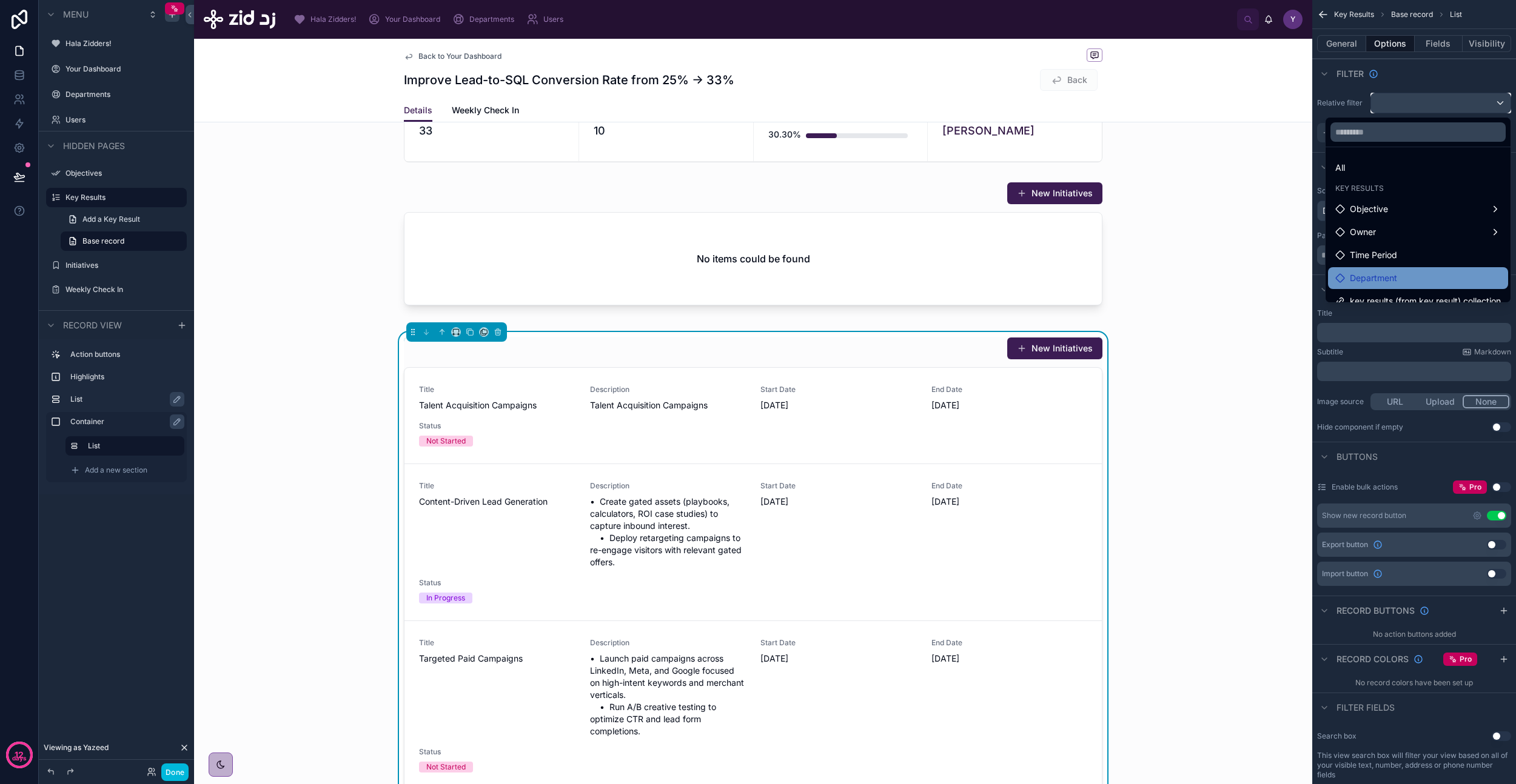
scroll to position [12, 0]
click at [1426, 84] on div "scrollable content" at bounding box center [758, 392] width 1516 height 784
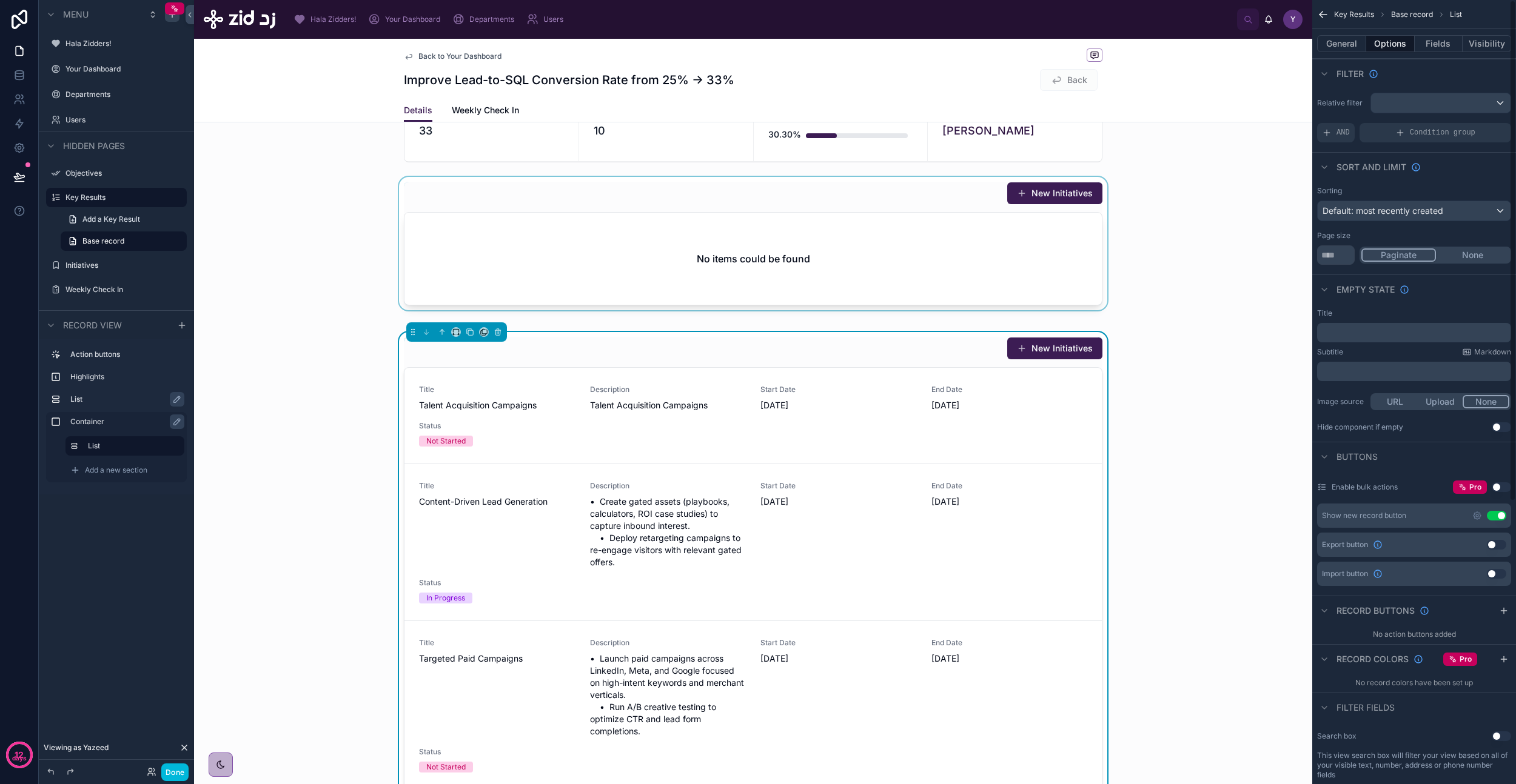
click at [938, 247] on div at bounding box center [753, 246] width 1118 height 138
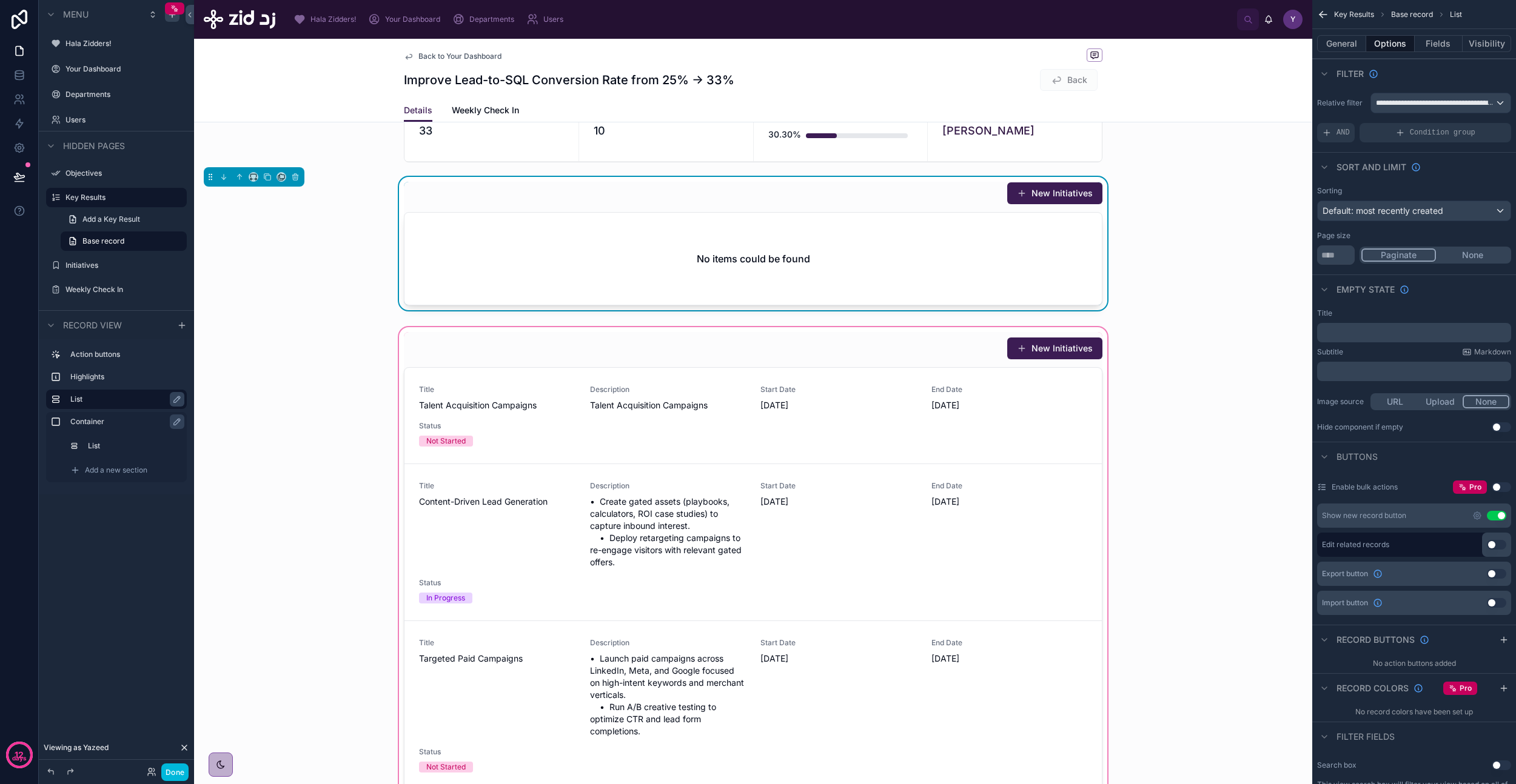
click at [943, 399] on div at bounding box center [753, 581] width 1118 height 512
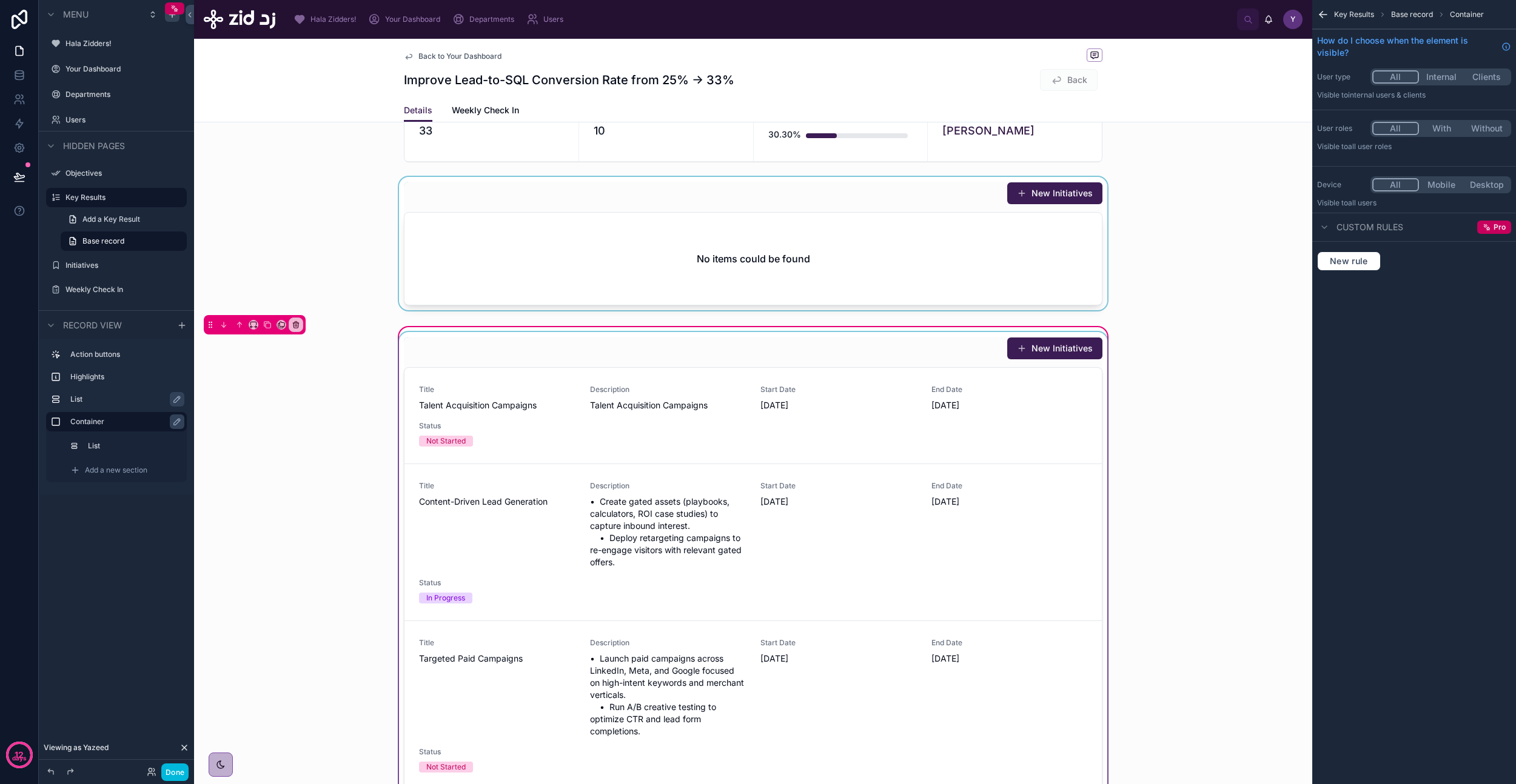
click at [955, 425] on div at bounding box center [753, 581] width 713 height 497
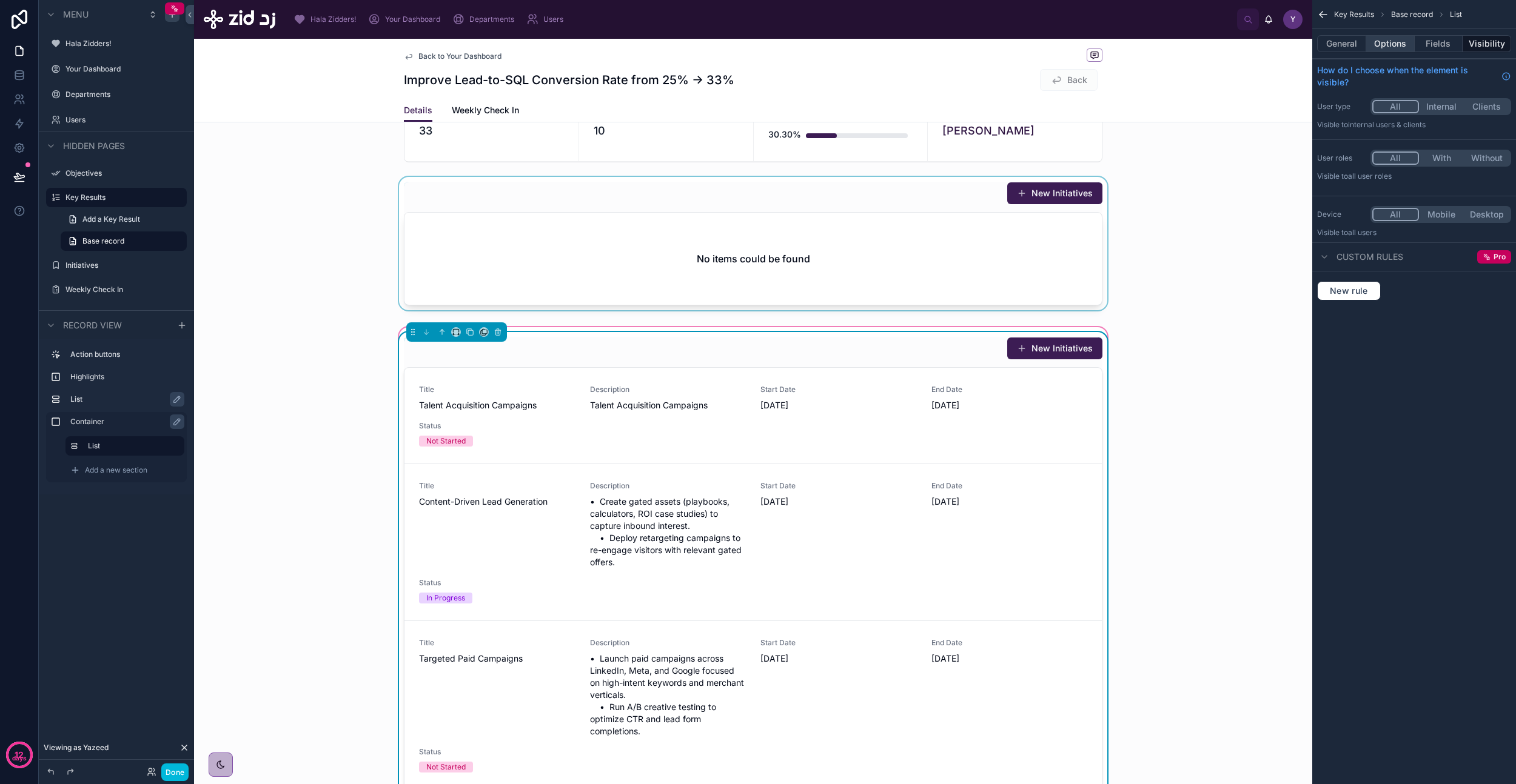
click at [1378, 39] on button "Options" at bounding box center [1390, 43] width 49 height 17
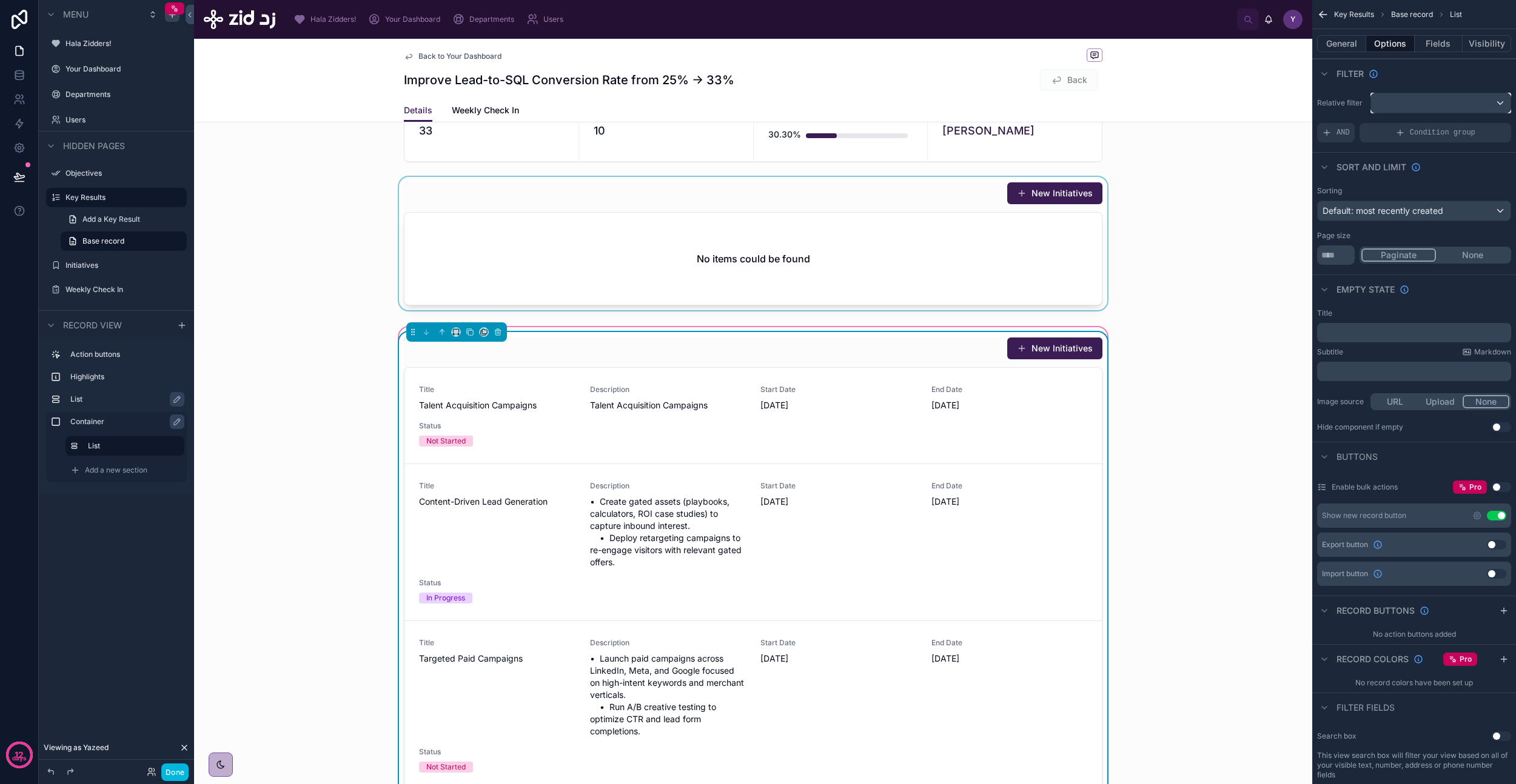
click at [1429, 108] on div "scrollable content" at bounding box center [1441, 103] width 140 height 19
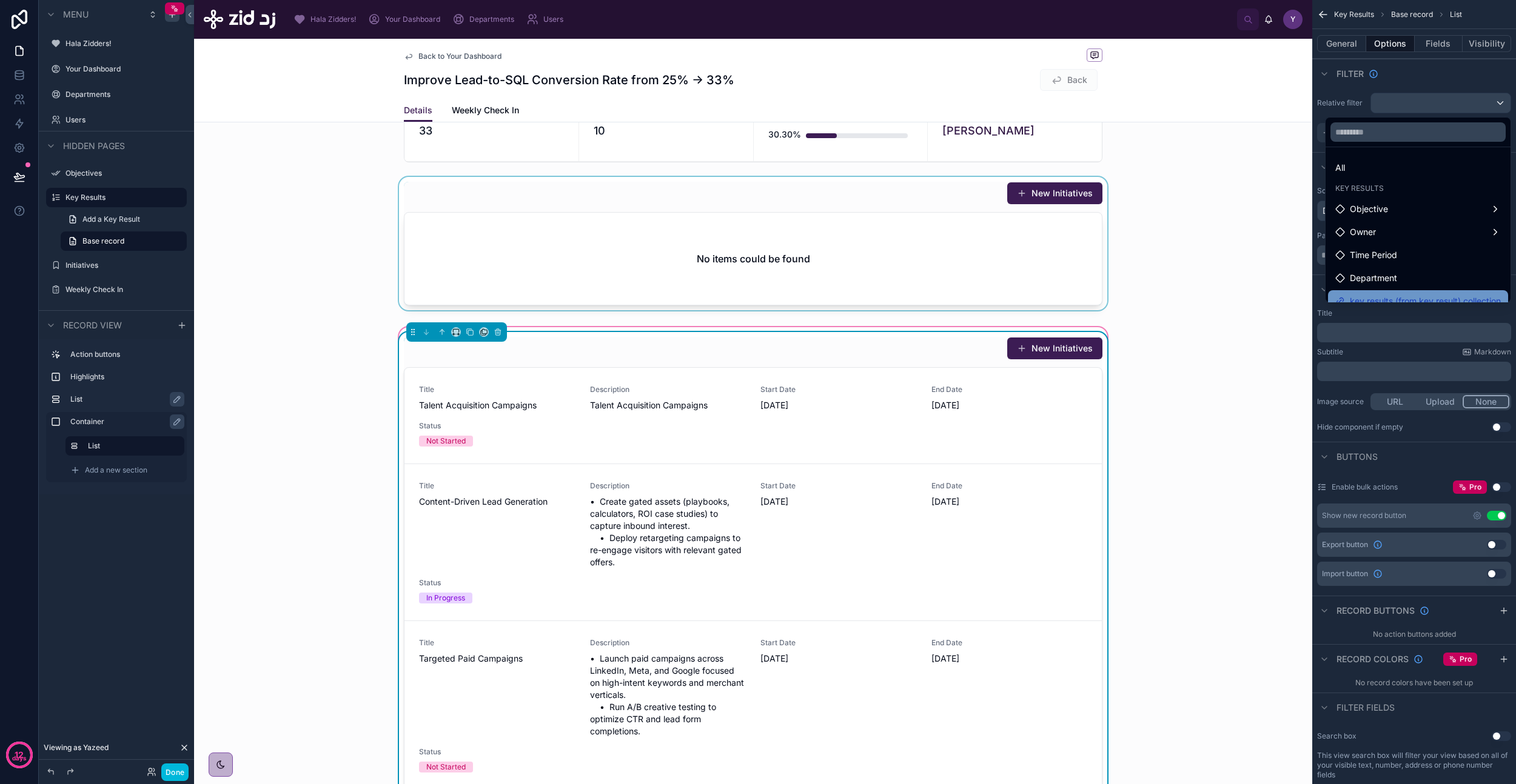
click at [1398, 297] on span "key results (from key result) collection" at bounding box center [1425, 302] width 151 height 15
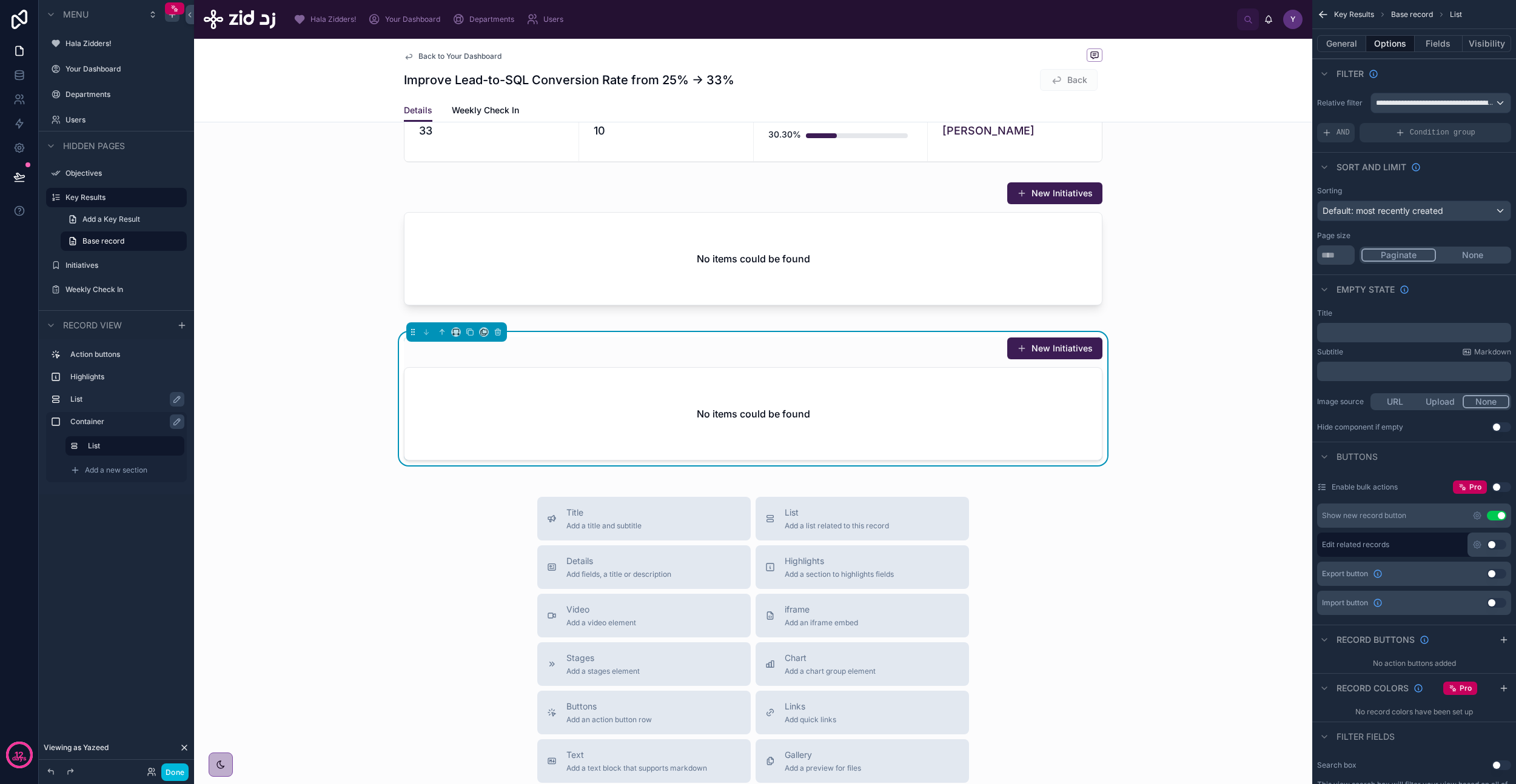
scroll to position [0, 0]
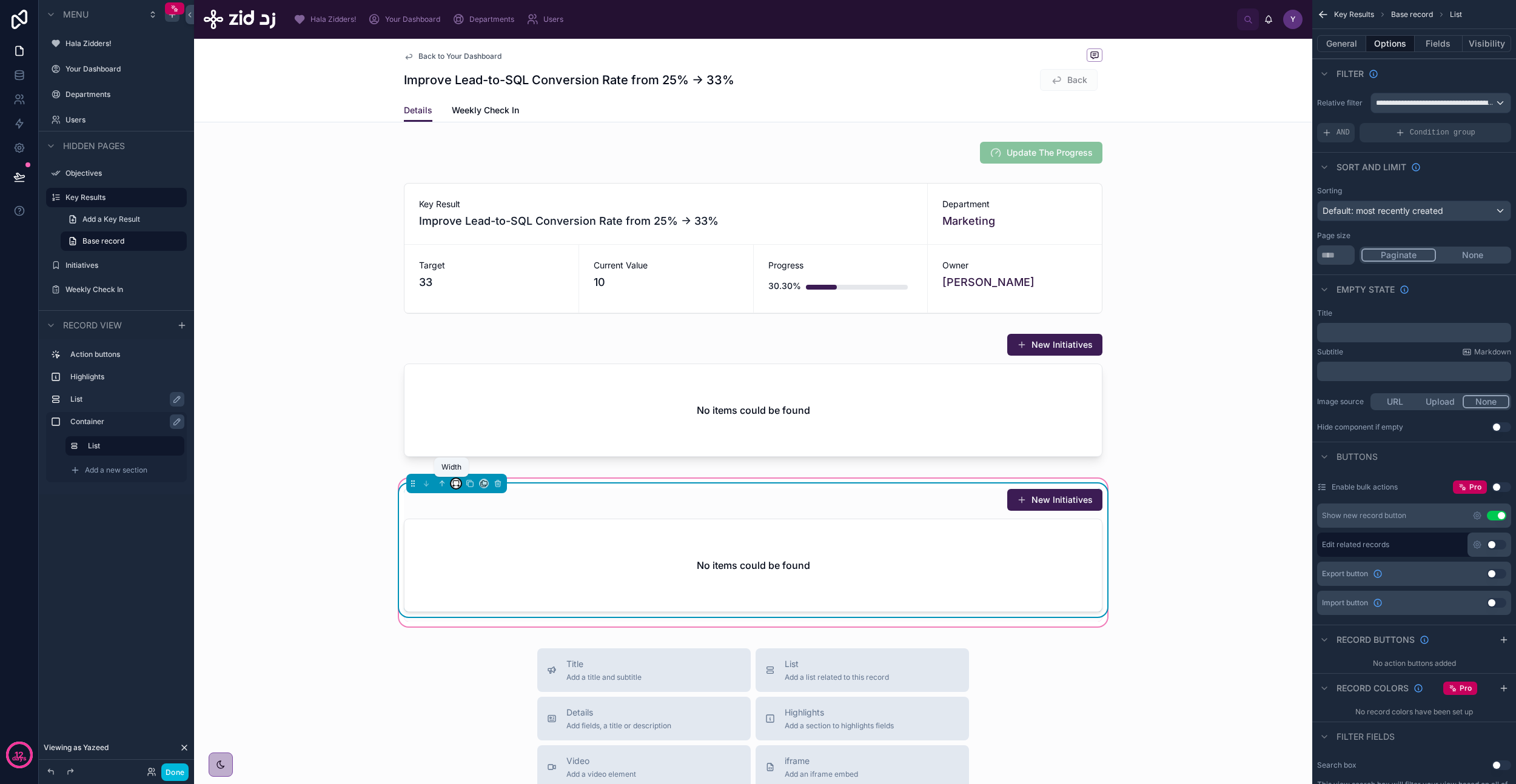
click at [453, 486] on icon at bounding box center [454, 486] width 2 height 0
click at [479, 566] on div "50%" at bounding box center [475, 566] width 38 height 15
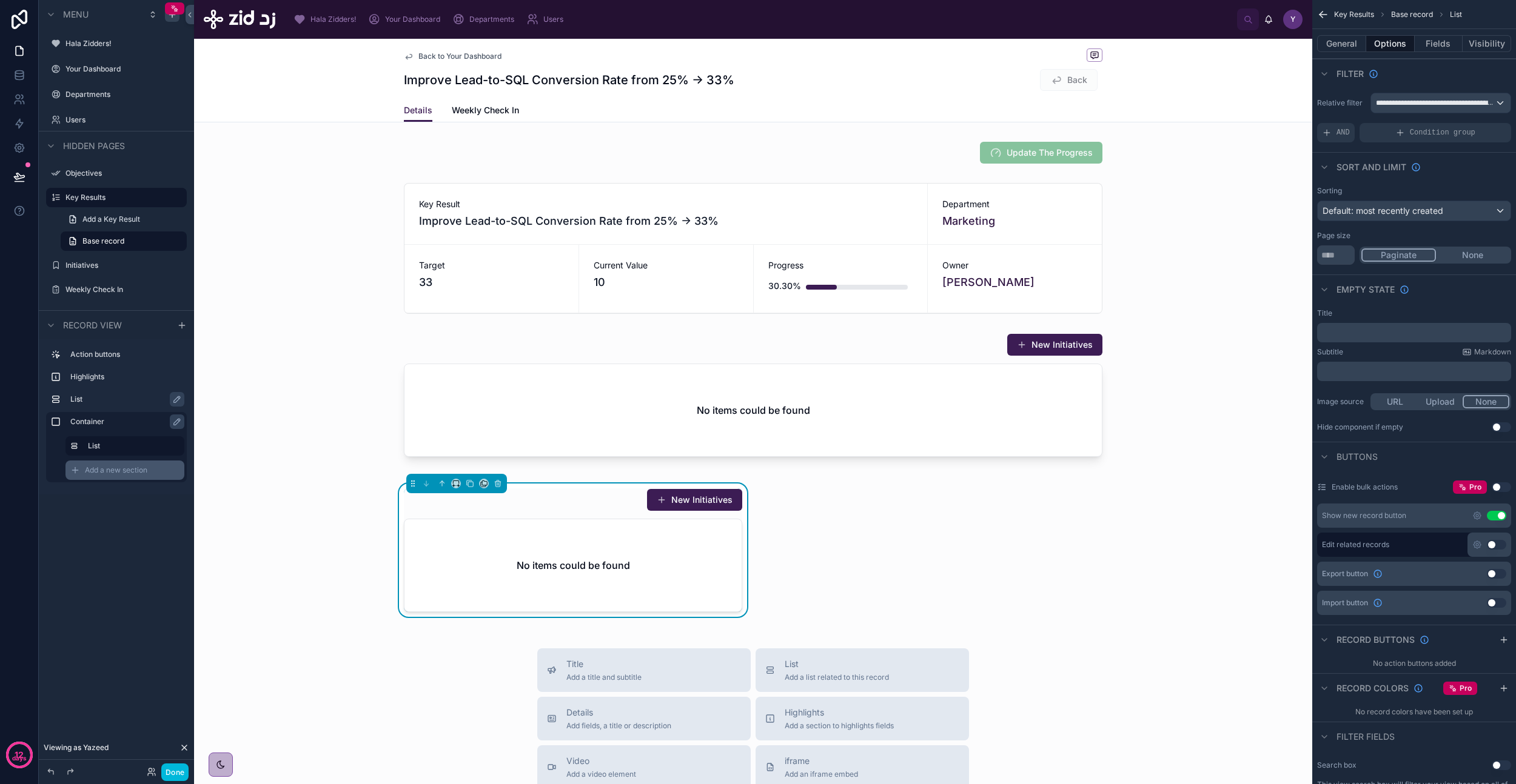
click at [107, 472] on span "Add a new section" at bounding box center [116, 470] width 63 height 10
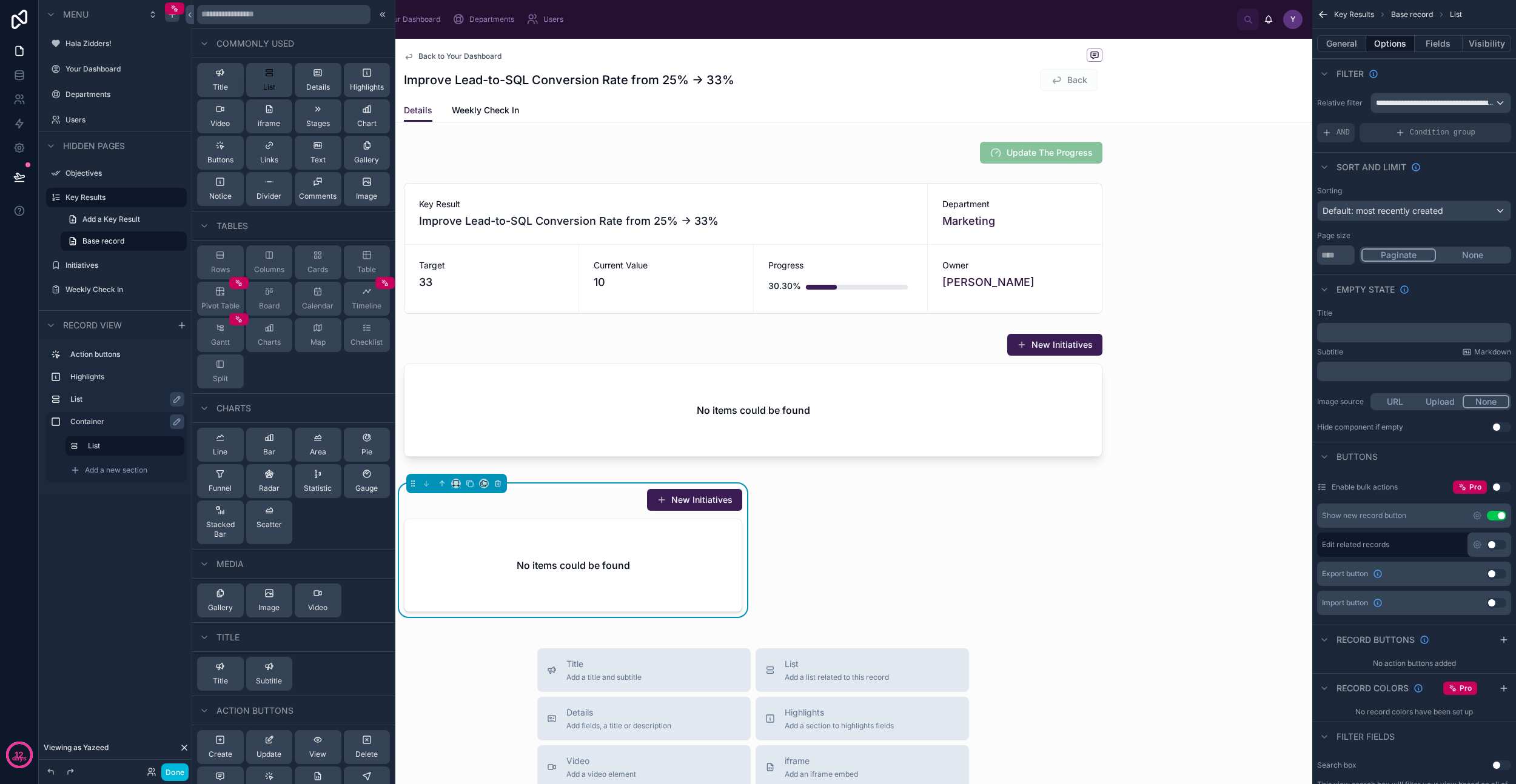
click at [268, 77] on div "List" at bounding box center [269, 79] width 12 height 24
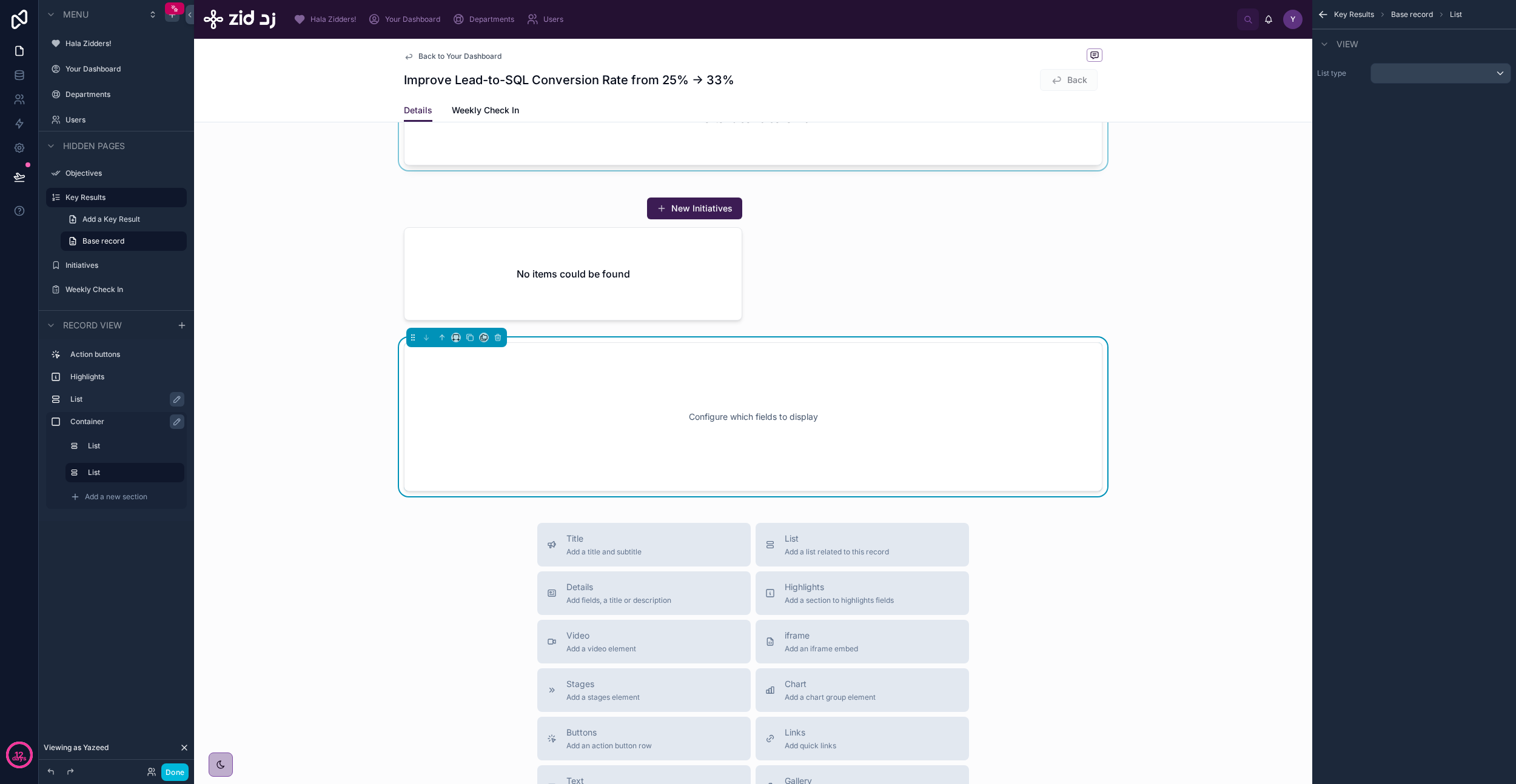
scroll to position [297, 0]
click at [453, 330] on icon at bounding box center [456, 330] width 5 height 3
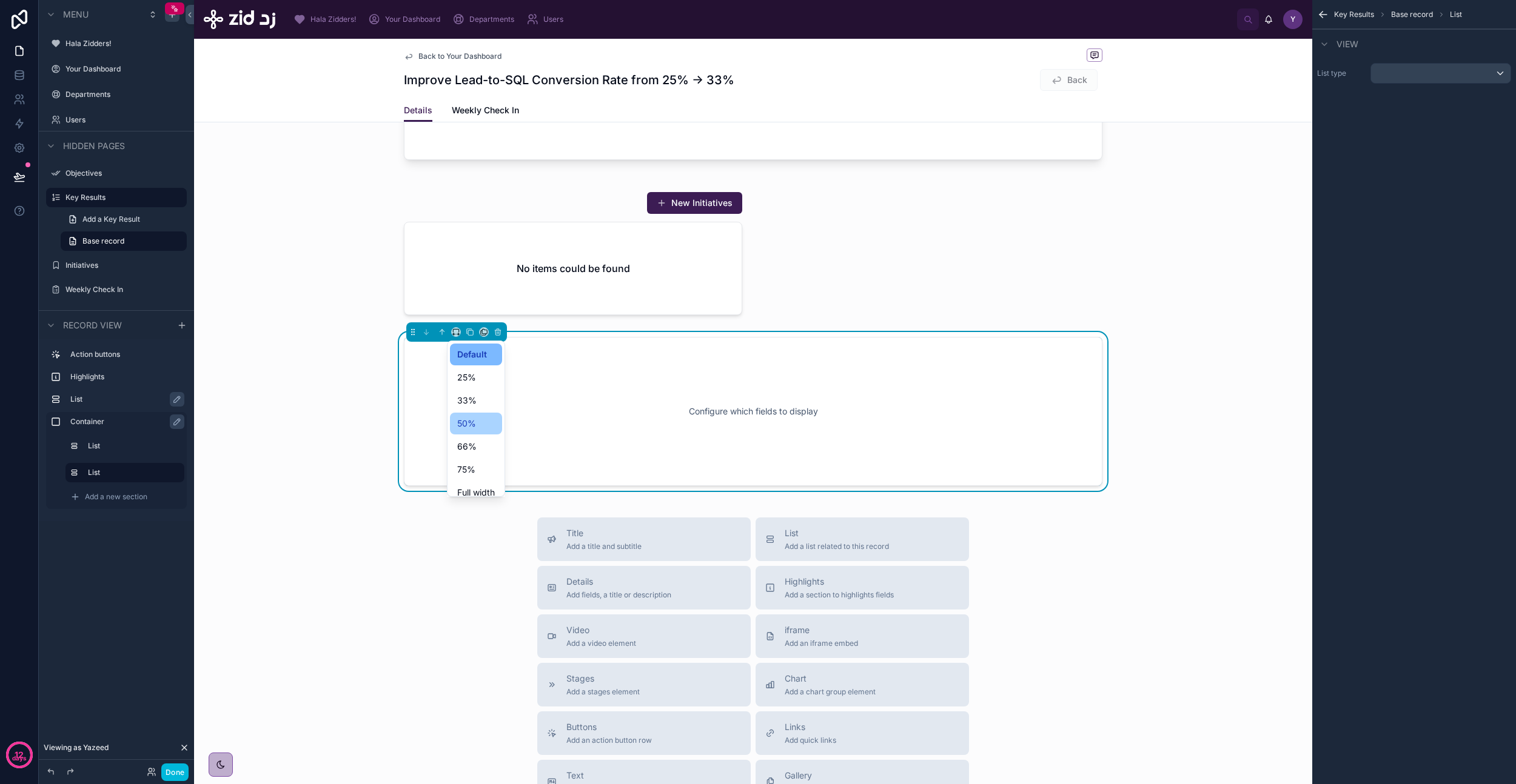
click at [484, 425] on div "50%" at bounding box center [475, 424] width 38 height 15
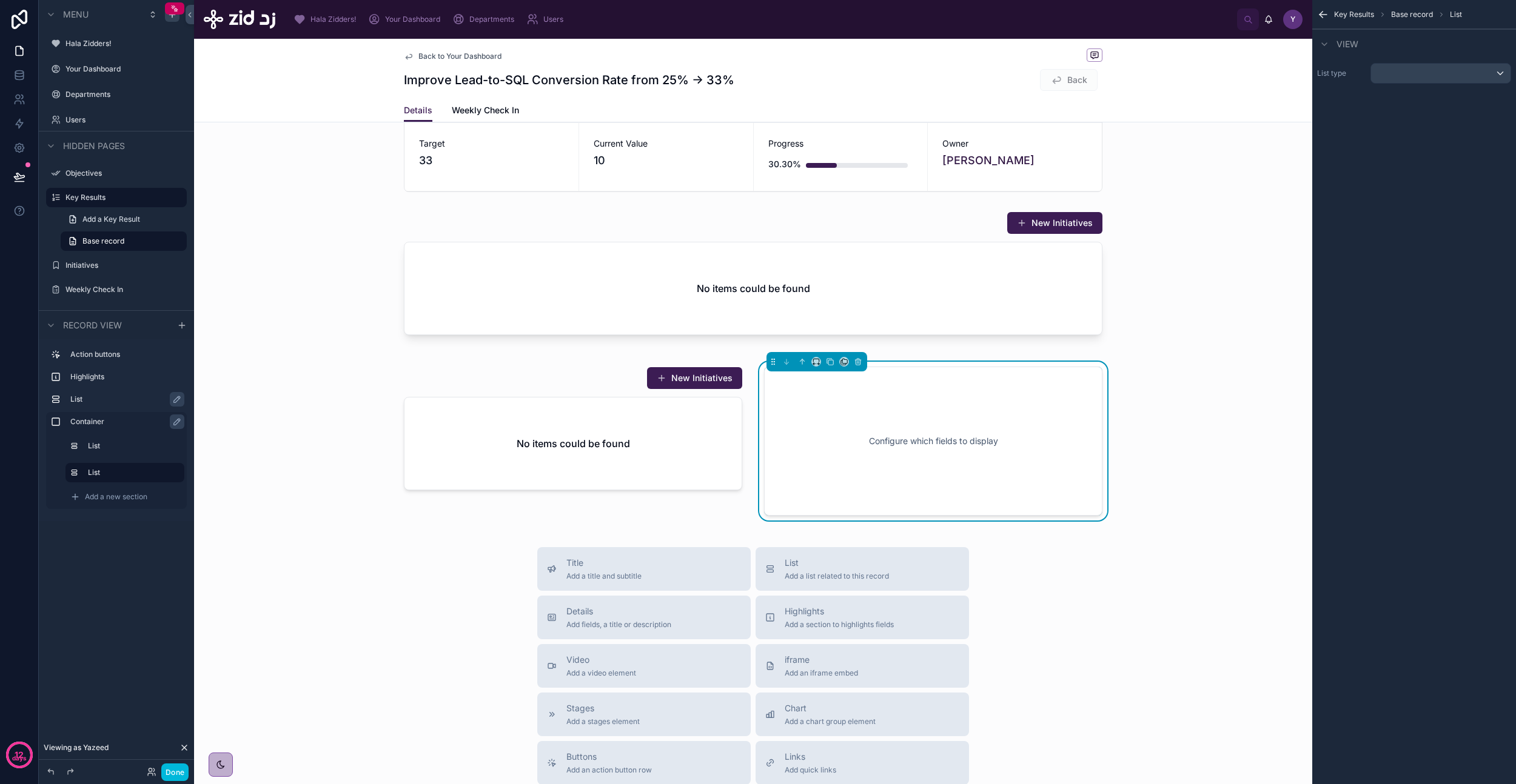
scroll to position [100, 0]
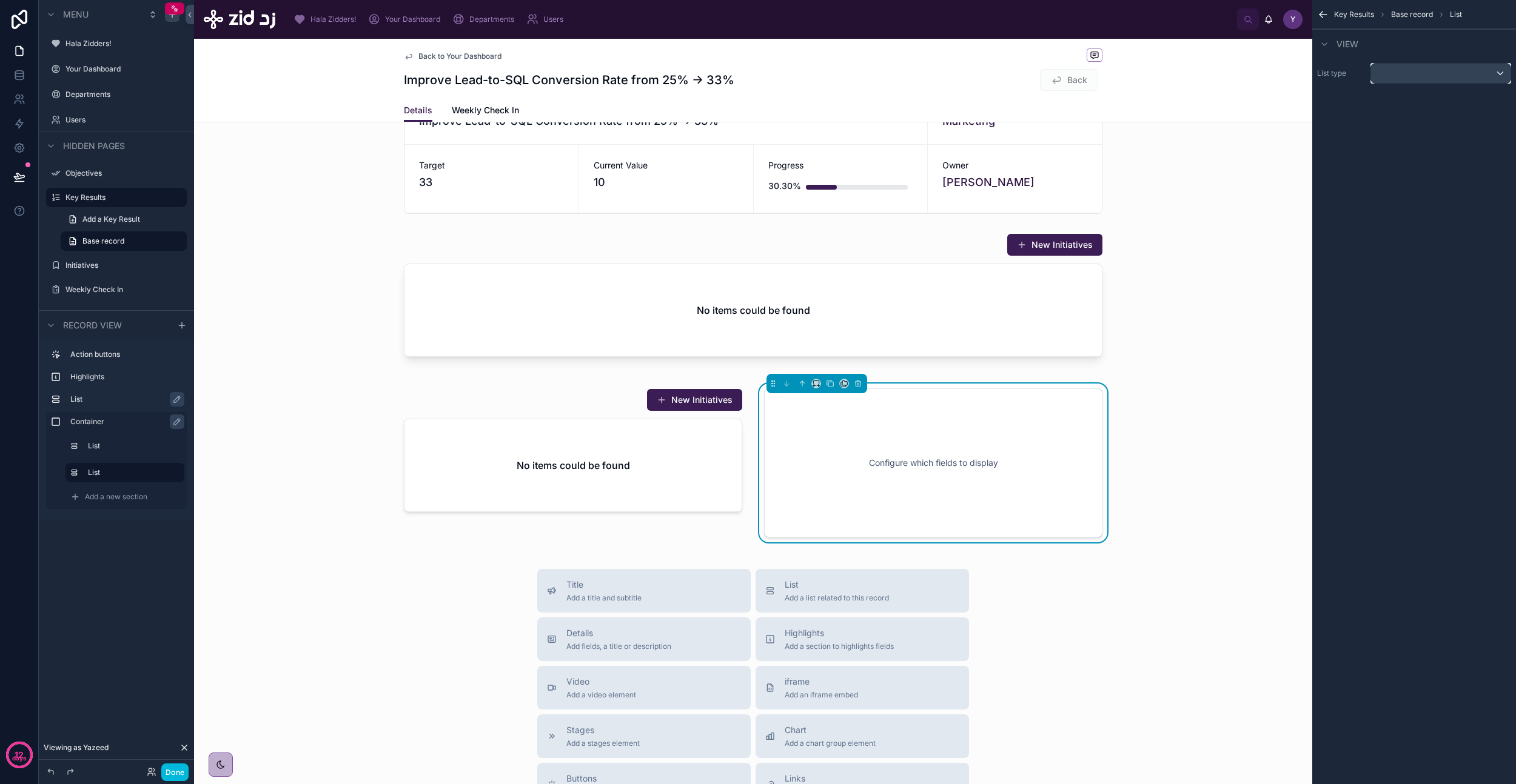
click at [1418, 64] on div "scrollable content" at bounding box center [1441, 74] width 140 height 19
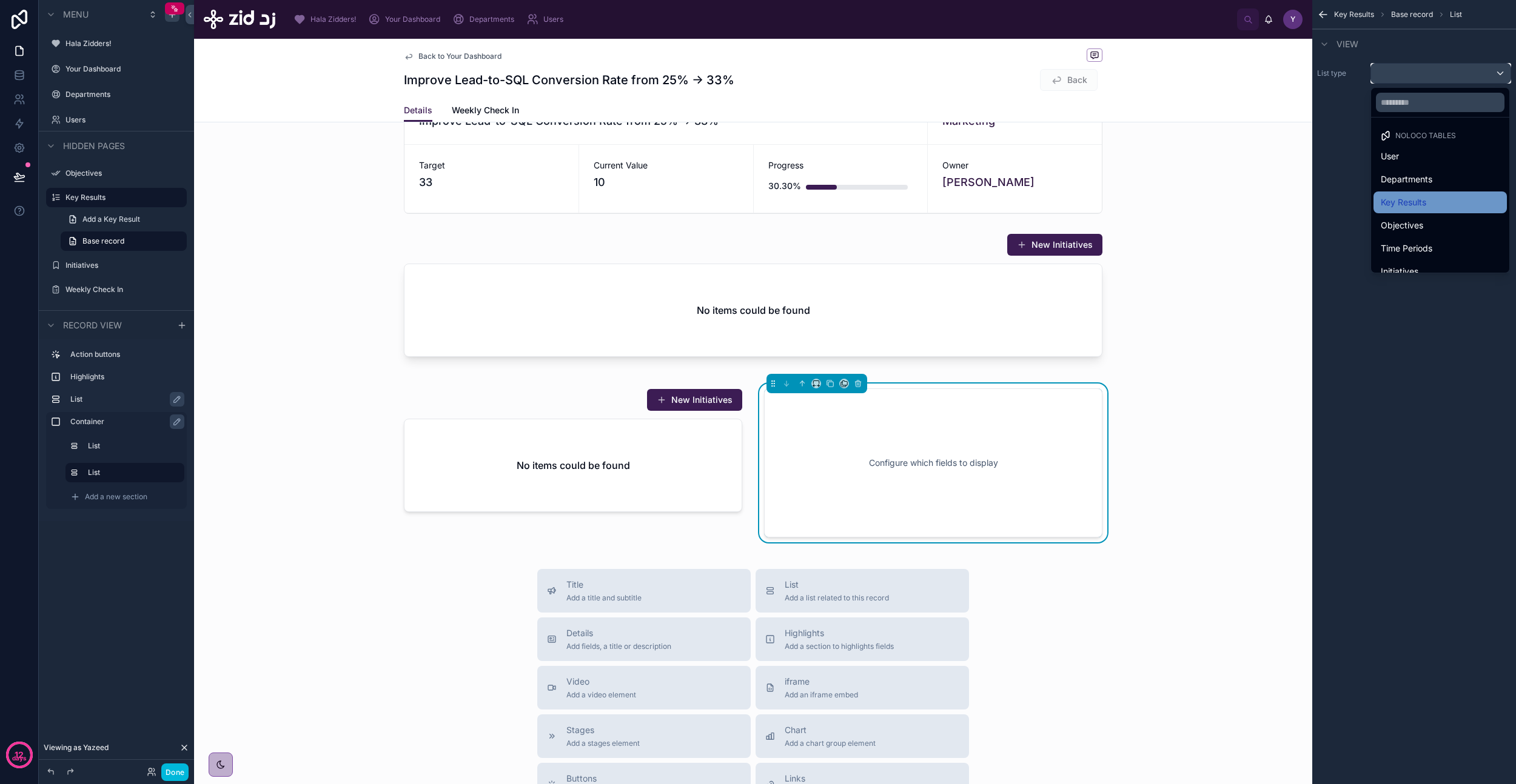
scroll to position [35, 0]
click at [1422, 254] on span "Weekly Check In" at bounding box center [1414, 260] width 67 height 15
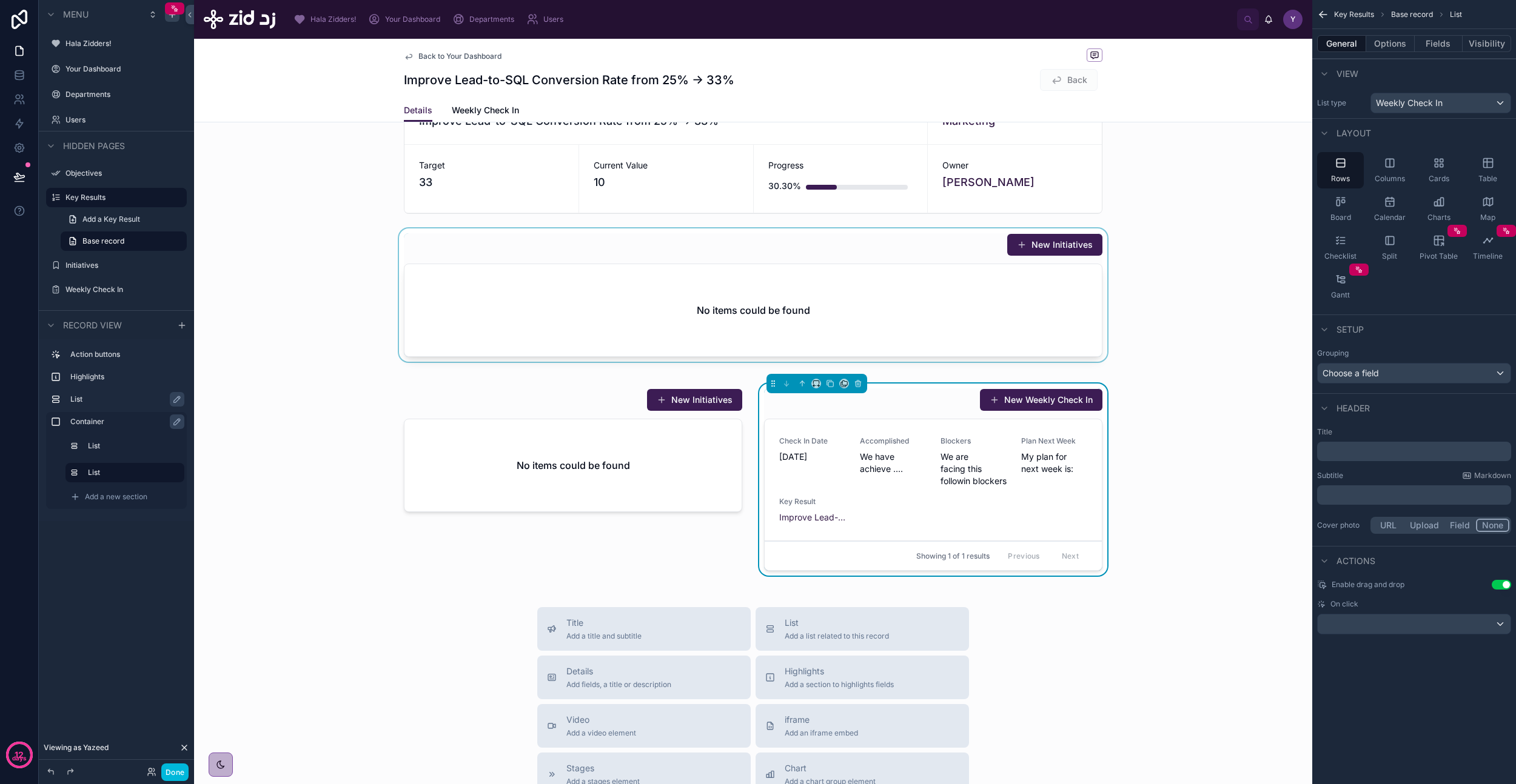
click at [918, 279] on div at bounding box center [753, 298] width 1118 height 138
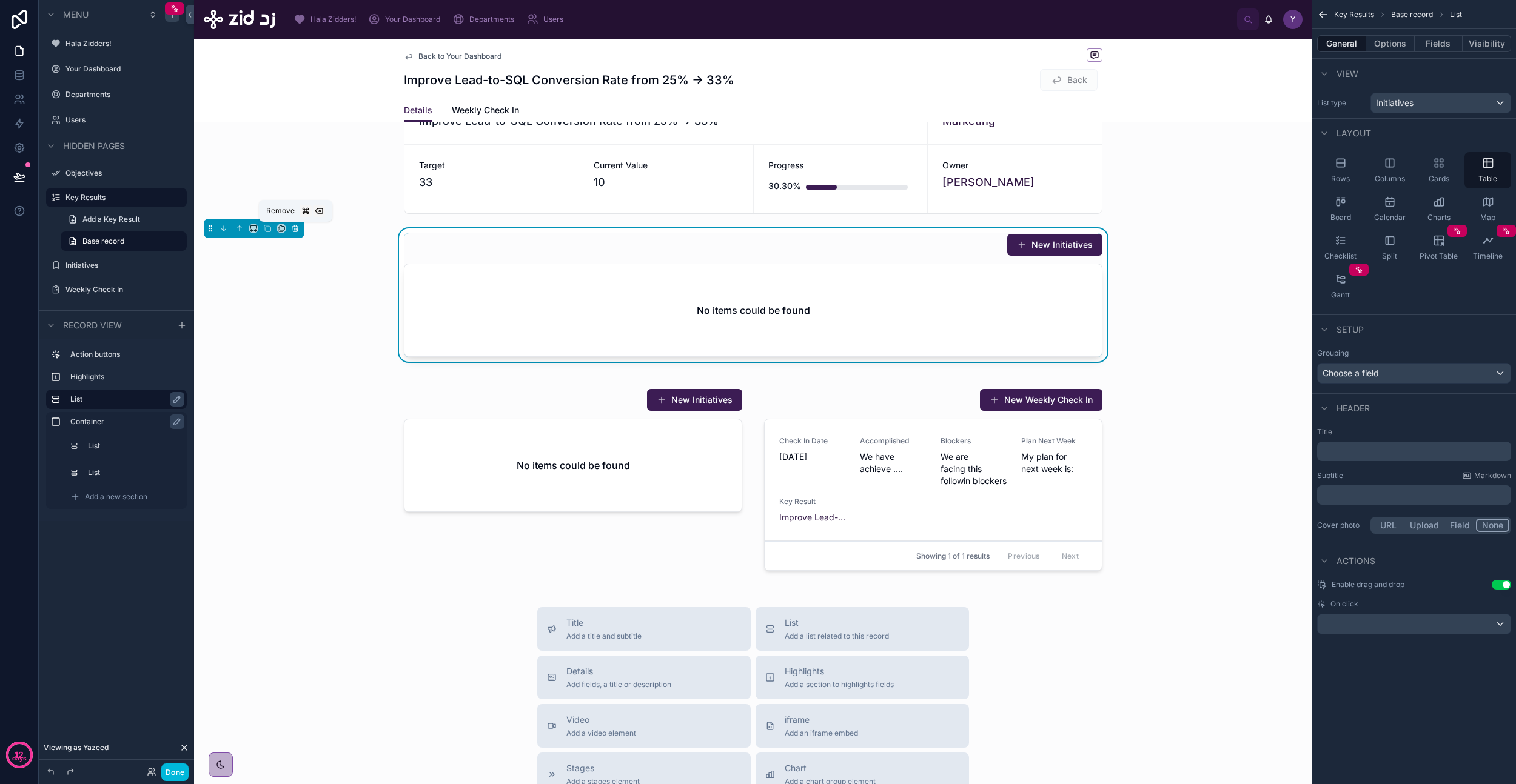
click at [298, 229] on icon at bounding box center [296, 229] width 9 height 9
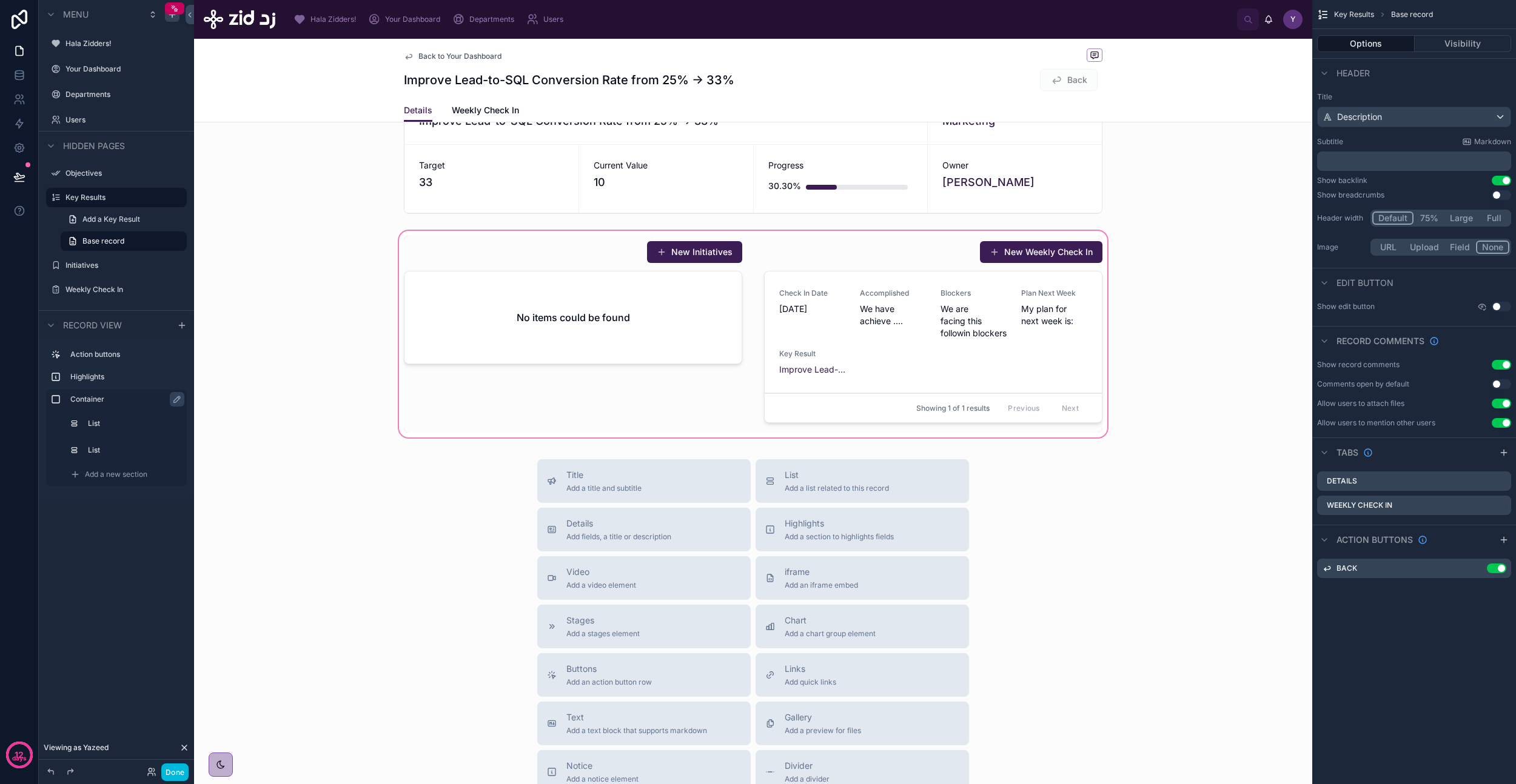
click at [999, 359] on div at bounding box center [753, 335] width 1118 height 212
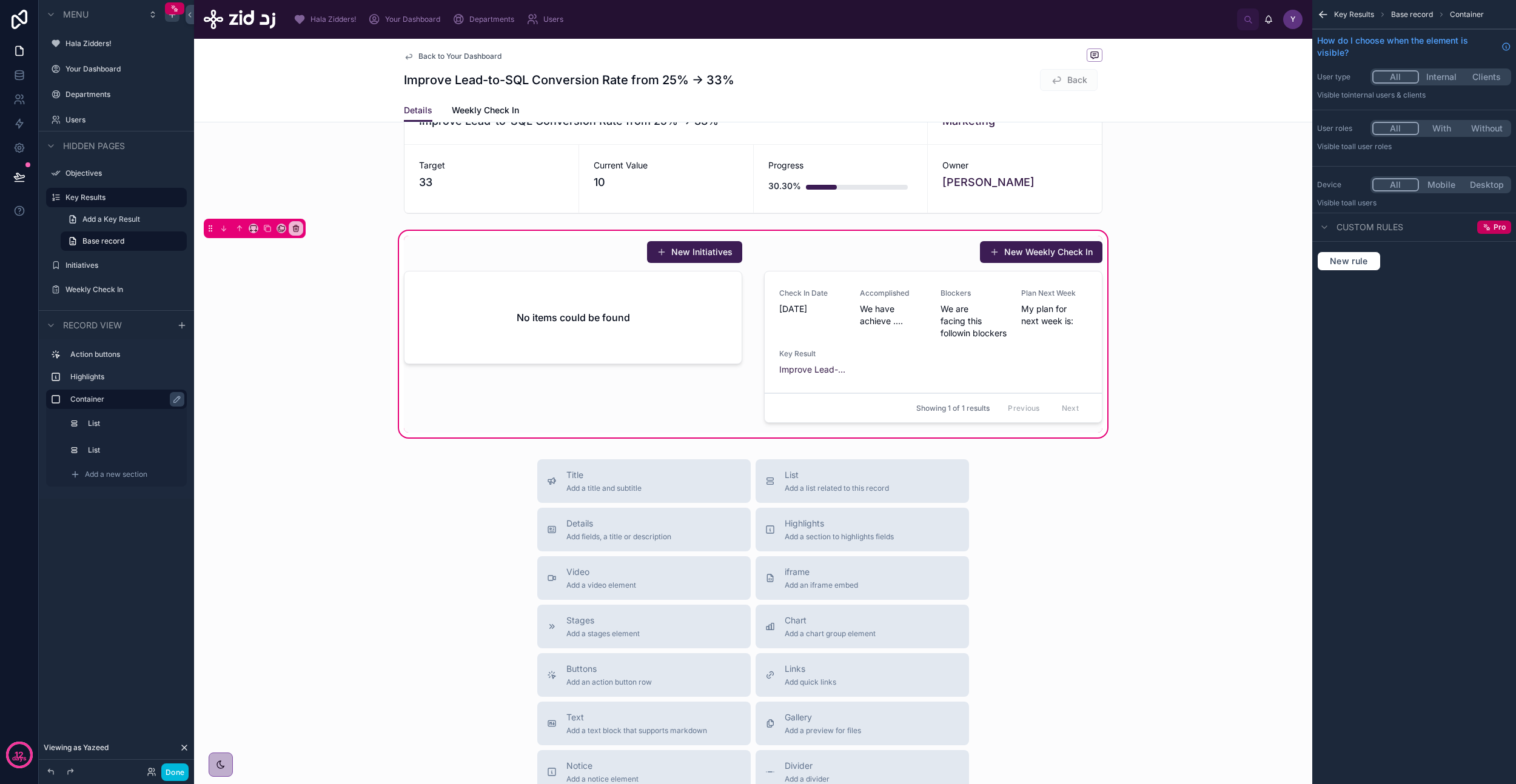
click at [1322, 13] on icon "scrollable content" at bounding box center [1323, 15] width 12 height 12
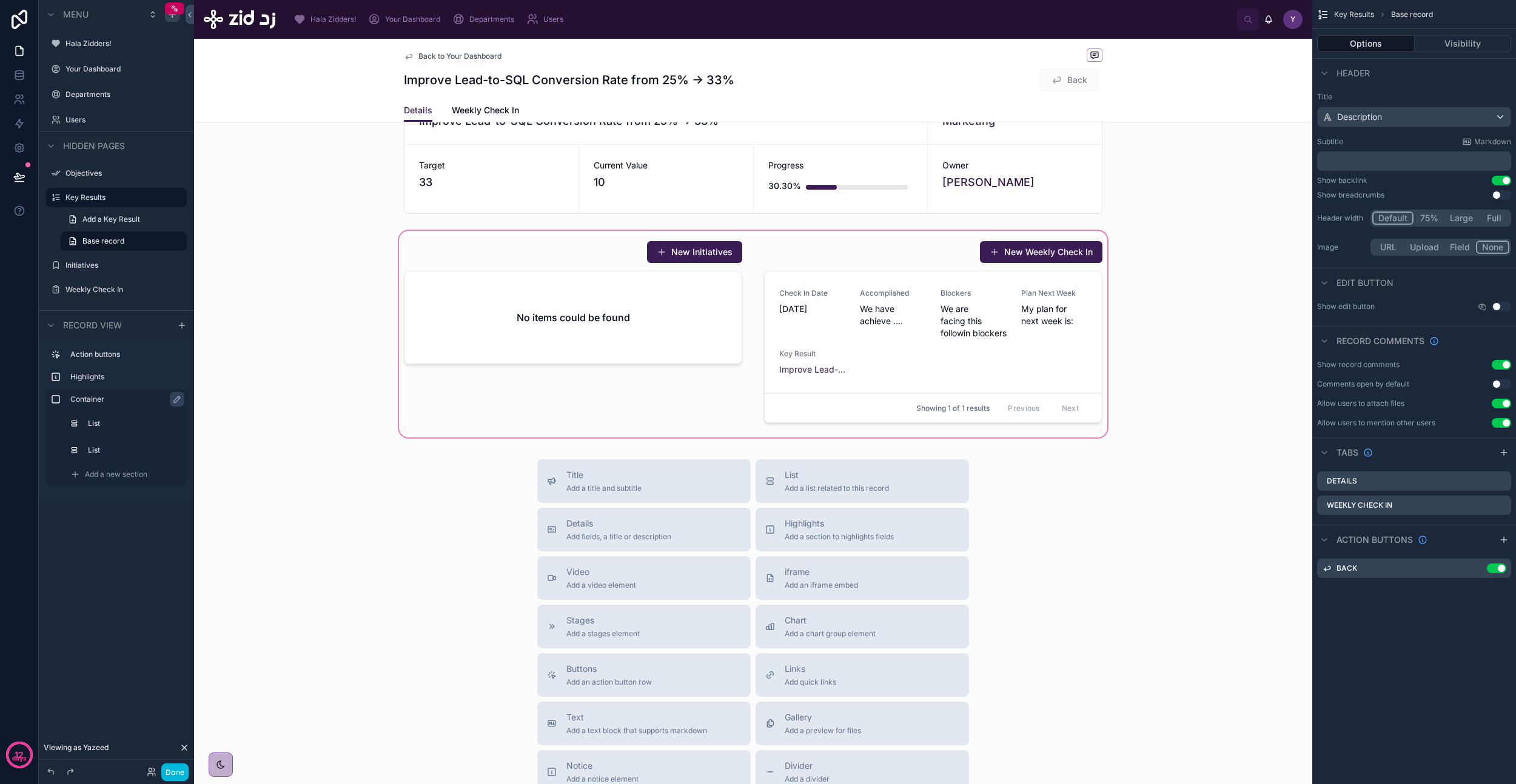
click at [1025, 364] on div at bounding box center [753, 335] width 1118 height 212
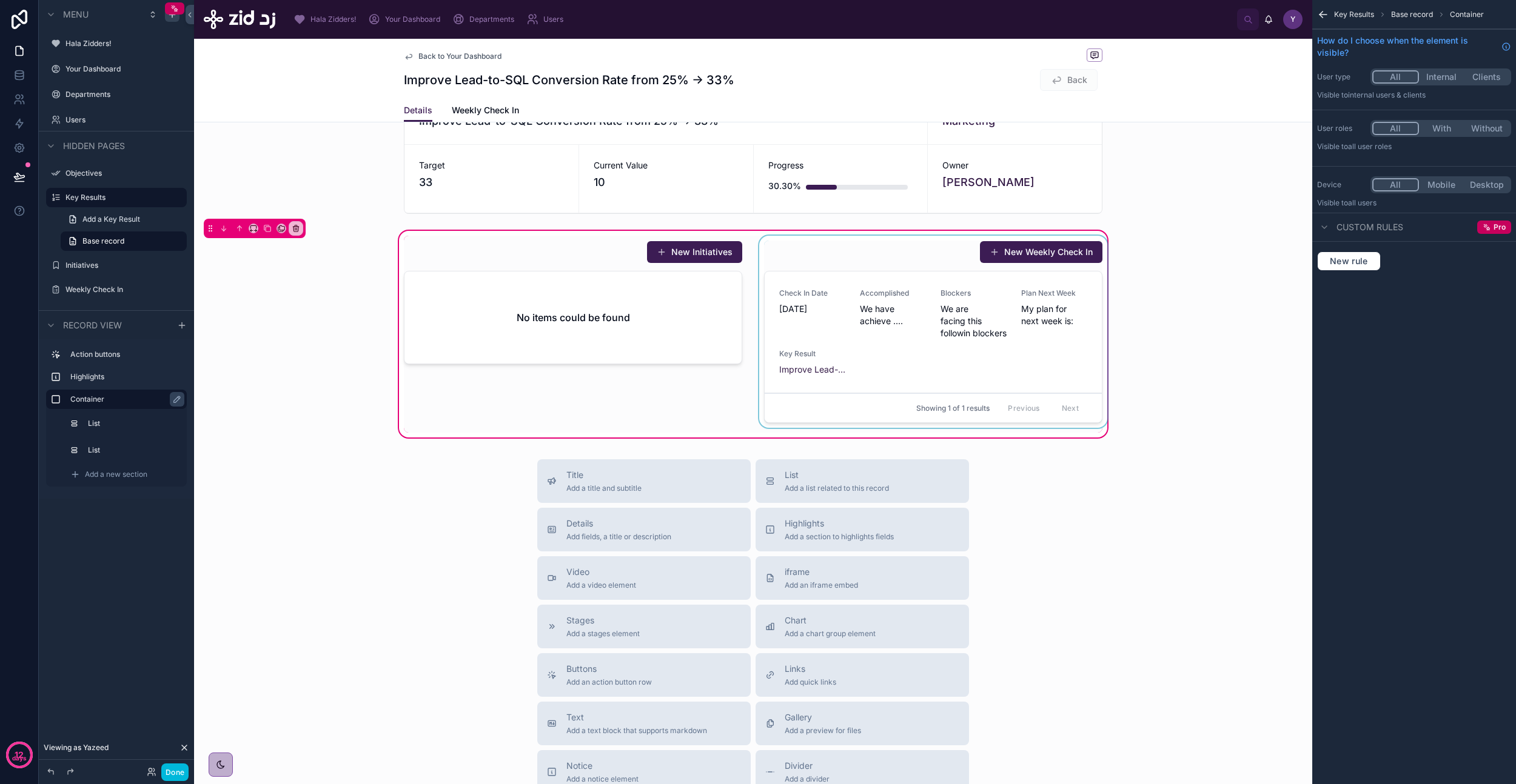
click at [1001, 332] on div at bounding box center [933, 335] width 353 height 197
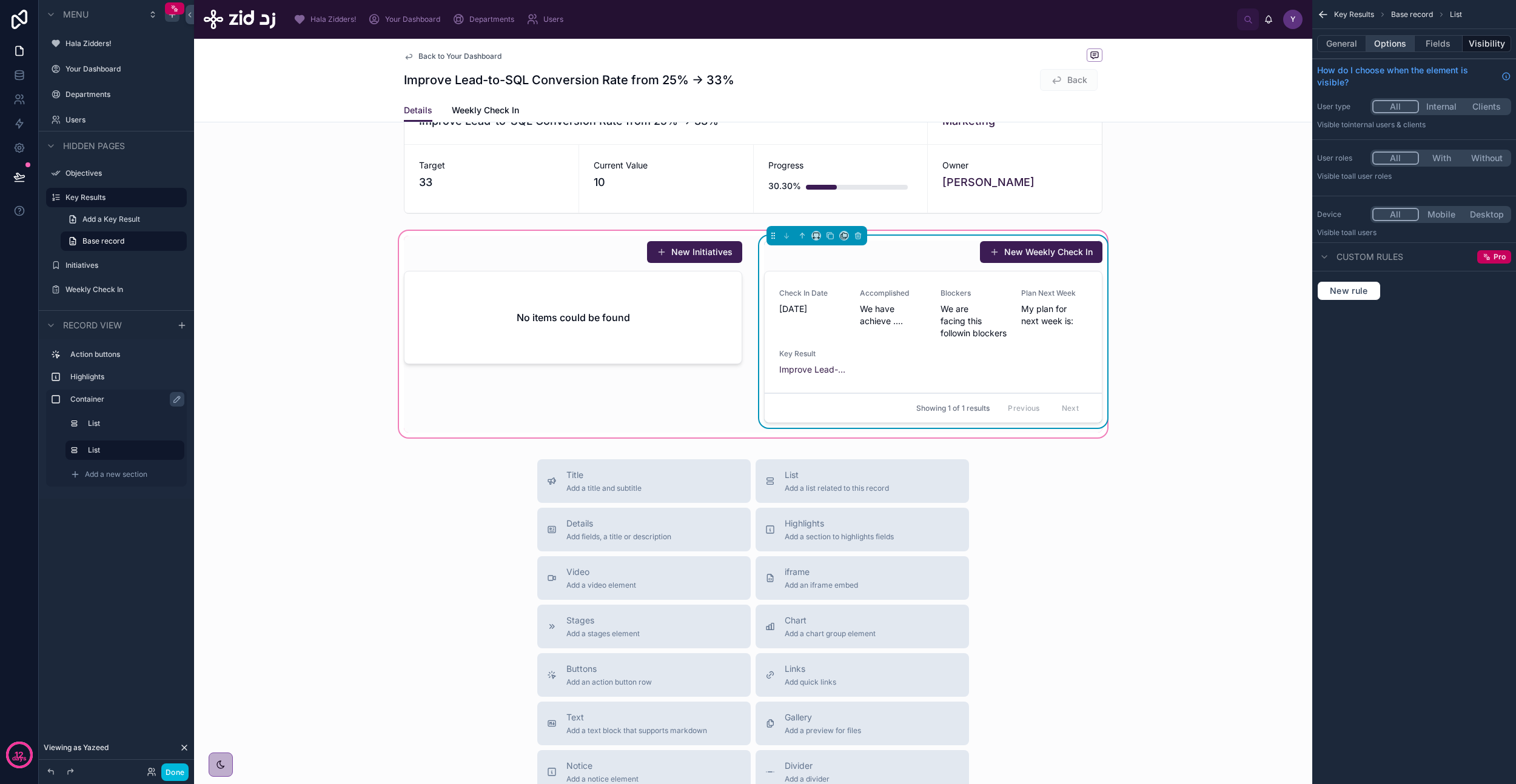
click at [1394, 40] on button "Options" at bounding box center [1390, 43] width 49 height 17
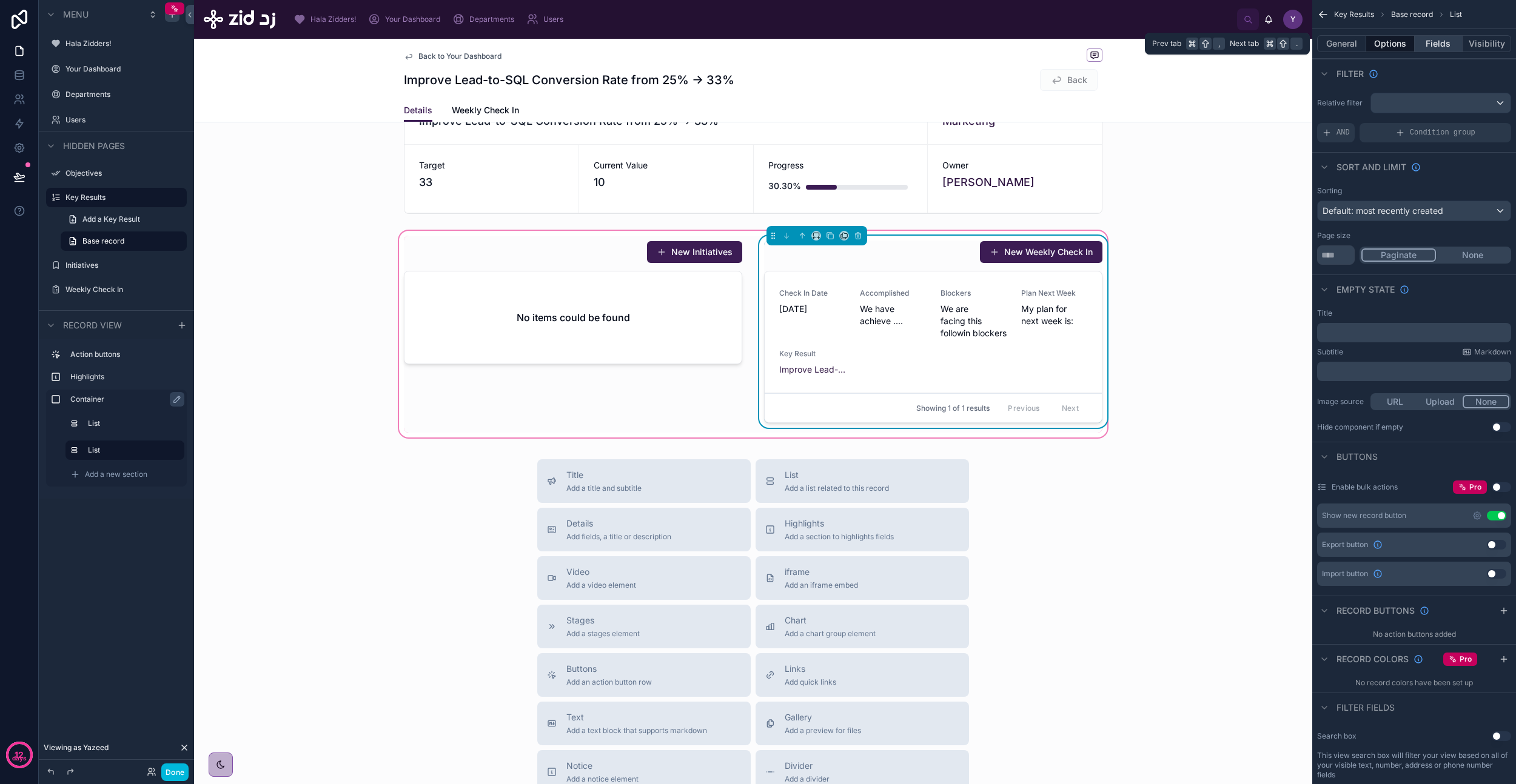
click at [1439, 40] on button "Fields" at bounding box center [1439, 43] width 49 height 17
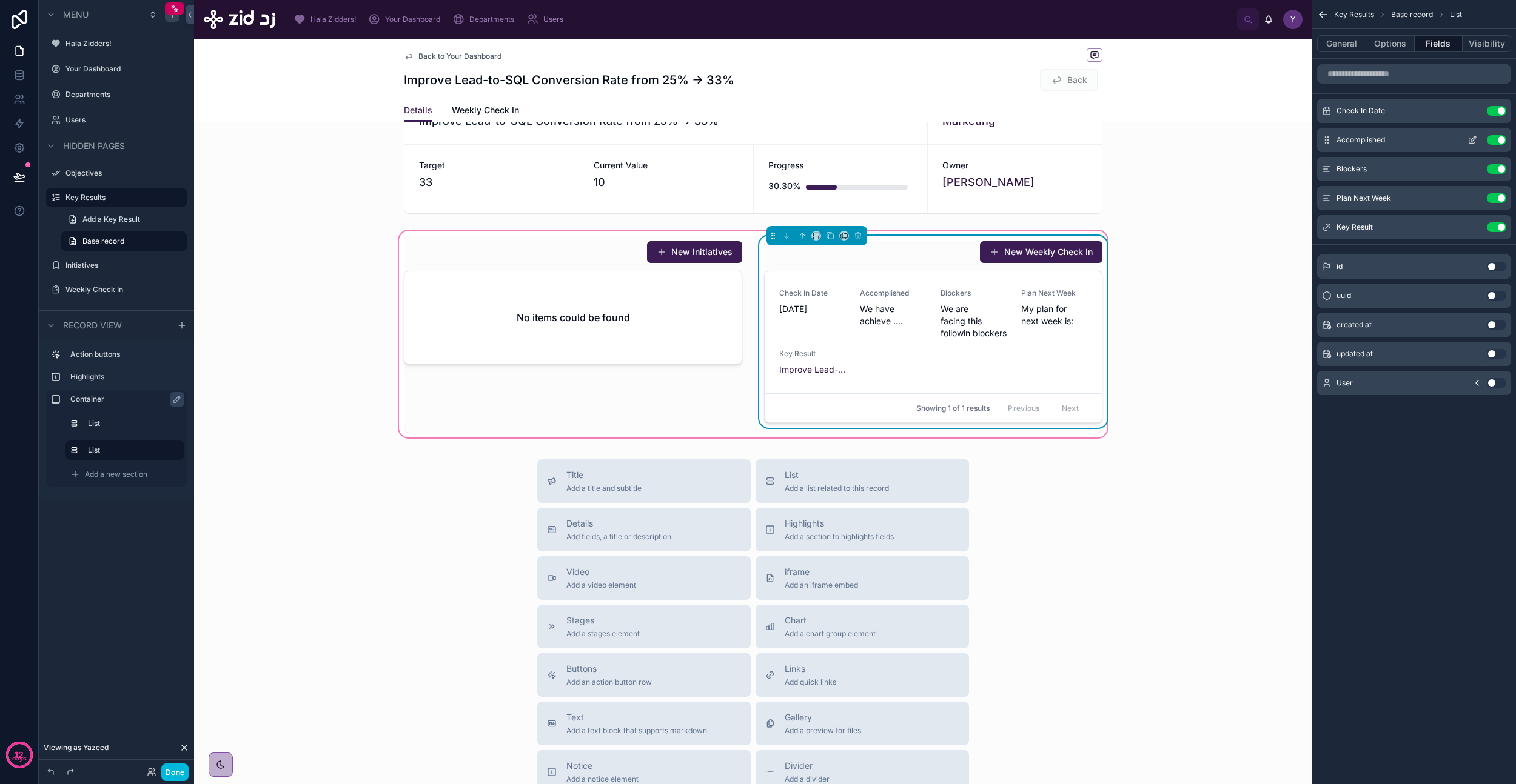
click at [1497, 140] on button "Use setting" at bounding box center [1496, 140] width 19 height 10
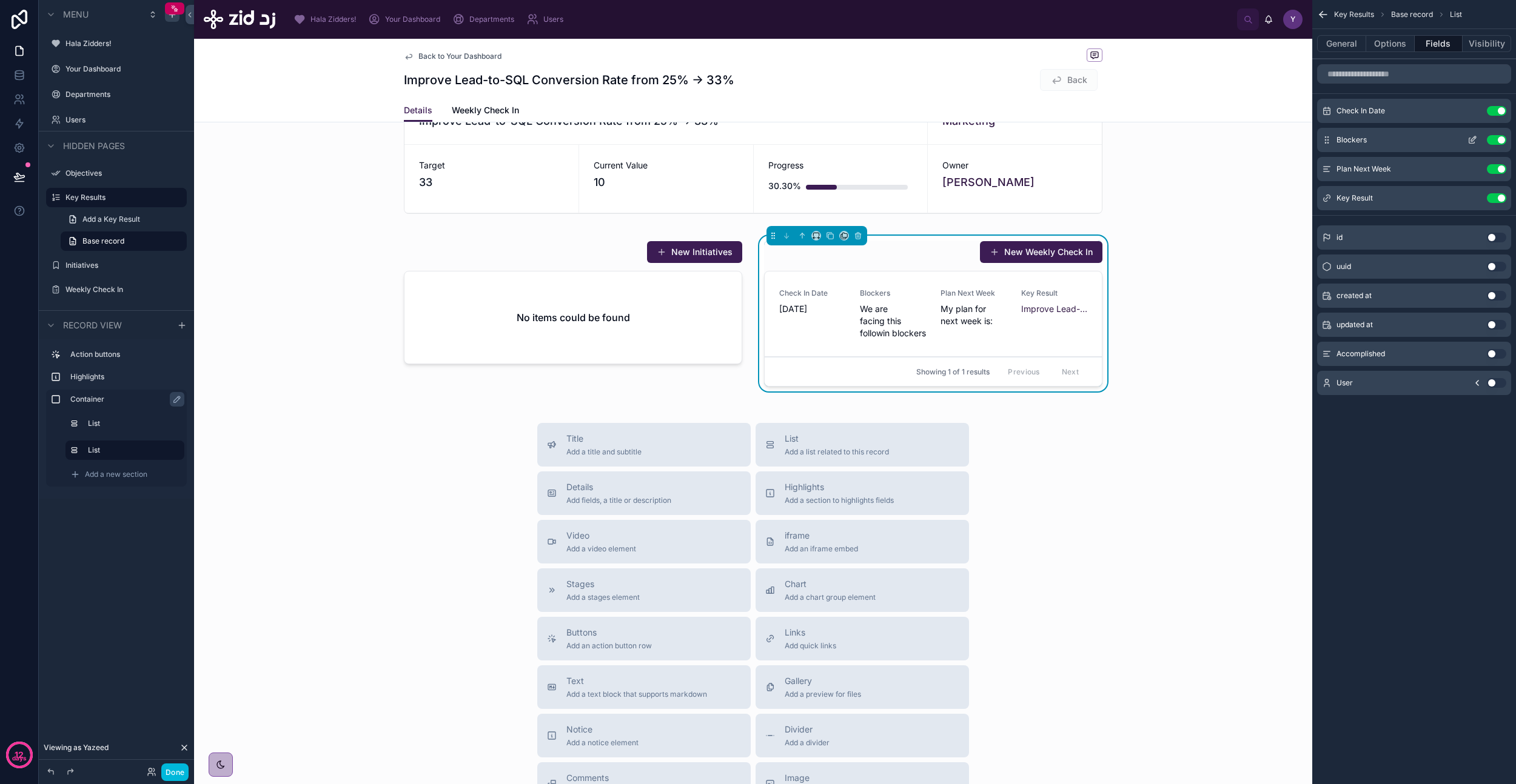
click at [1500, 136] on button "Use setting" at bounding box center [1496, 140] width 19 height 10
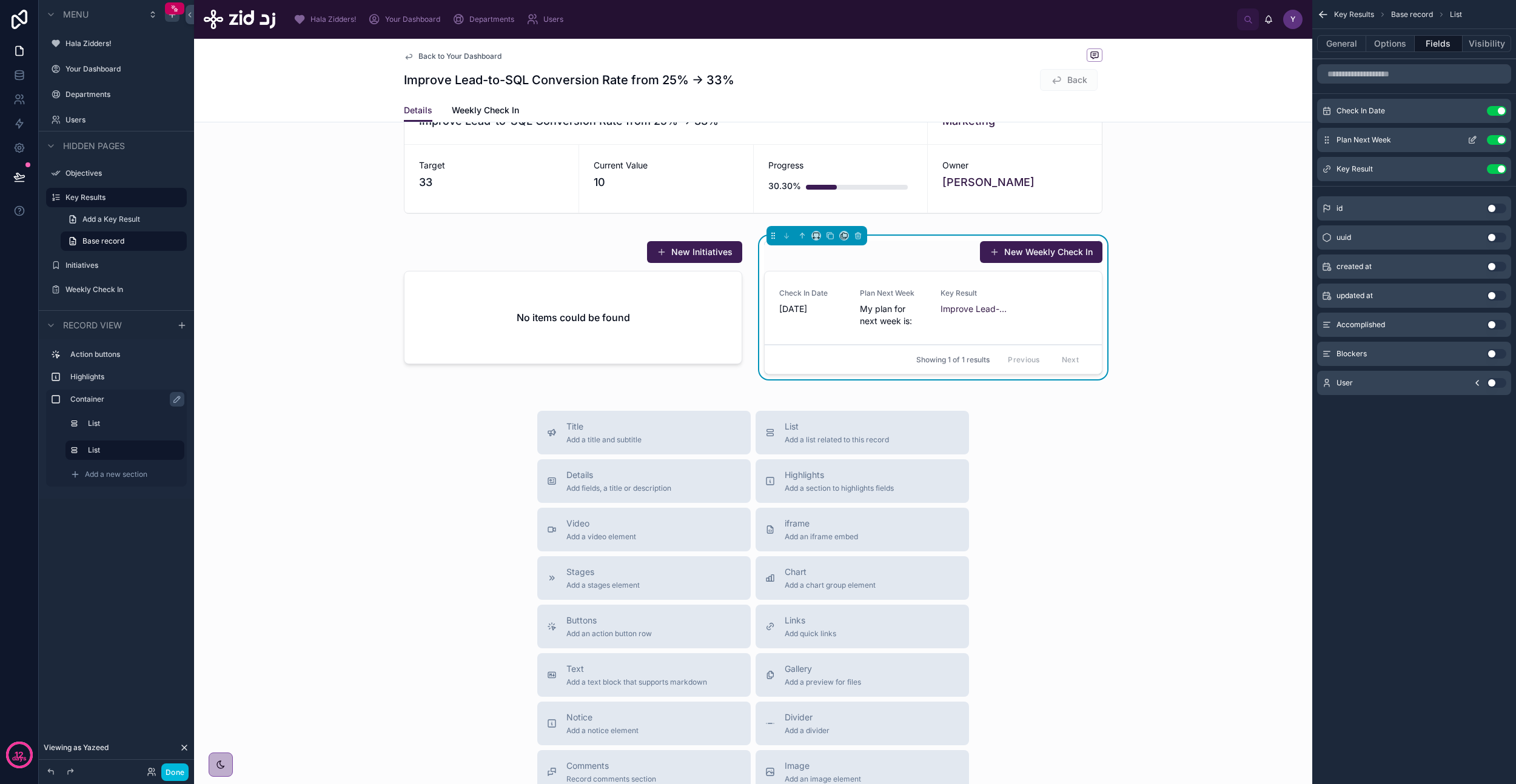
click at [1498, 140] on button "Use setting" at bounding box center [1496, 140] width 19 height 10
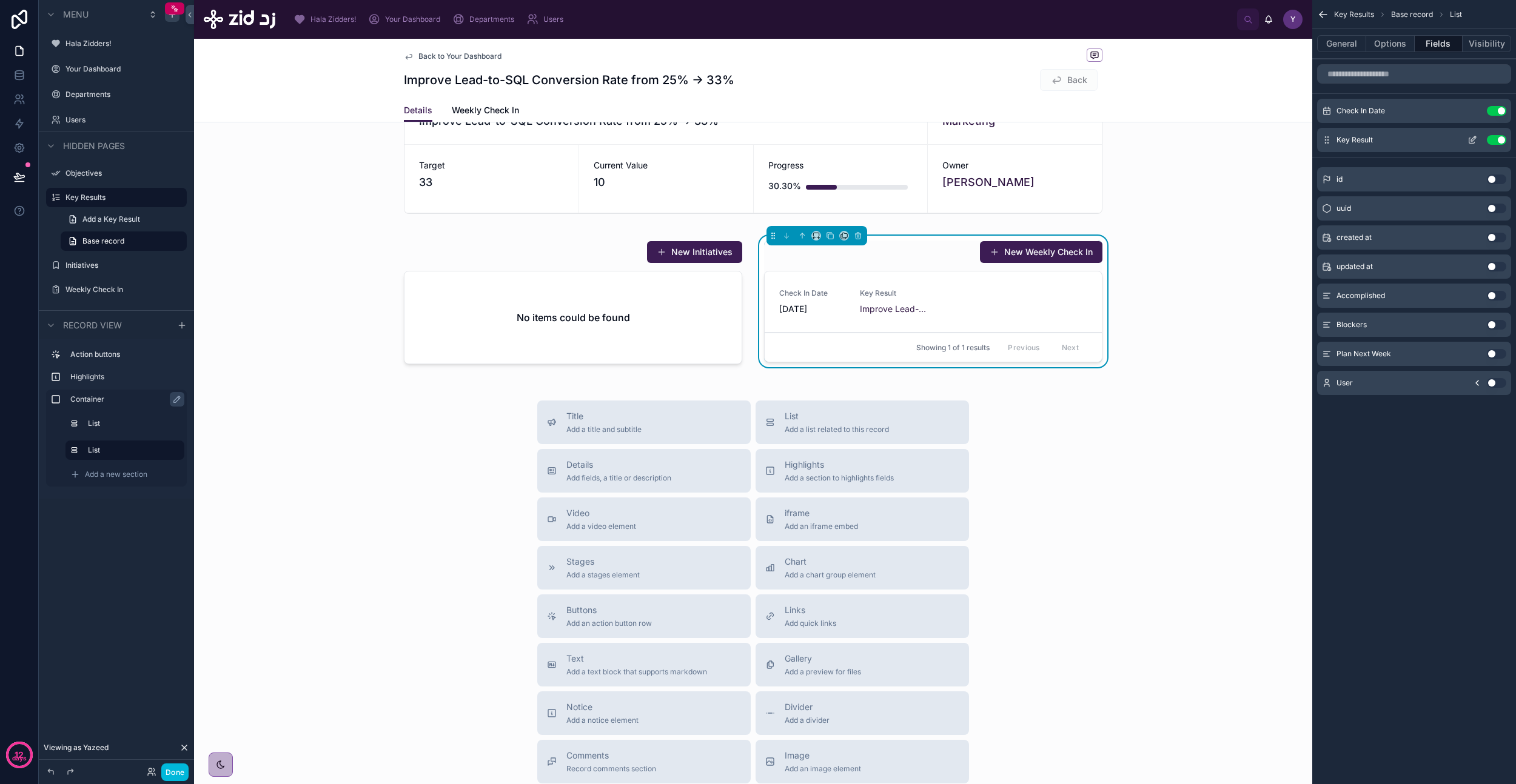
click at [1498, 140] on button "Use setting" at bounding box center [1496, 140] width 19 height 10
click at [1499, 382] on button "Use setting" at bounding box center [1496, 382] width 19 height 10
click at [1473, 112] on icon "scrollable content" at bounding box center [1473, 110] width 5 height 5
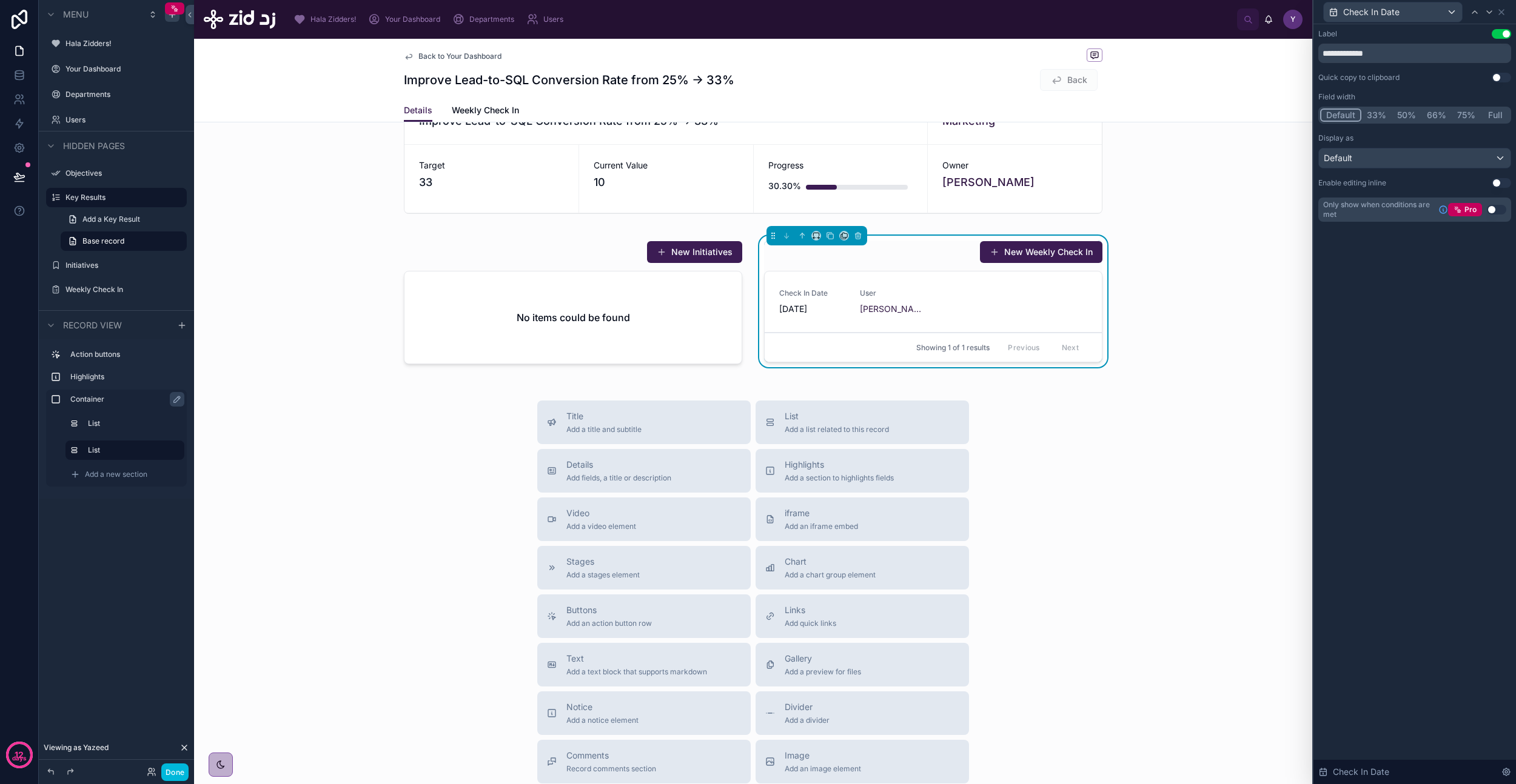
click at [1407, 113] on button "50%" at bounding box center [1406, 115] width 29 height 13
click at [1499, 14] on icon at bounding box center [1501, 12] width 5 height 5
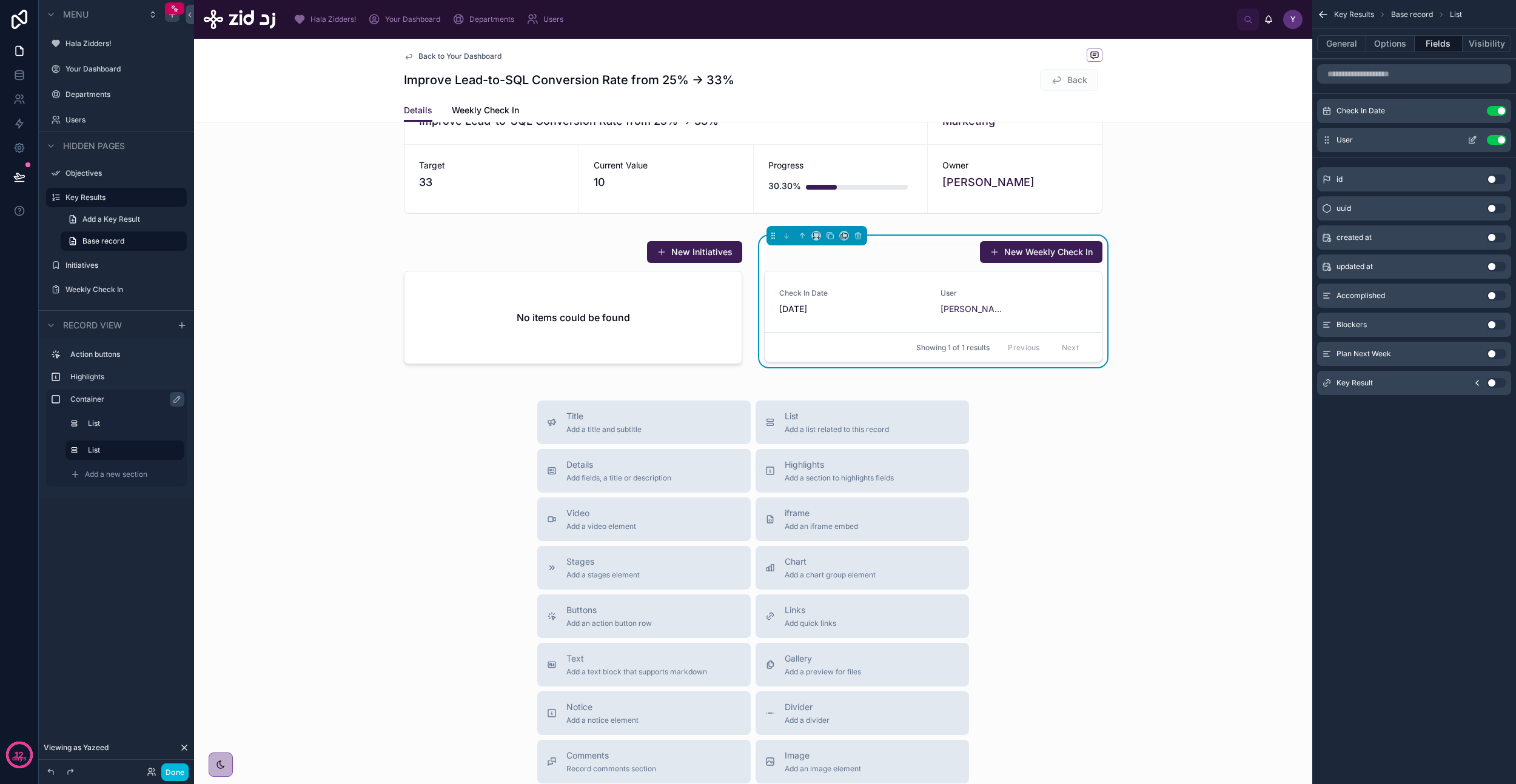
click at [1473, 144] on icon "scrollable content" at bounding box center [1472, 140] width 10 height 10
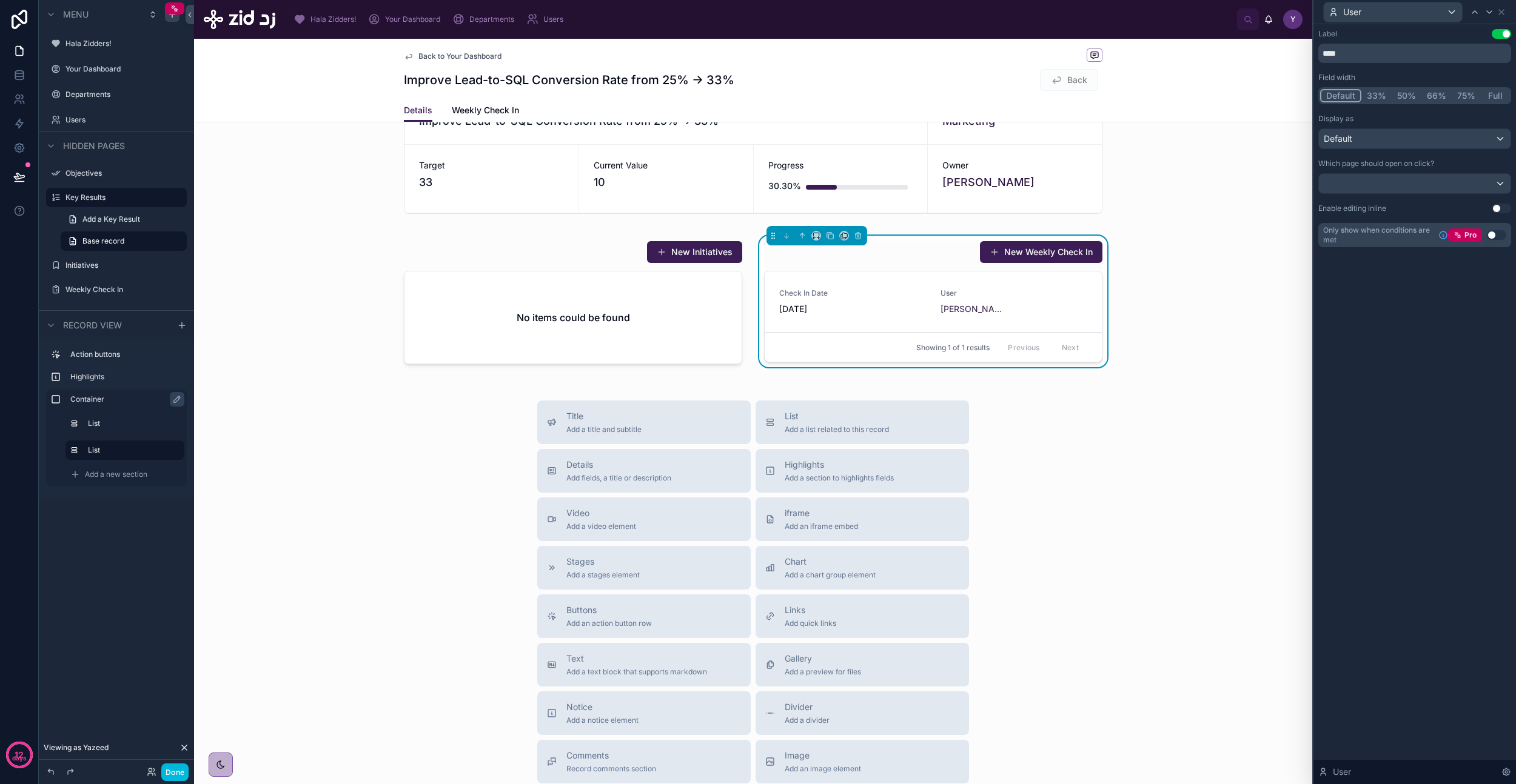
click at [1404, 96] on button "50%" at bounding box center [1406, 96] width 29 height 13
click at [1501, 8] on icon at bounding box center [1501, 12] width 10 height 10
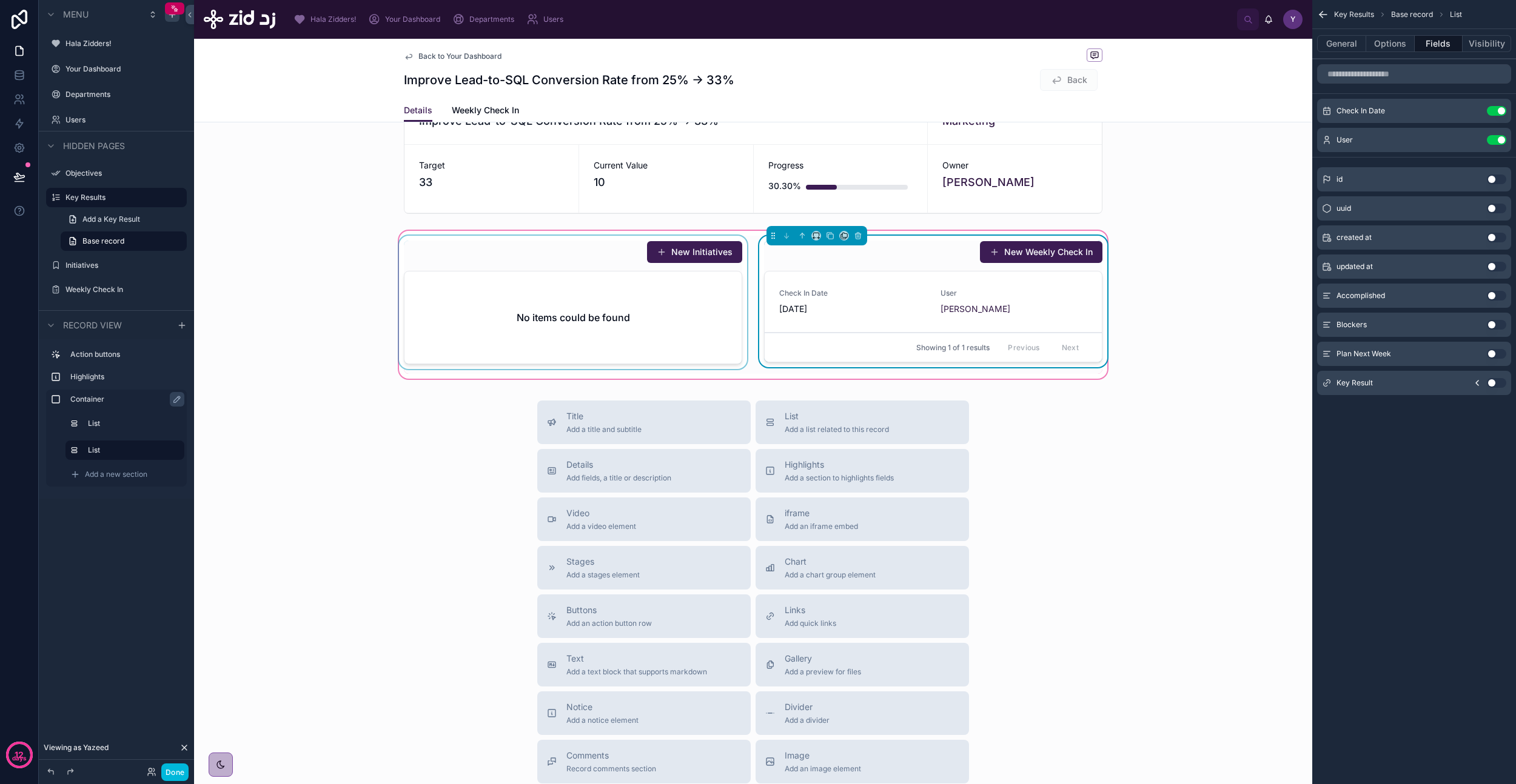
click at [587, 319] on div at bounding box center [573, 305] width 353 height 138
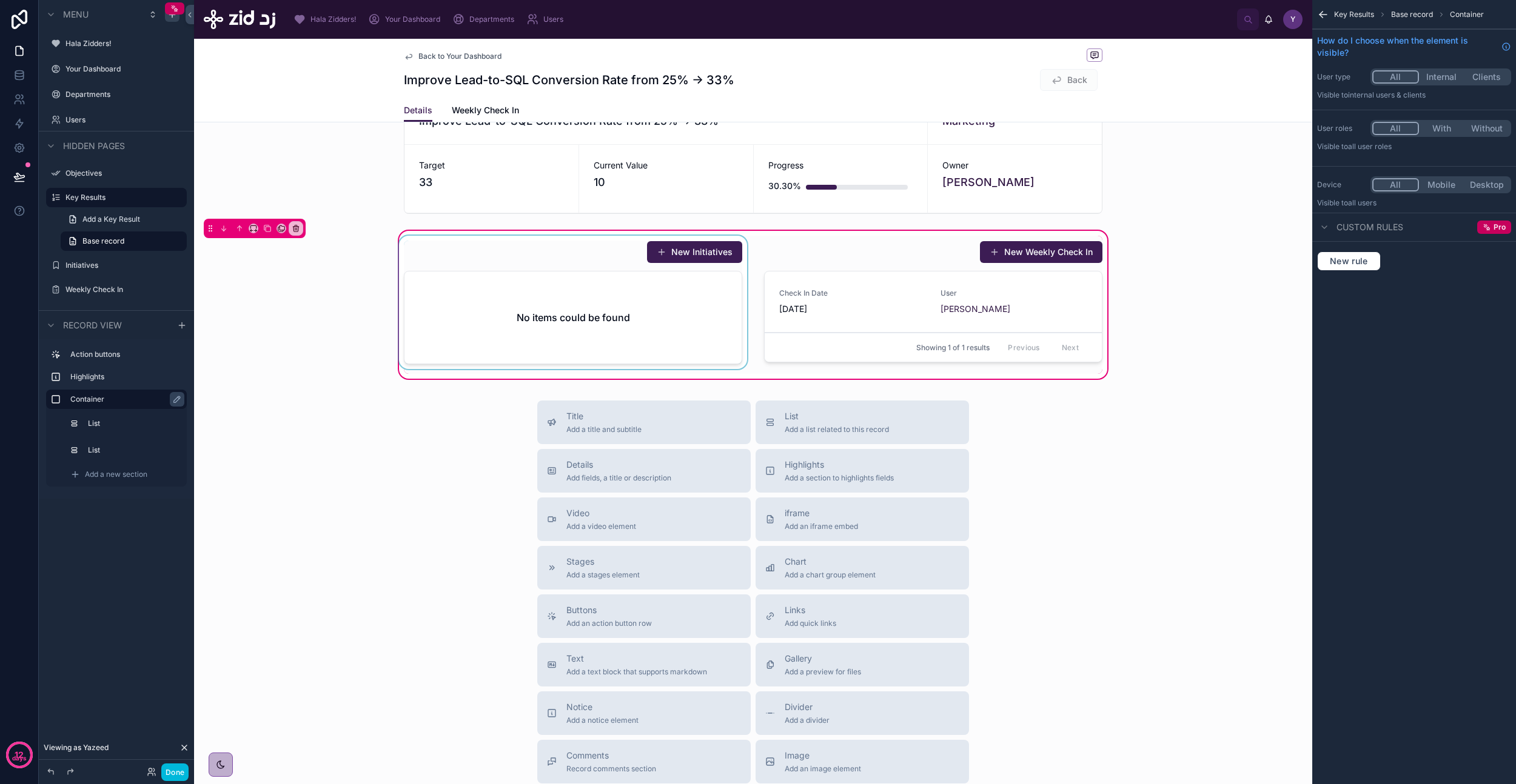
click at [603, 321] on div at bounding box center [573, 305] width 353 height 138
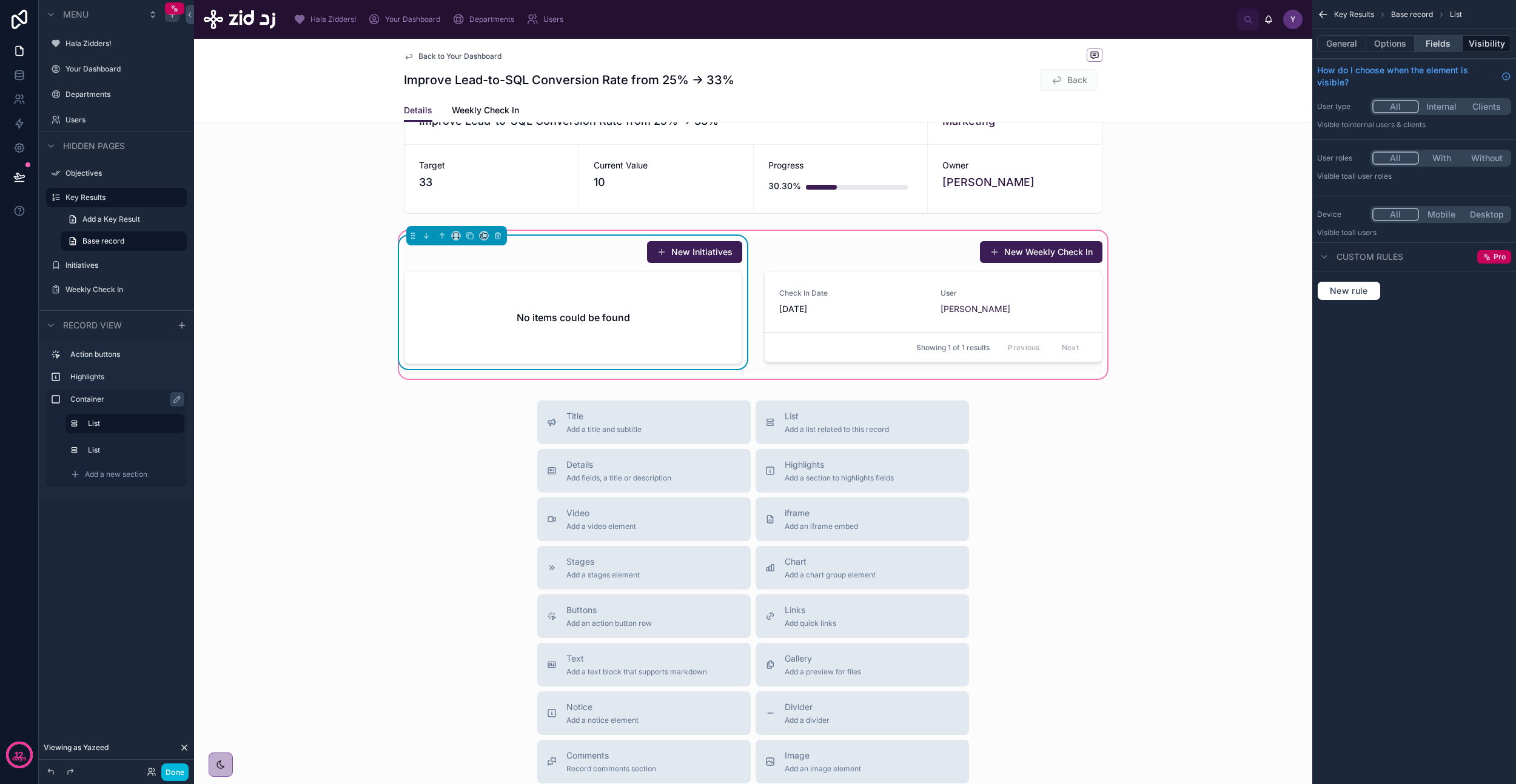
click at [1445, 40] on button "Fields" at bounding box center [1439, 43] width 49 height 17
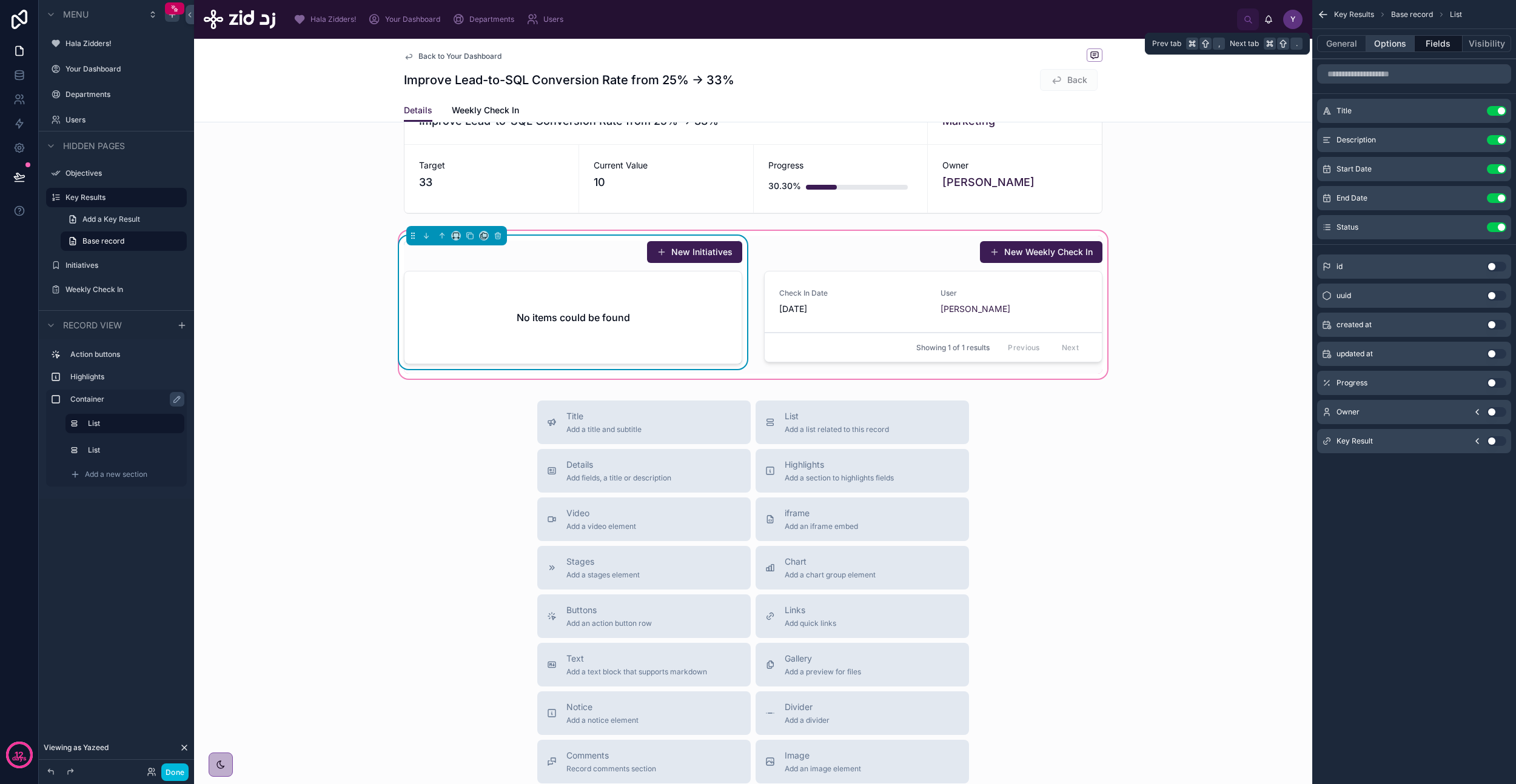
click at [1392, 40] on button "Options" at bounding box center [1390, 43] width 49 height 17
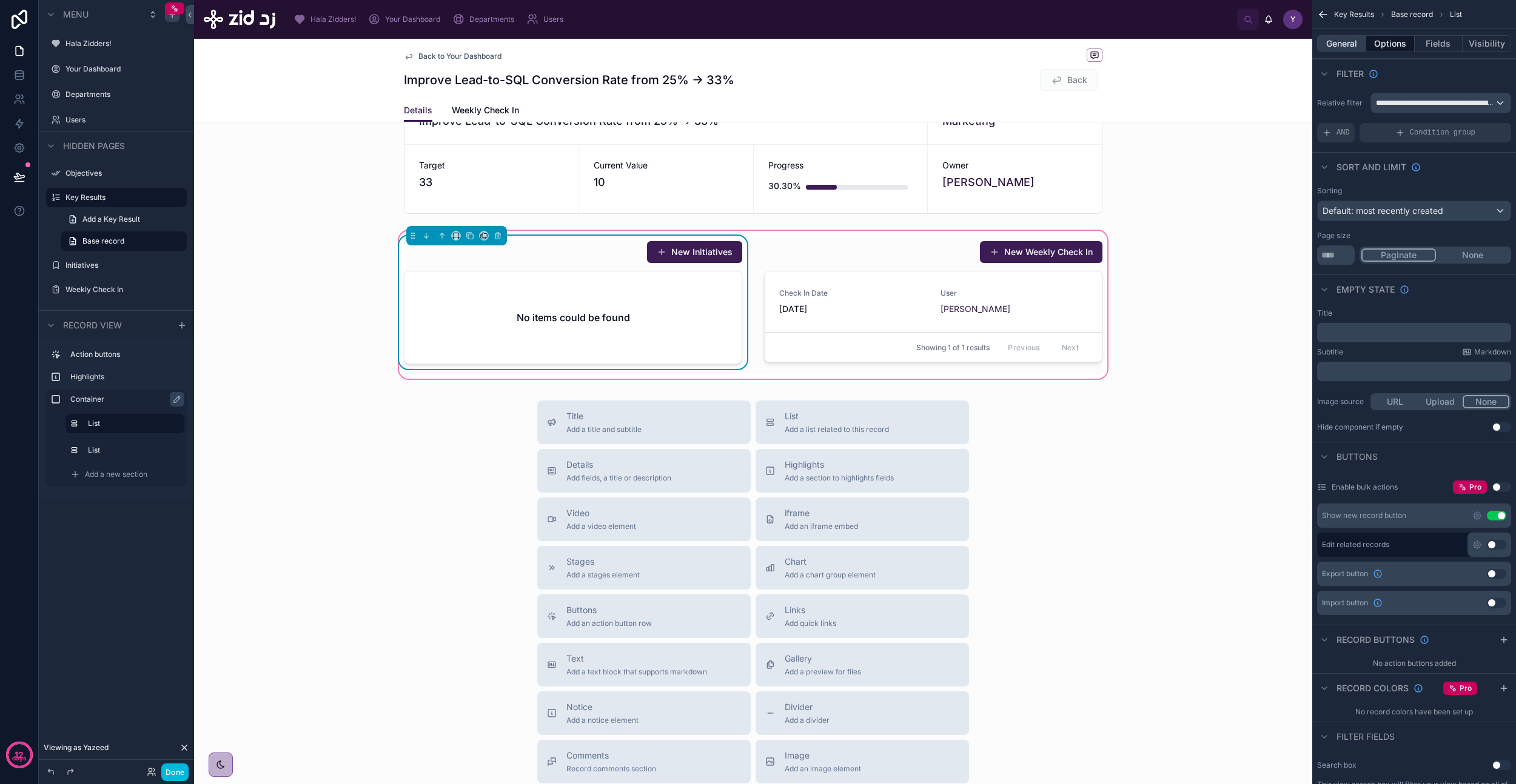
click at [1338, 38] on button "General" at bounding box center [1342, 43] width 49 height 17
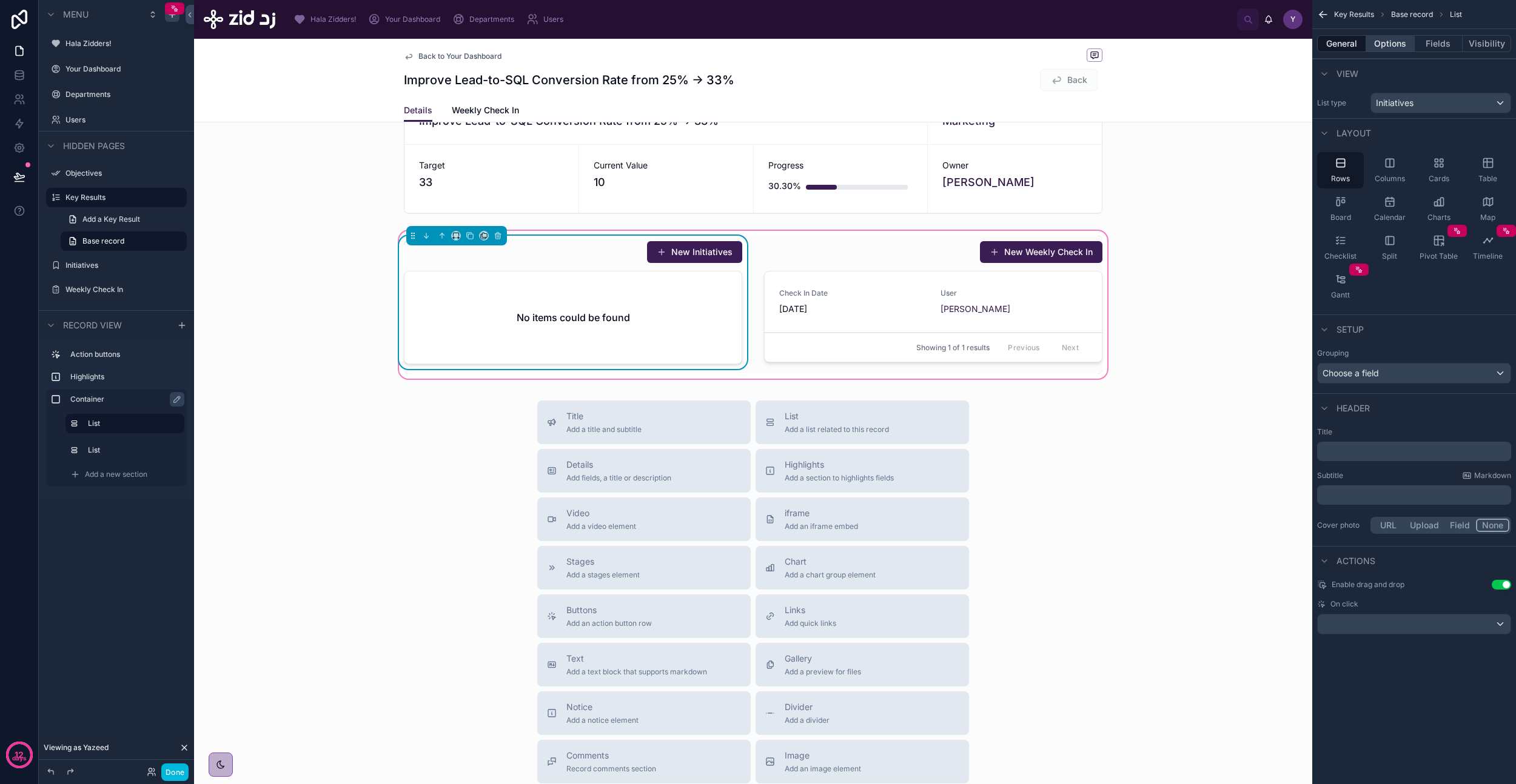
click at [1387, 37] on button "Options" at bounding box center [1390, 43] width 49 height 17
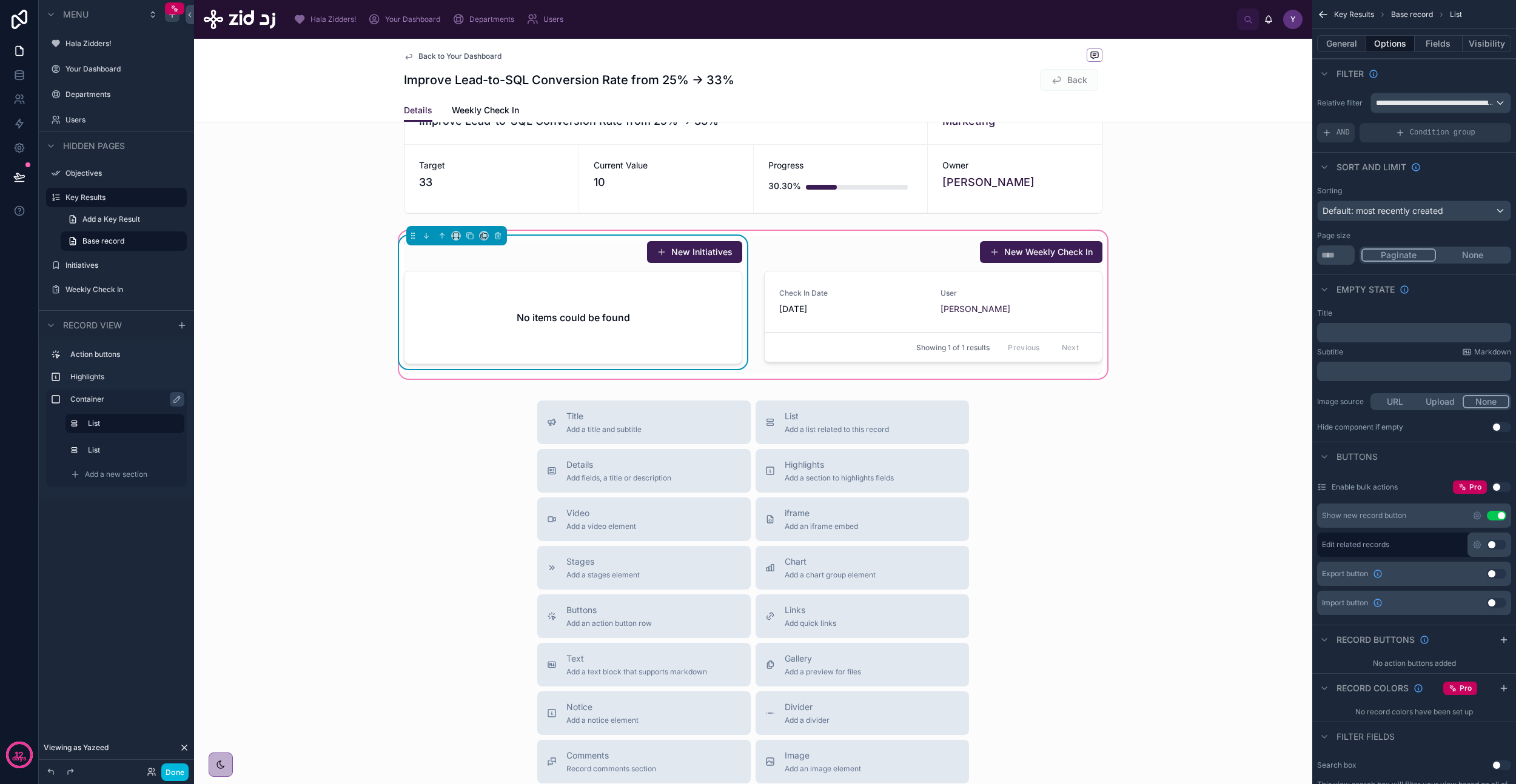
click at [673, 351] on div "No items could be found" at bounding box center [573, 317] width 337 height 92
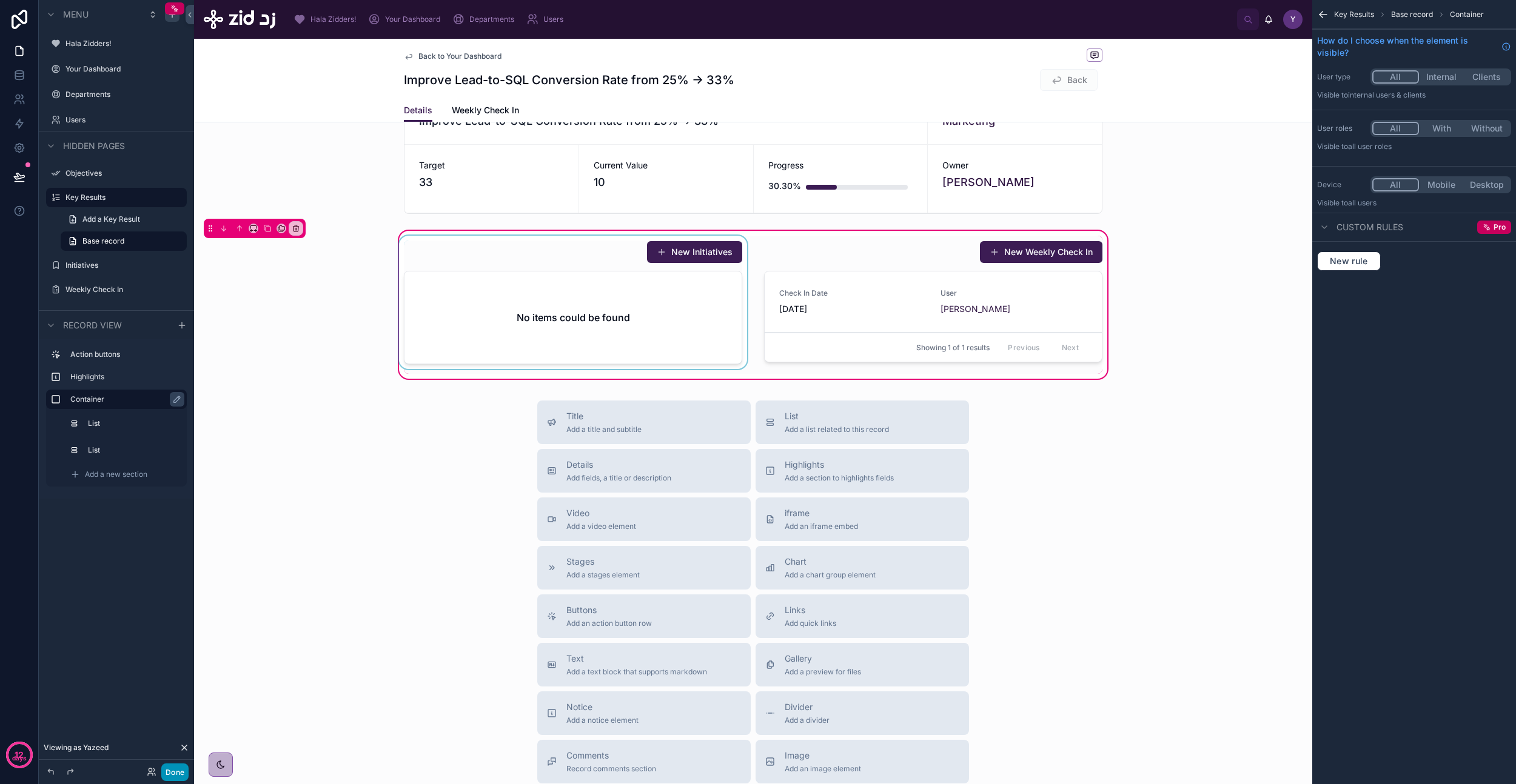
click at [175, 769] on button "Done" at bounding box center [174, 772] width 27 height 18
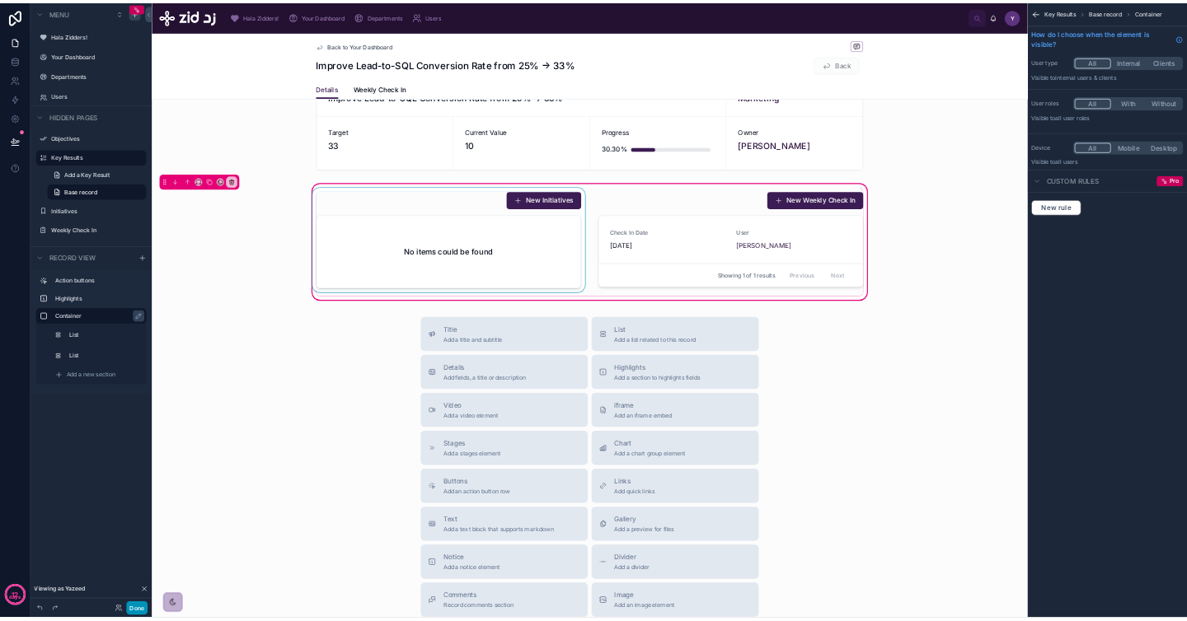
scroll to position [0, 0]
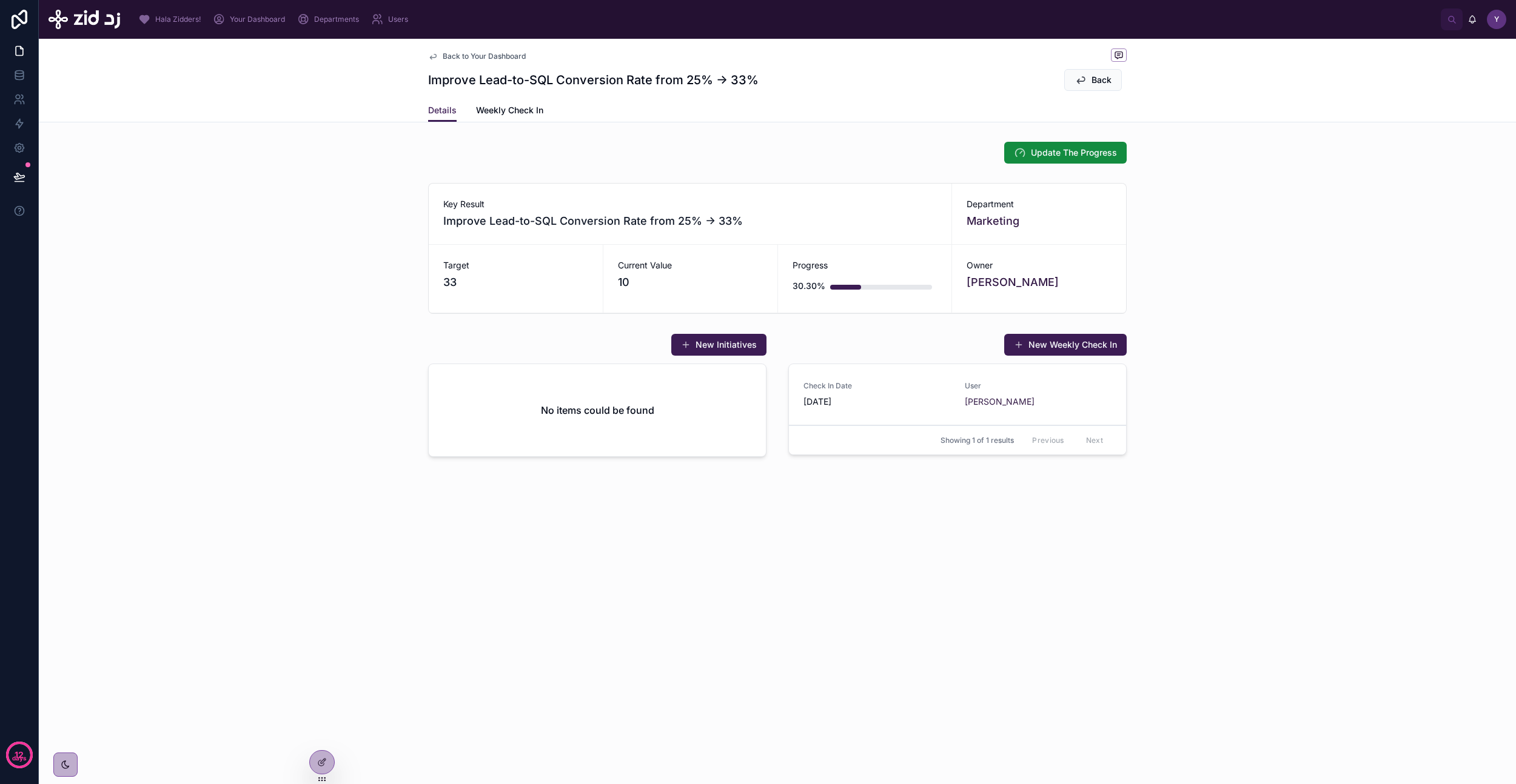
click at [378, 565] on div "Back to Your Dashboard Improve Lead-to-SQL Conversion Rate from 25% → 33% Back …" at bounding box center [777, 412] width 1477 height 746
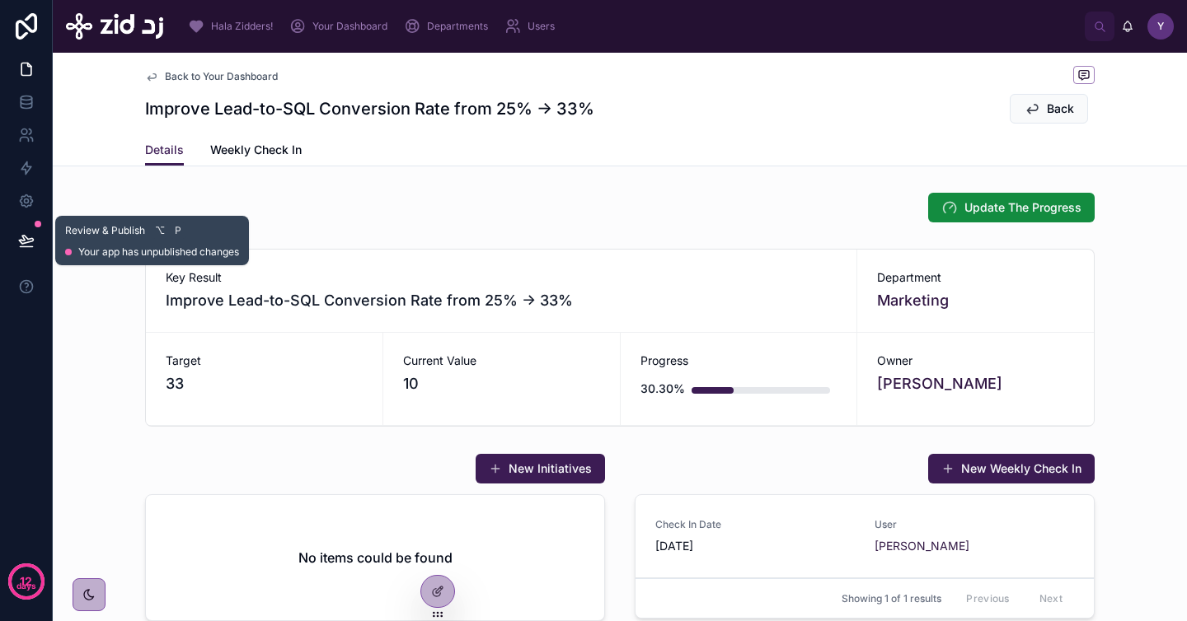
click at [18, 244] on icon at bounding box center [26, 240] width 16 height 16
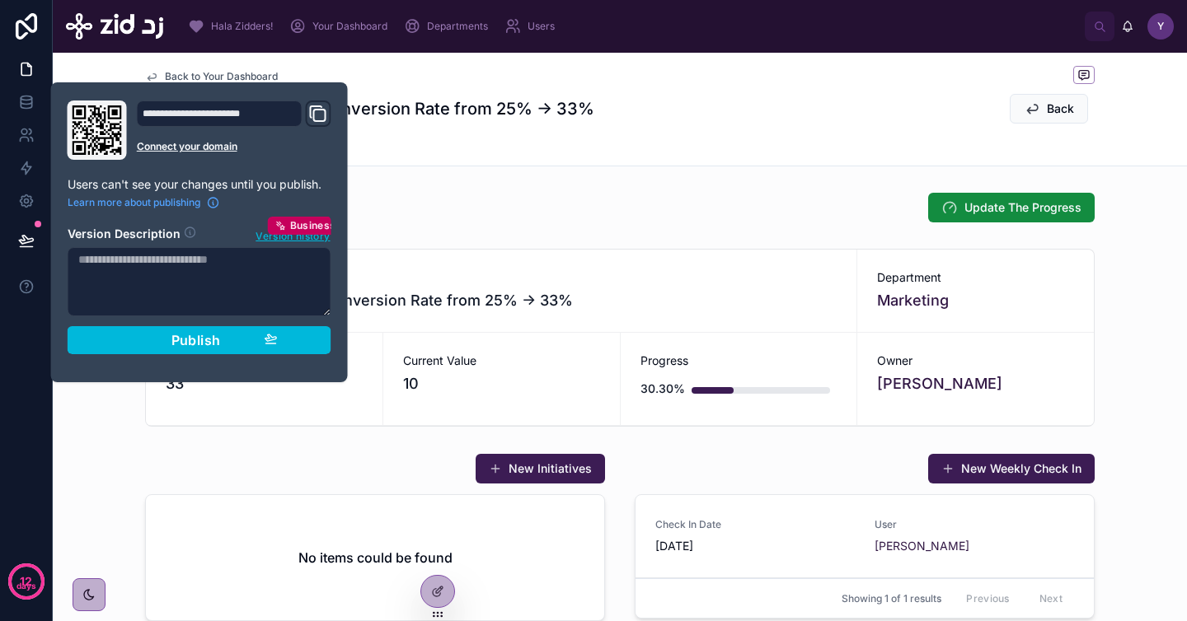
click at [168, 358] on div "**********" at bounding box center [199, 233] width 277 height 264
click at [184, 337] on span "Publish" at bounding box center [195, 340] width 49 height 16
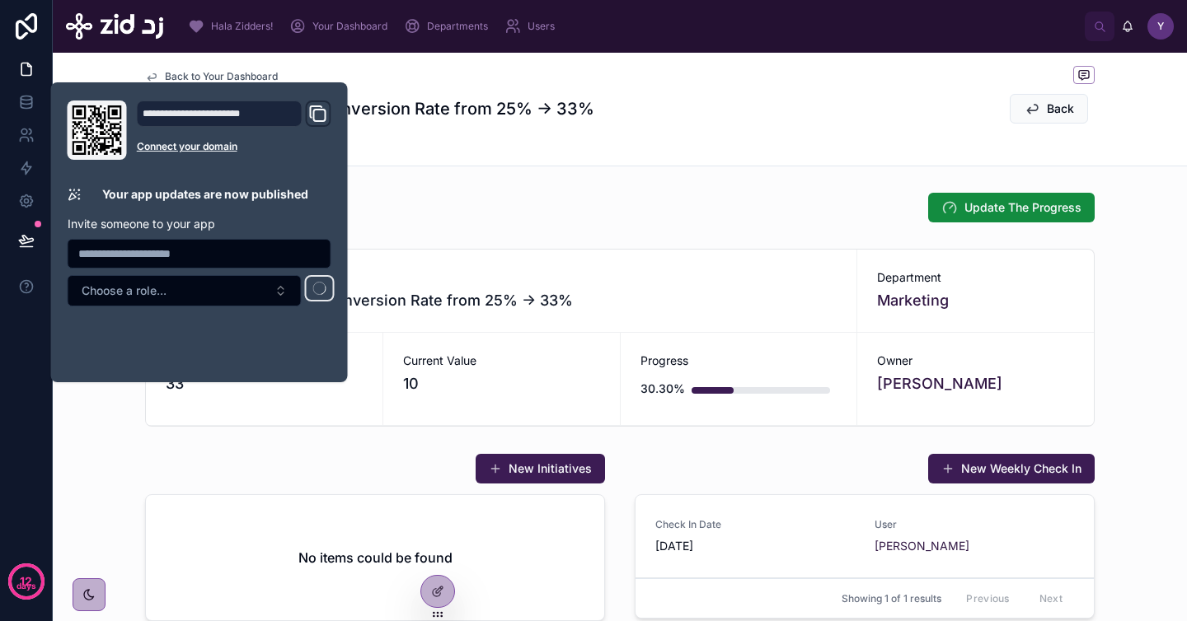
click at [699, 134] on div "Details Weekly Check In" at bounding box center [619, 149] width 949 height 31
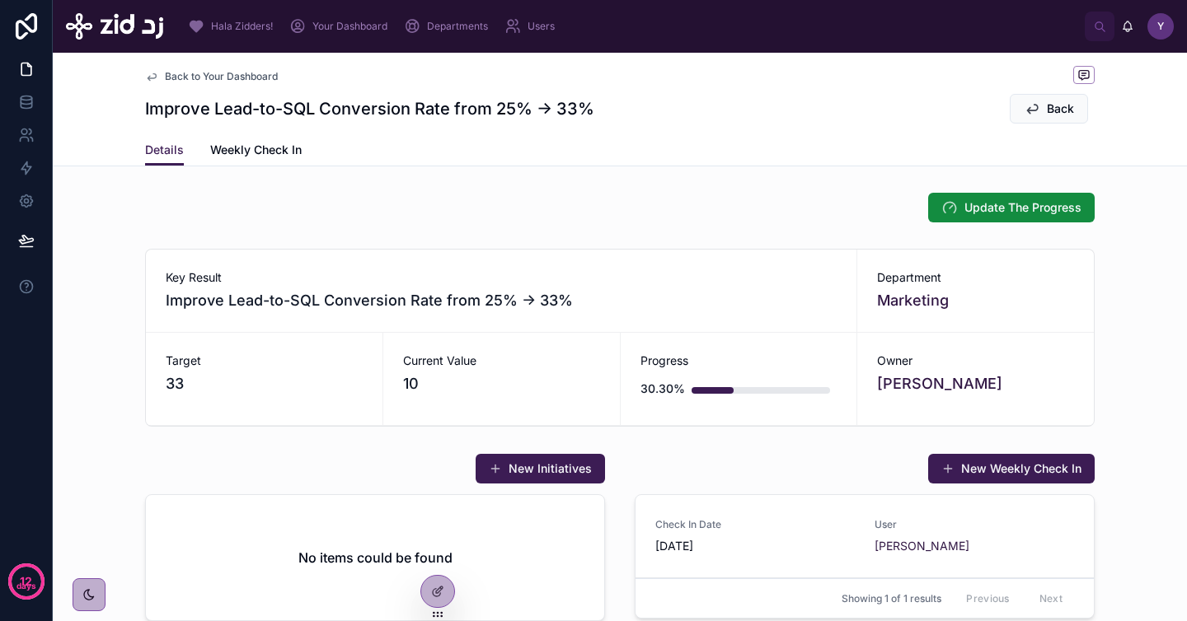
scroll to position [119, 0]
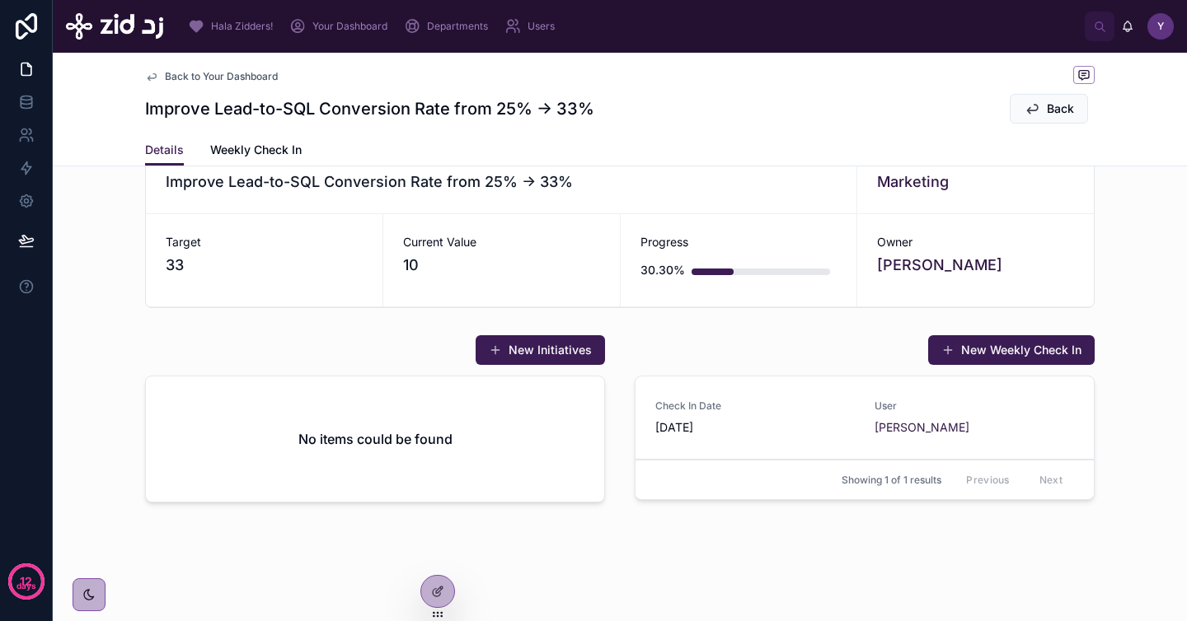
click at [747, 443] on link "Check In Date [DATE] User Yazeed Bin Busayyis" at bounding box center [864, 418] width 458 height 83
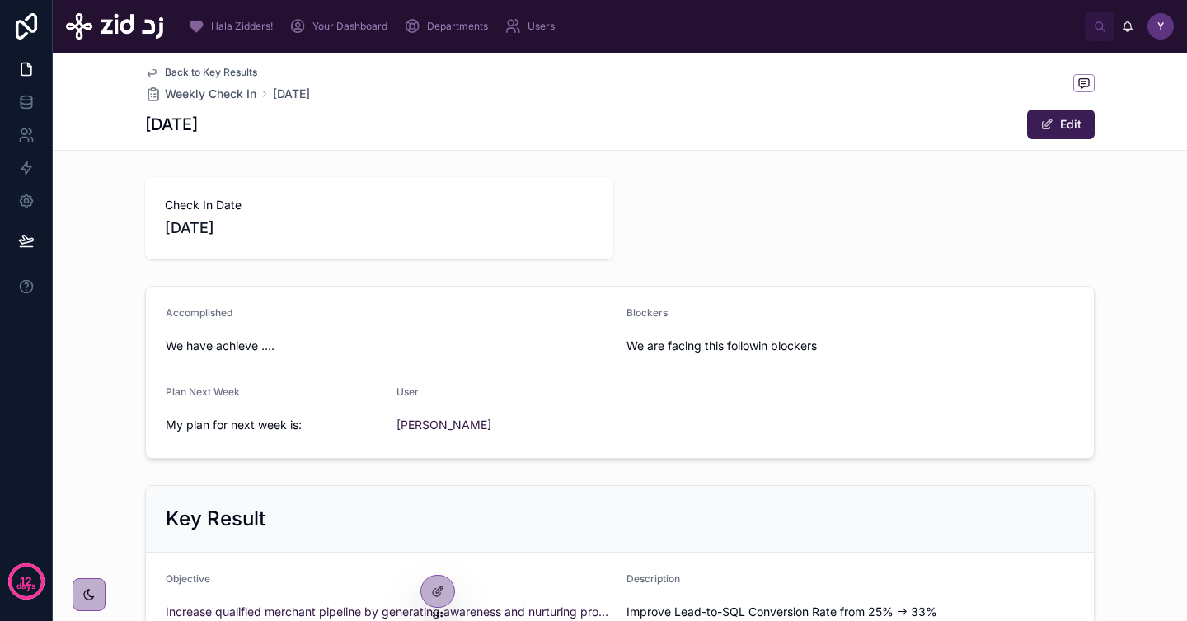
click at [222, 63] on div "Back to Key Results Weekly Check In [DATE] [DATE] Edit" at bounding box center [619, 101] width 949 height 97
click at [221, 72] on span "Back to Key Results" at bounding box center [211, 72] width 92 height 13
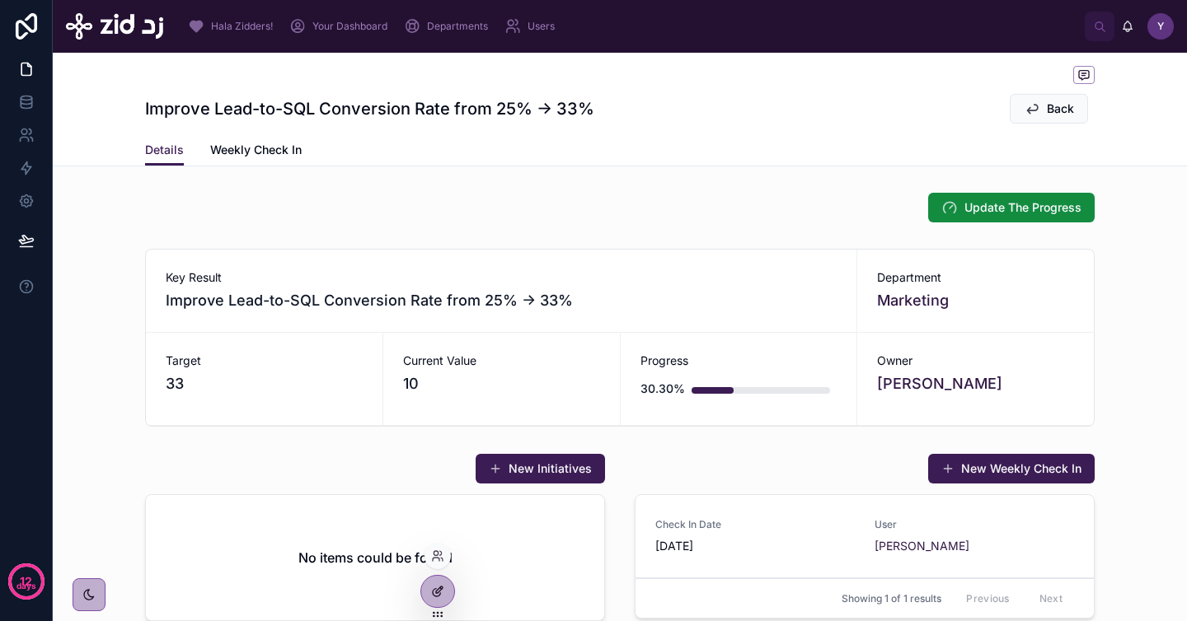
click at [437, 586] on icon at bounding box center [437, 591] width 13 height 13
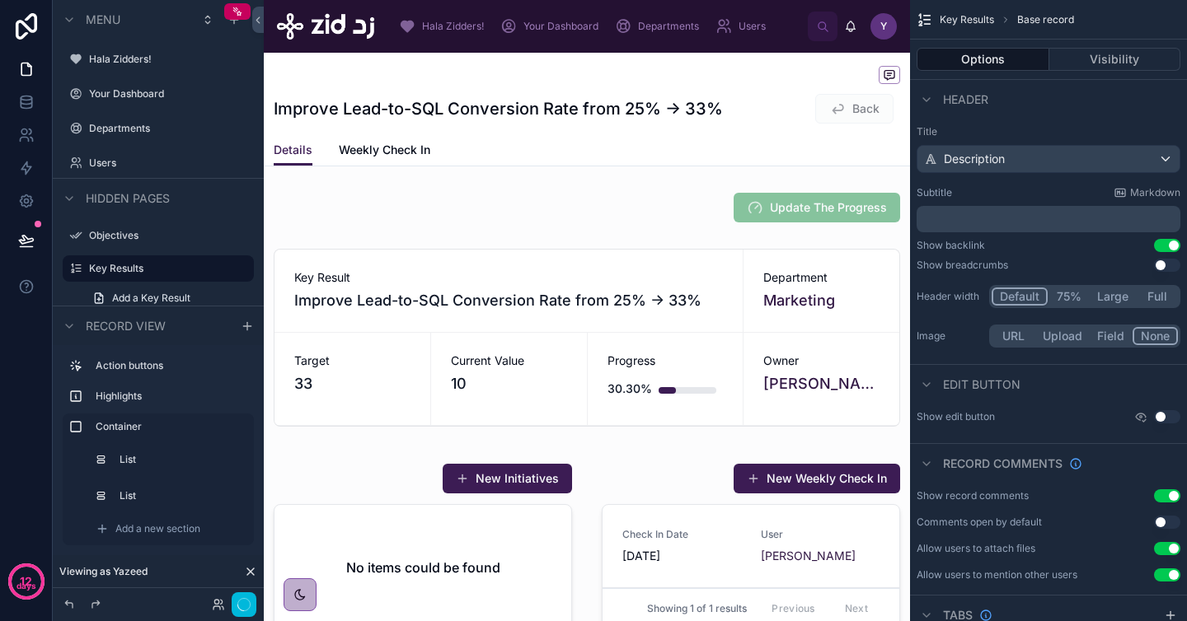
scroll to position [83, 0]
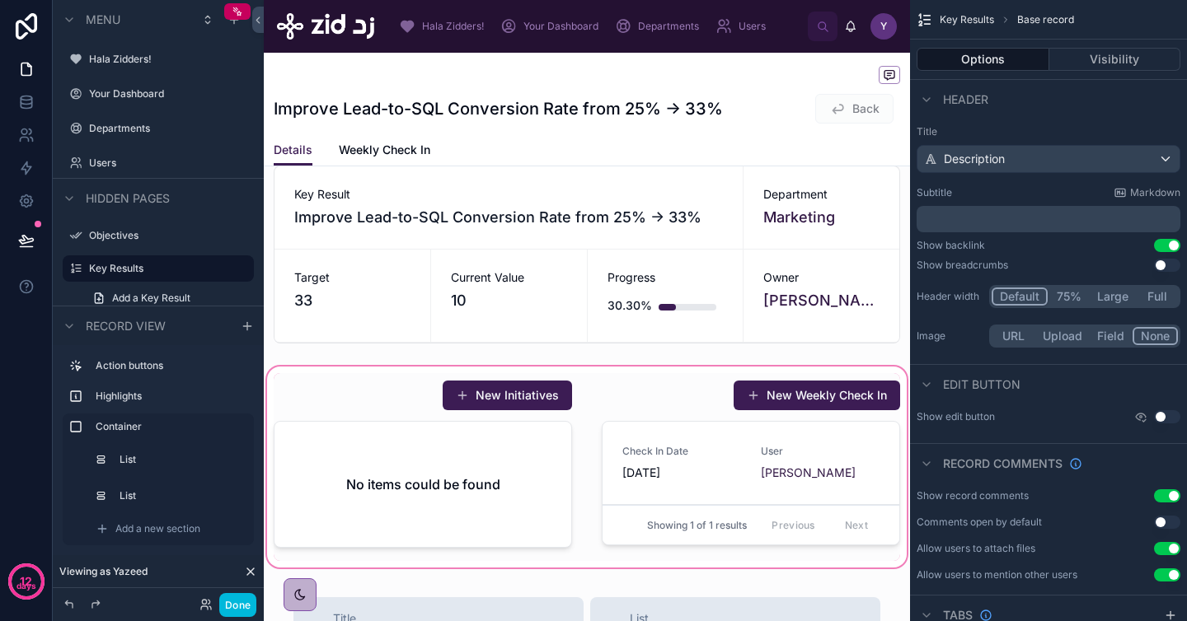
click at [683, 485] on div at bounding box center [587, 467] width 646 height 208
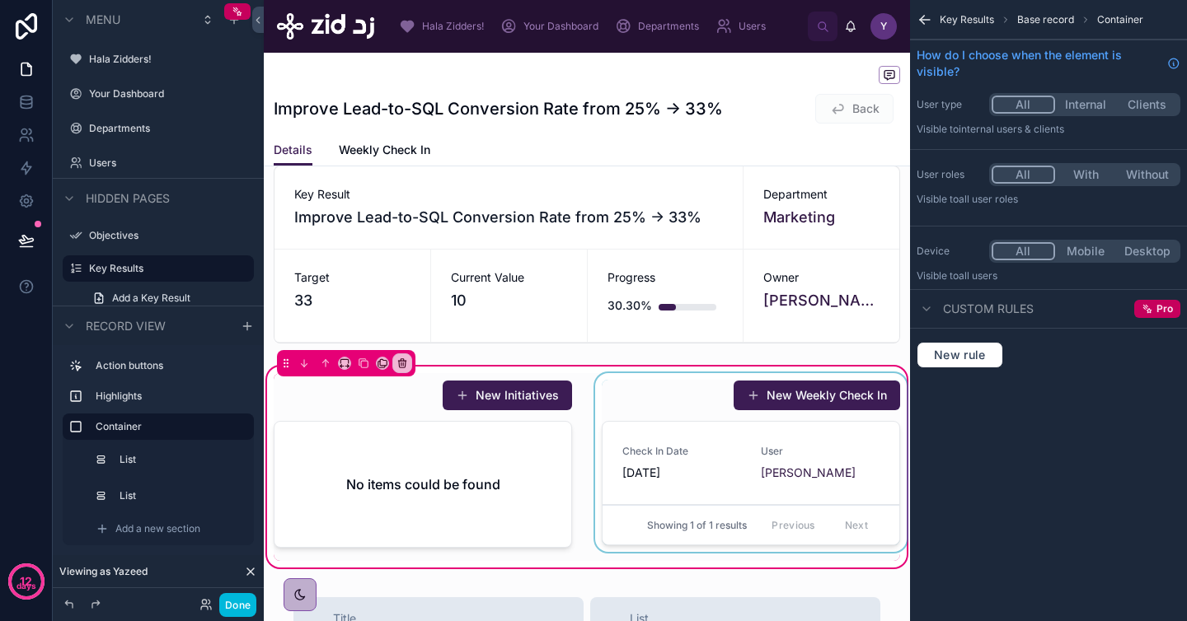
click at [727, 470] on div at bounding box center [751, 467] width 318 height 188
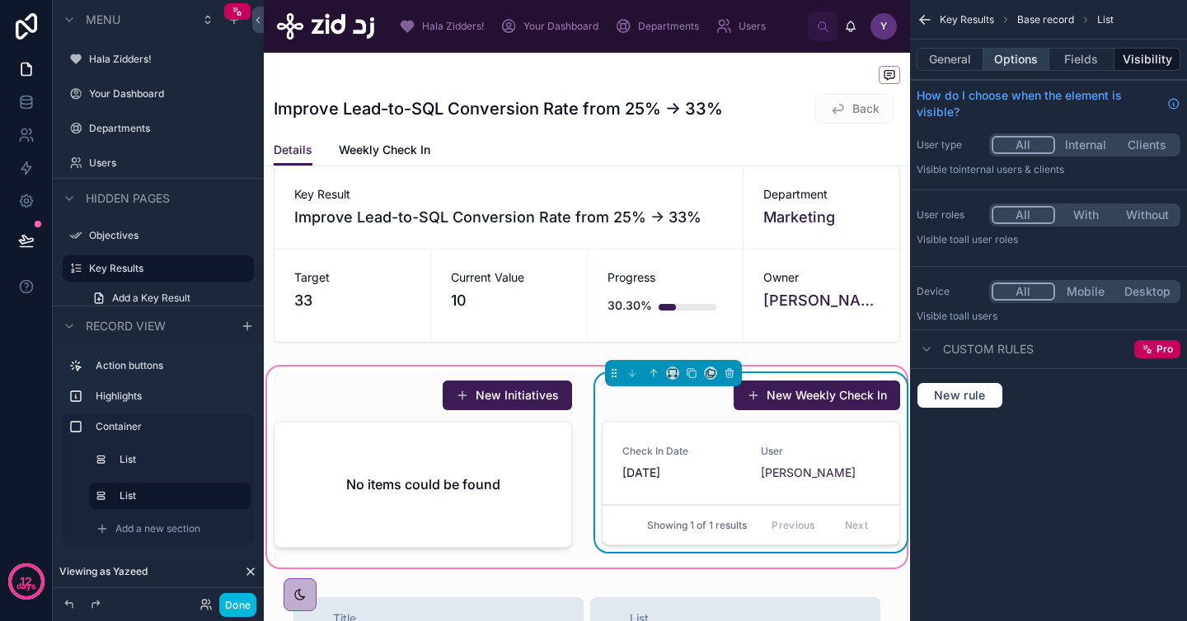
click at [1018, 59] on button "Options" at bounding box center [1016, 59] width 66 height 23
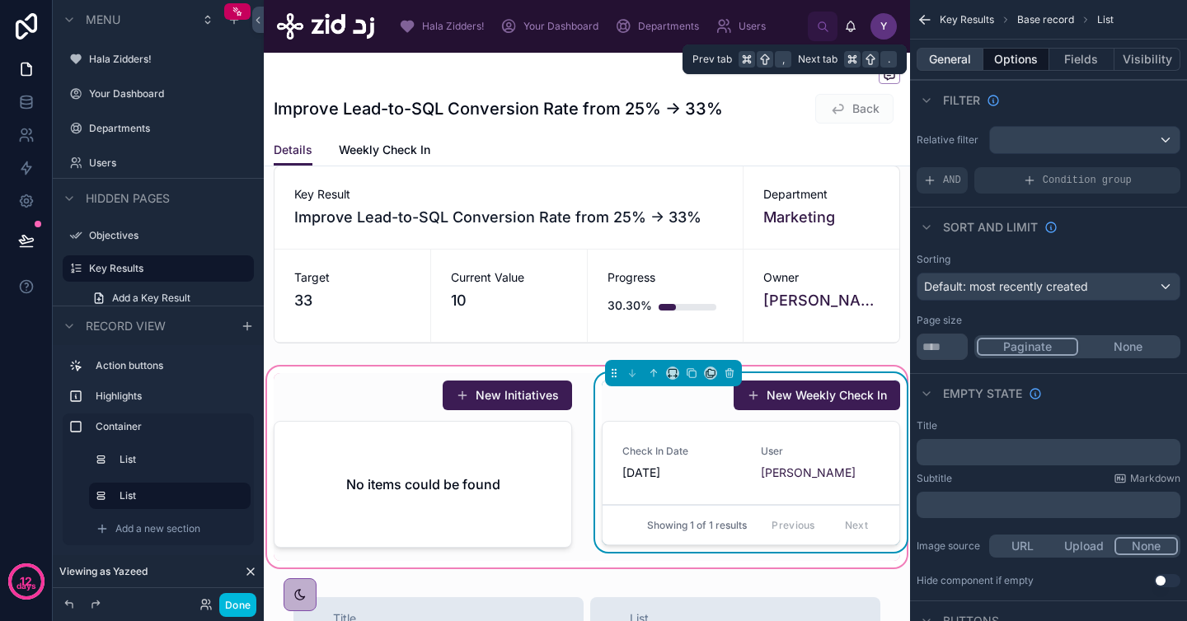
click at [955, 59] on button "General" at bounding box center [949, 59] width 67 height 23
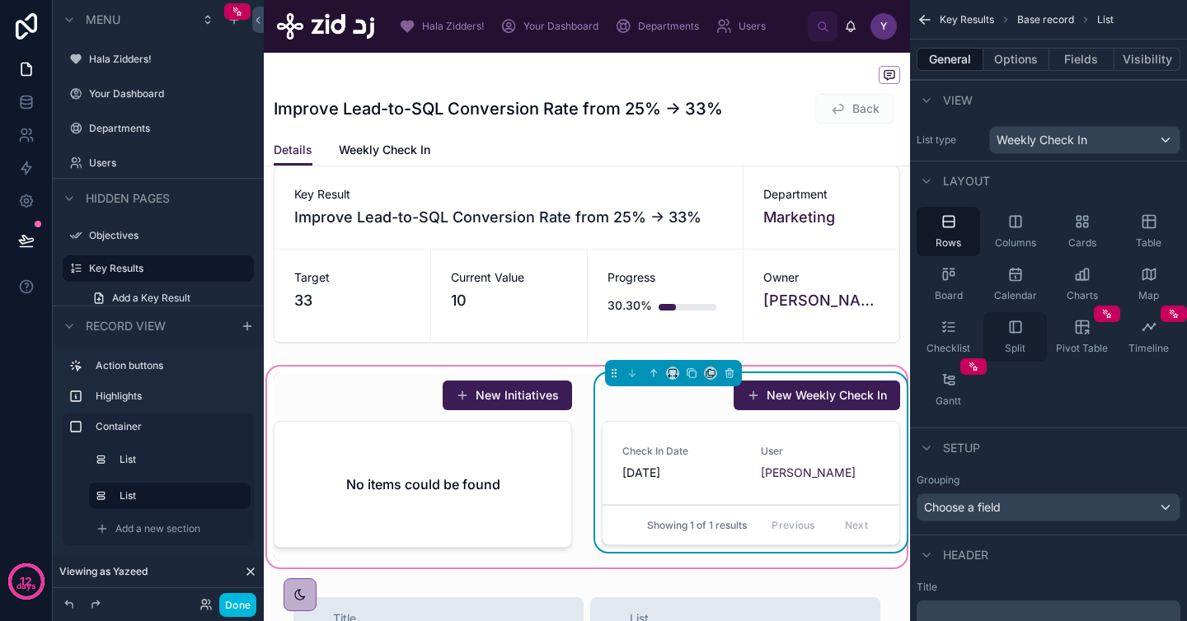
click at [1017, 339] on div "Split" at bounding box center [1014, 336] width 63 height 49
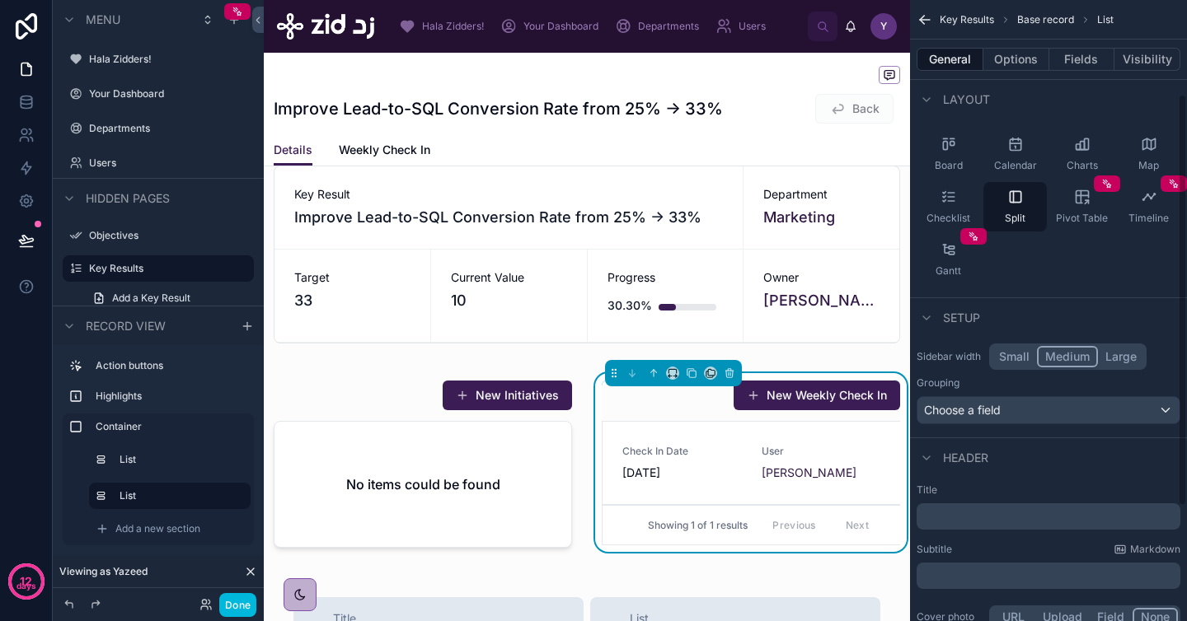
scroll to position [142, 0]
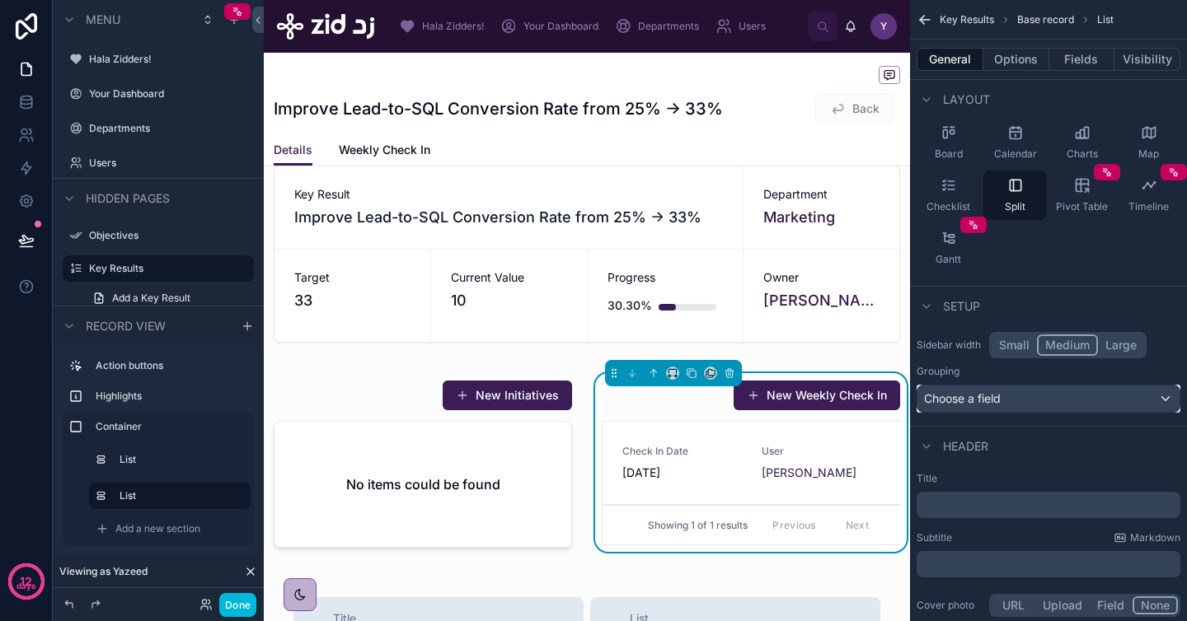
click at [1031, 402] on div "Choose a field" at bounding box center [1048, 399] width 262 height 26
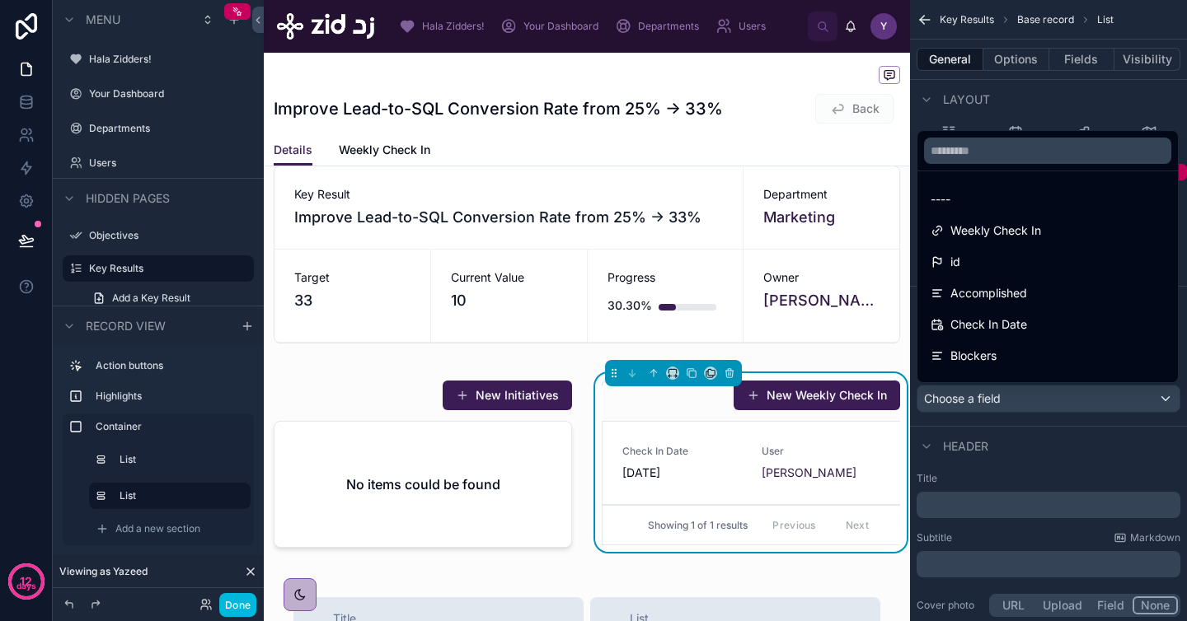
click at [1045, 442] on div "scrollable content" at bounding box center [593, 310] width 1187 height 621
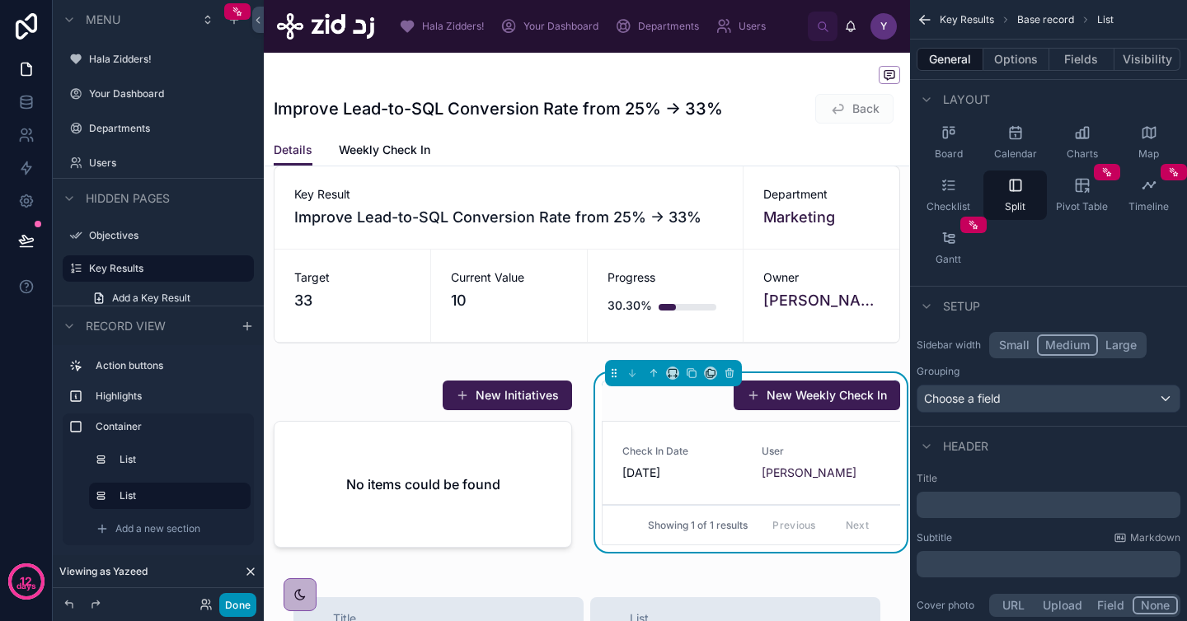
click at [239, 604] on button "Done" at bounding box center [237, 605] width 37 height 24
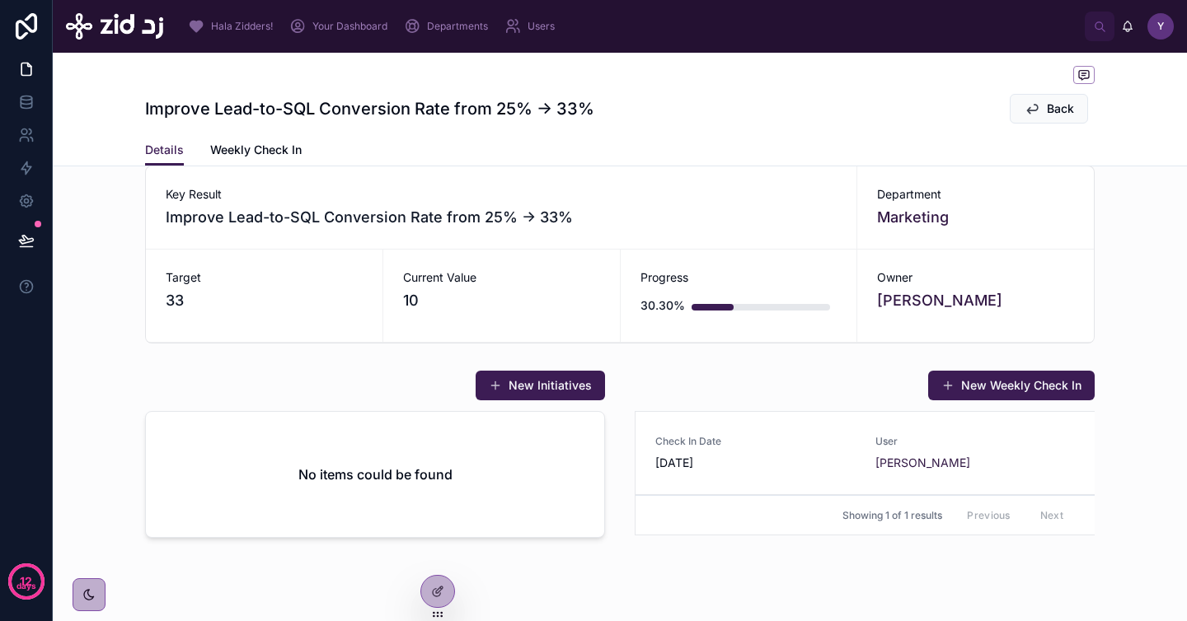
click at [812, 458] on span "[DATE]" at bounding box center [755, 463] width 200 height 16
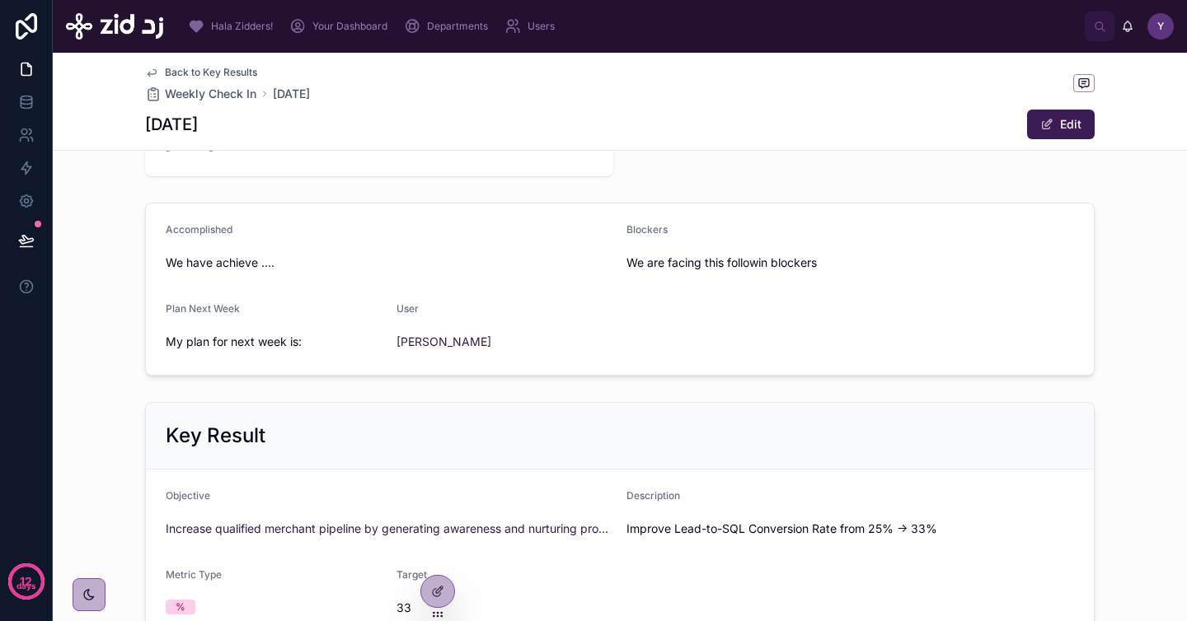
click at [235, 73] on span "Back to Key Results" at bounding box center [211, 72] width 92 height 13
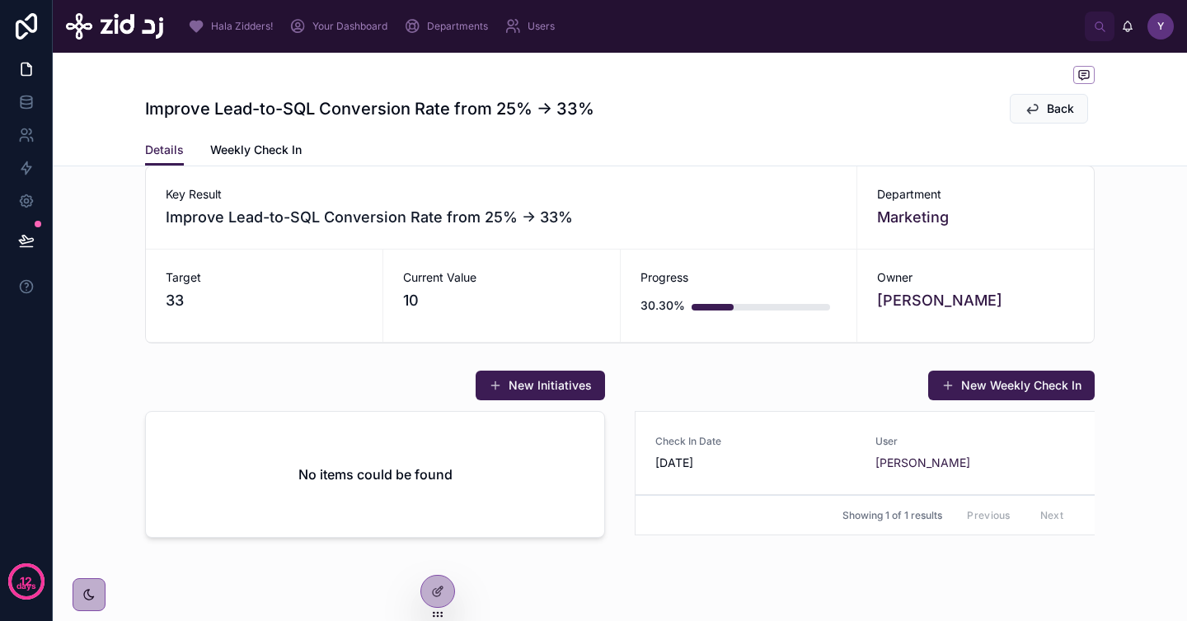
click at [674, 463] on span "[DATE]" at bounding box center [755, 463] width 200 height 16
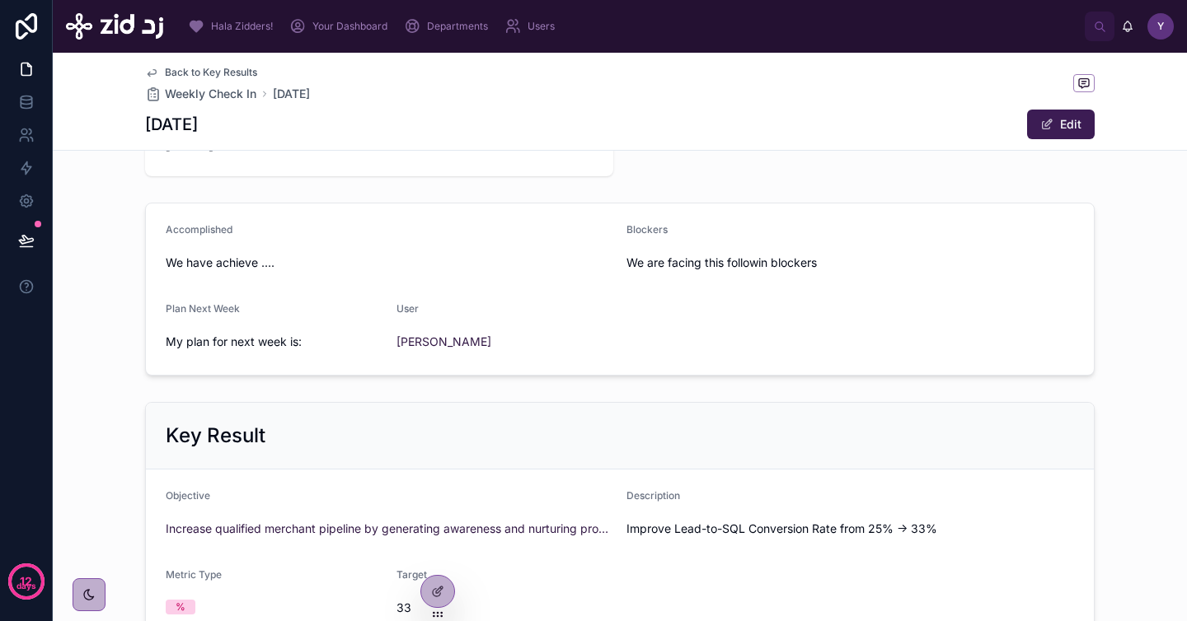
click at [227, 67] on span "Back to Key Results" at bounding box center [211, 72] width 92 height 13
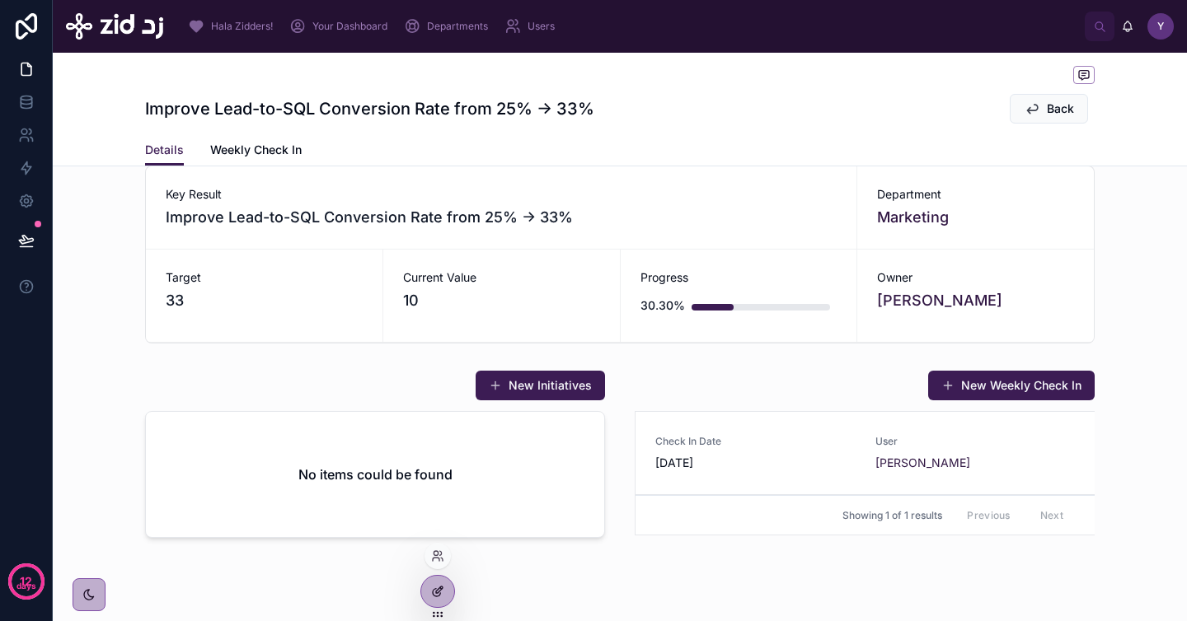
click at [448, 602] on div at bounding box center [437, 591] width 33 height 31
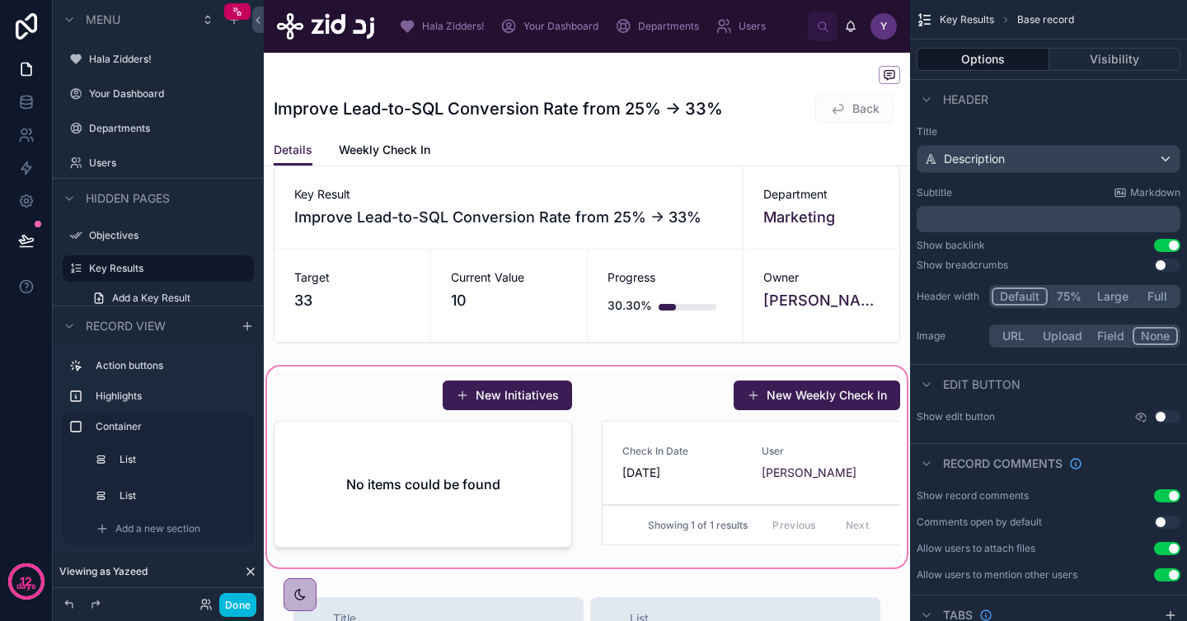
click at [816, 467] on div at bounding box center [587, 467] width 646 height 208
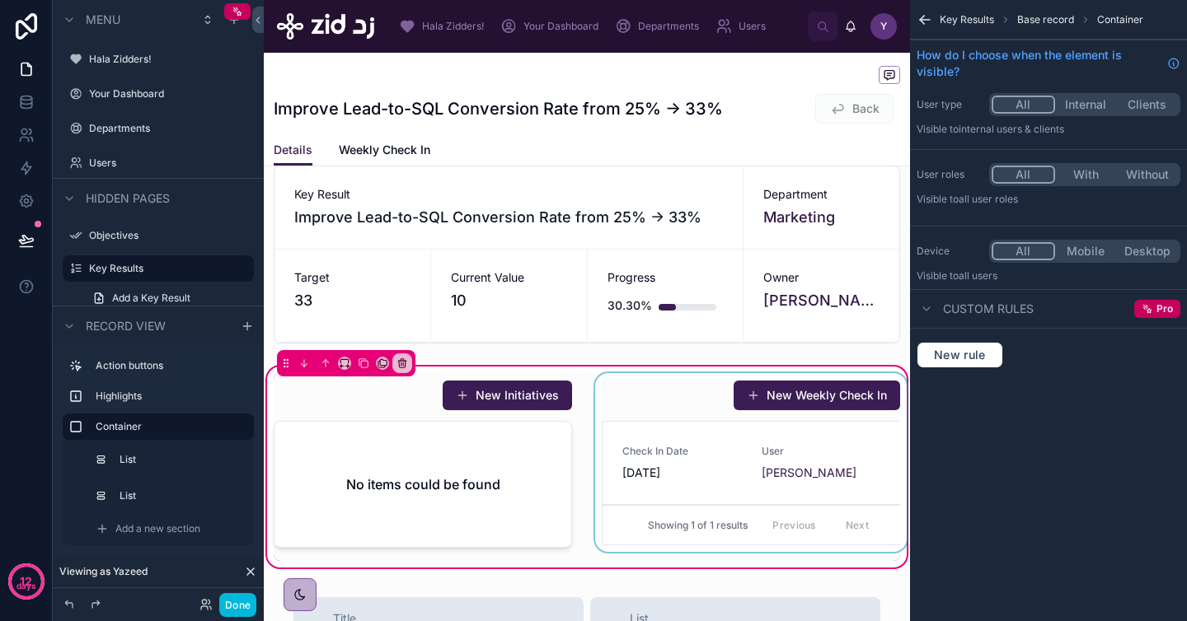
click at [761, 489] on div at bounding box center [751, 467] width 318 height 188
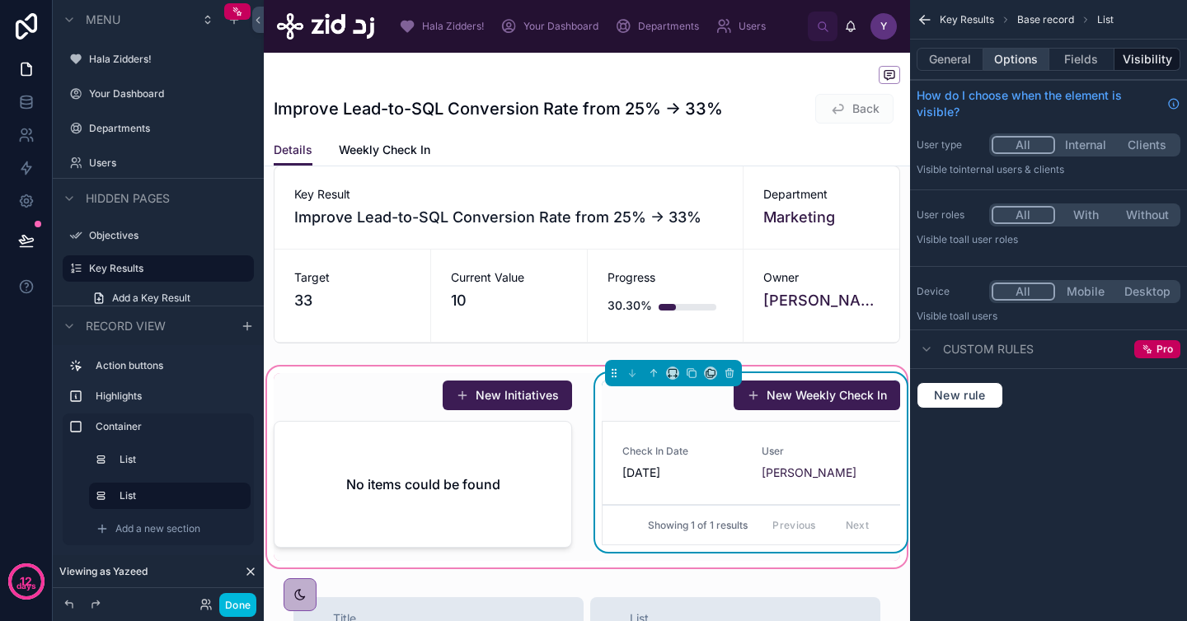
click at [1000, 59] on button "Options" at bounding box center [1016, 59] width 66 height 23
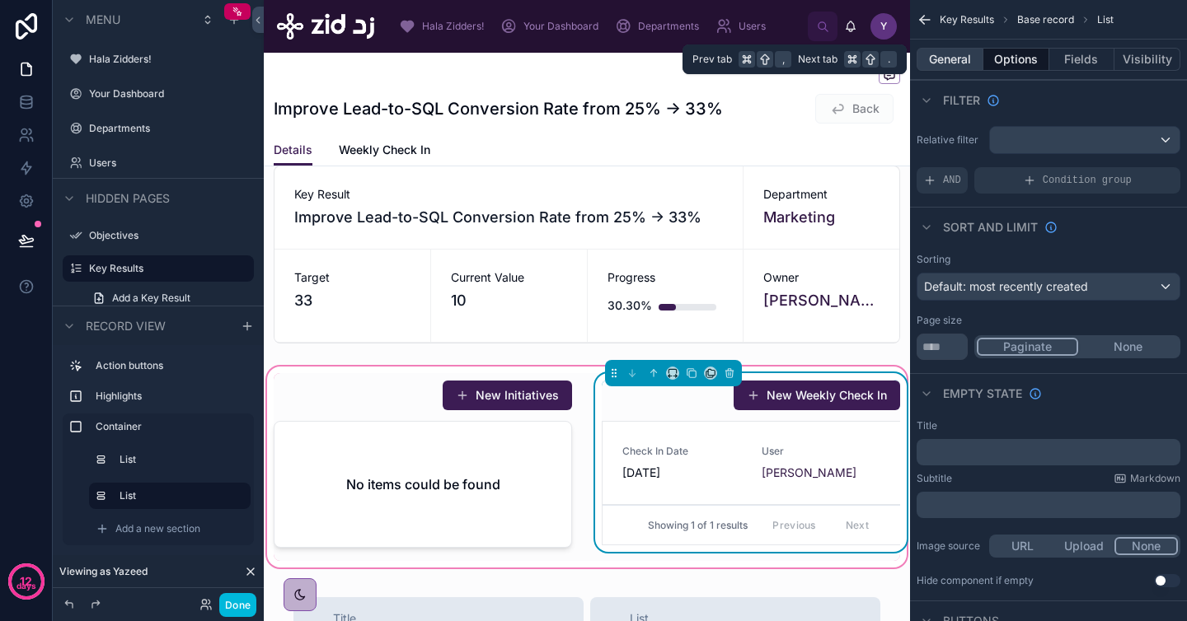
click at [959, 59] on button "General" at bounding box center [949, 59] width 67 height 23
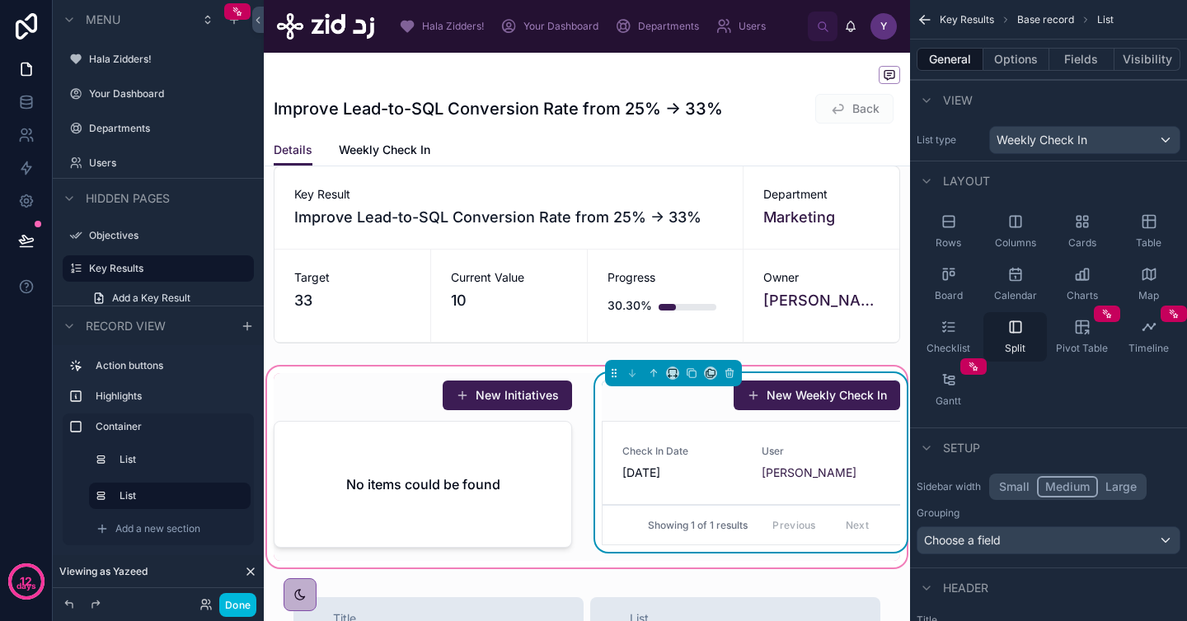
click at [1003, 343] on div "Split" at bounding box center [1014, 336] width 63 height 49
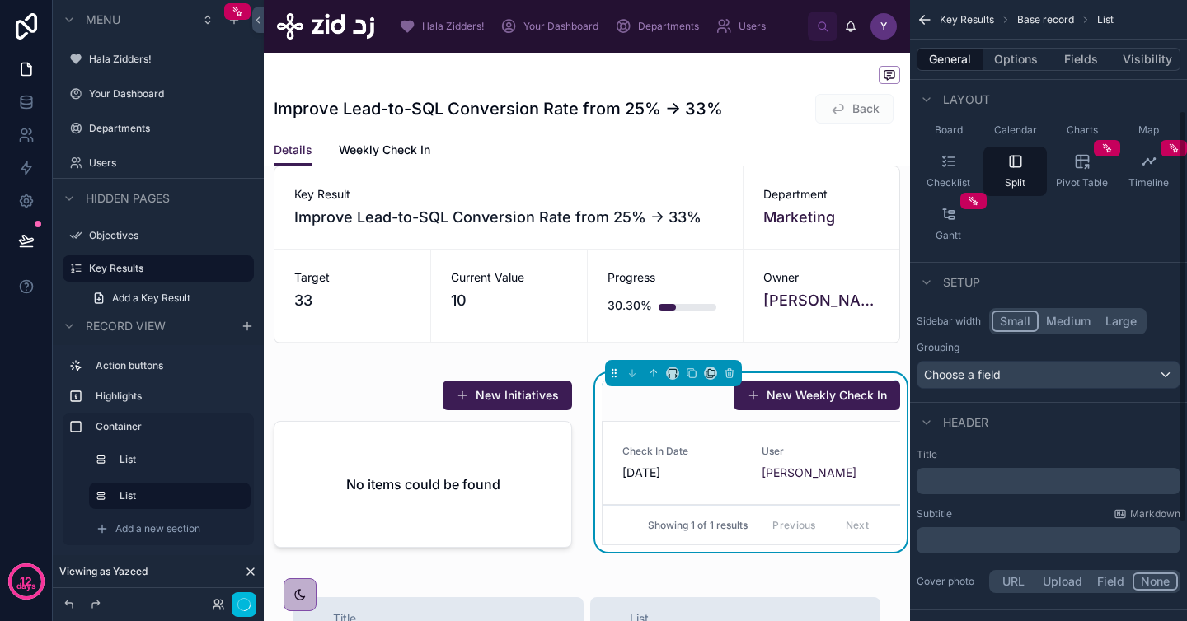
click at [1019, 316] on button "Small" at bounding box center [1014, 321] width 47 height 21
click at [1071, 311] on button "Medium" at bounding box center [1067, 321] width 59 height 21
click at [1037, 315] on button "Medium" at bounding box center [1067, 321] width 61 height 21
click at [1024, 321] on button "Small" at bounding box center [1014, 321] width 47 height 21
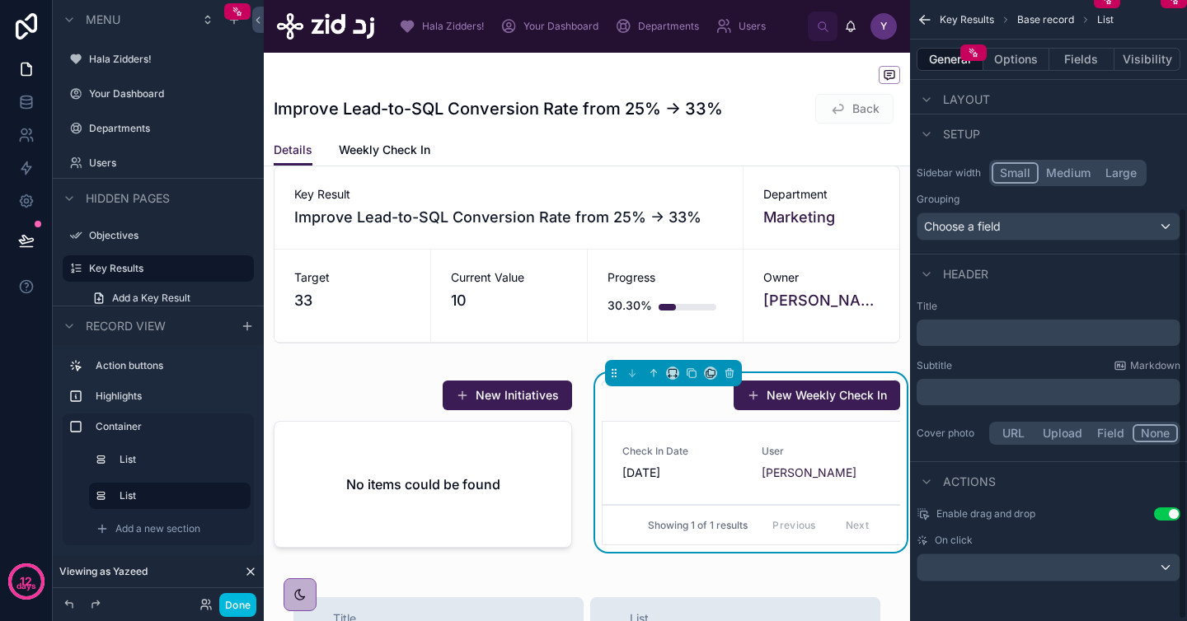
scroll to position [314, 0]
click at [1011, 566] on div "scrollable content" at bounding box center [1048, 568] width 262 height 26
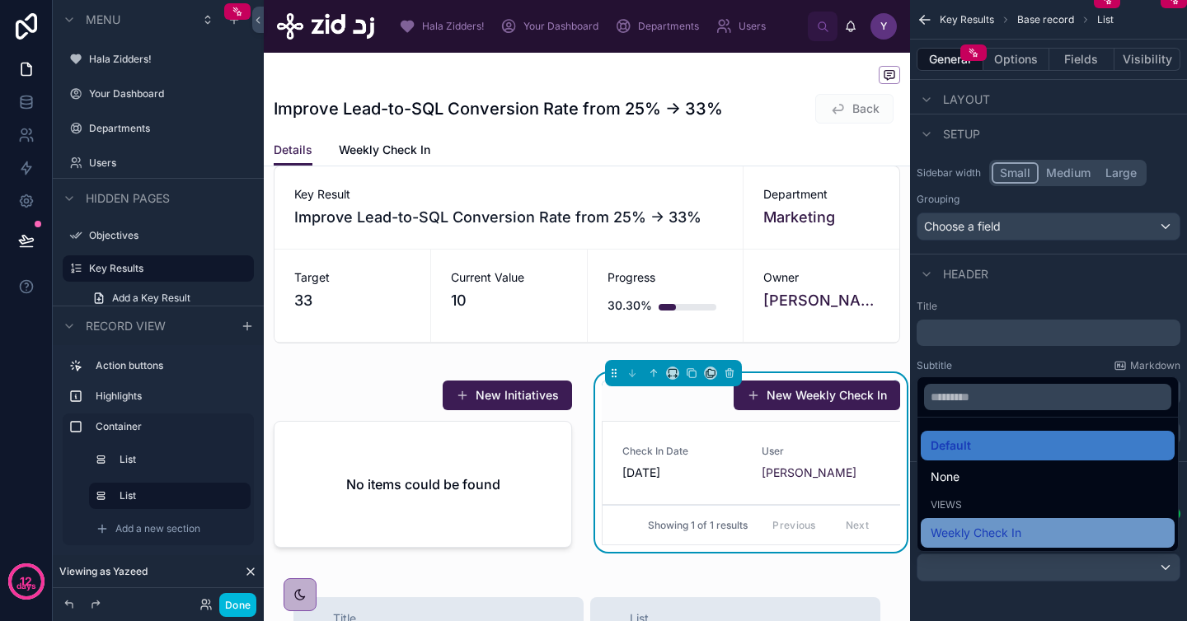
click at [1003, 531] on span "Weekly Check In" at bounding box center [975, 533] width 91 height 20
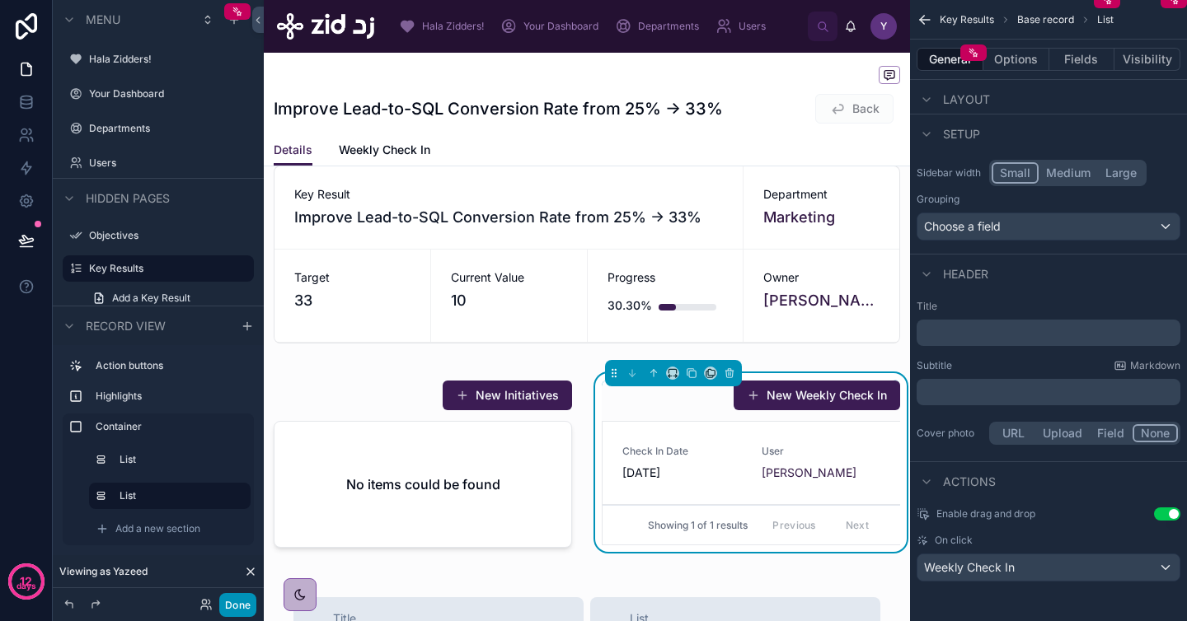
click at [238, 600] on button "Done" at bounding box center [237, 605] width 37 height 24
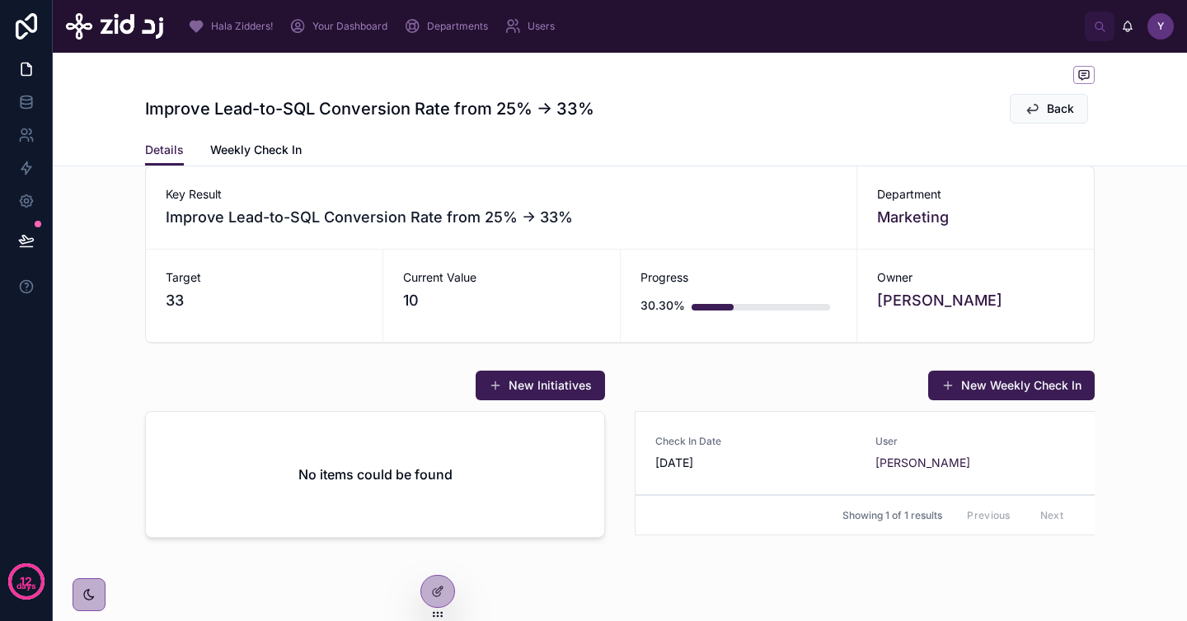
click at [849, 447] on div "Check In Date [DATE] User Yazeed Bin Busayyis" at bounding box center [864, 453] width 419 height 36
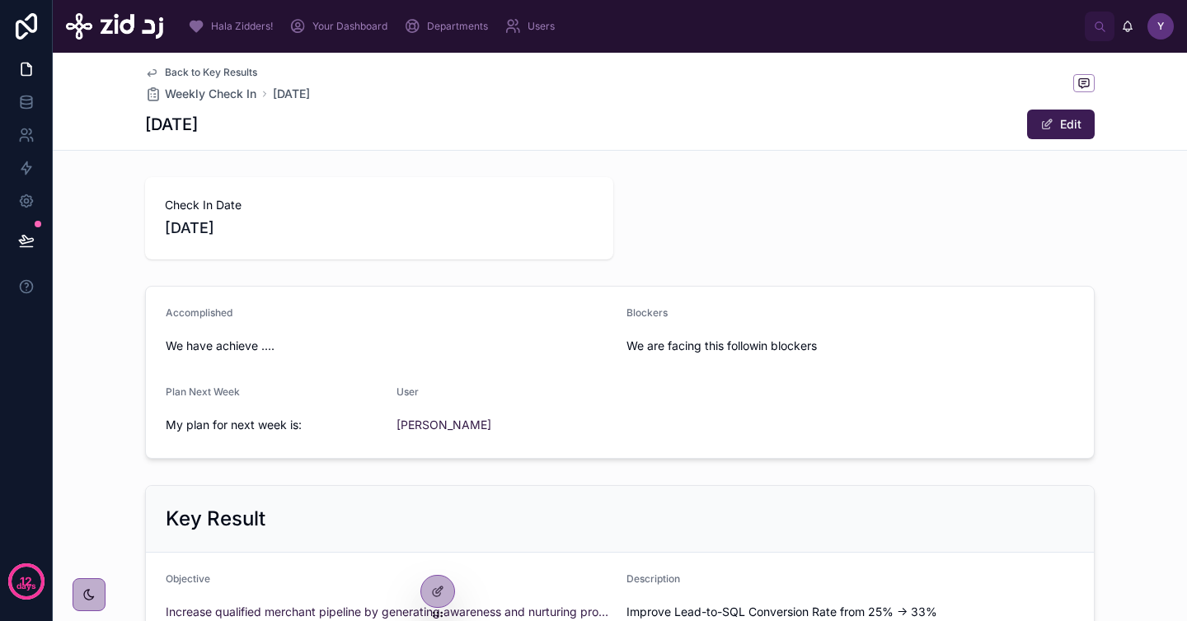
click at [223, 63] on div "Back to Key Results Weekly Check In [DATE] [DATE] Edit" at bounding box center [619, 101] width 949 height 97
click at [214, 71] on span "Back to Key Results" at bounding box center [211, 72] width 92 height 13
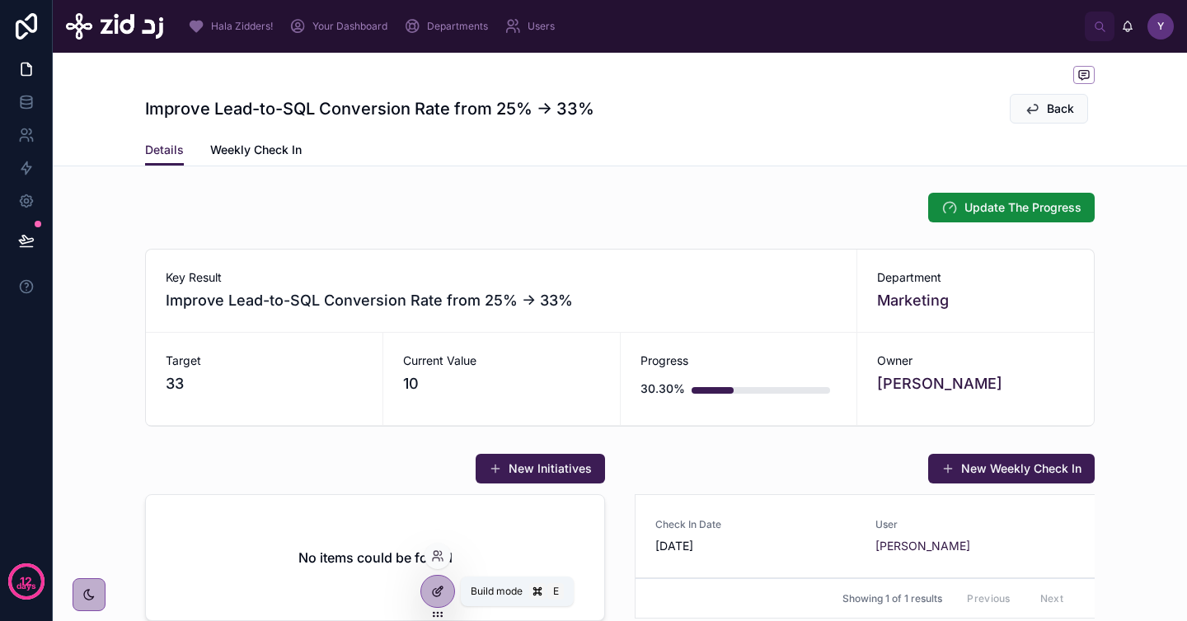
click at [439, 594] on icon at bounding box center [436, 592] width 7 height 7
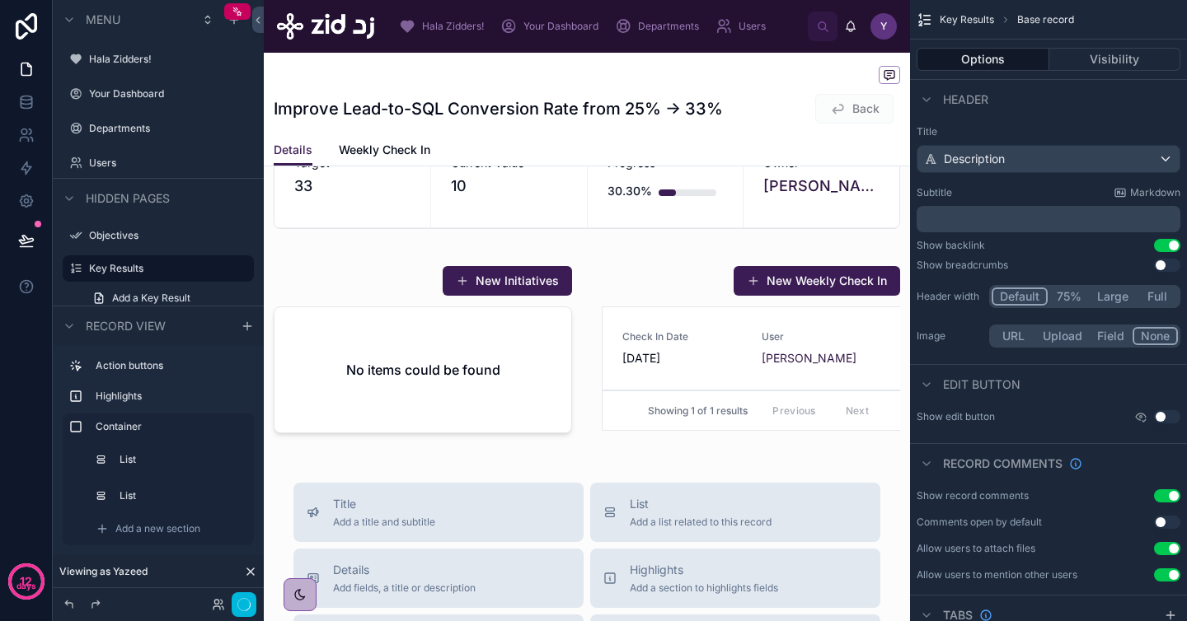
scroll to position [245, 0]
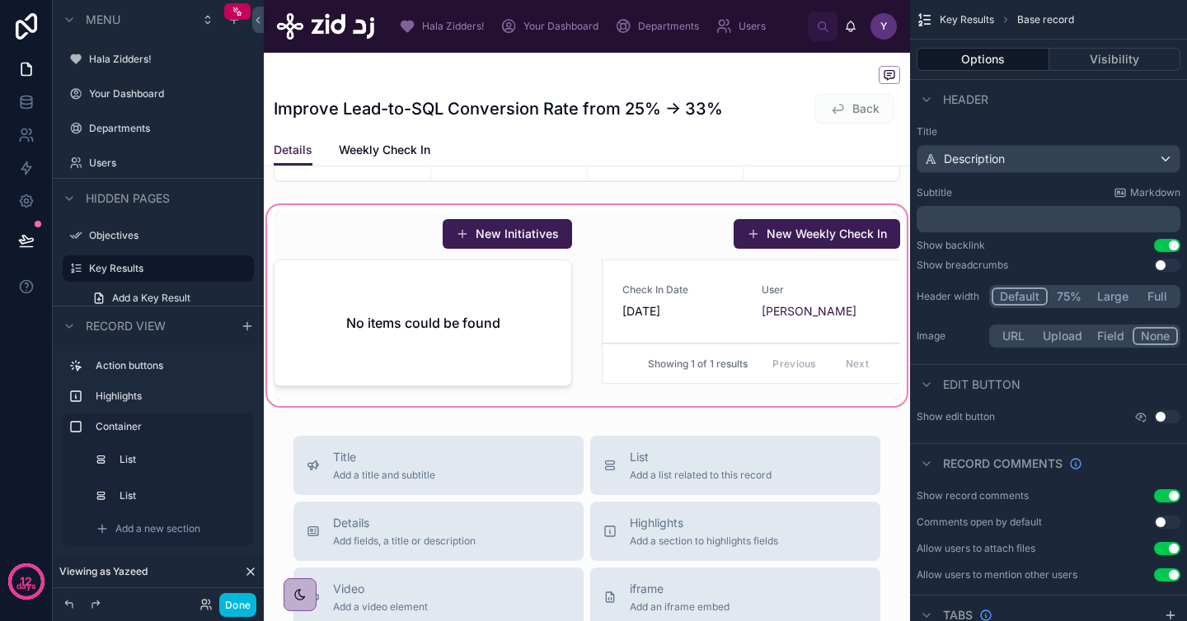
click at [689, 310] on div at bounding box center [587, 306] width 646 height 208
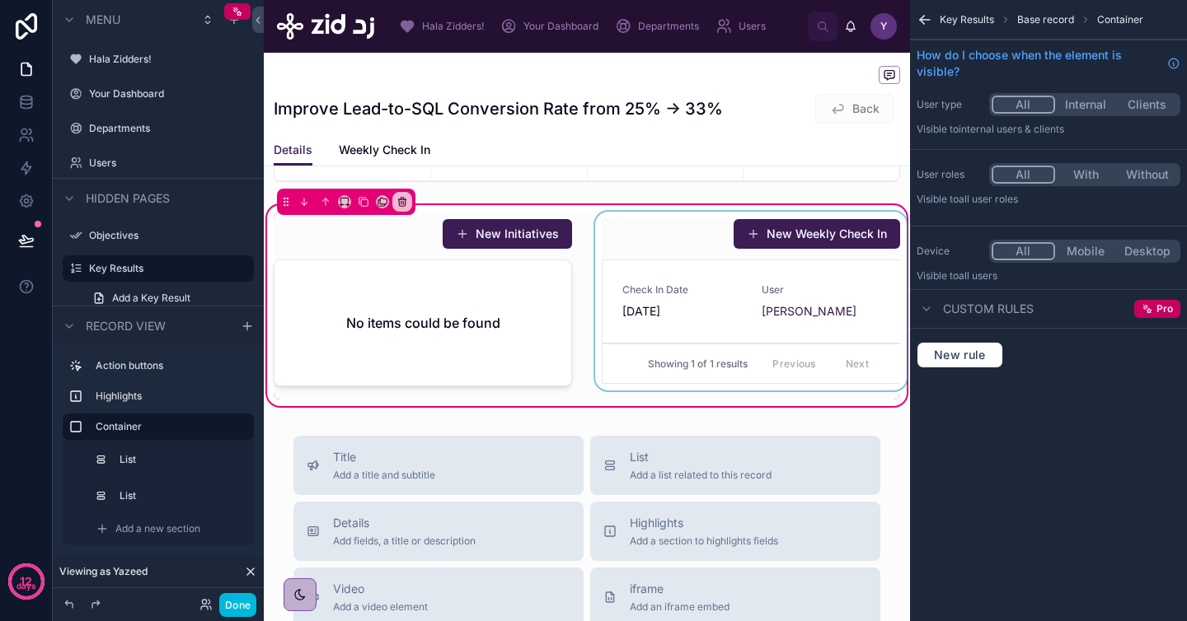
click at [646, 321] on div at bounding box center [751, 306] width 318 height 188
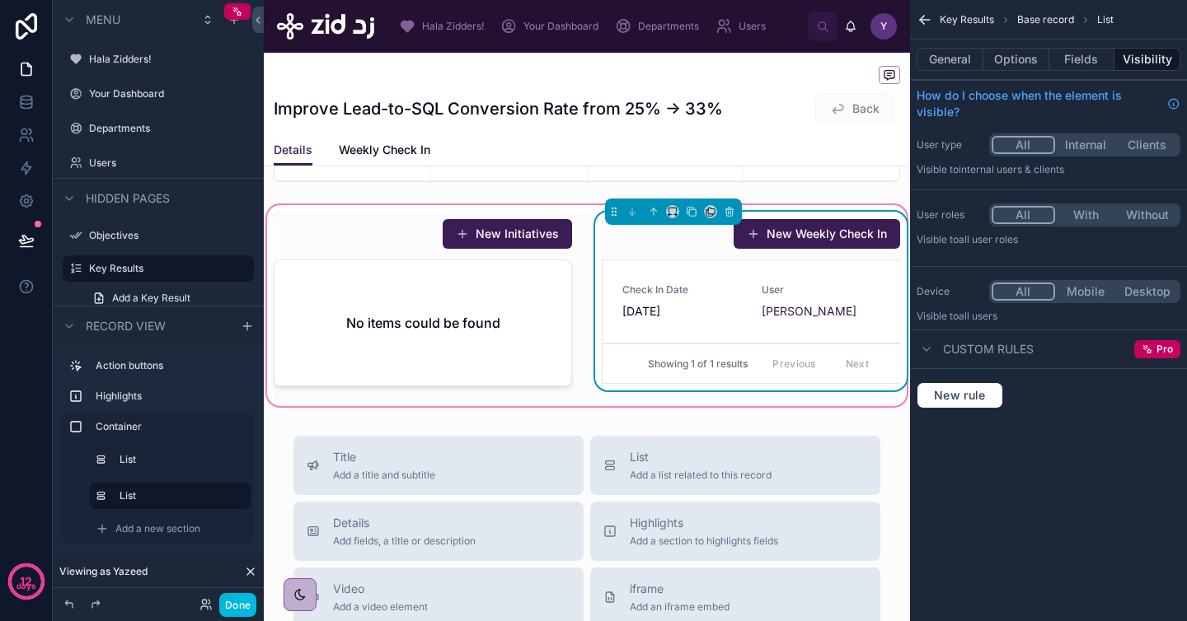
click at [675, 311] on span "[DATE]" at bounding box center [681, 311] width 119 height 16
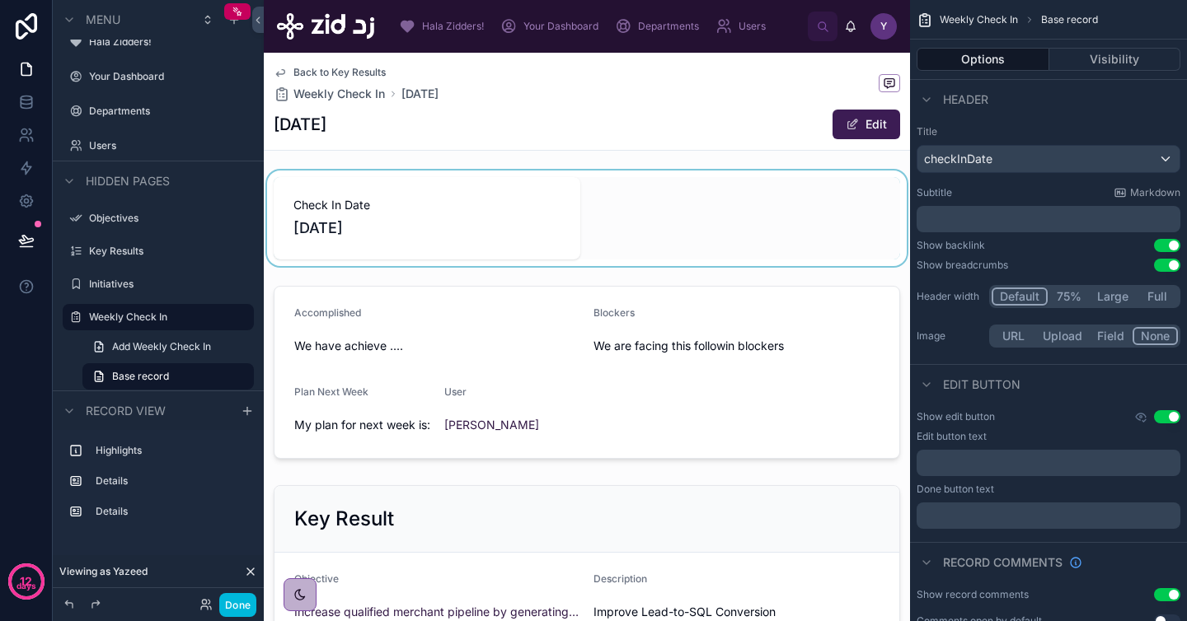
click at [516, 232] on div at bounding box center [587, 219] width 646 height 96
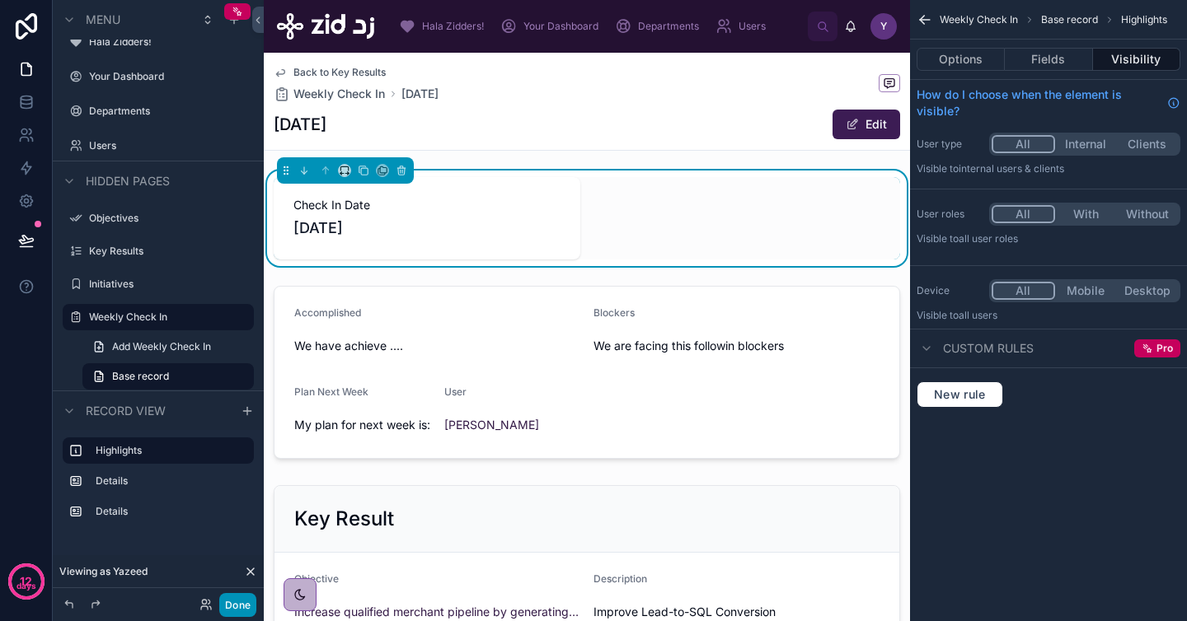
click at [230, 615] on button "Done" at bounding box center [237, 605] width 37 height 24
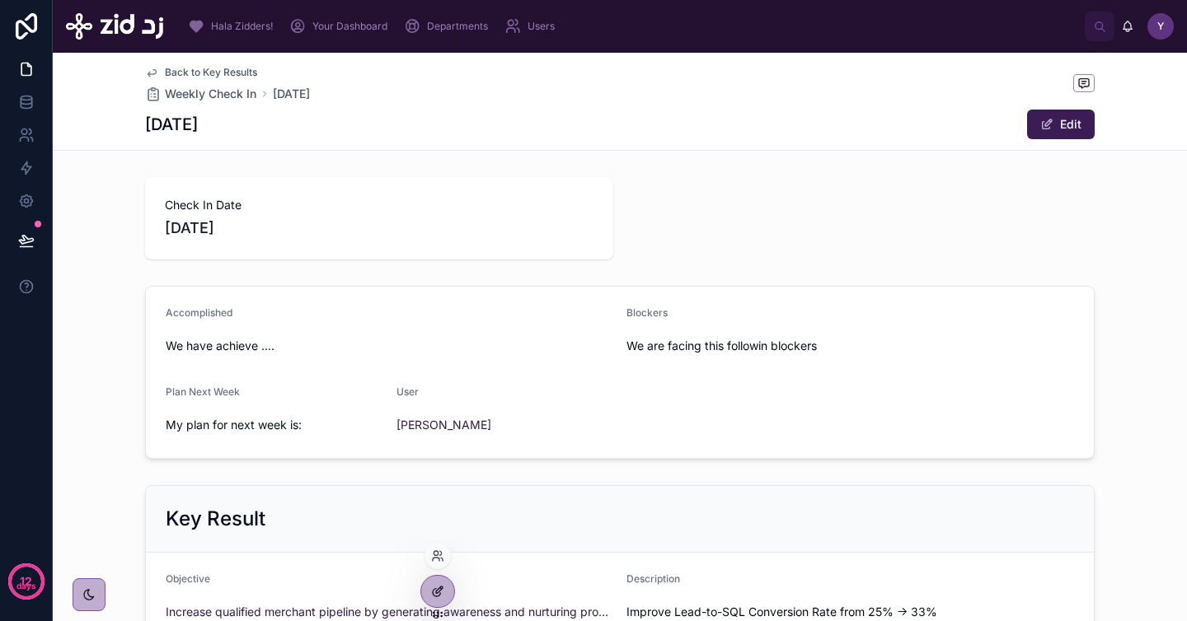
click at [437, 590] on icon at bounding box center [439, 590] width 7 height 7
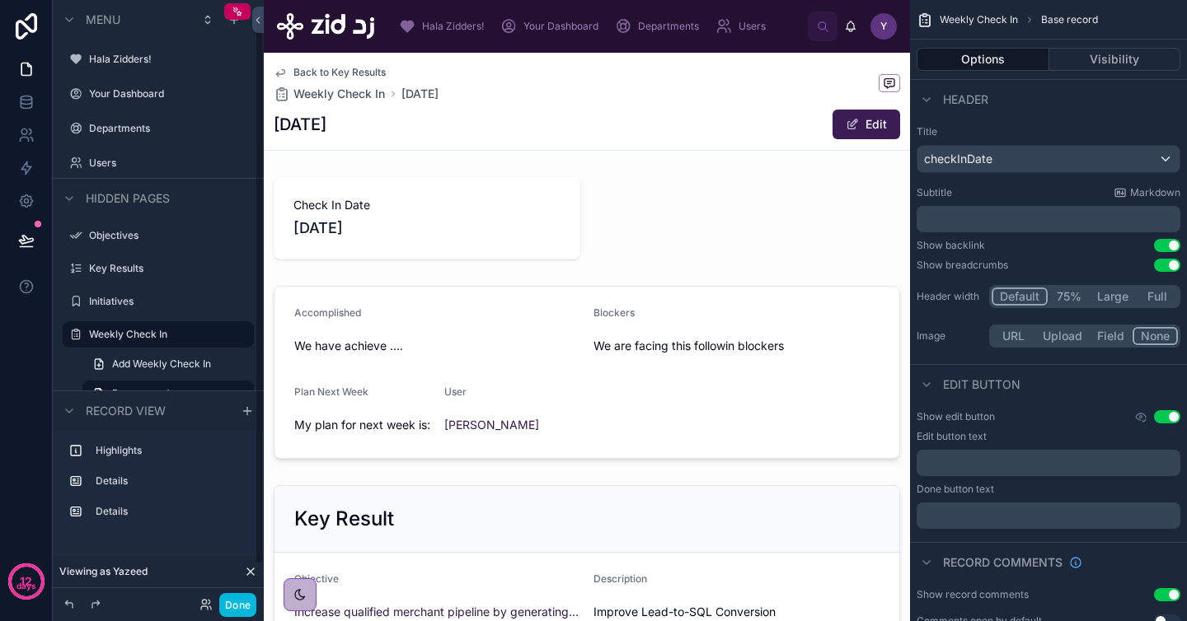
scroll to position [17, 0]
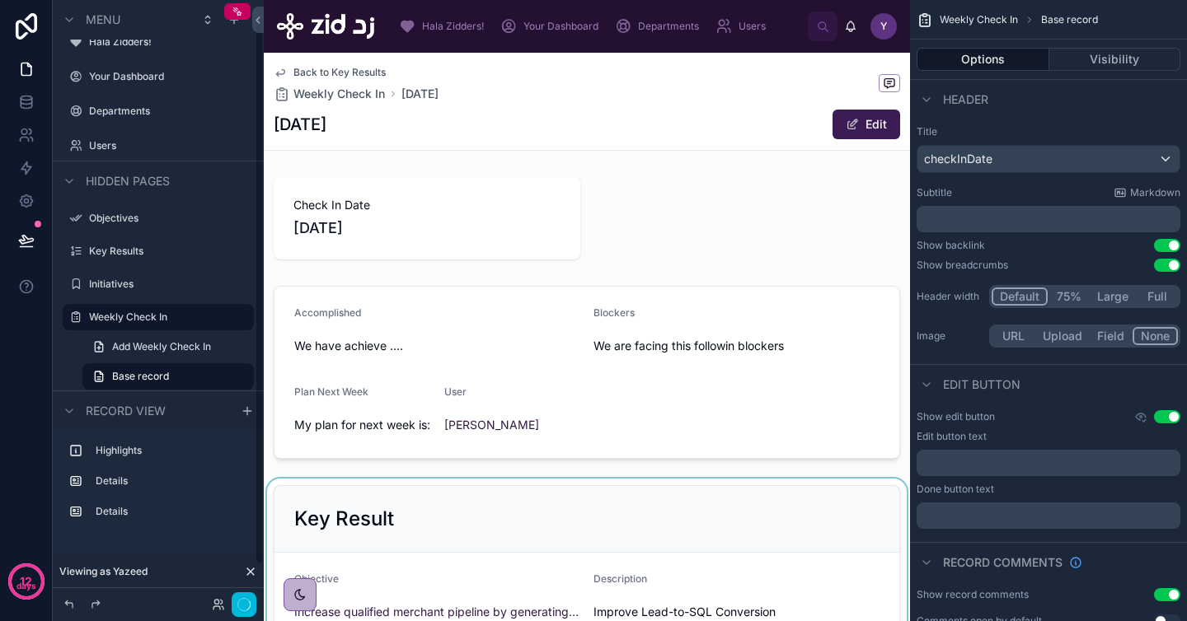
click at [529, 547] on div at bounding box center [587, 613] width 646 height 269
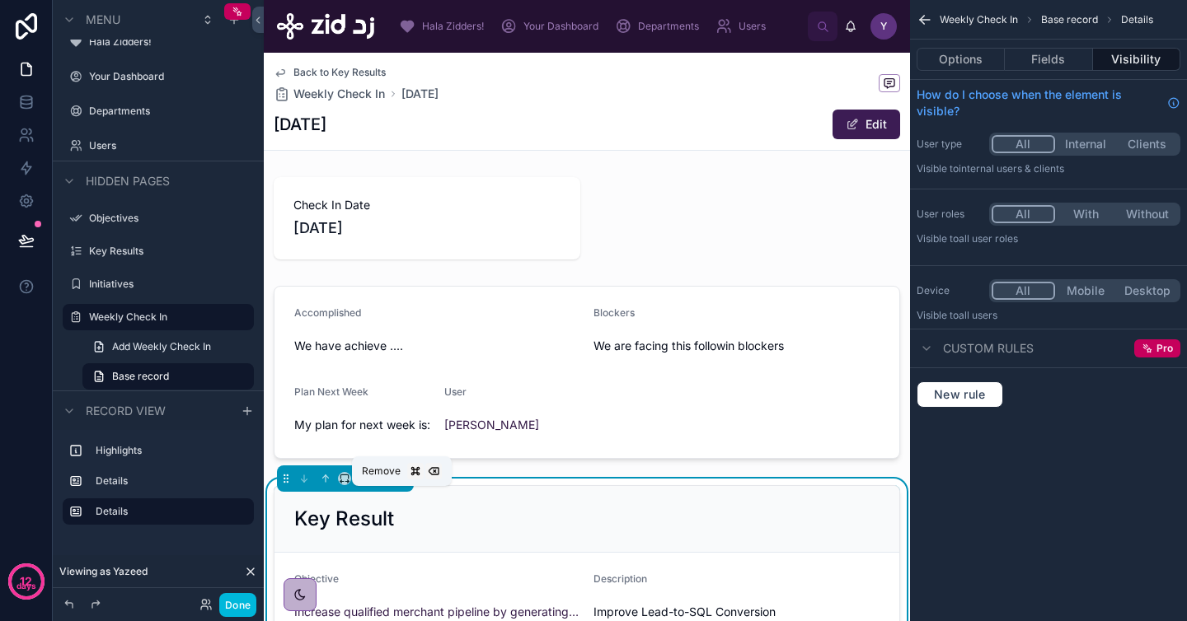
click at [406, 485] on icon at bounding box center [402, 479] width 12 height 12
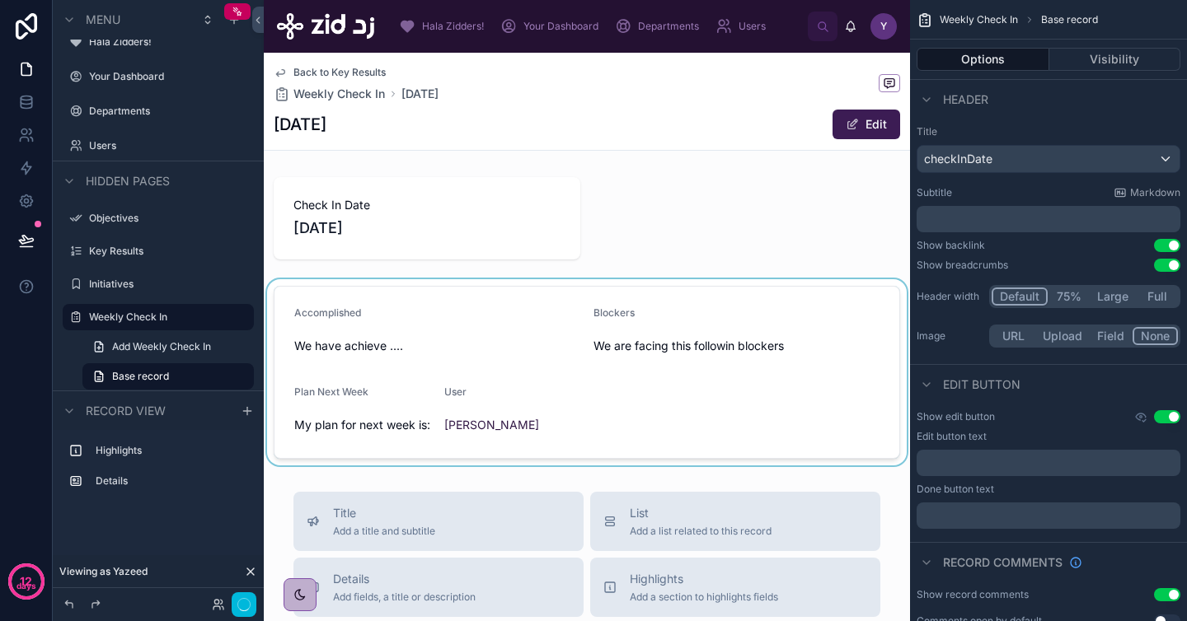
click at [479, 375] on div at bounding box center [587, 372] width 646 height 186
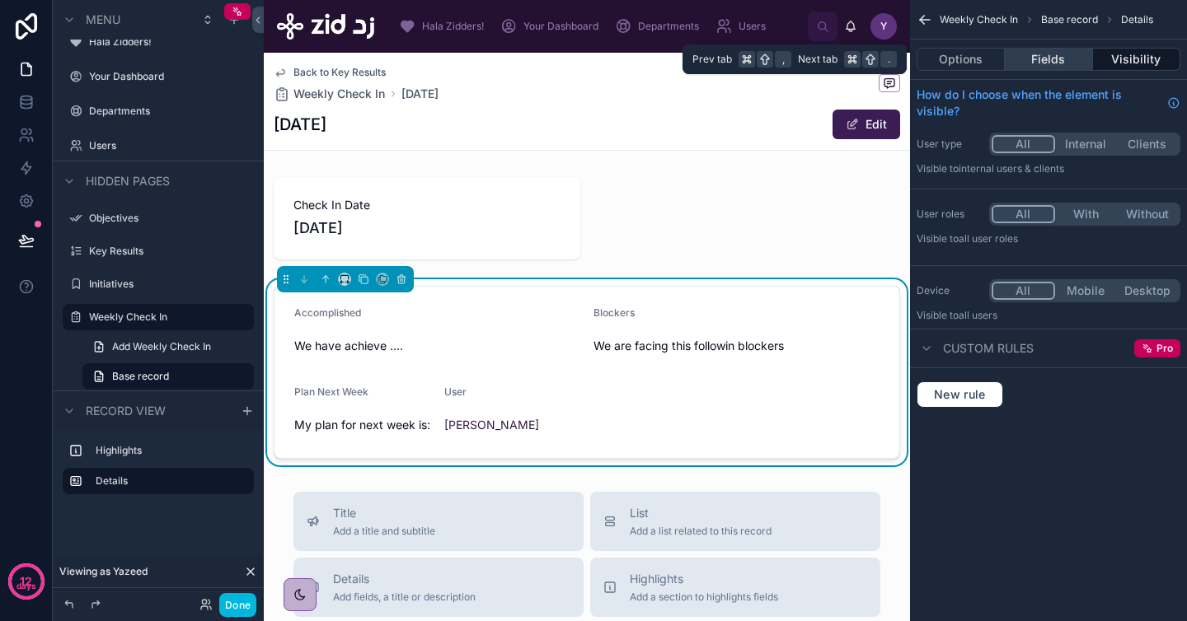
click at [1044, 65] on button "Fields" at bounding box center [1047, 59] width 87 height 23
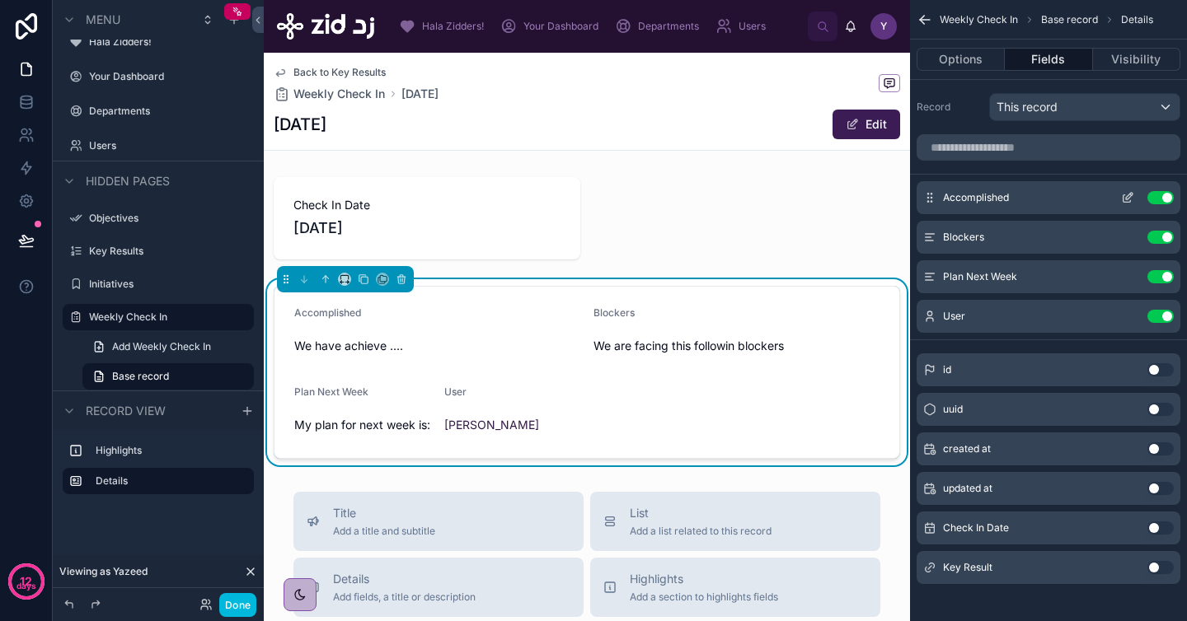
click at [1123, 190] on div "Accomplished Use setting" at bounding box center [1048, 197] width 264 height 33
click at [1126, 199] on icon "scrollable content" at bounding box center [1129, 196] width 7 height 7
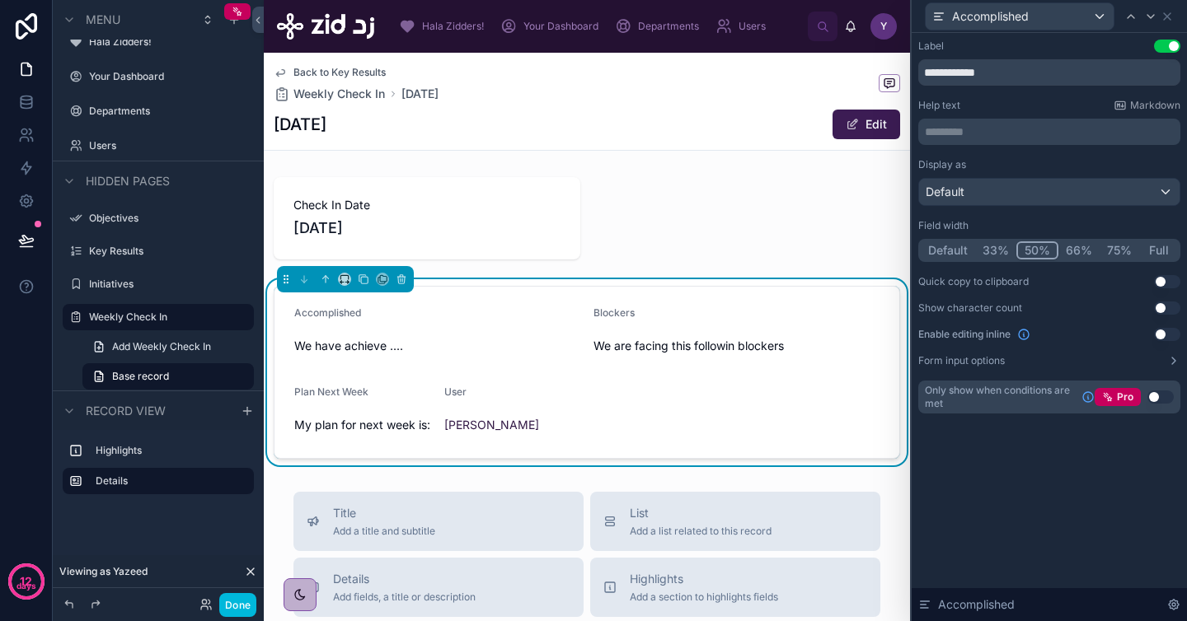
click at [1154, 255] on button "Full" at bounding box center [1158, 250] width 39 height 18
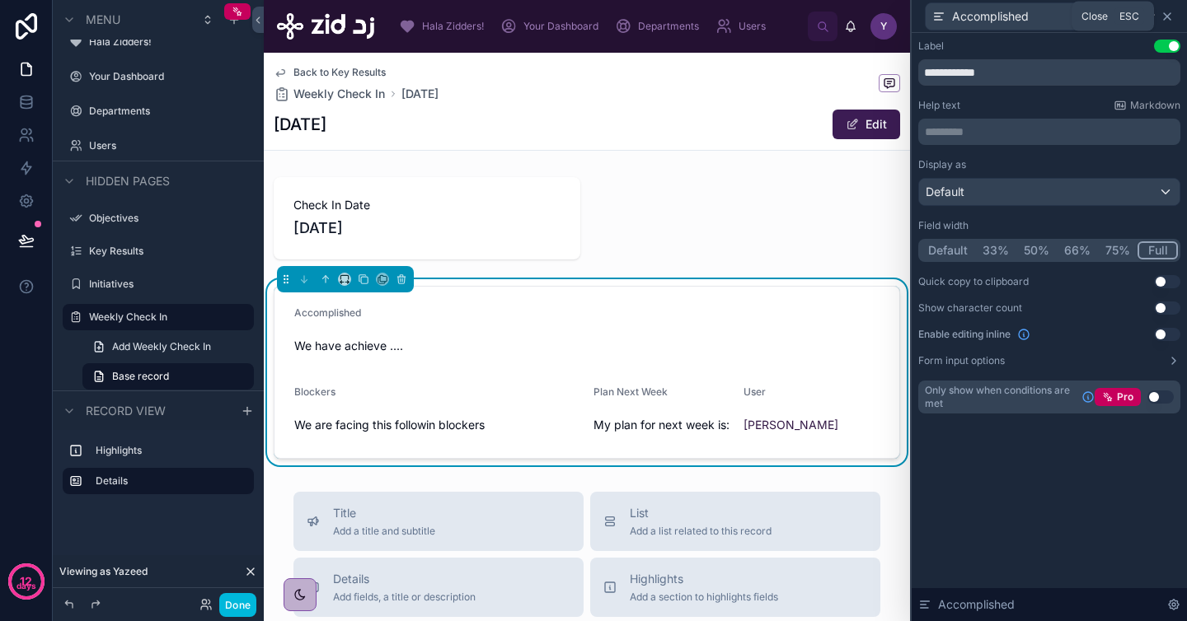
click at [1168, 12] on icon at bounding box center [1166, 16] width 13 height 13
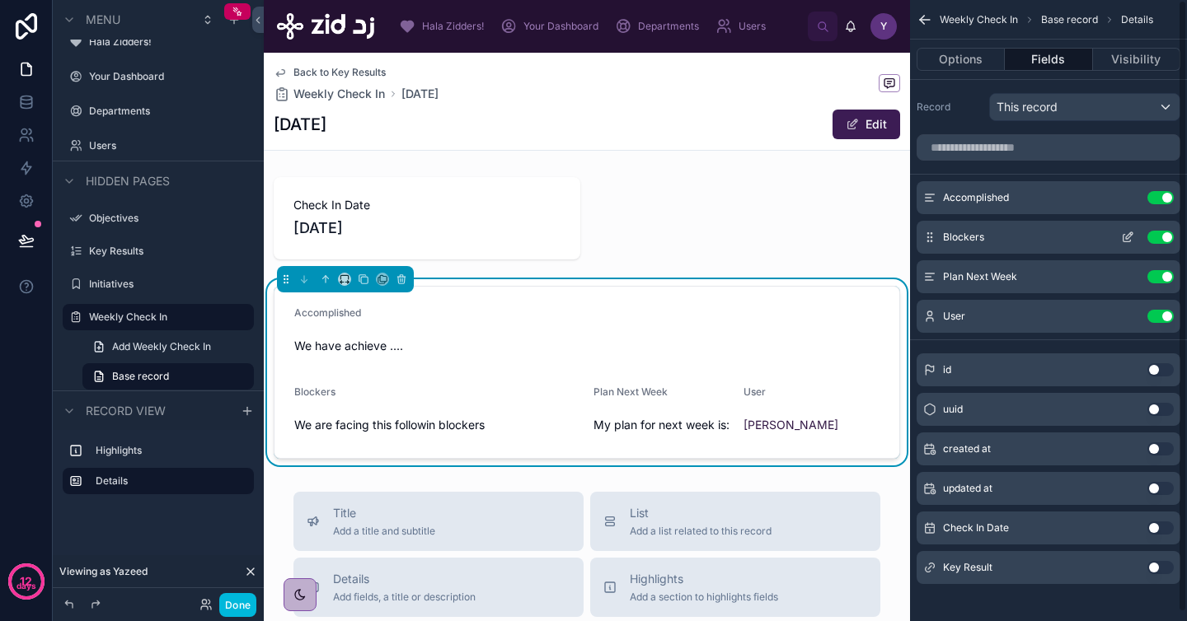
click at [1133, 232] on icon "scrollable content" at bounding box center [1127, 237] width 13 height 13
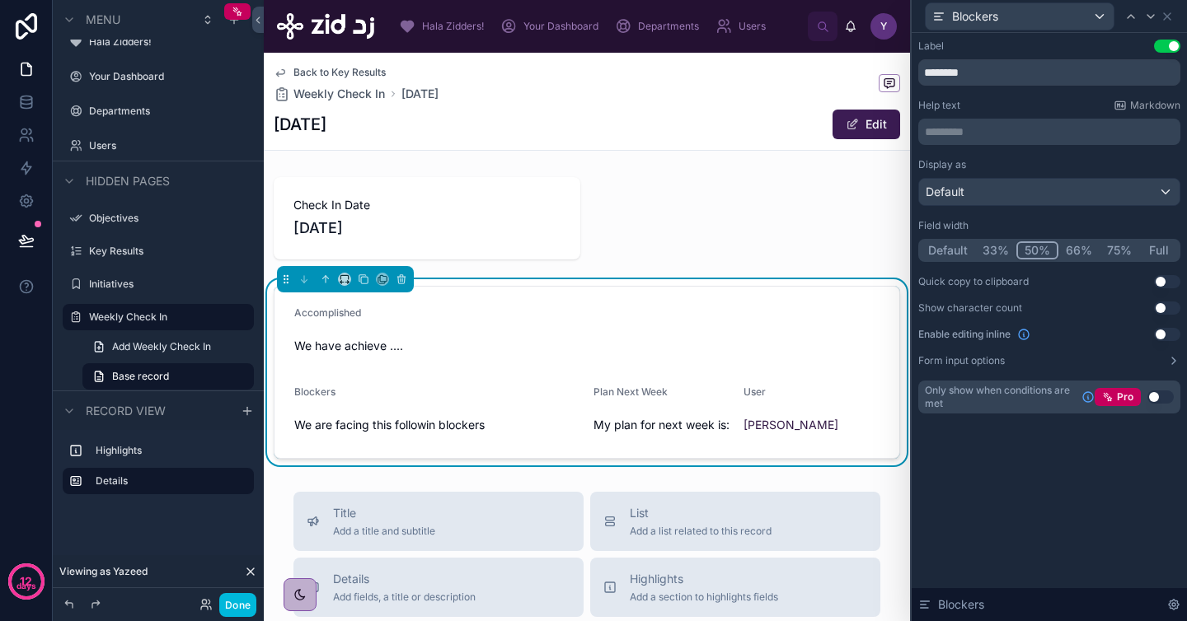
click at [1163, 247] on button "Full" at bounding box center [1158, 250] width 39 height 18
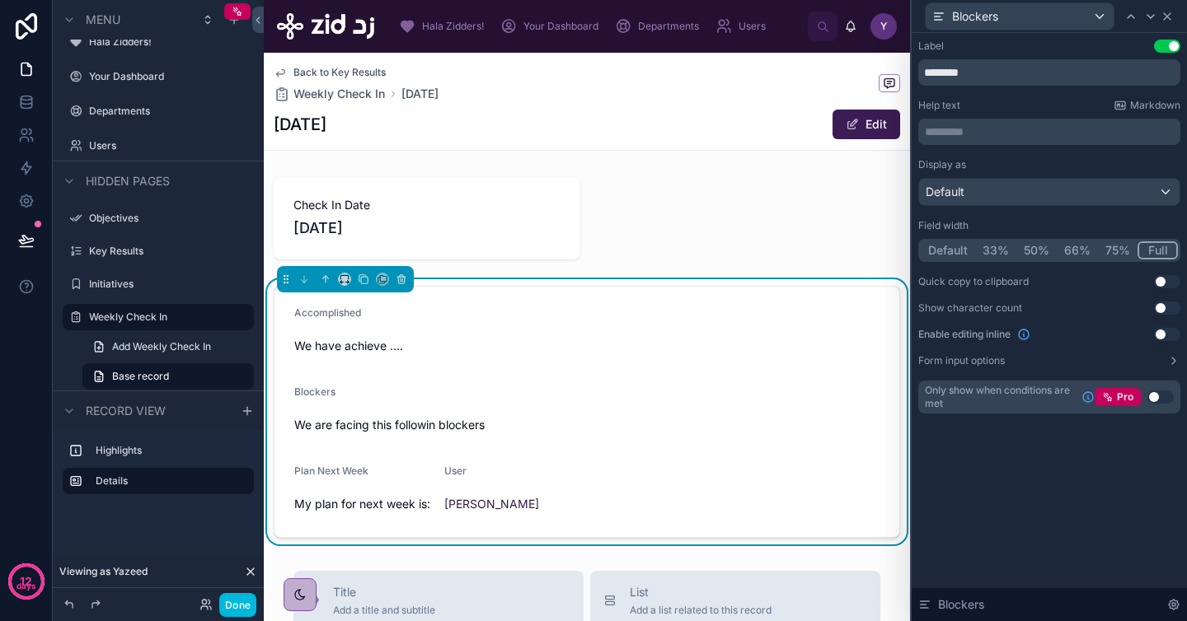
click at [1166, 16] on icon at bounding box center [1166, 16] width 7 height 7
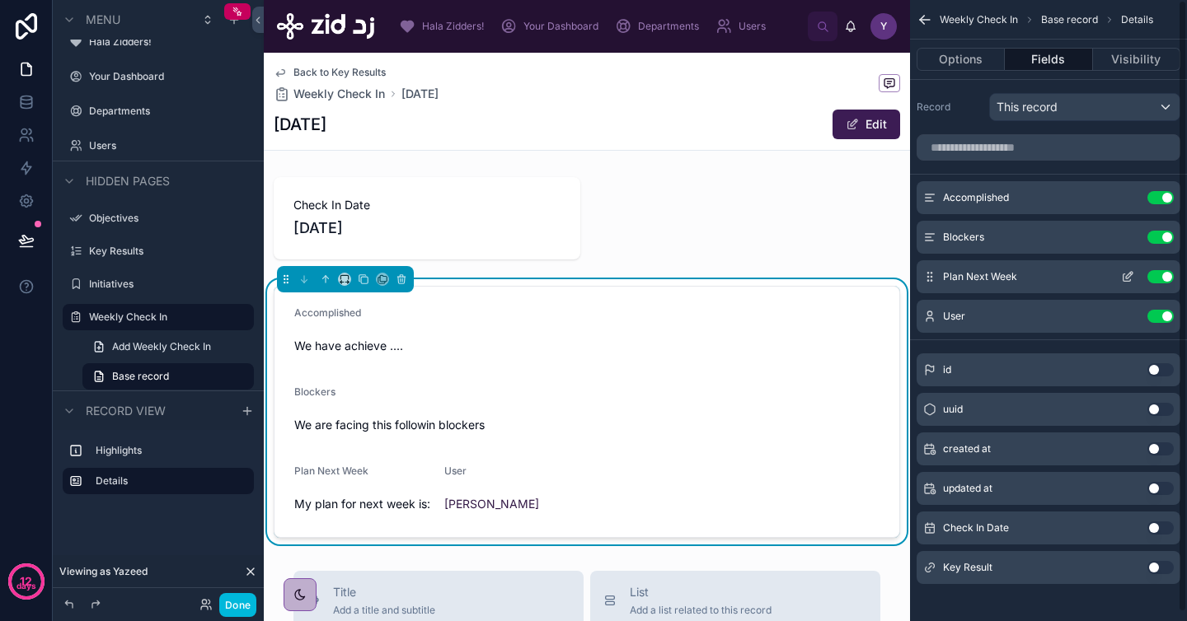
click at [1127, 283] on icon "scrollable content" at bounding box center [1127, 276] width 13 height 13
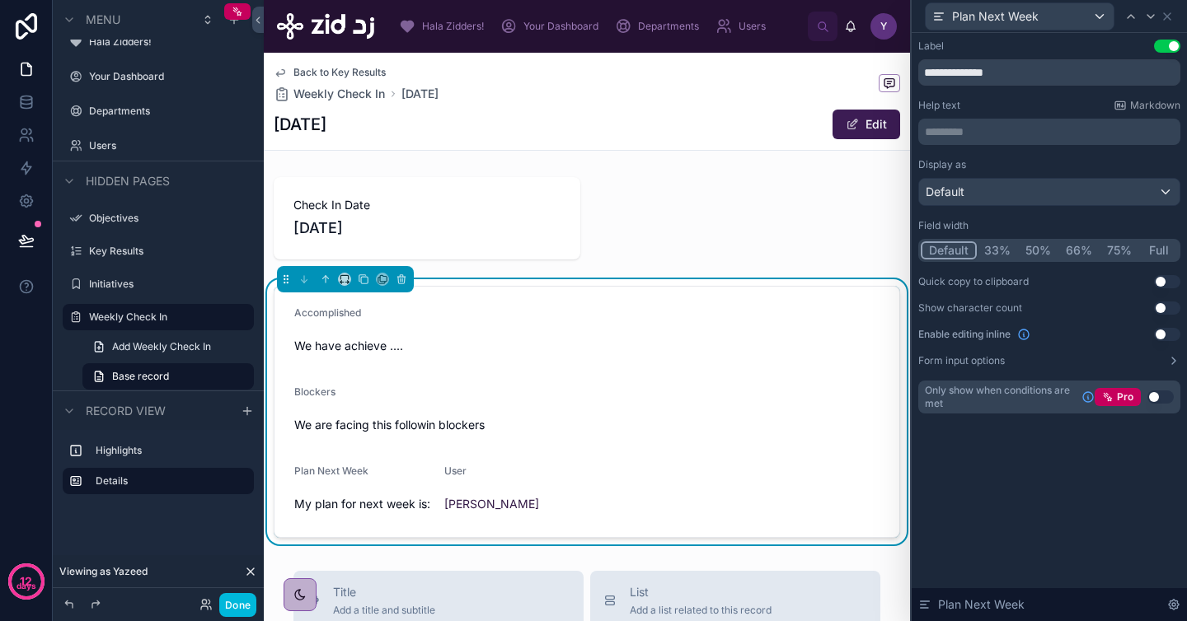
click at [1157, 241] on button "Full" at bounding box center [1158, 250] width 39 height 18
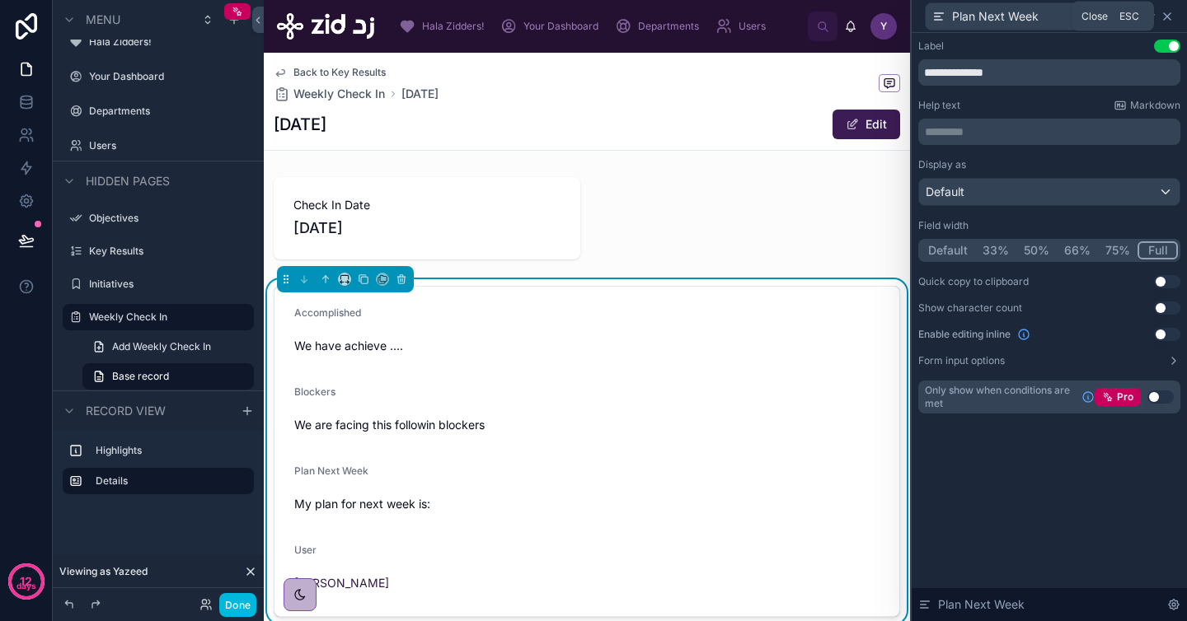
click at [1166, 12] on icon at bounding box center [1166, 16] width 13 height 13
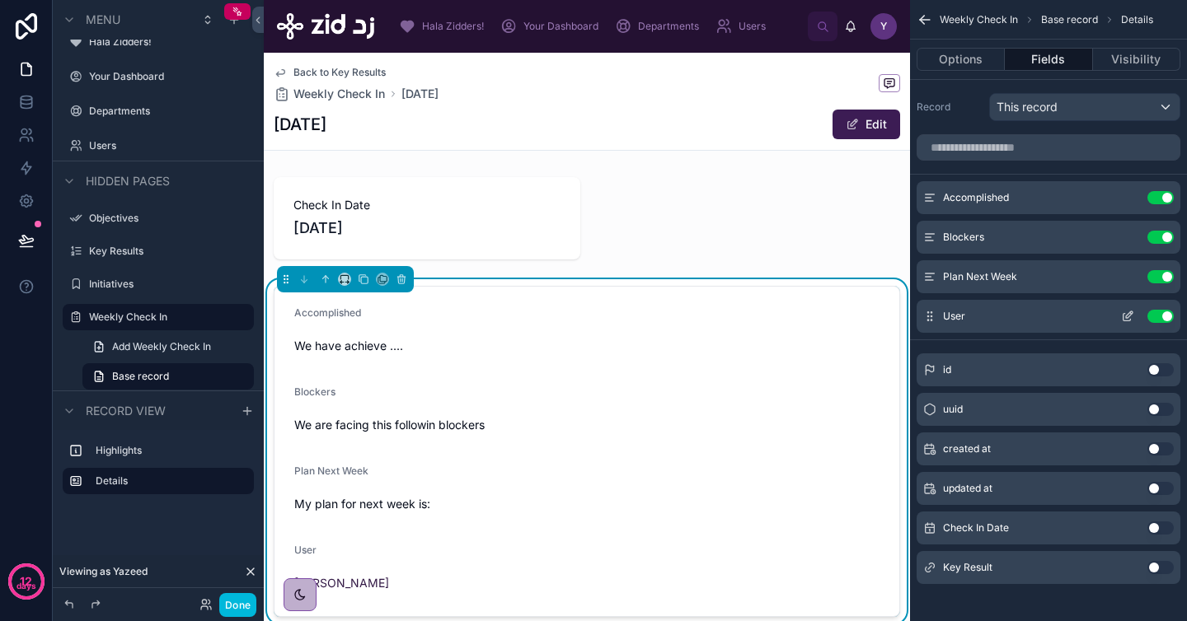
click at [1167, 310] on button "Use setting" at bounding box center [1160, 316] width 26 height 13
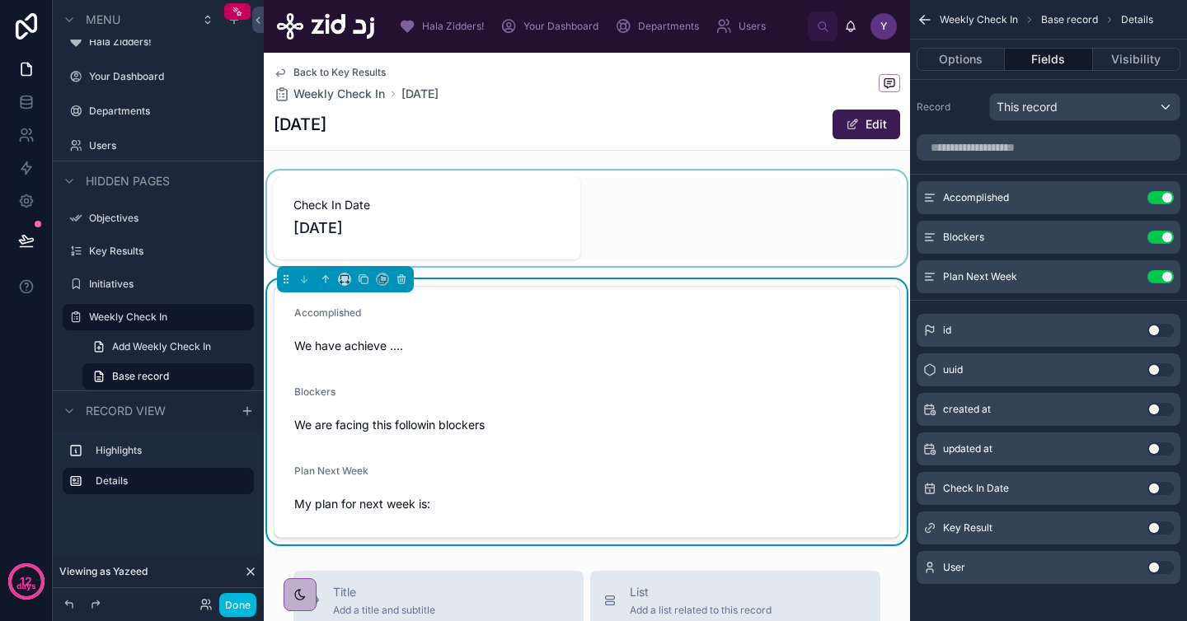
click at [504, 221] on div at bounding box center [587, 219] width 646 height 96
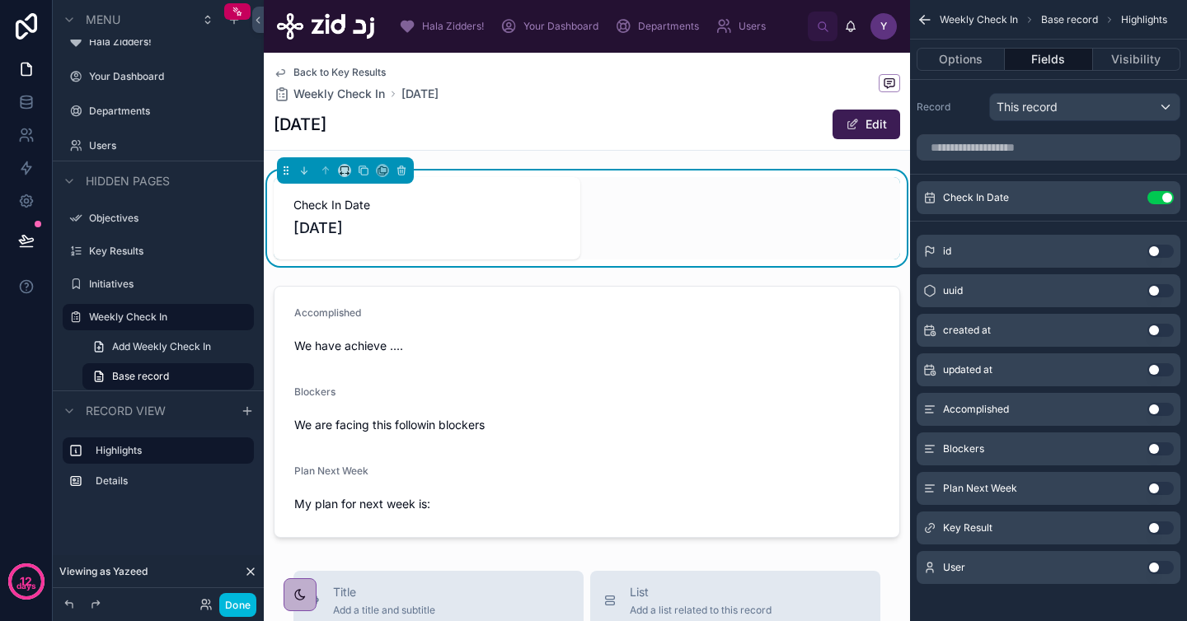
click at [1160, 563] on button "Use setting" at bounding box center [1160, 567] width 26 height 13
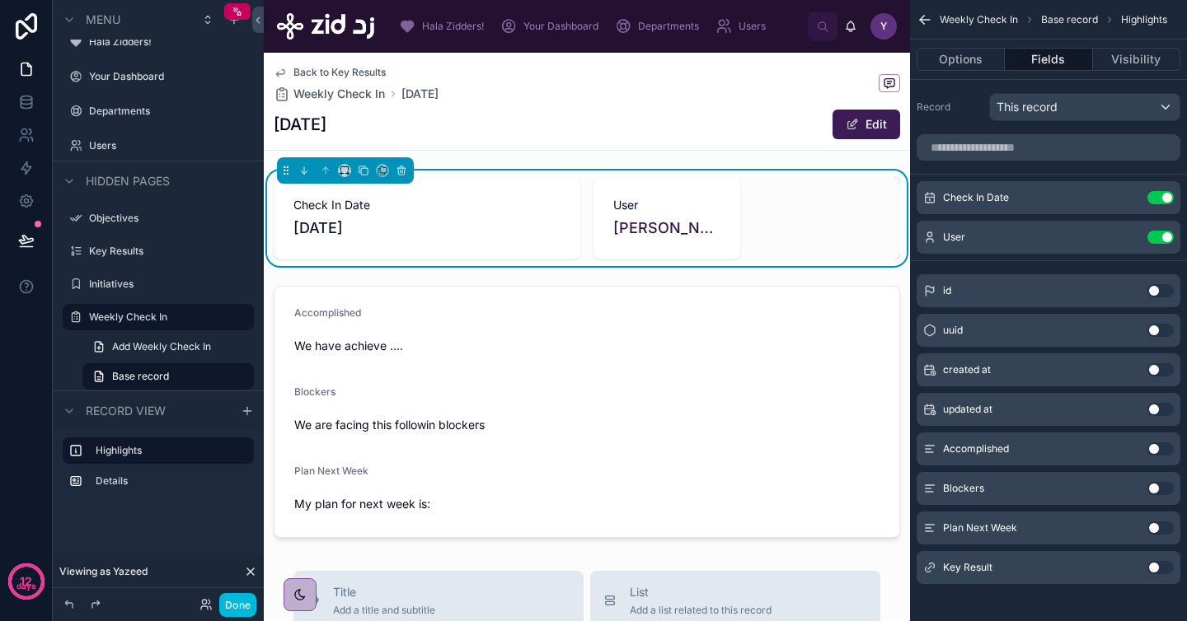
click at [1159, 569] on button "Use setting" at bounding box center [1160, 567] width 26 height 13
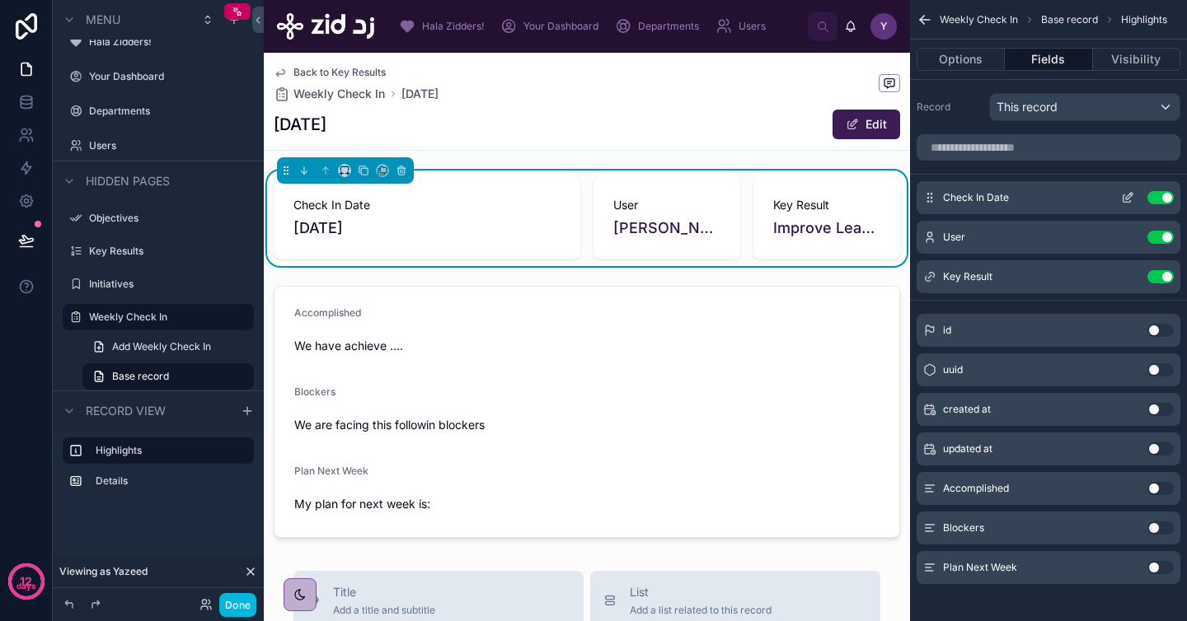
click at [1123, 199] on icon "scrollable content" at bounding box center [1127, 197] width 13 height 13
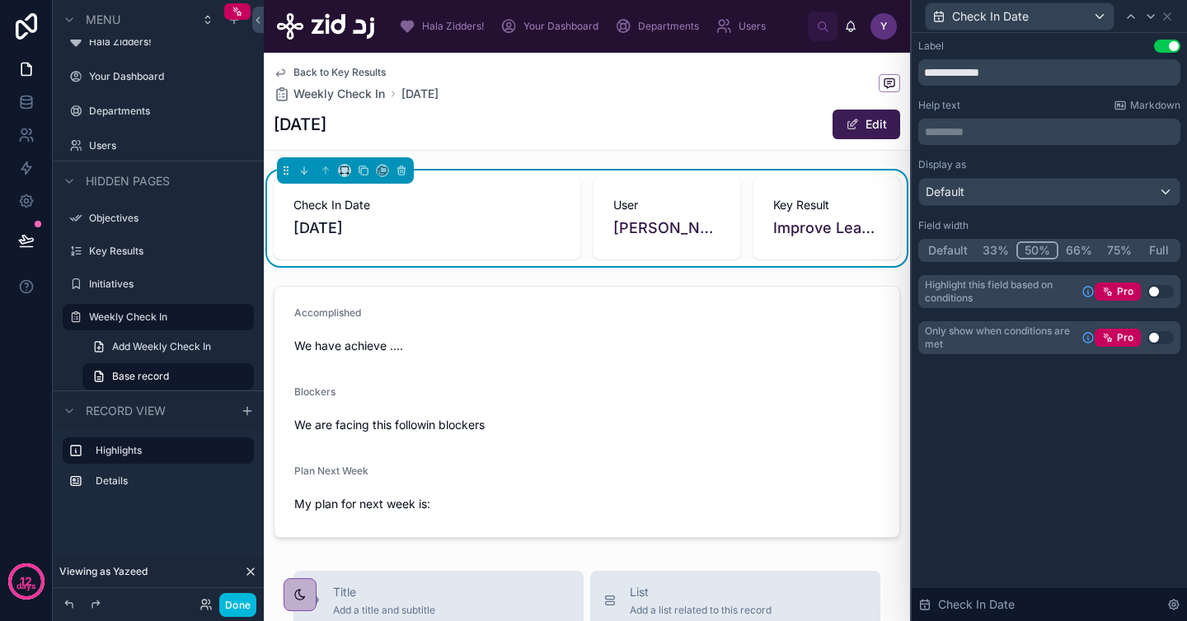
click at [956, 248] on button "Default" at bounding box center [947, 250] width 54 height 18
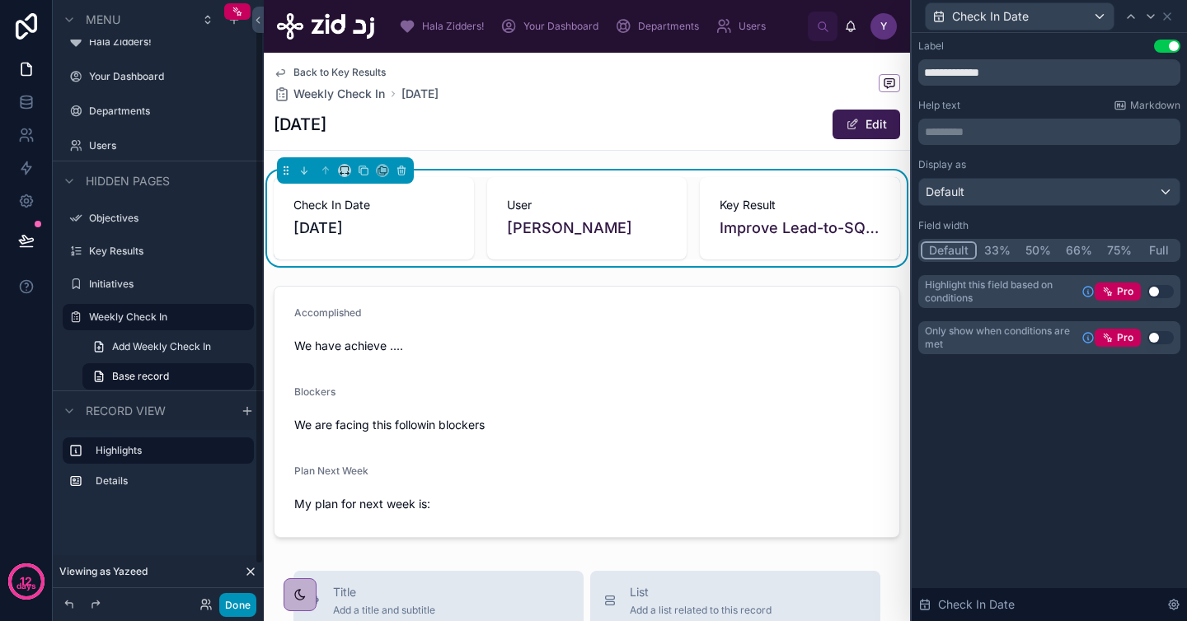
click at [239, 600] on button "Done" at bounding box center [237, 605] width 37 height 24
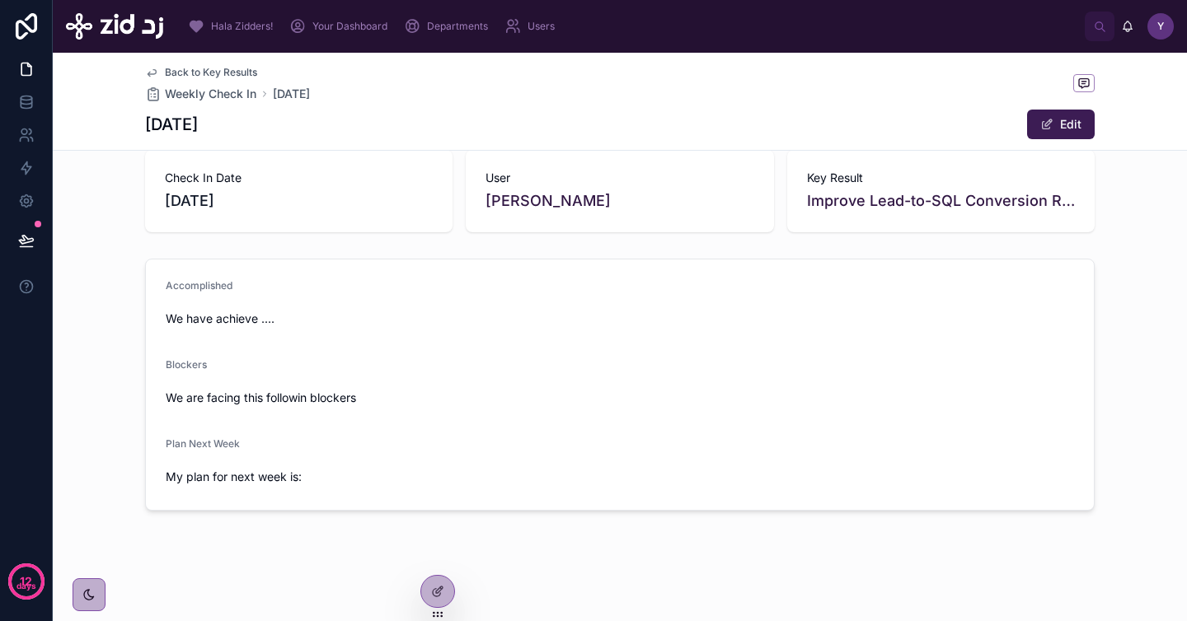
scroll to position [0, 0]
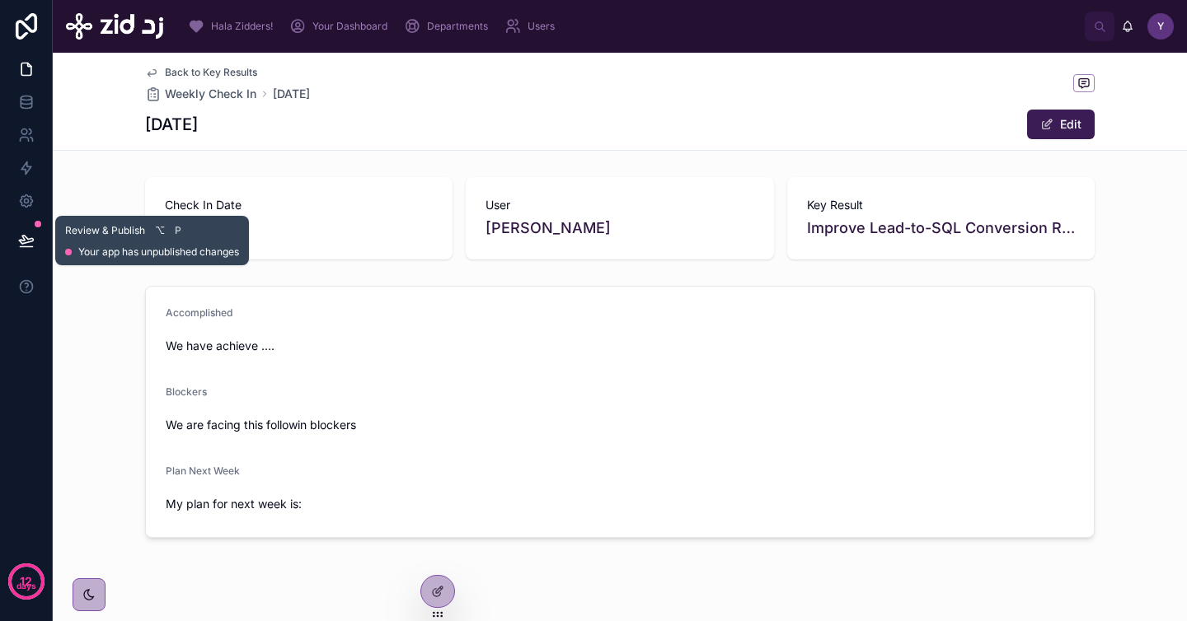
click at [19, 240] on icon at bounding box center [26, 240] width 14 height 8
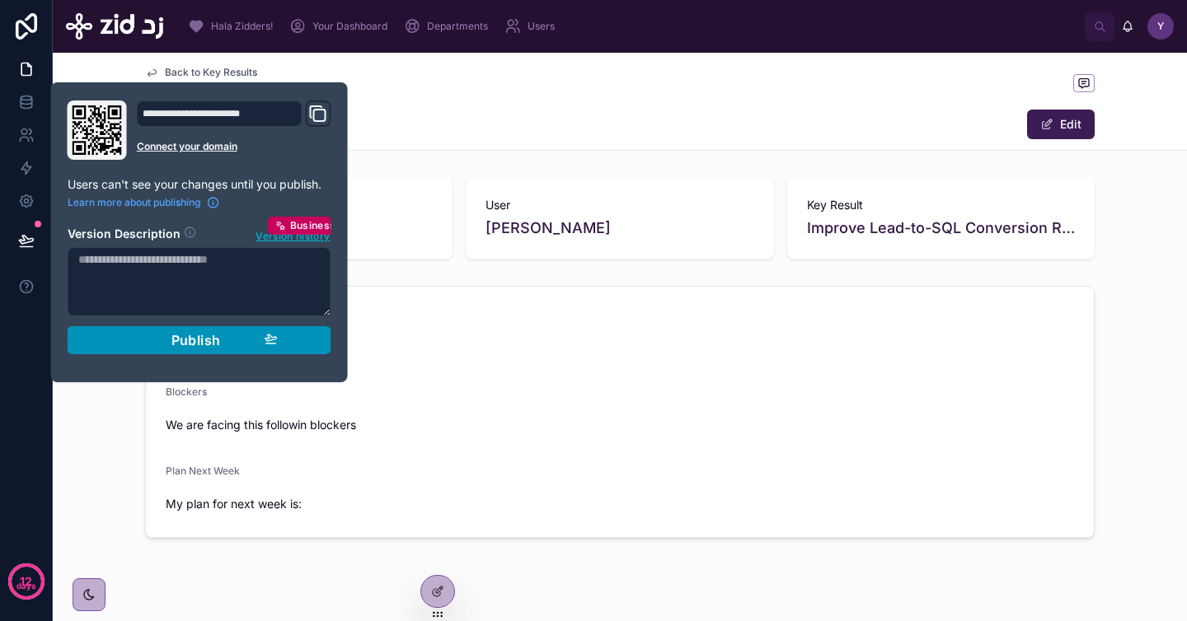
click at [180, 342] on span "Publish" at bounding box center [195, 340] width 49 height 16
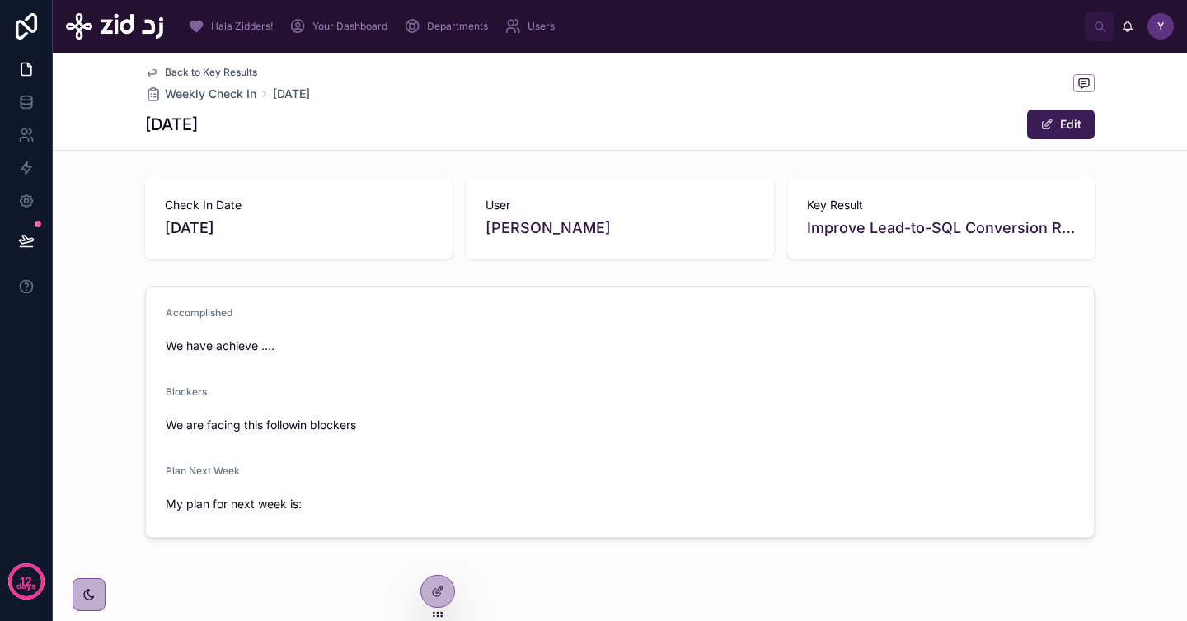
click at [483, 104] on div "Back to Key Results Weekly Check In [DATE] [DATE] Edit" at bounding box center [619, 101] width 949 height 97
click at [180, 71] on span "Back to Key Results" at bounding box center [211, 72] width 92 height 13
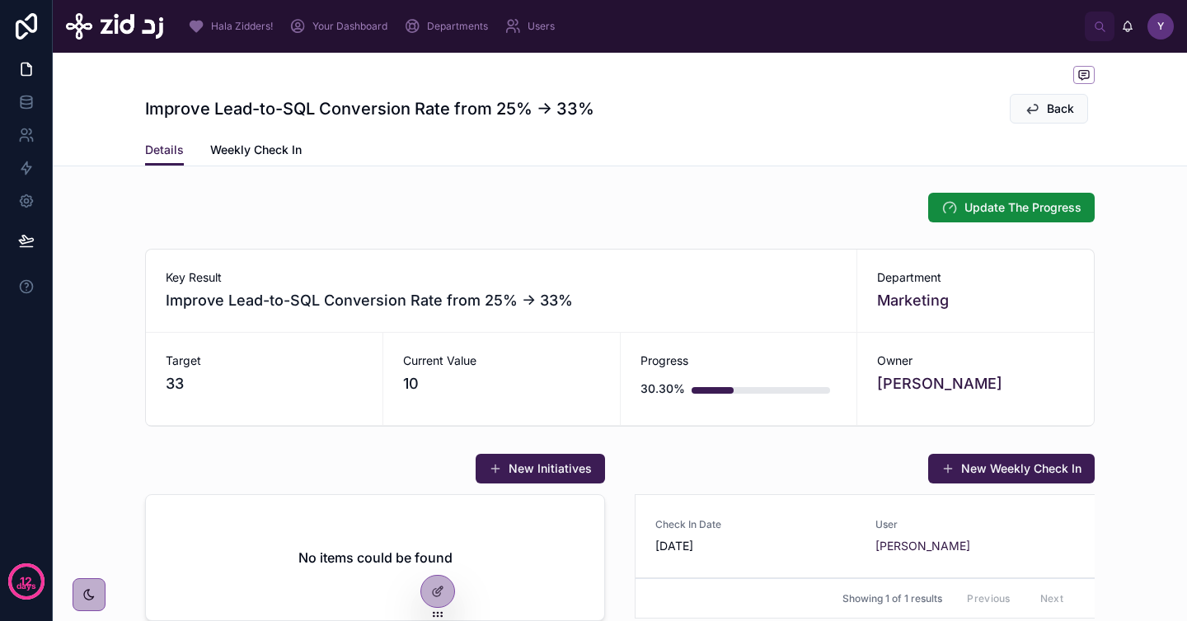
click at [255, 156] on span "Weekly Check In" at bounding box center [255, 150] width 91 height 16
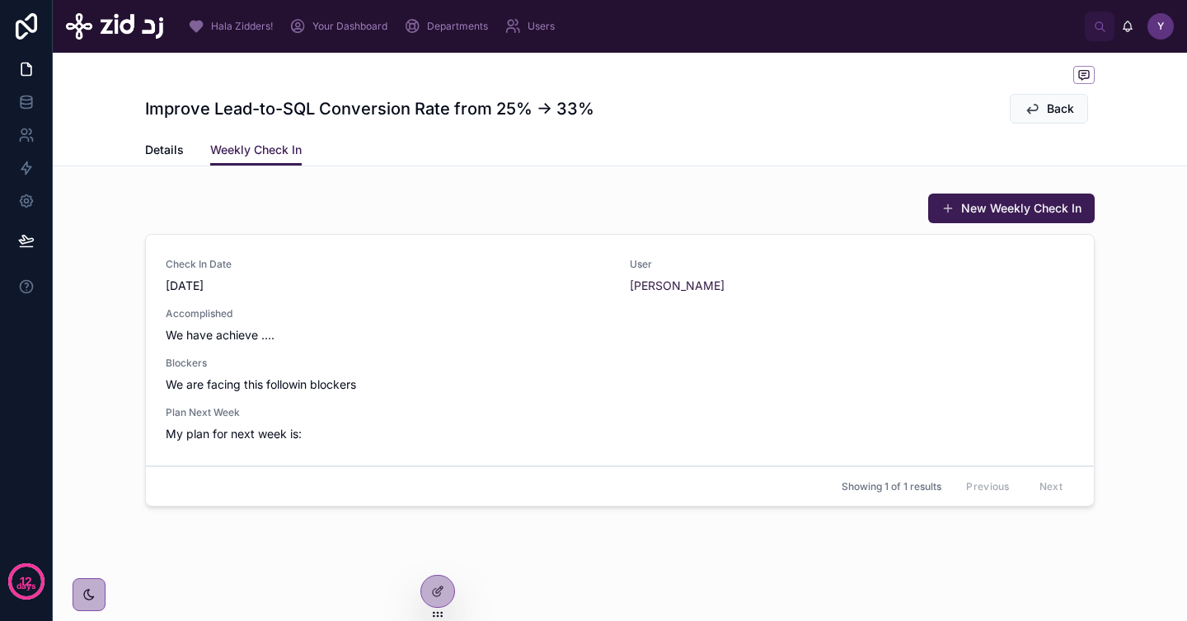
click at [148, 151] on span "Details" at bounding box center [164, 150] width 39 height 16
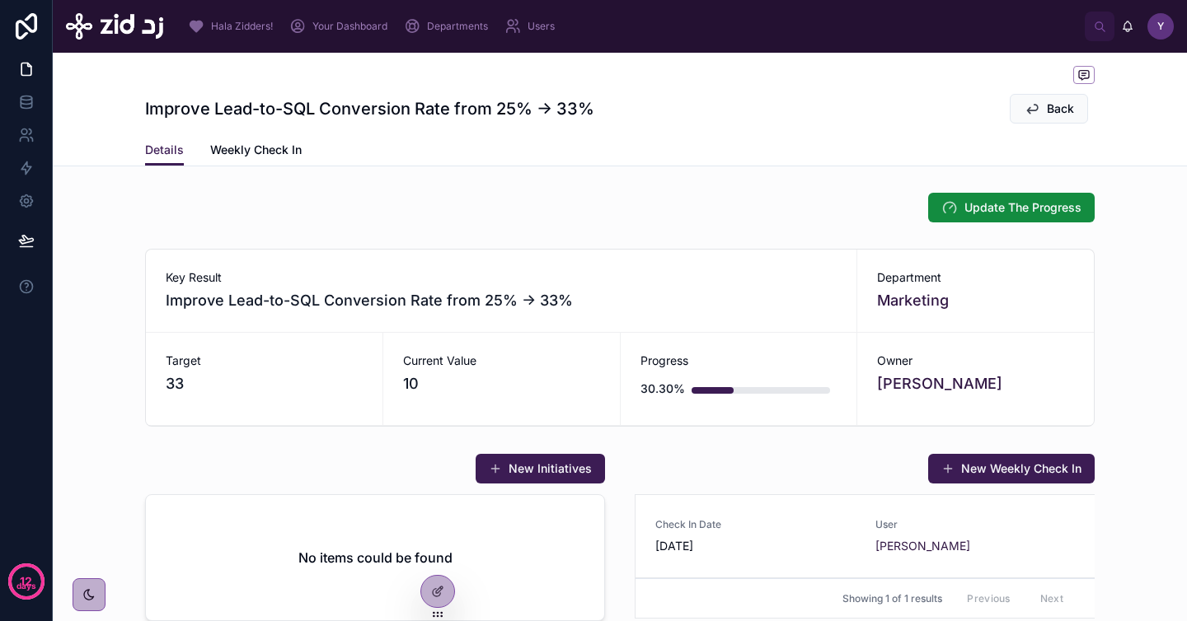
click at [258, 150] on span "Weekly Check In" at bounding box center [255, 150] width 91 height 16
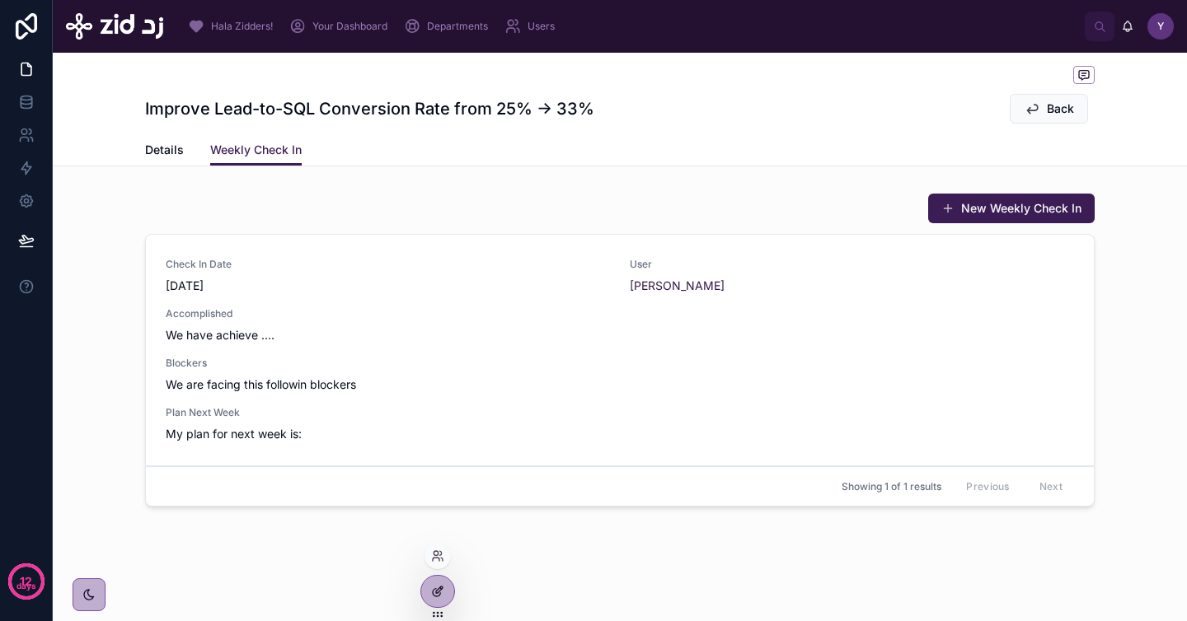
click at [438, 602] on div at bounding box center [437, 591] width 33 height 31
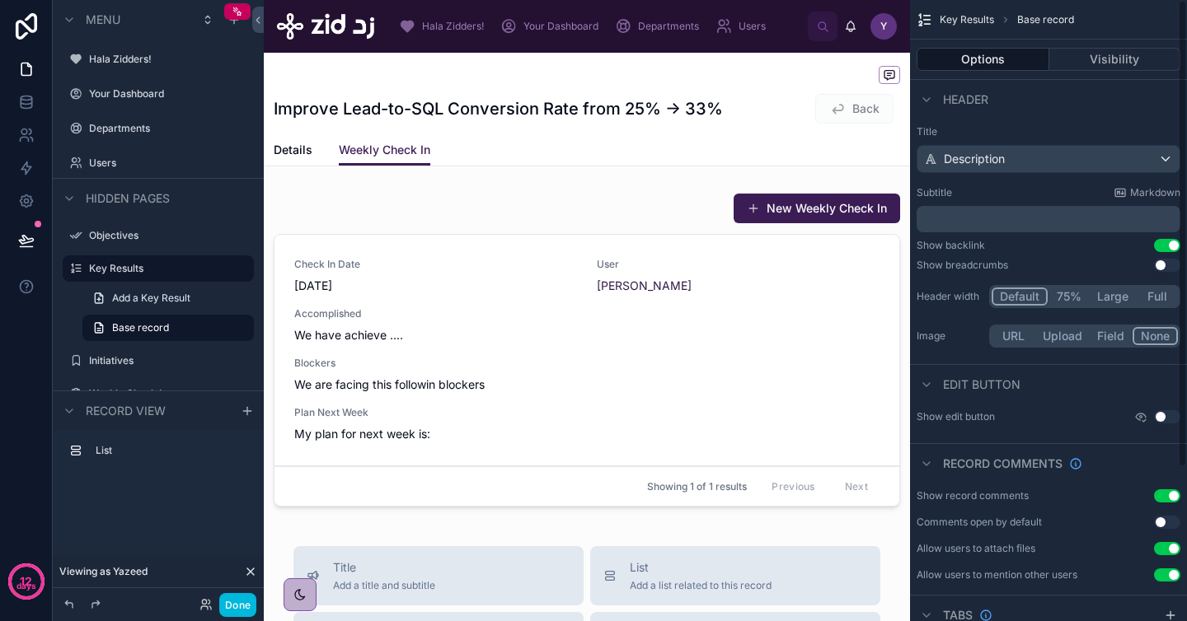
scroll to position [204, 0]
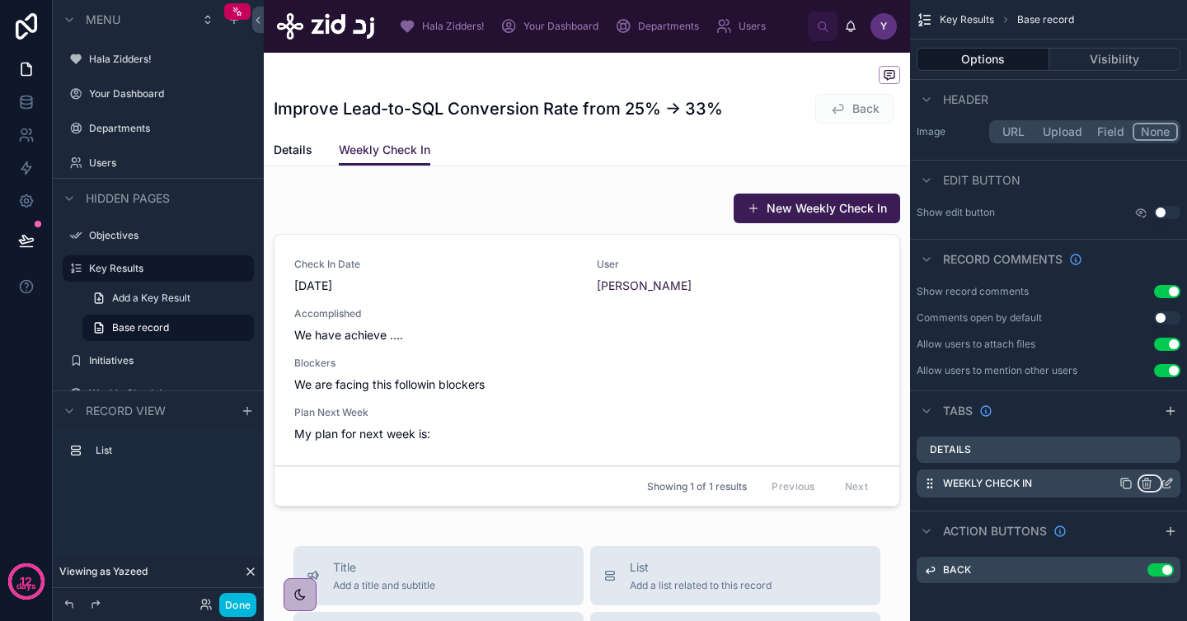
click at [1143, 486] on icon "scrollable content" at bounding box center [1145, 484] width 7 height 7
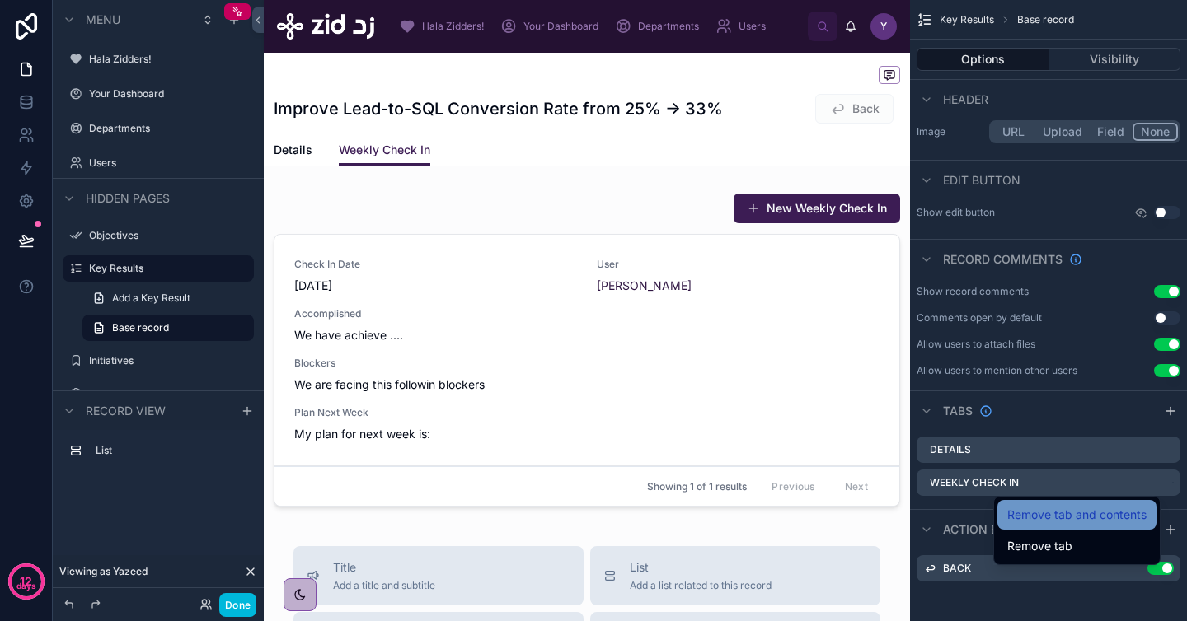
click at [1067, 516] on span "Remove tab and contents" at bounding box center [1076, 515] width 139 height 20
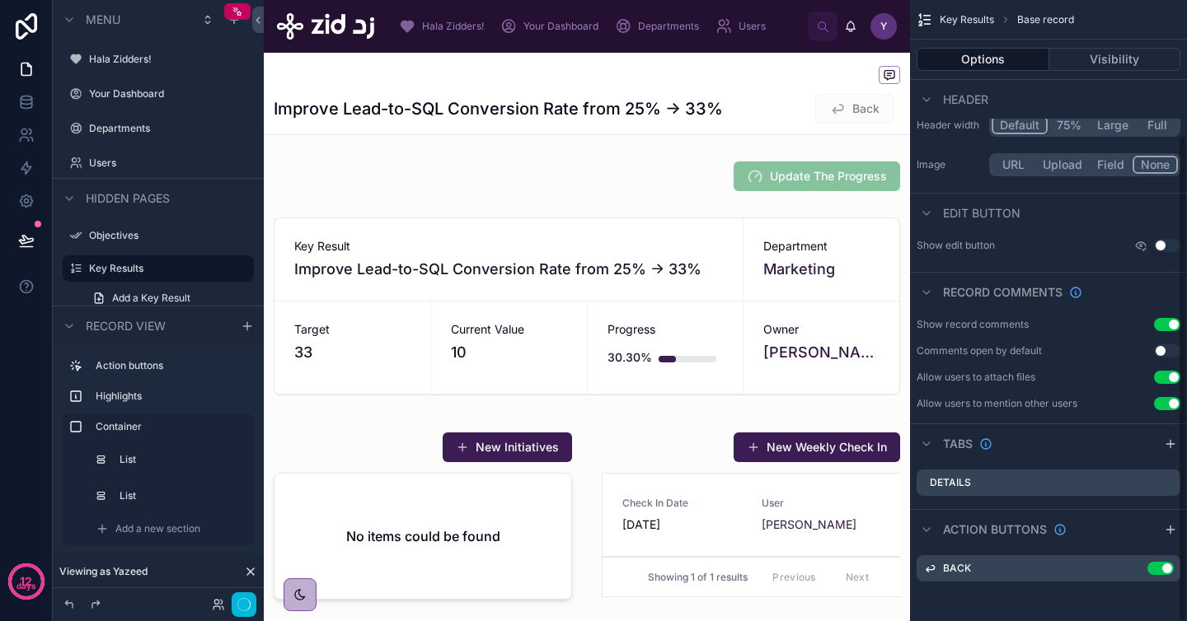
scroll to position [171, 0]
click at [240, 598] on button "Done" at bounding box center [237, 605] width 37 height 24
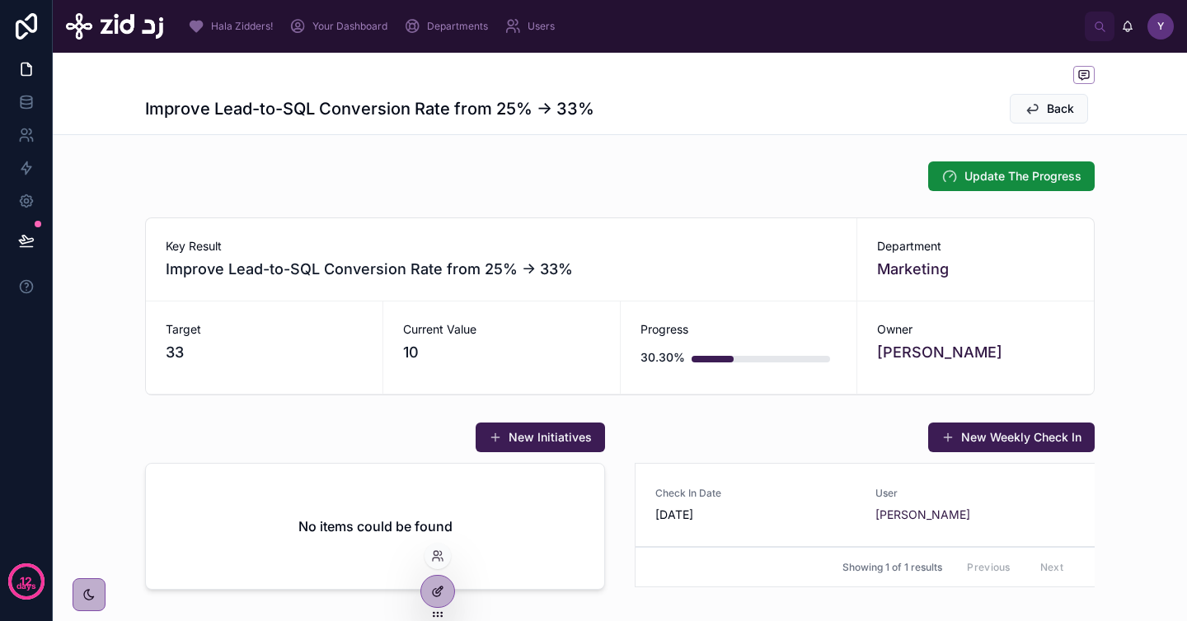
click at [431, 598] on div at bounding box center [437, 591] width 33 height 31
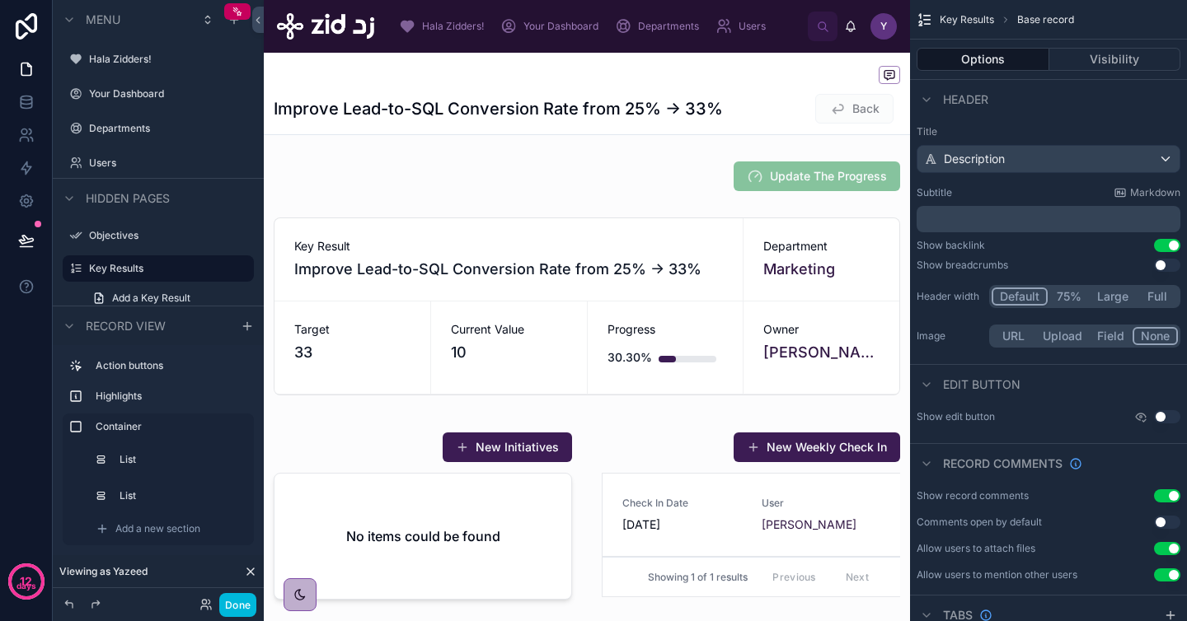
click at [658, 74] on div at bounding box center [587, 76] width 626 height 21
click at [1000, 202] on div "Subtitle Markdown ﻿" at bounding box center [1048, 209] width 264 height 46
click at [1000, 213] on p "﻿" at bounding box center [1050, 219] width 254 height 16
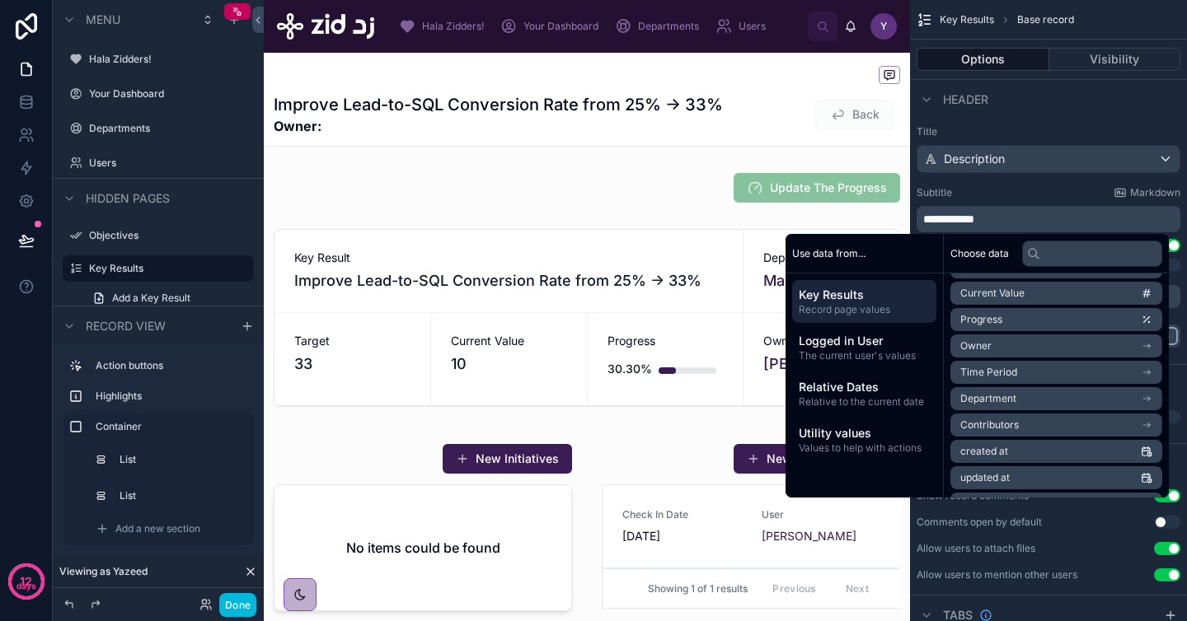
scroll to position [103, 0]
click at [1018, 372] on li "Owner" at bounding box center [1056, 373] width 212 height 23
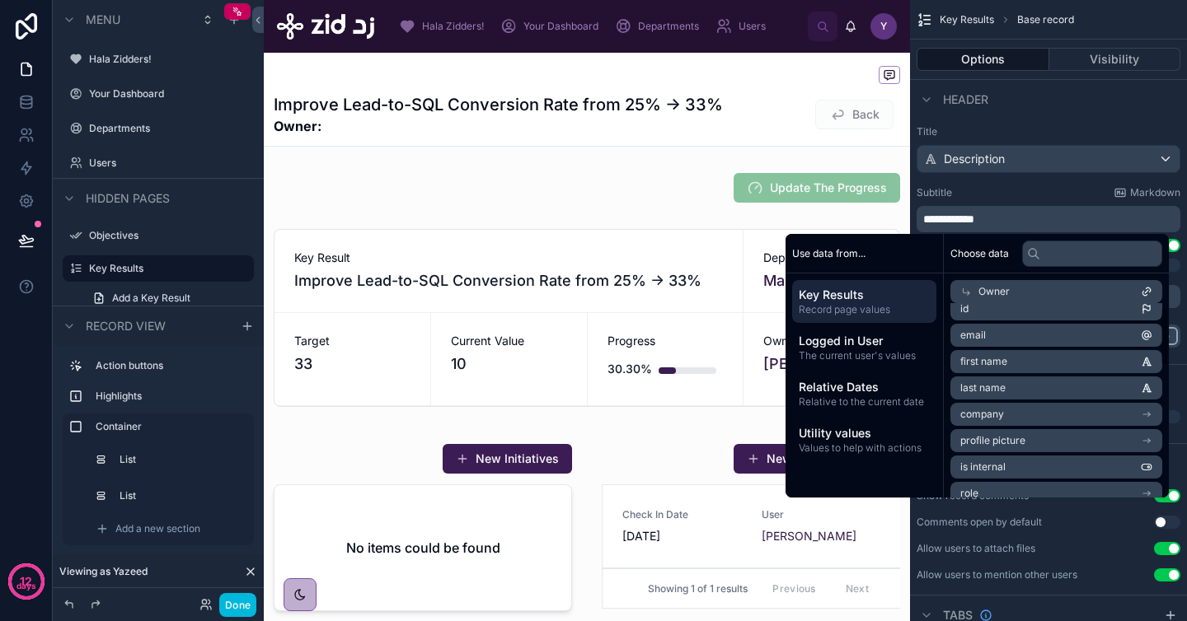
scroll to position [0, 0]
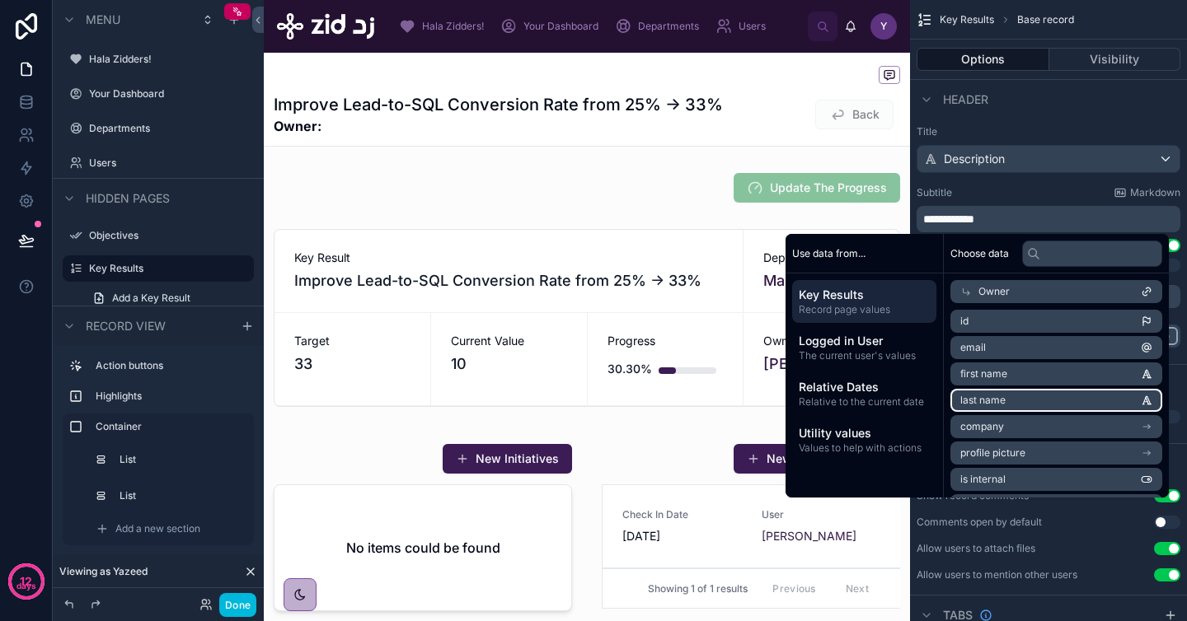
click at [999, 393] on li "last name" at bounding box center [1056, 400] width 212 height 23
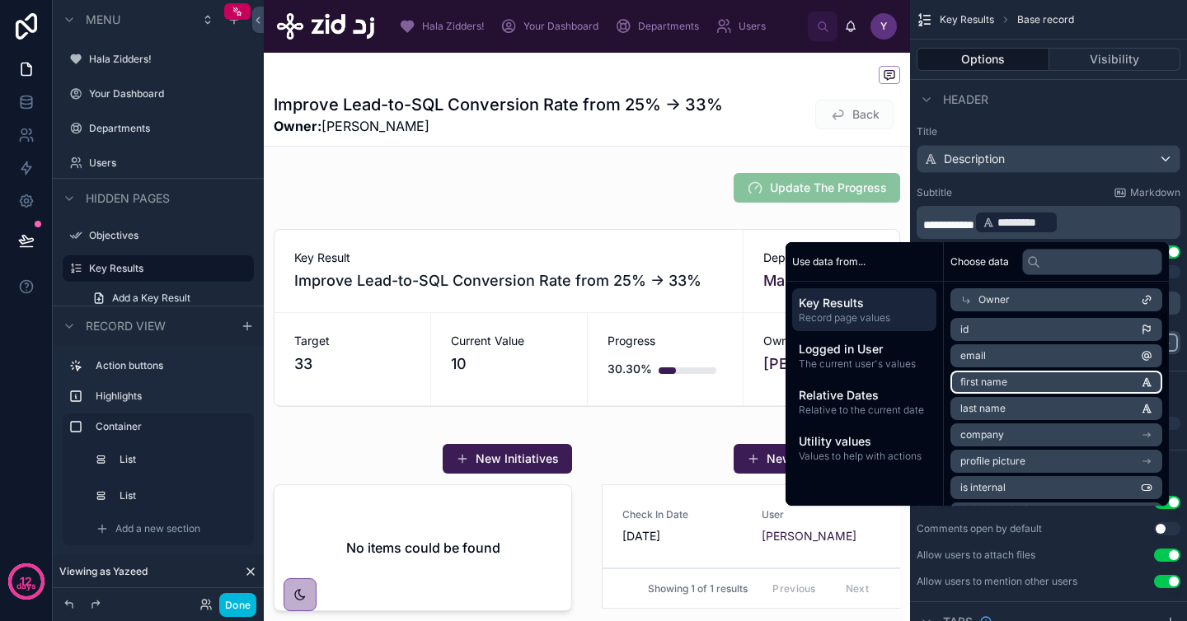
click at [1006, 382] on li "first name" at bounding box center [1056, 382] width 212 height 23
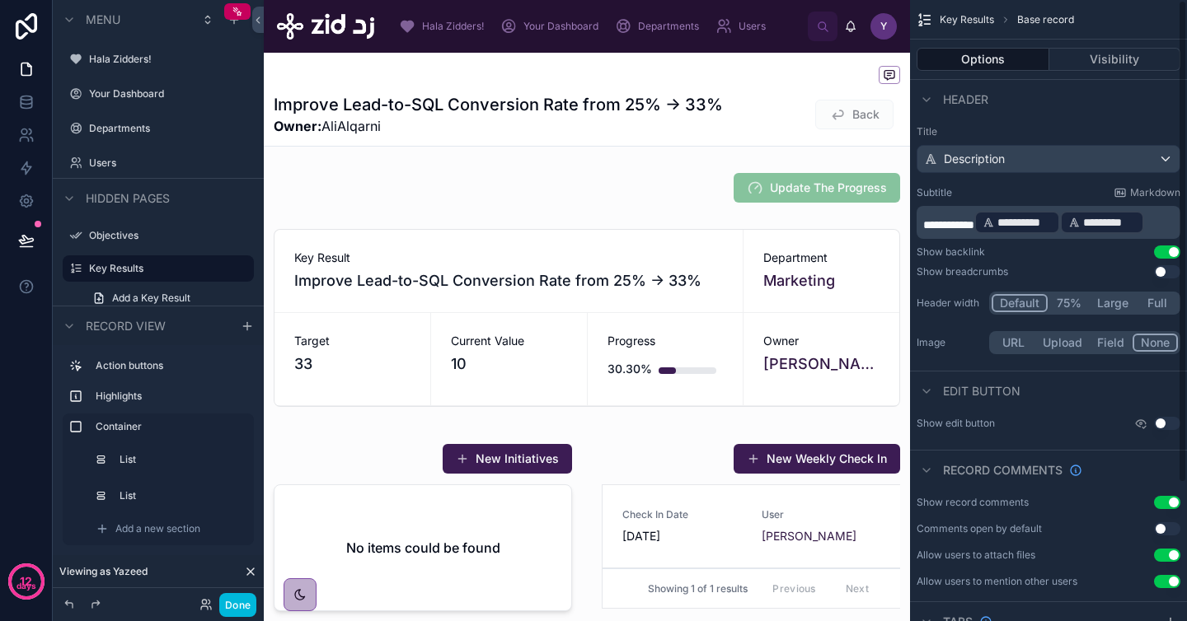
click at [1169, 222] on p "**********" at bounding box center [1050, 222] width 254 height 26
click at [1075, 116] on div "Header" at bounding box center [1048, 99] width 277 height 40
click at [244, 600] on button "Done" at bounding box center [237, 605] width 37 height 24
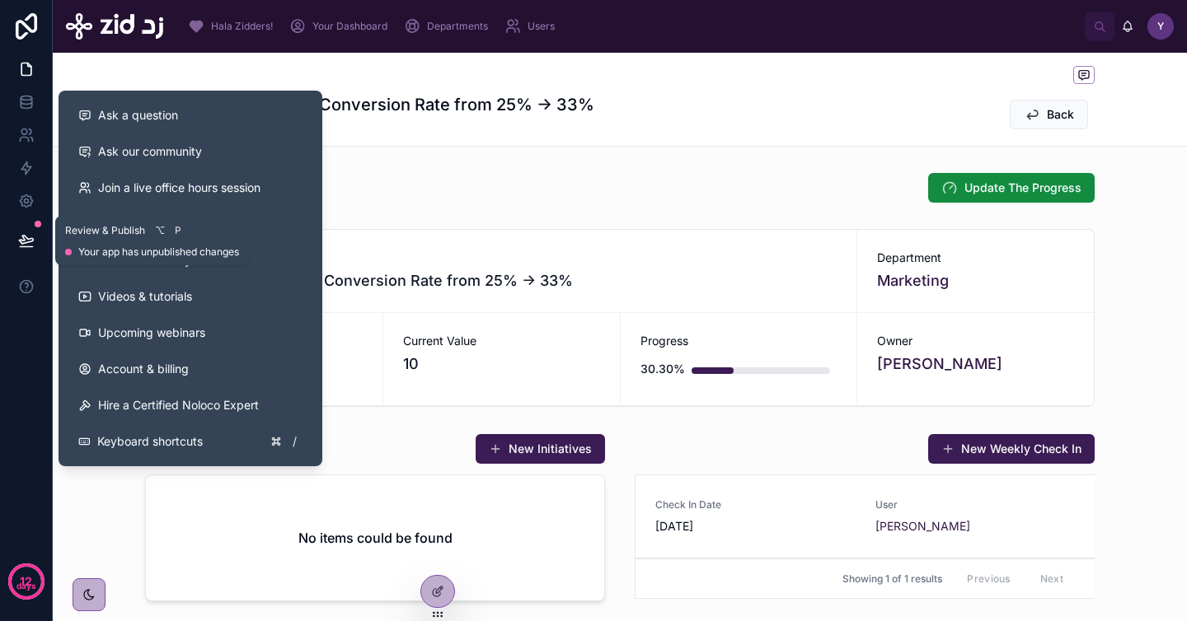
click at [22, 244] on icon at bounding box center [26, 240] width 14 height 8
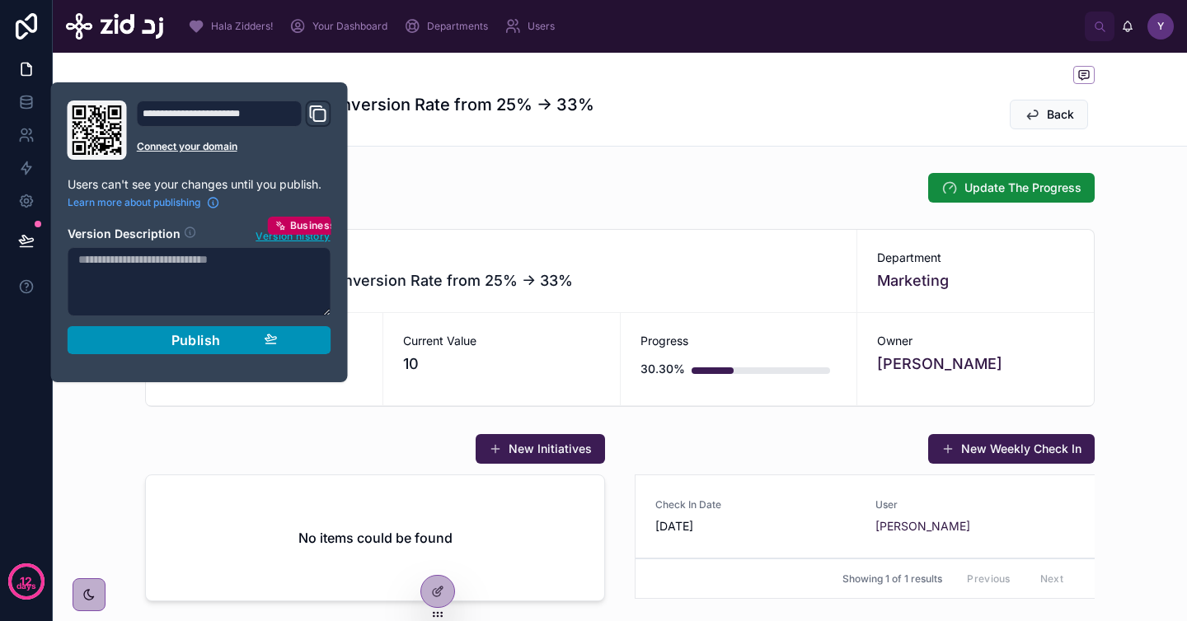
click at [127, 342] on div "Publish" at bounding box center [199, 340] width 157 height 16
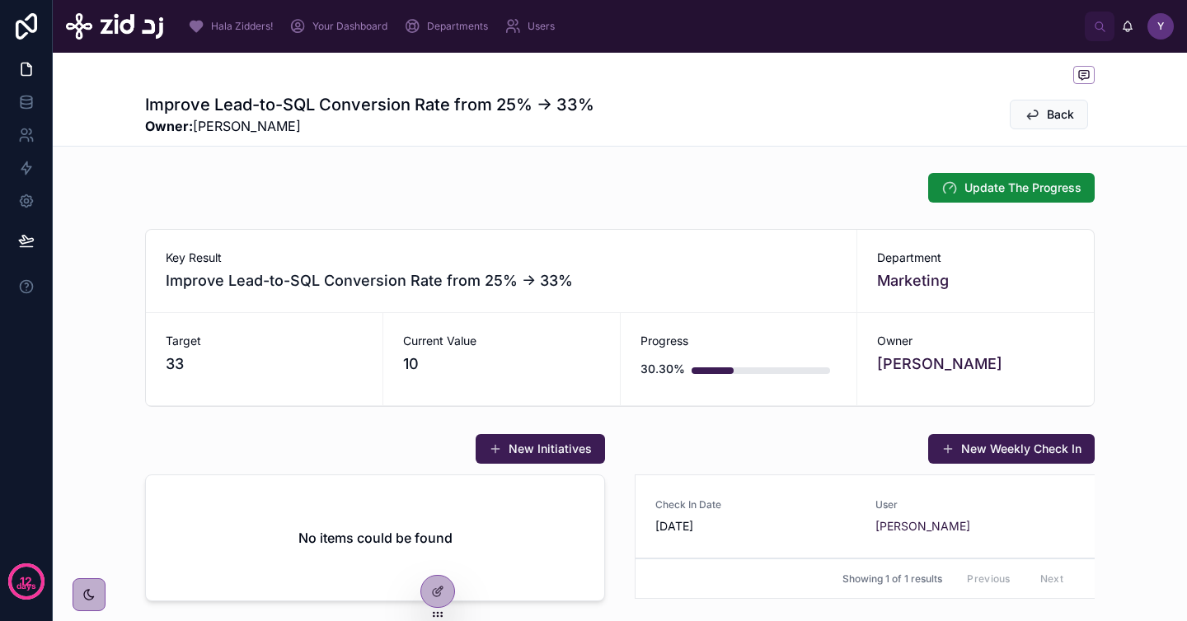
click at [686, 119] on div "Improve Lead-to-SQL Conversion Rate from 25% → 33% Owner: [PERSON_NAME] Back" at bounding box center [619, 114] width 949 height 43
click at [1033, 121] on icon at bounding box center [1031, 114] width 16 height 16
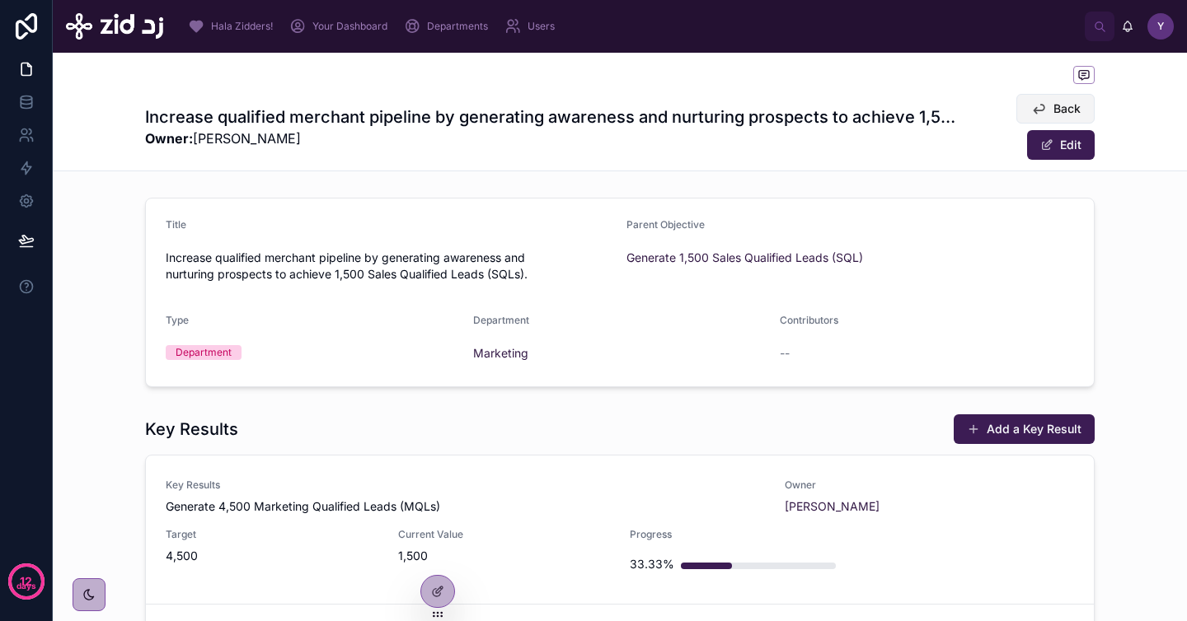
click at [1032, 103] on icon at bounding box center [1038, 109] width 16 height 16
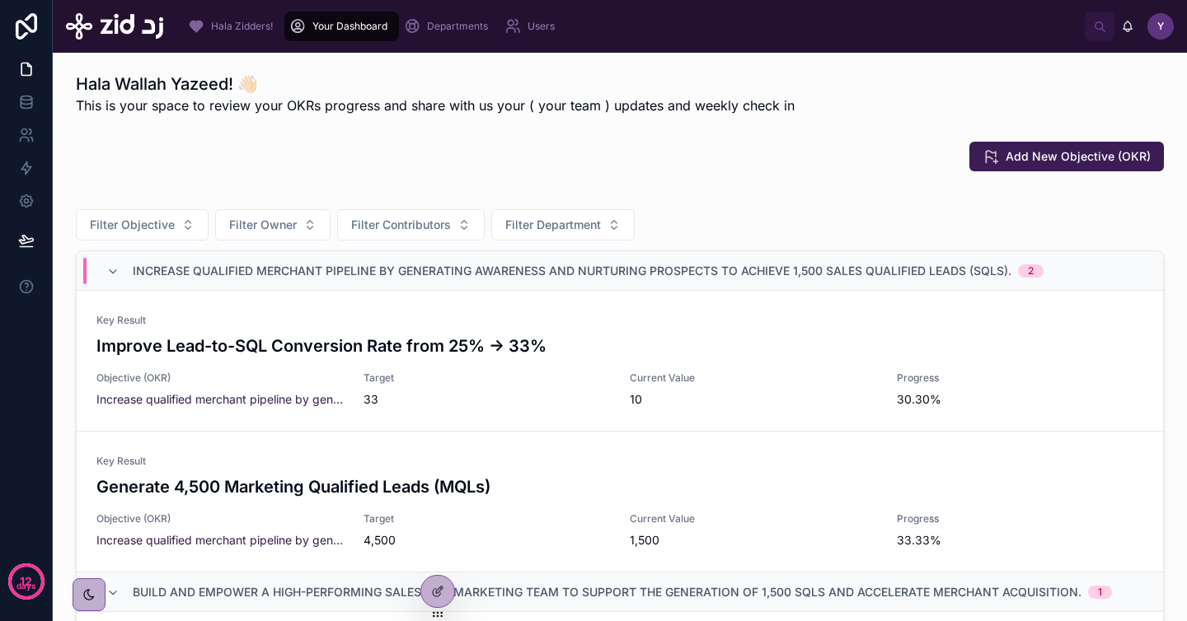
click at [245, 27] on span "Hala Zidders!" at bounding box center [242, 26] width 62 height 13
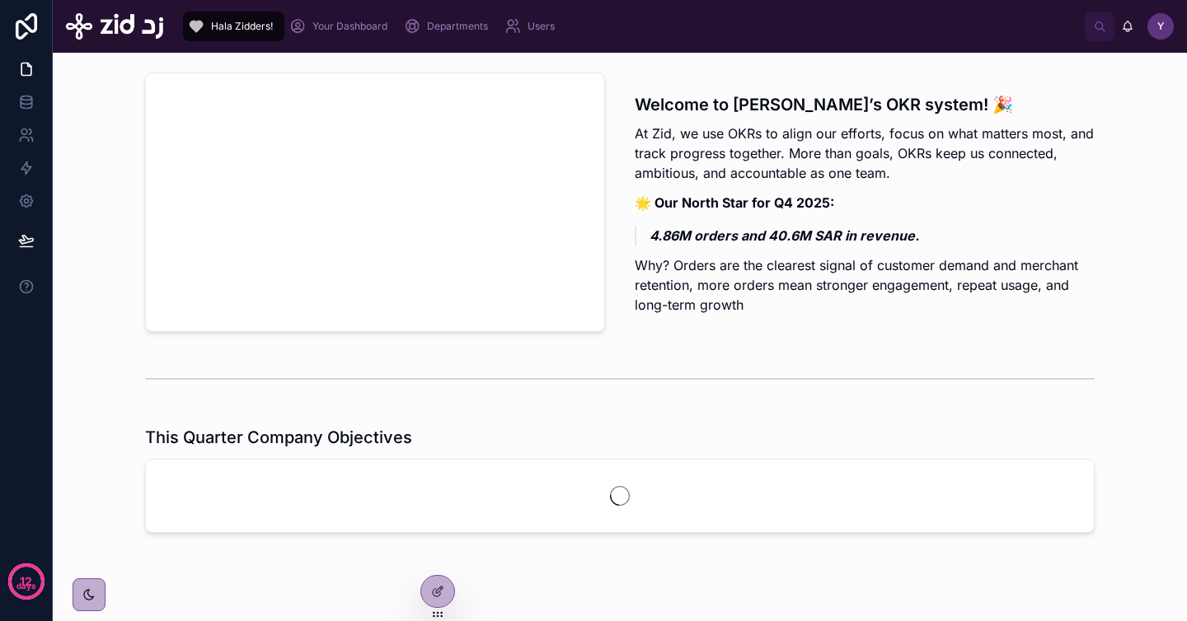
click at [355, 24] on span "Your Dashboard" at bounding box center [349, 26] width 75 height 13
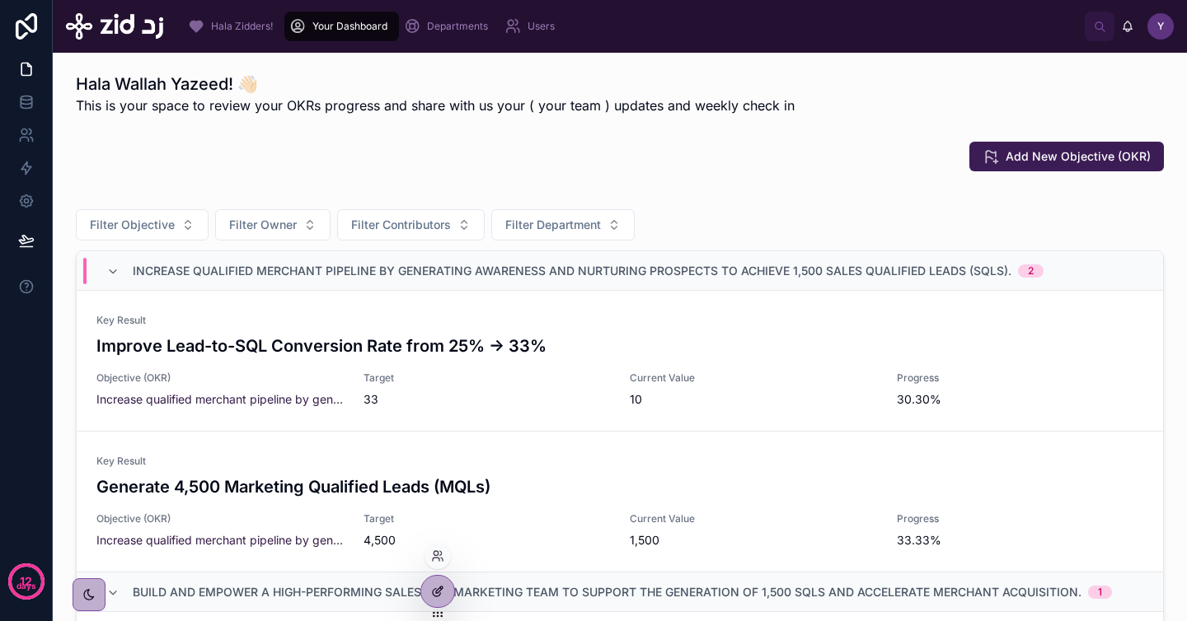
click at [439, 586] on icon at bounding box center [437, 591] width 13 height 13
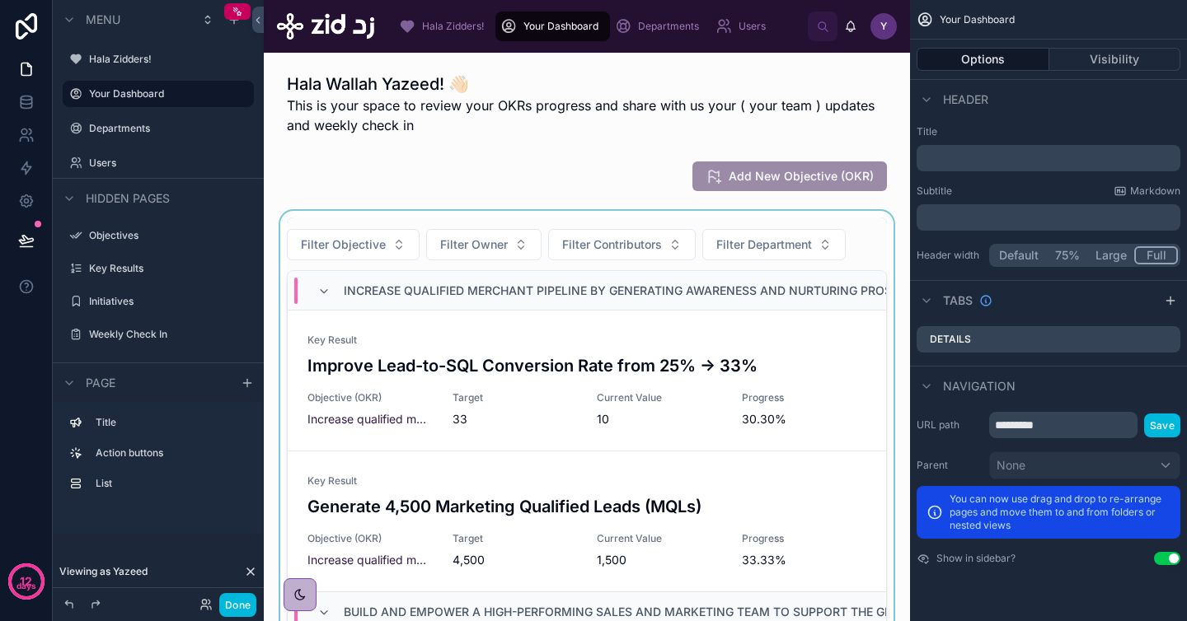
click at [861, 245] on div at bounding box center [587, 480] width 620 height 539
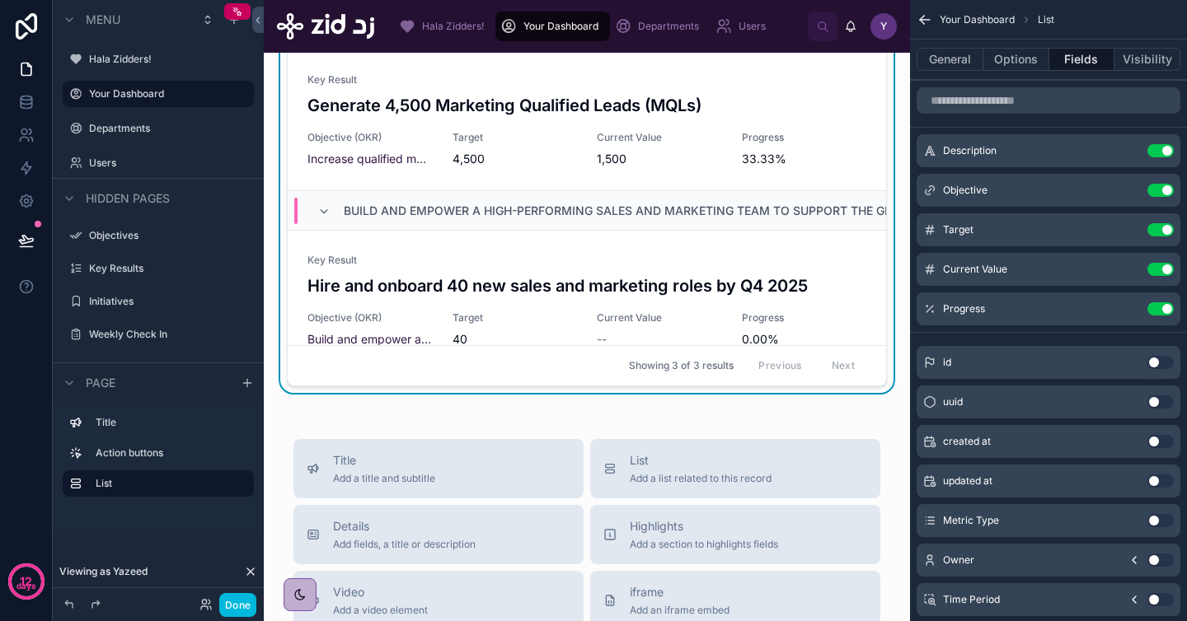
scroll to position [54, 0]
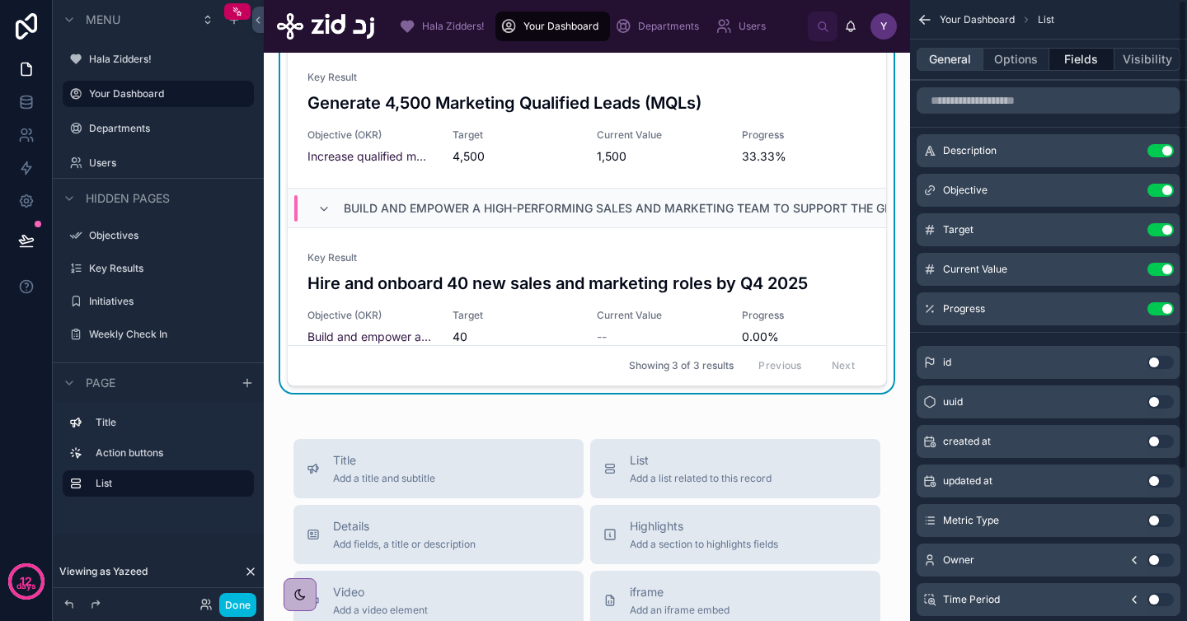
click at [967, 53] on button "General" at bounding box center [949, 59] width 67 height 23
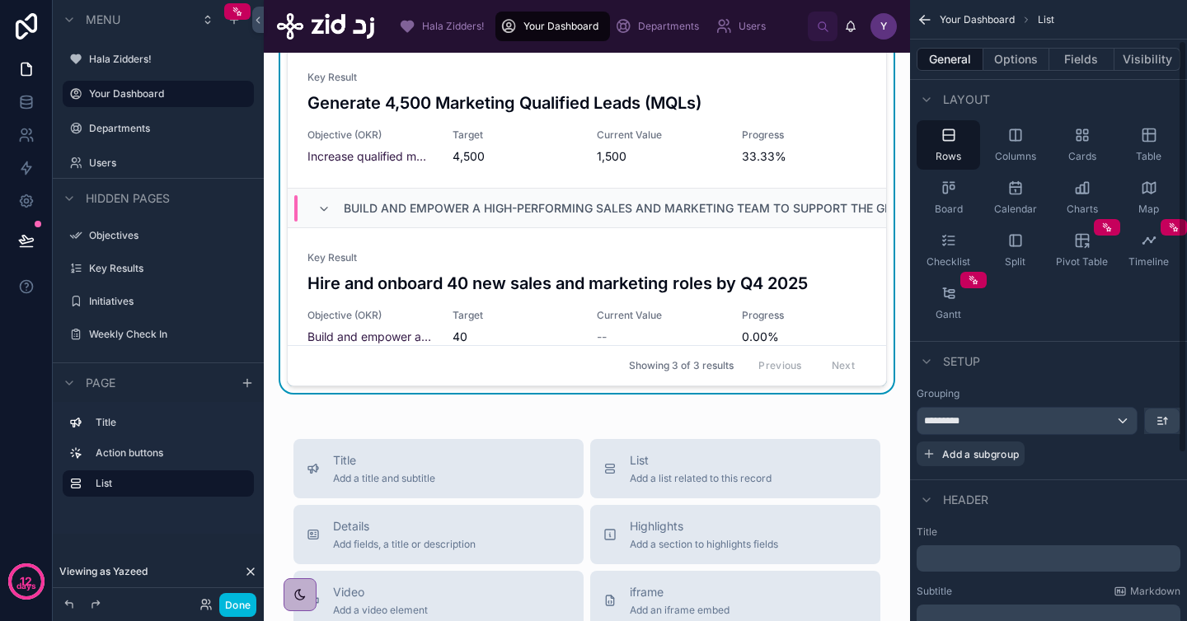
scroll to position [158, 0]
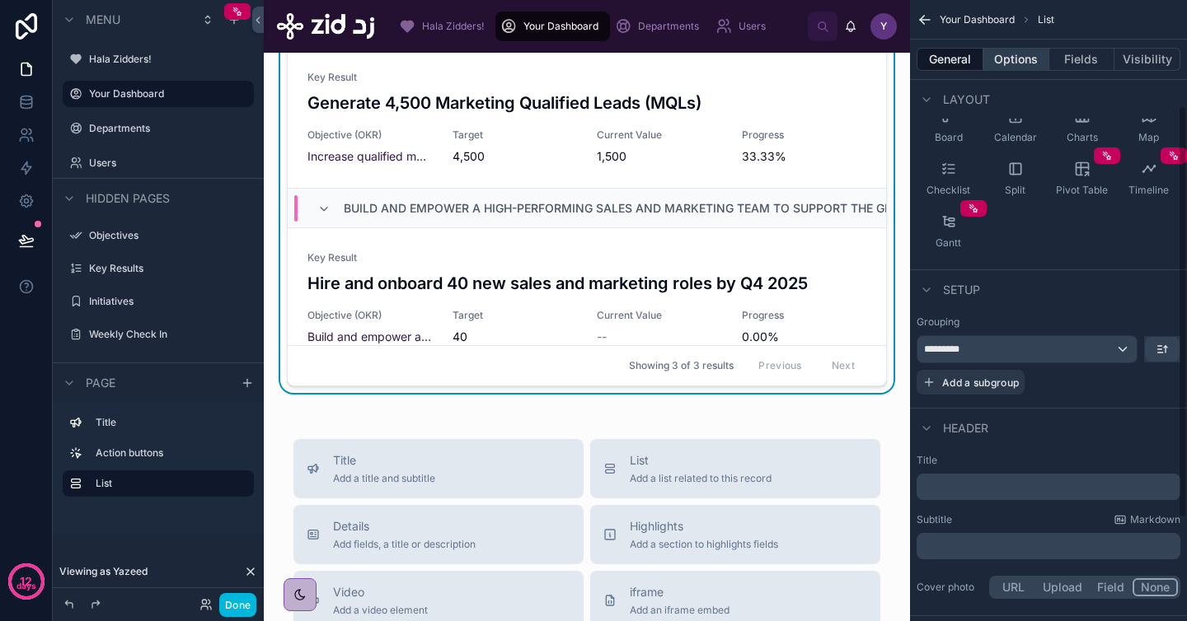
click at [1013, 55] on button "Options" at bounding box center [1016, 59] width 66 height 23
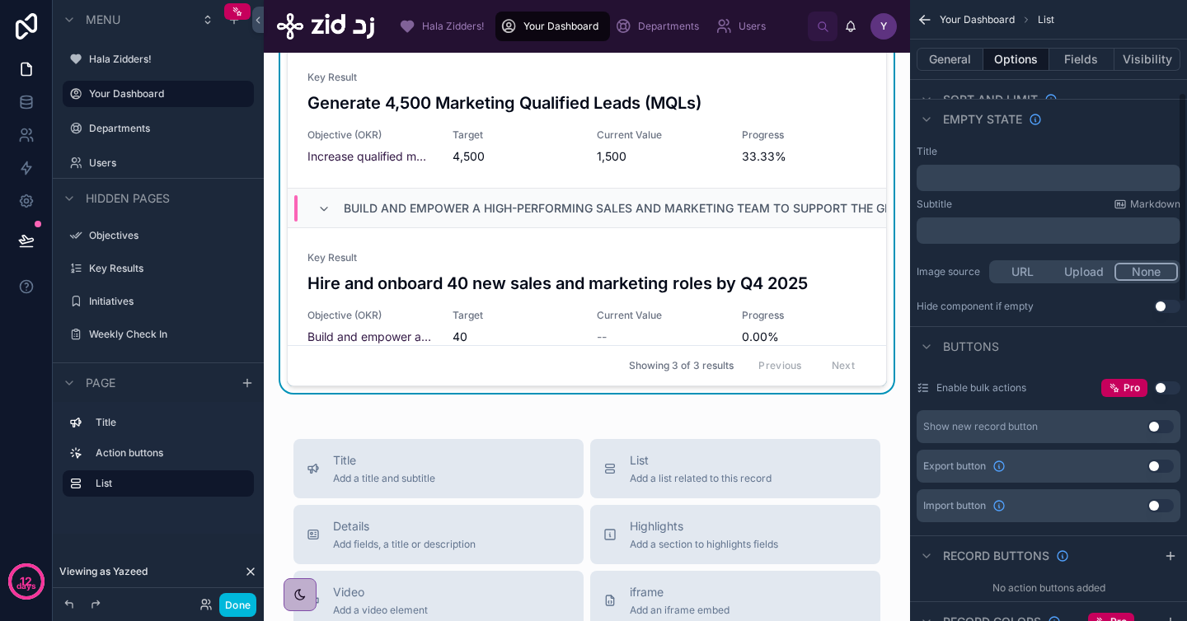
scroll to position [95, 0]
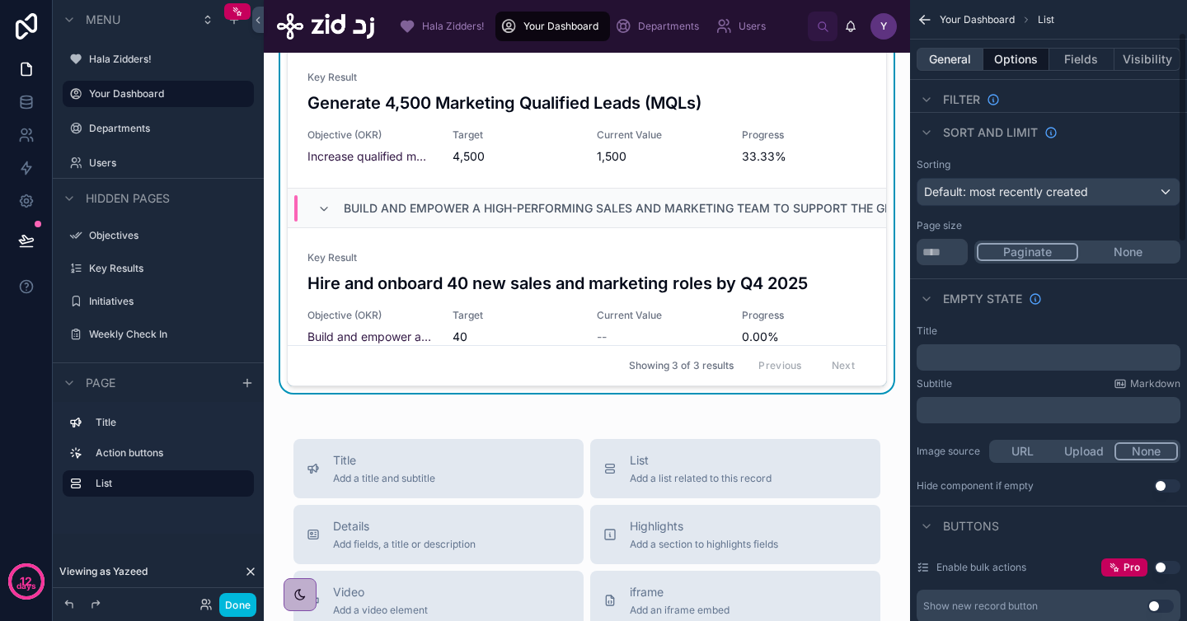
click at [952, 58] on button "General" at bounding box center [949, 59] width 67 height 23
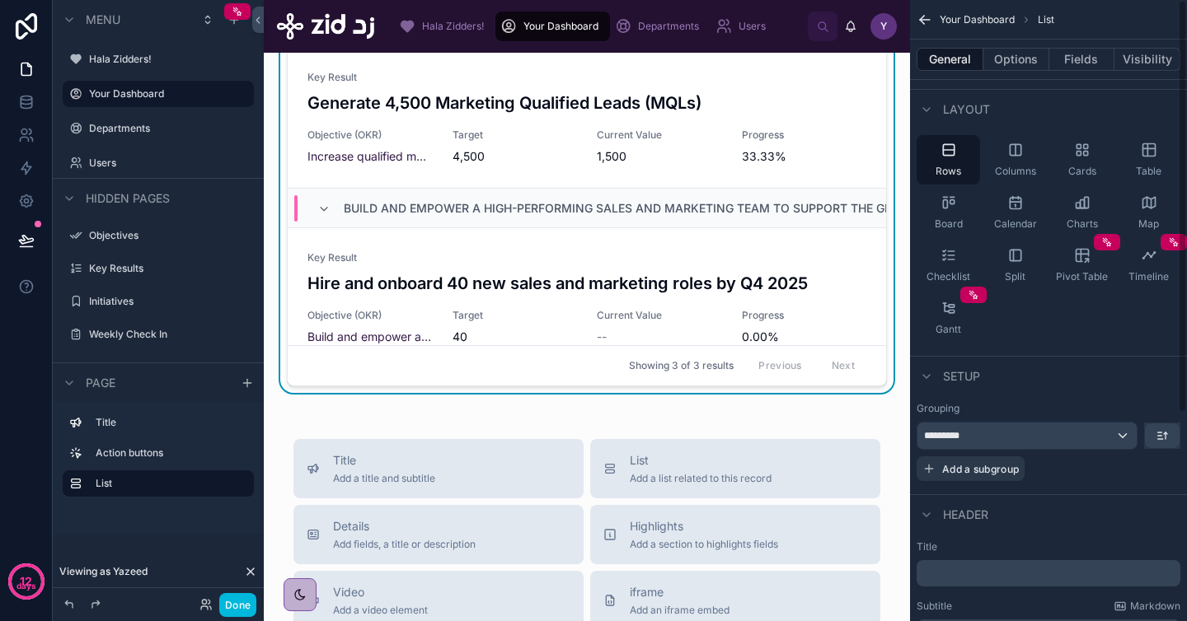
scroll to position [0, 0]
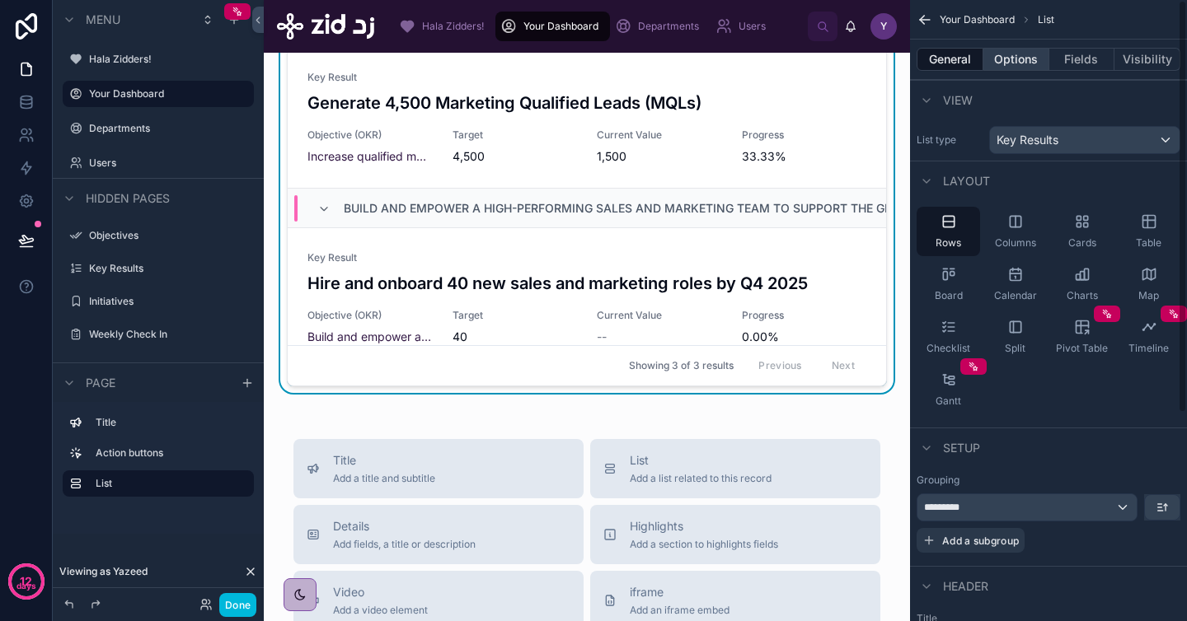
click at [1014, 57] on button "Options" at bounding box center [1016, 59] width 66 height 23
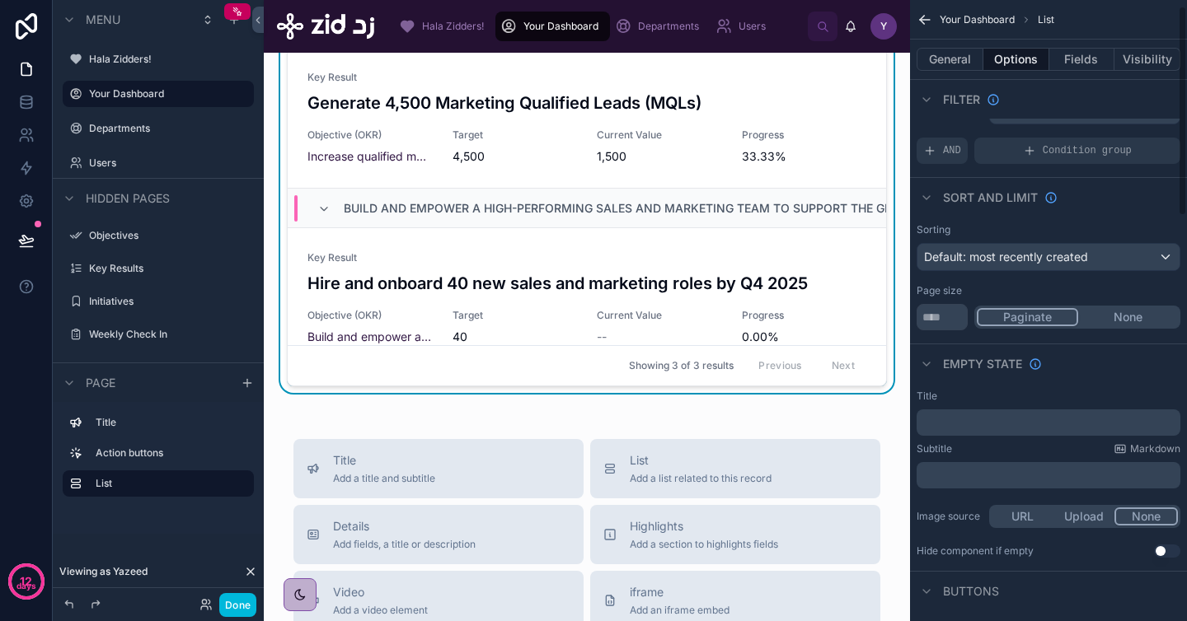
scroll to position [12, 0]
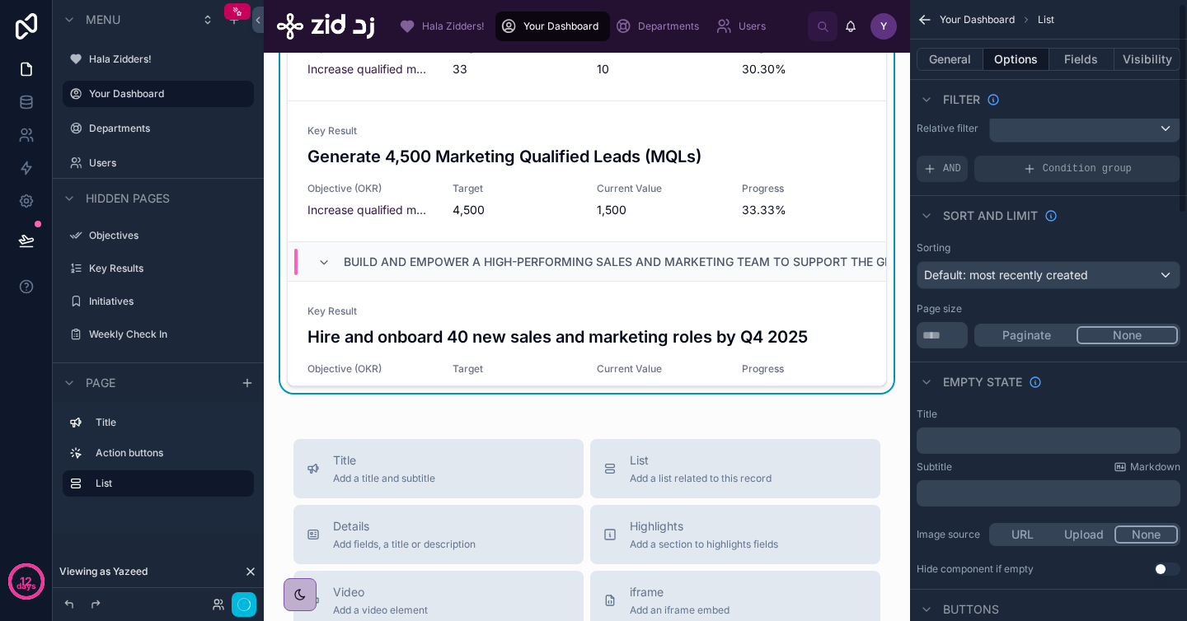
click at [1121, 339] on button "None" at bounding box center [1126, 335] width 101 height 18
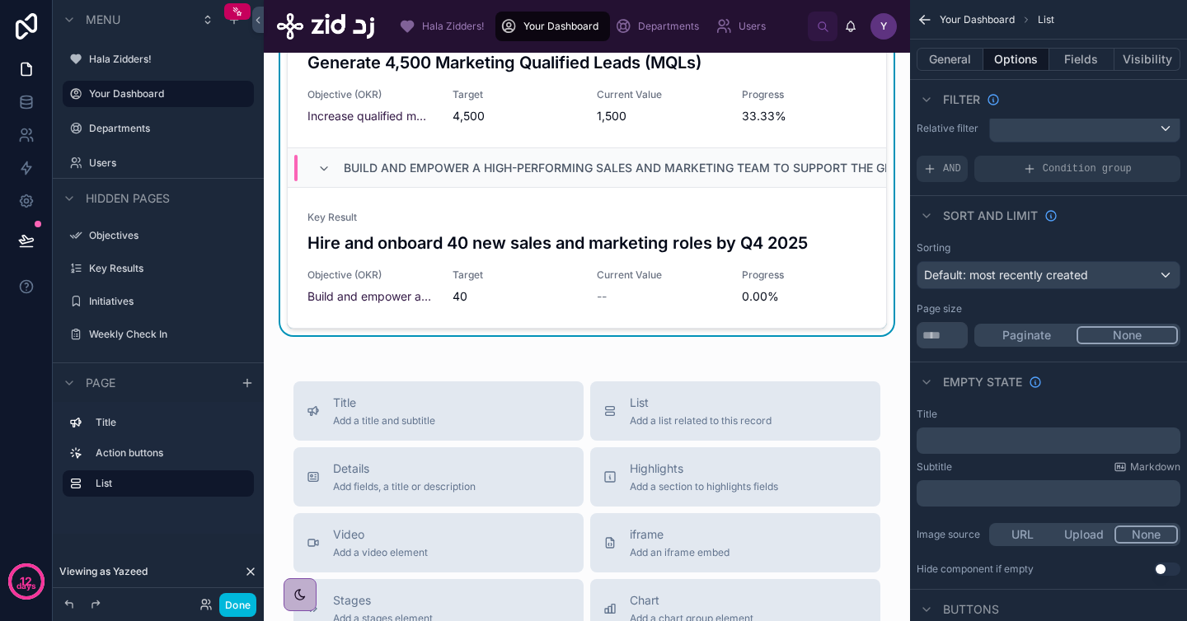
scroll to position [111, 0]
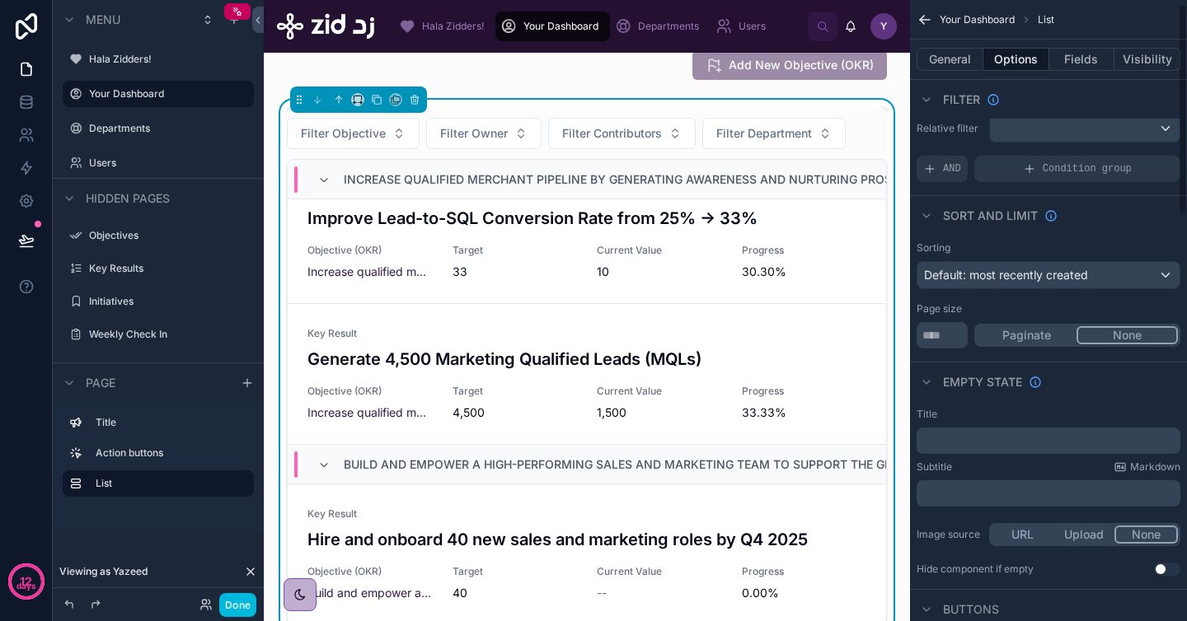
click at [1022, 343] on button "Paginate" at bounding box center [1026, 335] width 100 height 18
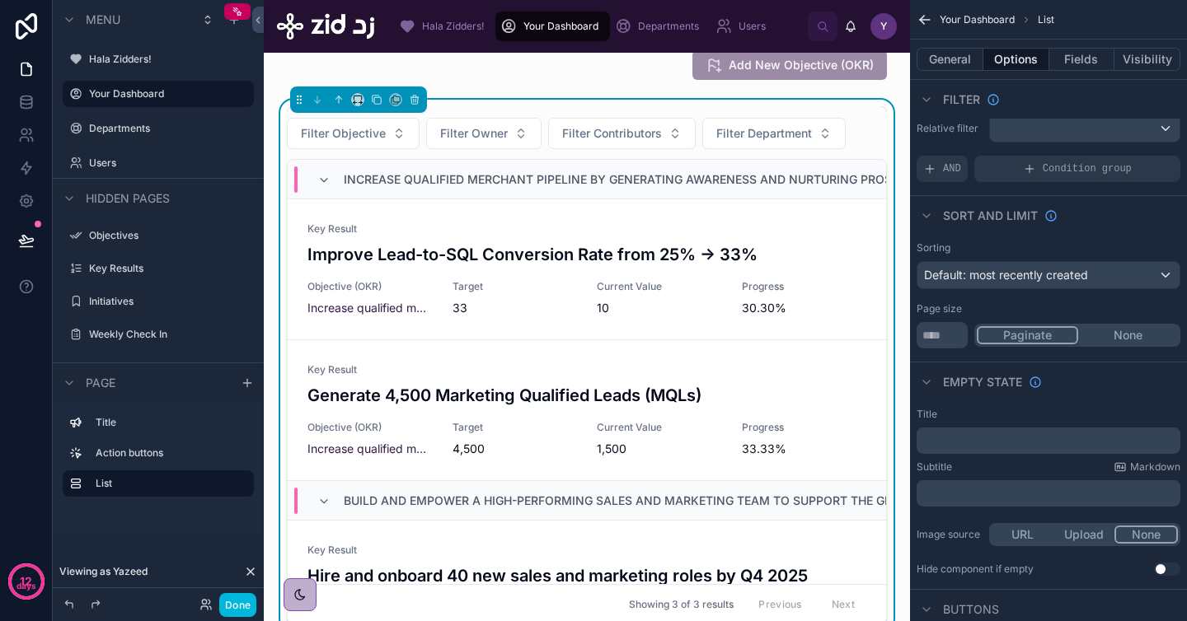
scroll to position [77, 0]
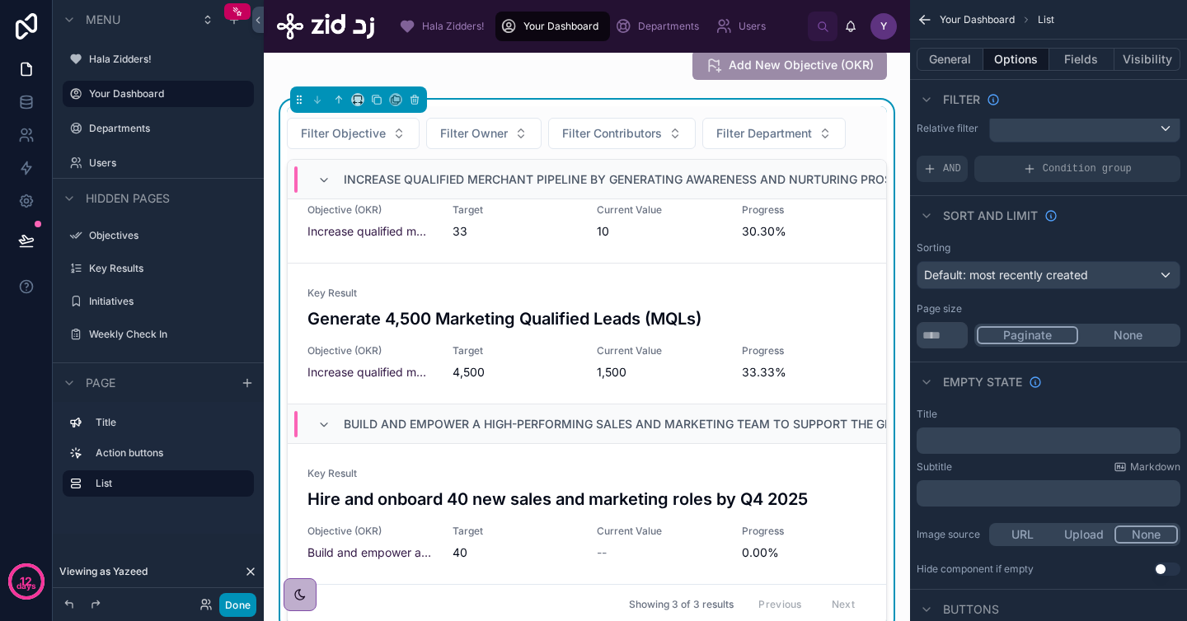
click at [238, 602] on button "Done" at bounding box center [237, 605] width 37 height 24
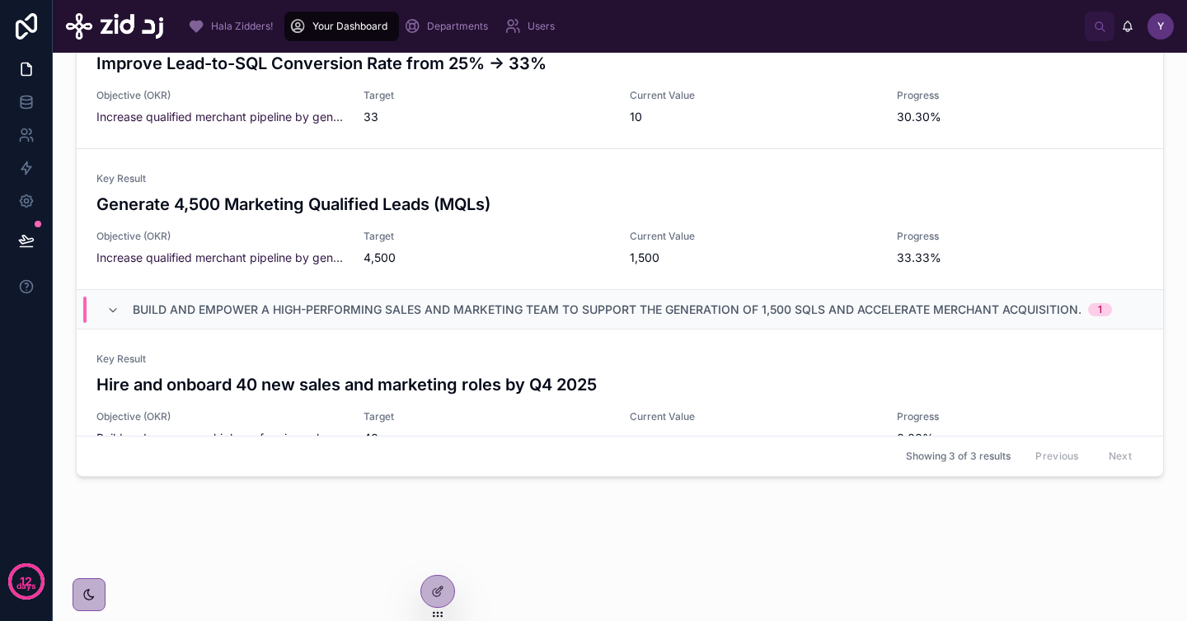
scroll to position [0, 0]
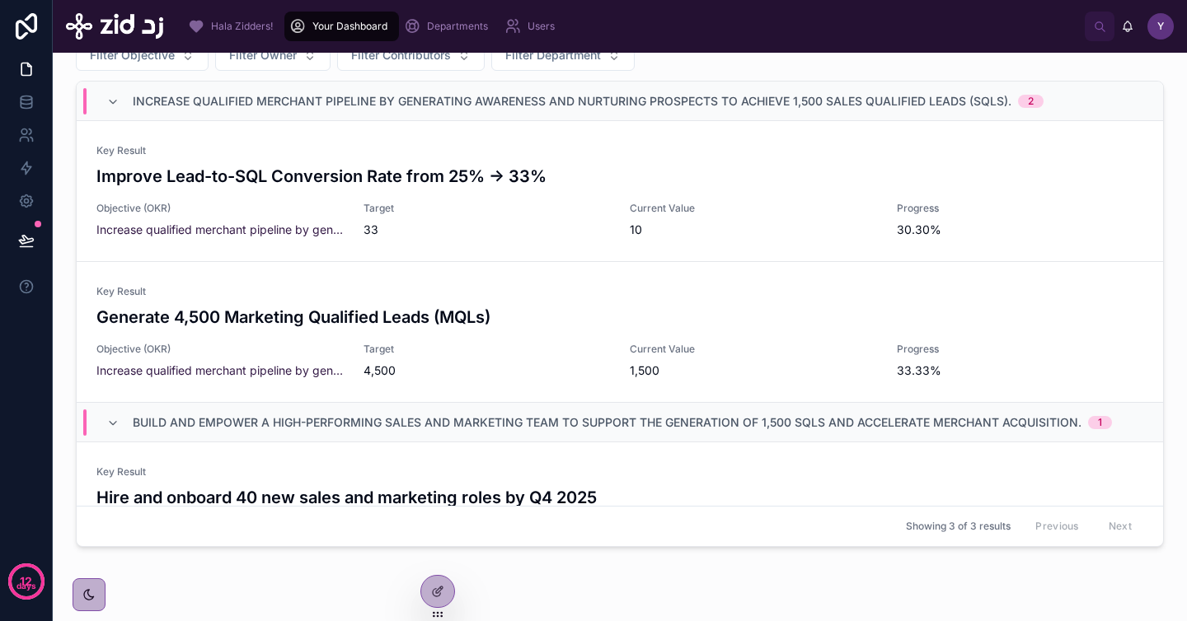
click at [133, 101] on span "Increase qualified merchant pipeline by generating awareness and nurturing pros…" at bounding box center [572, 101] width 878 height 16
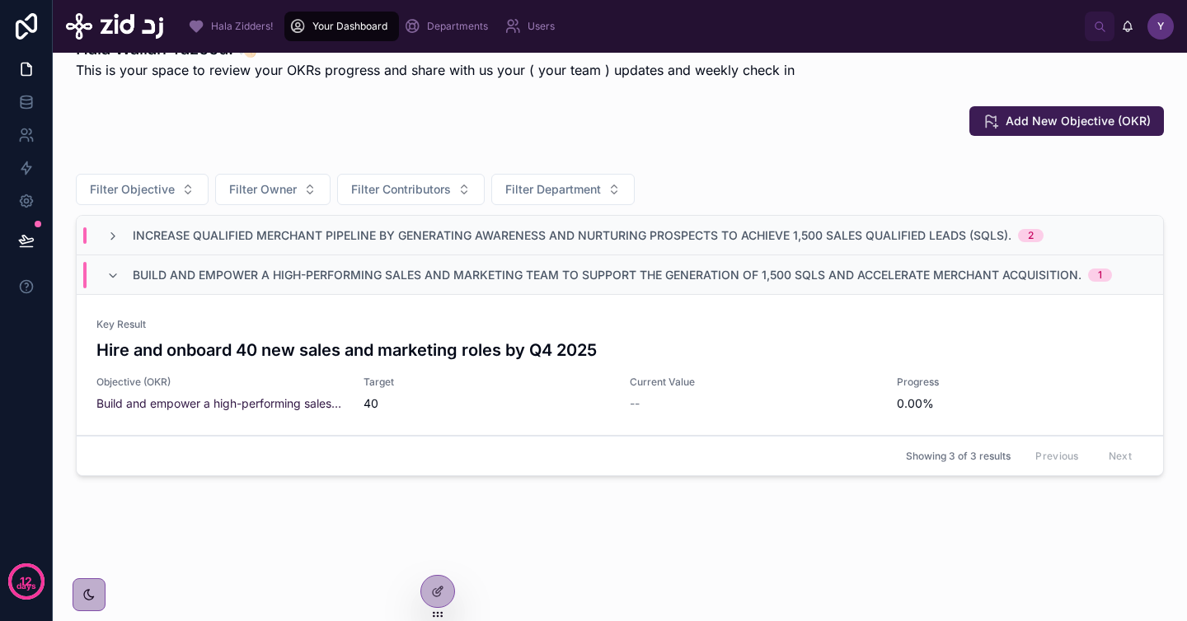
click at [157, 272] on span "Build and empower a high-performing sales and marketing team to support the gen…" at bounding box center [607, 275] width 948 height 16
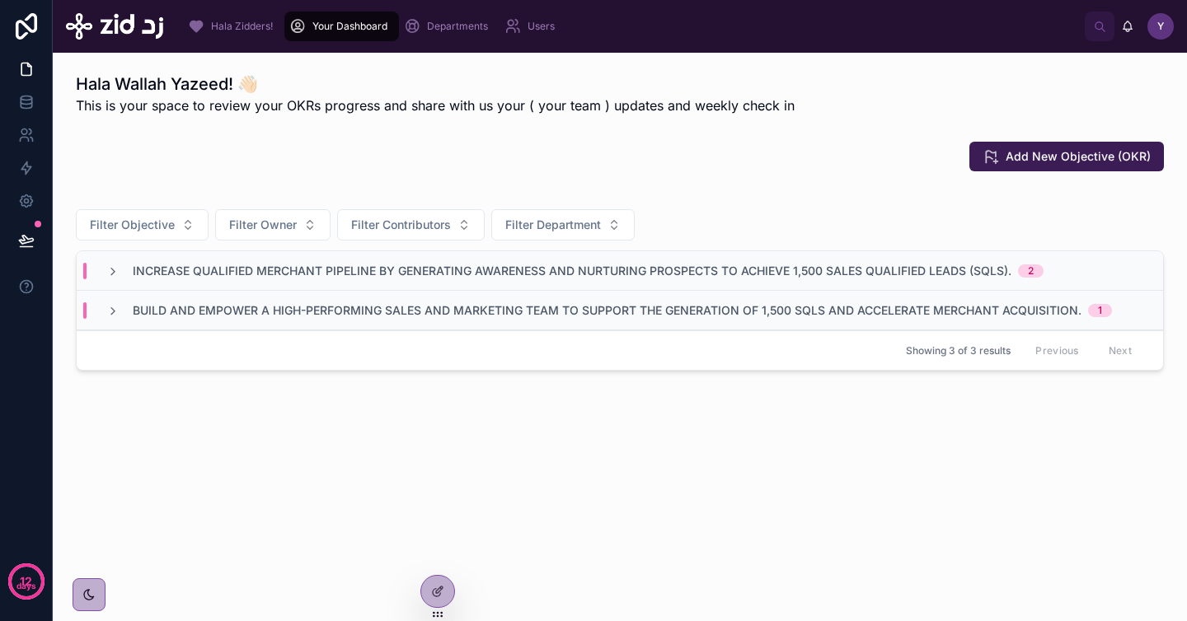
click at [294, 424] on div "Hala Wallah Yazeed! 👋🏻 This is your space to review your OKRs progress and shar…" at bounding box center [620, 271] width 1134 height 437
click at [386, 306] on span "Build and empower a high-performing sales and marketing team to support the gen…" at bounding box center [607, 310] width 948 height 16
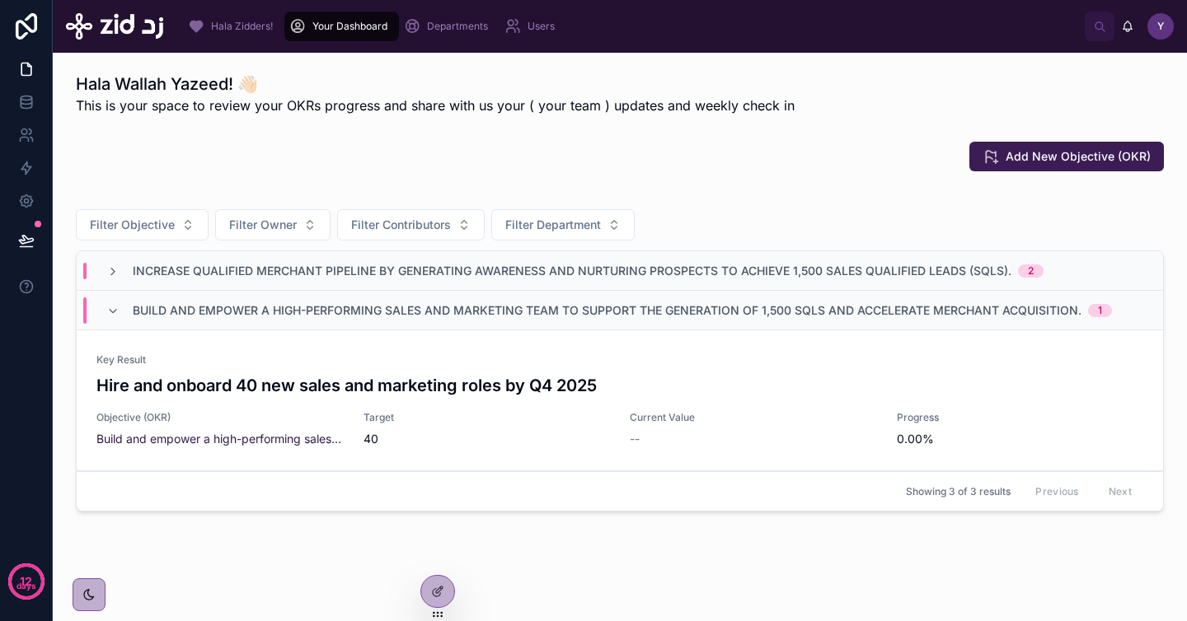
click at [387, 260] on div "Increase qualified merchant pipeline by generating awareness and nurturing pros…" at bounding box center [620, 271] width 1086 height 40
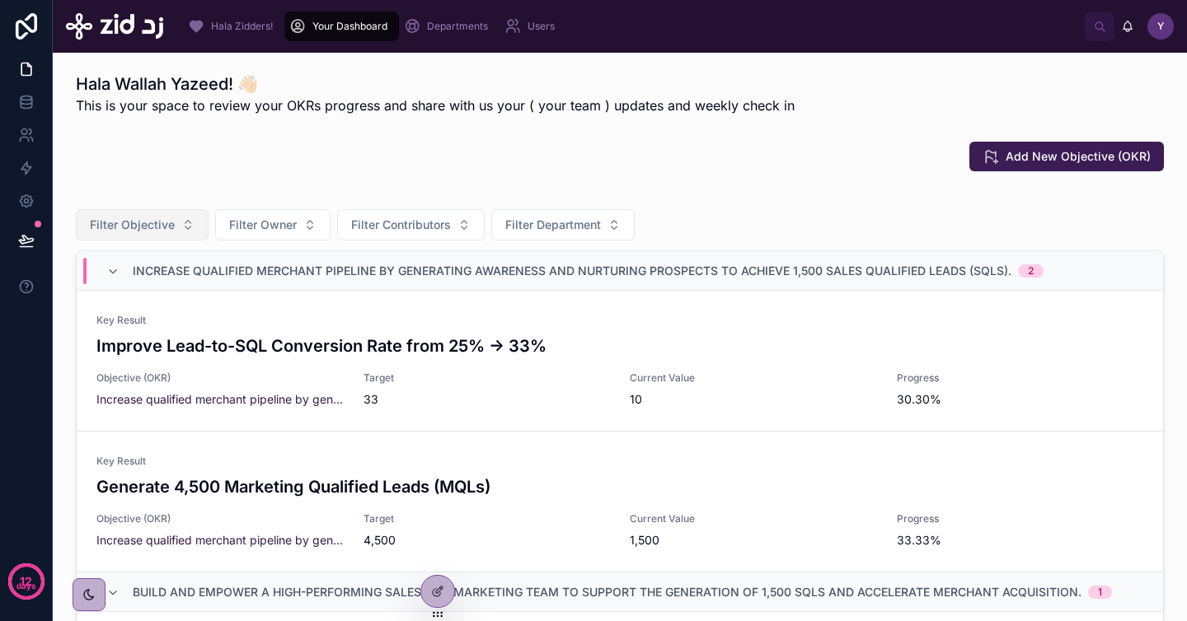
click at [157, 223] on span "Filter Objective" at bounding box center [132, 225] width 85 height 16
click at [236, 175] on div "Add New Objective (OKR)" at bounding box center [619, 156] width 1107 height 43
click at [258, 220] on span "Filter Owner" at bounding box center [263, 225] width 68 height 16
click at [307, 172] on div "Add New Objective (OKR)" at bounding box center [619, 156] width 1107 height 43
click at [416, 222] on span "Filter Contributors" at bounding box center [401, 225] width 100 height 16
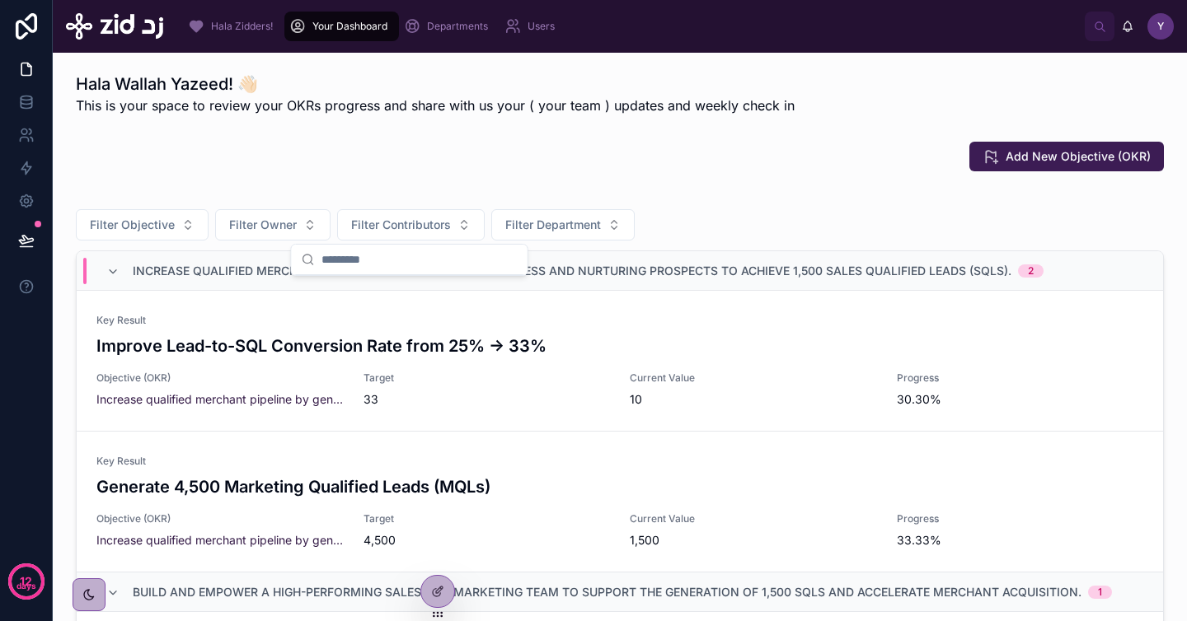
click at [488, 172] on div "Add New Objective (OKR)" at bounding box center [619, 156] width 1107 height 43
click at [412, 218] on span "Filter Contributors" at bounding box center [401, 225] width 100 height 16
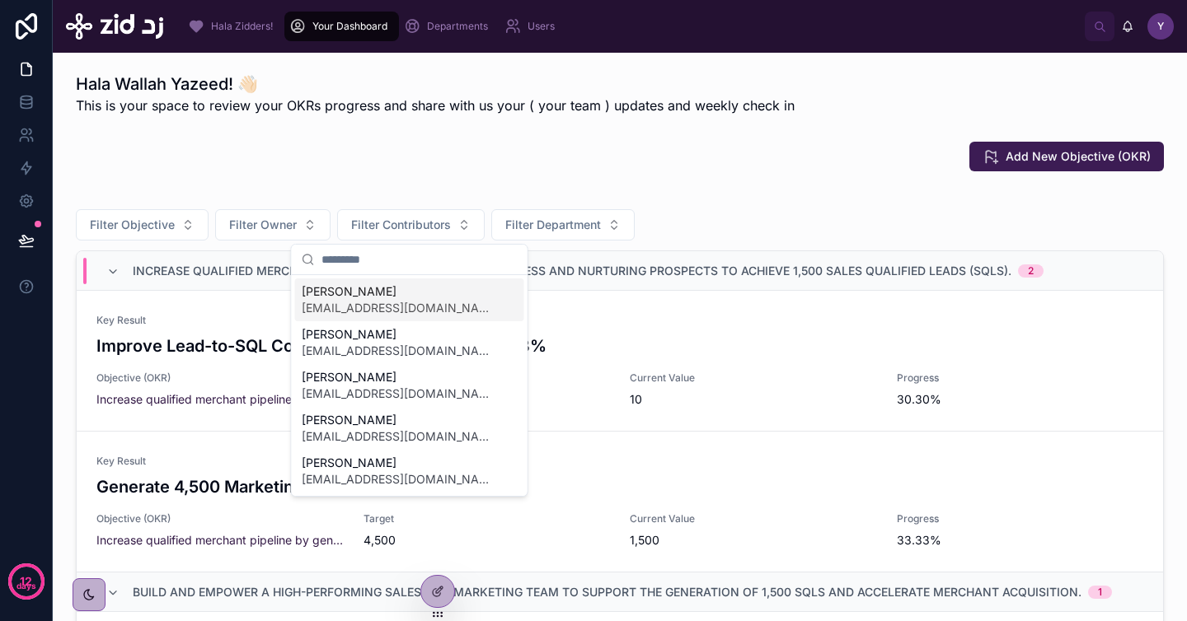
click at [436, 303] on span "[EMAIL_ADDRESS][DOMAIN_NAME]" at bounding box center [400, 308] width 196 height 16
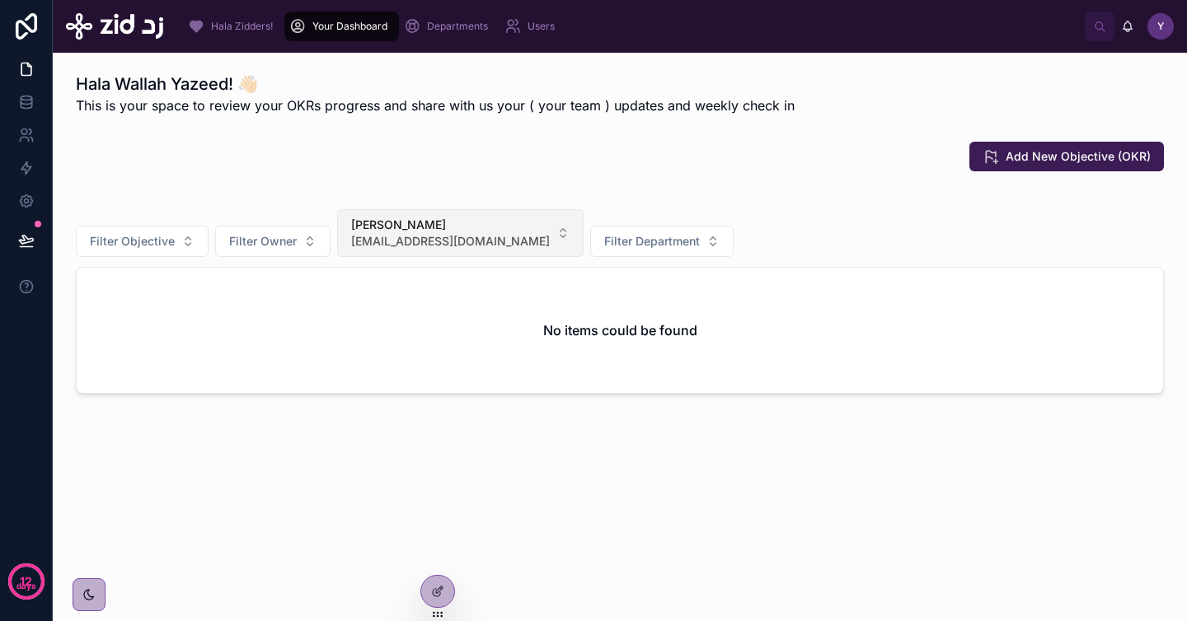
click at [430, 241] on span "[EMAIL_ADDRESS][DOMAIN_NAME]" at bounding box center [450, 241] width 199 height 16
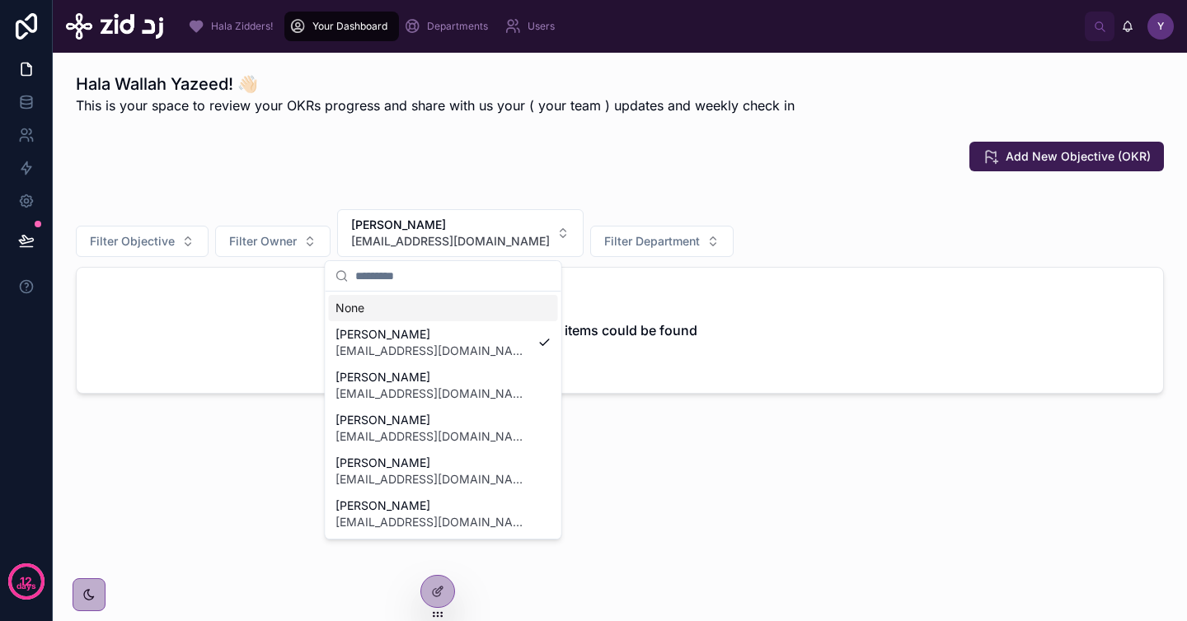
click at [409, 307] on div "None" at bounding box center [443, 308] width 229 height 26
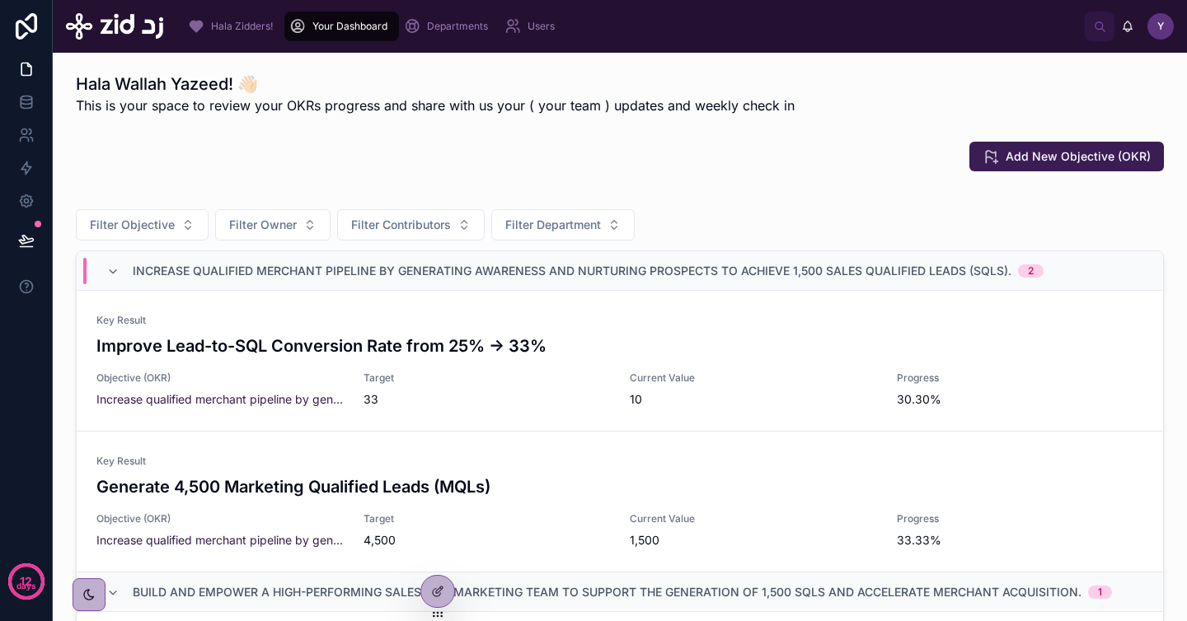
click at [456, 159] on div "Add New Objective (OKR)" at bounding box center [620, 157] width 1088 height 30
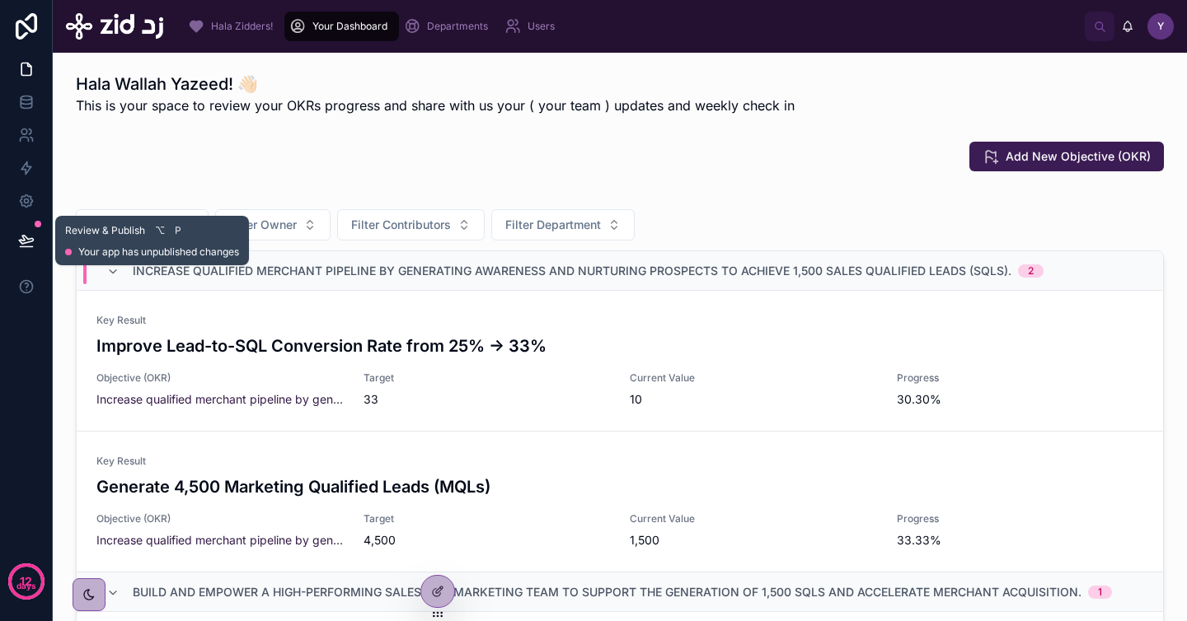
click at [21, 245] on icon at bounding box center [26, 240] width 16 height 16
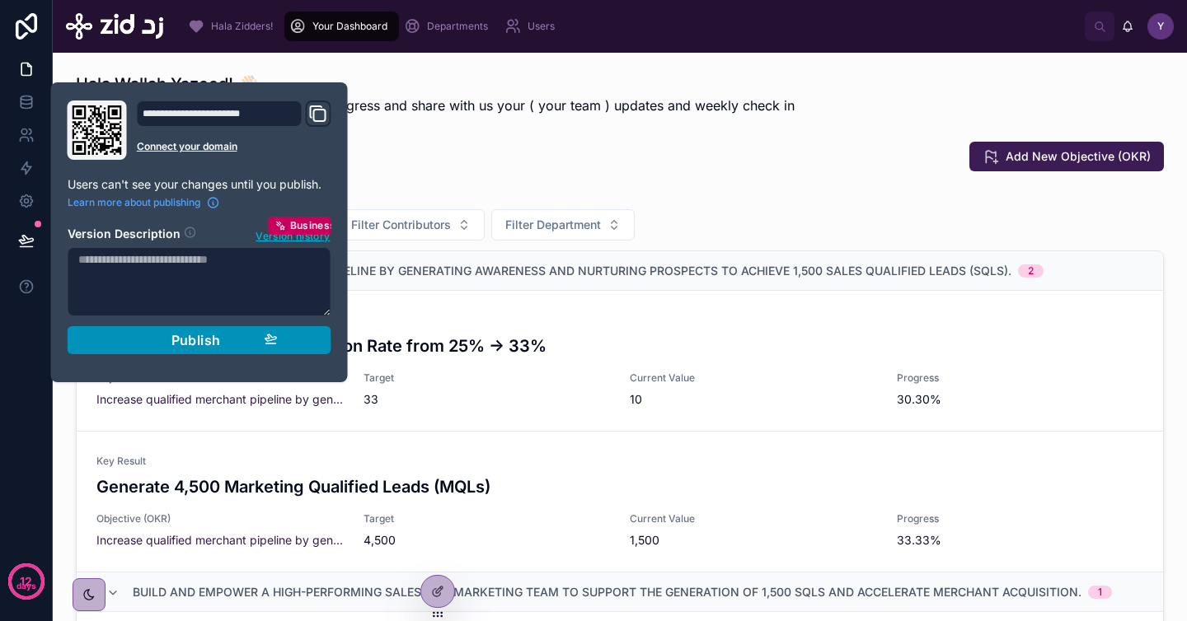
click at [199, 342] on span "Publish" at bounding box center [195, 340] width 49 height 16
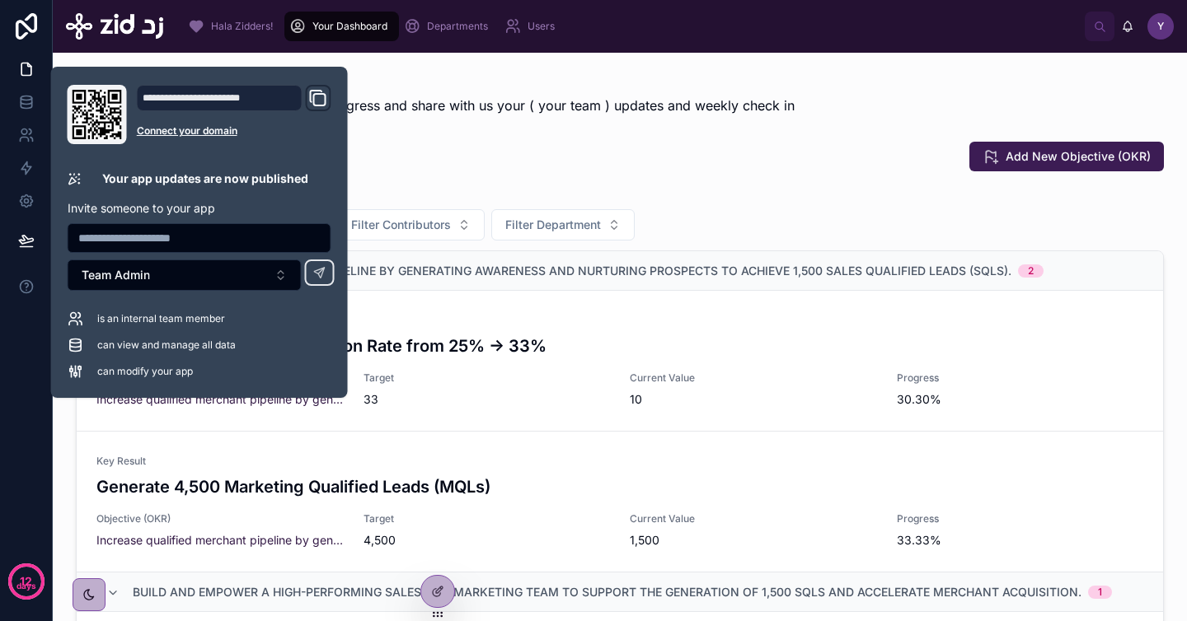
click at [730, 176] on div "Add New Objective (OKR)" at bounding box center [619, 156] width 1107 height 43
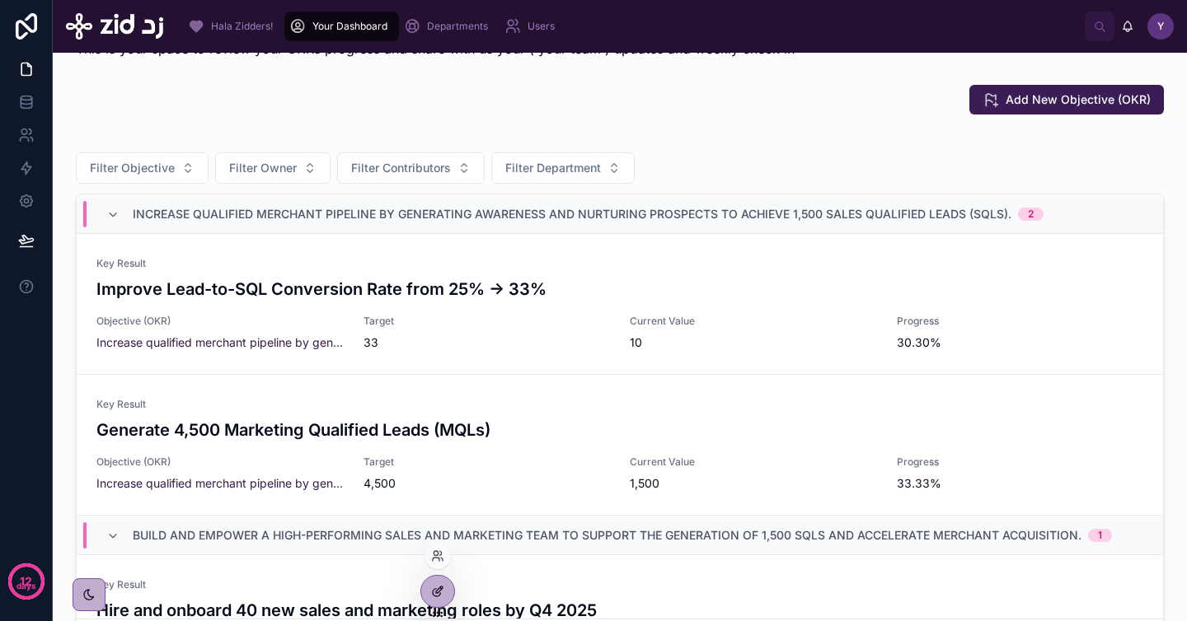
click at [431, 592] on icon at bounding box center [437, 591] width 13 height 13
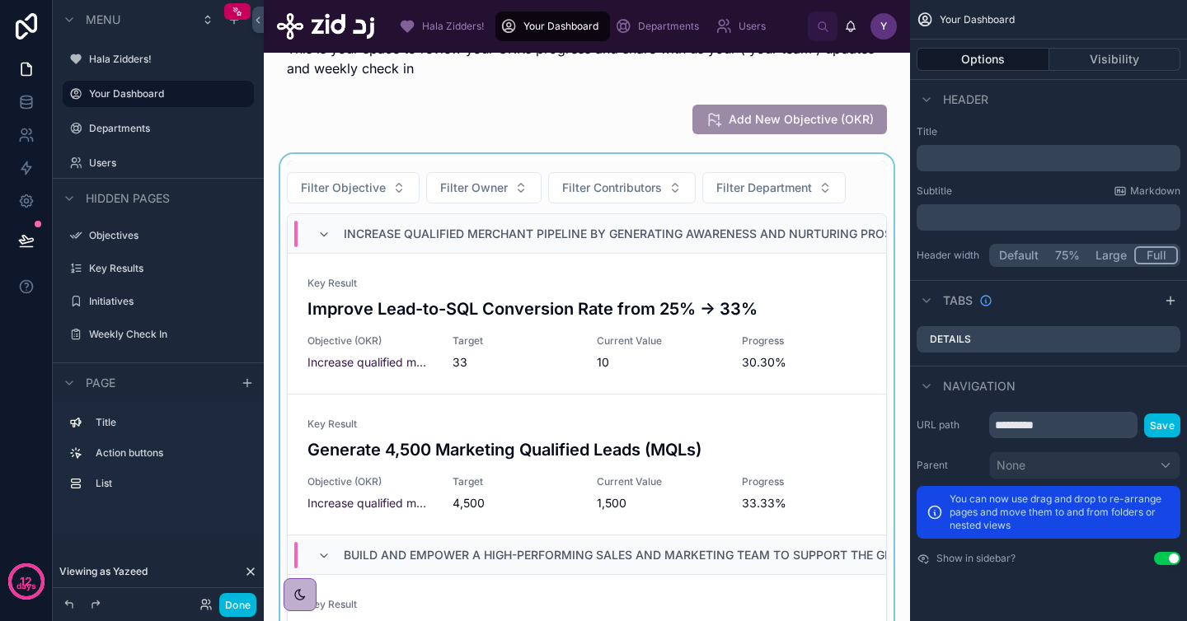
click at [860, 181] on div at bounding box center [587, 423] width 620 height 539
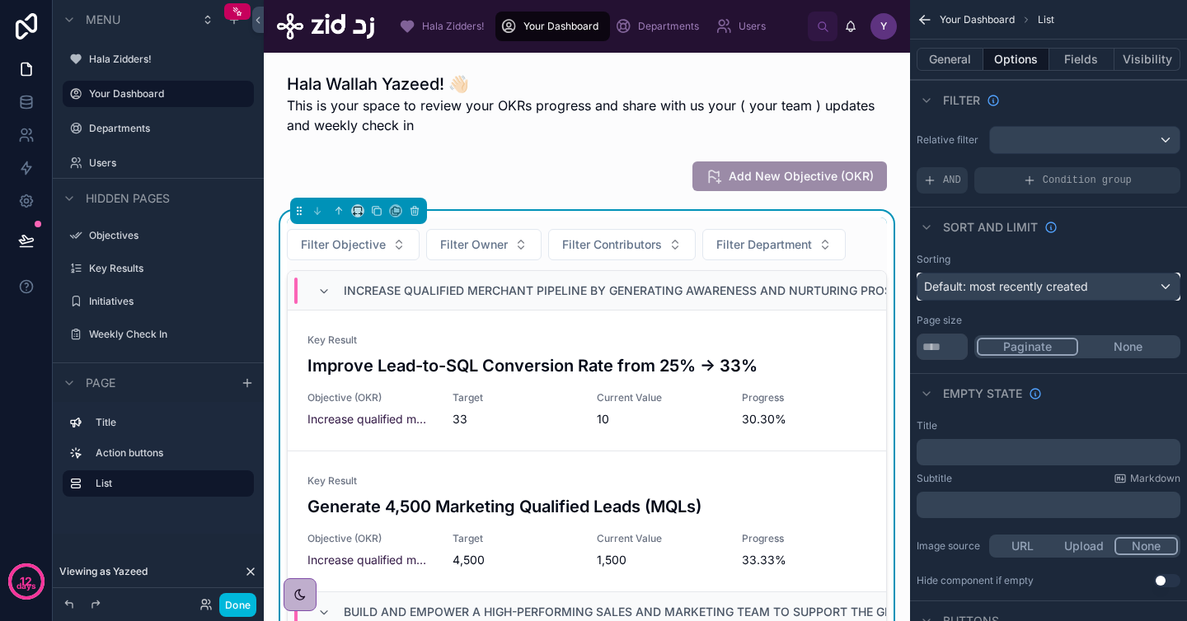
click at [1085, 283] on span "Default: most recently created" at bounding box center [1006, 286] width 164 height 14
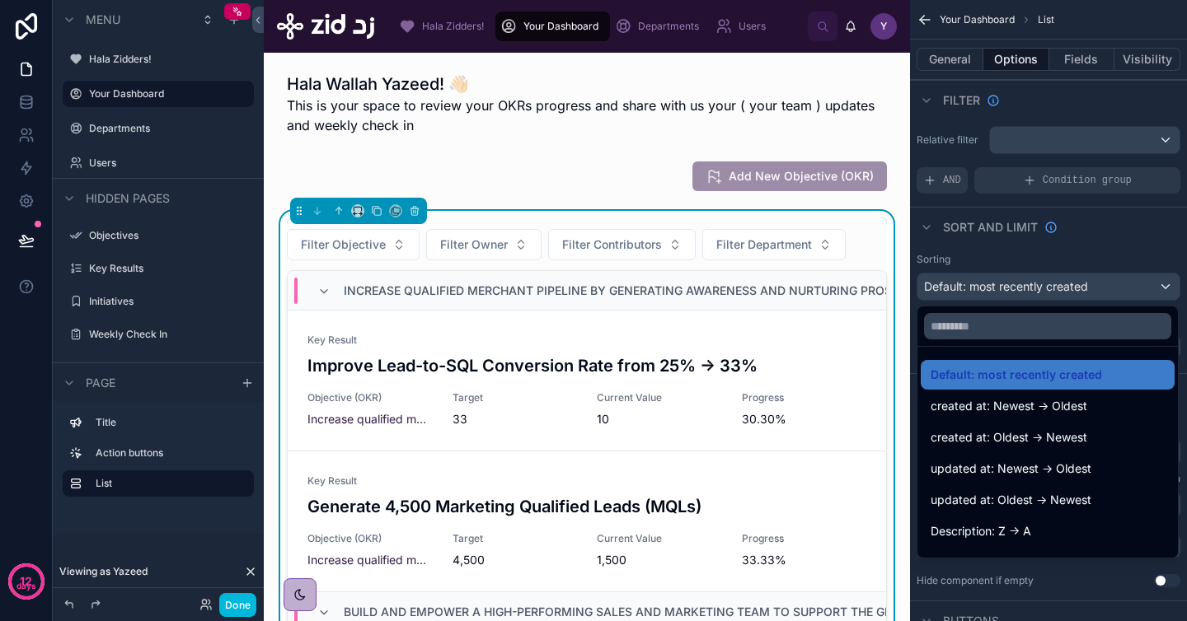
click at [1103, 247] on div "scrollable content" at bounding box center [593, 310] width 1187 height 621
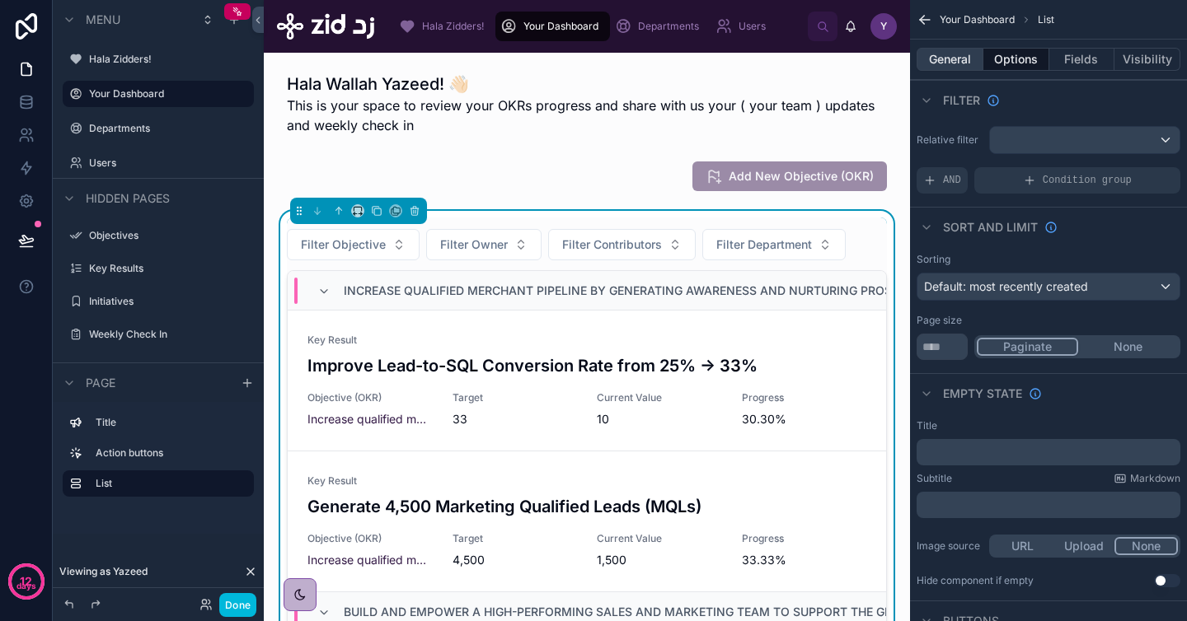
click at [946, 58] on button "General" at bounding box center [949, 59] width 67 height 23
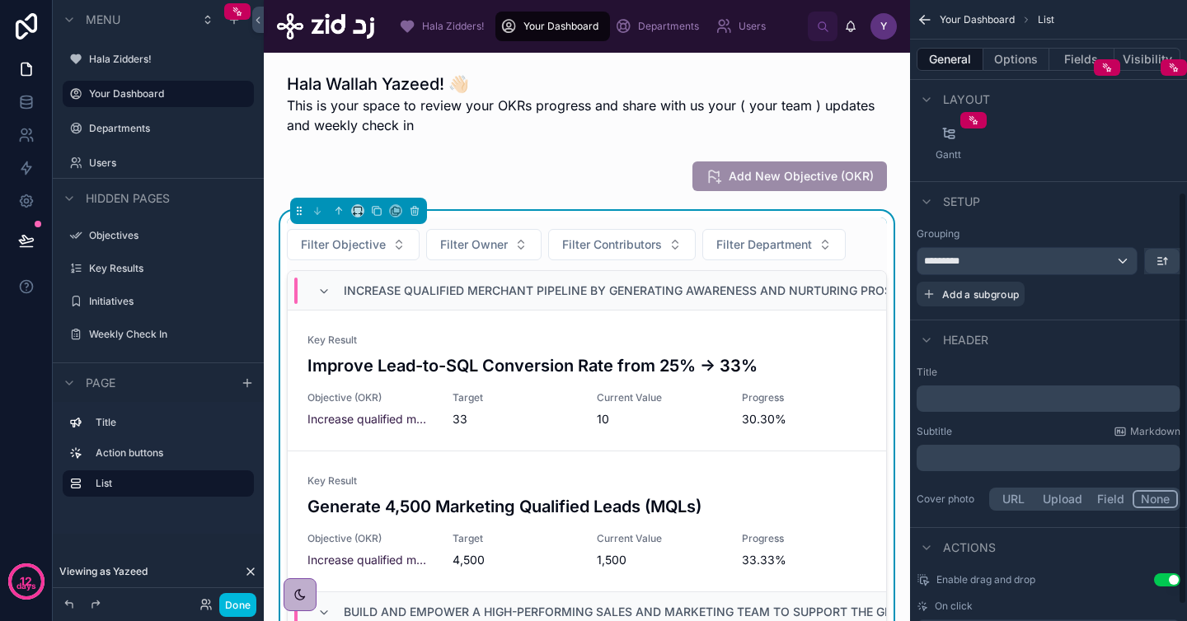
scroll to position [312, 0]
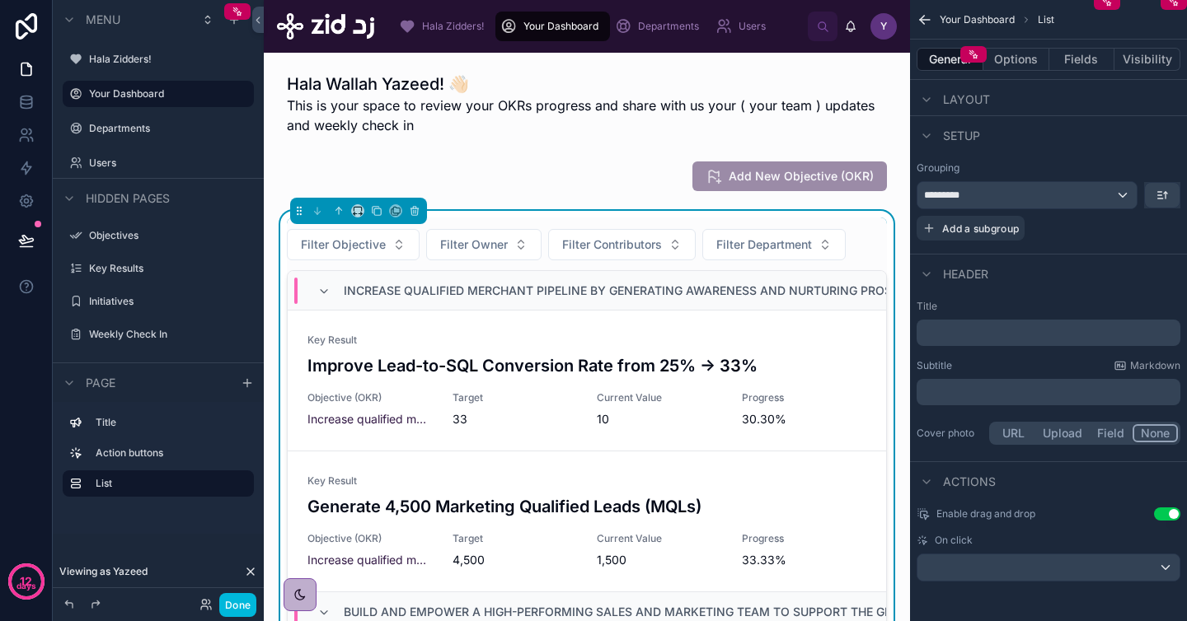
click at [1016, 432] on button "URL" at bounding box center [1013, 433] width 44 height 18
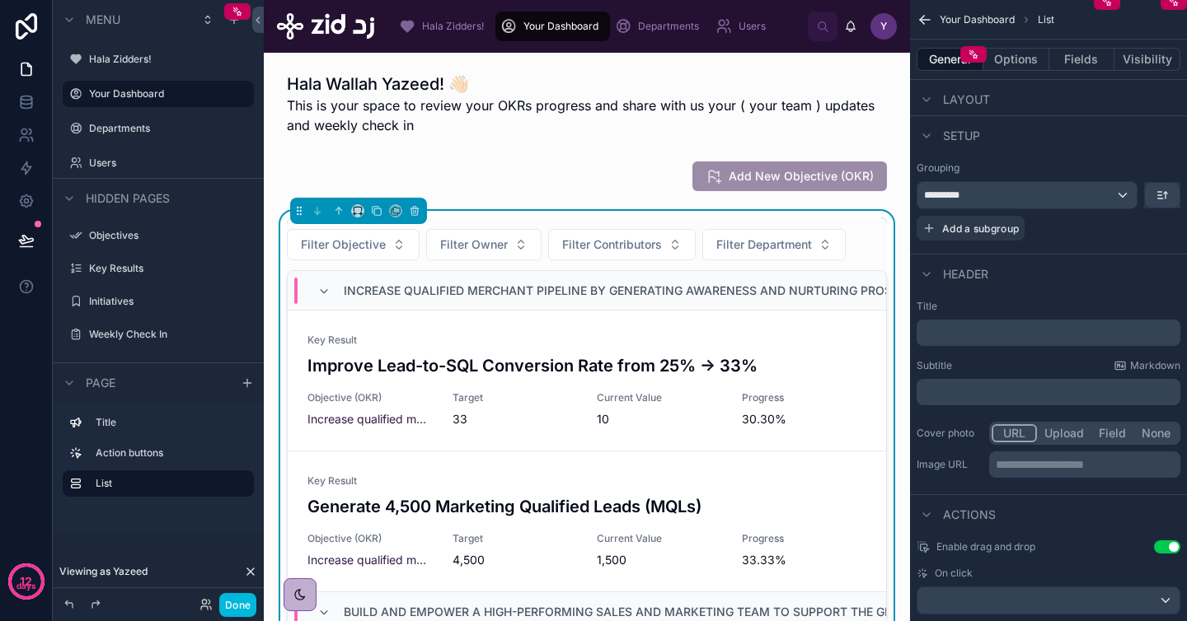
click at [1058, 433] on button "Upload" at bounding box center [1064, 433] width 54 height 18
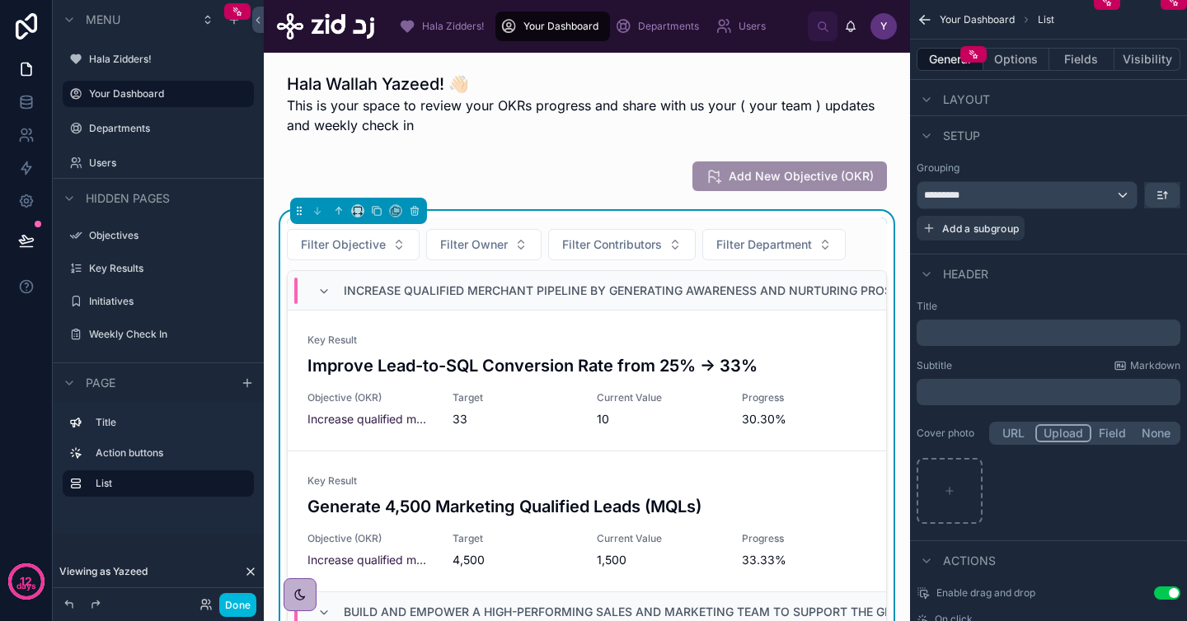
click at [1104, 433] on button "Field" at bounding box center [1113, 433] width 44 height 18
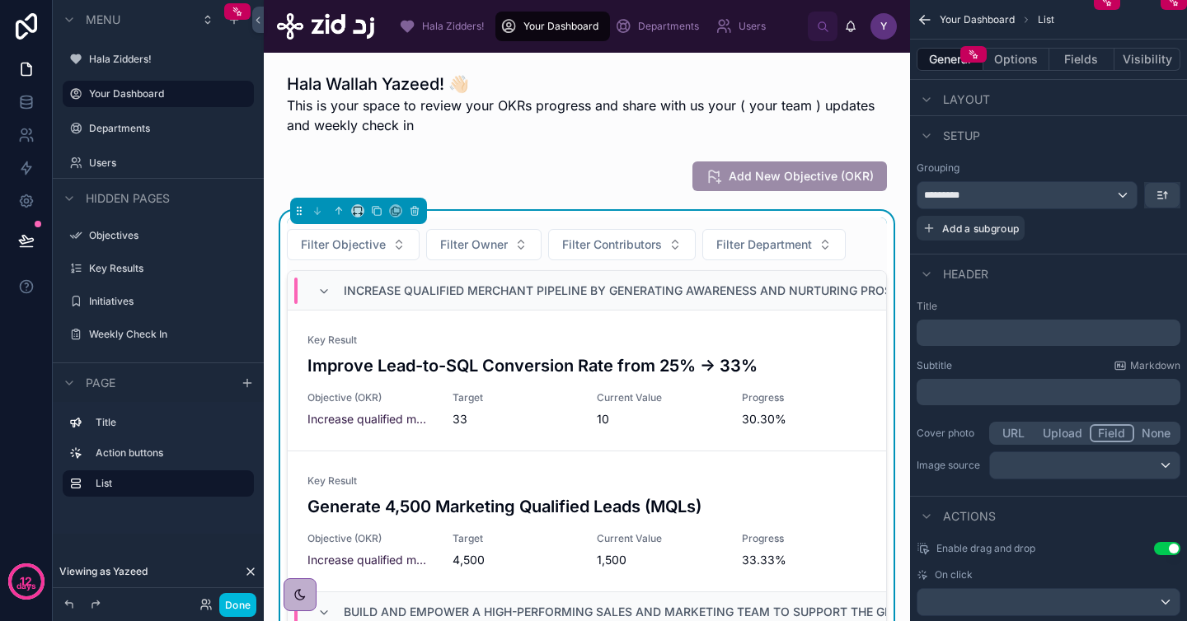
click at [1154, 433] on button "None" at bounding box center [1156, 433] width 44 height 18
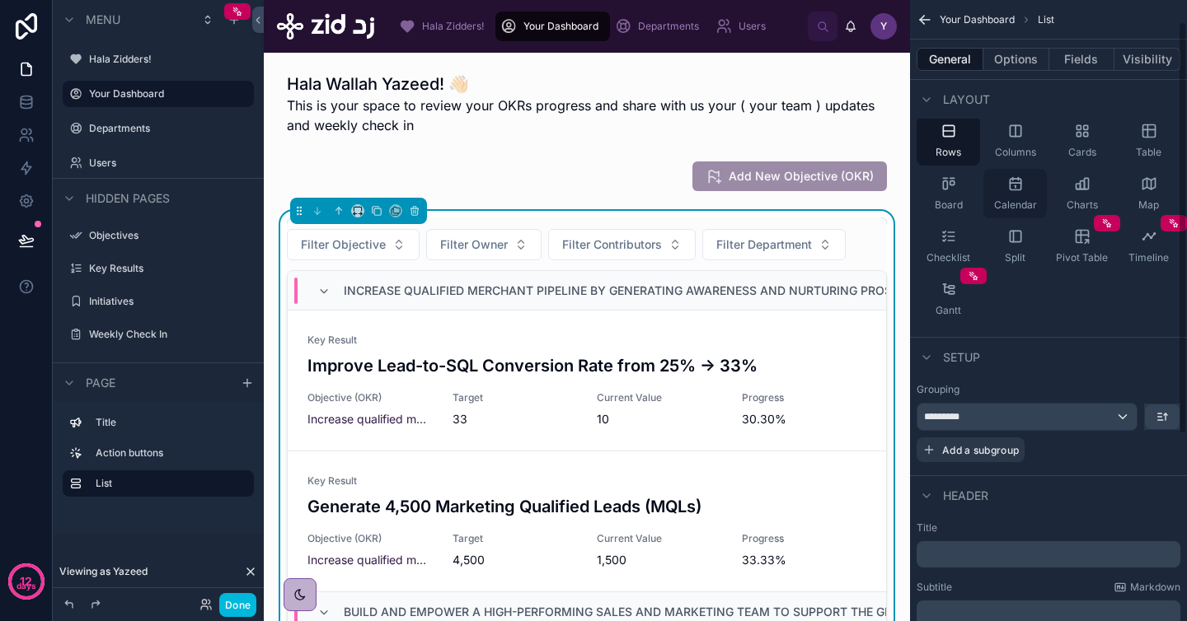
scroll to position [0, 0]
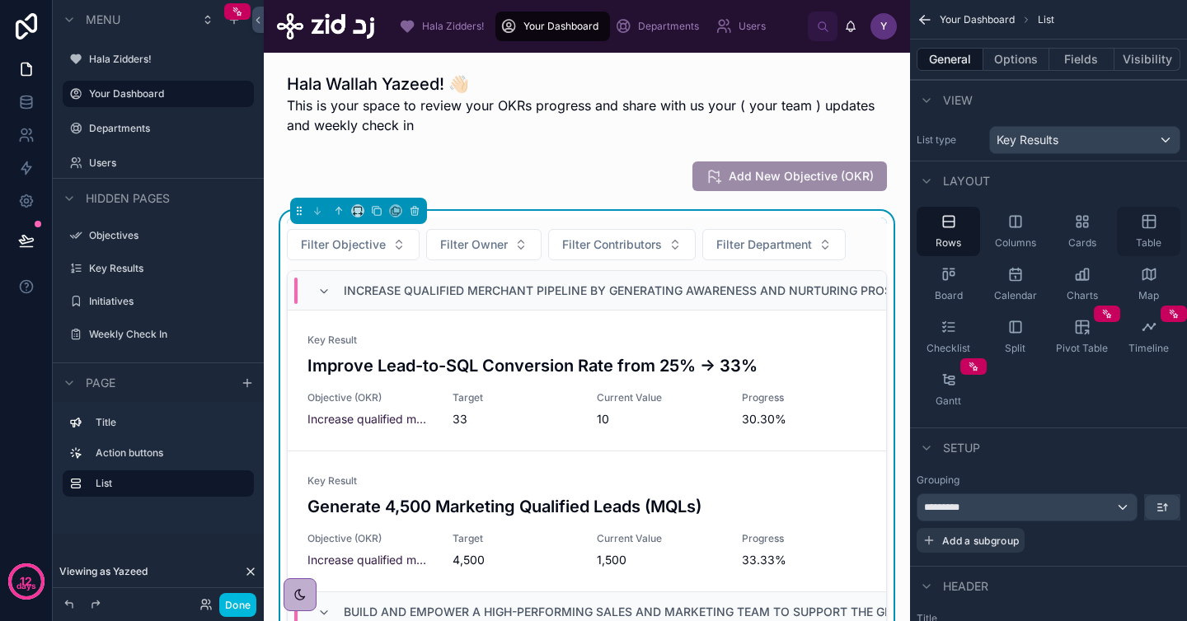
click at [1142, 244] on span "Table" at bounding box center [1148, 242] width 26 height 13
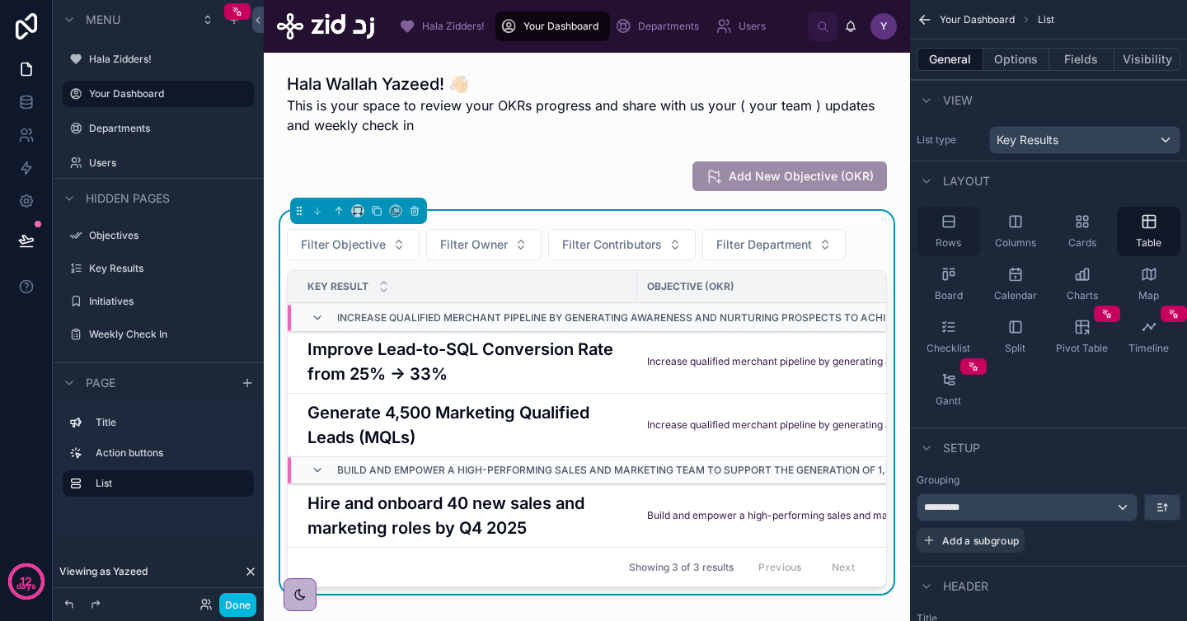
click at [937, 239] on span "Rows" at bounding box center [948, 242] width 26 height 13
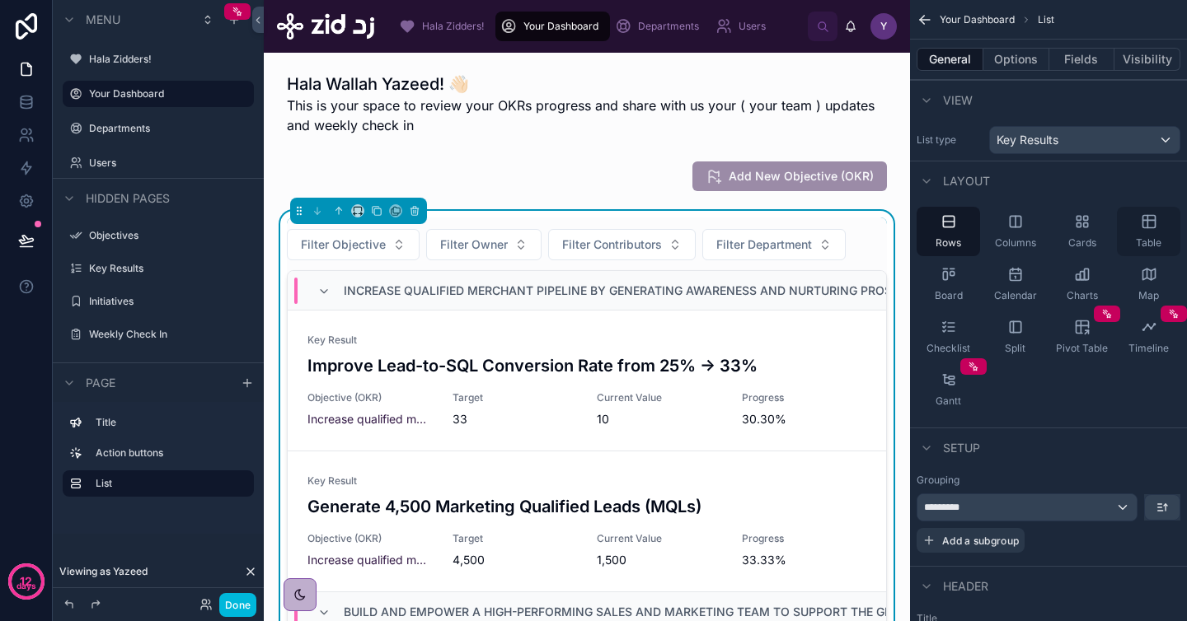
click at [1138, 232] on div "Table" at bounding box center [1148, 231] width 63 height 49
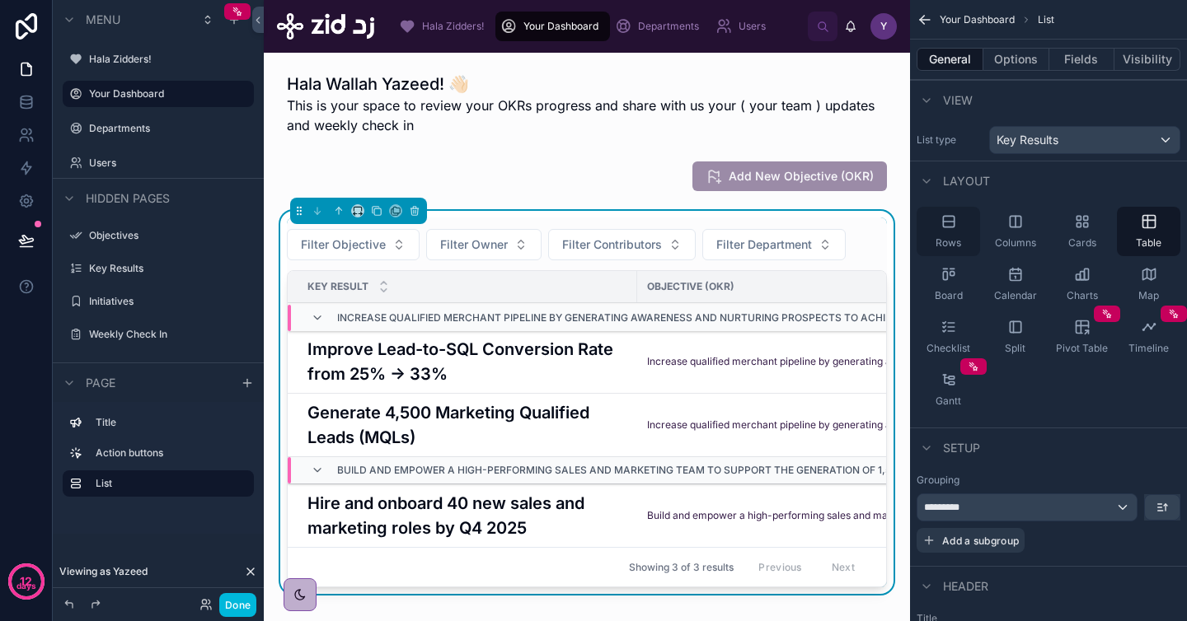
click at [938, 236] on span "Rows" at bounding box center [948, 242] width 26 height 13
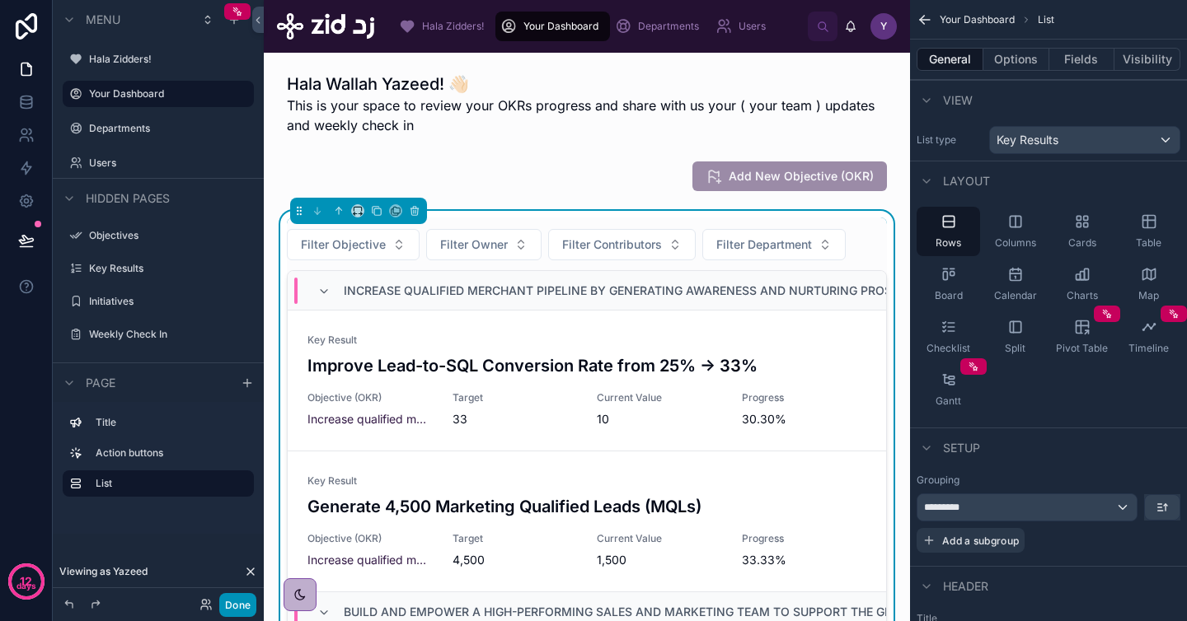
click at [241, 605] on button "Done" at bounding box center [237, 605] width 37 height 24
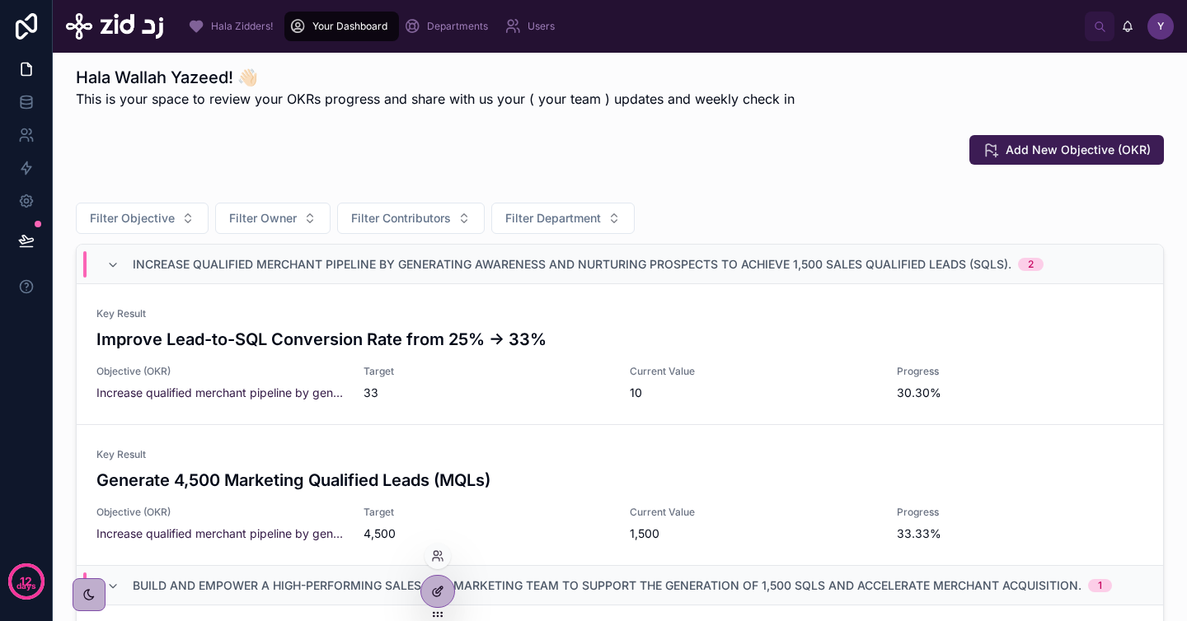
click at [434, 588] on icon at bounding box center [437, 591] width 13 height 13
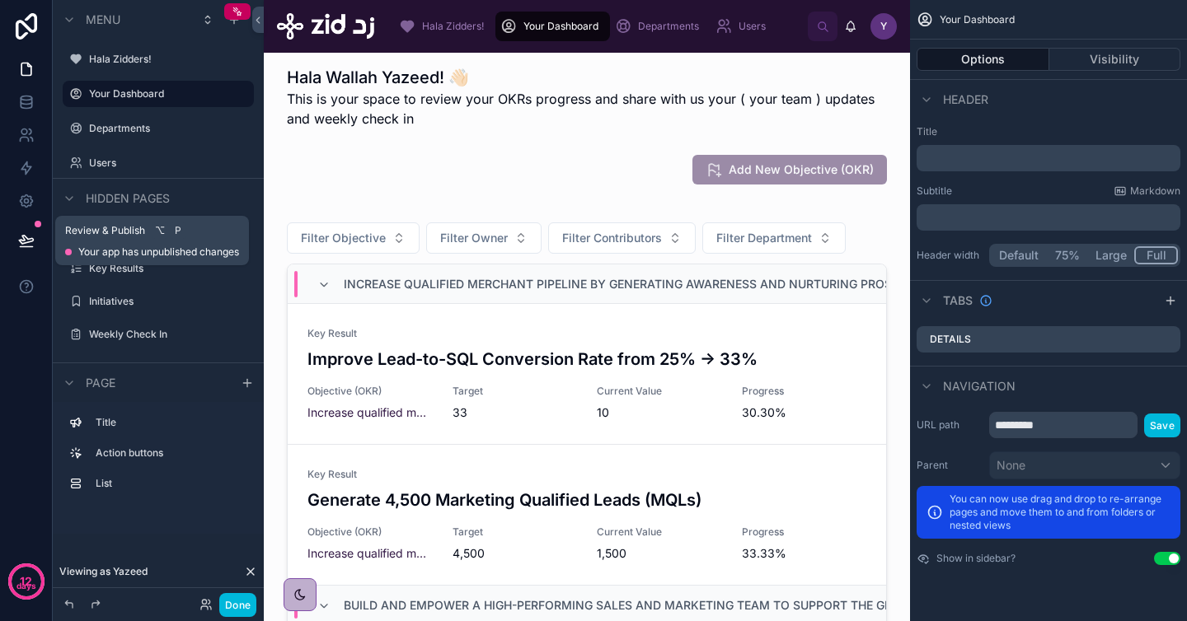
click at [21, 239] on icon at bounding box center [26, 240] width 16 height 16
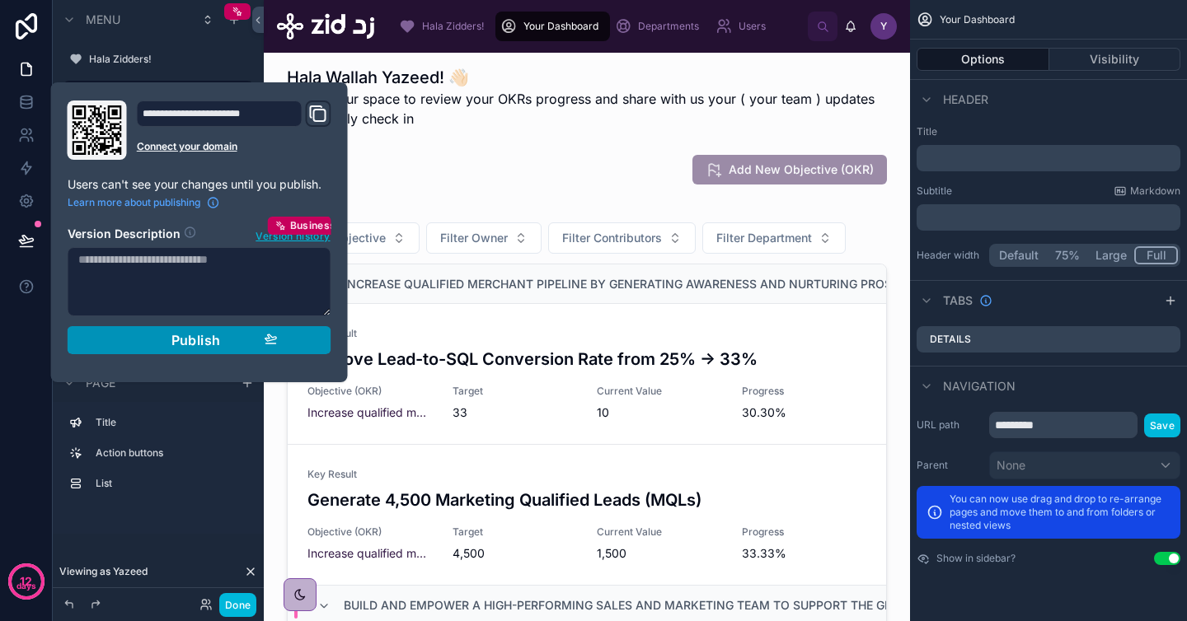
click at [143, 340] on div "Publish" at bounding box center [199, 340] width 157 height 16
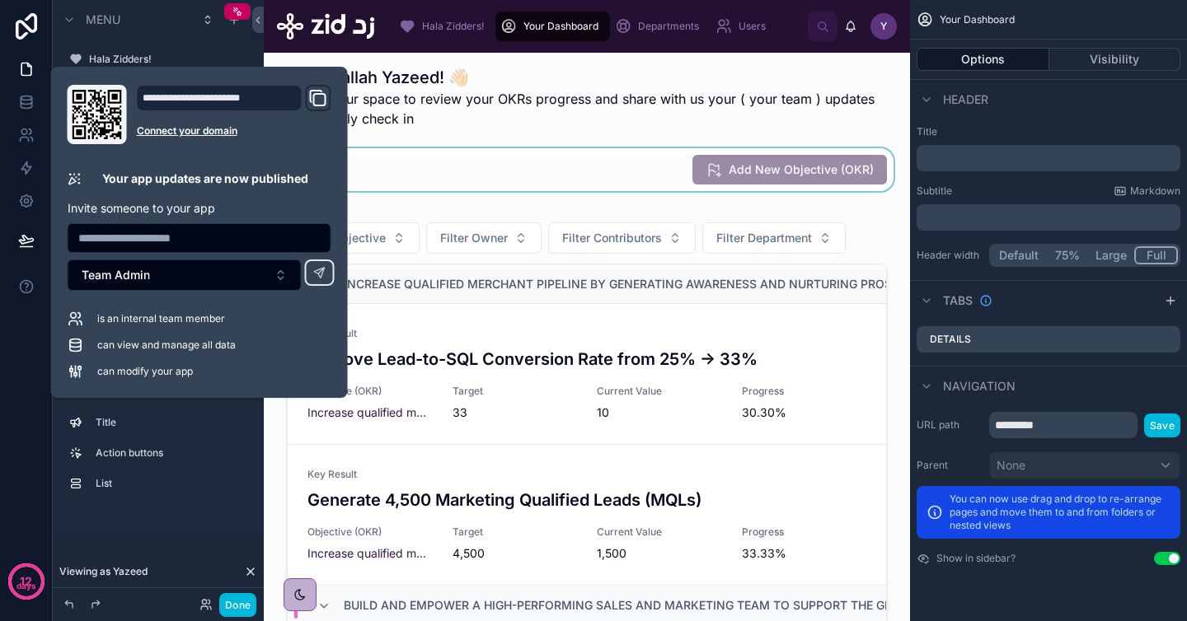
click at [582, 162] on div at bounding box center [587, 169] width 620 height 43
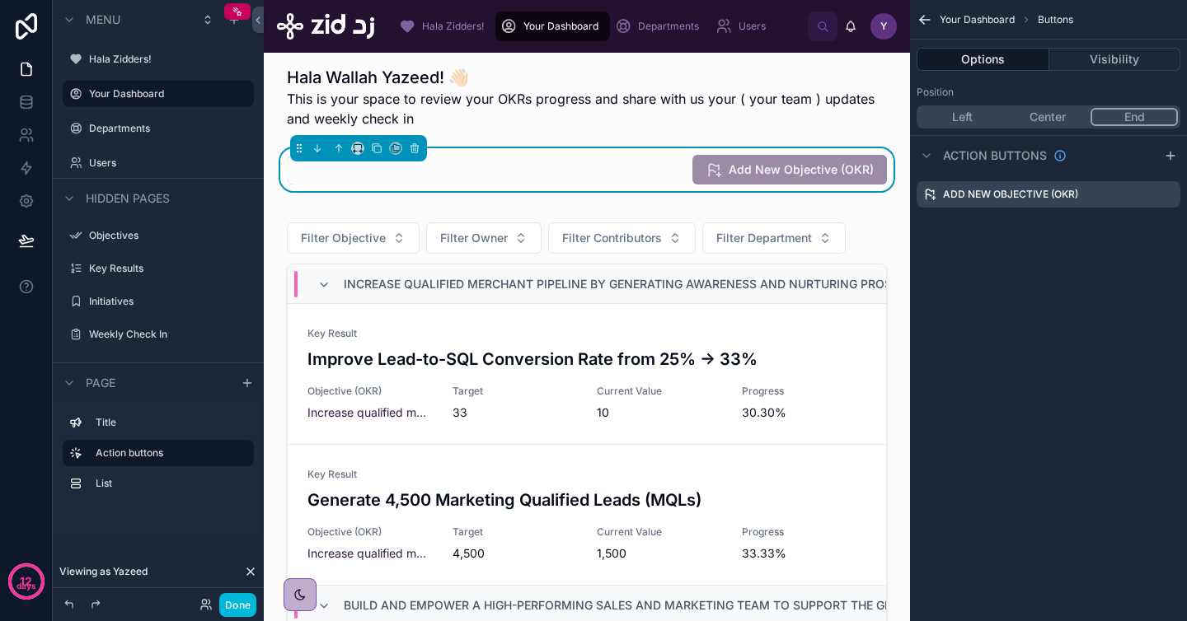
click at [433, 28] on span "Hala Zidders!" at bounding box center [453, 26] width 62 height 13
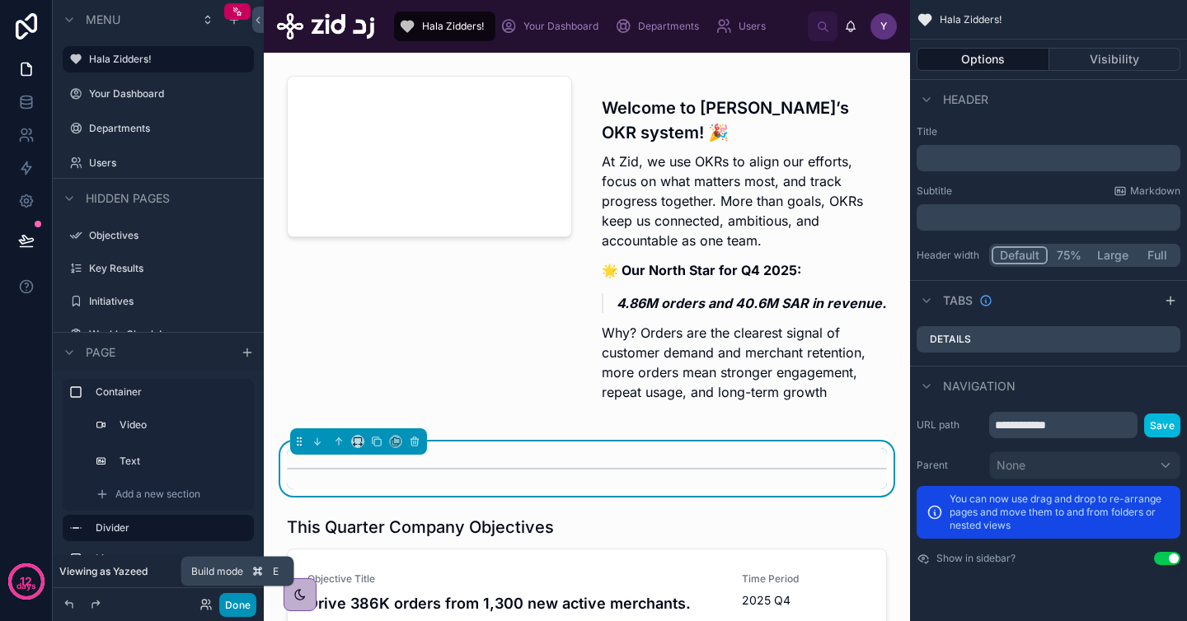
click at [237, 605] on button "Done" at bounding box center [237, 605] width 37 height 24
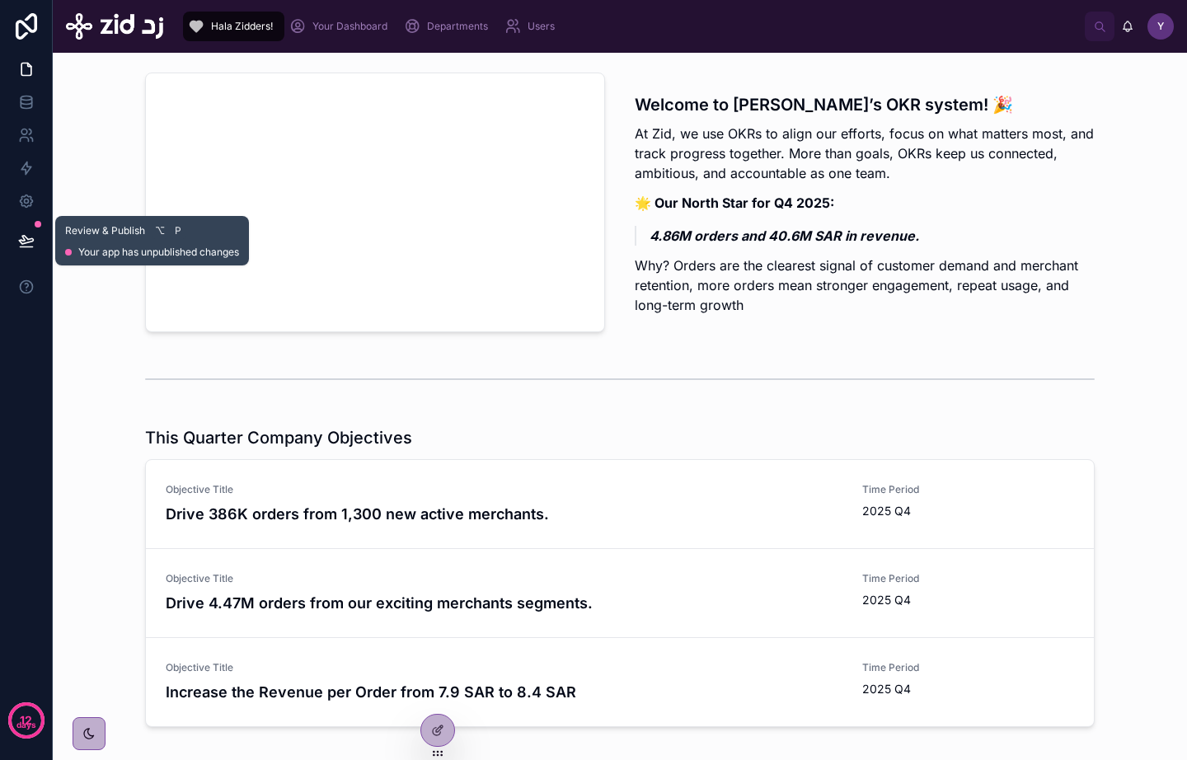
click at [22, 241] on icon at bounding box center [26, 240] width 16 height 16
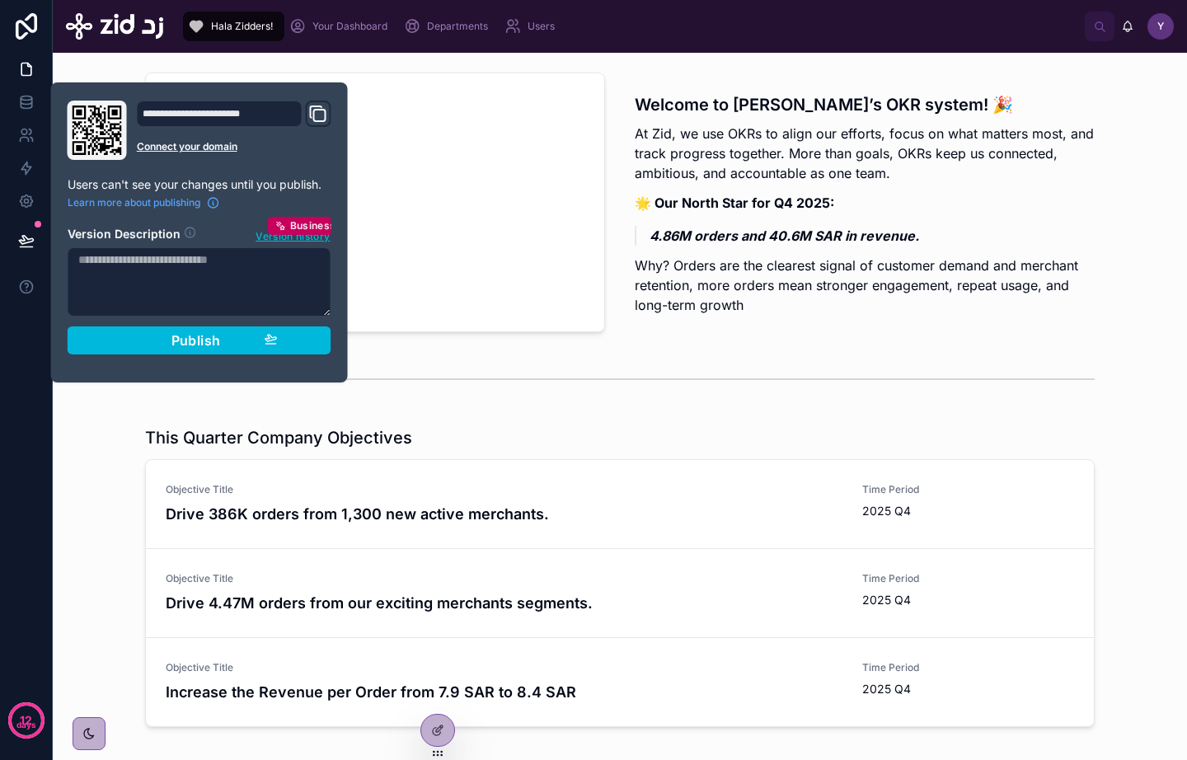
click at [333, 361] on div "**********" at bounding box center [199, 233] width 277 height 264
click at [289, 348] on button "Publish" at bounding box center [200, 340] width 264 height 28
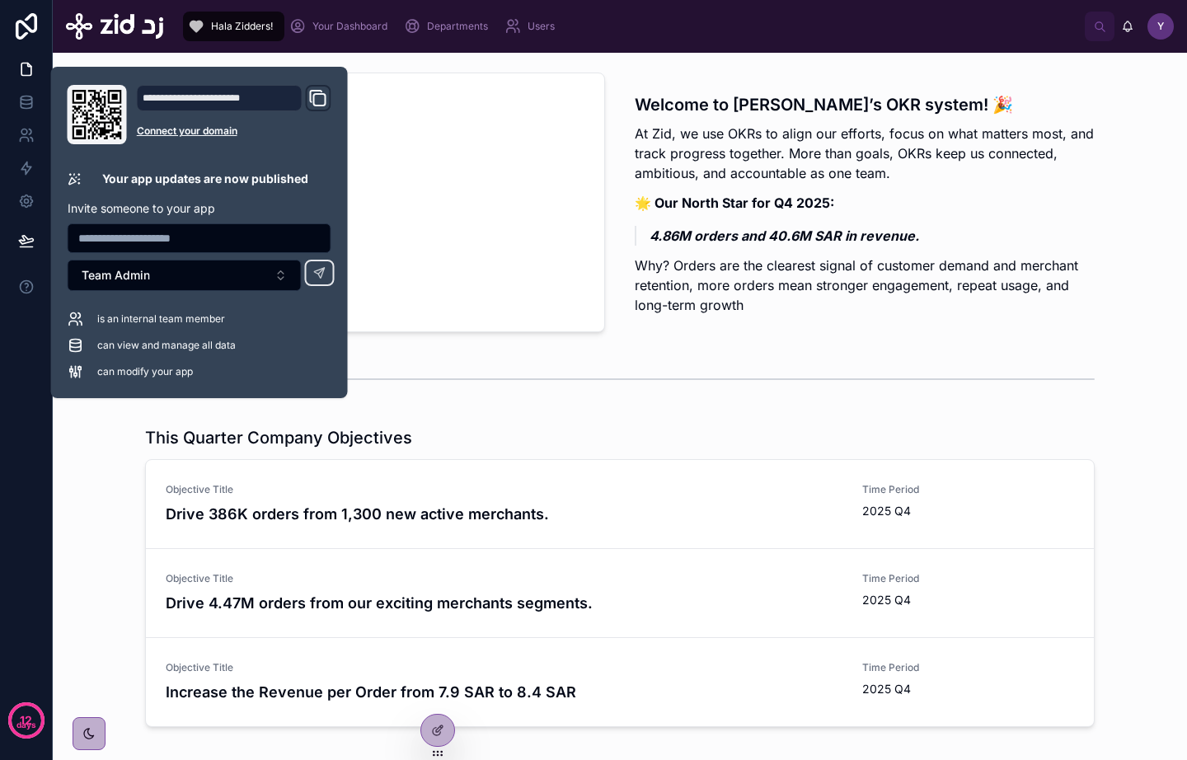
click at [99, 482] on div "This Quarter Company Objectives Objective Title Drive 386K orders from 1,300 ne…" at bounding box center [619, 579] width 1107 height 321
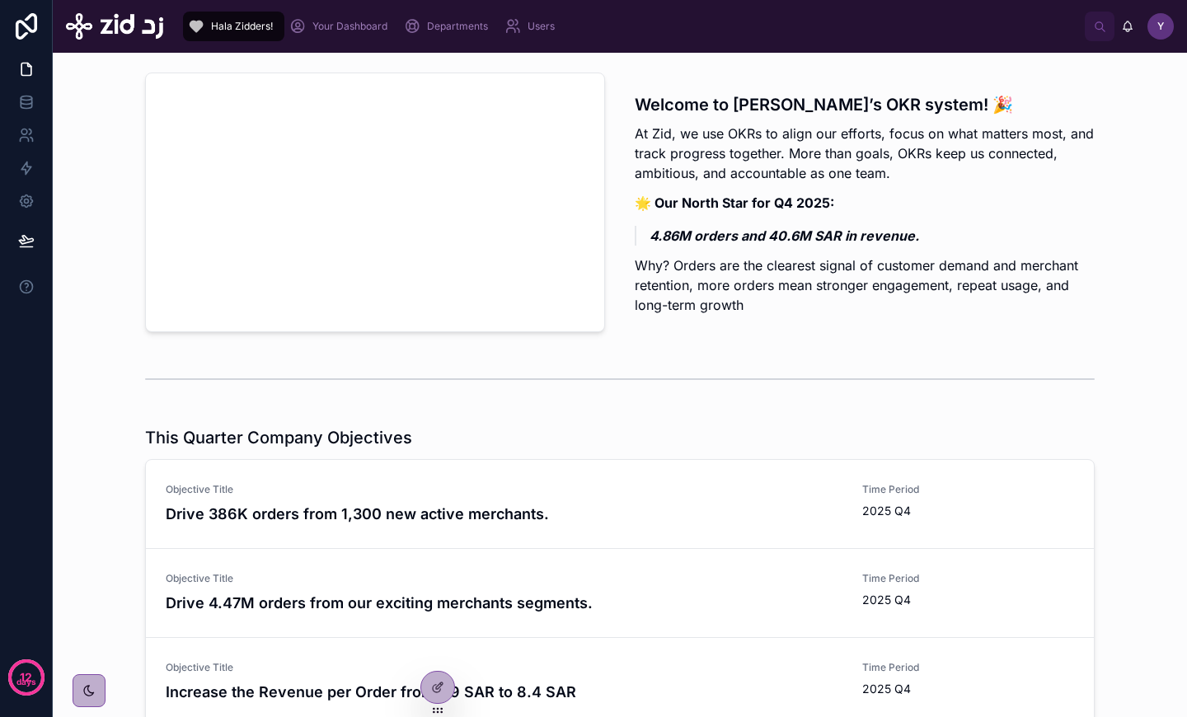
click at [967, 93] on h3 "Welcome to [PERSON_NAME]’s OKR system! 🎉" at bounding box center [864, 104] width 460 height 25
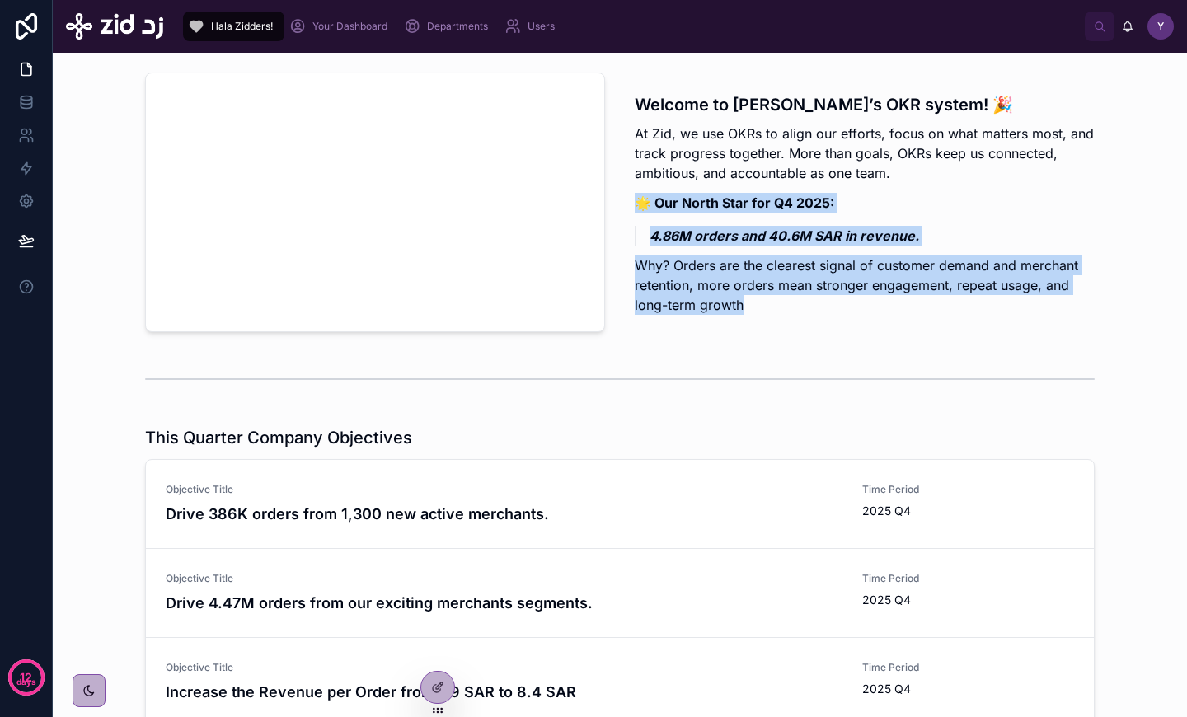
drag, startPoint x: 638, startPoint y: 204, endPoint x: 695, endPoint y: 335, distance: 143.1
click at [695, 335] on div "Welcome to [PERSON_NAME]’s OKR system! 🎉 At Zid, we use OKRs to align our effor…" at bounding box center [865, 202] width 480 height 273
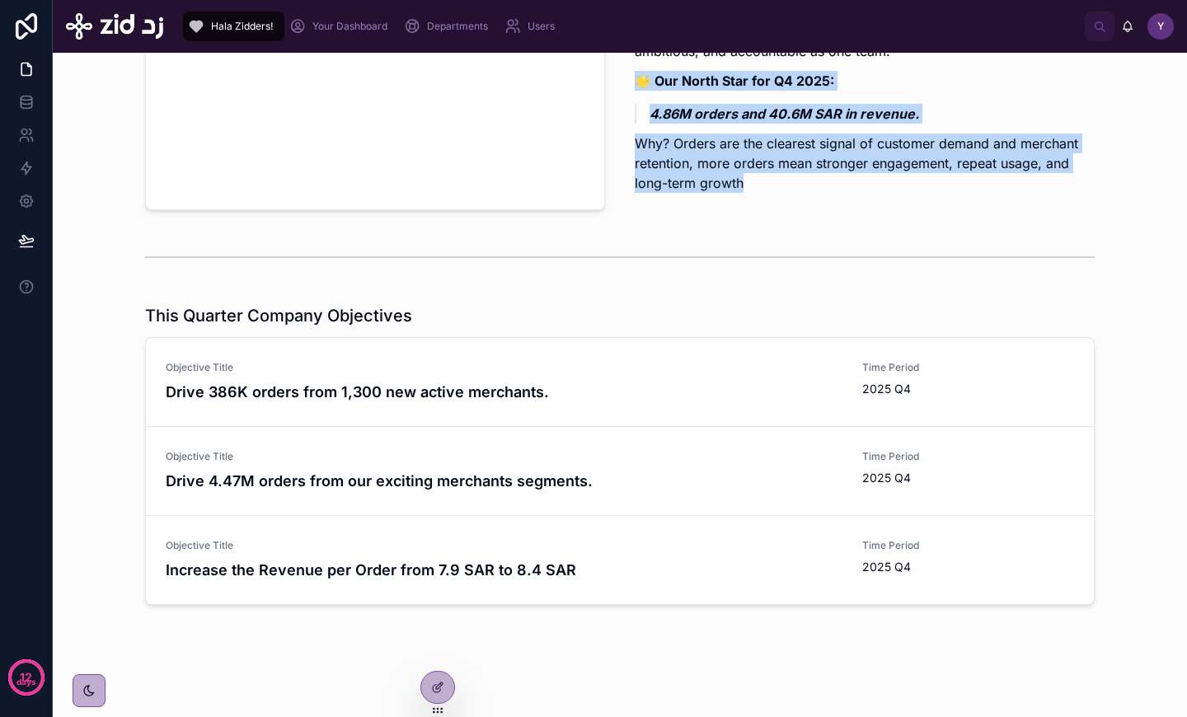
scroll to position [155, 0]
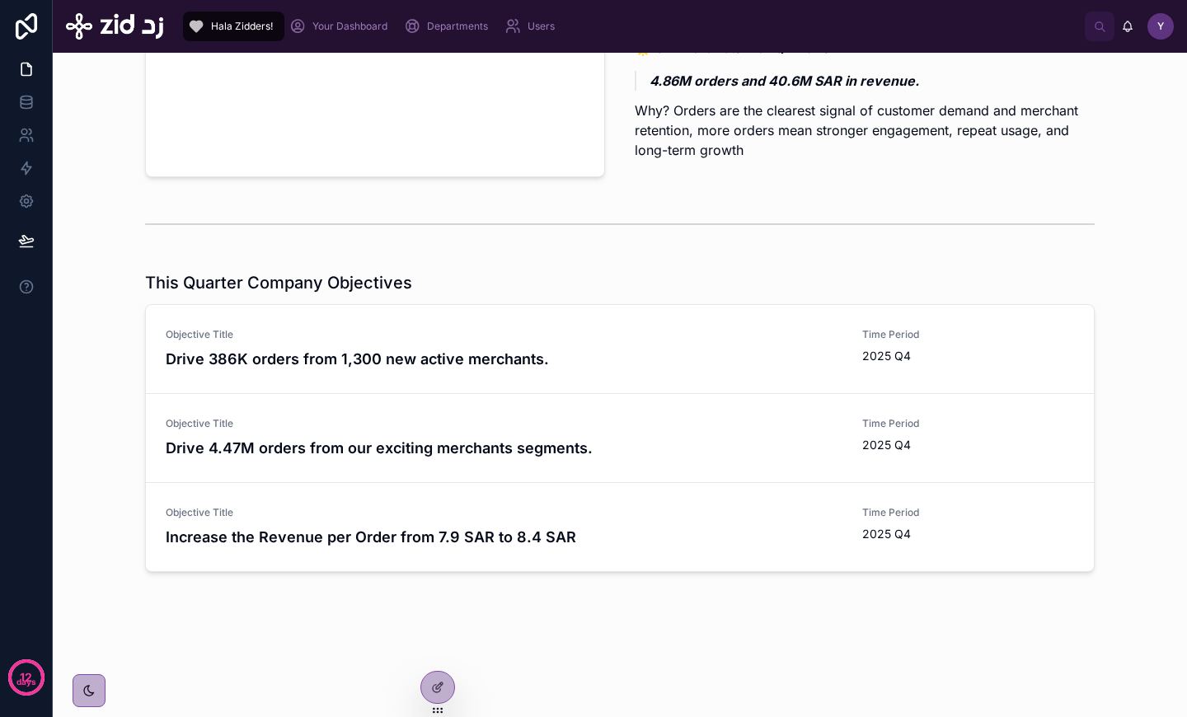
click at [517, 367] on h4 "Drive 386K orders from 1,300 new active merchants." at bounding box center [504, 359] width 676 height 22
click at [523, 352] on h4 "Drive 386K orders from 1,300 new active merchants." at bounding box center [504, 359] width 676 height 22
click at [747, 352] on h4 "Drive 386K orders from 1,300 new active merchants." at bounding box center [504, 359] width 676 height 22
click at [873, 352] on span "2025 Q4" at bounding box center [886, 356] width 49 height 16
drag, startPoint x: 873, startPoint y: 352, endPoint x: 859, endPoint y: 349, distance: 13.6
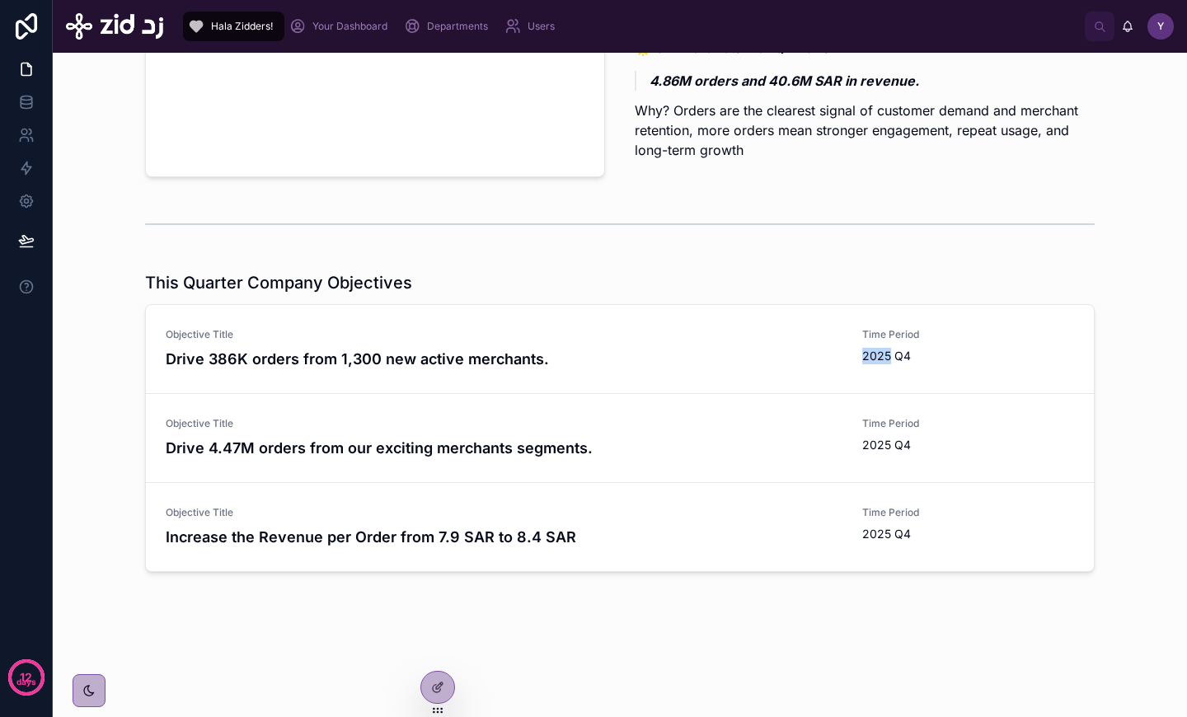
click at [859, 349] on div "Objective Title Drive 386K orders from 1,300 new active merchants. Time Period …" at bounding box center [620, 349] width 908 height 42
click at [547, 545] on h4 "Increase the Revenue per Order from 7.9 SAR to 8.4 SAR" at bounding box center [504, 537] width 676 height 22
click at [611, 534] on h4 "Increase the Revenue per Order from 7.9 SAR to 8.4 SAR" at bounding box center [504, 537] width 676 height 22
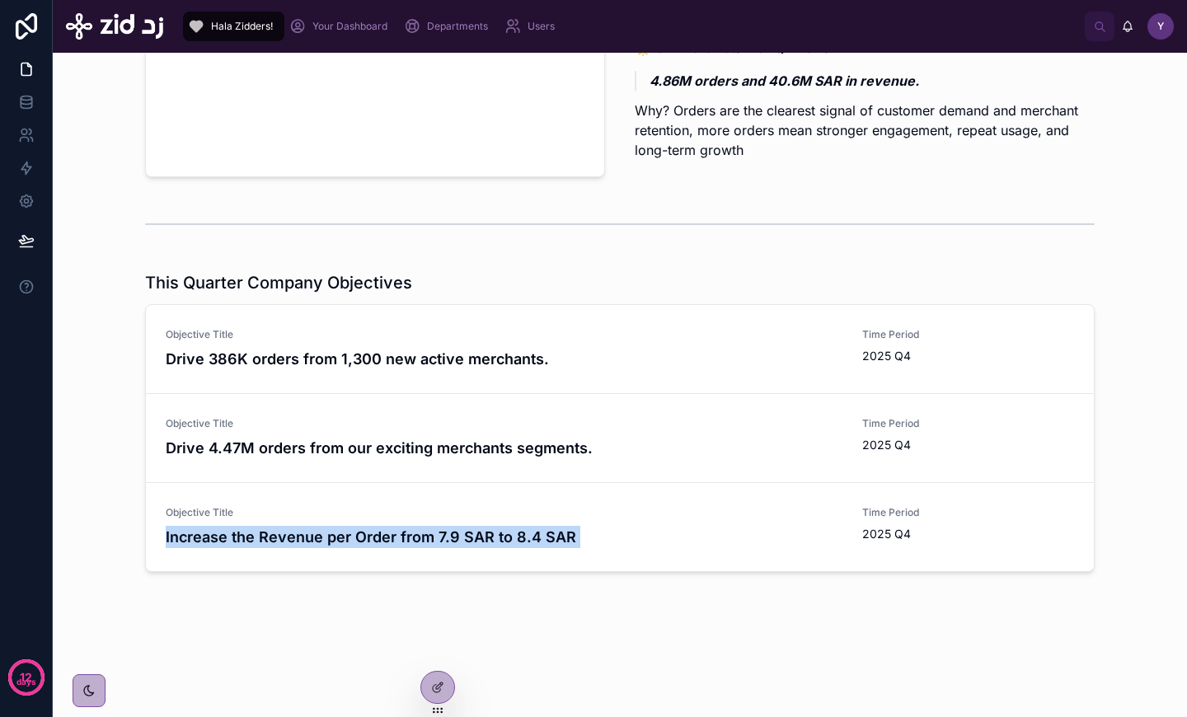
click at [611, 534] on h4 "Increase the Revenue per Order from 7.9 SAR to 8.4 SAR" at bounding box center [504, 537] width 676 height 22
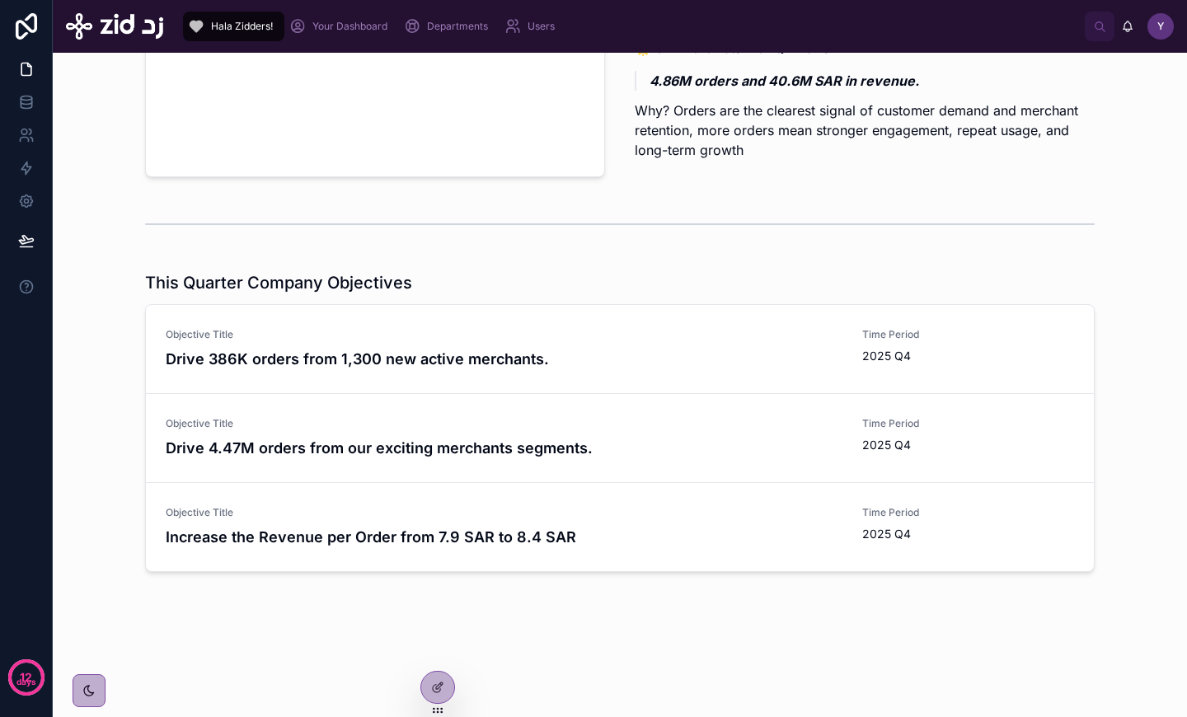
click at [402, 338] on span "Objective Title" at bounding box center [504, 334] width 676 height 13
click at [243, 352] on h4 "Drive 386K orders from 1,300 new active merchants." at bounding box center [504, 359] width 676 height 22
click at [445, 370] on div "Objective Title Drive 386K orders from 1,300 new active merchants. Time Period …" at bounding box center [620, 349] width 948 height 89
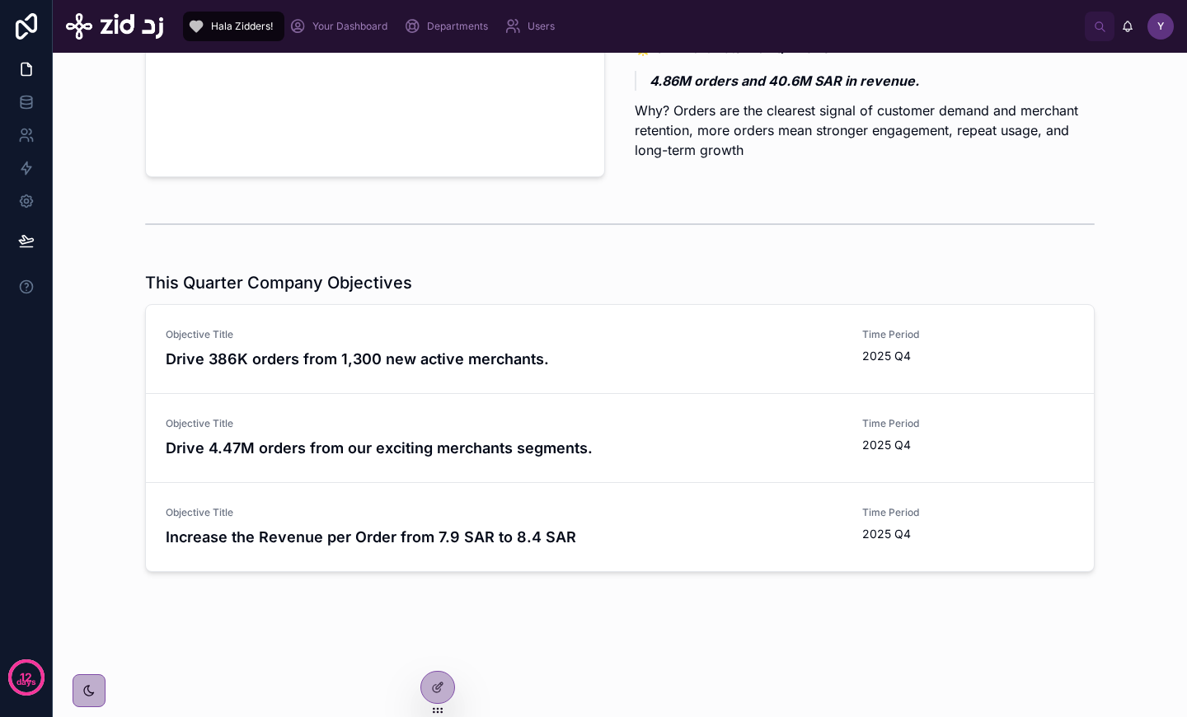
click at [445, 370] on div "Objective Title Drive 386K orders from 1,300 new active merchants. Time Period …" at bounding box center [620, 349] width 948 height 89
click at [445, 459] on div "Objective Title Drive 4.47M orders from our exciting merchants segments. Time P…" at bounding box center [620, 438] width 948 height 89
click at [453, 531] on h4 "Increase the Revenue per Order from 7.9 SAR to 8.4 SAR" at bounding box center [504, 537] width 676 height 22
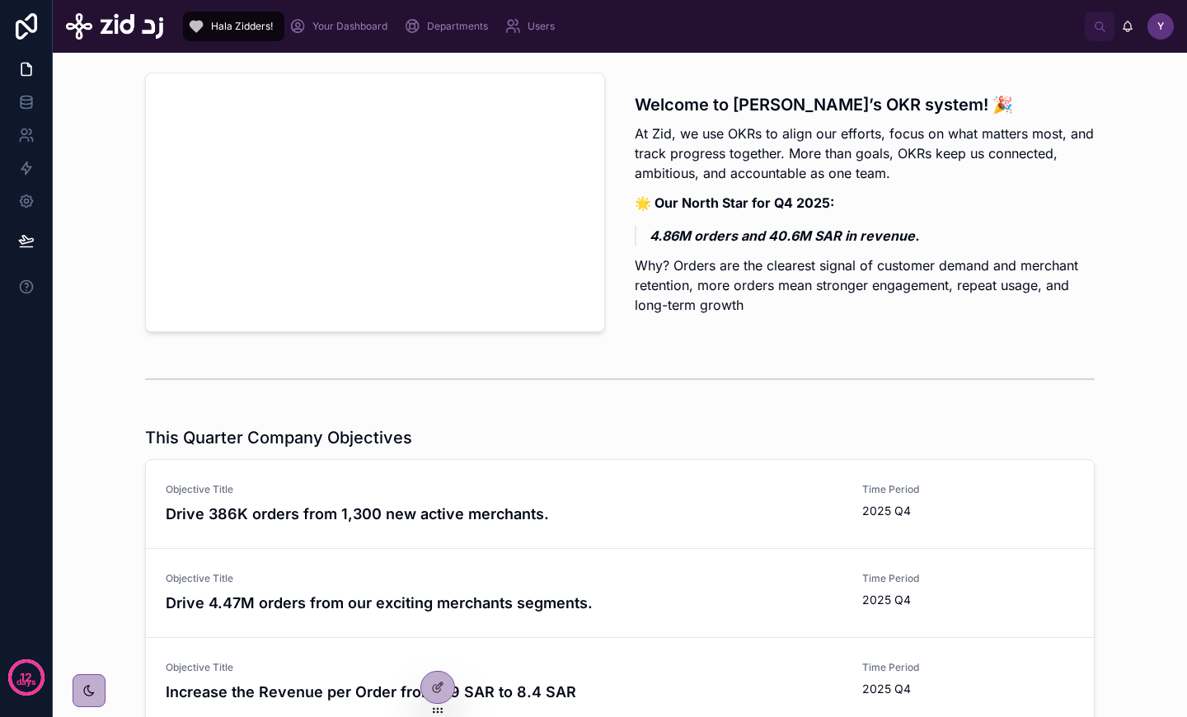
click at [90, 108] on div "Welcome to [PERSON_NAME]’s OKR system! 🎉 At Zid, we use OKRs to align our effor…" at bounding box center [619, 202] width 1107 height 273
click at [349, 21] on span "Your Dashboard" at bounding box center [349, 26] width 75 height 13
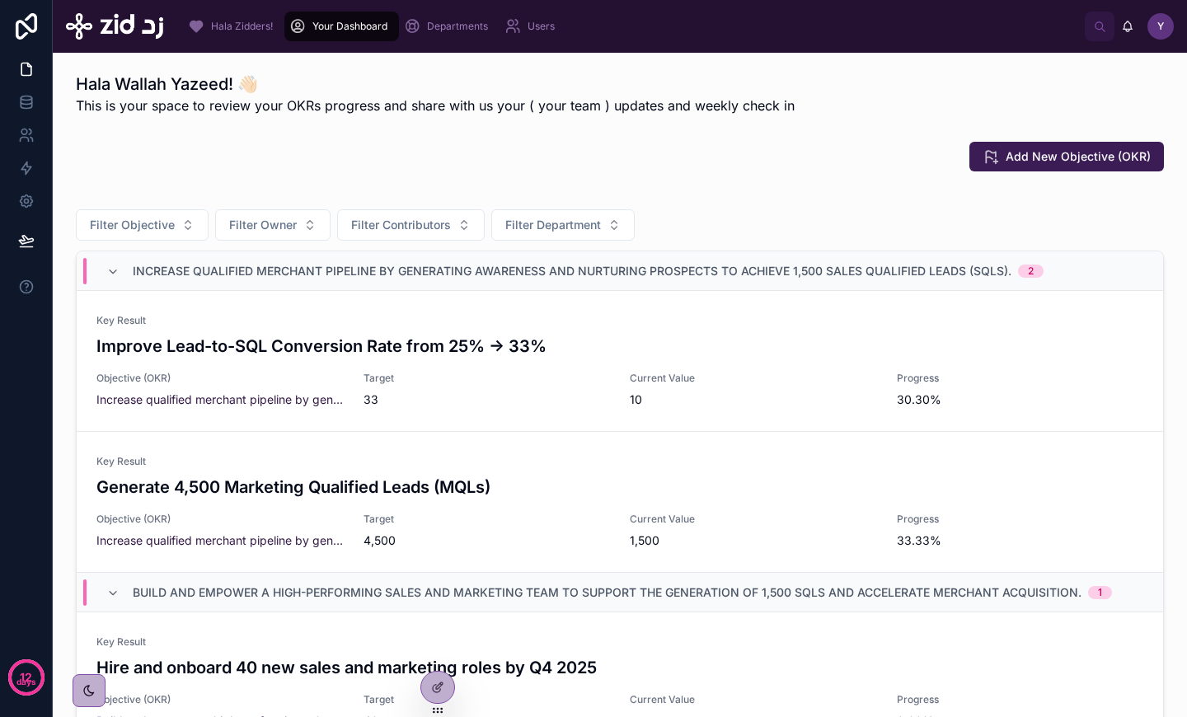
click at [904, 166] on div "Add New Objective (OKR)" at bounding box center [620, 157] width 1088 height 30
click at [933, 161] on div "Add New Objective (OKR)" at bounding box center [620, 157] width 1088 height 30
click at [999, 162] on icon at bounding box center [990, 156] width 16 height 16
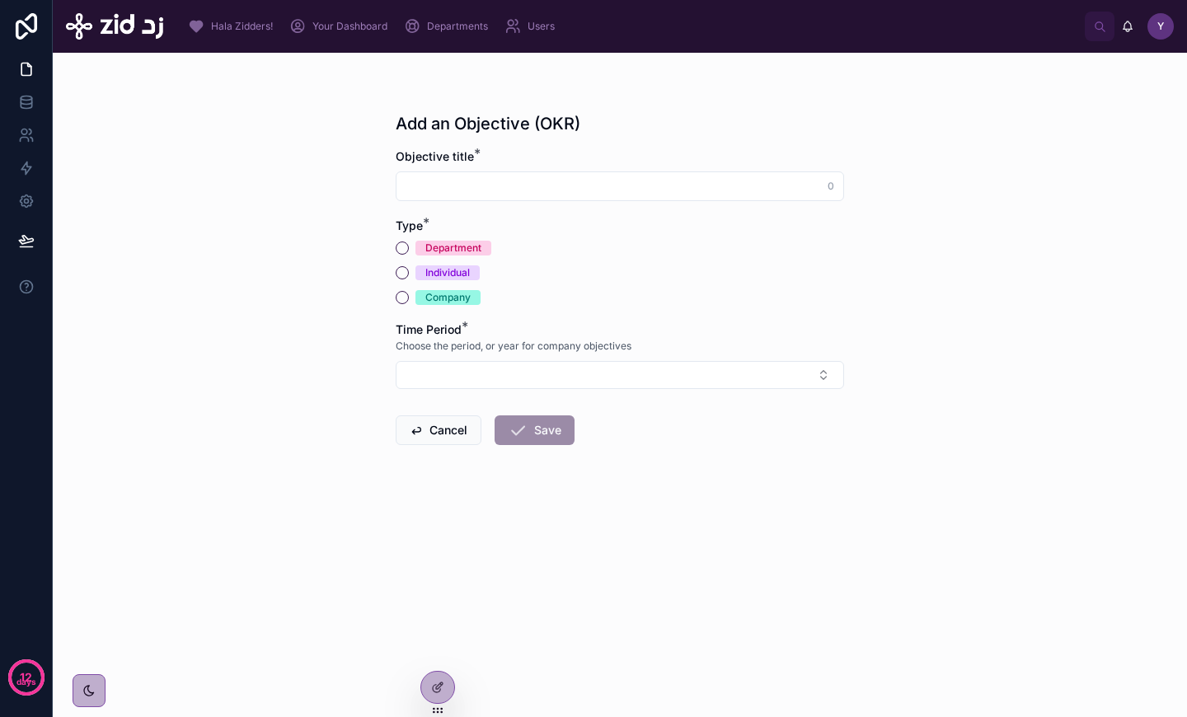
click at [499, 185] on input "text" at bounding box center [619, 186] width 447 height 23
click at [444, 246] on div "Department" at bounding box center [453, 248] width 56 height 15
click at [409, 246] on button "Department" at bounding box center [402, 247] width 13 height 13
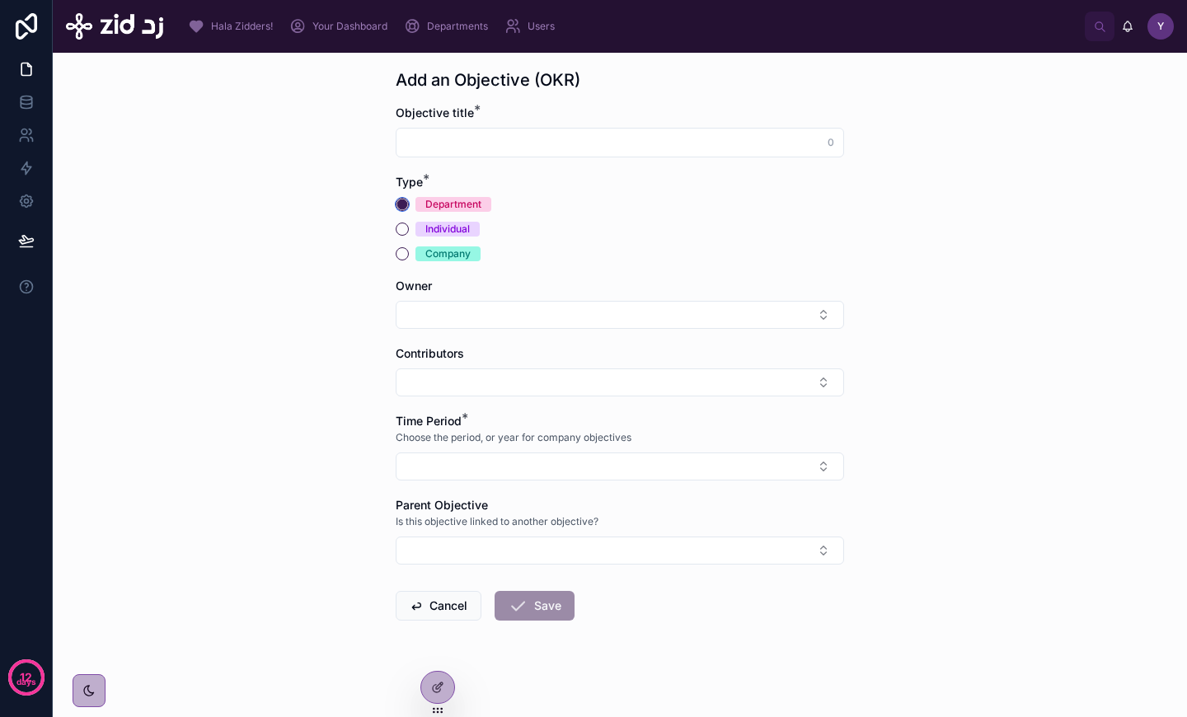
scroll to position [53, 0]
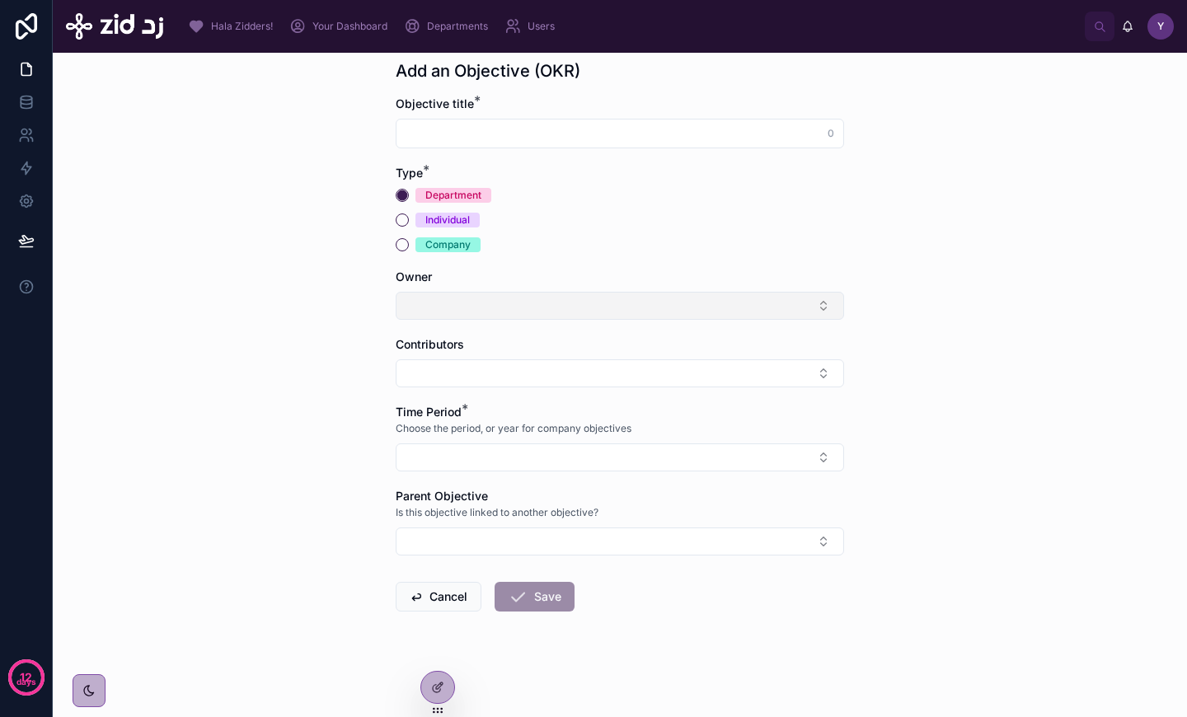
click at [543, 308] on button "Select Button" at bounding box center [620, 306] width 448 height 28
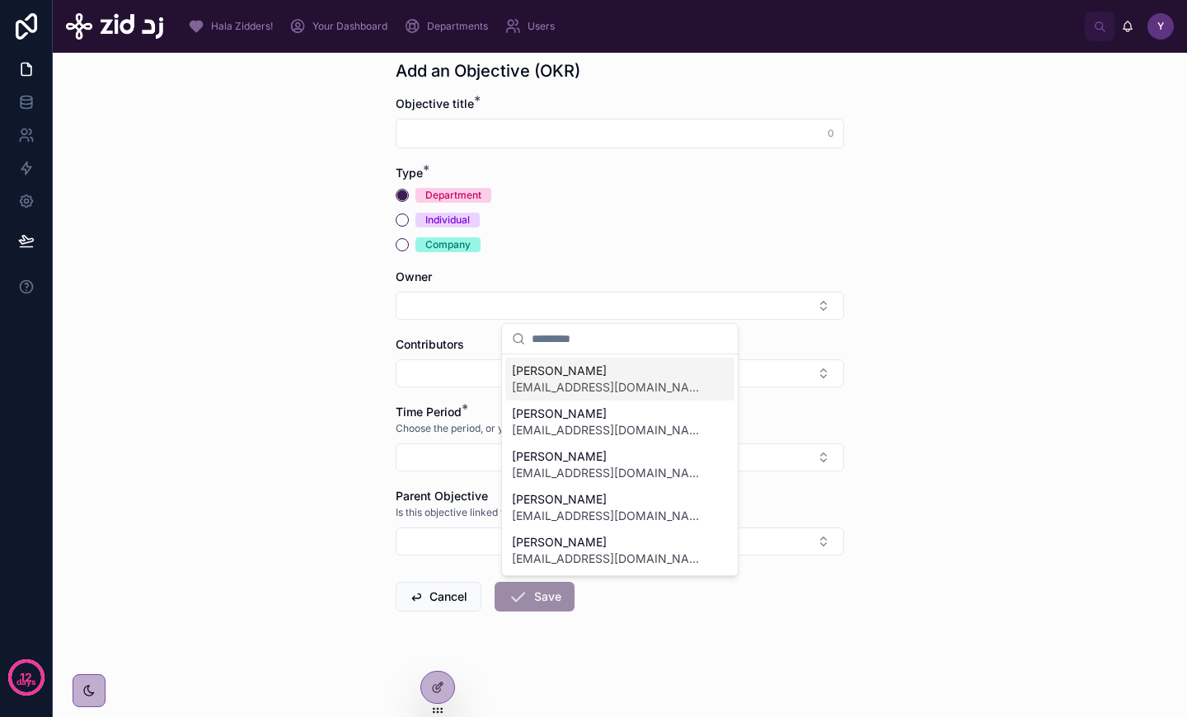
click at [281, 438] on div "Add an Objective (OKR) Objective title * 0 Type * Department Individual Company…" at bounding box center [620, 385] width 1134 height 664
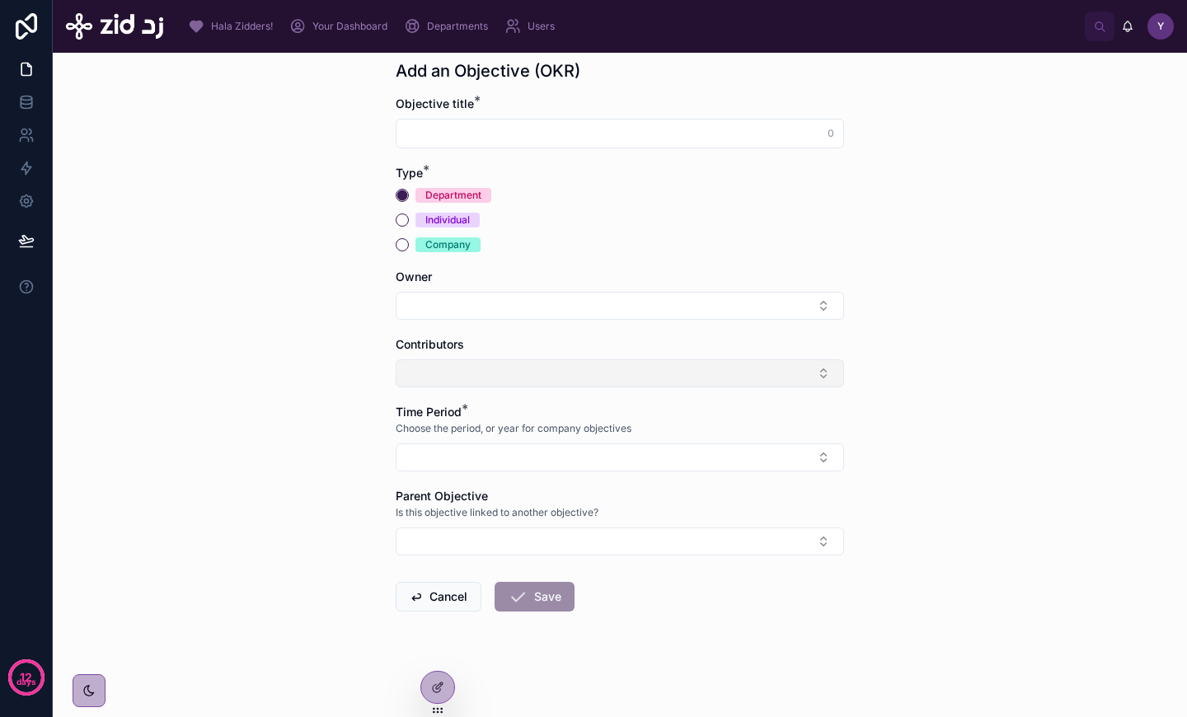
click at [438, 364] on button "Select Button" at bounding box center [620, 373] width 448 height 28
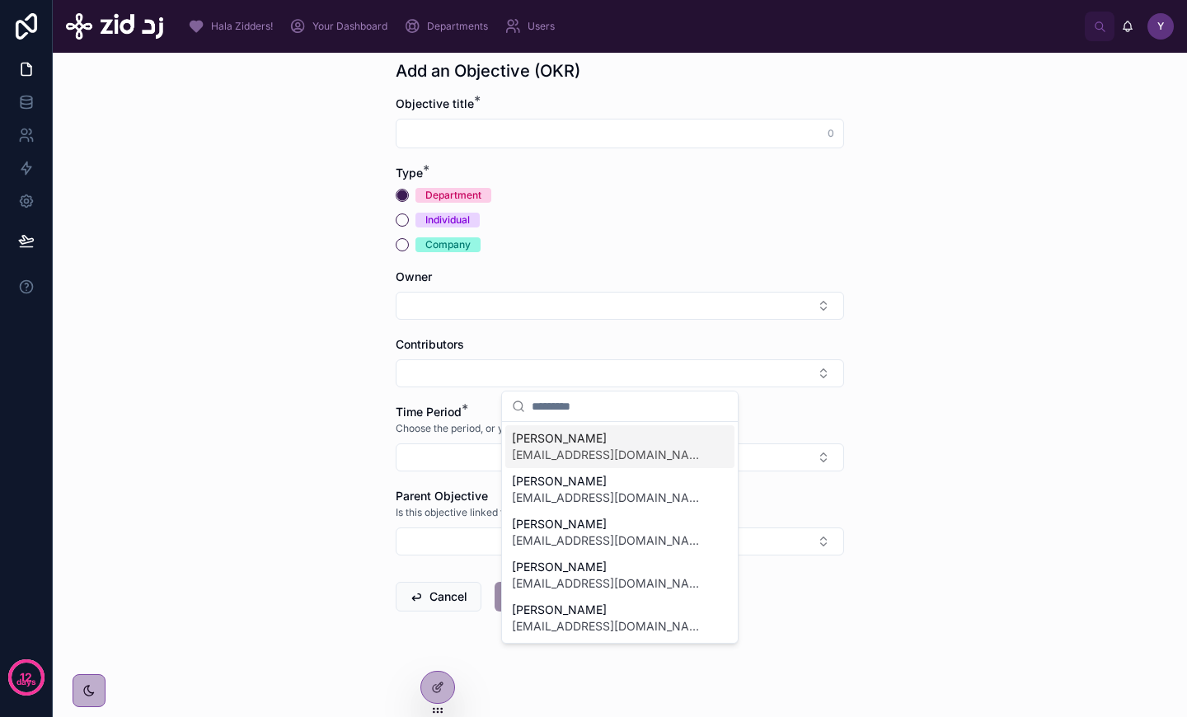
click at [573, 441] on span "[PERSON_NAME]" at bounding box center [610, 438] width 196 height 16
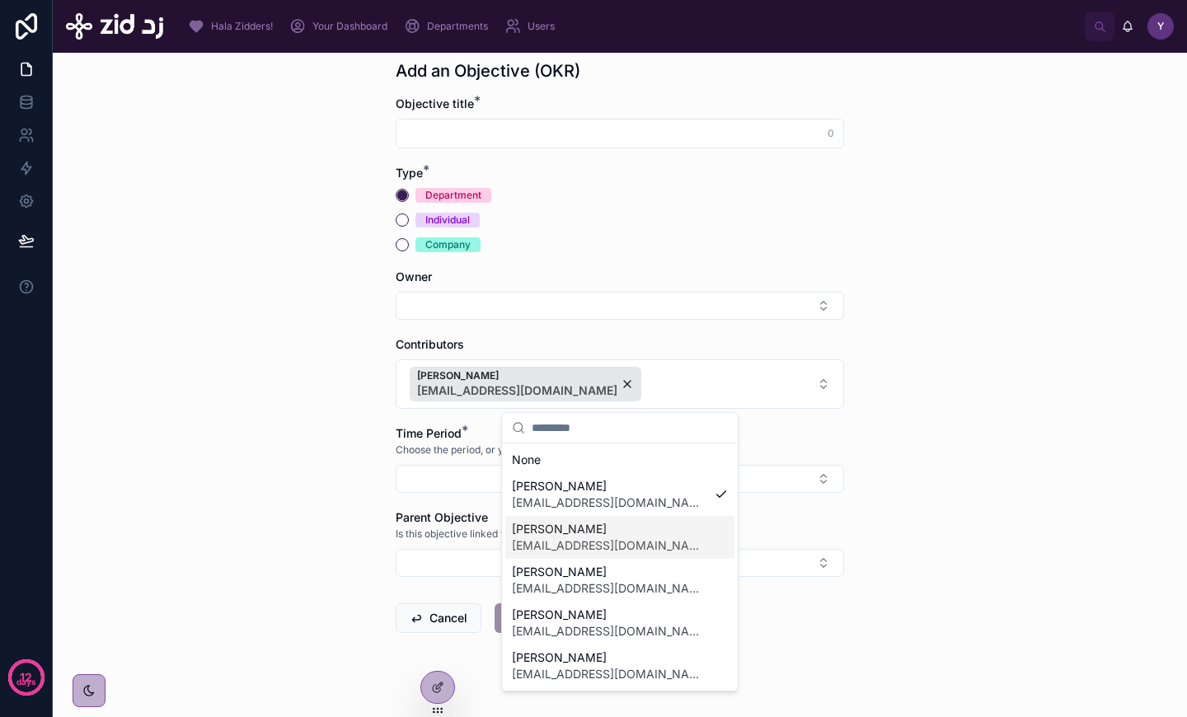
click at [582, 546] on span "[EMAIL_ADDRESS][DOMAIN_NAME]" at bounding box center [610, 545] width 196 height 16
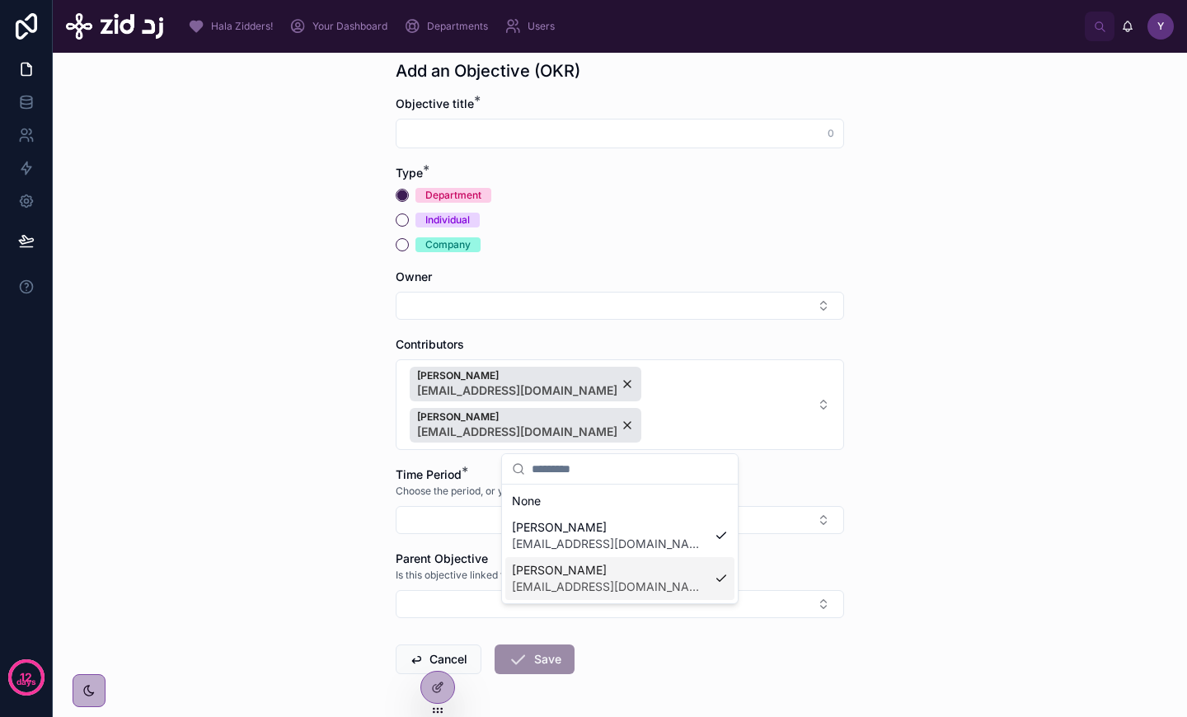
click at [930, 482] on div "Add an Objective (OKR) Objective title * 0 Type * Department Individual Company…" at bounding box center [620, 385] width 1134 height 664
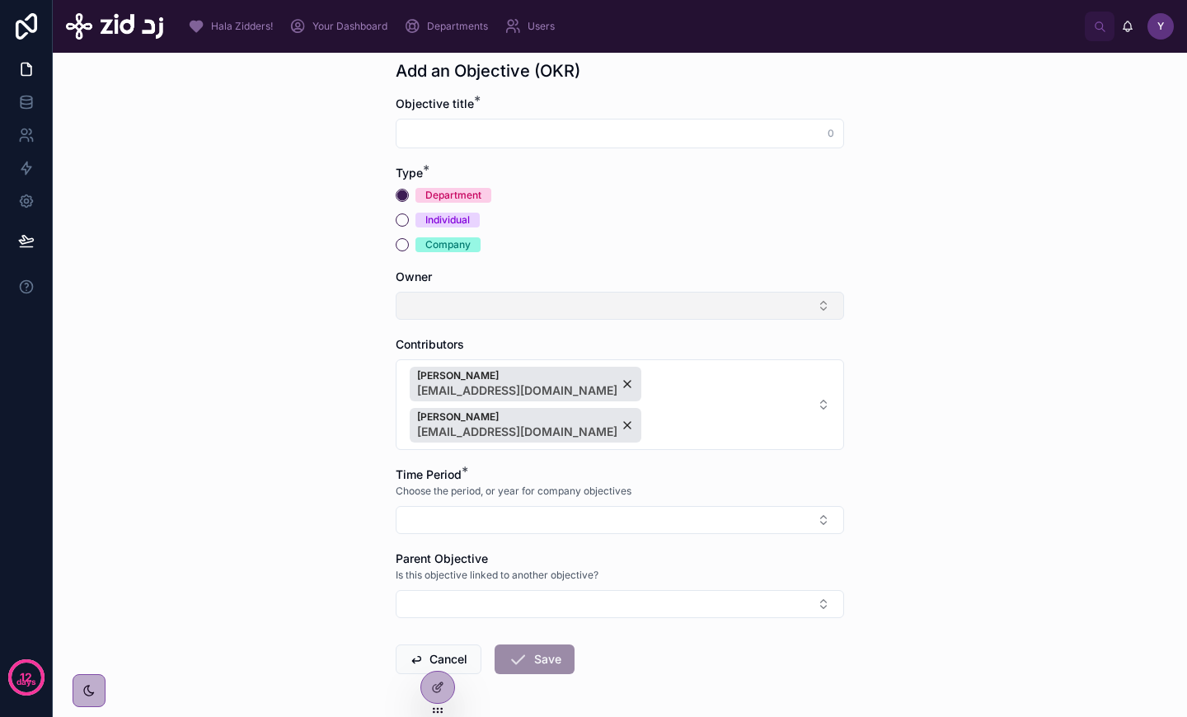
click at [741, 298] on button "Select Button" at bounding box center [620, 306] width 448 height 28
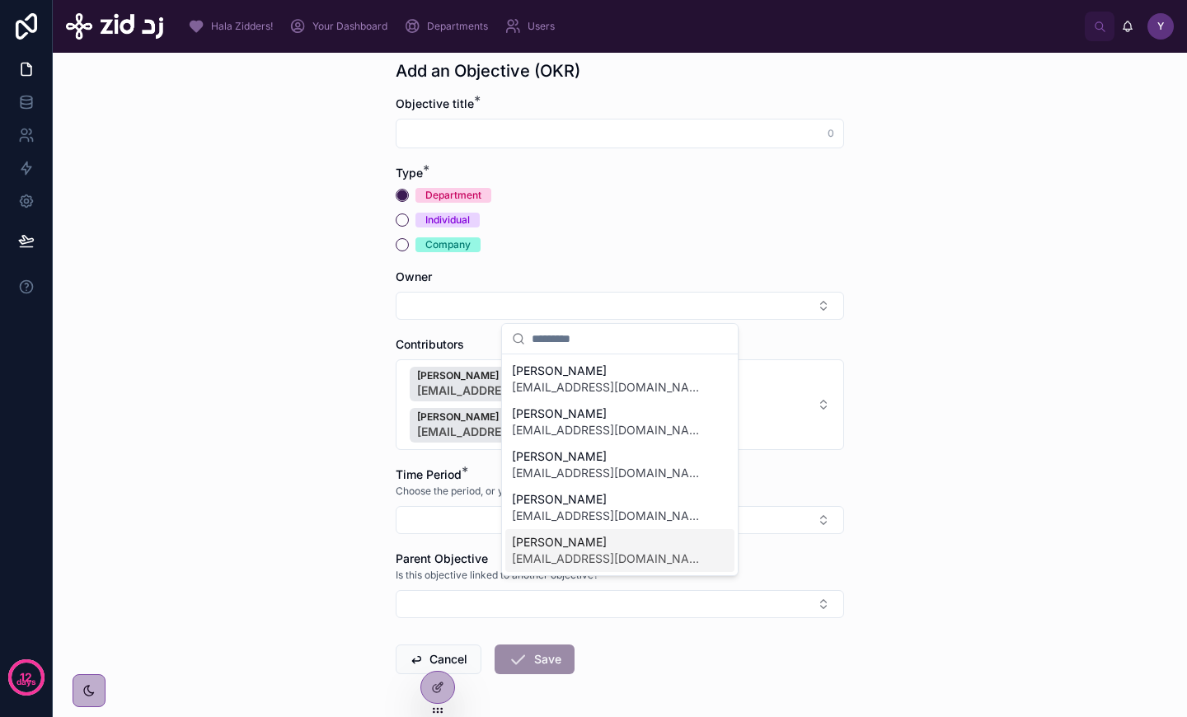
click at [657, 558] on div "[PERSON_NAME] [EMAIL_ADDRESS][DOMAIN_NAME]" at bounding box center [619, 550] width 229 height 43
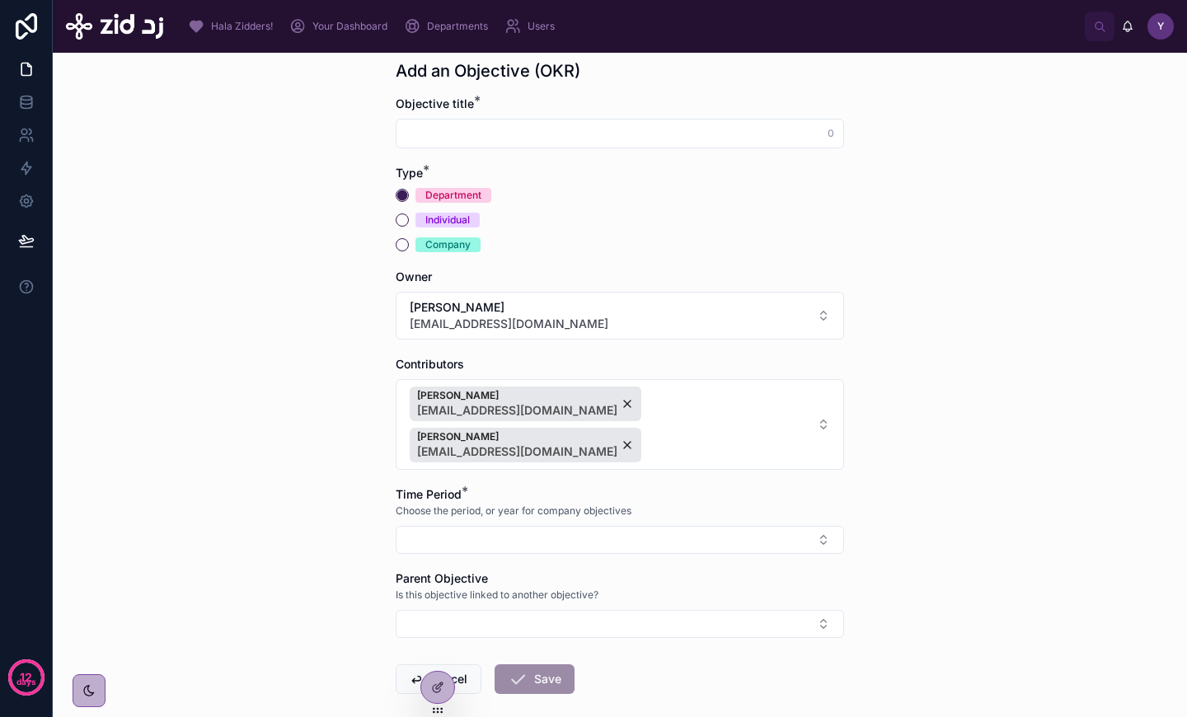
click at [977, 504] on div "Add an Objective (OKR) Objective title * 0 Type * Department Individual Company…" at bounding box center [620, 385] width 1134 height 664
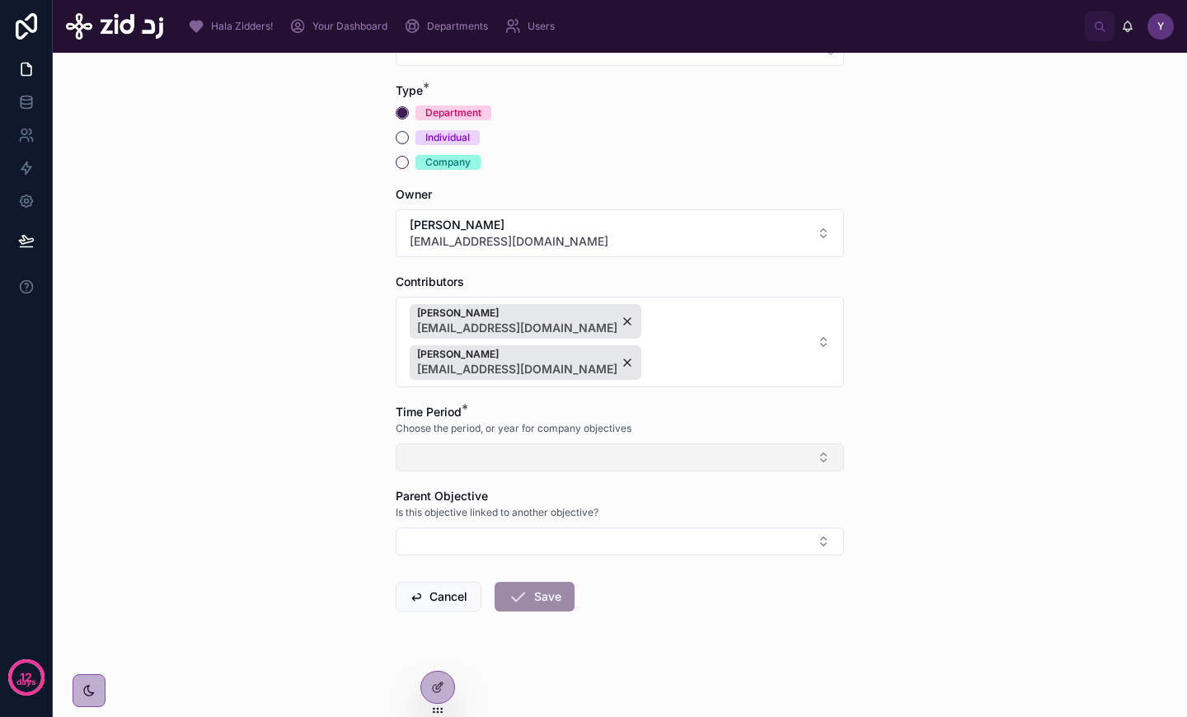
click at [678, 461] on button "Select Button" at bounding box center [620, 457] width 448 height 28
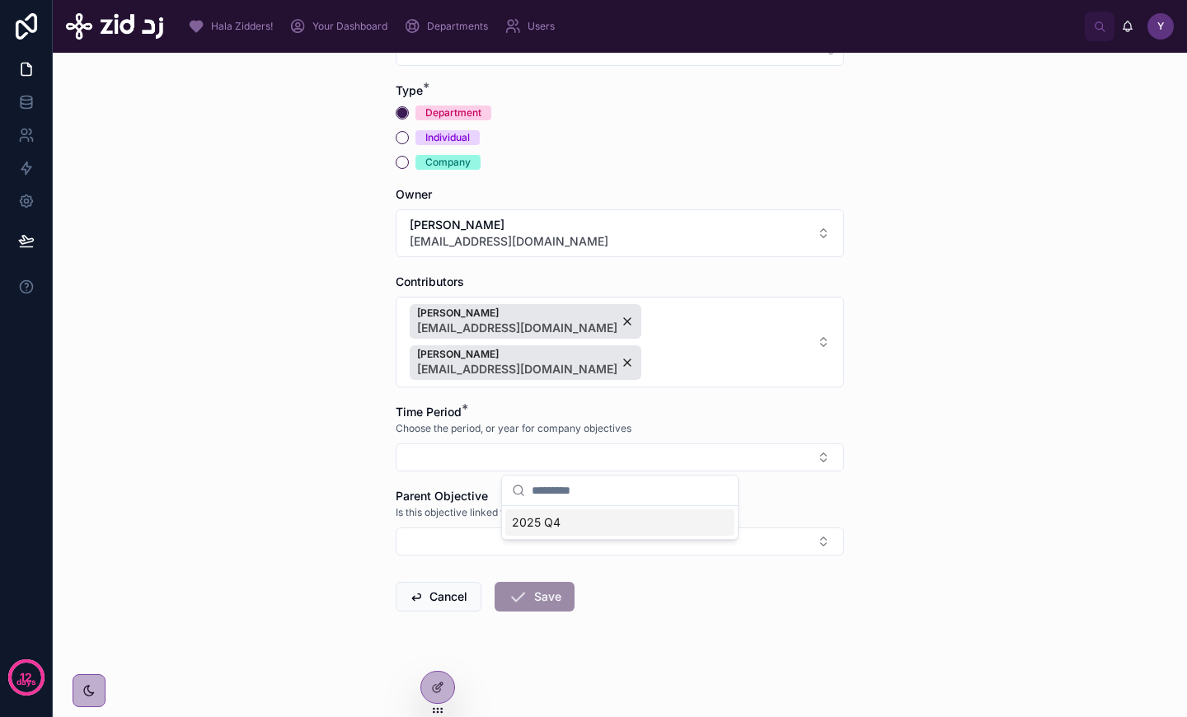
click at [607, 523] on div "2025 Q4" at bounding box center [619, 522] width 229 height 26
click at [888, 529] on div "Add an Objective (OKR) Objective title * 0 Type * Department Individual Company…" at bounding box center [620, 385] width 1134 height 664
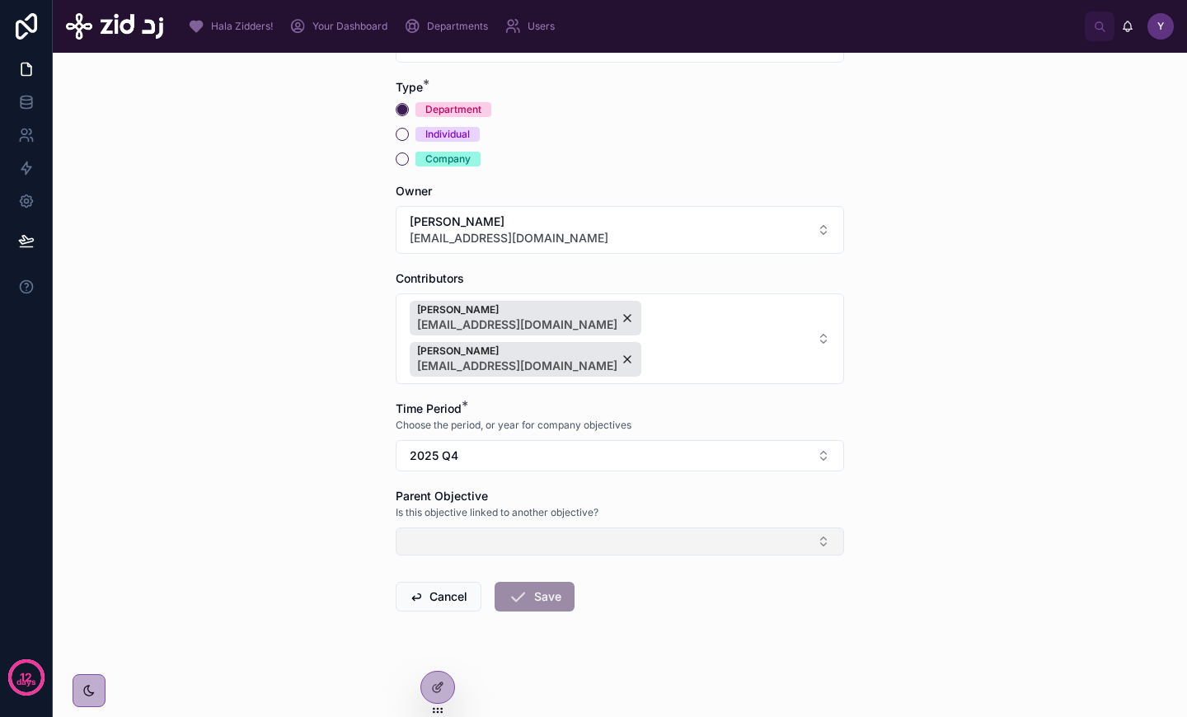
click at [701, 547] on button "Select Button" at bounding box center [620, 541] width 448 height 28
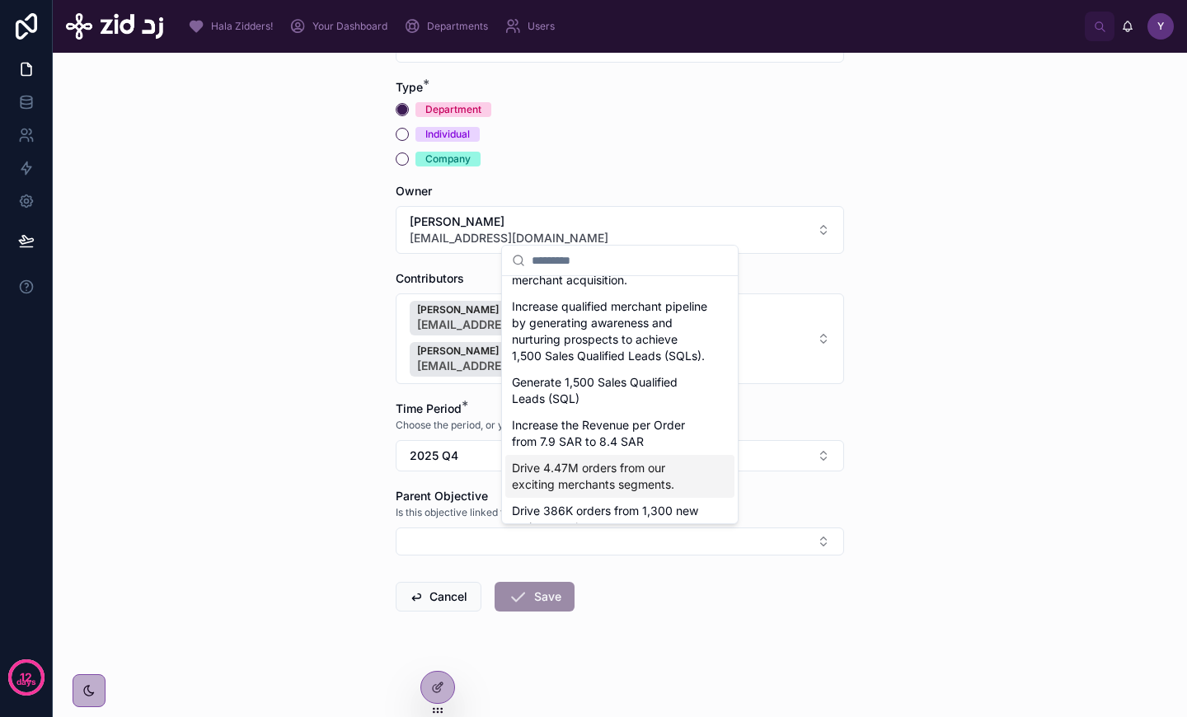
scroll to position [74, 0]
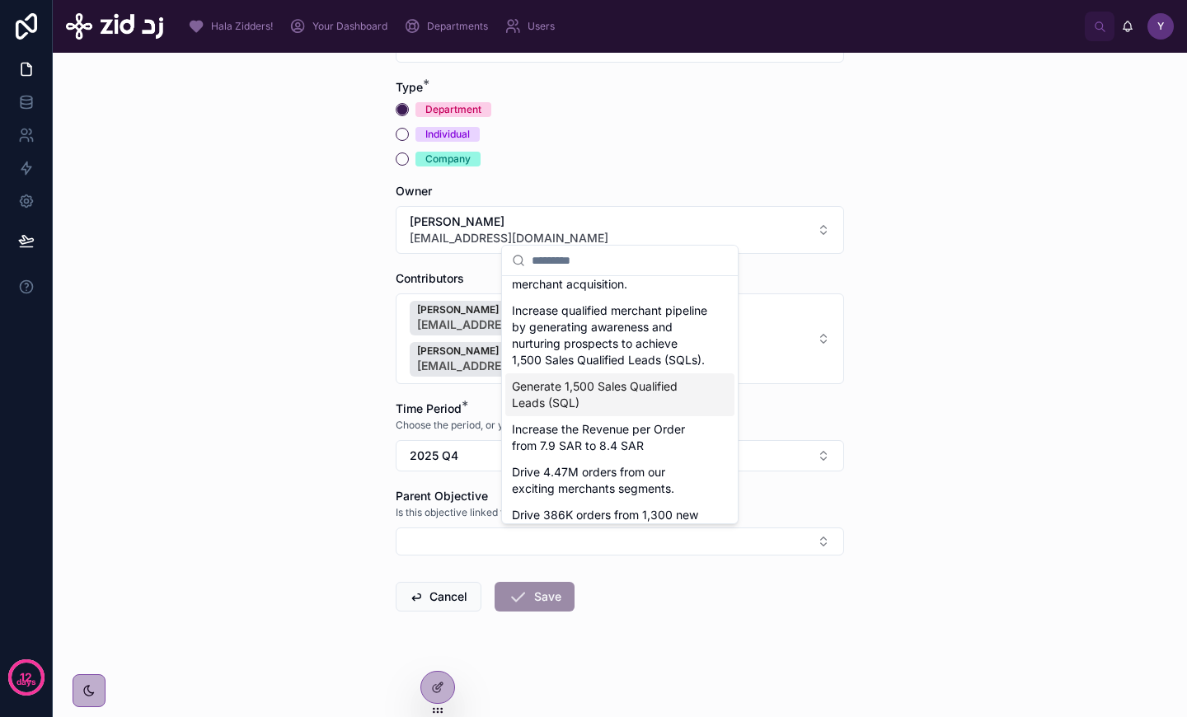
click at [639, 391] on span "Generate 1,500 Sales Qualified Leads (SQL)" at bounding box center [610, 394] width 196 height 33
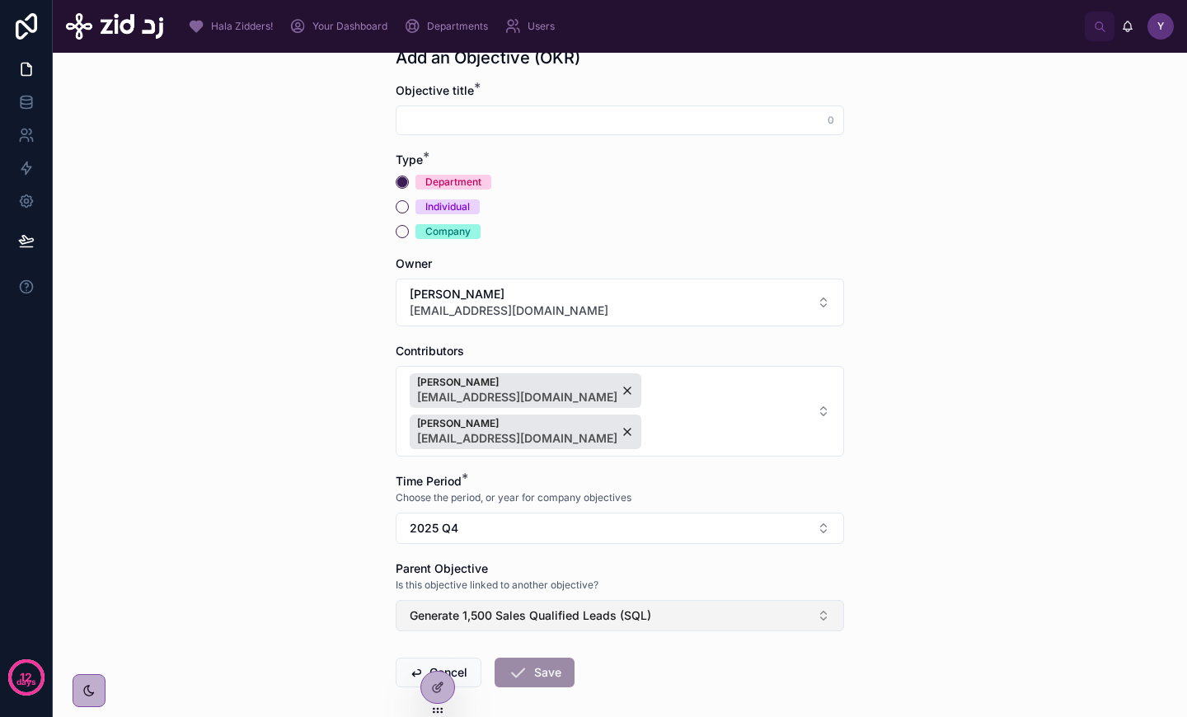
scroll to position [0, 0]
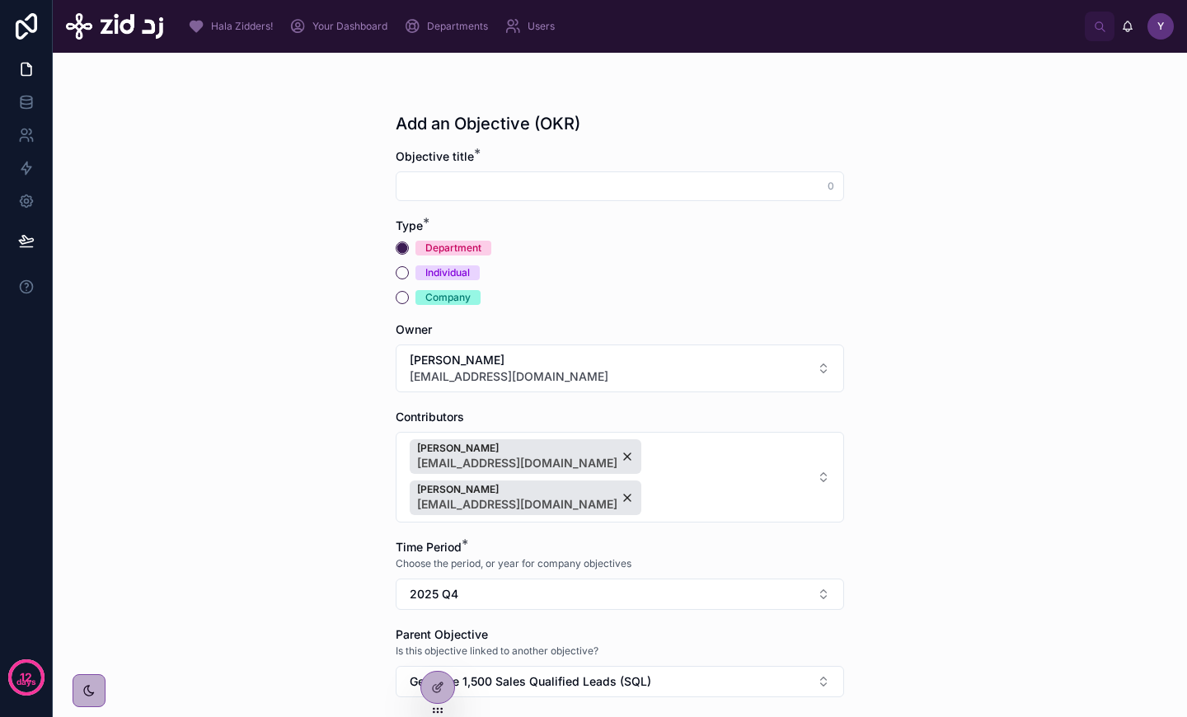
click at [596, 201] on form "Objective title * 0 Type * Department Individual Company Owner [PERSON_NAME] [E…" at bounding box center [620, 503] width 448 height 710
click at [586, 196] on input "text" at bounding box center [619, 186] width 447 height 23
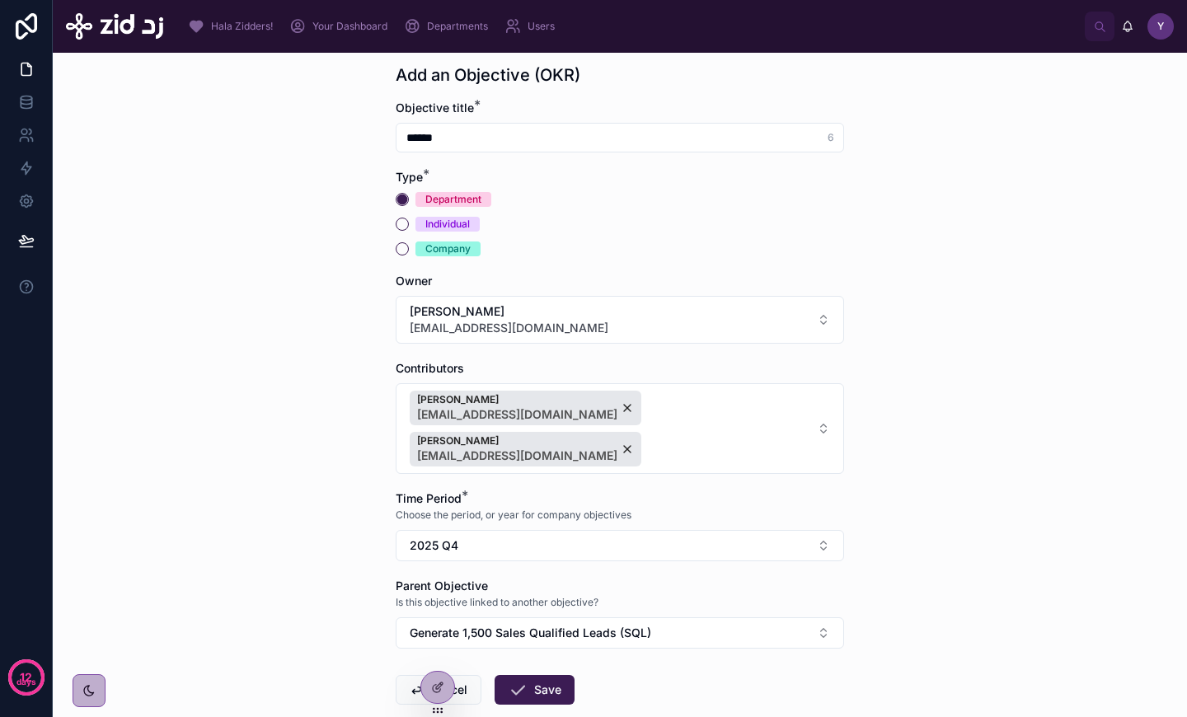
scroll to position [142, 0]
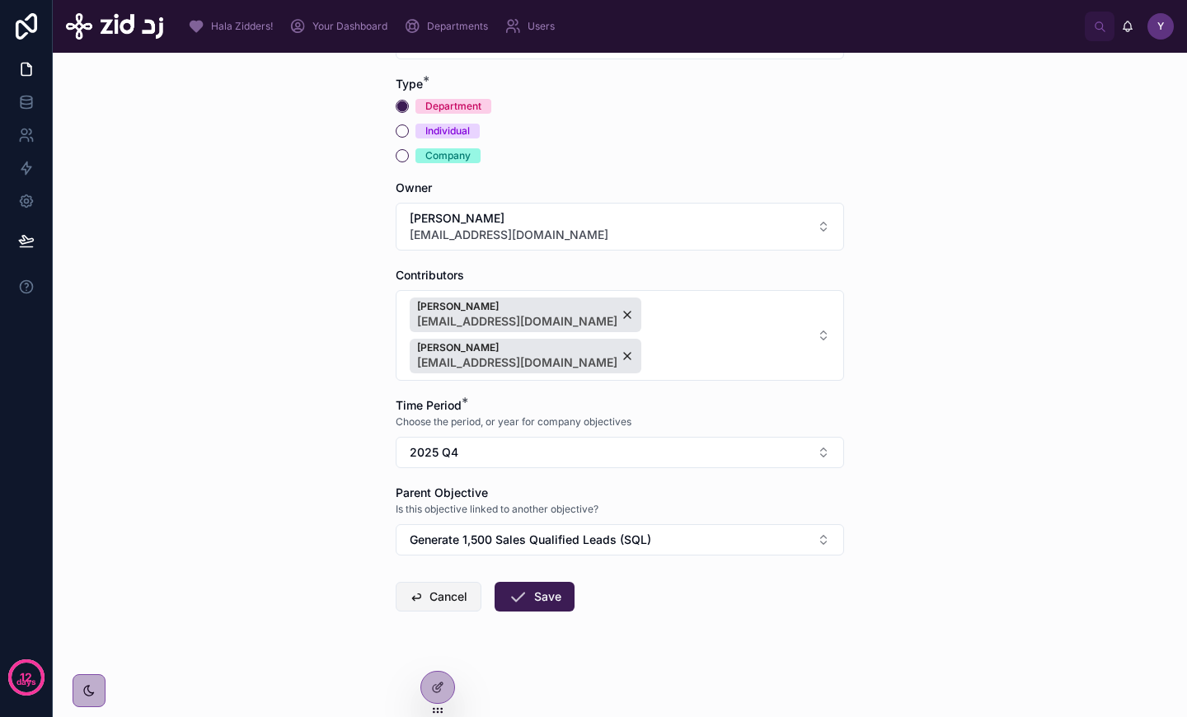
type input "******"
click at [437, 592] on button "Cancel" at bounding box center [439, 597] width 86 height 30
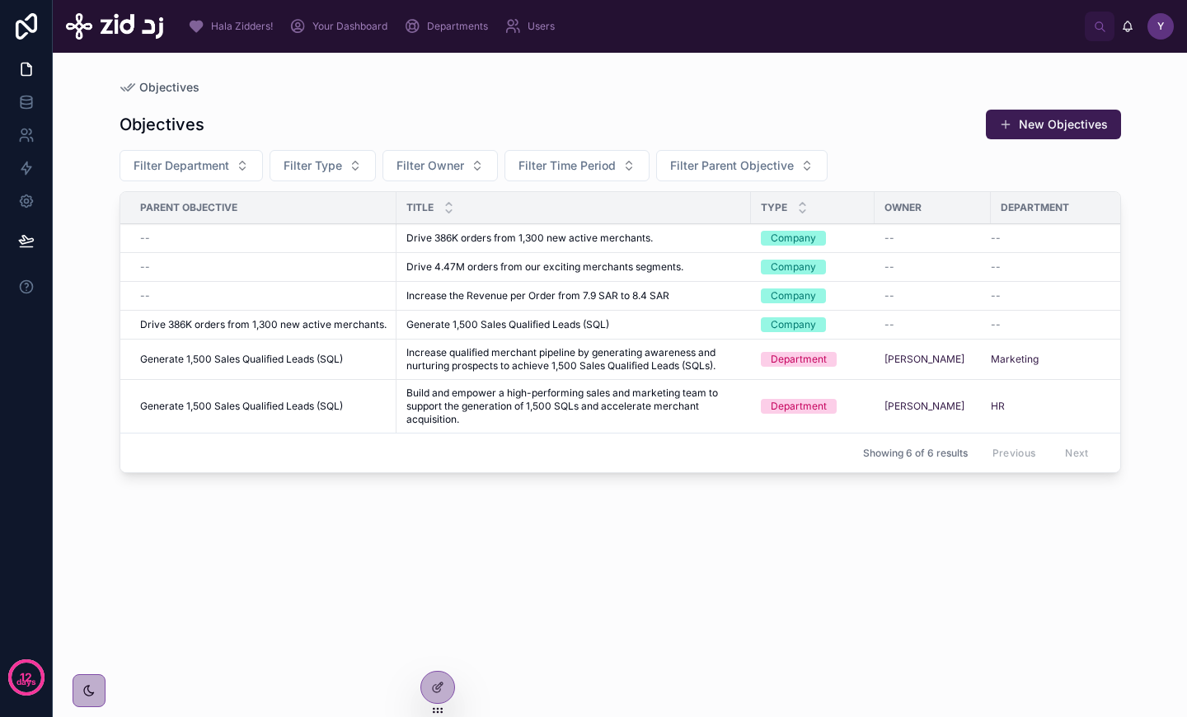
click at [355, 35] on div "Your Dashboard" at bounding box center [341, 26] width 105 height 26
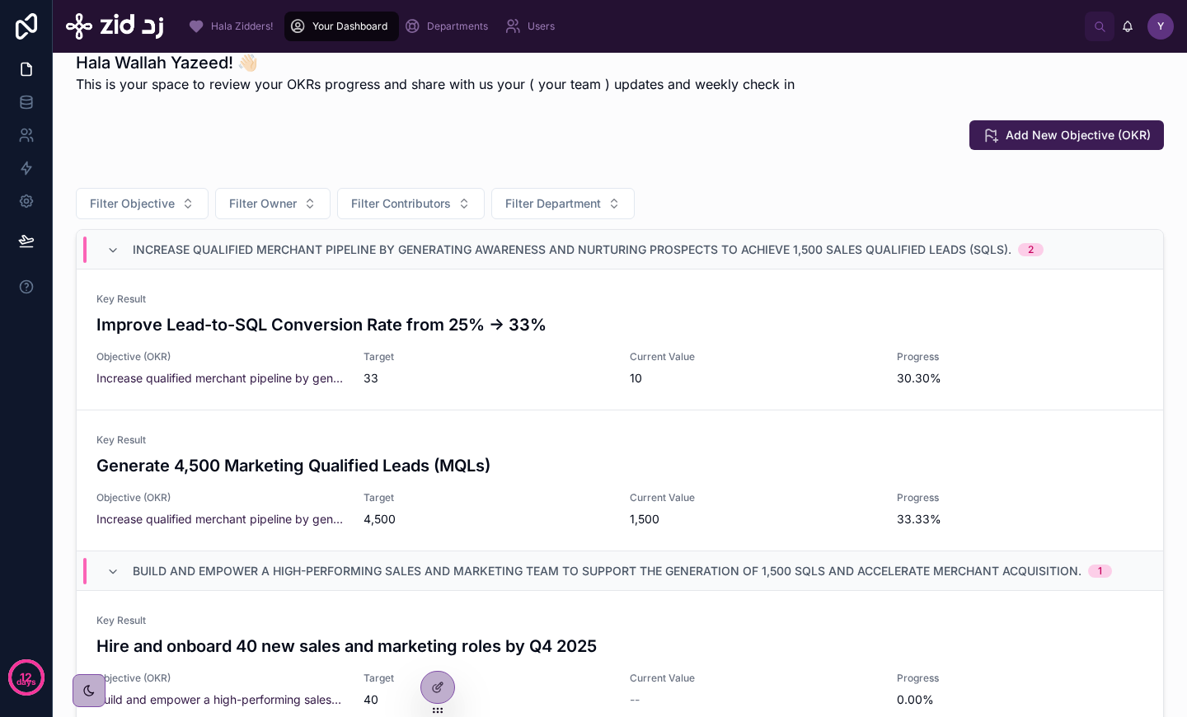
scroll to position [19, 0]
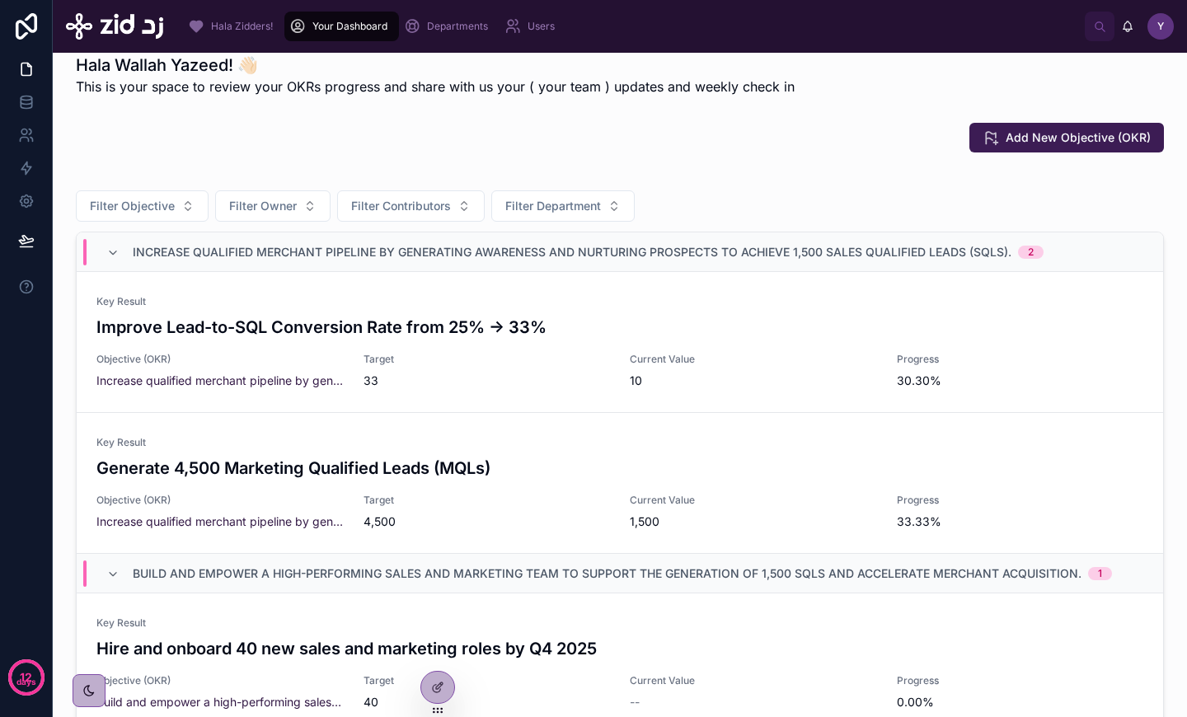
click at [259, 246] on span "Increase qualified merchant pipeline by generating awareness and nurturing pros…" at bounding box center [572, 252] width 878 height 16
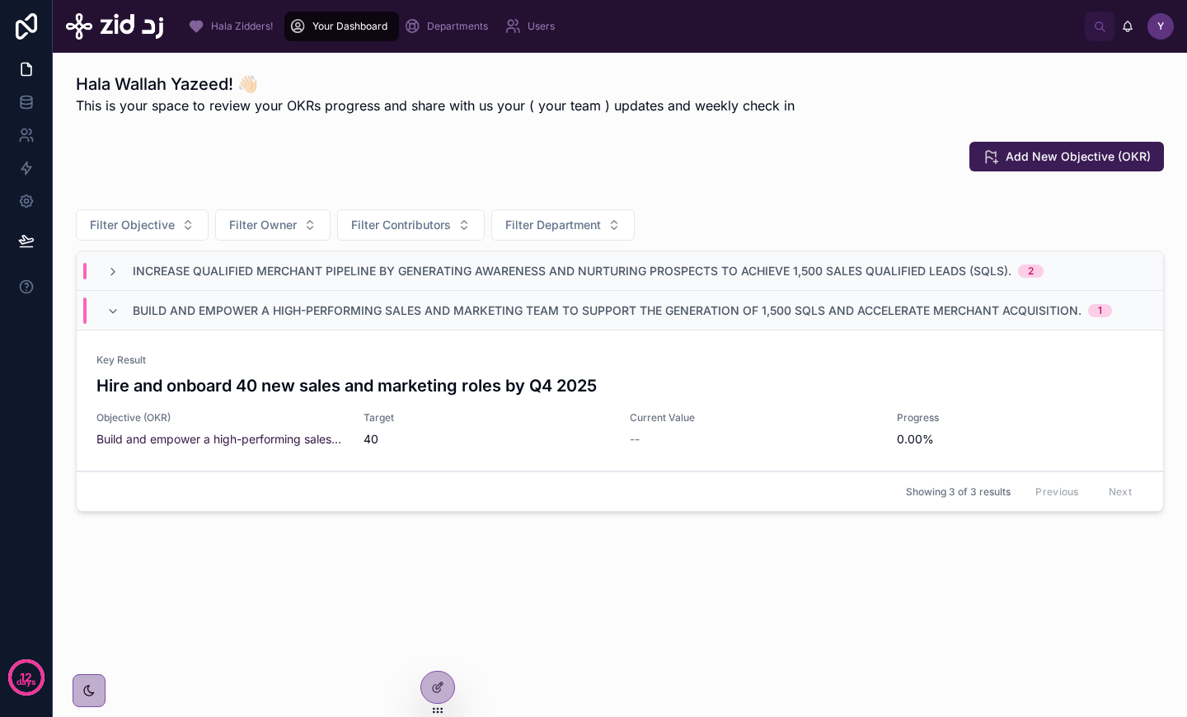
click at [881, 275] on span "Increase qualified merchant pipeline by generating awareness and nurturing pros…" at bounding box center [572, 271] width 878 height 16
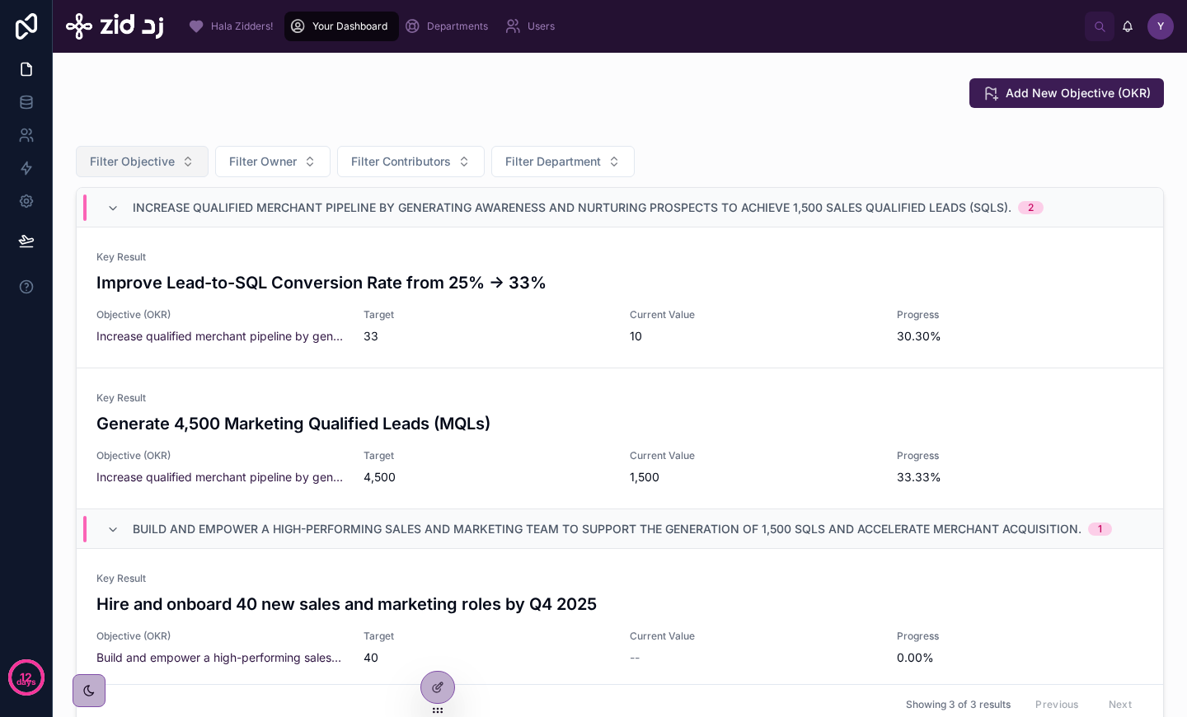
click at [176, 171] on button "Filter Objective" at bounding box center [142, 161] width 133 height 31
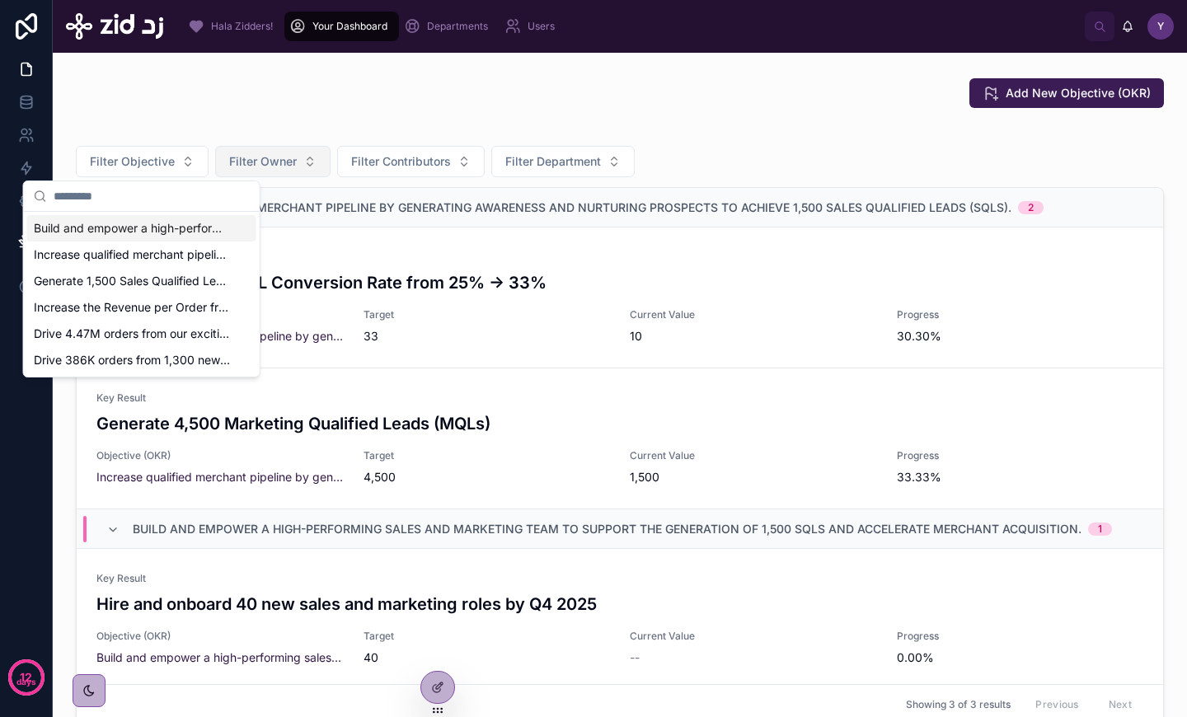
click at [249, 164] on span "Filter Owner" at bounding box center [263, 161] width 68 height 16
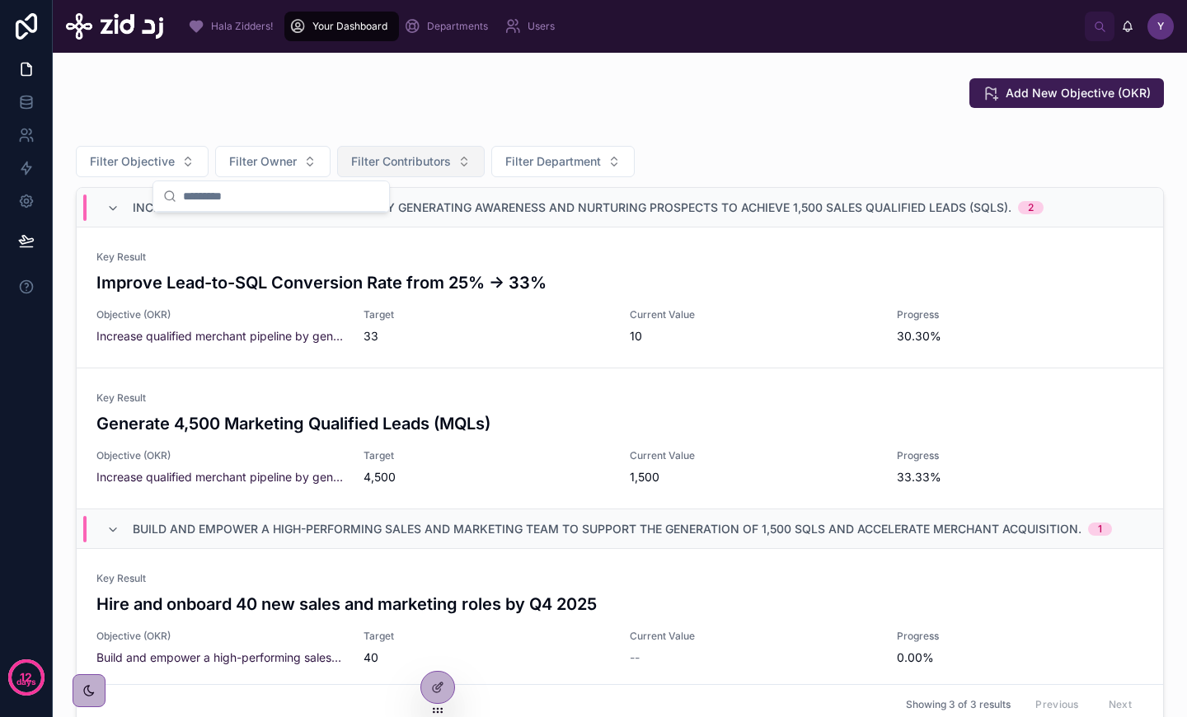
click at [372, 166] on span "Filter Contributors" at bounding box center [401, 161] width 100 height 16
click at [529, 162] on span "Filter Department" at bounding box center [553, 161] width 96 height 16
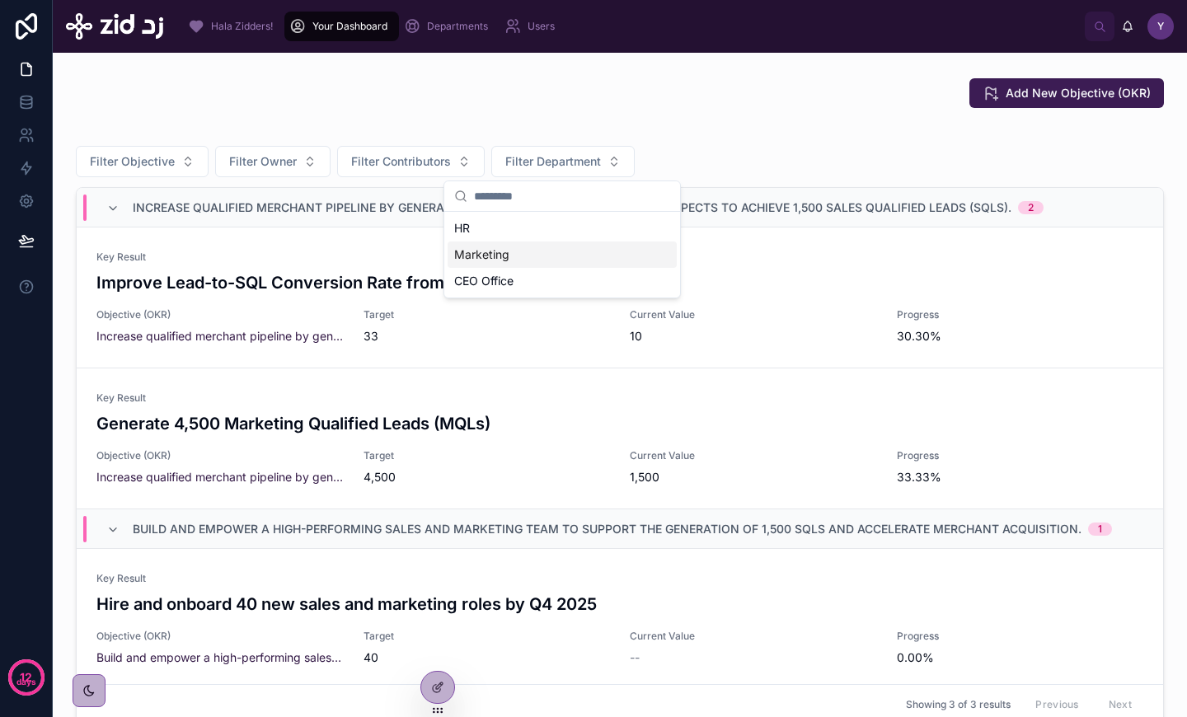
click at [504, 259] on span "Marketing" at bounding box center [481, 254] width 55 height 16
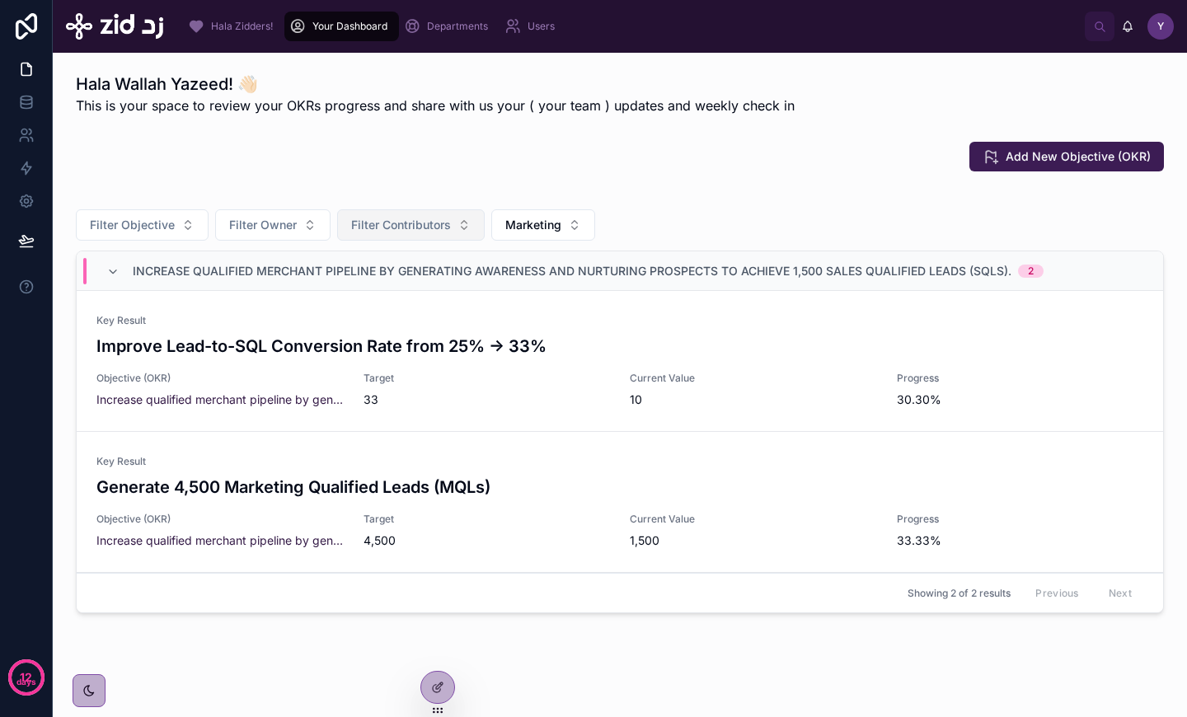
click at [407, 229] on span "Filter Contributors" at bounding box center [401, 225] width 100 height 16
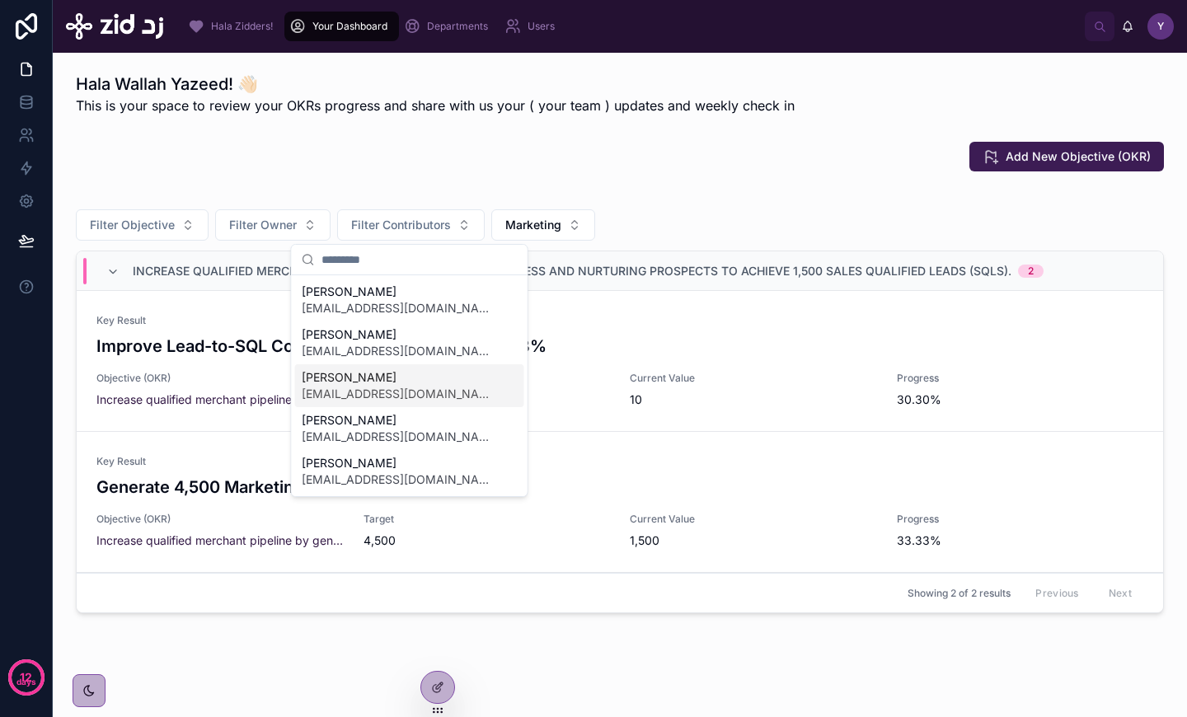
click at [404, 367] on div "[PERSON_NAME] [EMAIL_ADDRESS][DOMAIN_NAME]" at bounding box center [409, 385] width 229 height 43
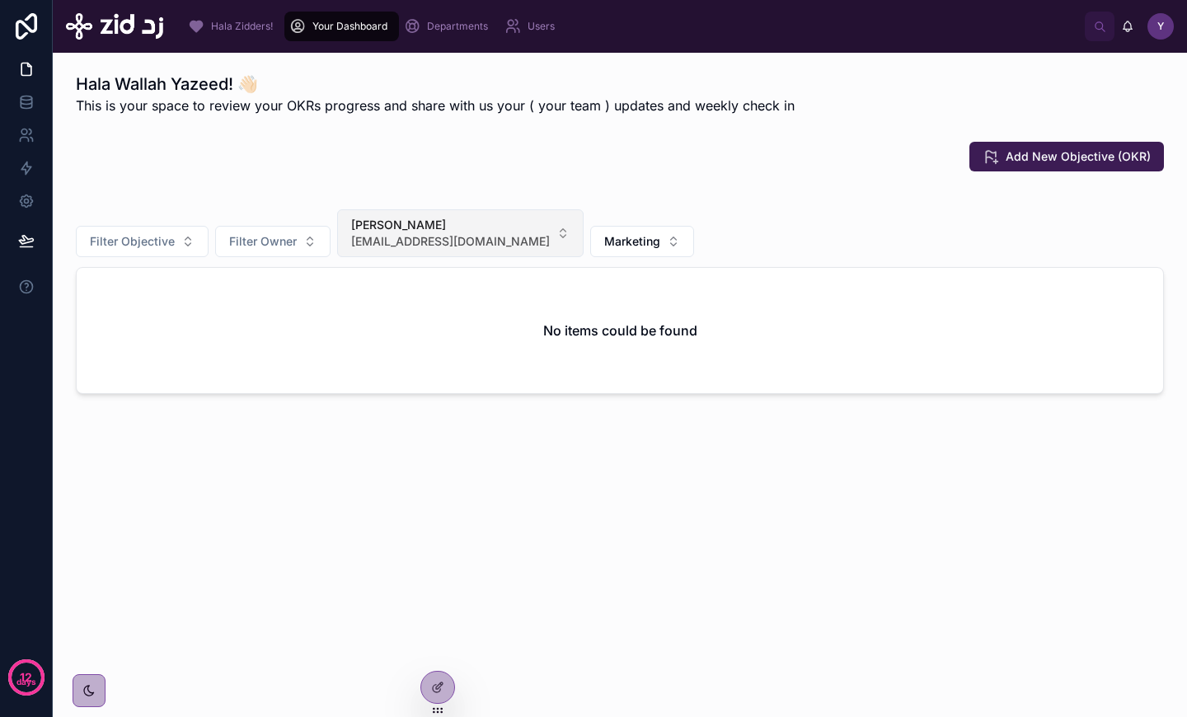
click at [477, 236] on span "[EMAIL_ADDRESS][DOMAIN_NAME]" at bounding box center [450, 241] width 199 height 16
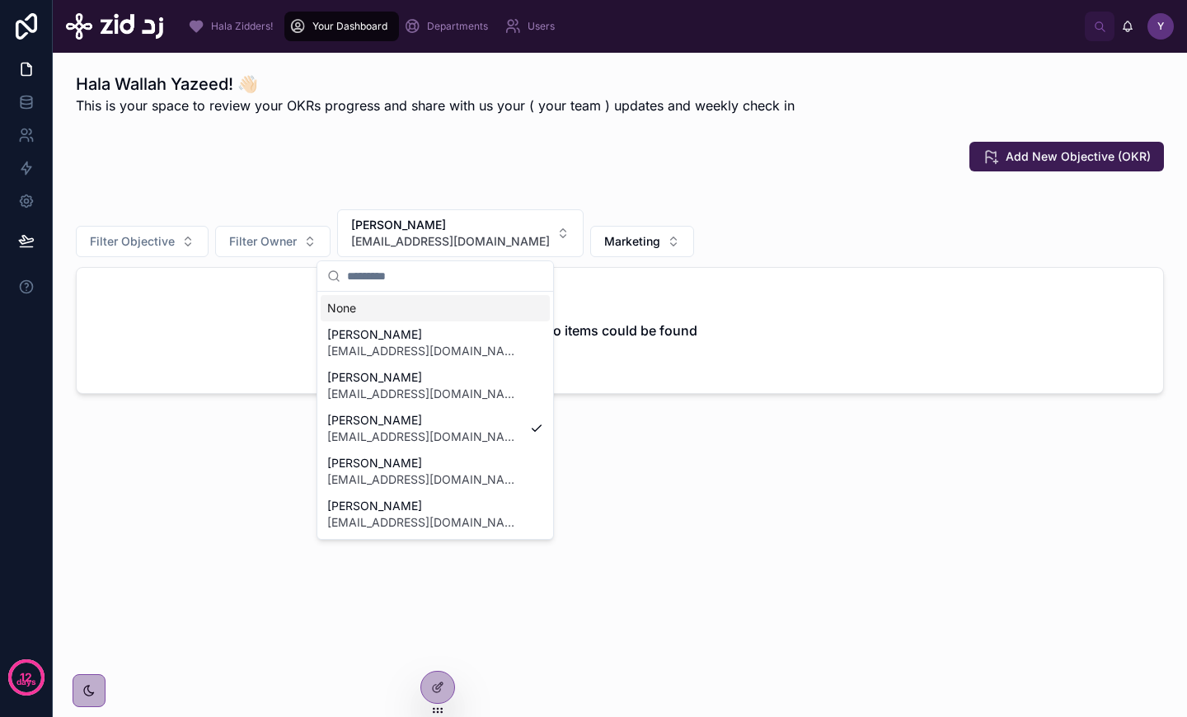
click at [419, 309] on div "None" at bounding box center [435, 308] width 229 height 26
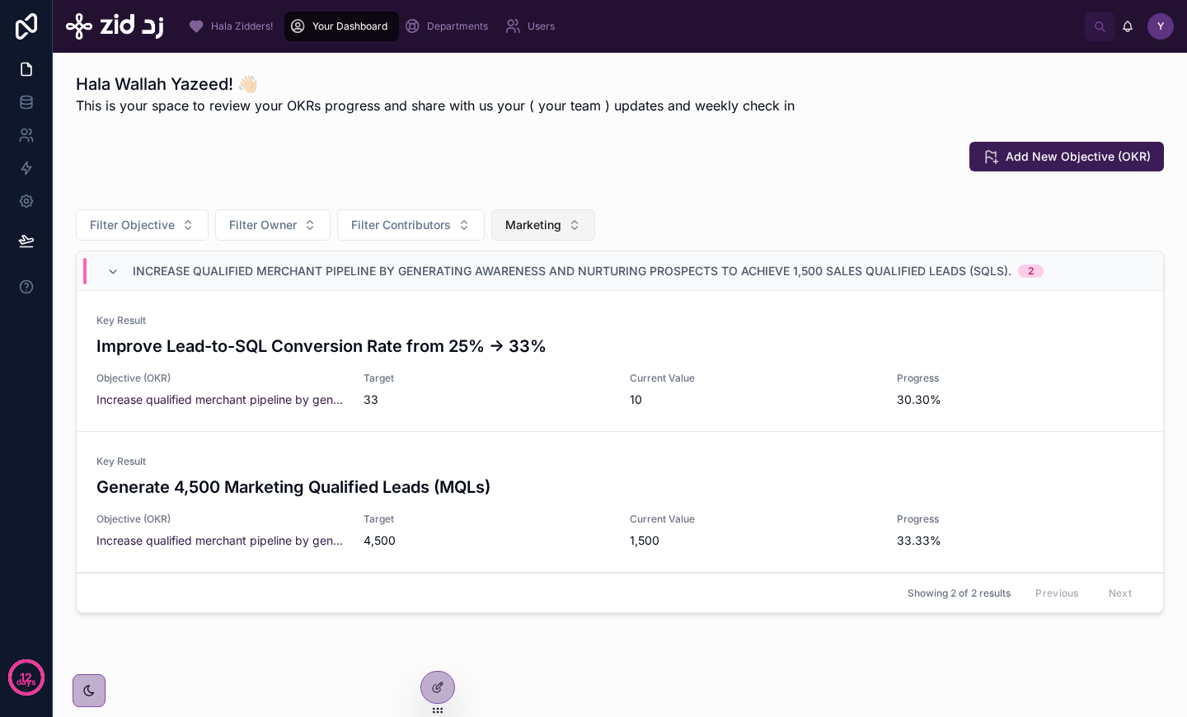
click at [545, 218] on span "Marketing" at bounding box center [533, 225] width 56 height 16
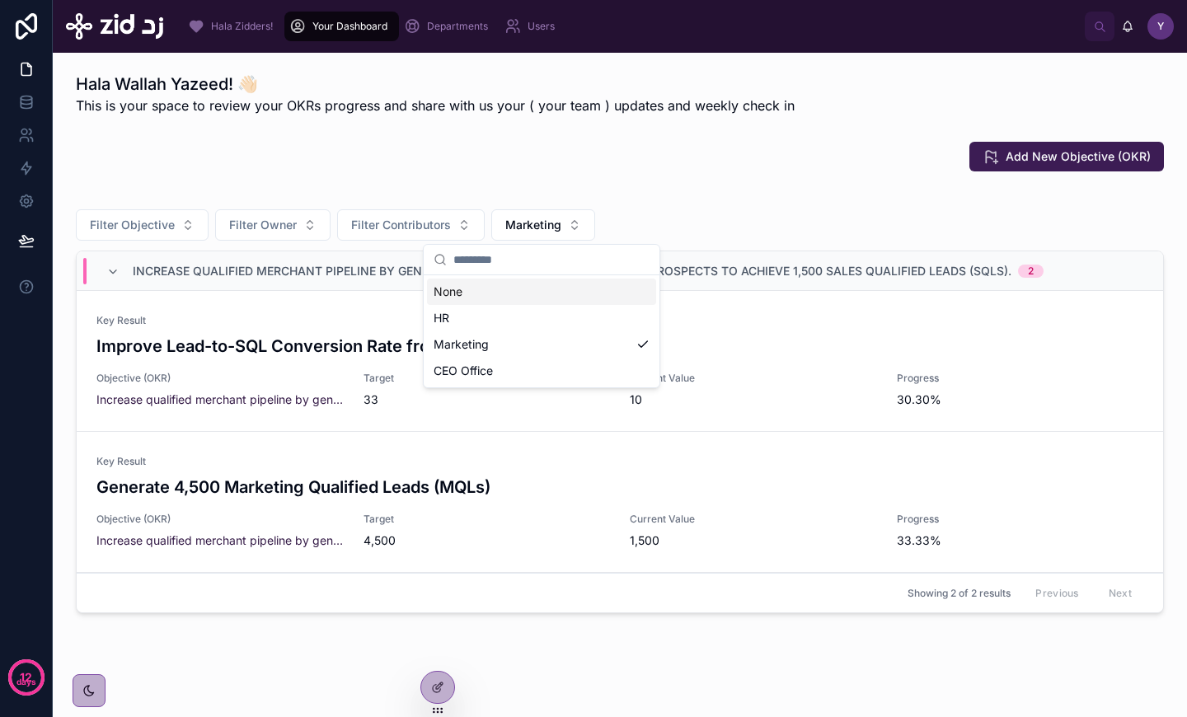
click at [518, 299] on div "None" at bounding box center [541, 292] width 229 height 26
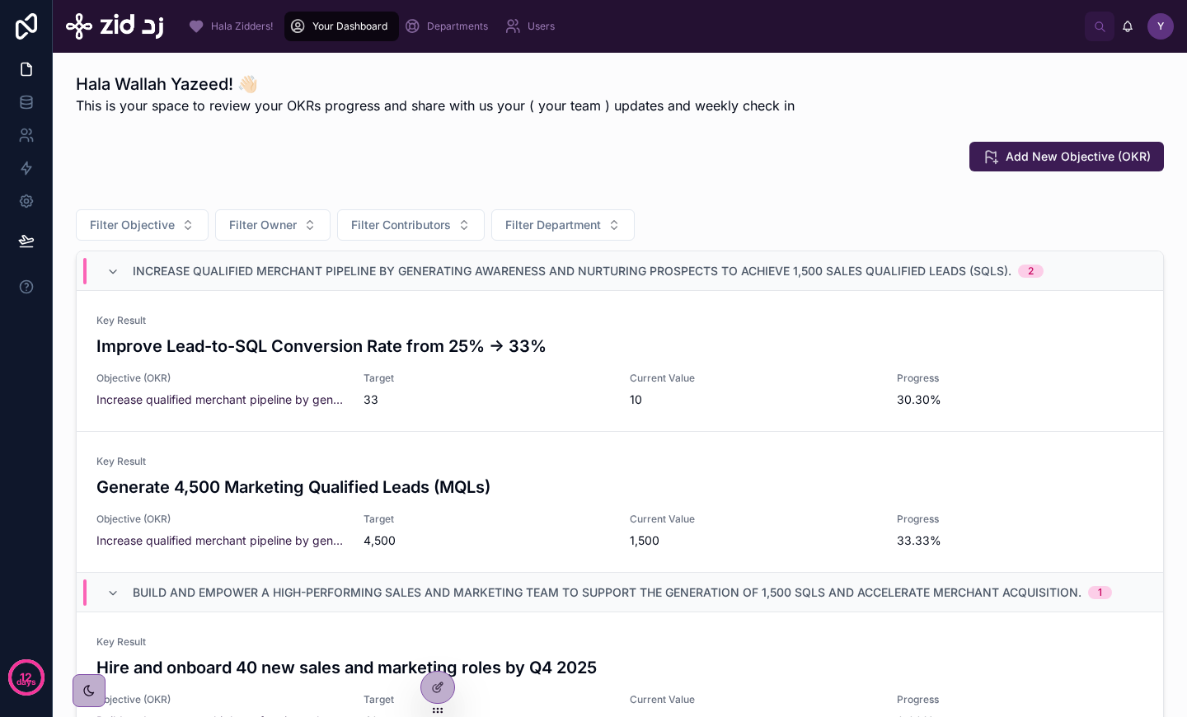
click at [524, 162] on div "Add New Objective (OKR)" at bounding box center [620, 157] width 1088 height 30
click at [218, 392] on span "Increase qualified merchant pipeline by generating awareness and nurturing pros…" at bounding box center [219, 399] width 247 height 16
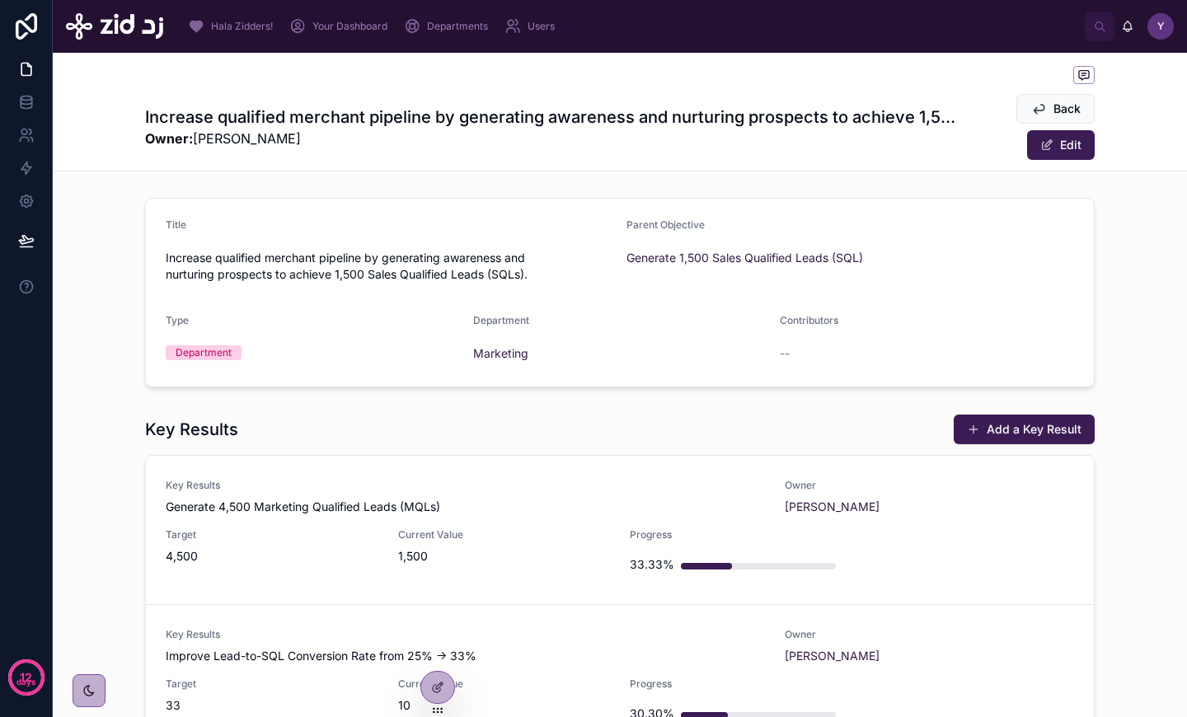
click at [321, 256] on span "Increase qualified merchant pipeline by generating awareness and nurturing pros…" at bounding box center [389, 266] width 447 height 33
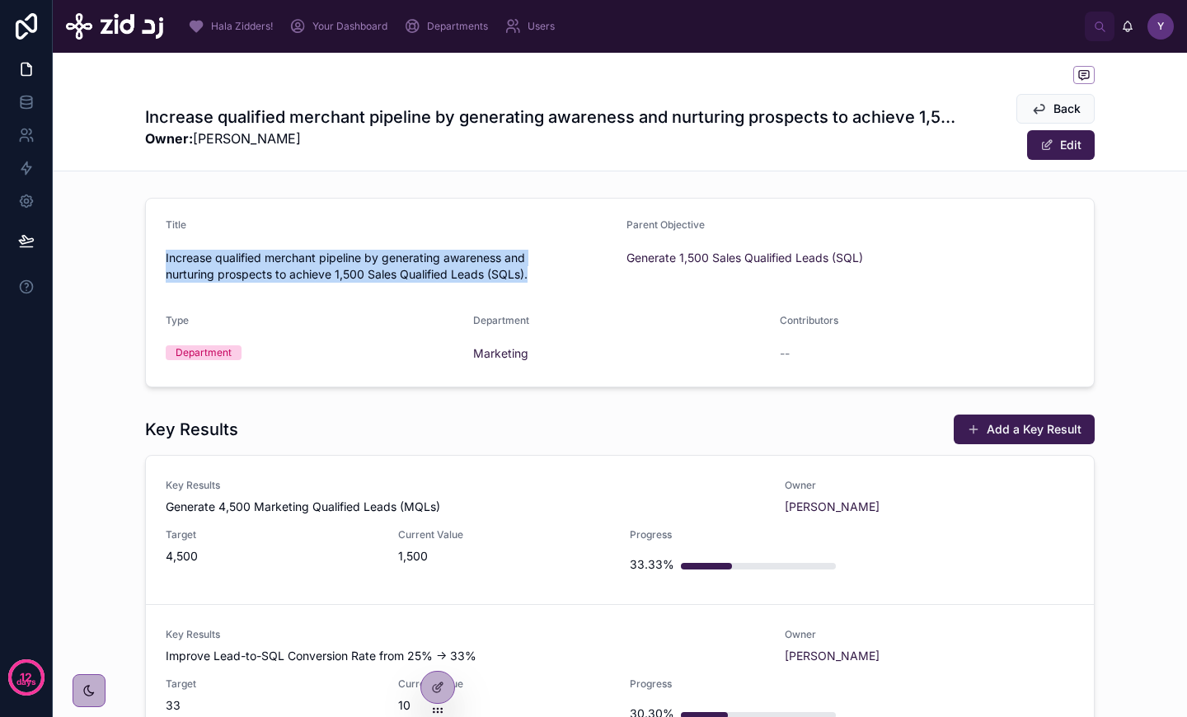
click at [321, 256] on span "Increase qualified merchant pipeline by generating awareness and nurturing pros…" at bounding box center [389, 266] width 447 height 33
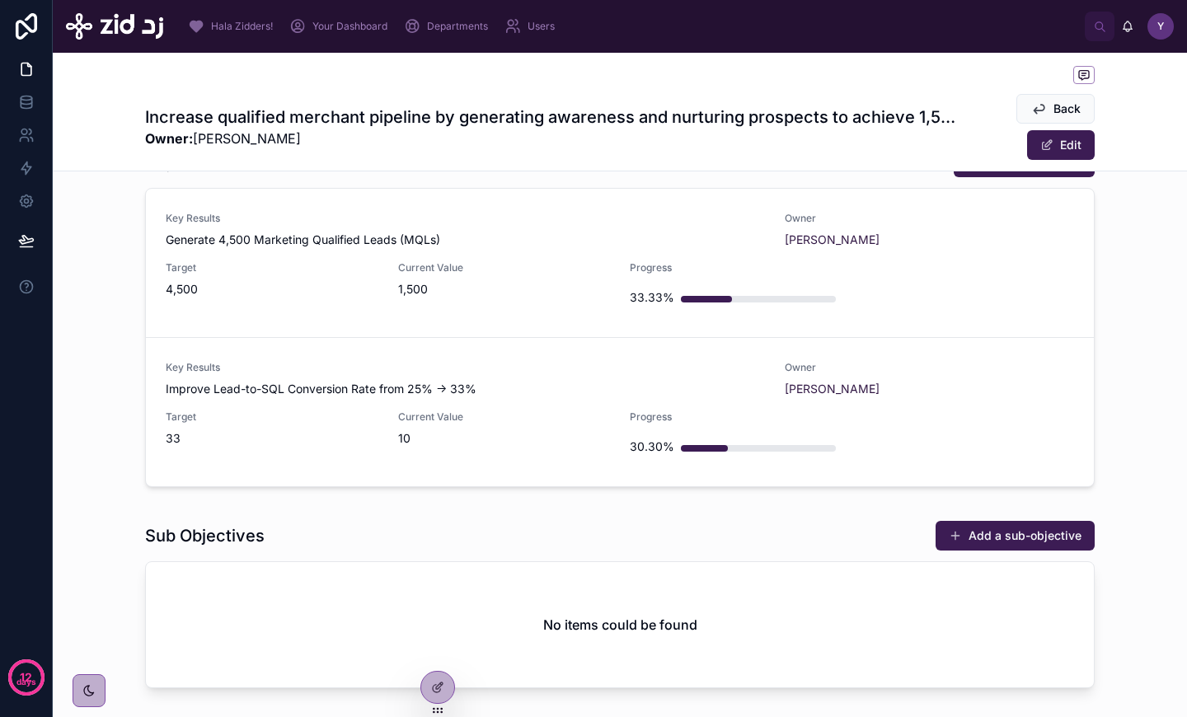
scroll to position [265, 0]
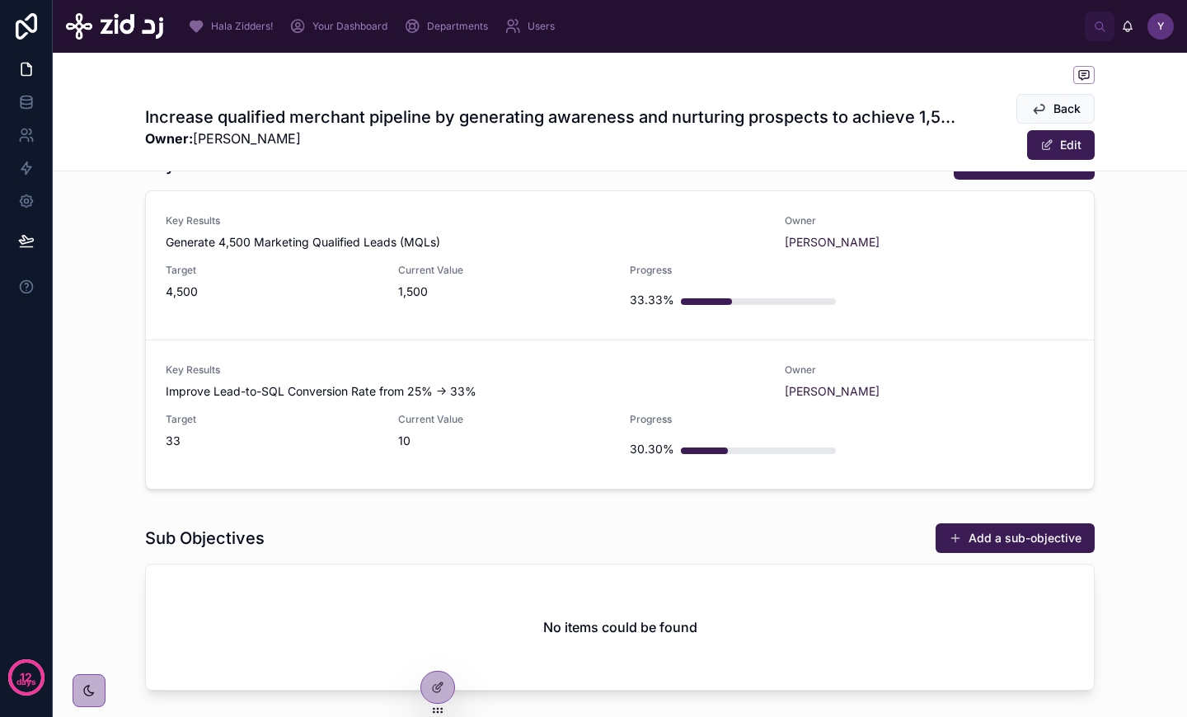
drag, startPoint x: 448, startPoint y: 240, endPoint x: 200, endPoint y: 274, distance: 250.3
click at [200, 274] on div "Key Results Generate 4,500 Marketing Qualified Leads (MQLs) Owner [PERSON_NAME]…" at bounding box center [620, 265] width 908 height 102
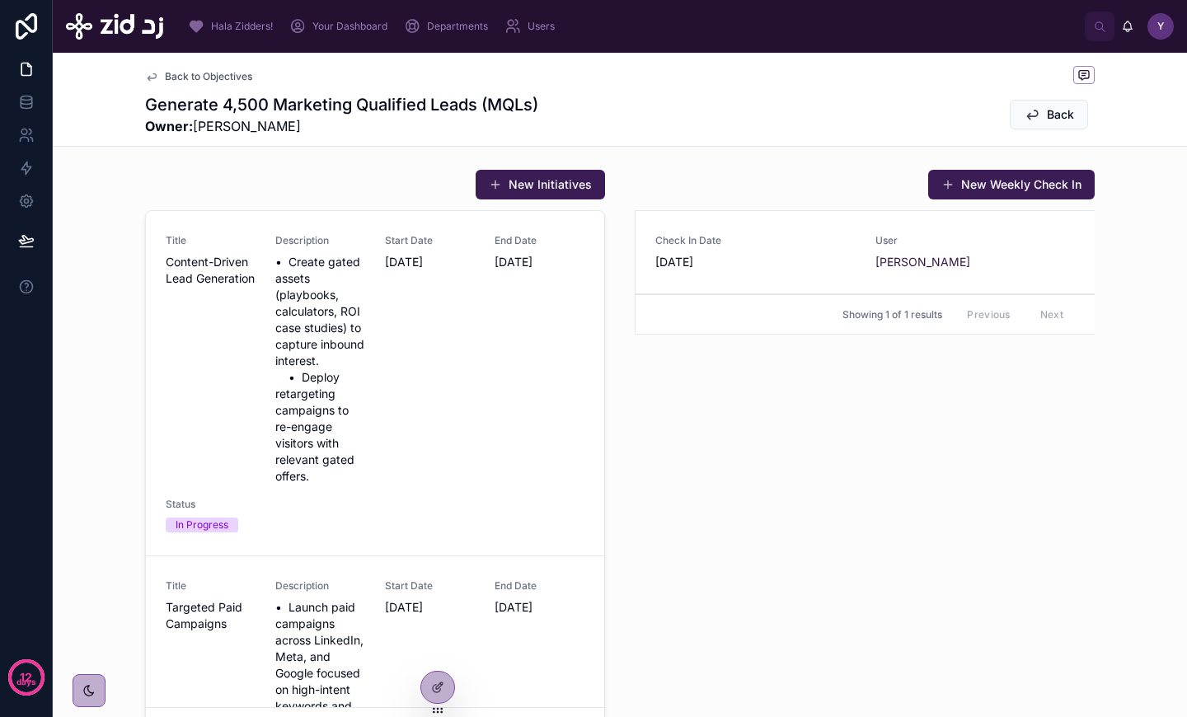
scroll to position [3, 0]
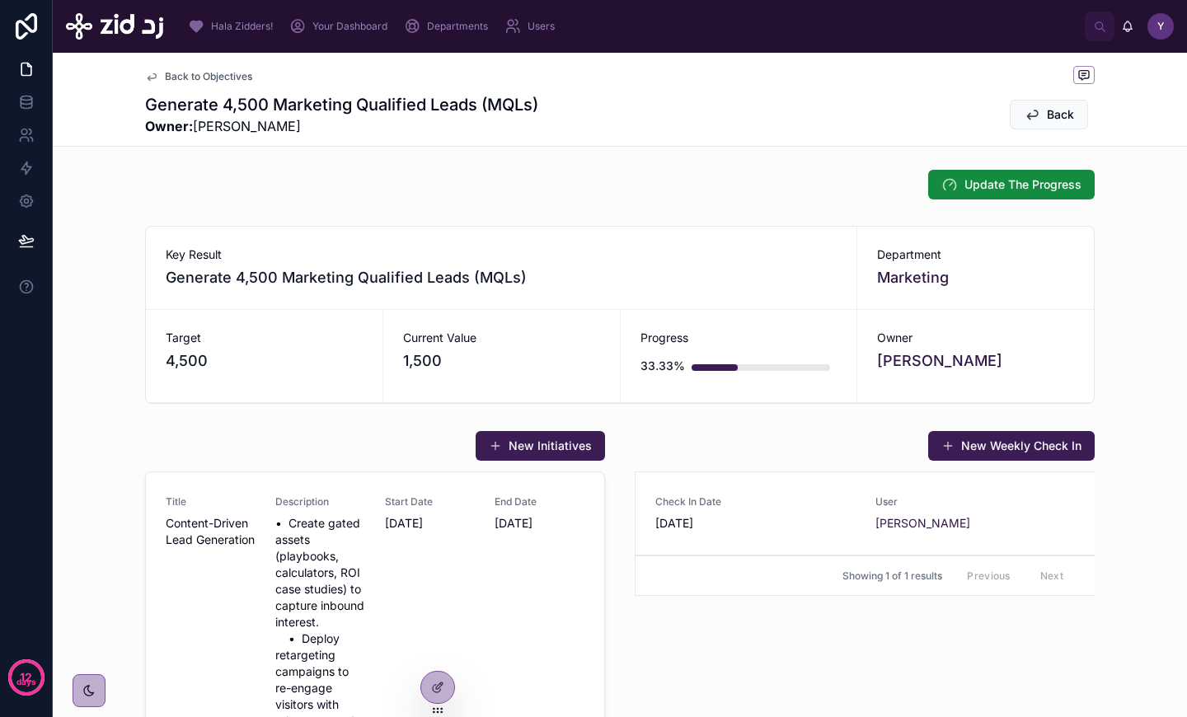
click at [231, 78] on span "Back to Objectives" at bounding box center [208, 76] width 87 height 13
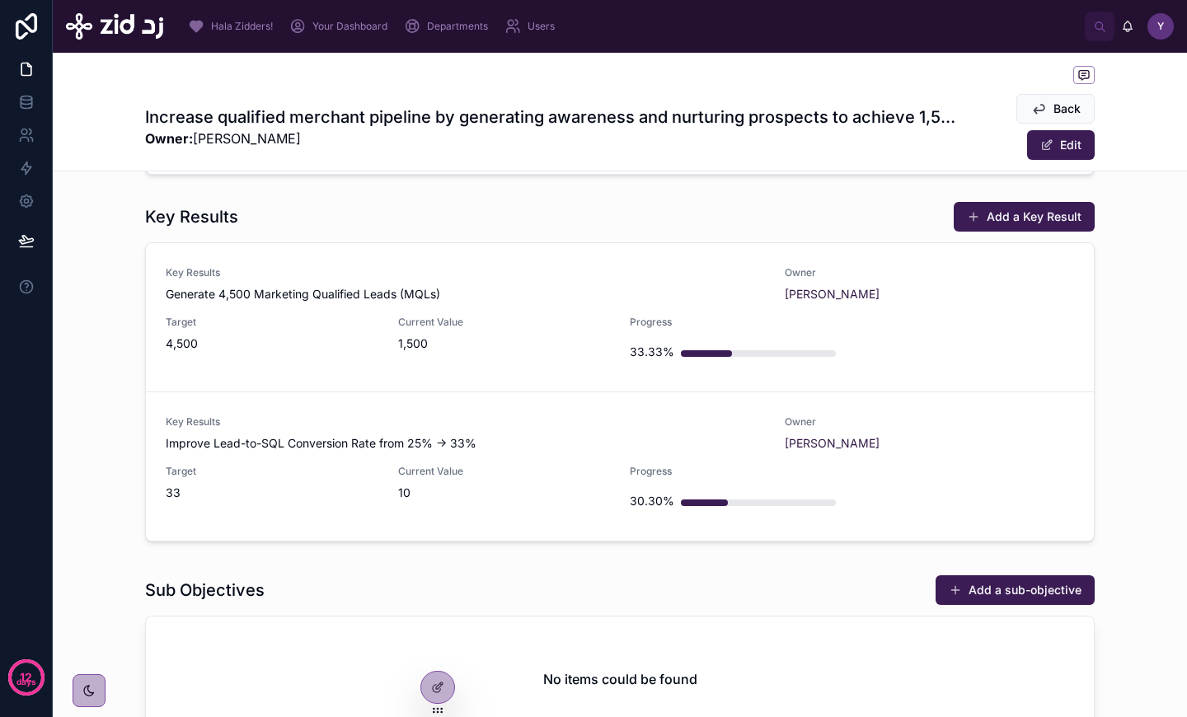
scroll to position [297, 0]
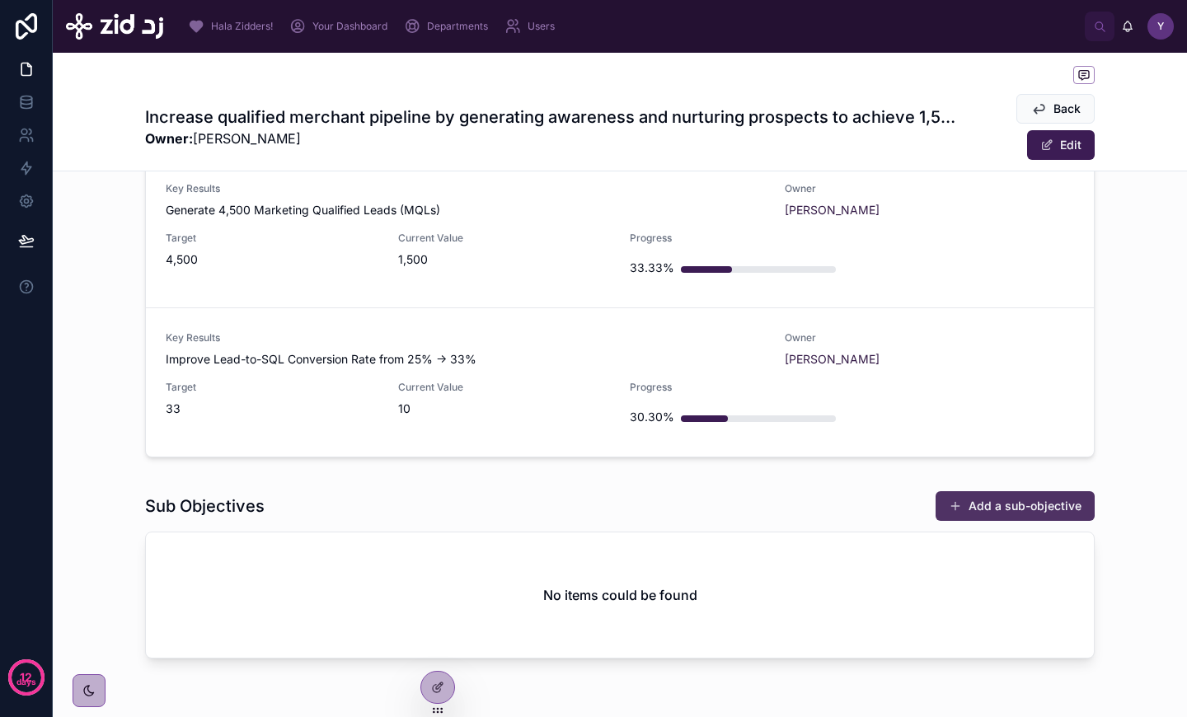
click at [995, 504] on button "Add a sub-objective" at bounding box center [1014, 506] width 159 height 30
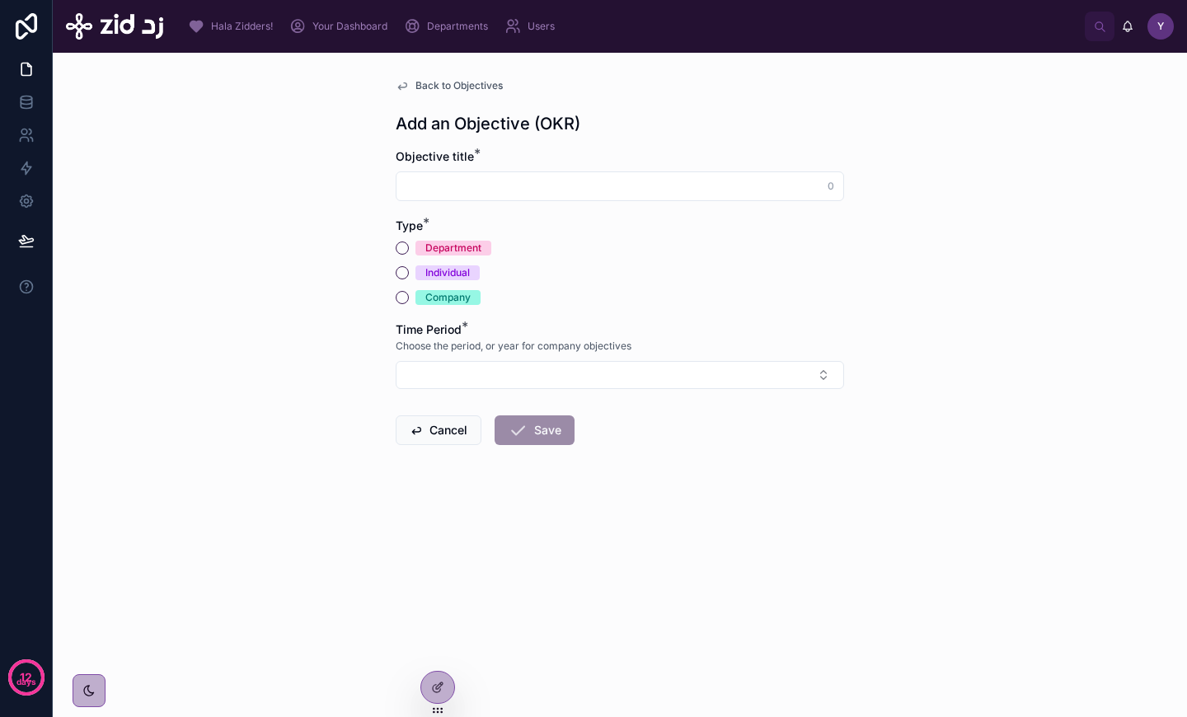
click at [622, 195] on input "text" at bounding box center [619, 186] width 447 height 23
click at [461, 246] on div "Department" at bounding box center [453, 248] width 56 height 15
click at [409, 246] on button "Department" at bounding box center [402, 247] width 13 height 13
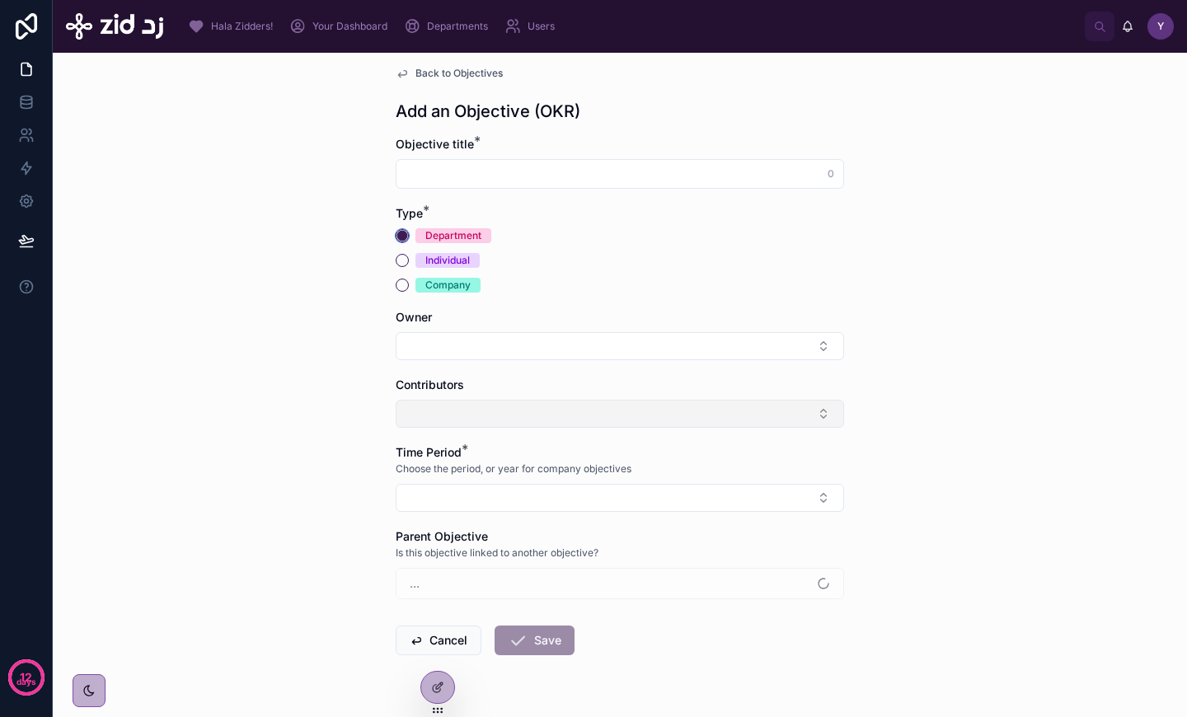
scroll to position [56, 0]
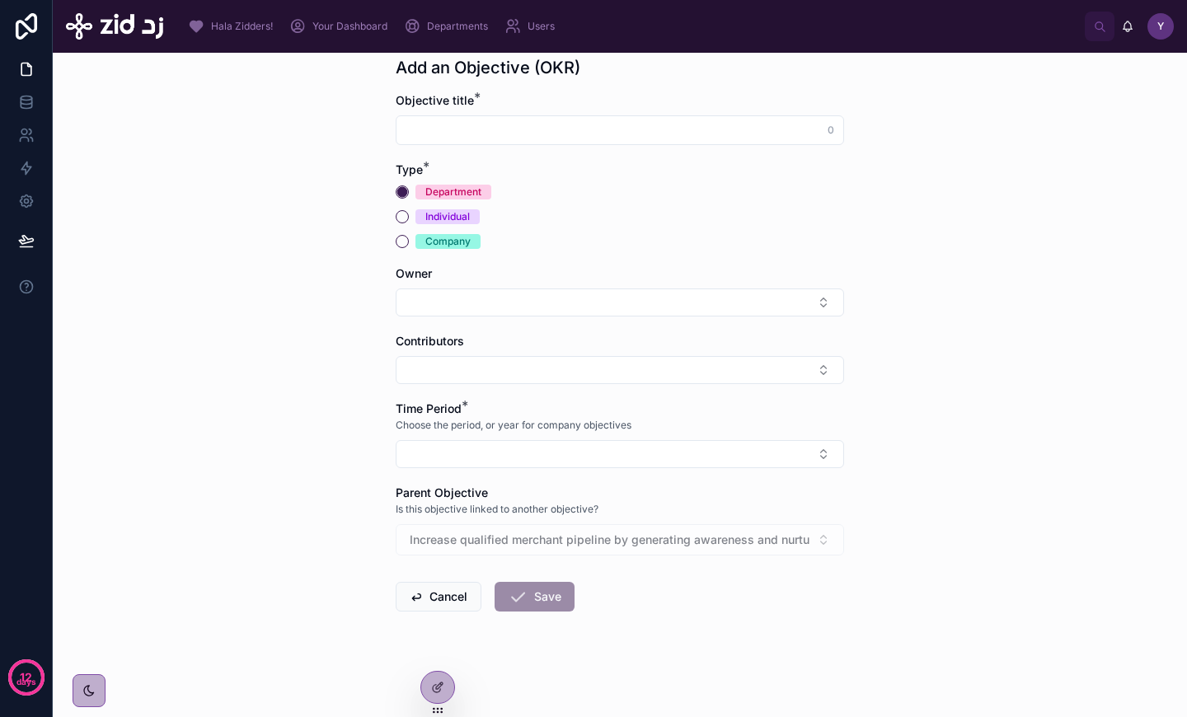
click at [606, 540] on div "Increase qualified merchant pipeline by generating awareness and nurturing pros…" at bounding box center [620, 539] width 448 height 31
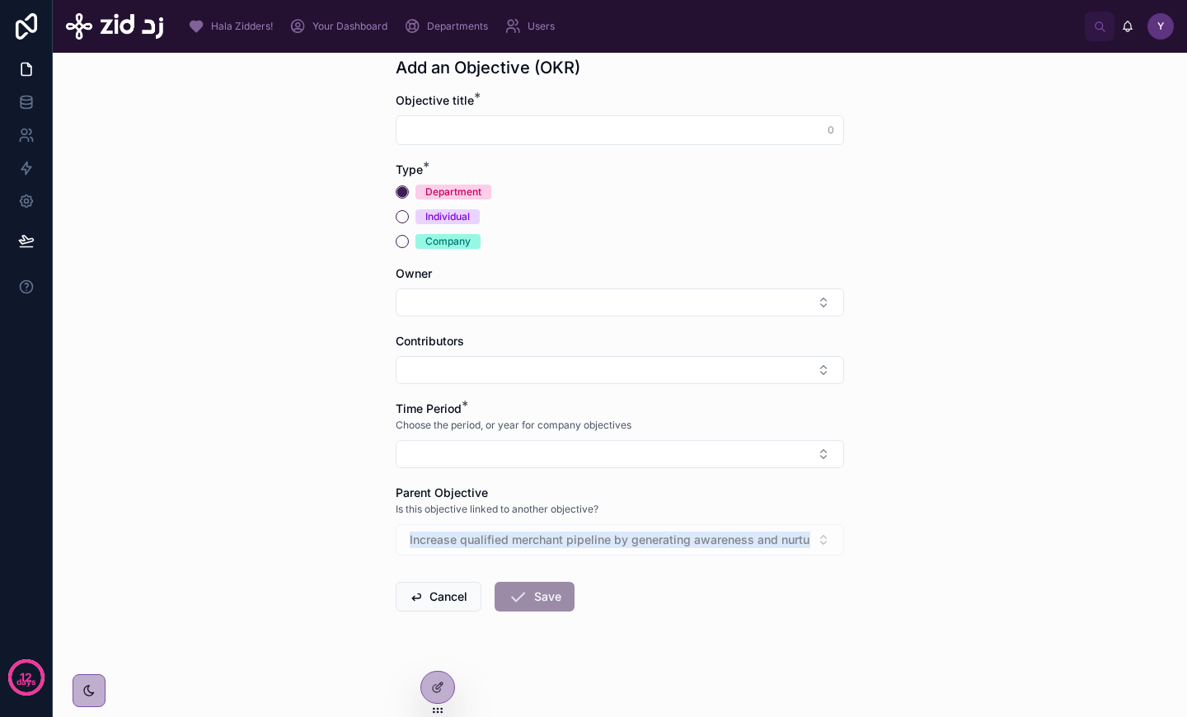
click at [606, 540] on div "Increase qualified merchant pipeline by generating awareness and nurturing pros…" at bounding box center [620, 539] width 448 height 31
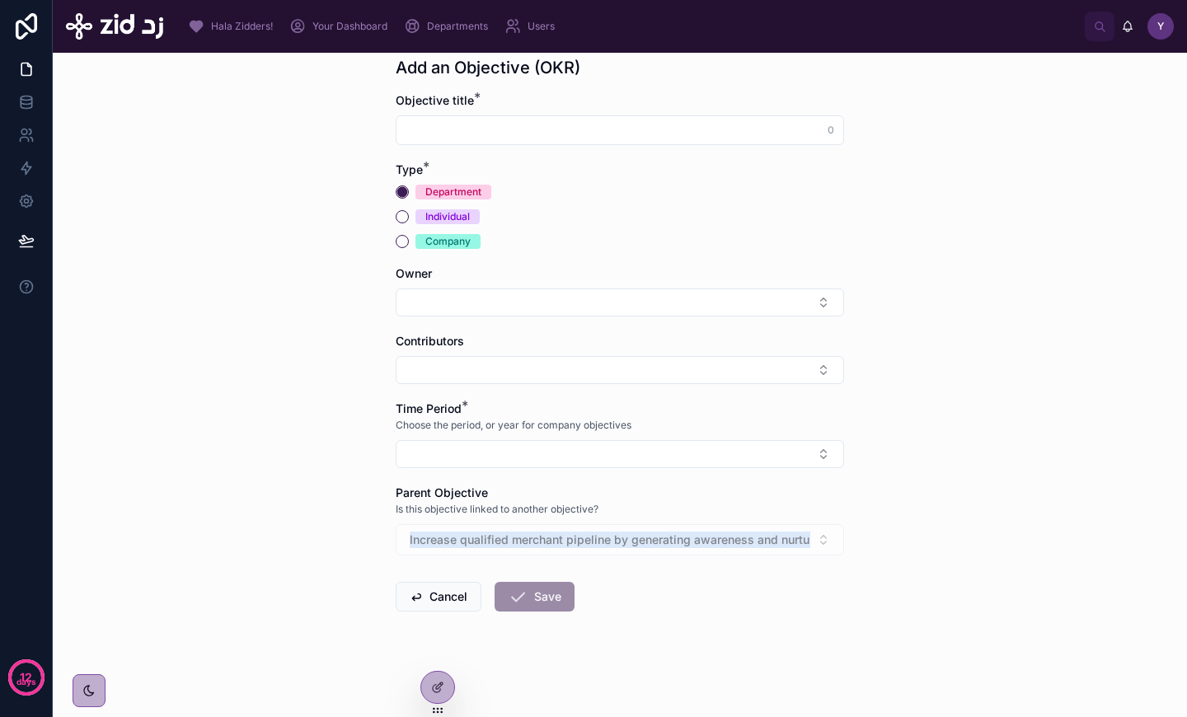
click at [606, 540] on div "Increase qualified merchant pipeline by generating awareness and nurturing pros…" at bounding box center [620, 539] width 448 height 31
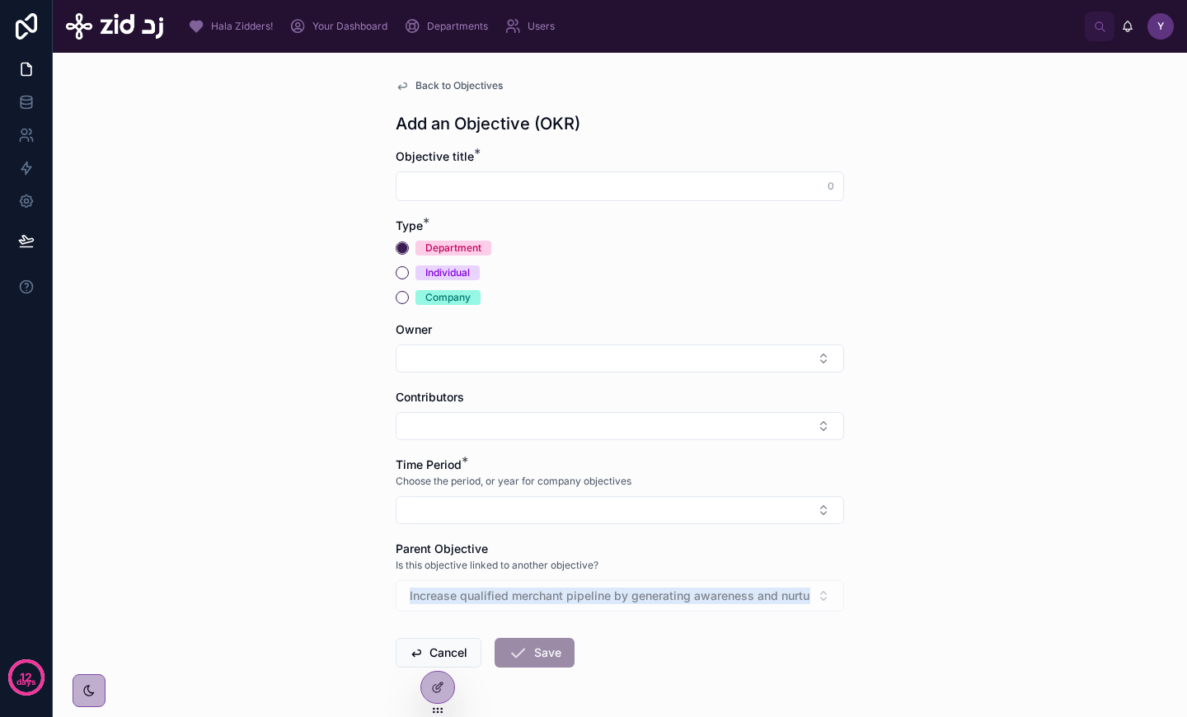
click at [456, 83] on span "Back to Objectives" at bounding box center [458, 85] width 87 height 13
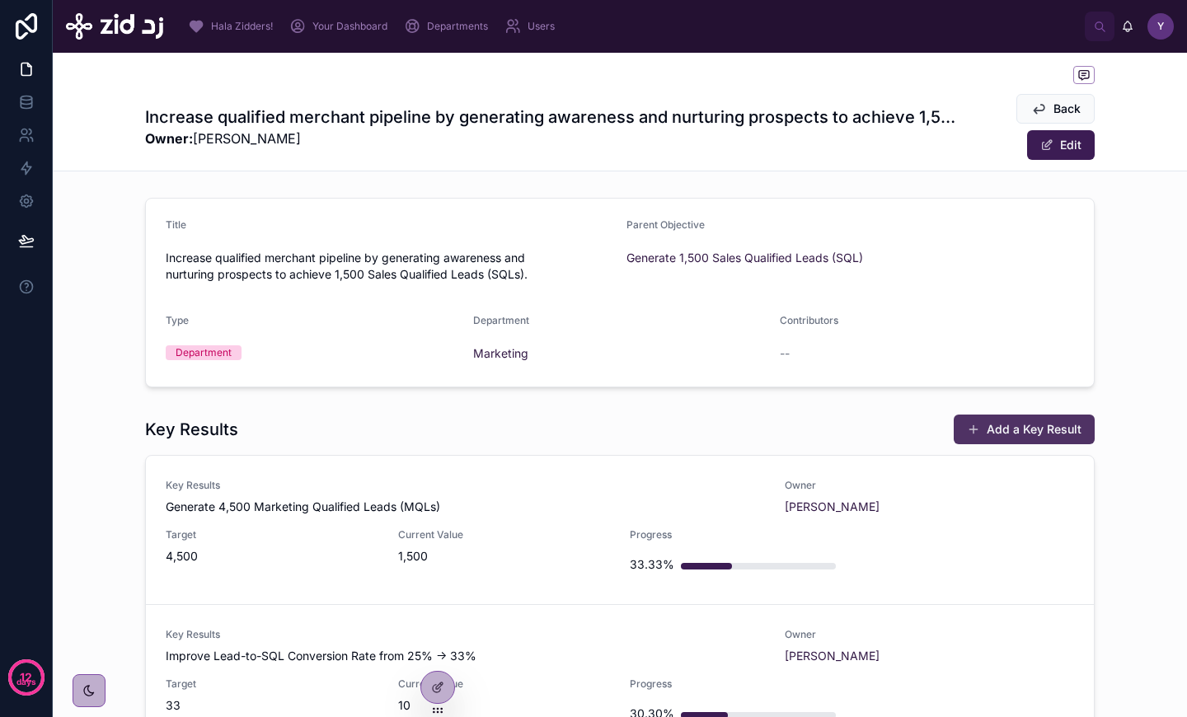
click at [1027, 429] on button "Add a Key Result" at bounding box center [1023, 429] width 141 height 30
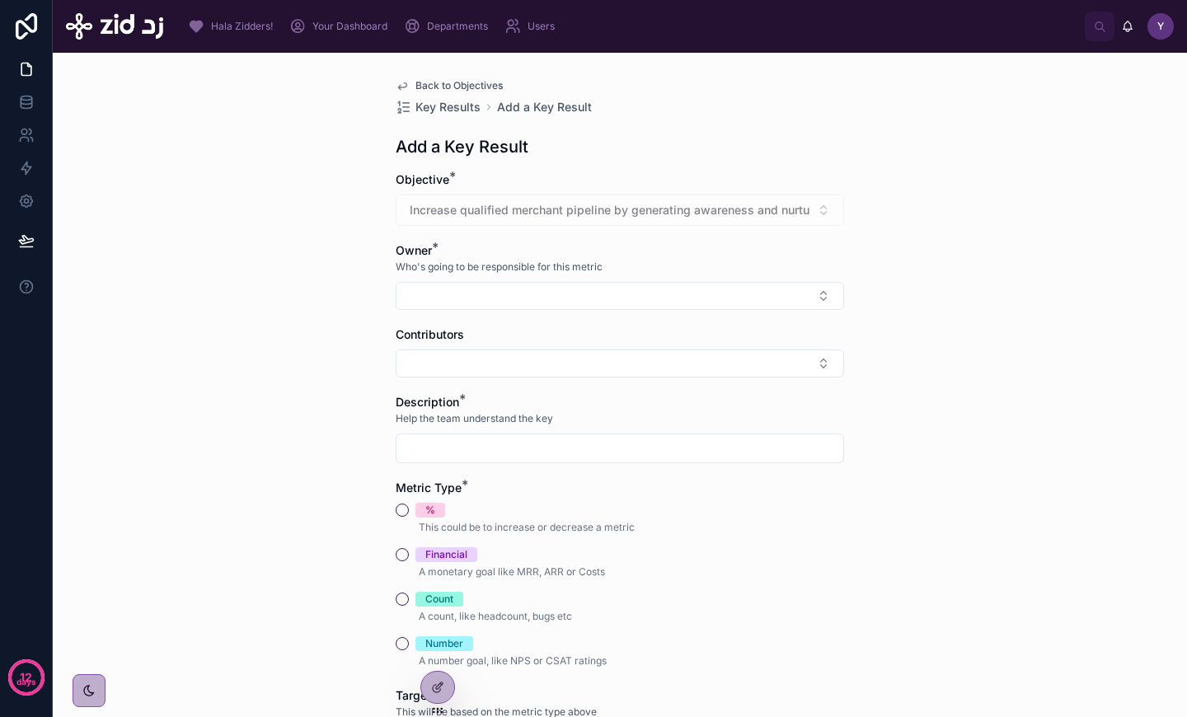
click at [571, 213] on div "Increase qualified merchant pipeline by generating awareness and nurturing pros…" at bounding box center [620, 209] width 448 height 31
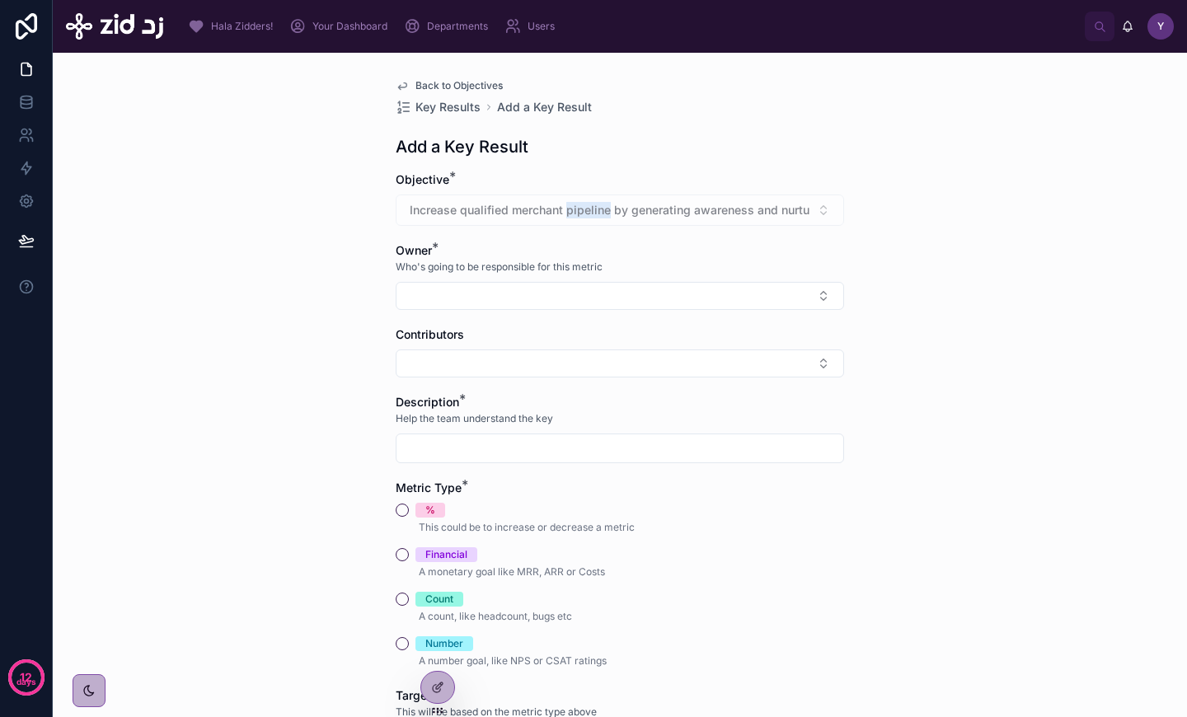
click at [571, 213] on div "Increase qualified merchant pipeline by generating awareness and nurturing pros…" at bounding box center [620, 209] width 448 height 31
click at [459, 82] on span "Back to Objectives" at bounding box center [458, 85] width 87 height 13
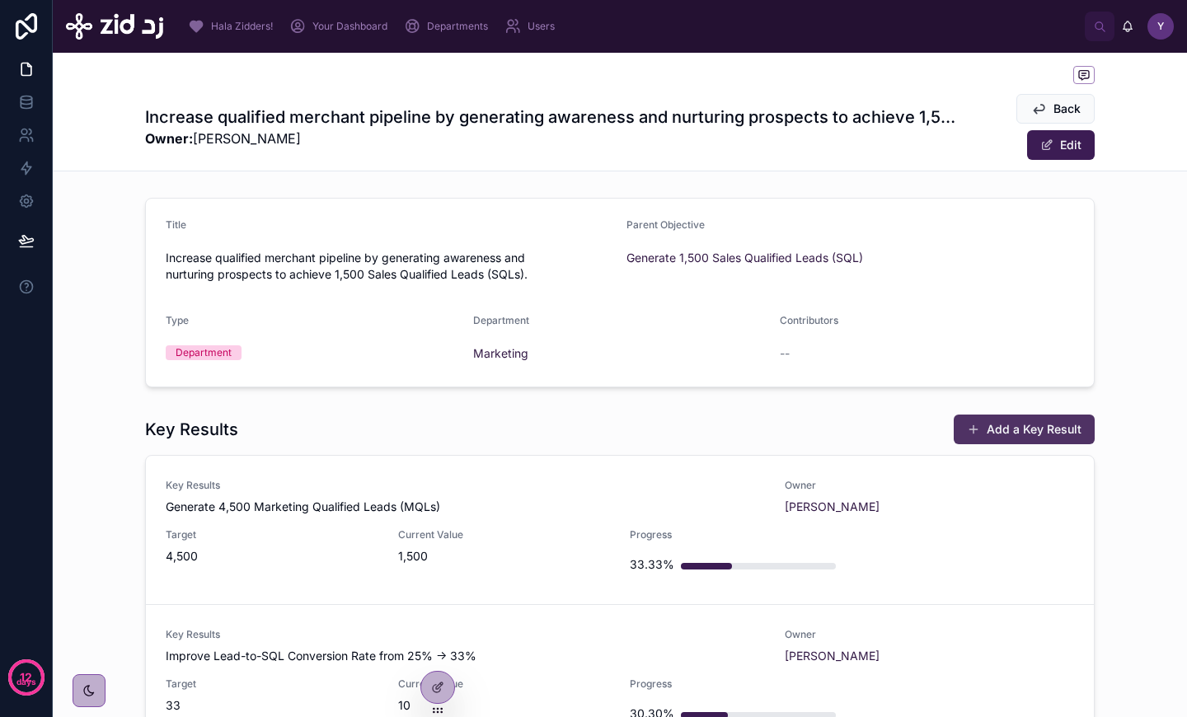
click at [1034, 429] on button "Add a Key Result" at bounding box center [1023, 429] width 141 height 30
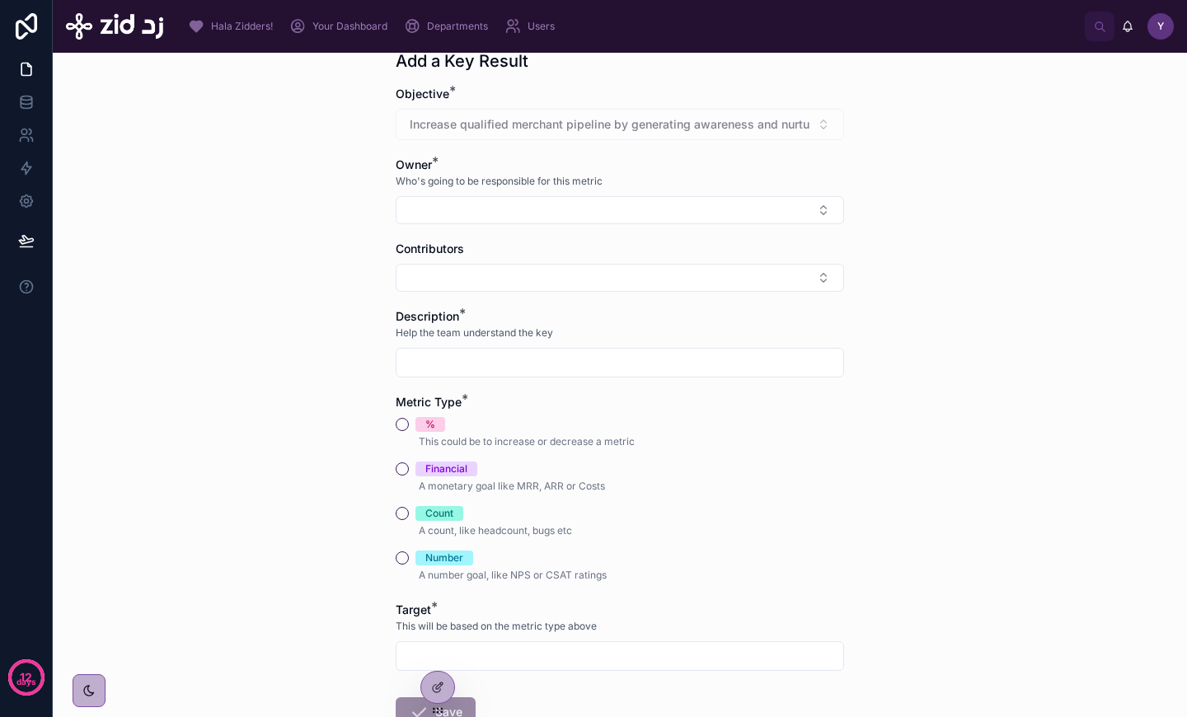
scroll to position [112, 0]
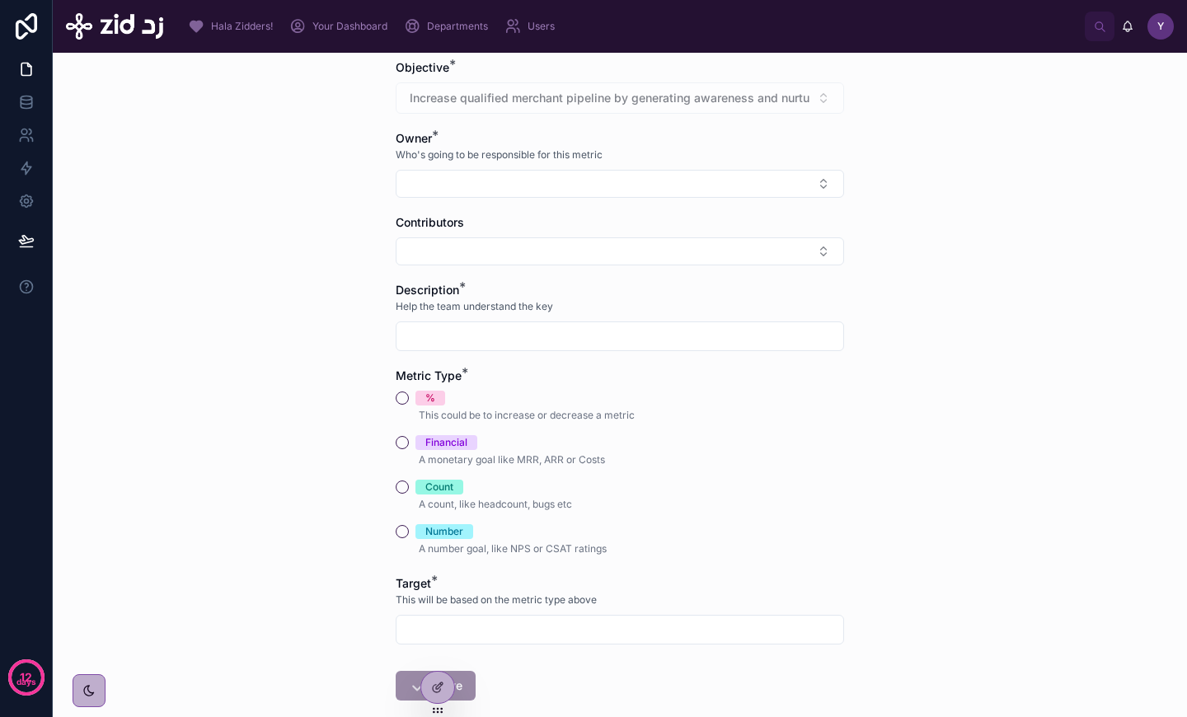
click at [485, 639] on input "text" at bounding box center [619, 629] width 447 height 23
click at [447, 442] on div "Financial" at bounding box center [446, 442] width 42 height 15
click at [409, 442] on button "Financial" at bounding box center [402, 442] width 13 height 13
click at [470, 634] on input "text" at bounding box center [619, 629] width 447 height 23
type input "*******"
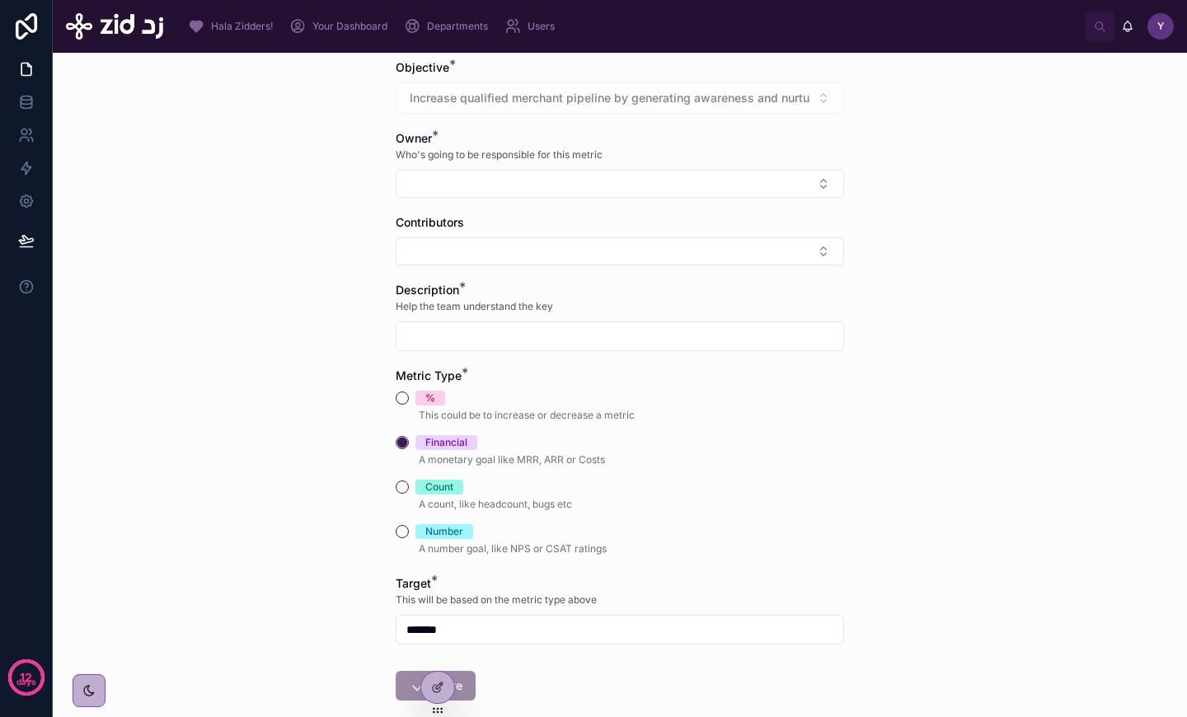
click at [744, 488] on div "Count" at bounding box center [620, 487] width 448 height 15
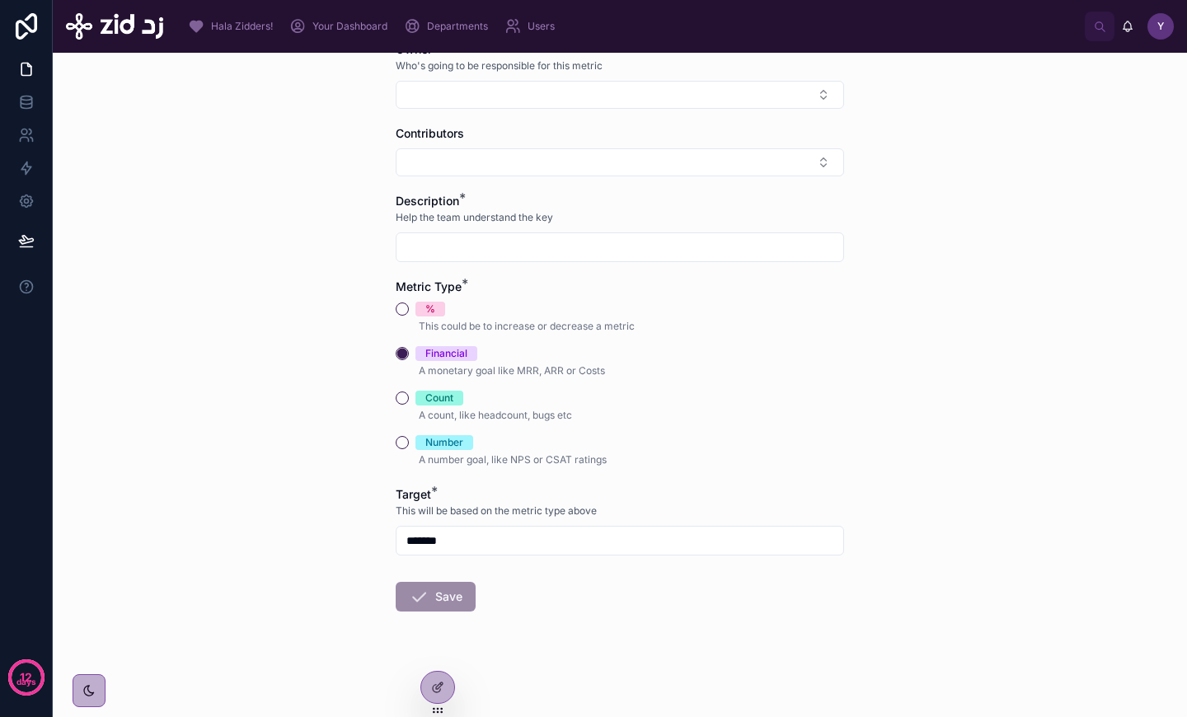
scroll to position [0, 0]
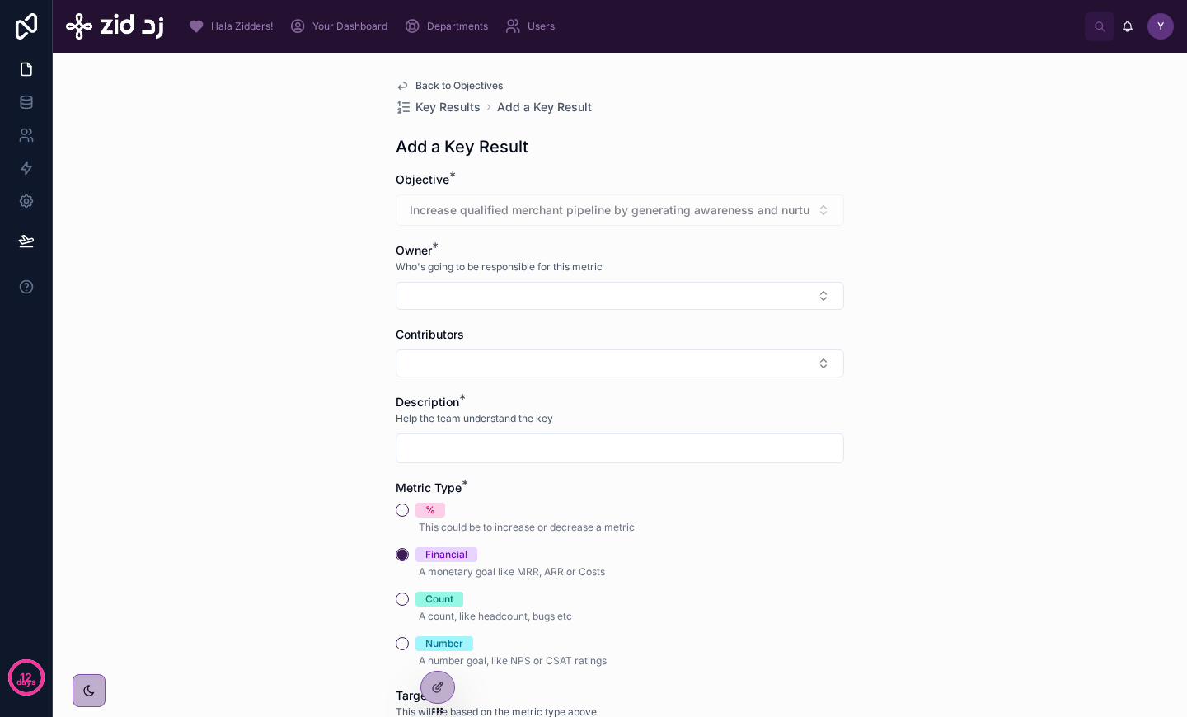
click at [469, 86] on span "Back to Objectives" at bounding box center [458, 85] width 87 height 13
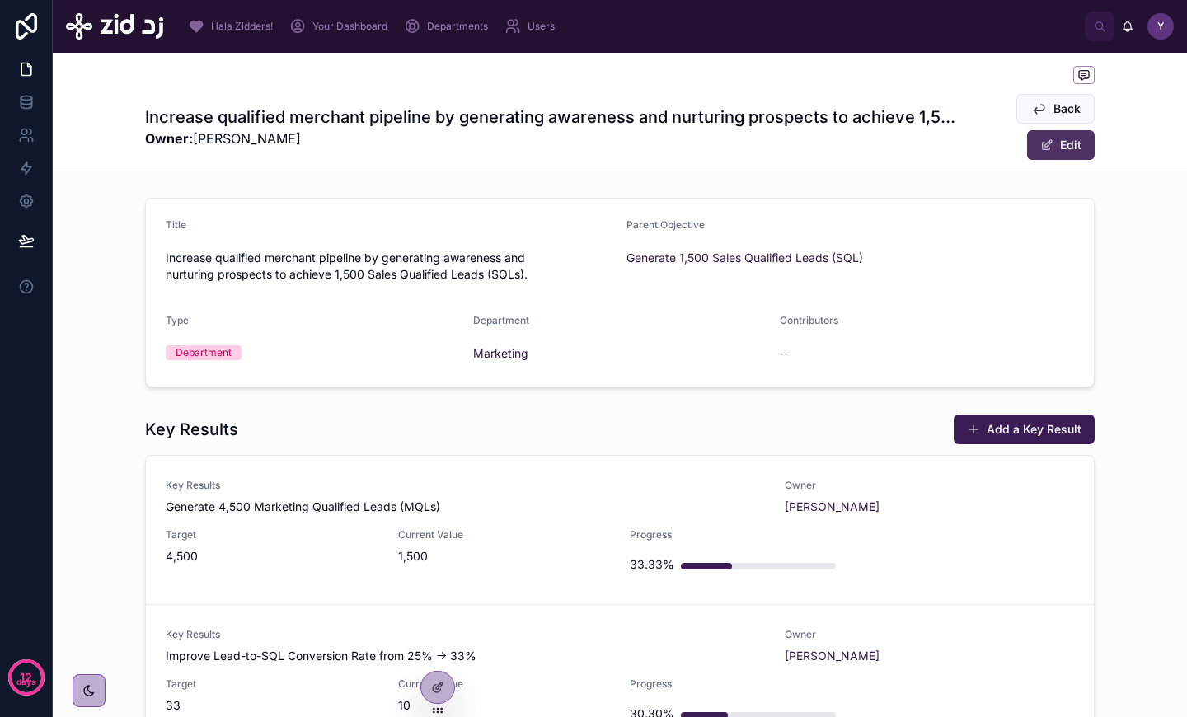
click at [1063, 149] on button "Edit" at bounding box center [1061, 145] width 68 height 30
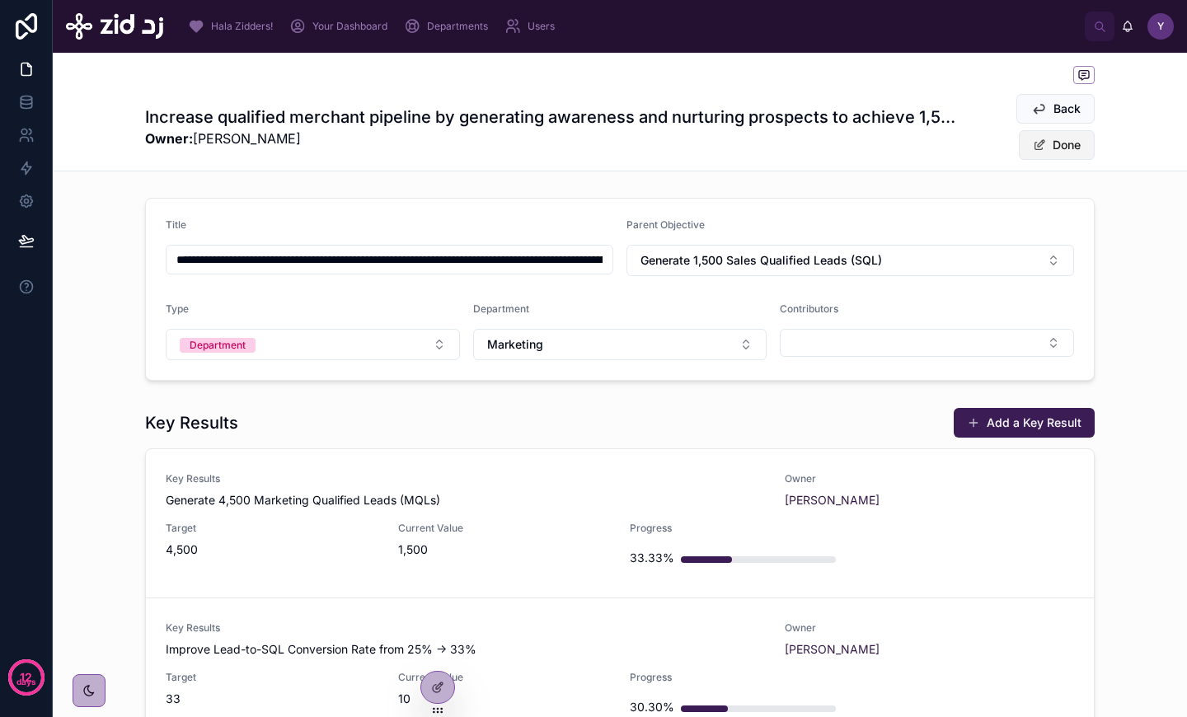
click at [1039, 143] on span at bounding box center [1038, 144] width 13 height 13
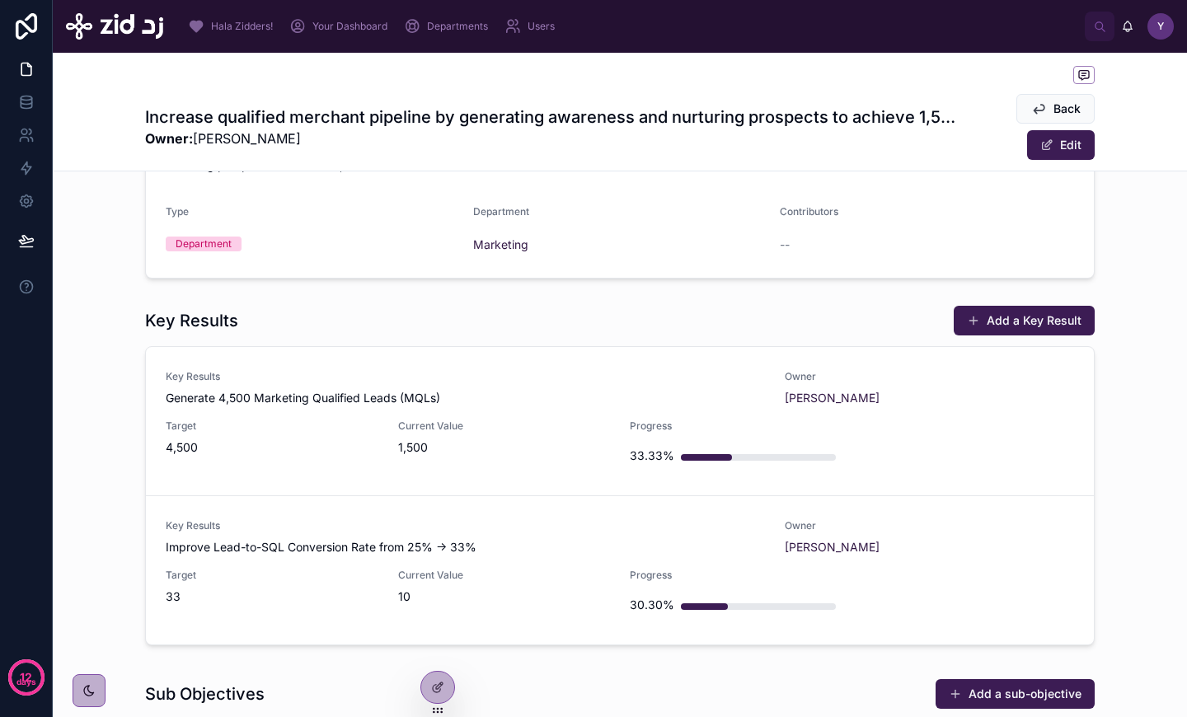
scroll to position [110, 0]
click at [357, 407] on div "Key Results Generate 4,500 Marketing Qualified Leads (MQLs) Owner [PERSON_NAME]…" at bounding box center [620, 420] width 908 height 102
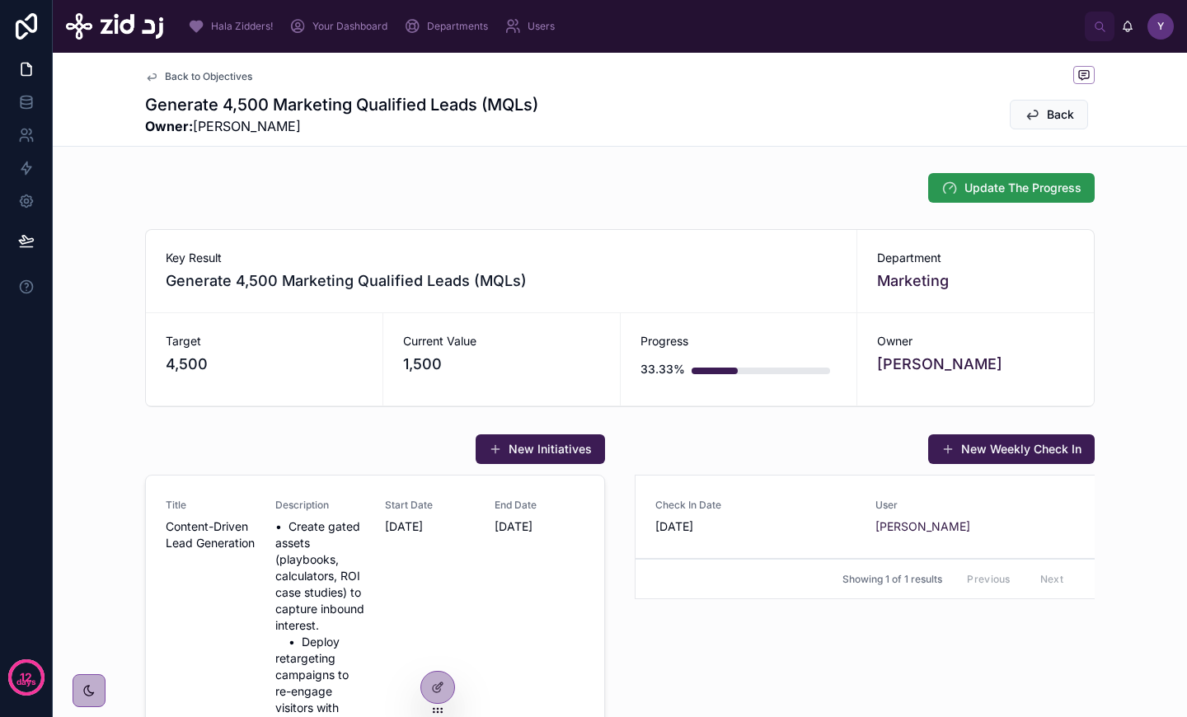
click at [1007, 180] on span "Update The Progress" at bounding box center [1022, 188] width 117 height 16
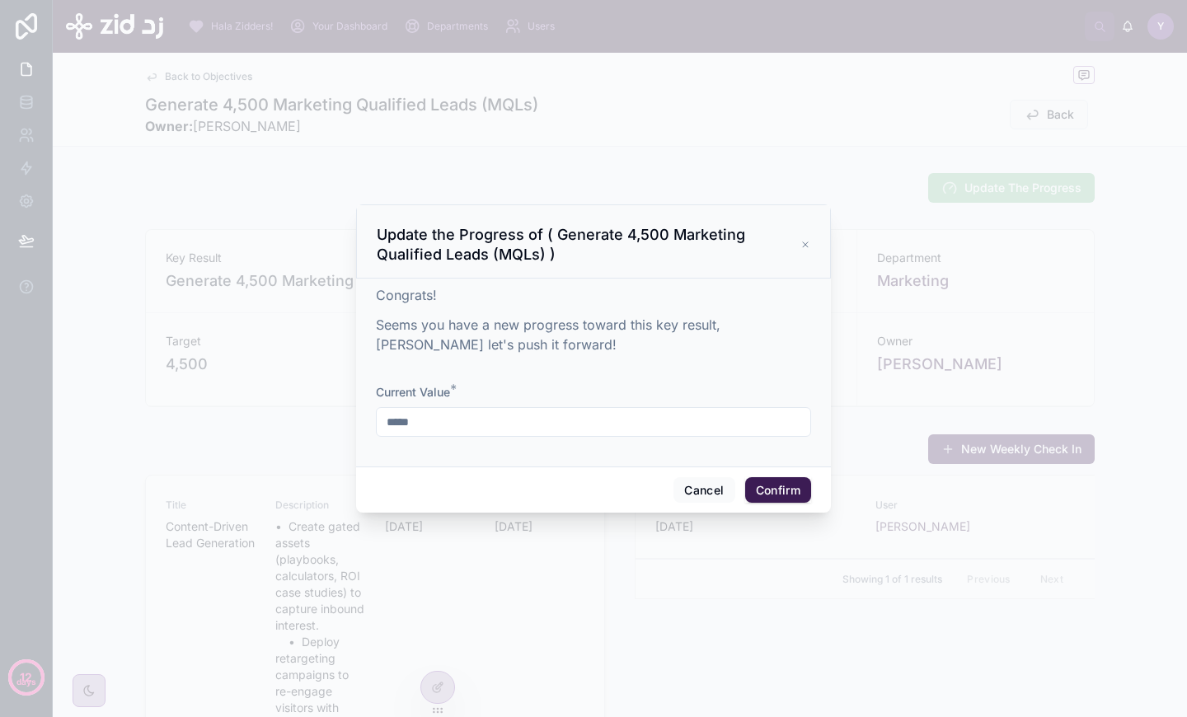
click at [456, 419] on input "*****" at bounding box center [593, 421] width 433 height 23
type input "*****"
click at [777, 494] on button "Confirm" at bounding box center [778, 490] width 66 height 26
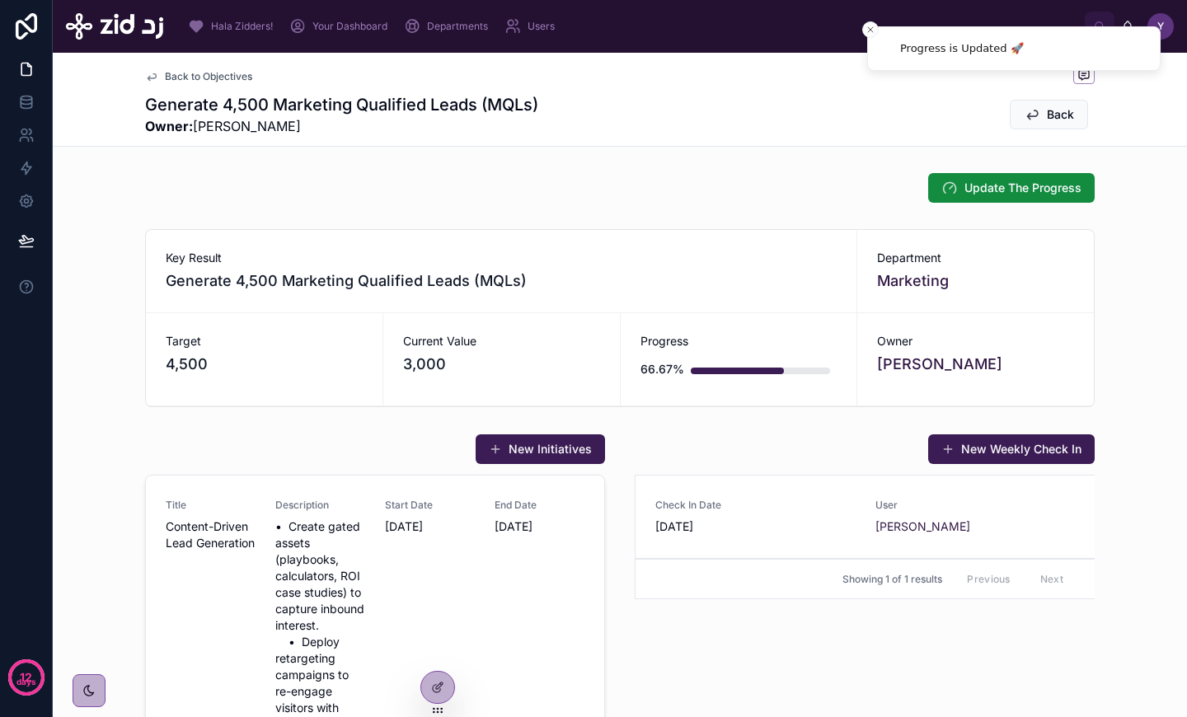
click at [424, 363] on span "3,000" at bounding box center [501, 364] width 197 height 23
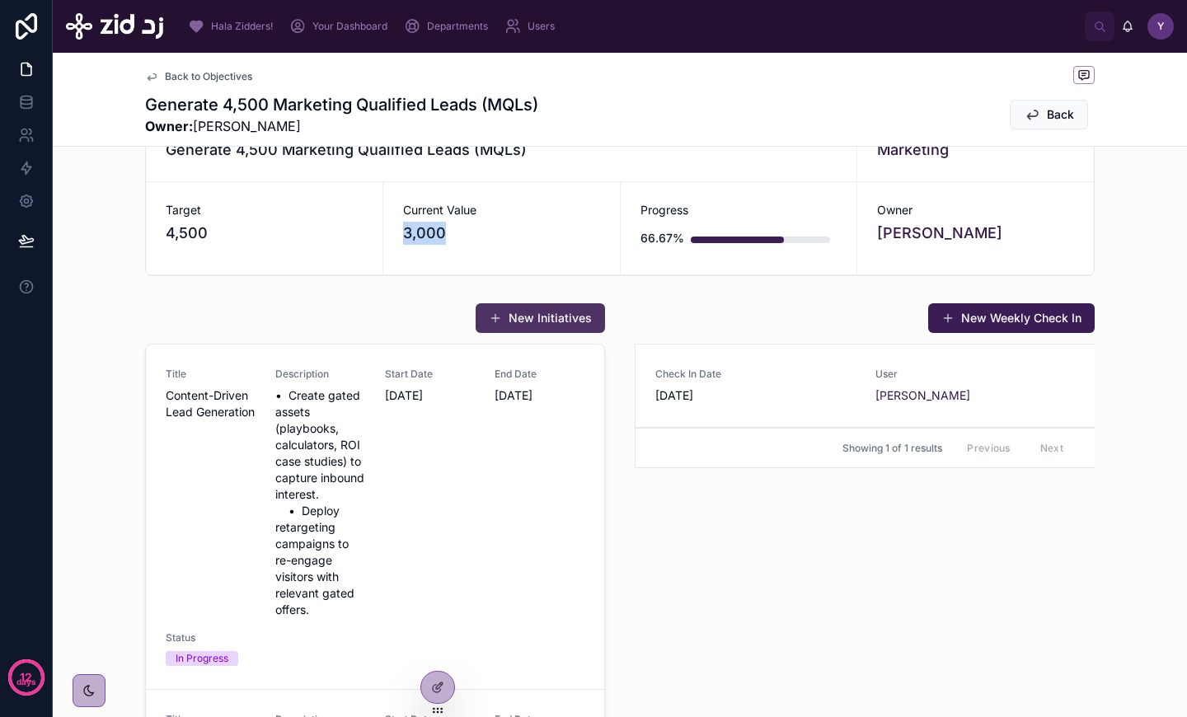
scroll to position [241, 0]
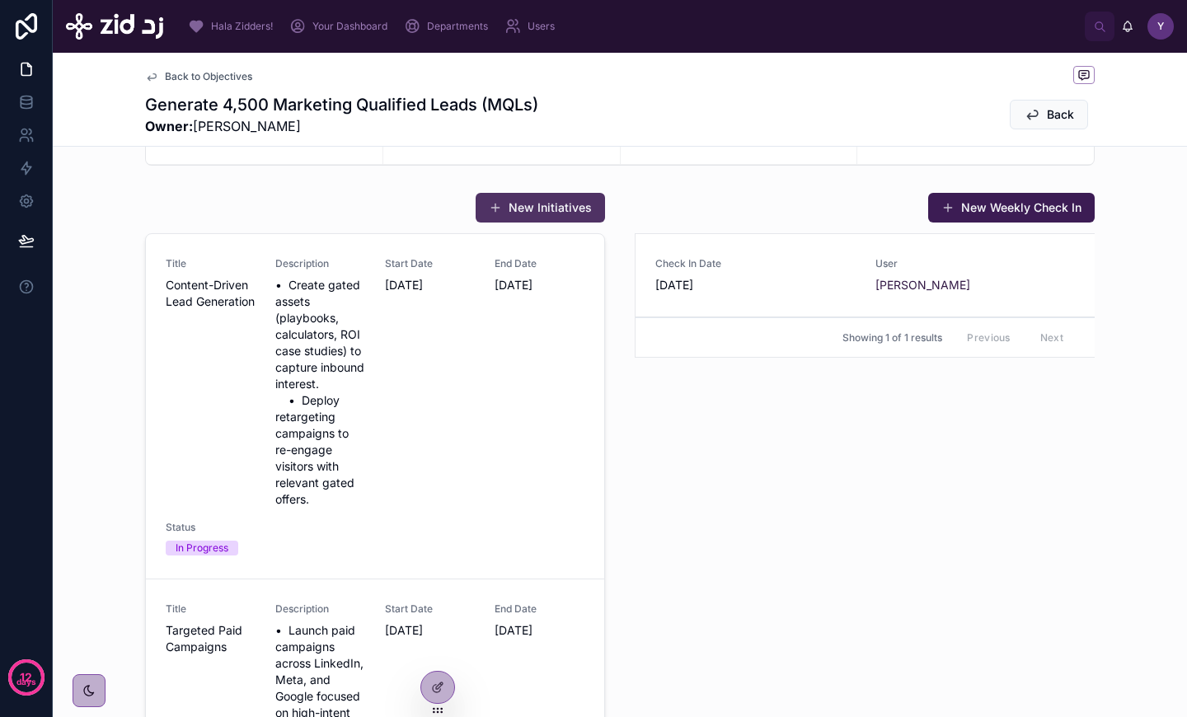
click at [542, 218] on button "New Initiatives" at bounding box center [539, 208] width 129 height 30
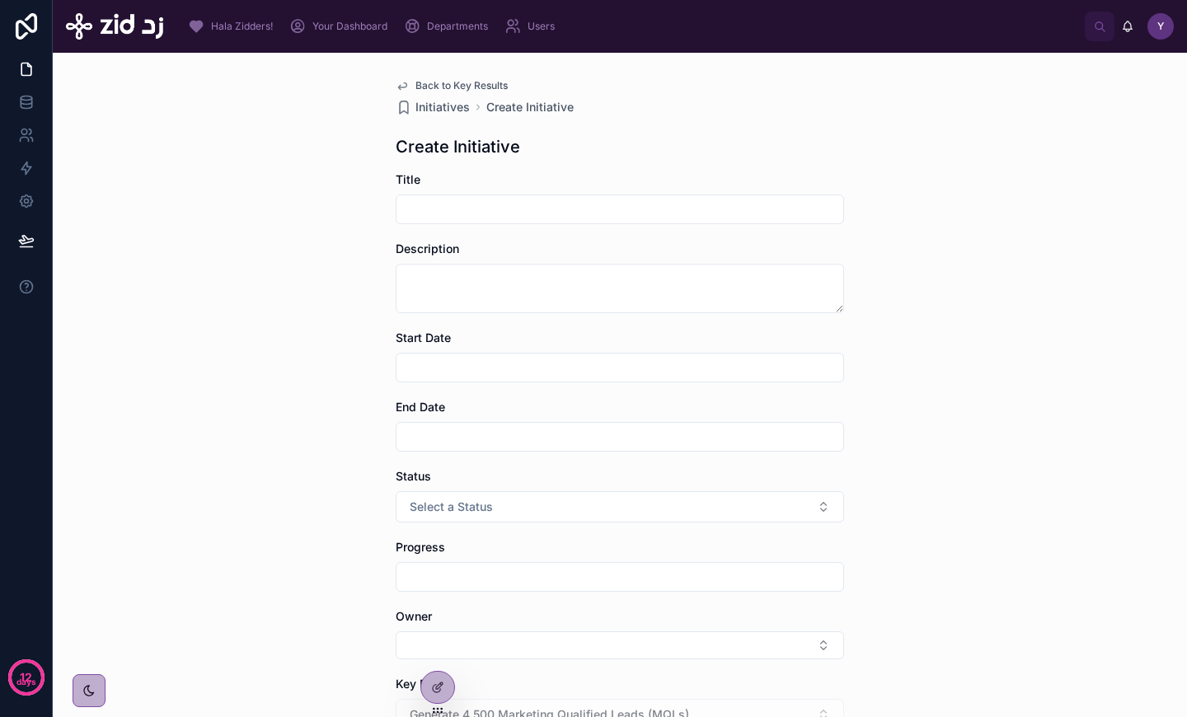
scroll to position [41, 0]
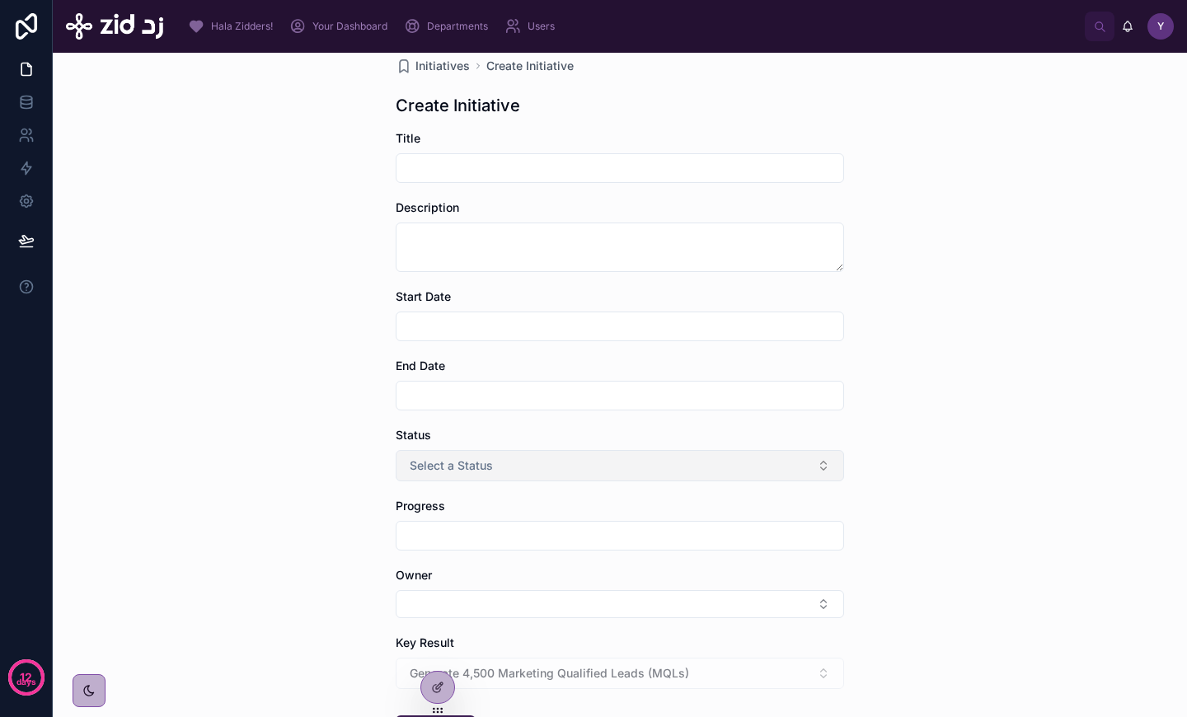
click at [486, 473] on span "Select a Status" at bounding box center [451, 465] width 83 height 16
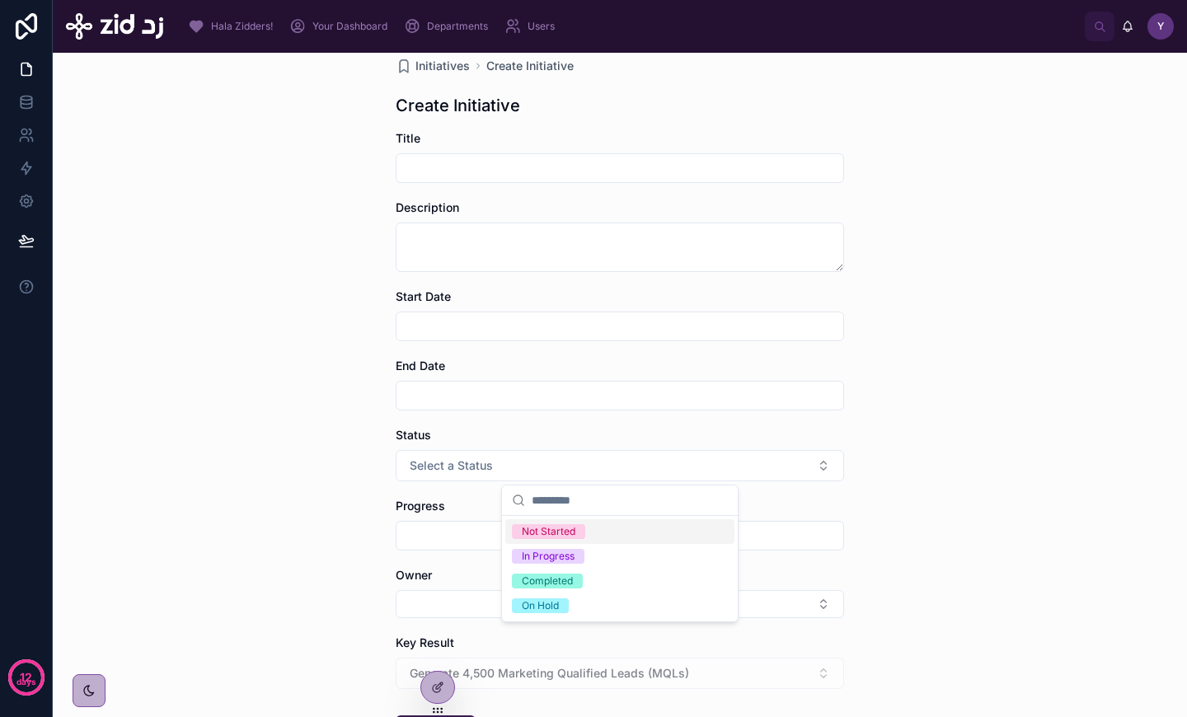
click at [339, 537] on div "Back to Key Results Initiatives Create Initiative Create Initiative Title Descr…" at bounding box center [620, 385] width 1134 height 664
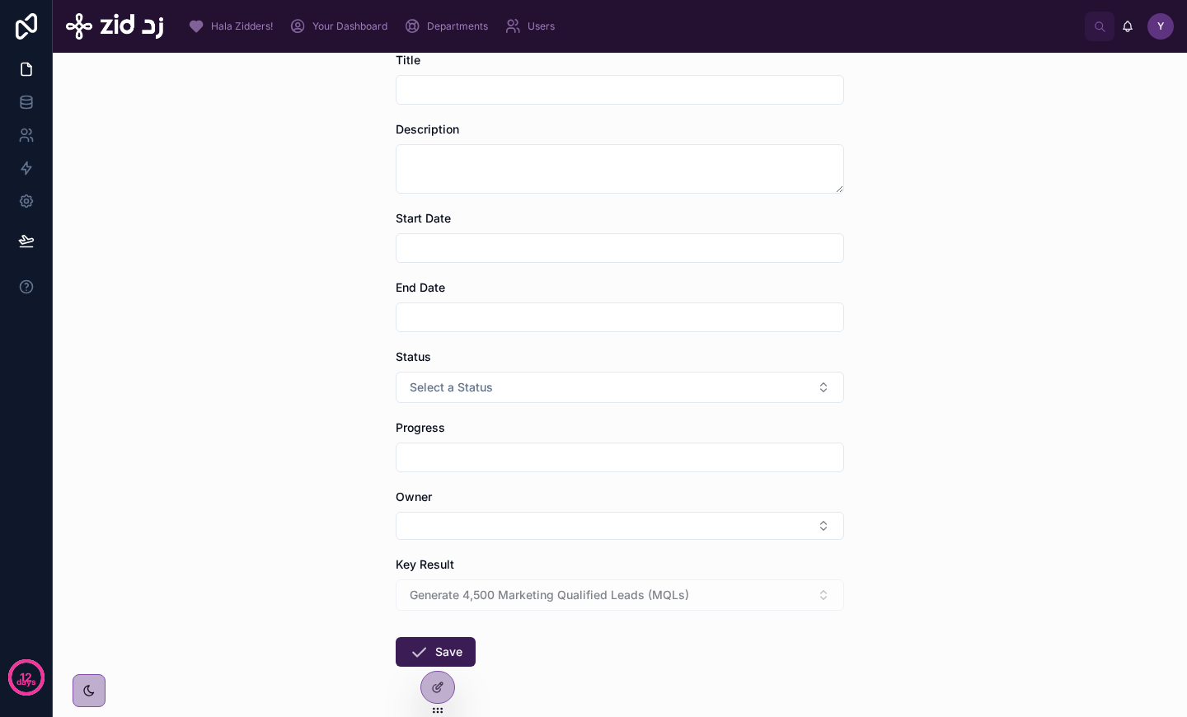
scroll to position [0, 0]
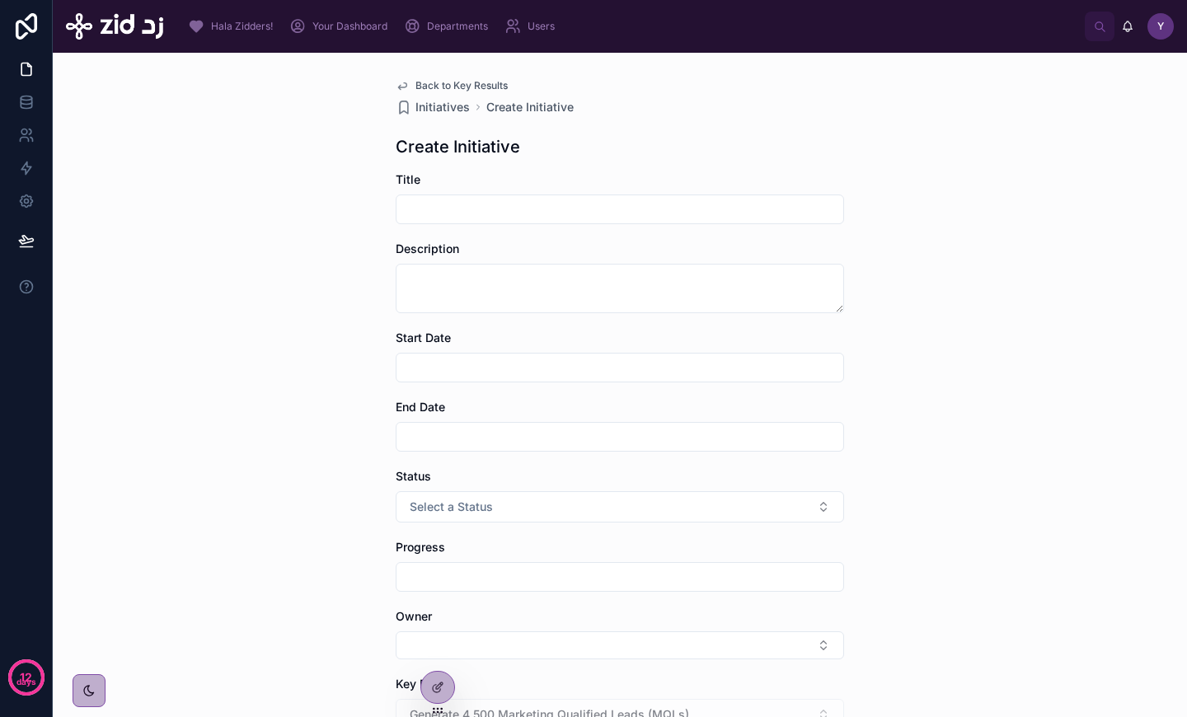
click at [472, 89] on span "Back to Key Results" at bounding box center [461, 85] width 92 height 13
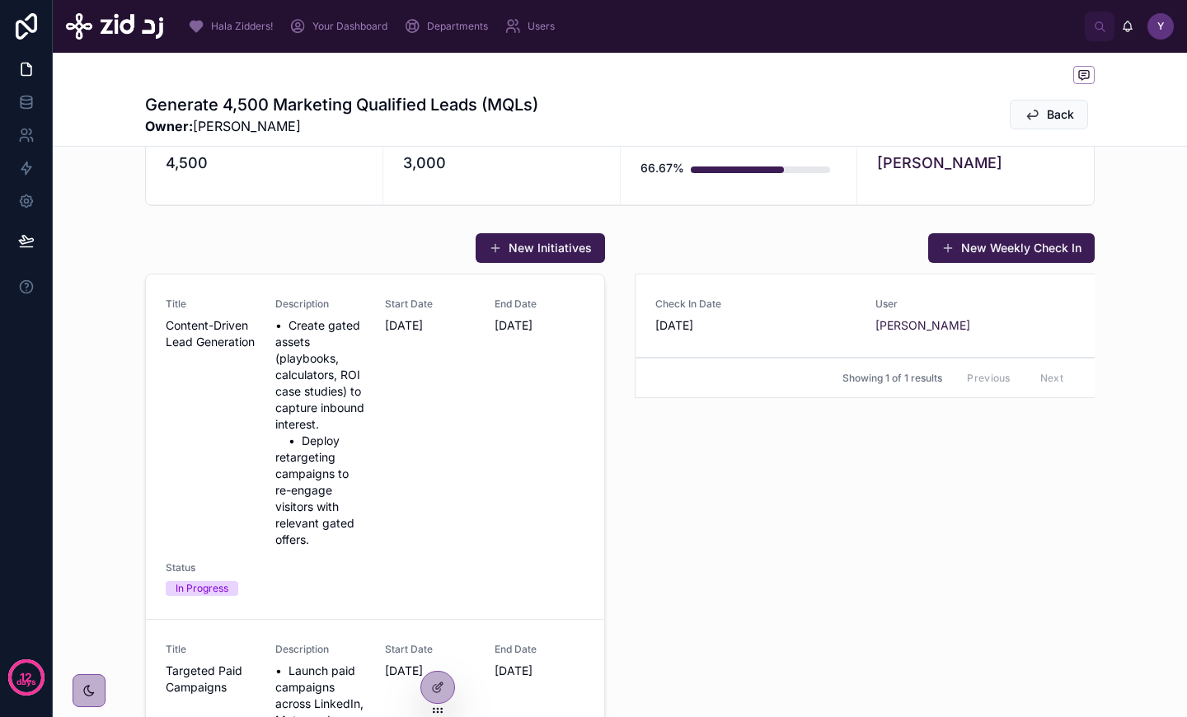
scroll to position [197, 0]
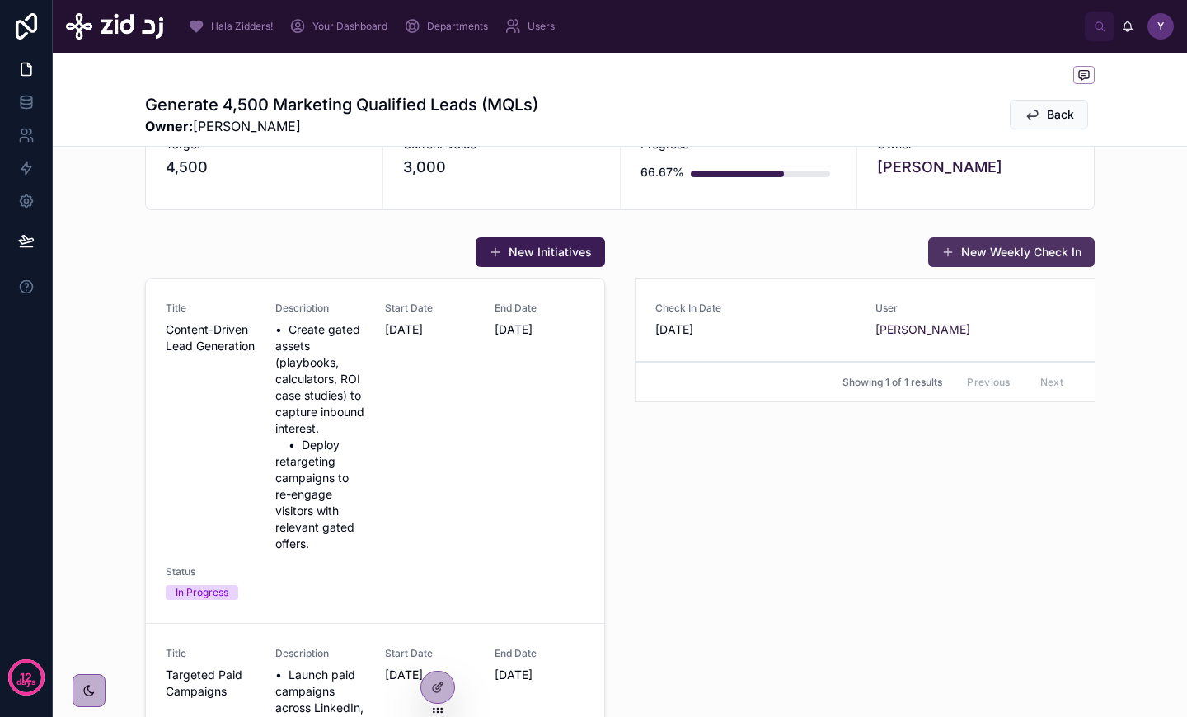
click at [1001, 255] on button "New Weekly Check In" at bounding box center [1011, 252] width 166 height 30
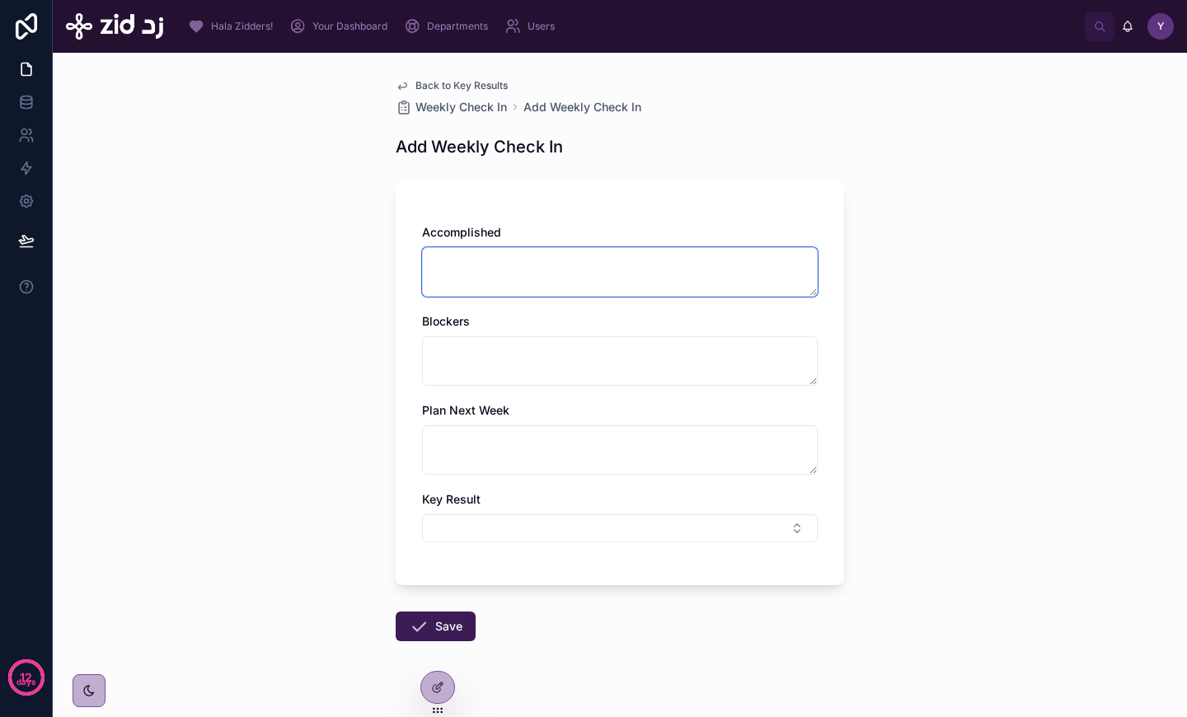
click at [673, 293] on textarea at bounding box center [620, 271] width 396 height 49
click at [475, 88] on span "Back to Key Results" at bounding box center [461, 85] width 92 height 13
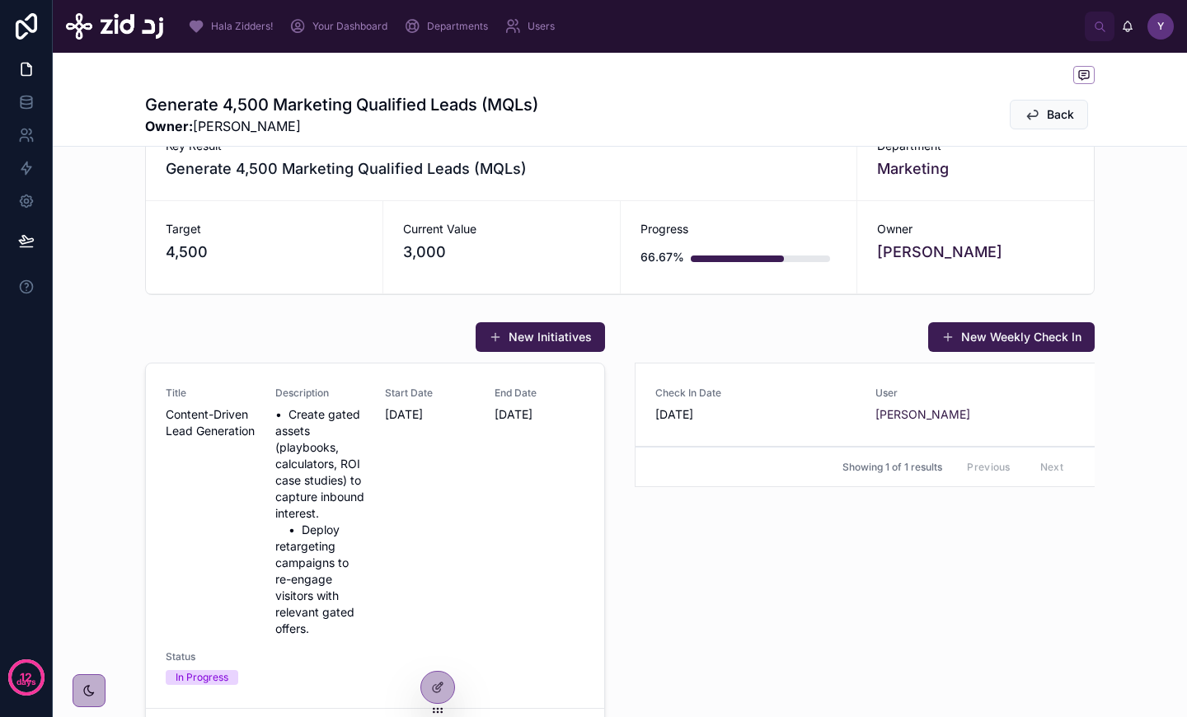
scroll to position [119, 0]
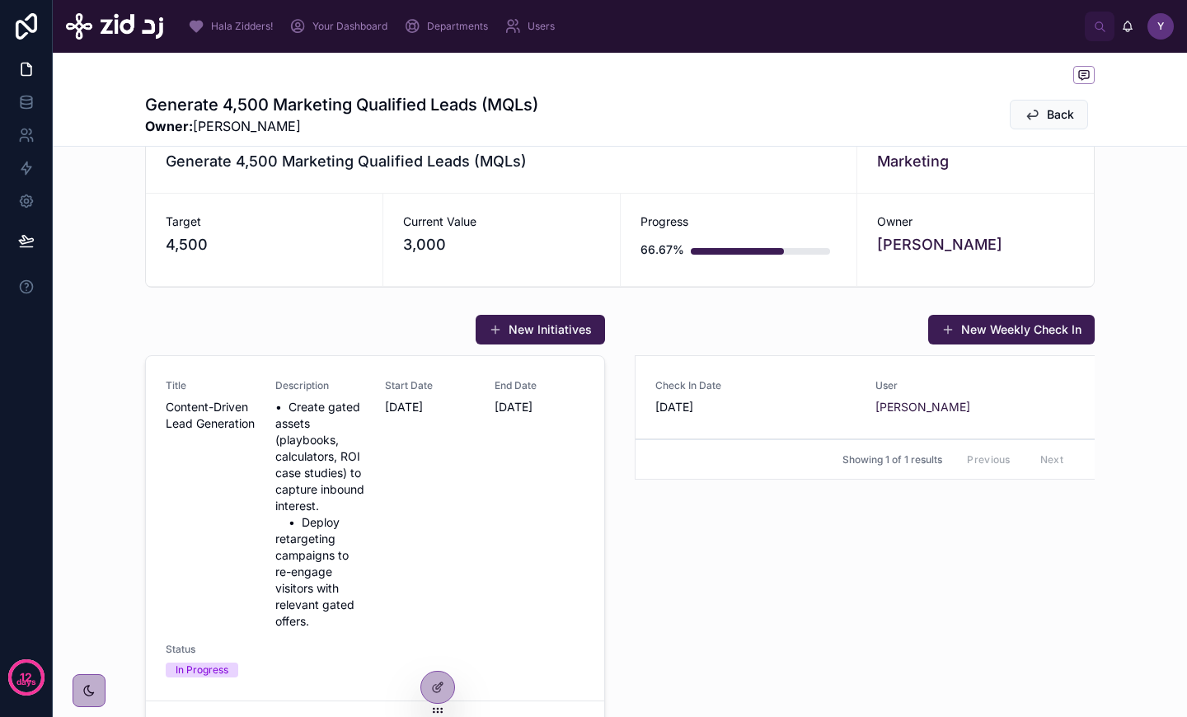
click at [795, 362] on link "Check In Date [DATE] User Yazeed Bin Busayyis" at bounding box center [864, 397] width 459 height 83
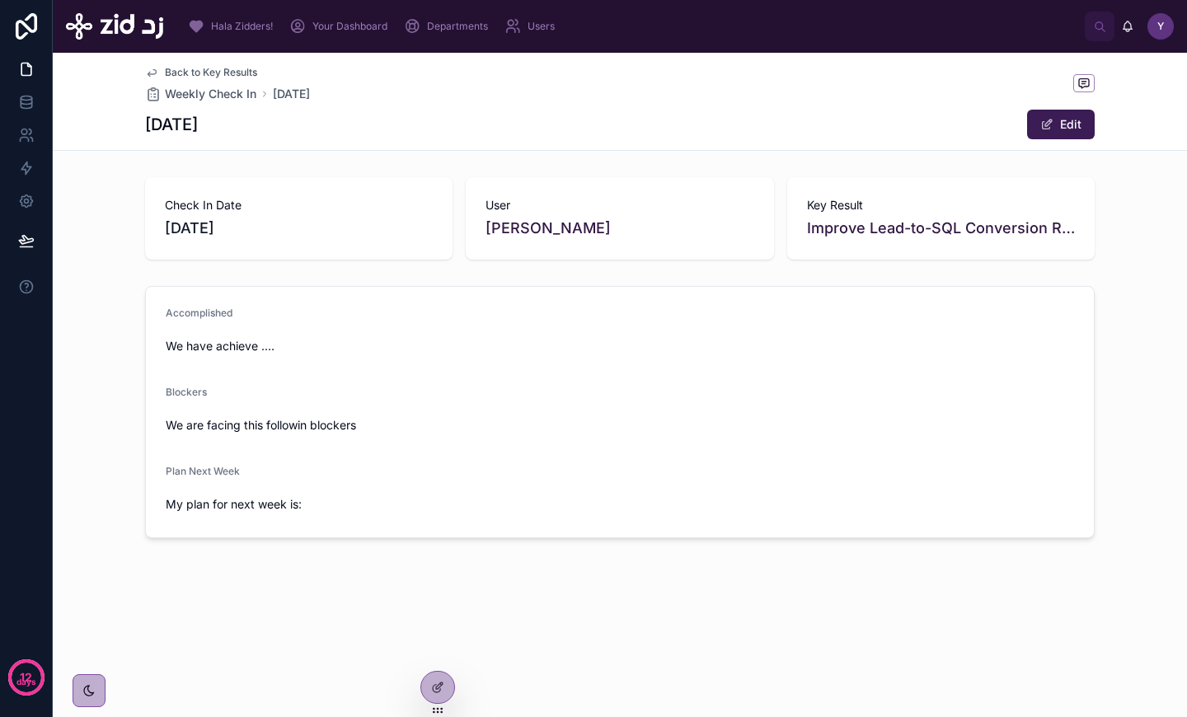
click at [222, 68] on span "Back to Key Results" at bounding box center [211, 72] width 92 height 13
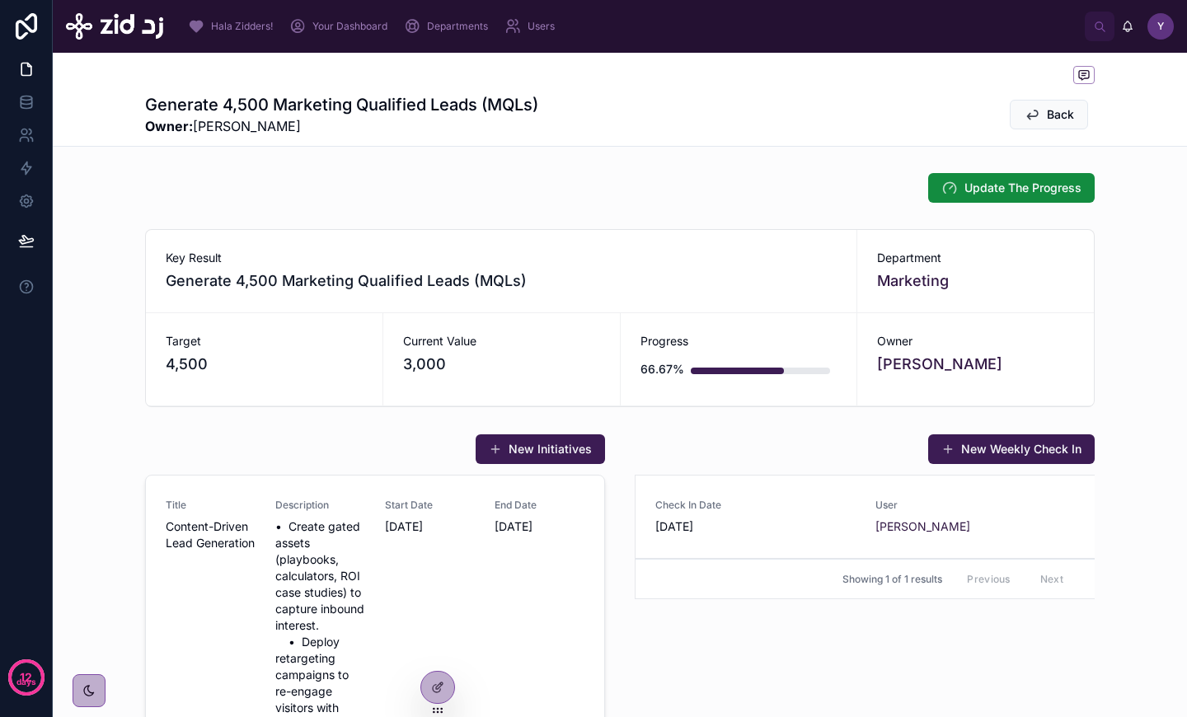
click at [375, 33] on div "Your Dashboard" at bounding box center [341, 26] width 105 height 26
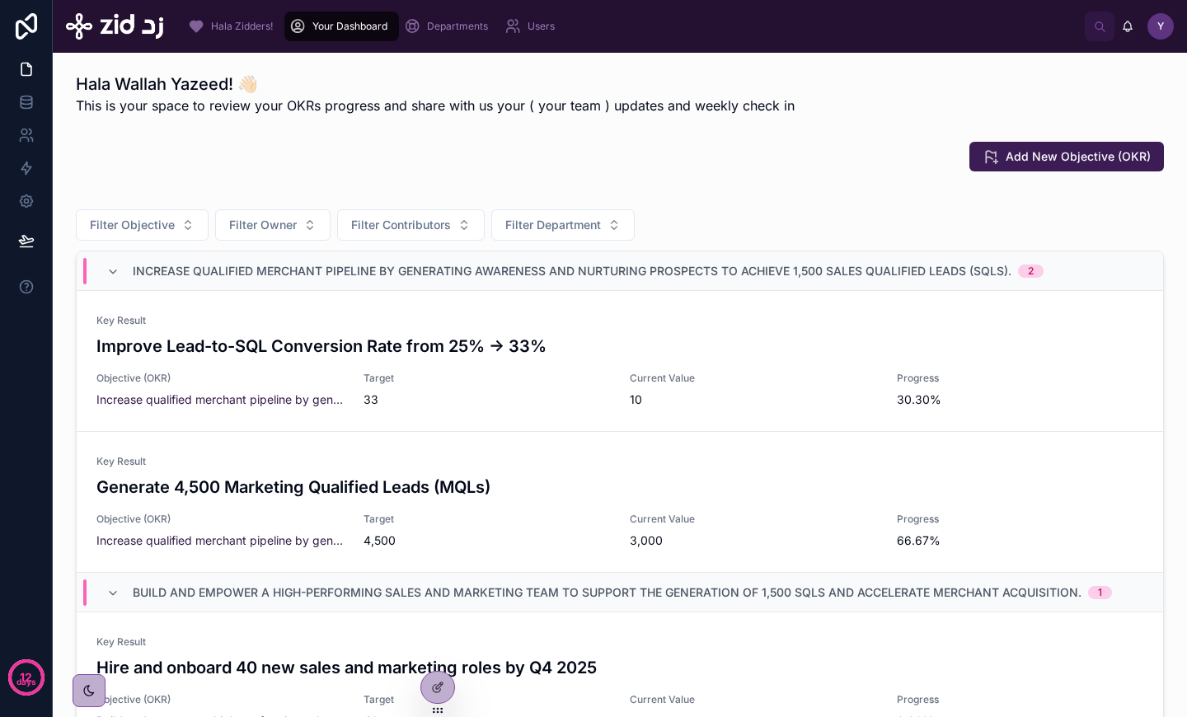
click at [316, 349] on h3 "Improve Lead-to-SQL Conversion Rate from 25% → 33%" at bounding box center [619, 346] width 1046 height 25
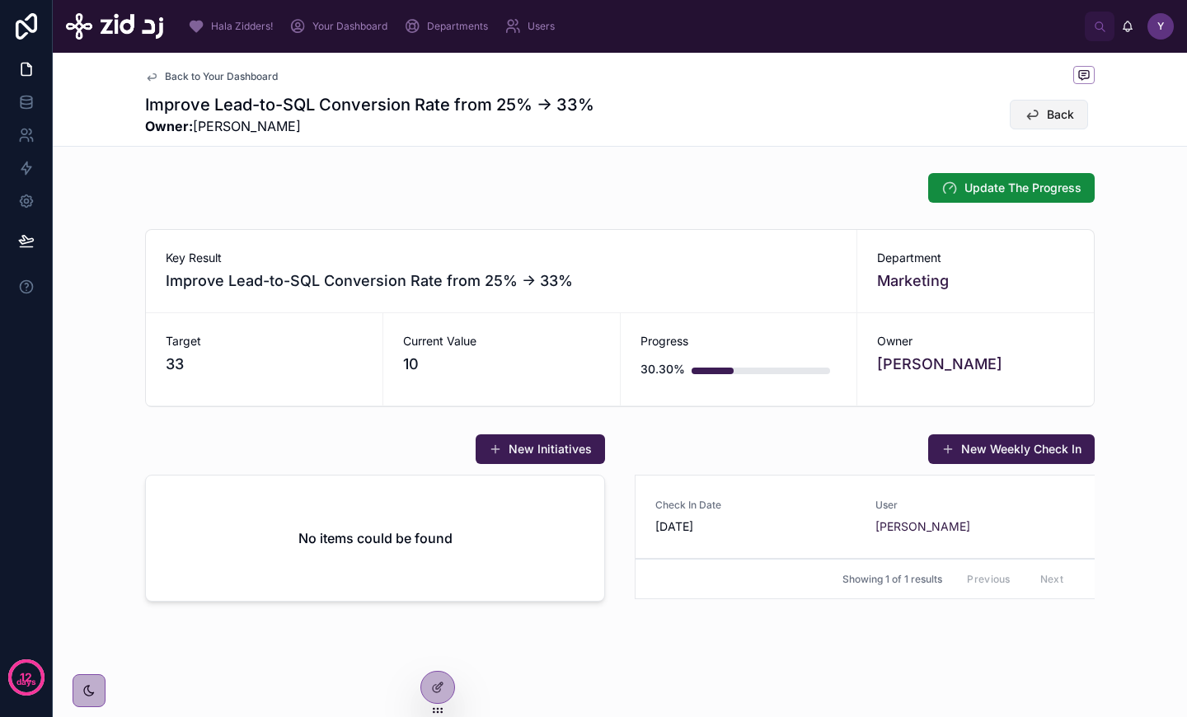
click at [1032, 124] on button "Back" at bounding box center [1048, 115] width 78 height 30
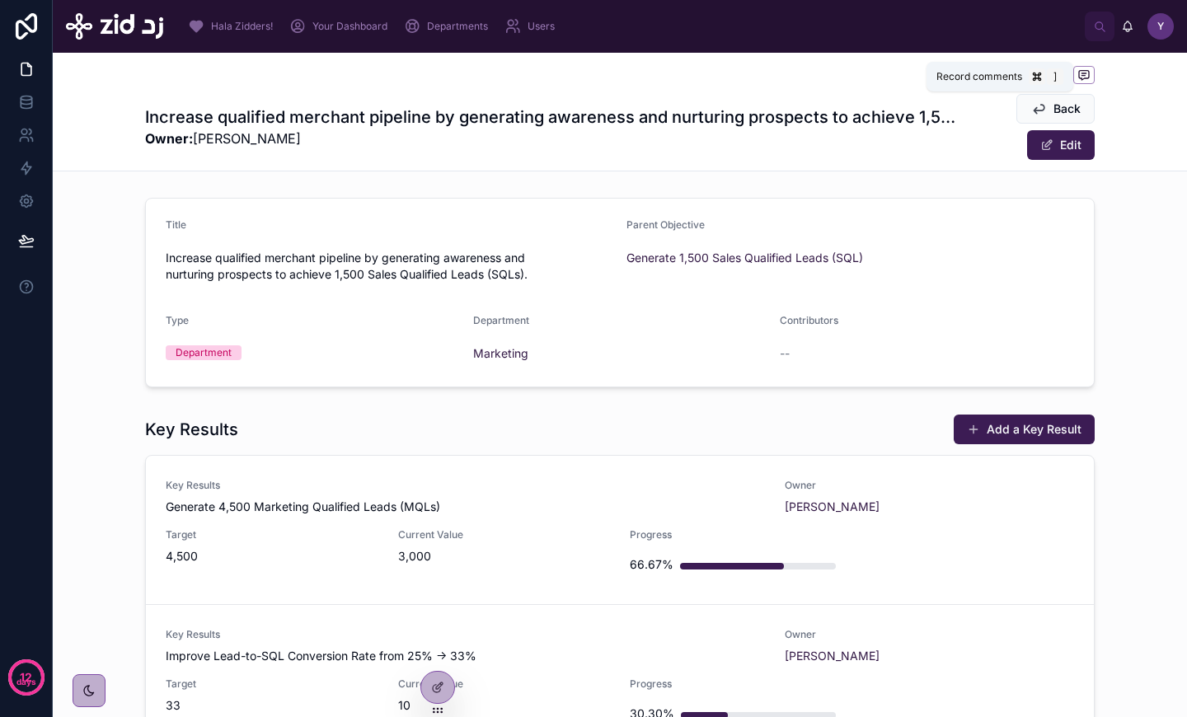
click at [1084, 77] on icon at bounding box center [1084, 75] width 10 height 9
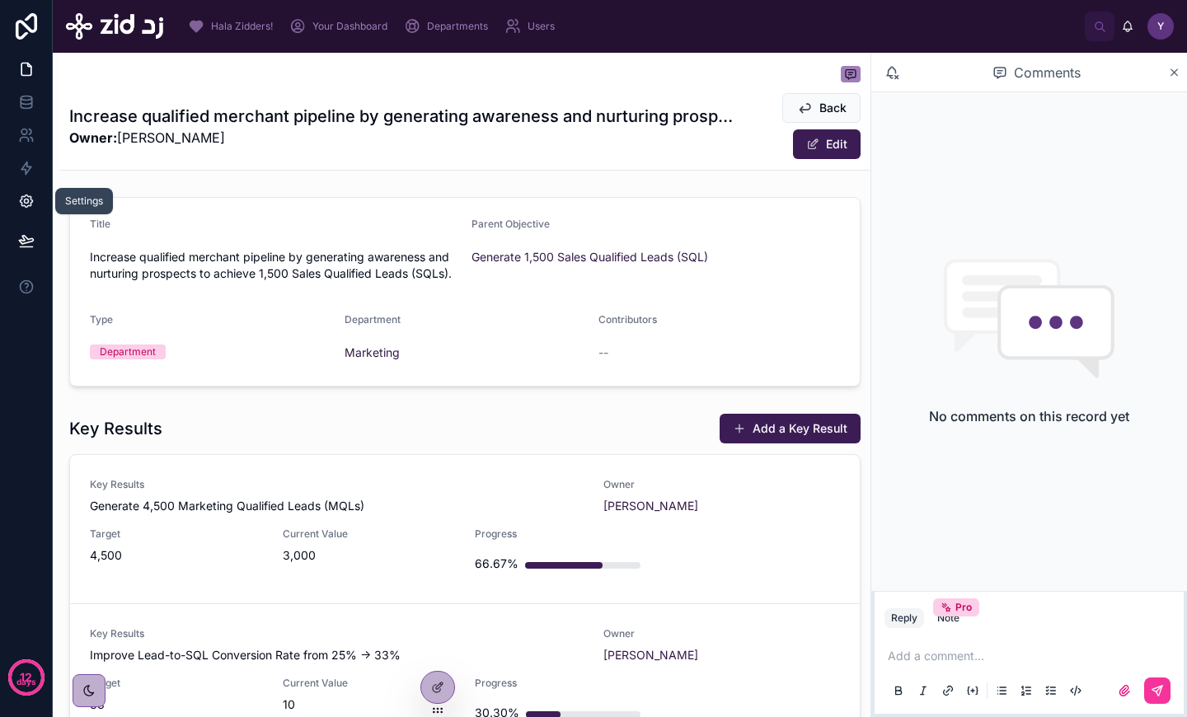
click at [28, 187] on link at bounding box center [26, 201] width 52 height 33
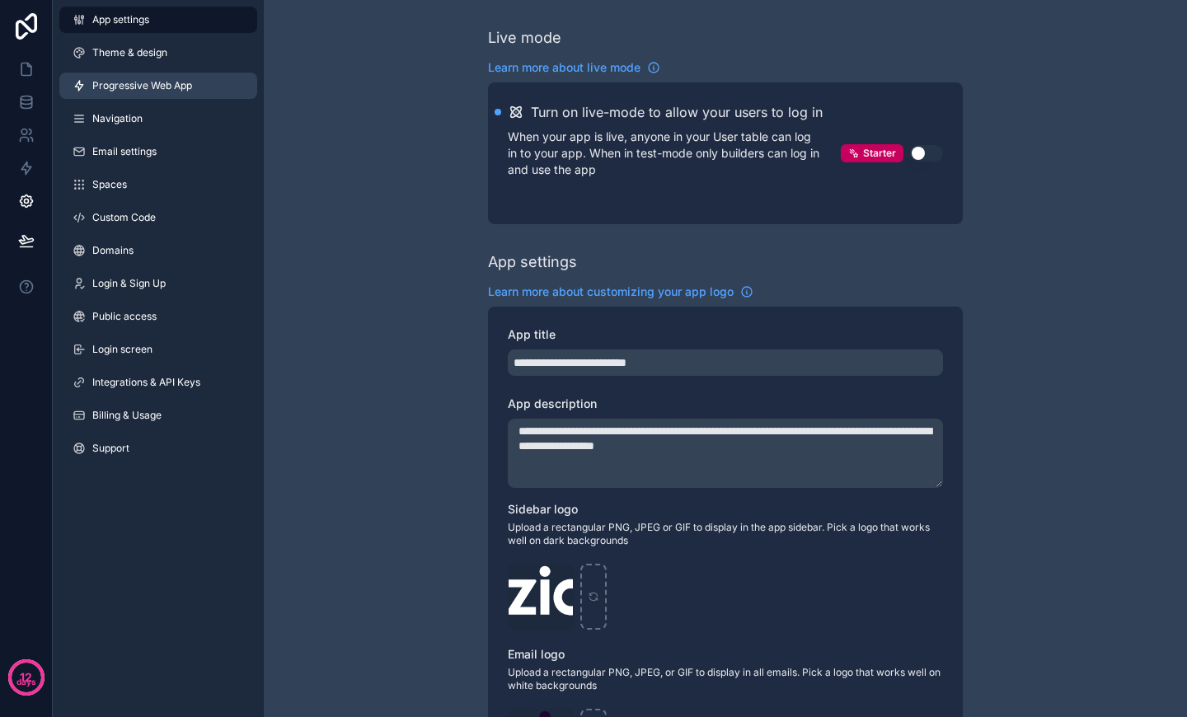
click at [156, 82] on span "Progressive Web App" at bounding box center [142, 85] width 100 height 13
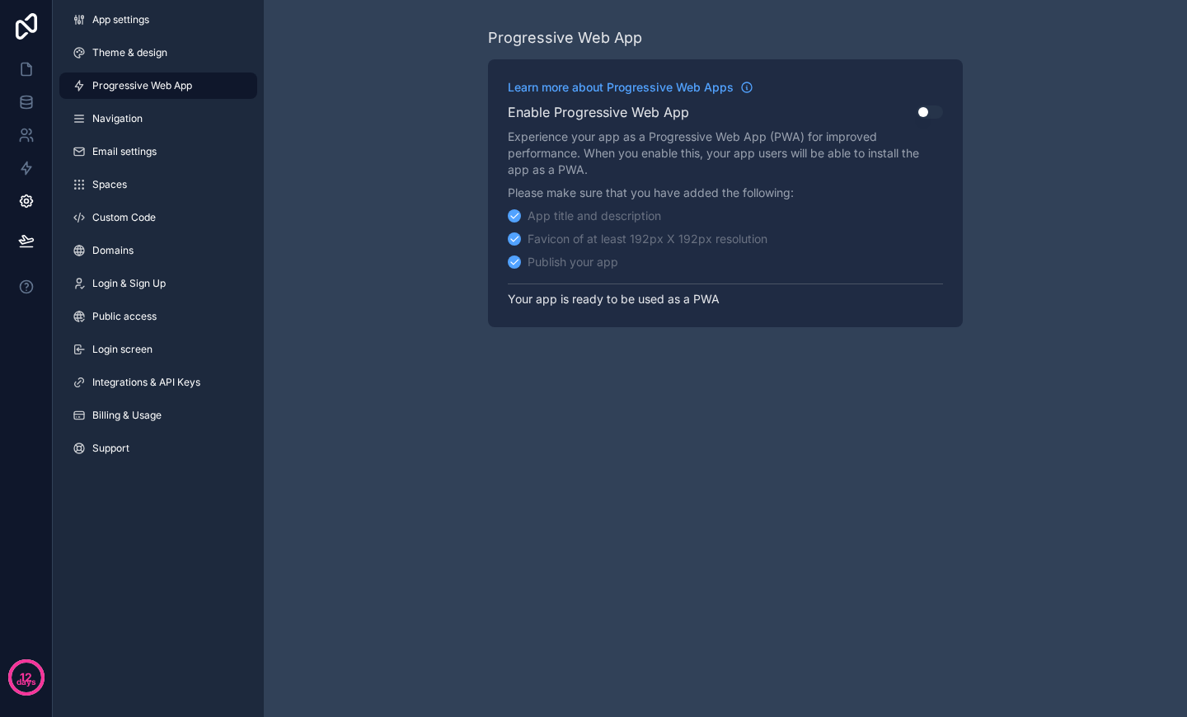
click at [923, 115] on button "Use setting" at bounding box center [929, 111] width 26 height 13
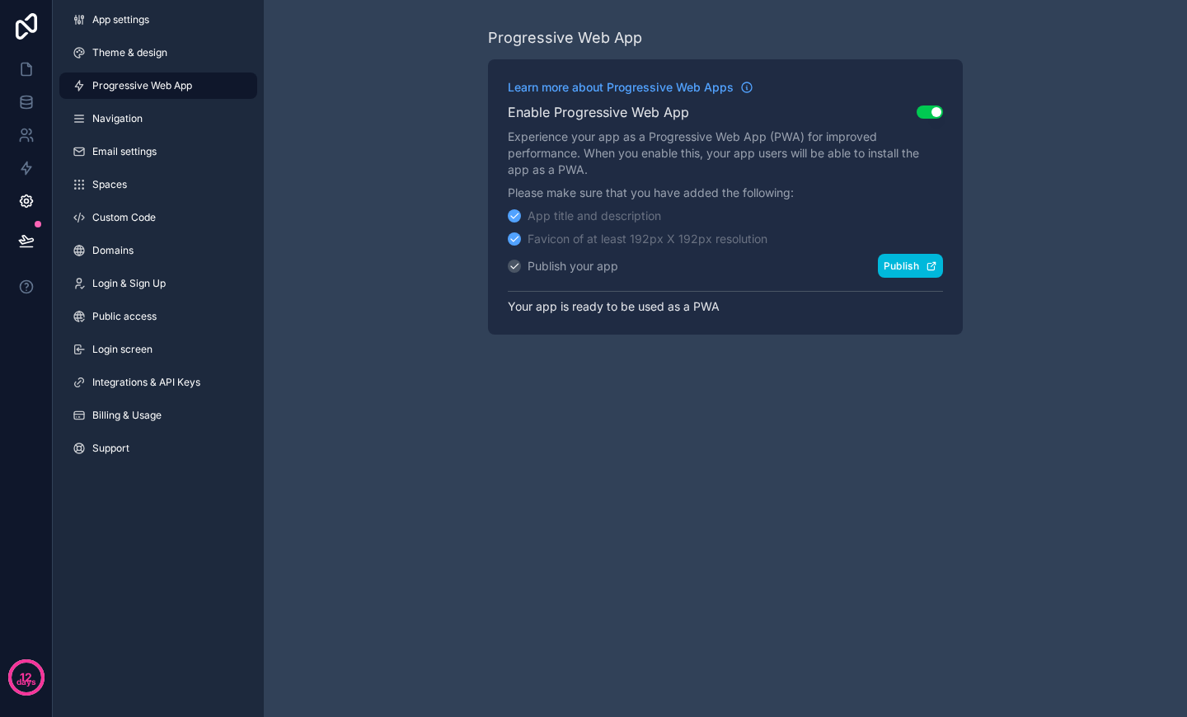
click at [907, 265] on button "Publish" at bounding box center [910, 266] width 65 height 24
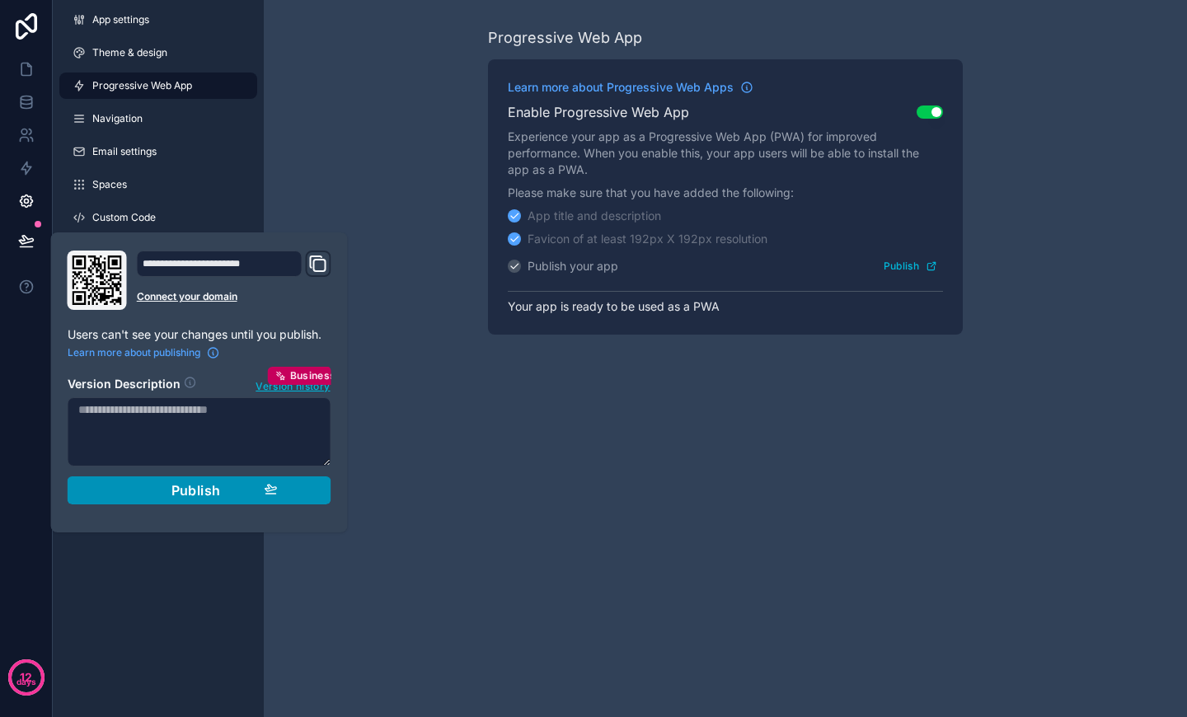
click at [240, 496] on div "Publish" at bounding box center [199, 490] width 157 height 16
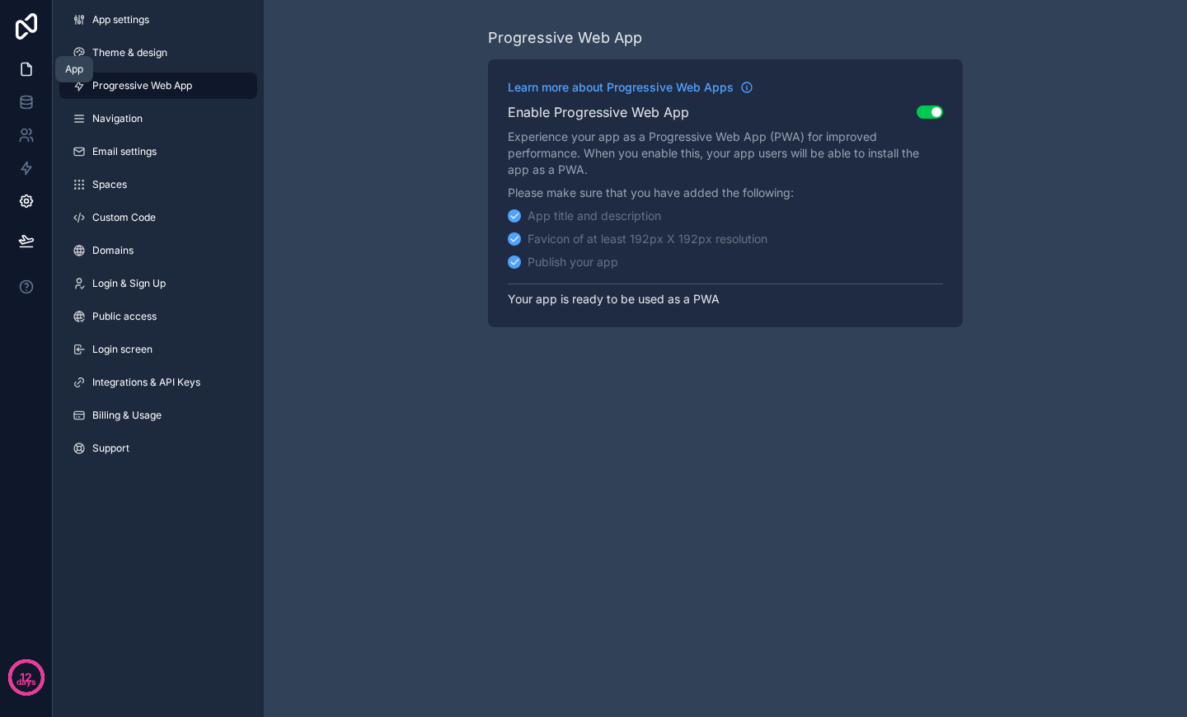
click at [33, 61] on icon at bounding box center [26, 69] width 16 height 16
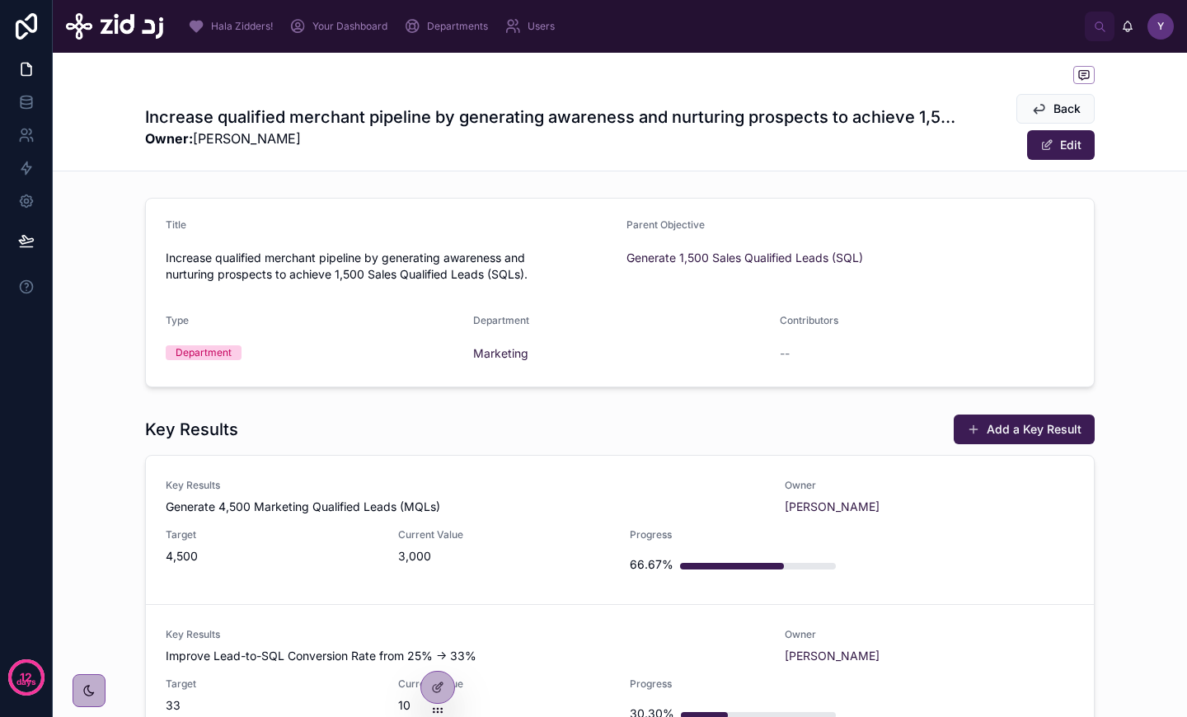
click at [471, 26] on span "Departments" at bounding box center [457, 26] width 61 height 13
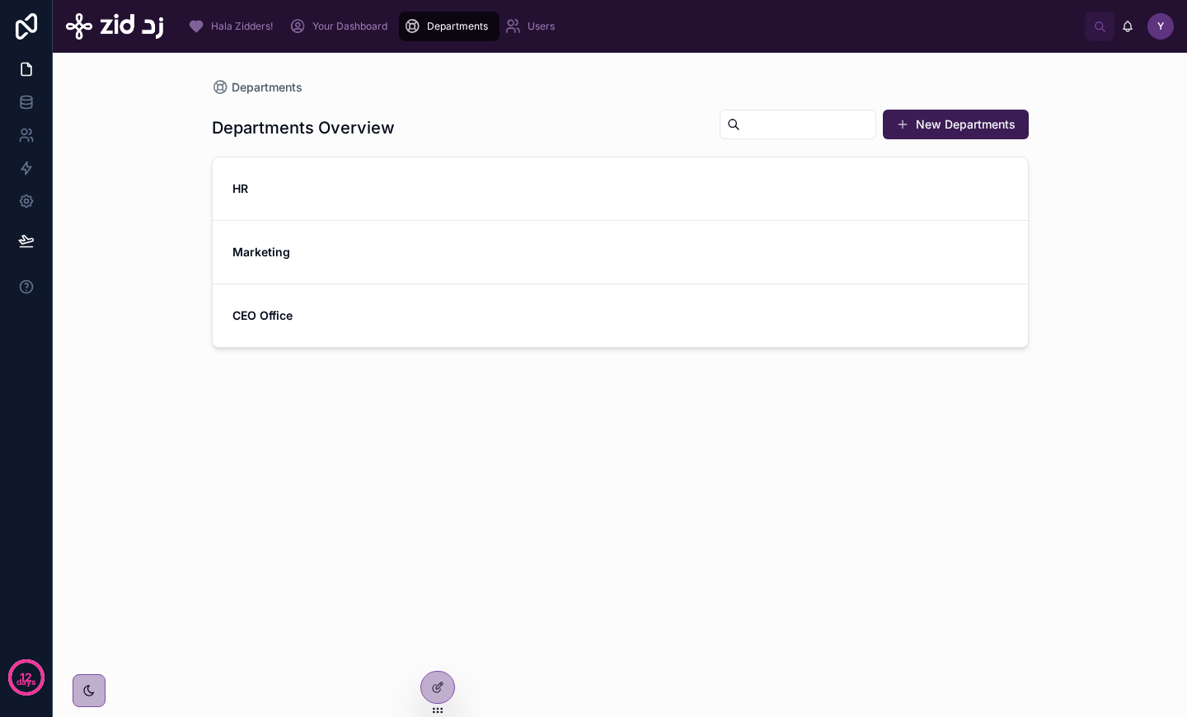
click at [414, 257] on div "Marketing" at bounding box center [619, 252] width 775 height 16
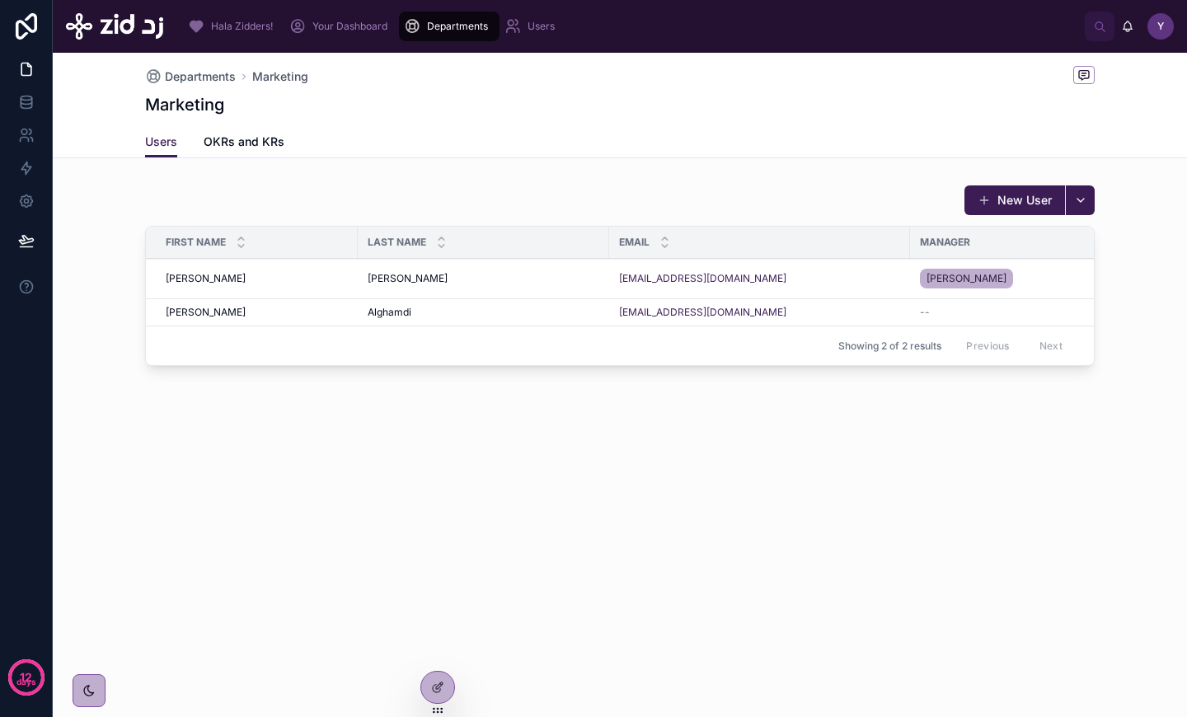
click at [268, 142] on span "OKRs and KRs" at bounding box center [244, 141] width 81 height 16
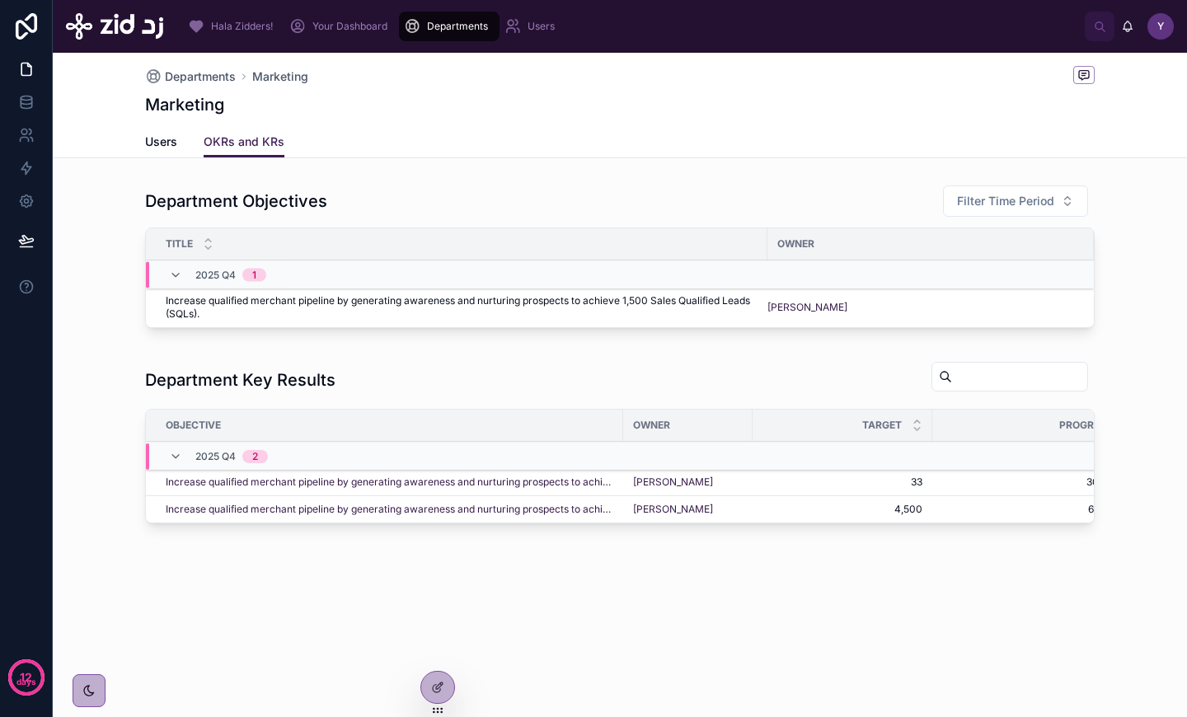
click at [533, 34] on div "Users" at bounding box center [532, 26] width 57 height 26
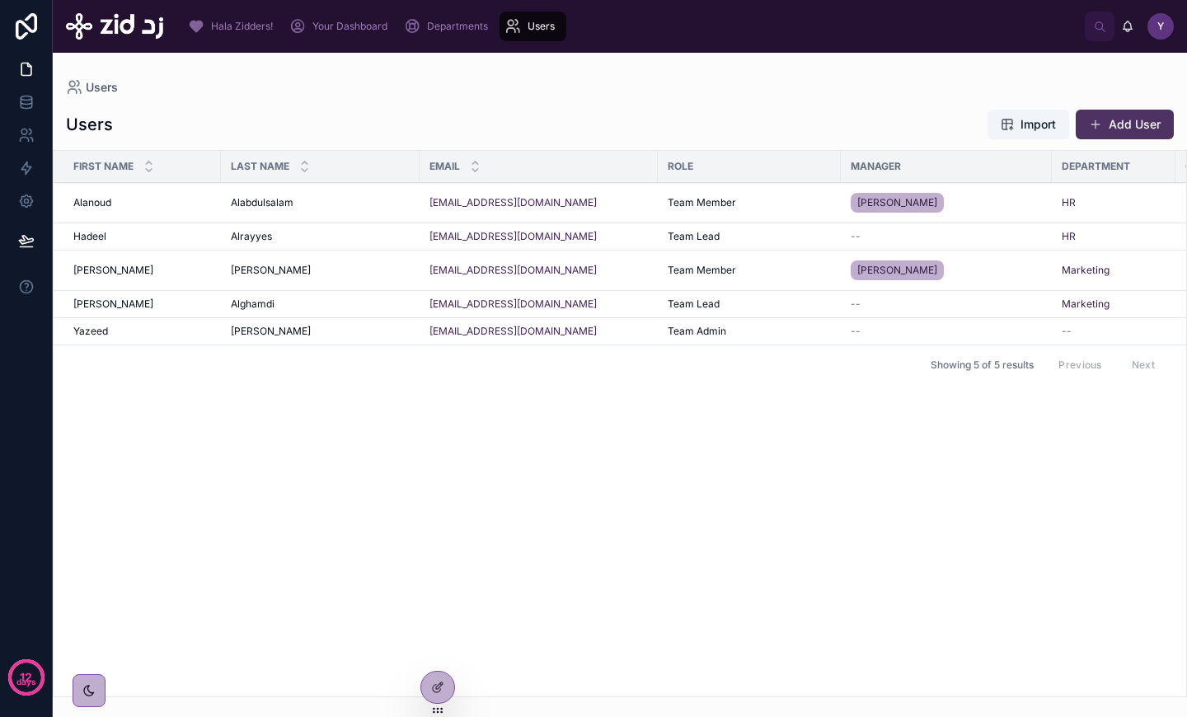
click at [1117, 128] on button "Add User" at bounding box center [1124, 125] width 98 height 30
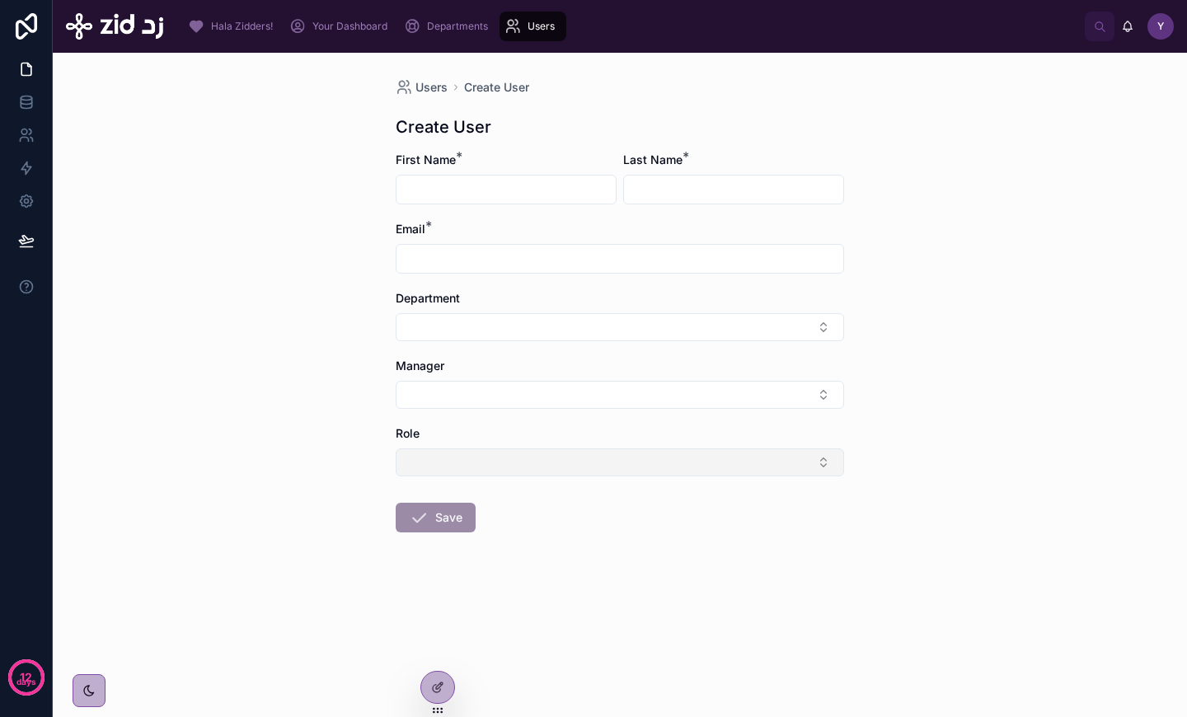
click at [510, 469] on button "Select Button" at bounding box center [620, 462] width 448 height 28
click at [288, 382] on div "Users Create User Create User First Name * Last Name * Email * Department Manag…" at bounding box center [620, 385] width 1134 height 664
click at [237, 30] on span "Hala Zidders!" at bounding box center [242, 26] width 62 height 13
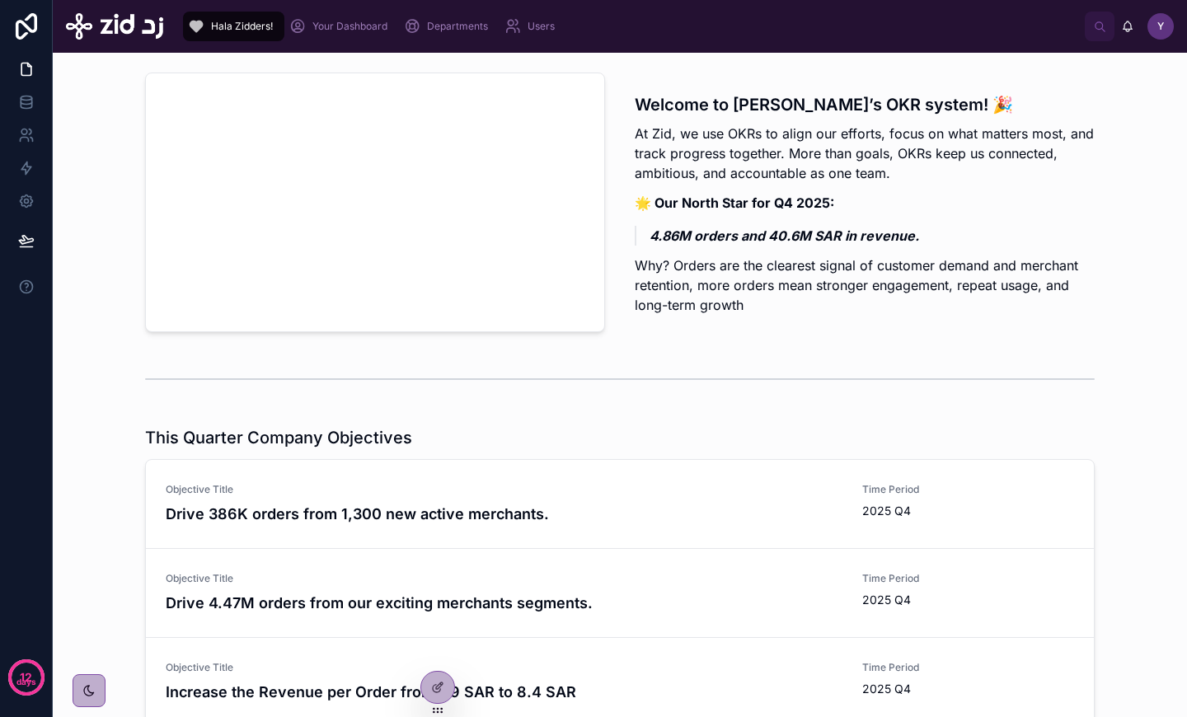
click at [320, 26] on span "Your Dashboard" at bounding box center [349, 26] width 75 height 13
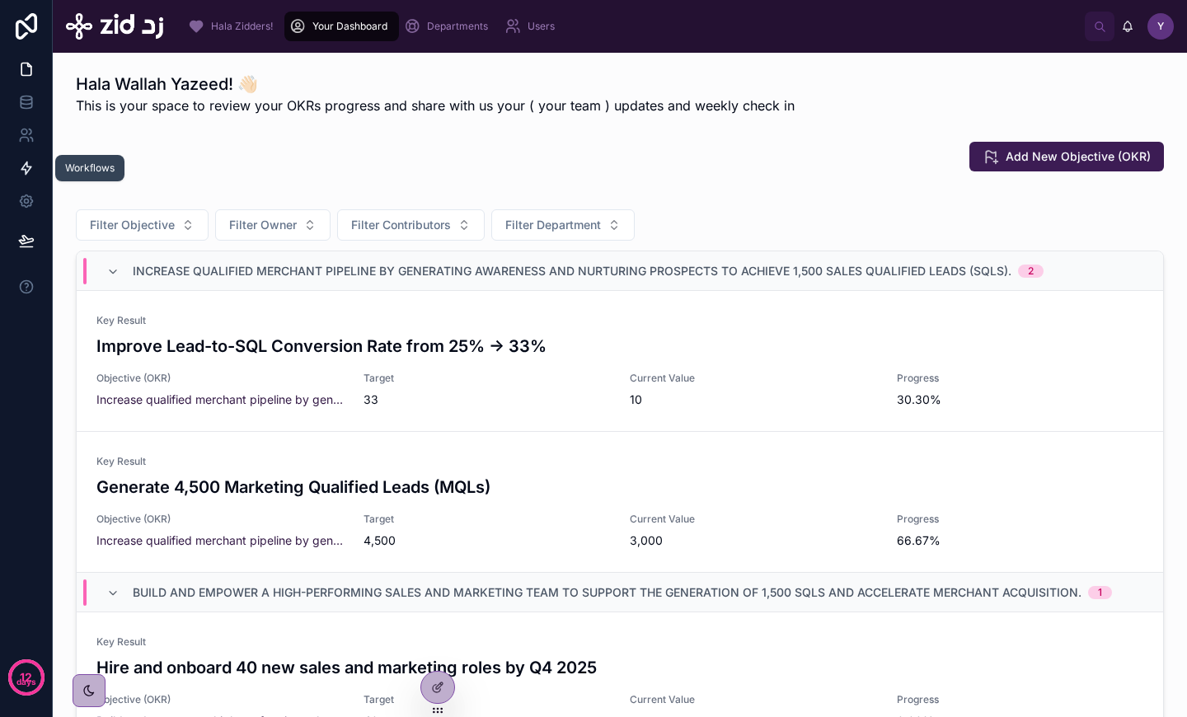
click at [18, 164] on icon at bounding box center [26, 168] width 16 height 16
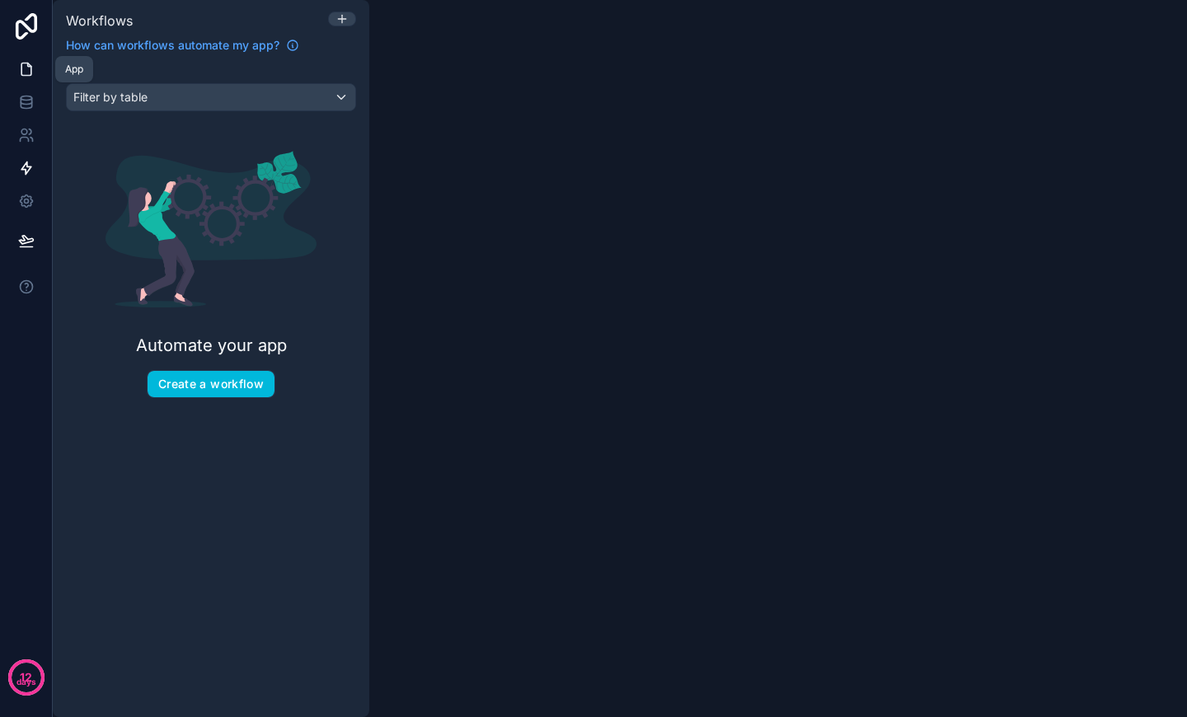
click at [27, 73] on icon at bounding box center [26, 69] width 16 height 16
